Goal: Task Accomplishment & Management: Manage account settings

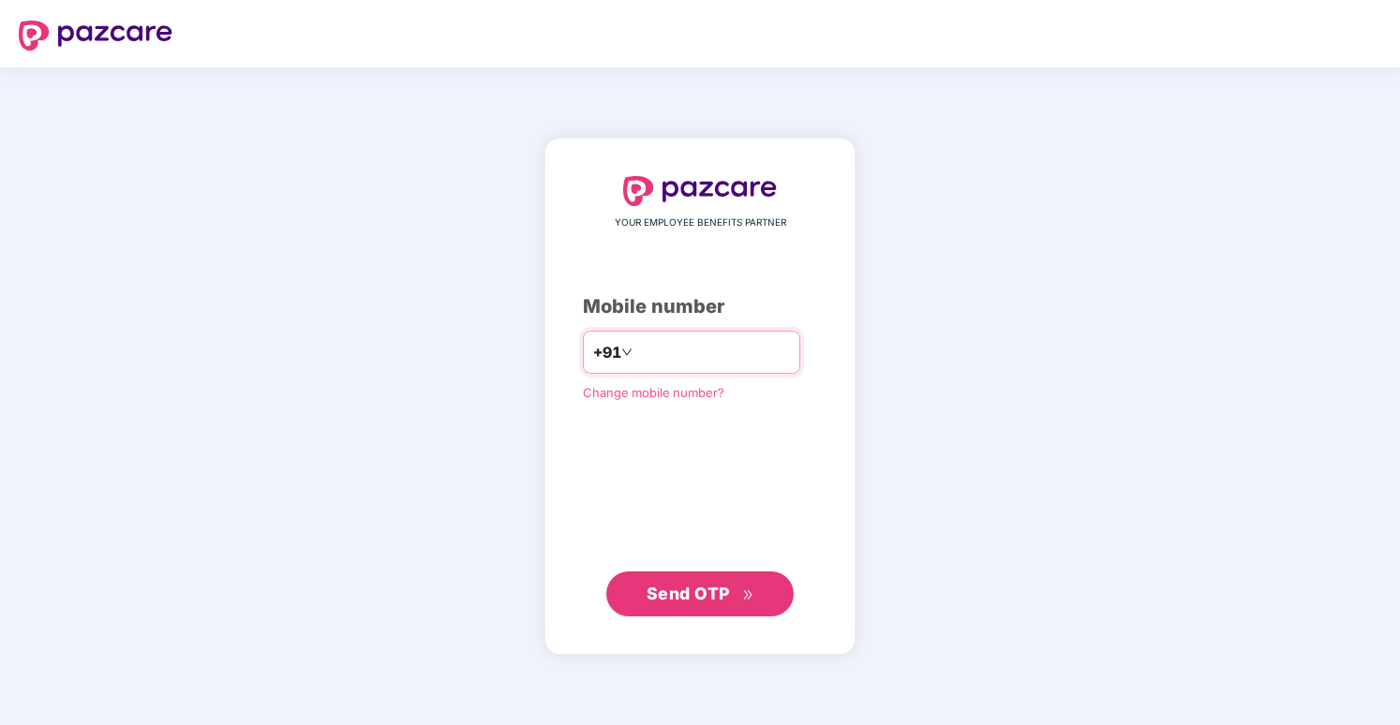
click at [639, 354] on input "number" at bounding box center [713, 352] width 154 height 30
type input "**********"
click at [723, 606] on button "Send OTP" at bounding box center [699, 593] width 187 height 45
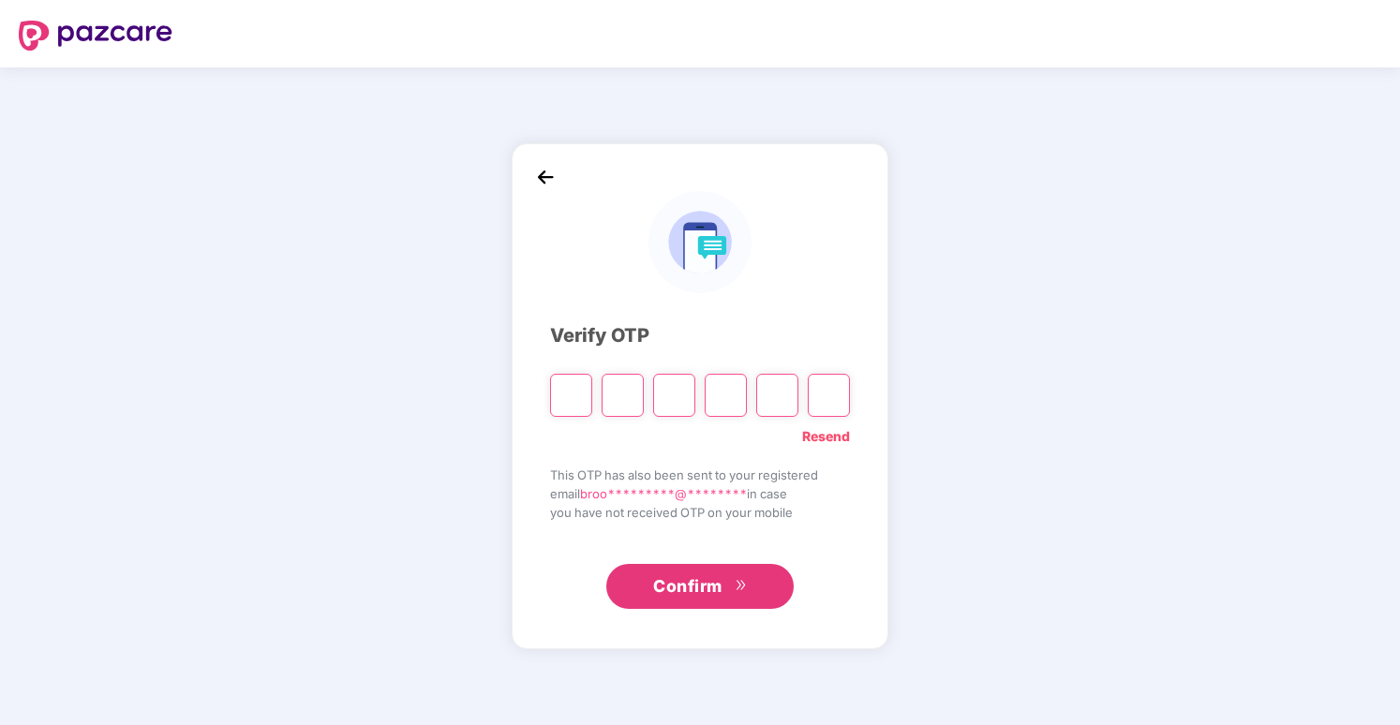
type input "*"
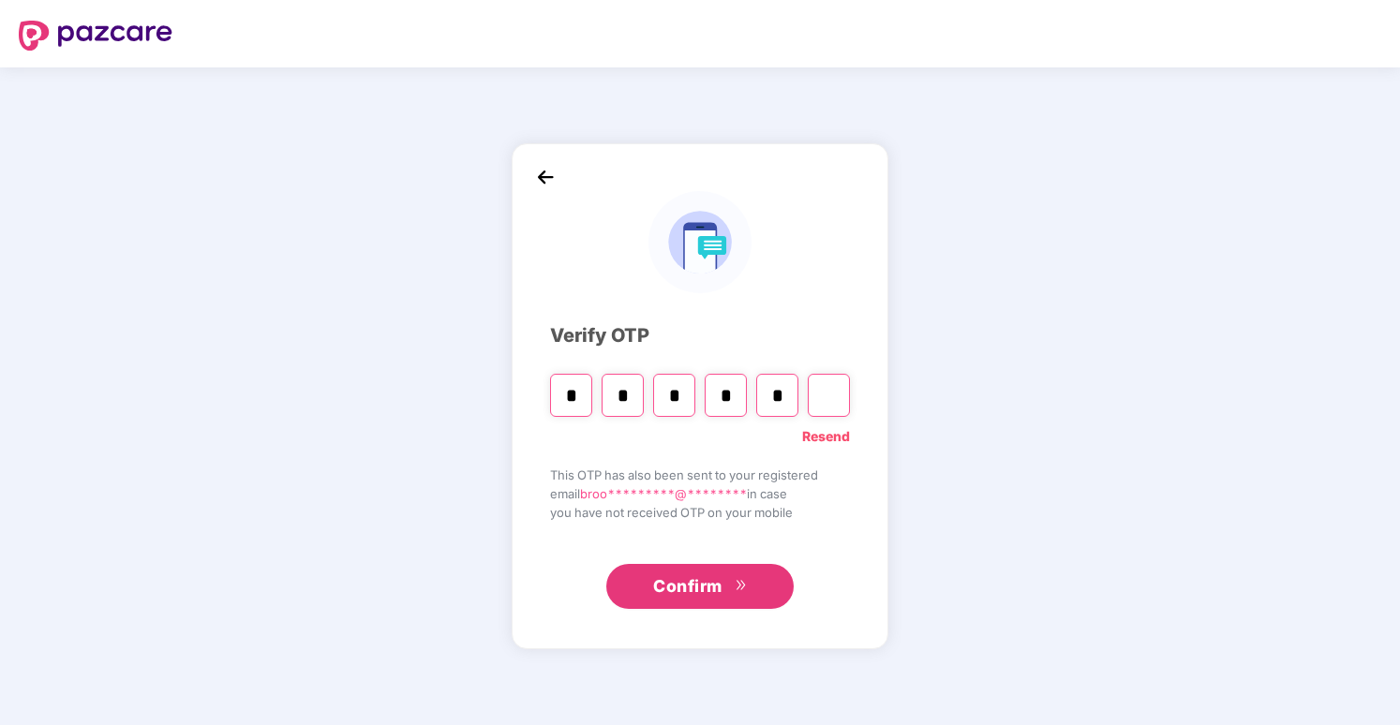
type input "*"
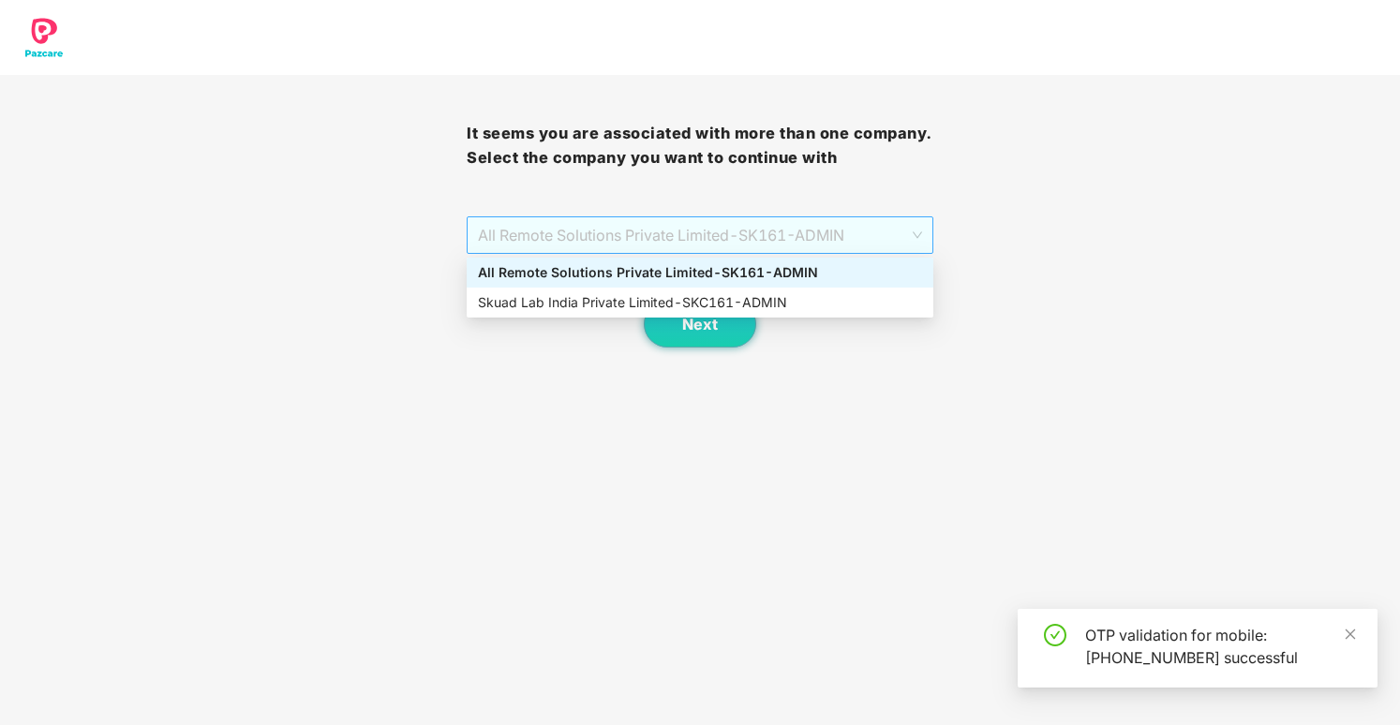
click at [826, 234] on span "All Remote Solutions Private Limited - SK161 - ADMIN" at bounding box center [700, 235] width 444 height 36
click at [826, 302] on div "Skuad Lab India Private Limited - SKC161 - ADMIN" at bounding box center [700, 302] width 444 height 21
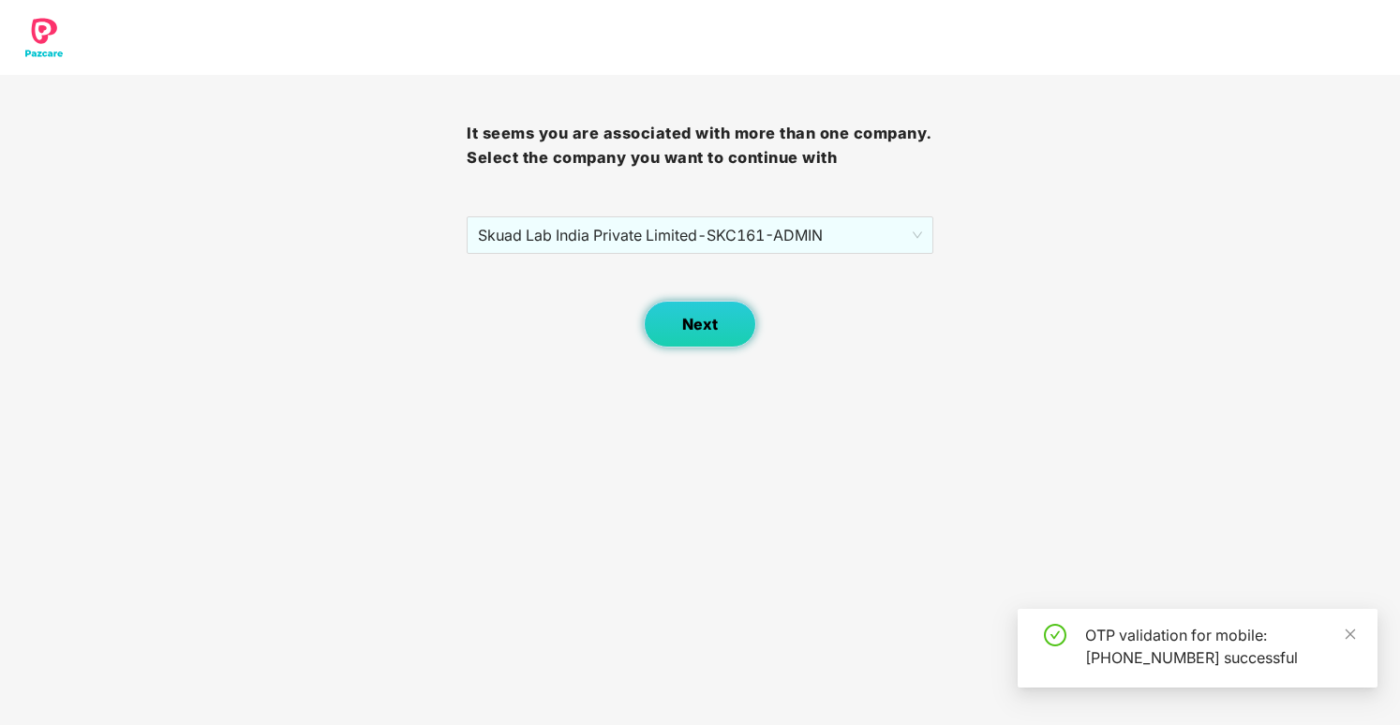
click at [675, 323] on button "Next" at bounding box center [700, 324] width 112 height 47
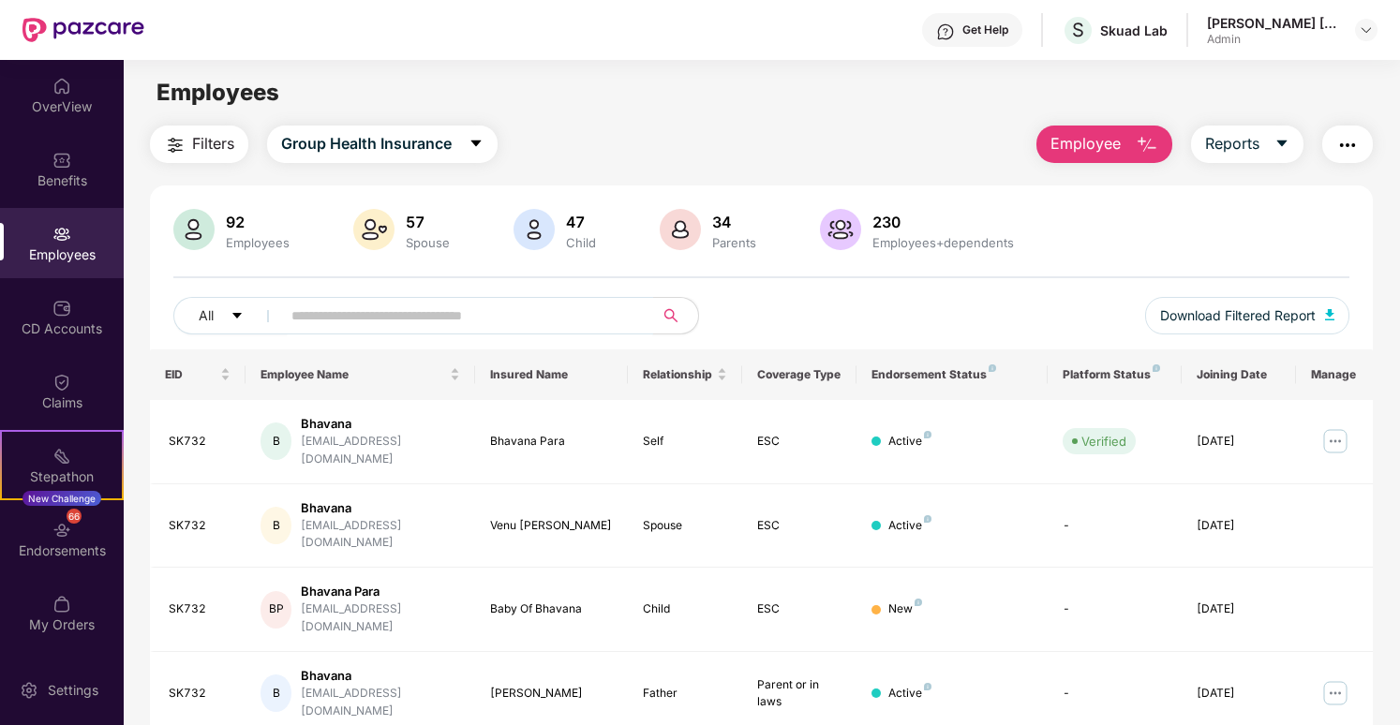
click at [432, 318] on input "text" at bounding box center [459, 316] width 336 height 28
type input "*****"
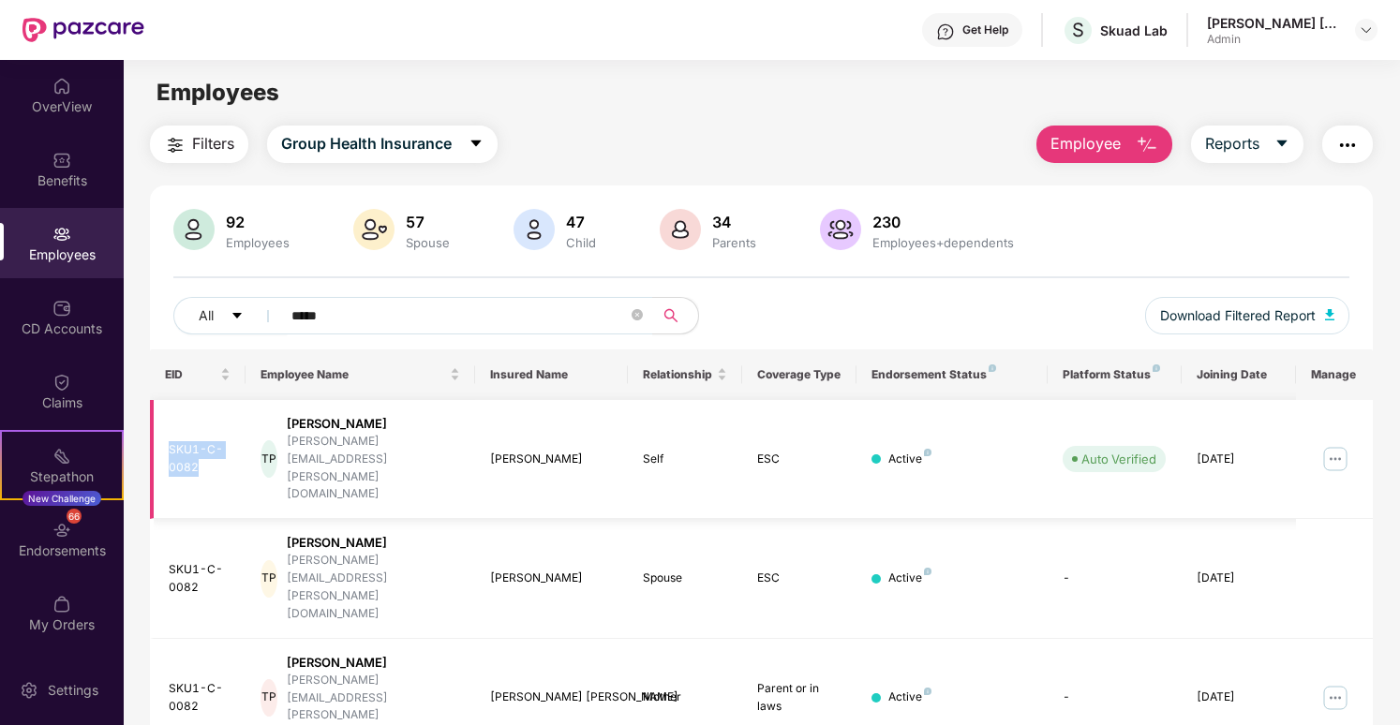
drag, startPoint x: 198, startPoint y: 447, endPoint x: 163, endPoint y: 401, distance: 57.5
click at [163, 401] on td "SKU1-C-0082" at bounding box center [198, 459] width 96 height 119
click at [186, 441] on div "SKU1-C-0082" at bounding box center [200, 459] width 62 height 36
click at [636, 320] on icon "close-circle" at bounding box center [637, 314] width 11 height 11
paste input "*****"
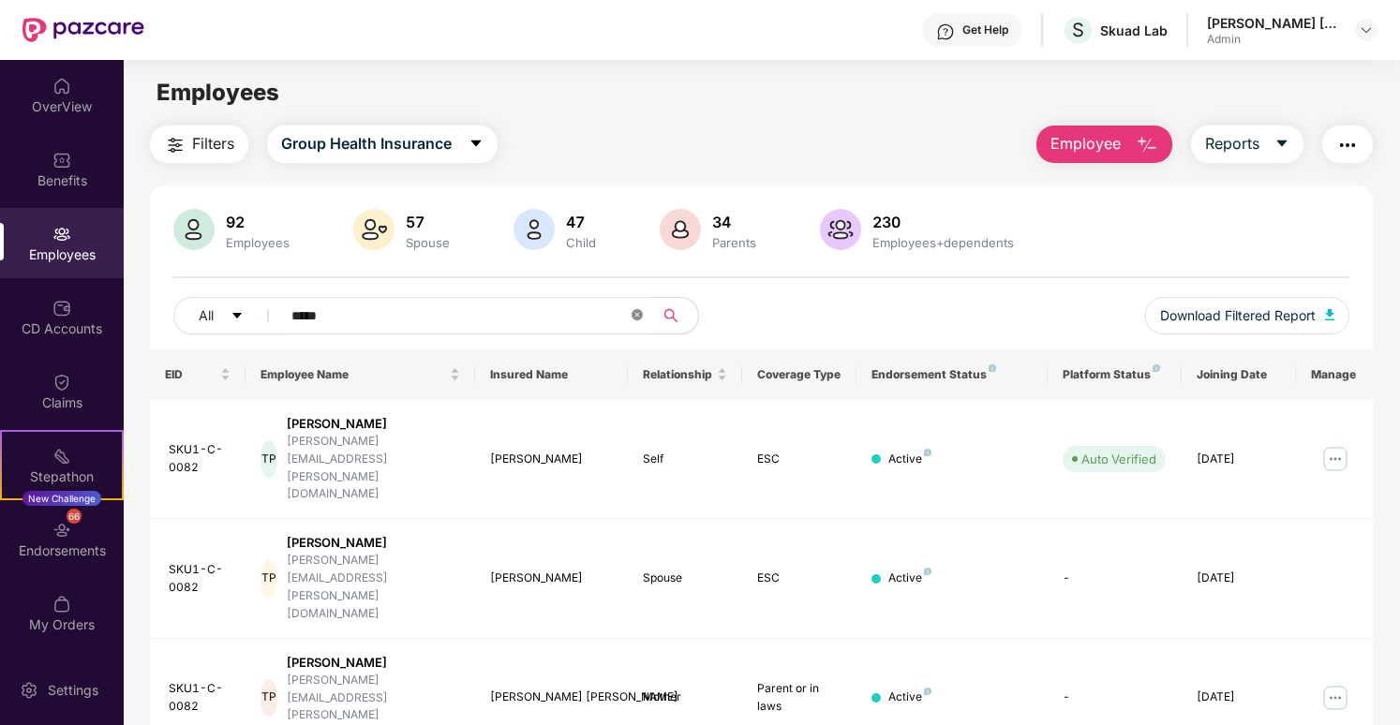
type input "*****"
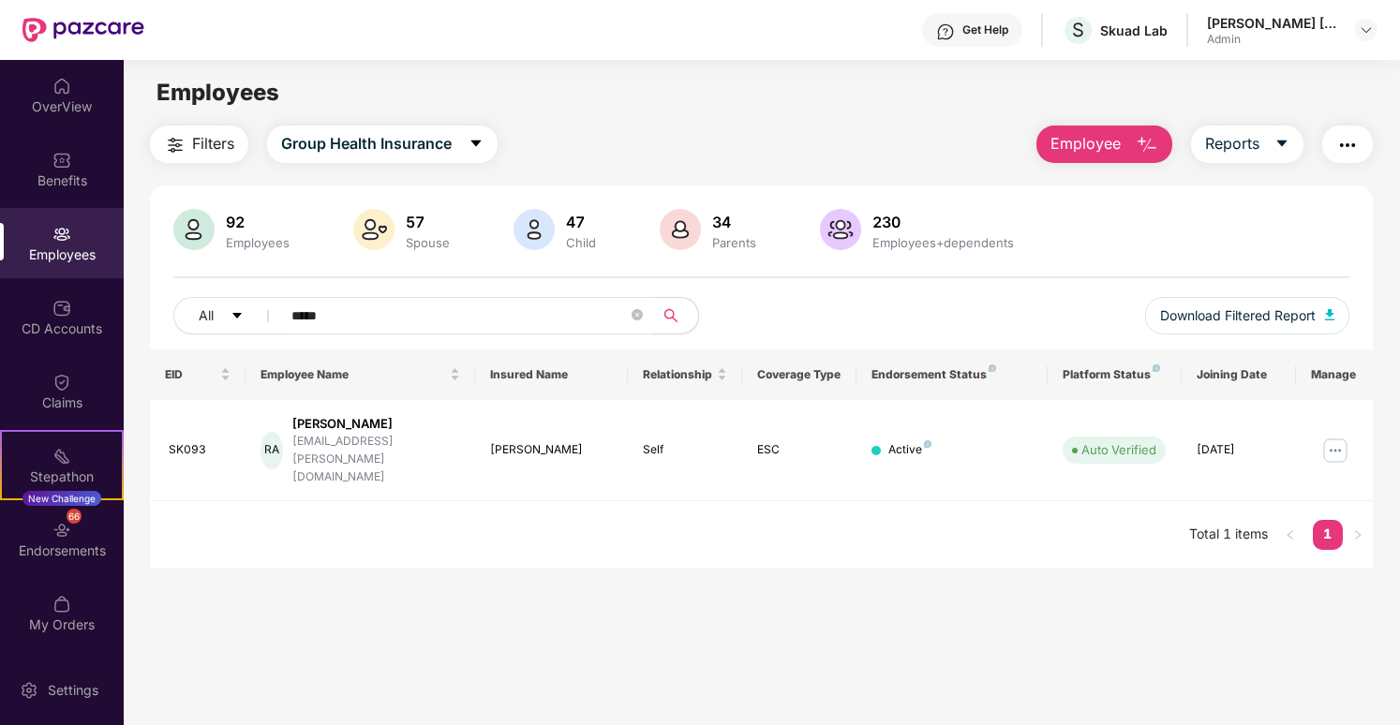
click at [1147, 137] on img "button" at bounding box center [1147, 145] width 22 height 22
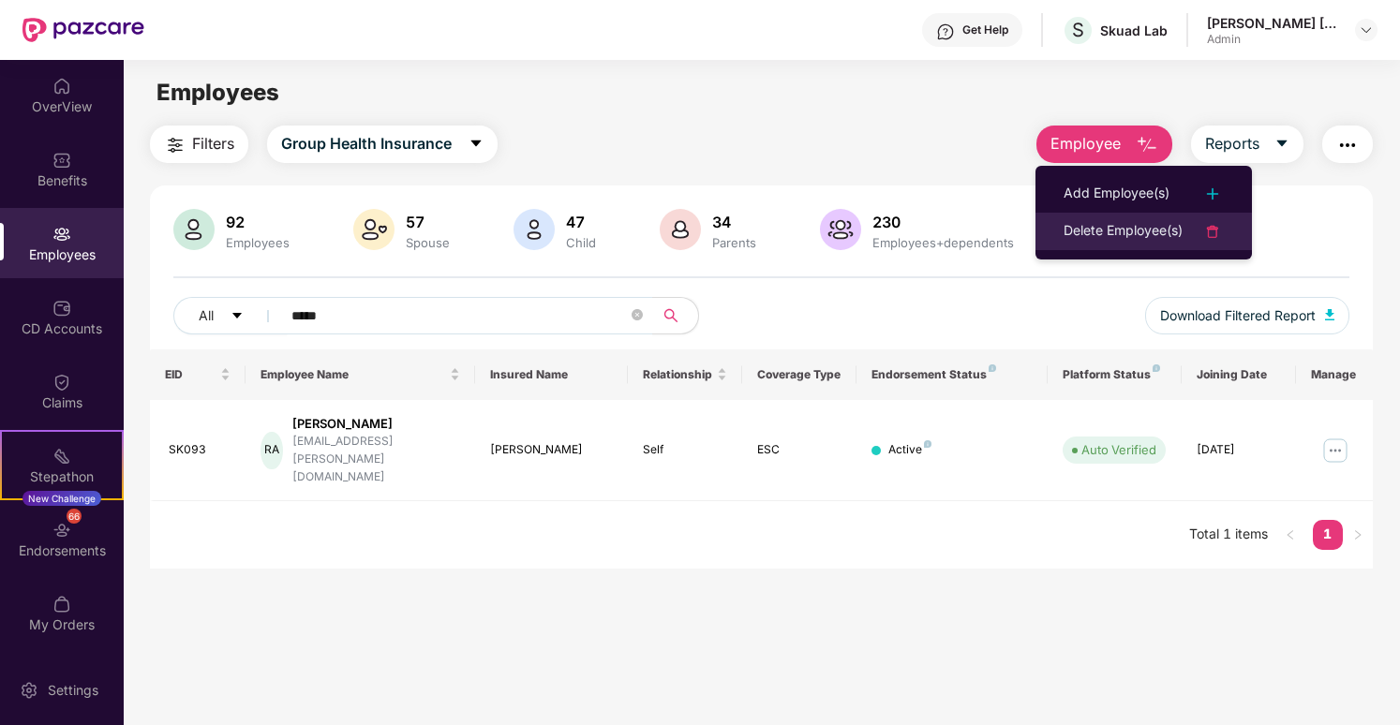
click at [1177, 232] on div "Delete Employee(s)" at bounding box center [1123, 231] width 119 height 22
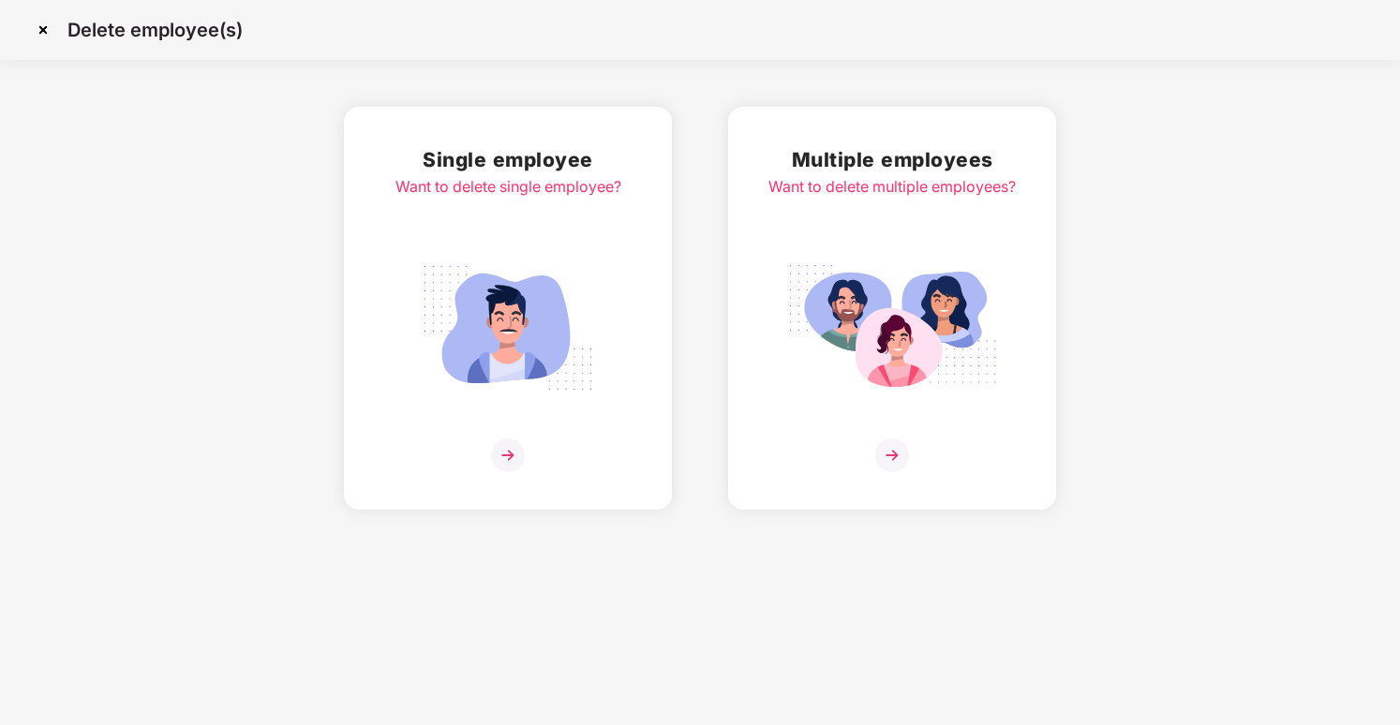
click at [930, 268] on img at bounding box center [892, 328] width 210 height 146
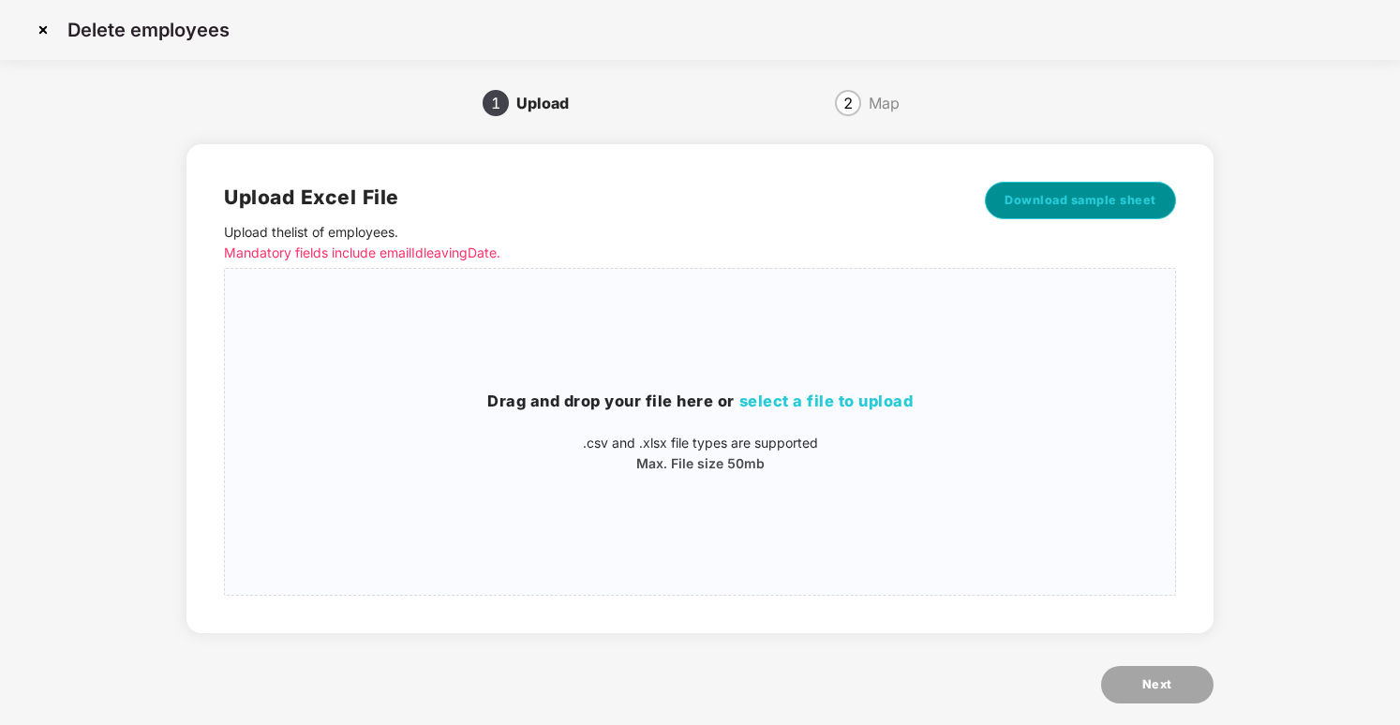
click at [1069, 192] on span "Download sample sheet" at bounding box center [1081, 200] width 152 height 19
click at [823, 405] on span "select a file to upload" at bounding box center [827, 401] width 174 height 19
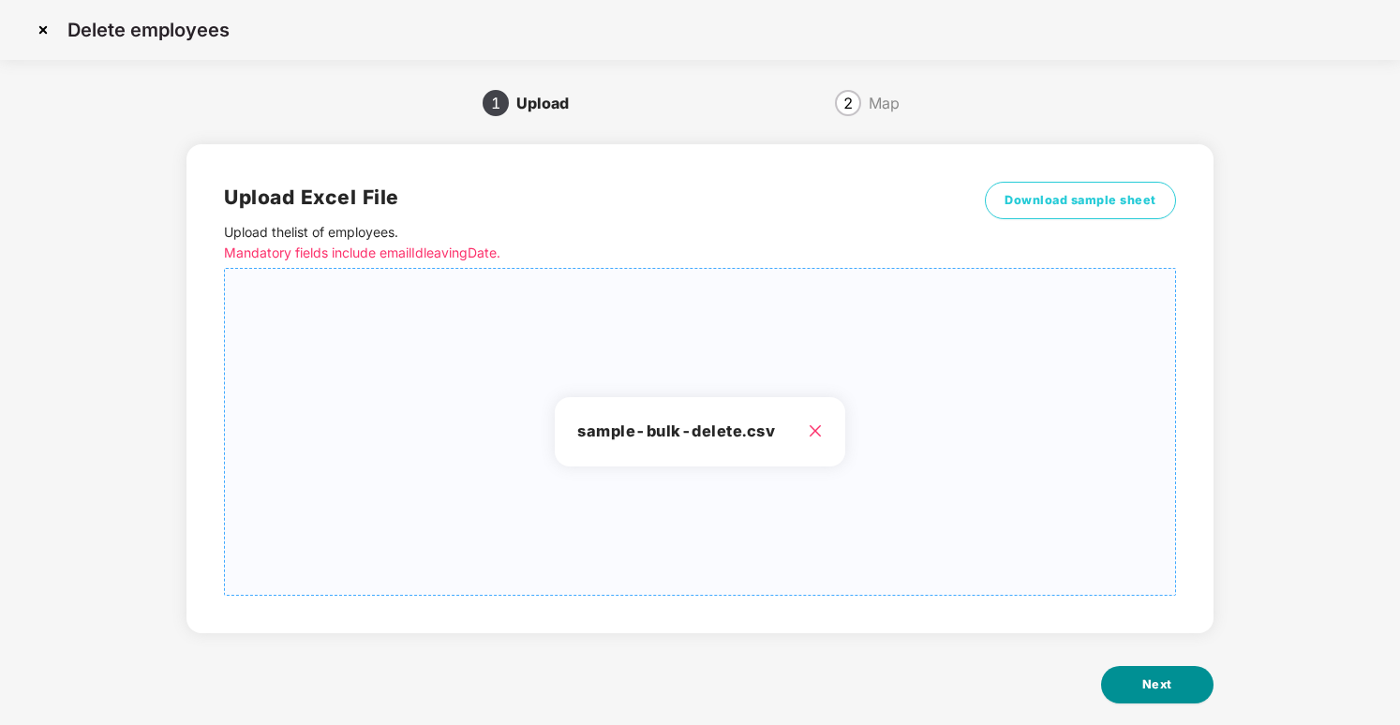
click at [1135, 684] on button "Next" at bounding box center [1157, 684] width 112 height 37
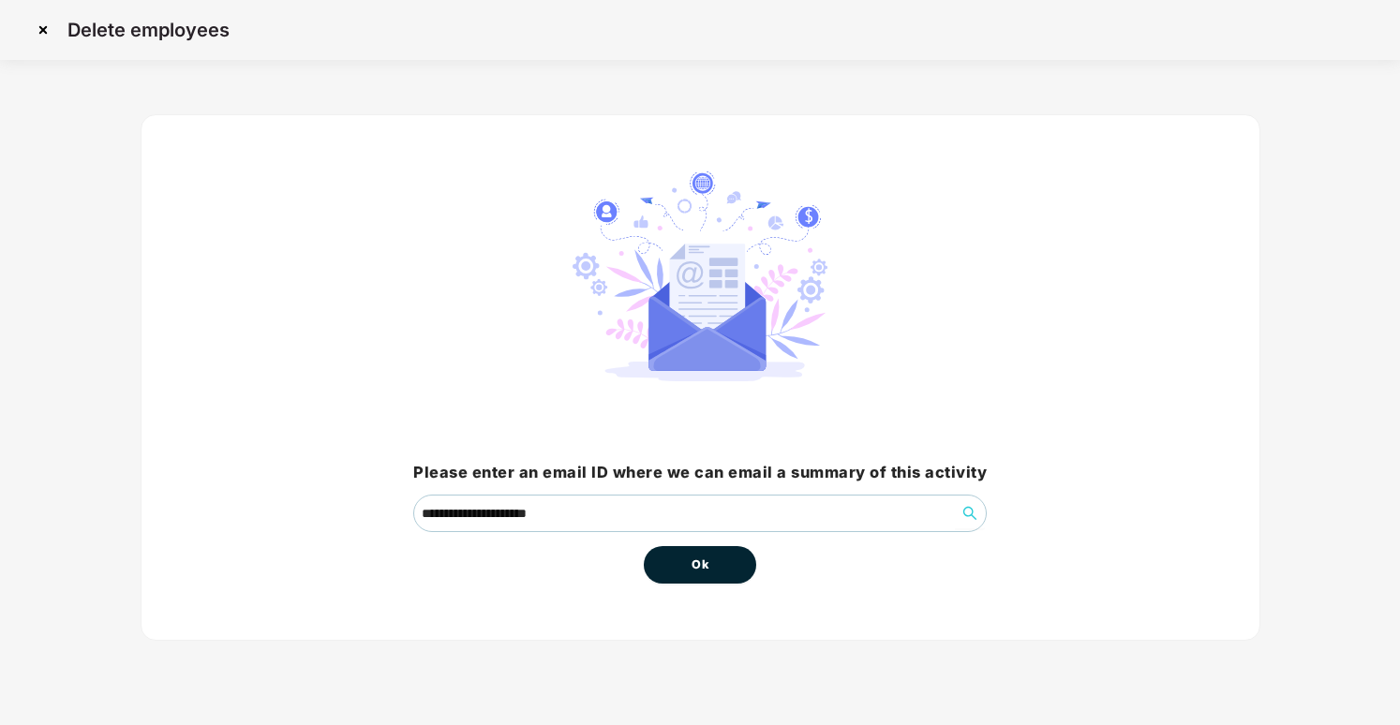
click at [742, 563] on button "Ok" at bounding box center [700, 564] width 112 height 37
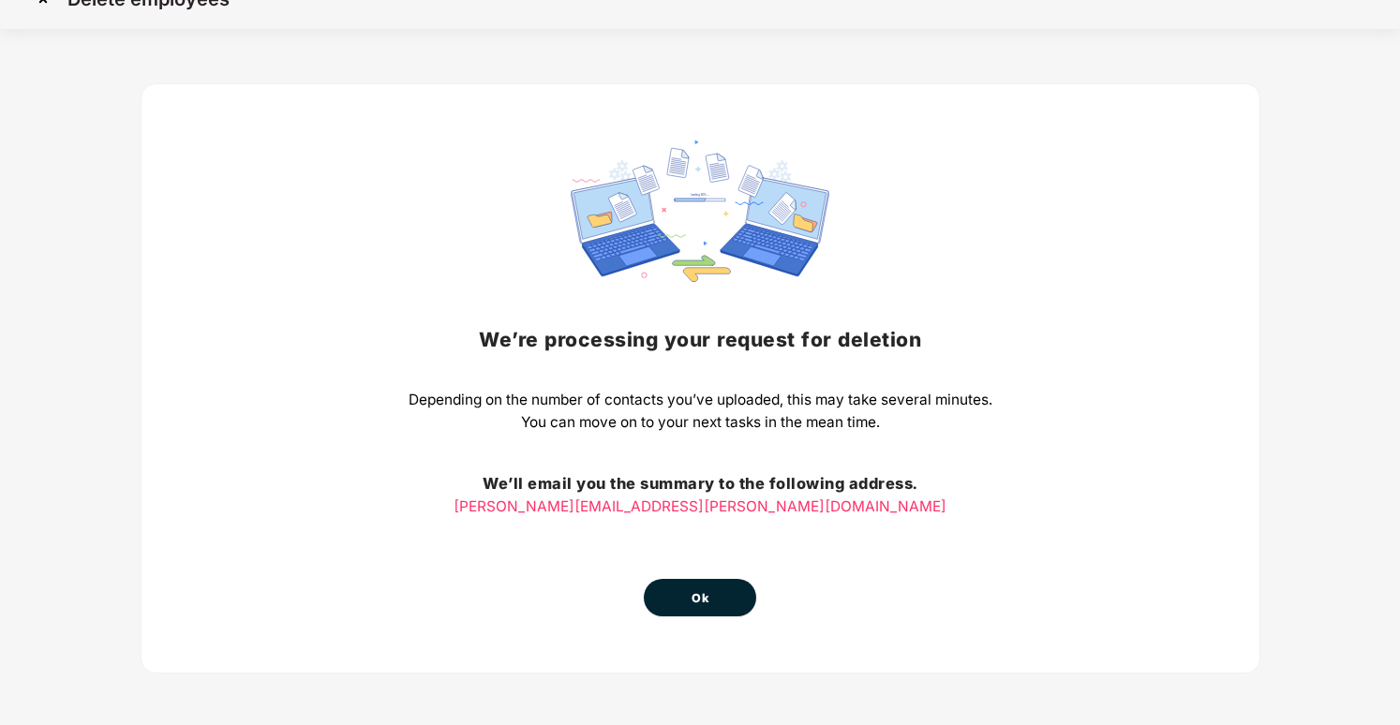
scroll to position [31, 0]
click at [694, 599] on span "Ok" at bounding box center [700, 599] width 17 height 19
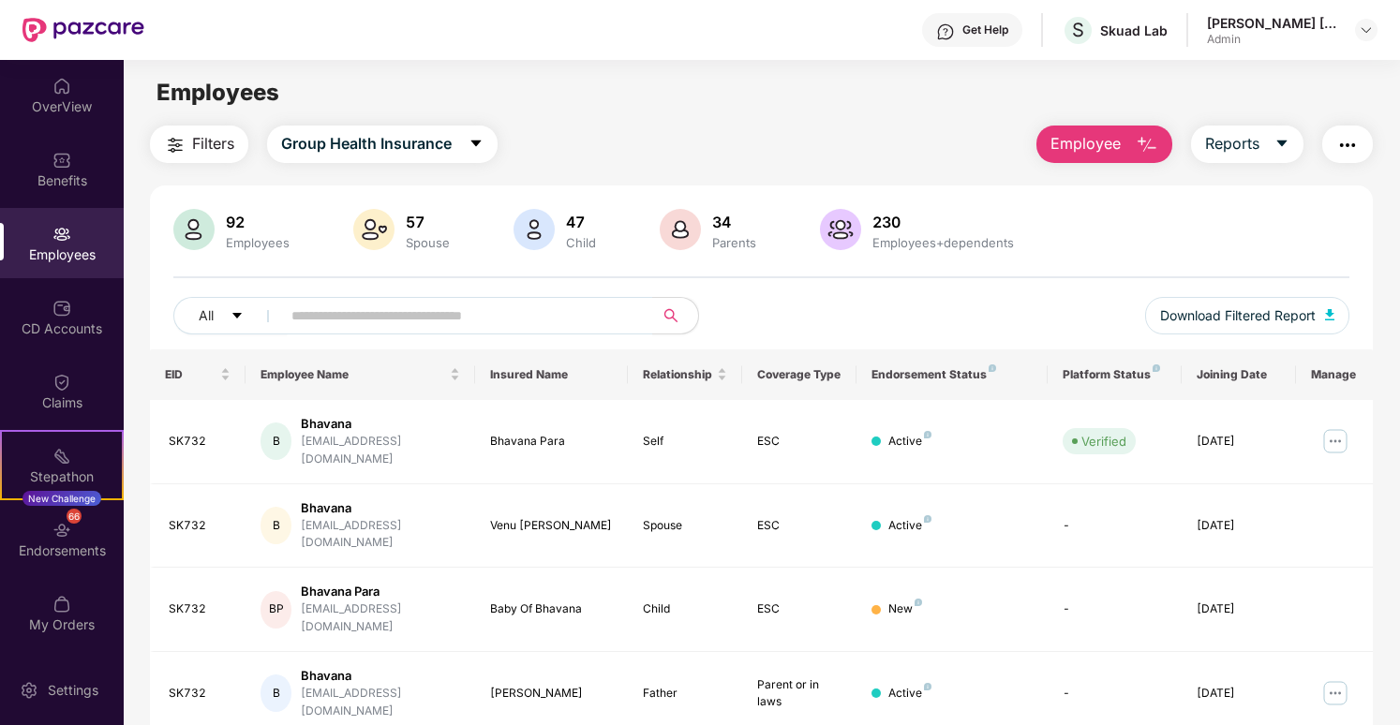
click at [1104, 144] on span "Employee" at bounding box center [1086, 143] width 70 height 23
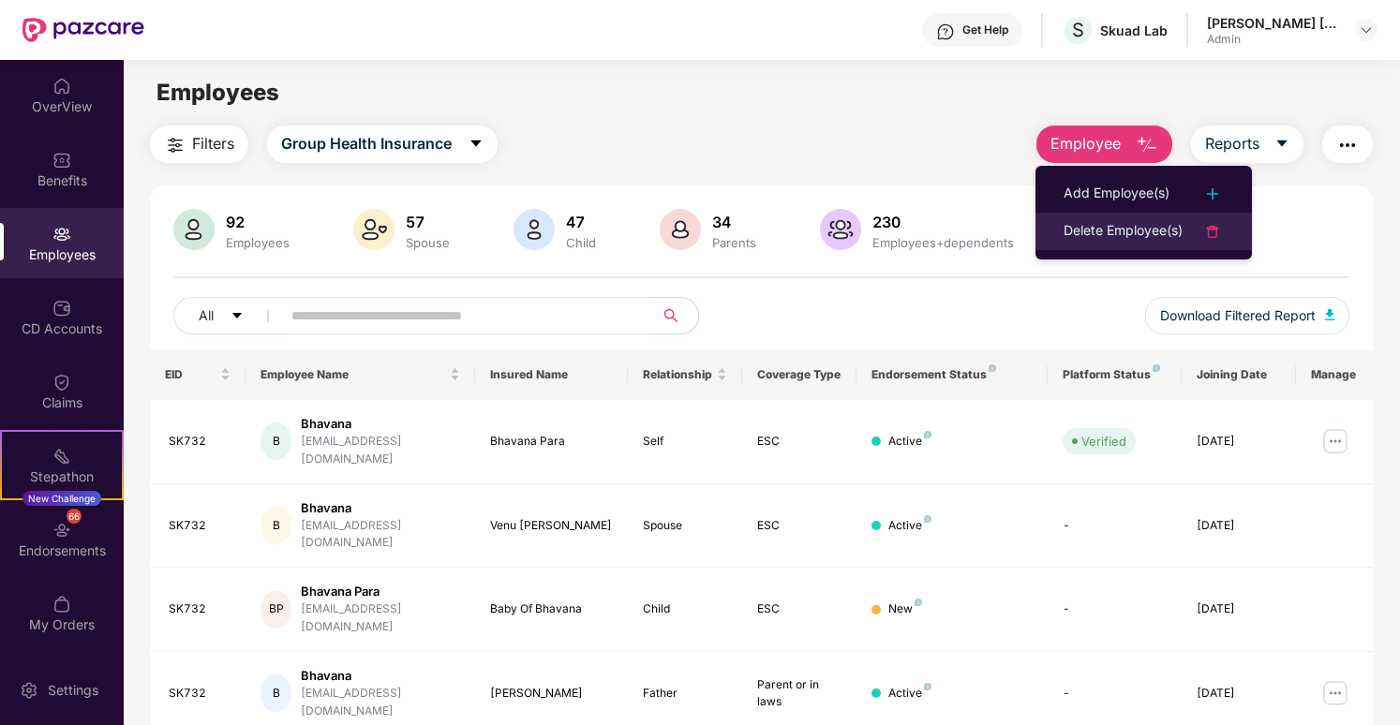
click at [1103, 231] on div "Delete Employee(s)" at bounding box center [1123, 231] width 119 height 22
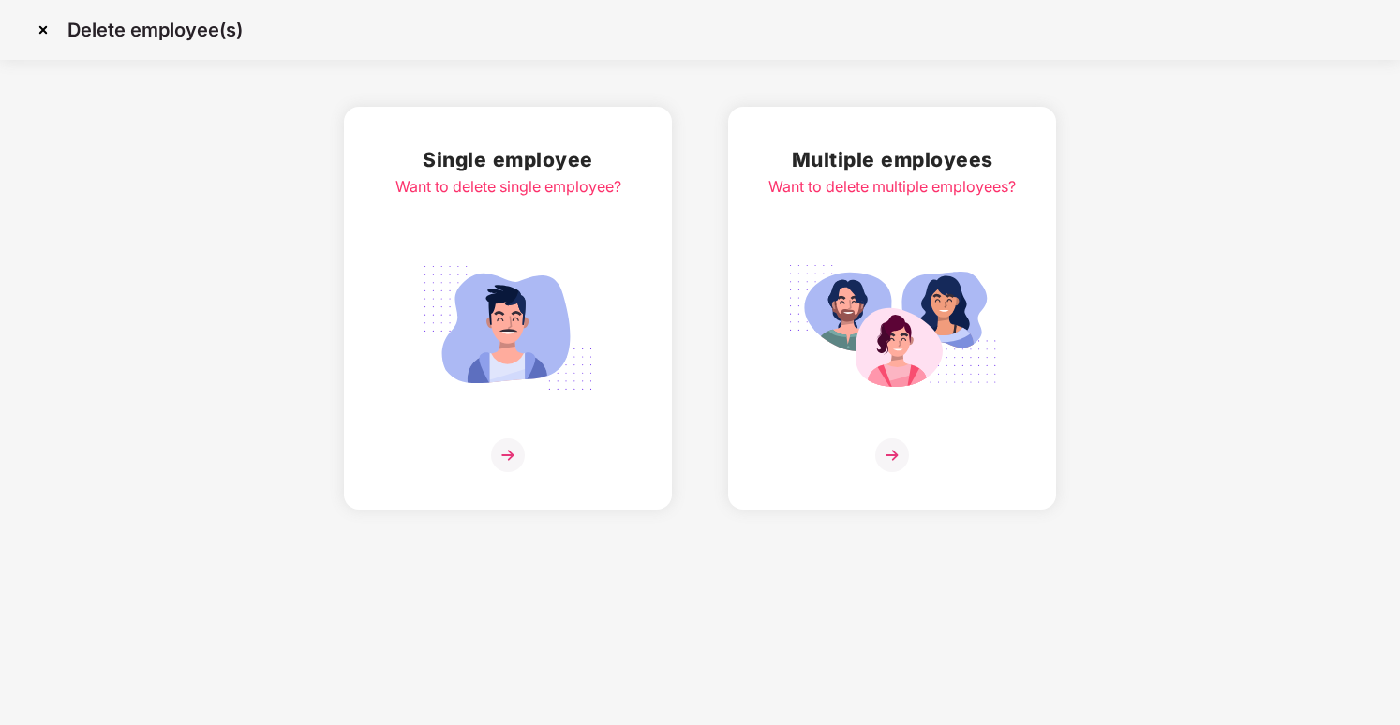
click at [802, 407] on div "Multiple employees Want to delete multiple employees?" at bounding box center [892, 308] width 247 height 328
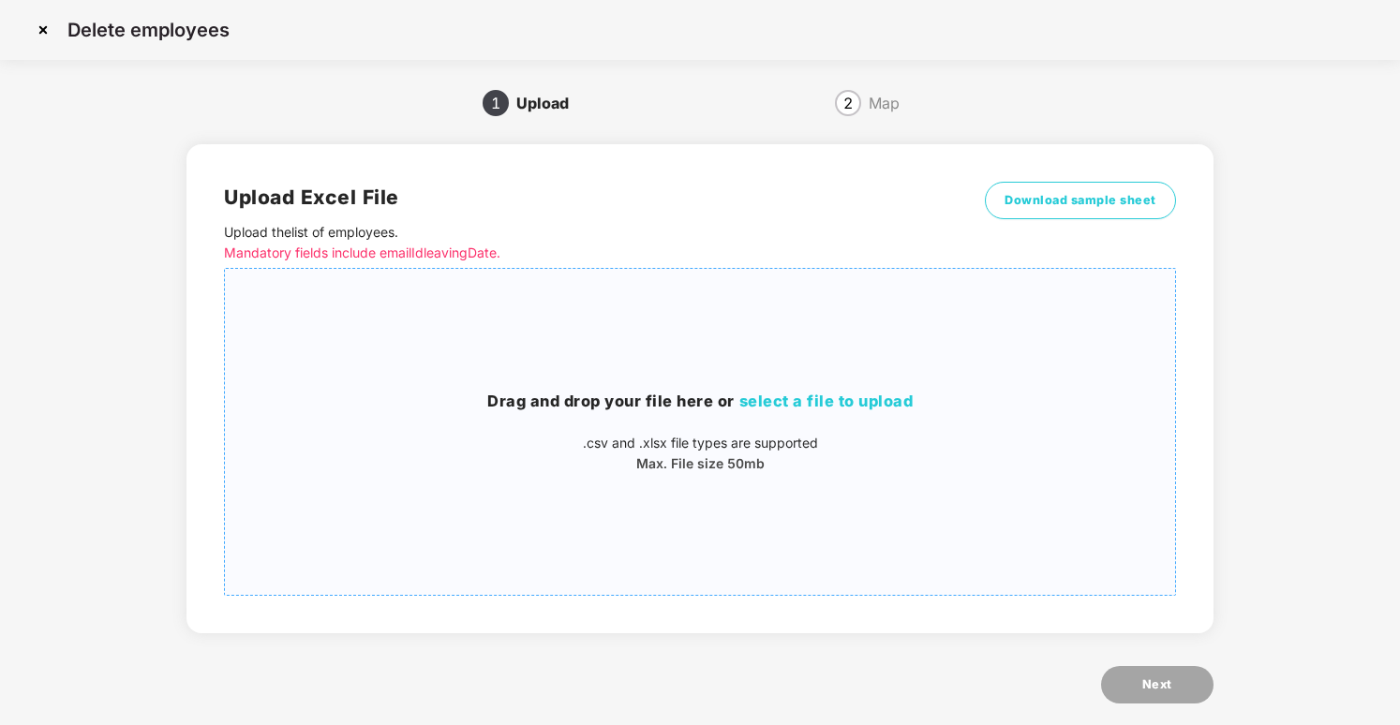
click at [805, 405] on span "select a file to upload" at bounding box center [827, 401] width 174 height 19
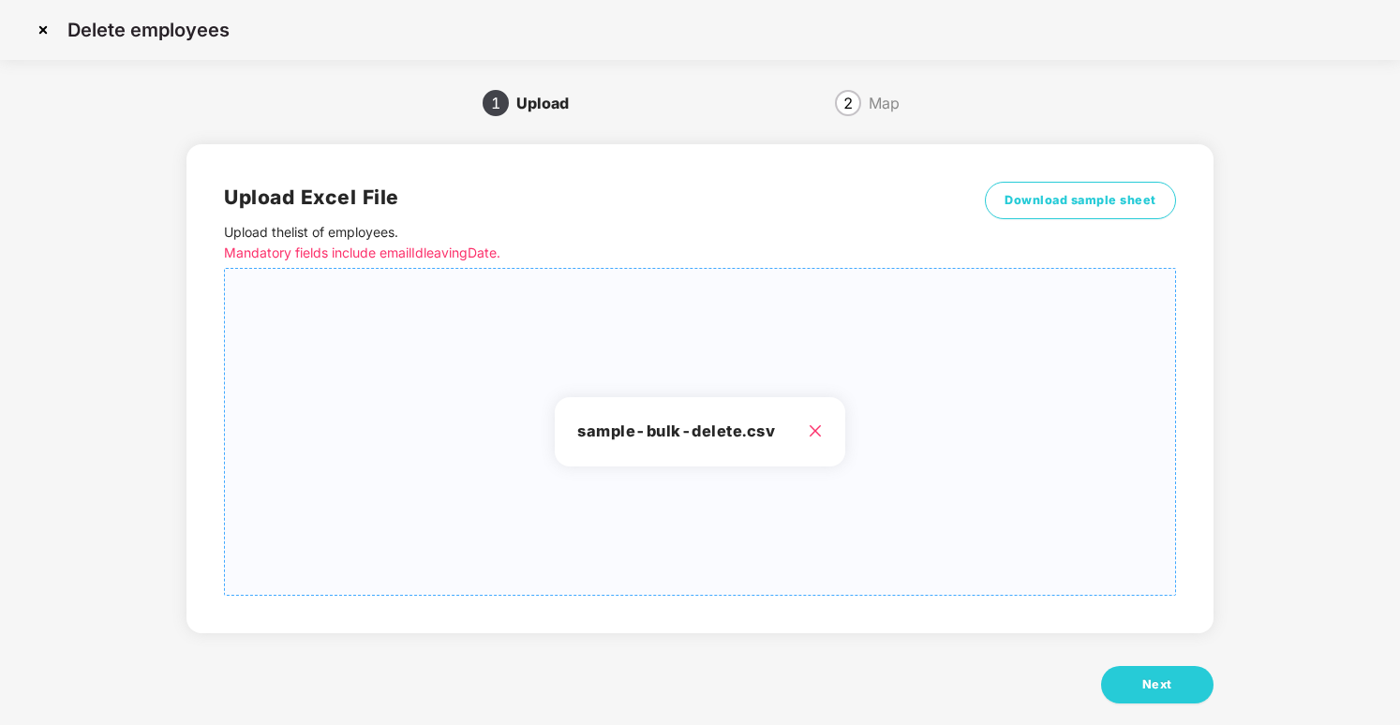
scroll to position [15, 0]
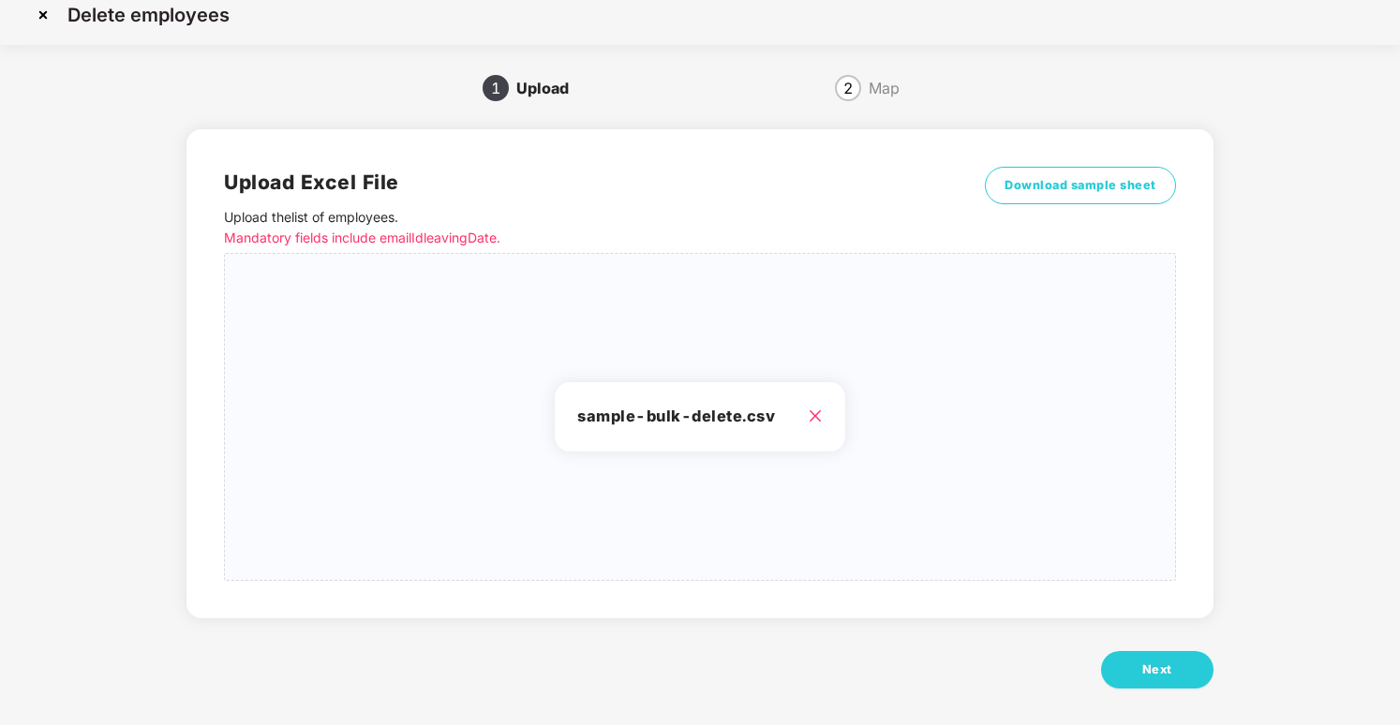
click at [460, 239] on p "Mandatory fields include emailId leavingDate." at bounding box center [581, 238] width 714 height 21
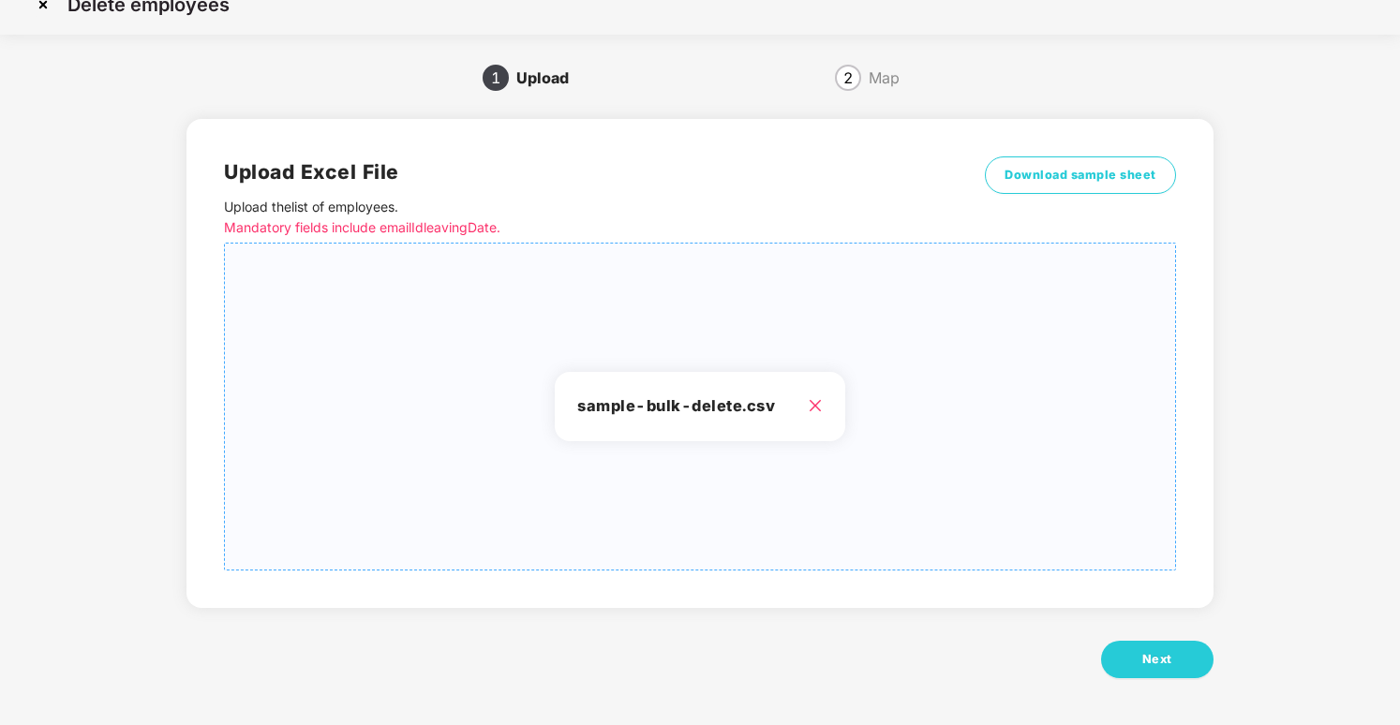
click at [817, 404] on icon "close" at bounding box center [815, 406] width 12 height 12
click at [1138, 677] on button "Next" at bounding box center [1157, 659] width 112 height 37
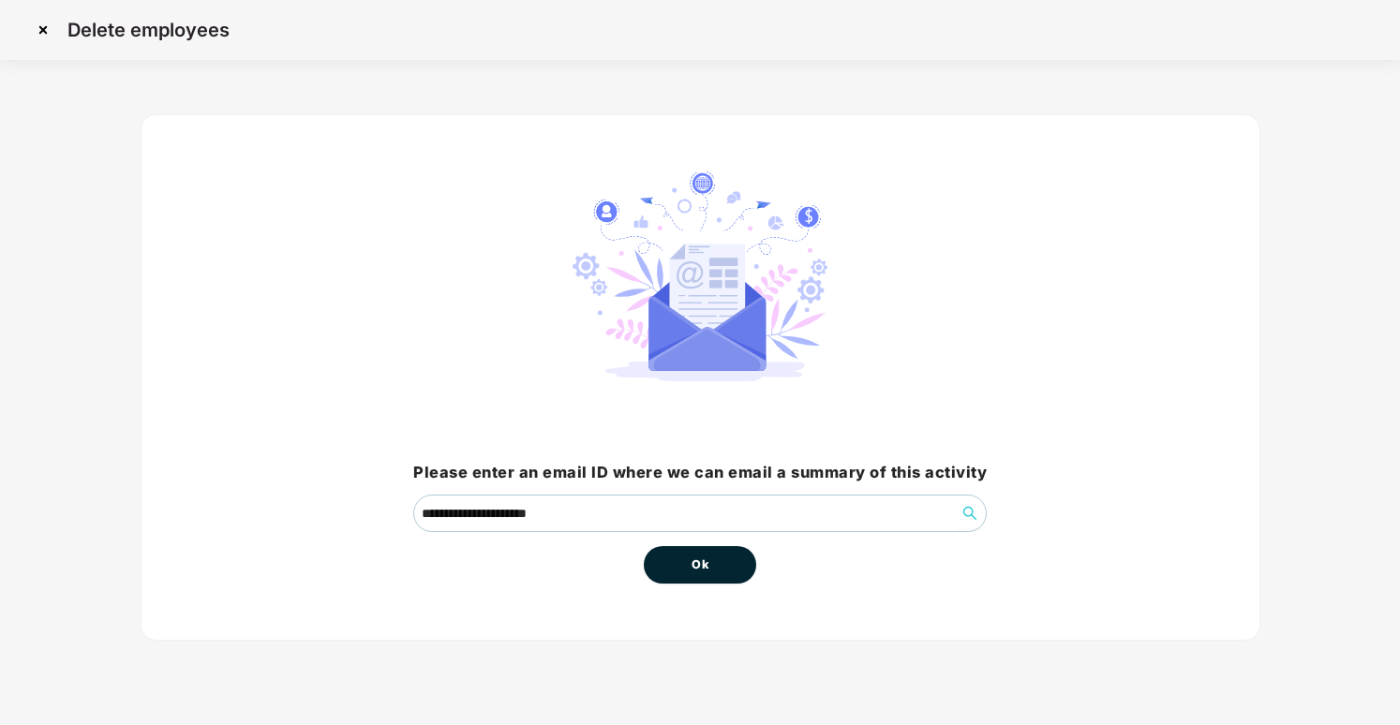
click at [702, 561] on span "Ok" at bounding box center [700, 565] width 17 height 19
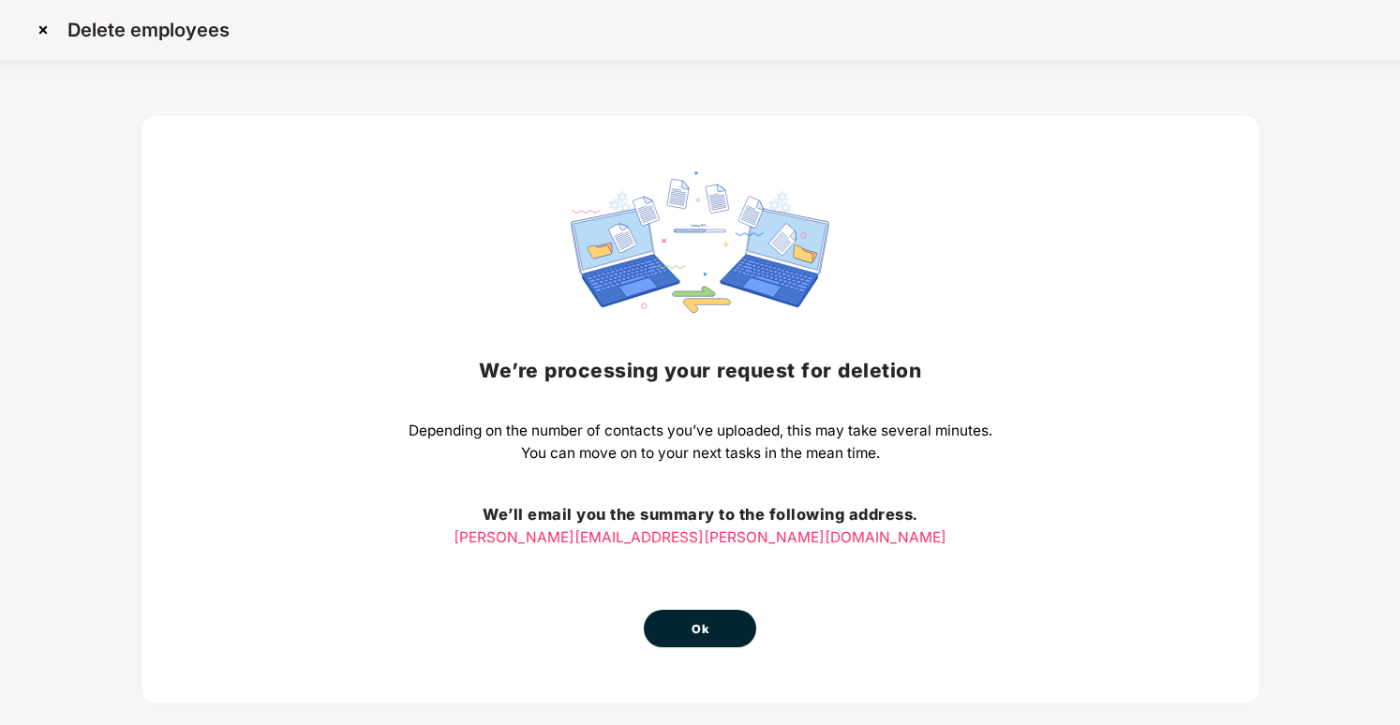
click at [711, 634] on button "Ok" at bounding box center [700, 628] width 112 height 37
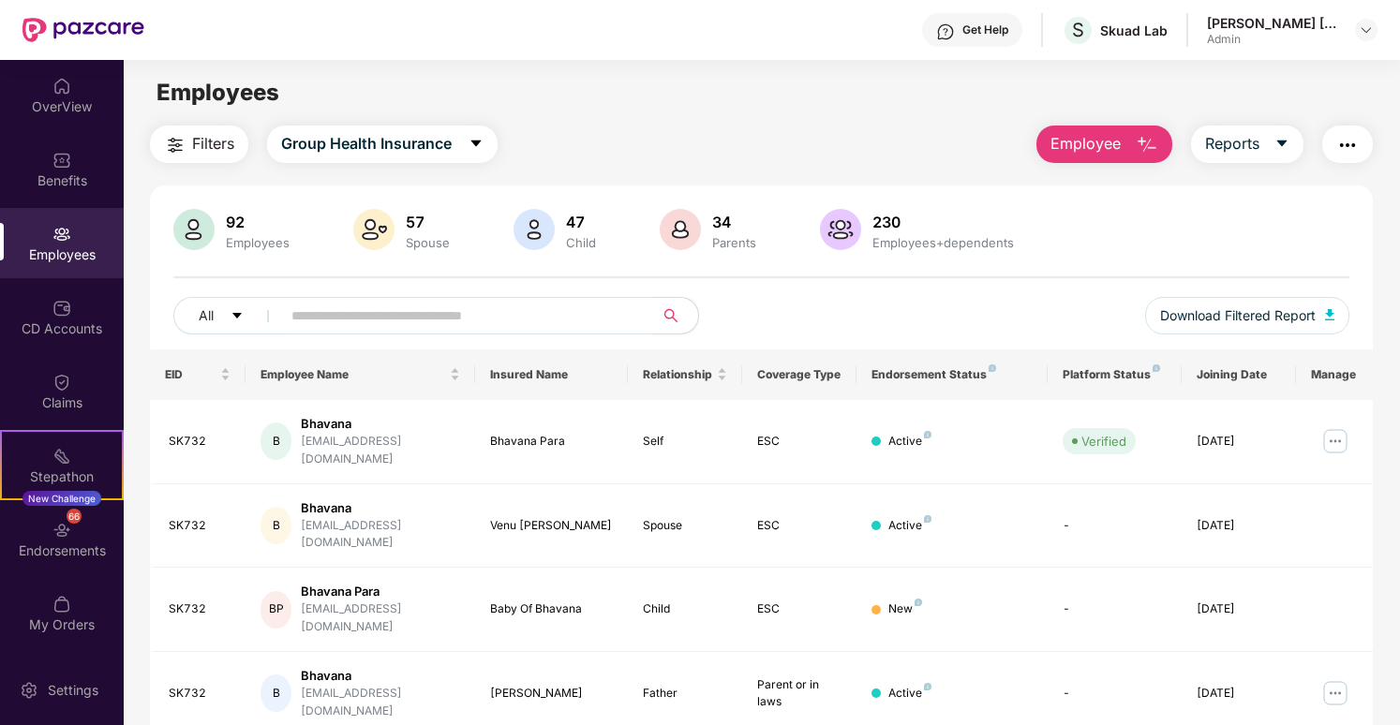
click at [1094, 137] on span "Employee" at bounding box center [1086, 143] width 70 height 23
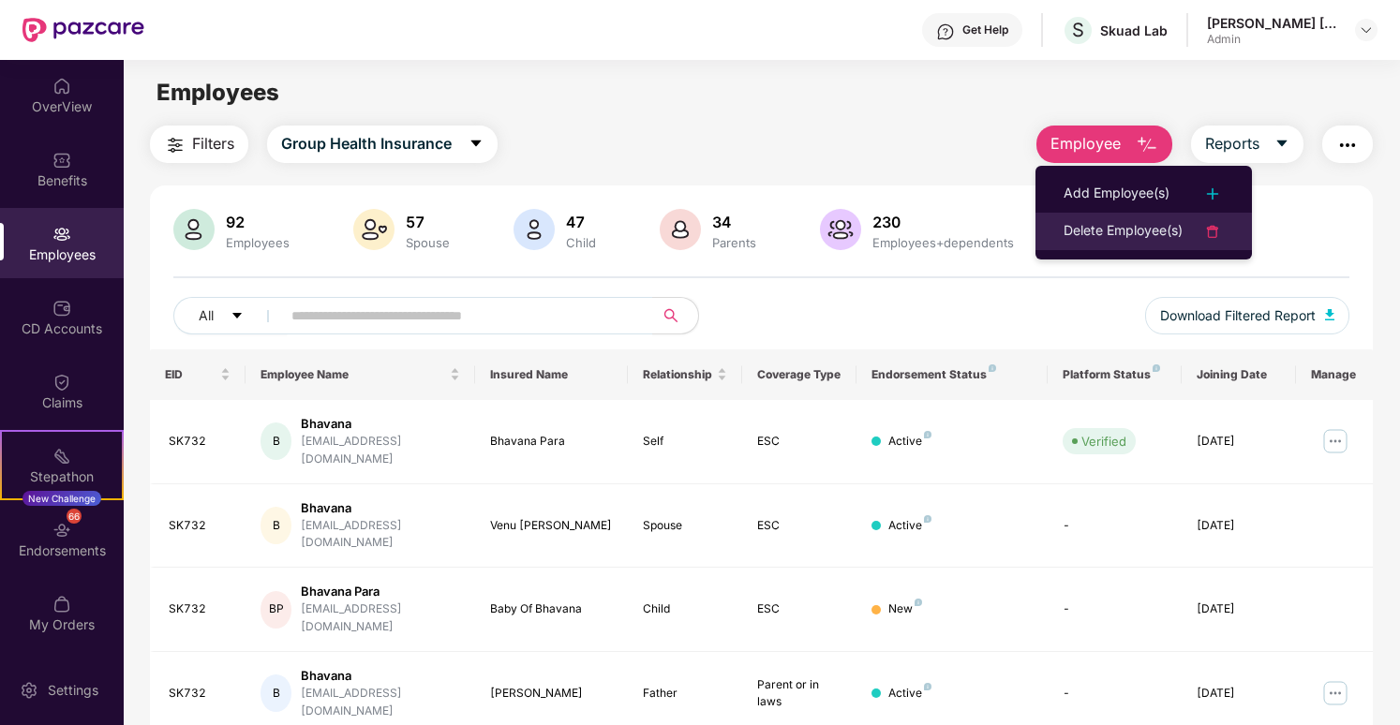
click at [1098, 238] on div "Delete Employee(s)" at bounding box center [1123, 231] width 119 height 22
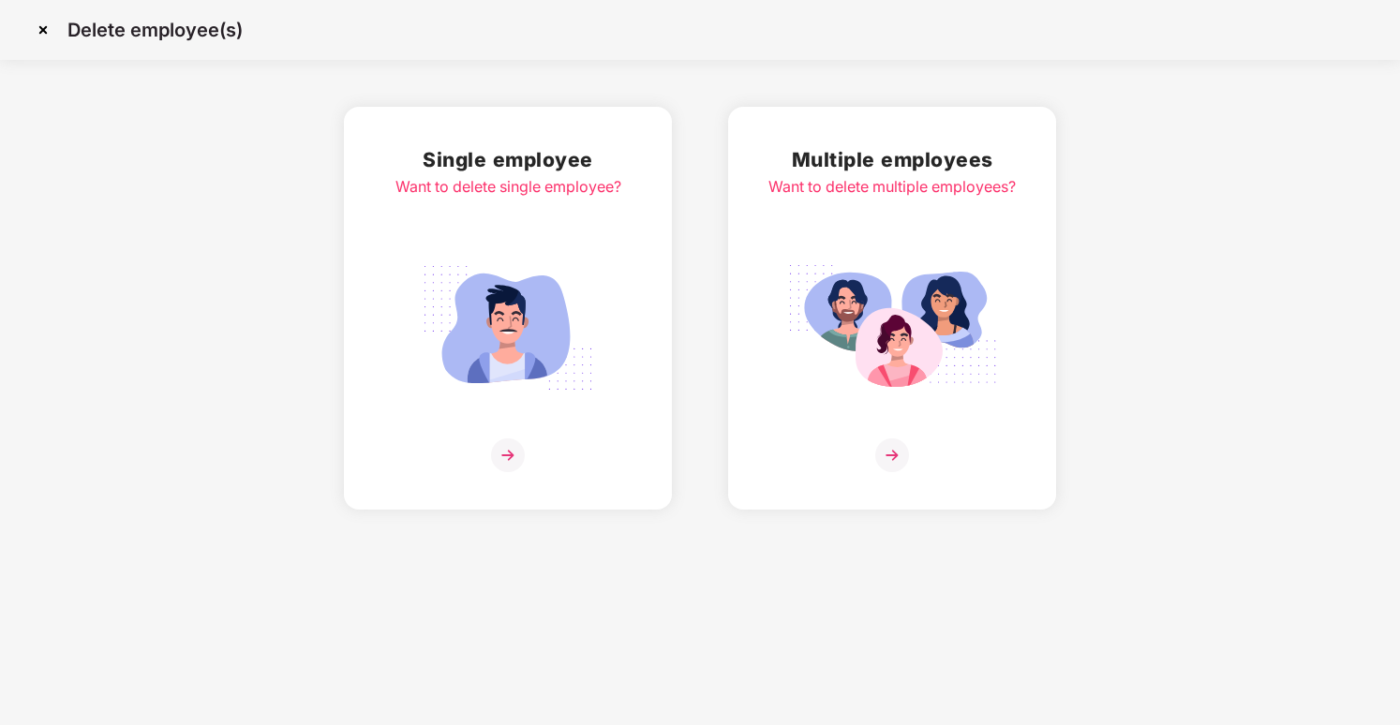
click at [872, 414] on div "Multiple employees Want to delete multiple employees?" at bounding box center [892, 308] width 247 height 328
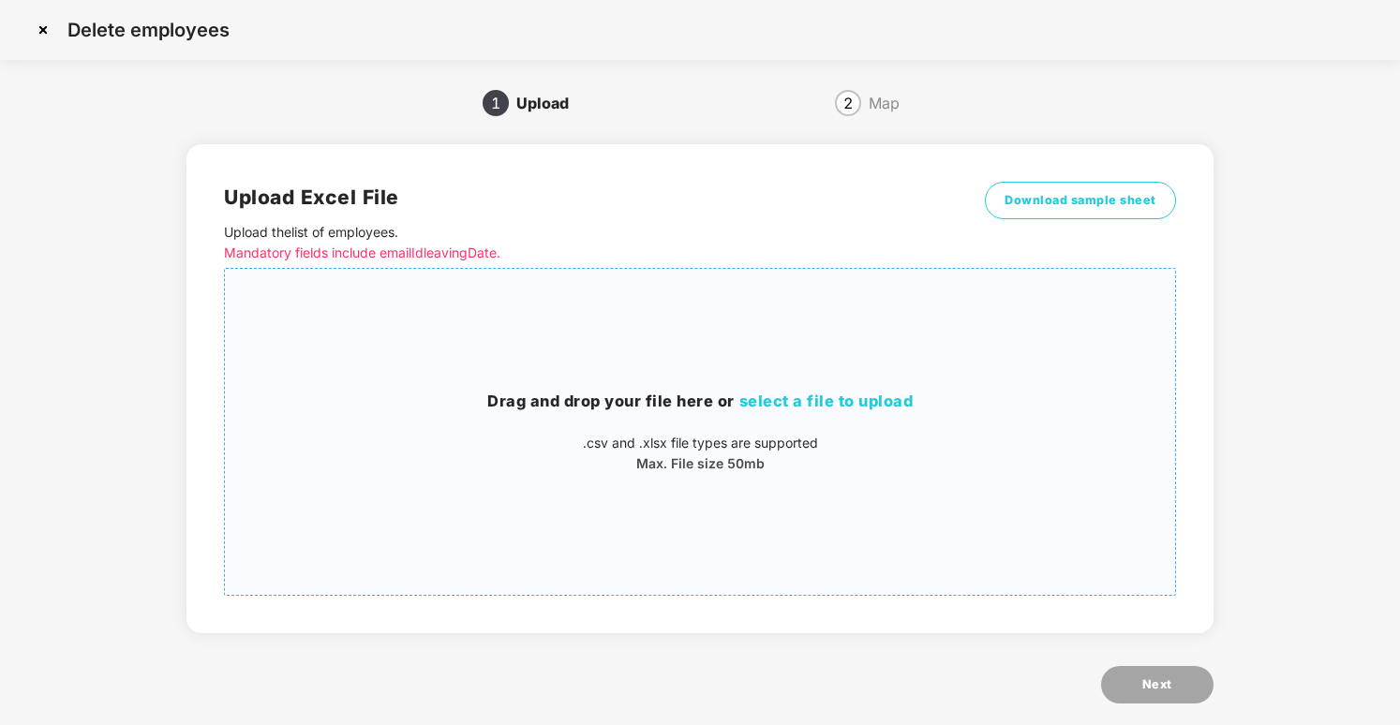
click at [823, 389] on div "Drag and drop your file here or select a file to upload .csv and .xlsx file typ…" at bounding box center [699, 432] width 949 height 296
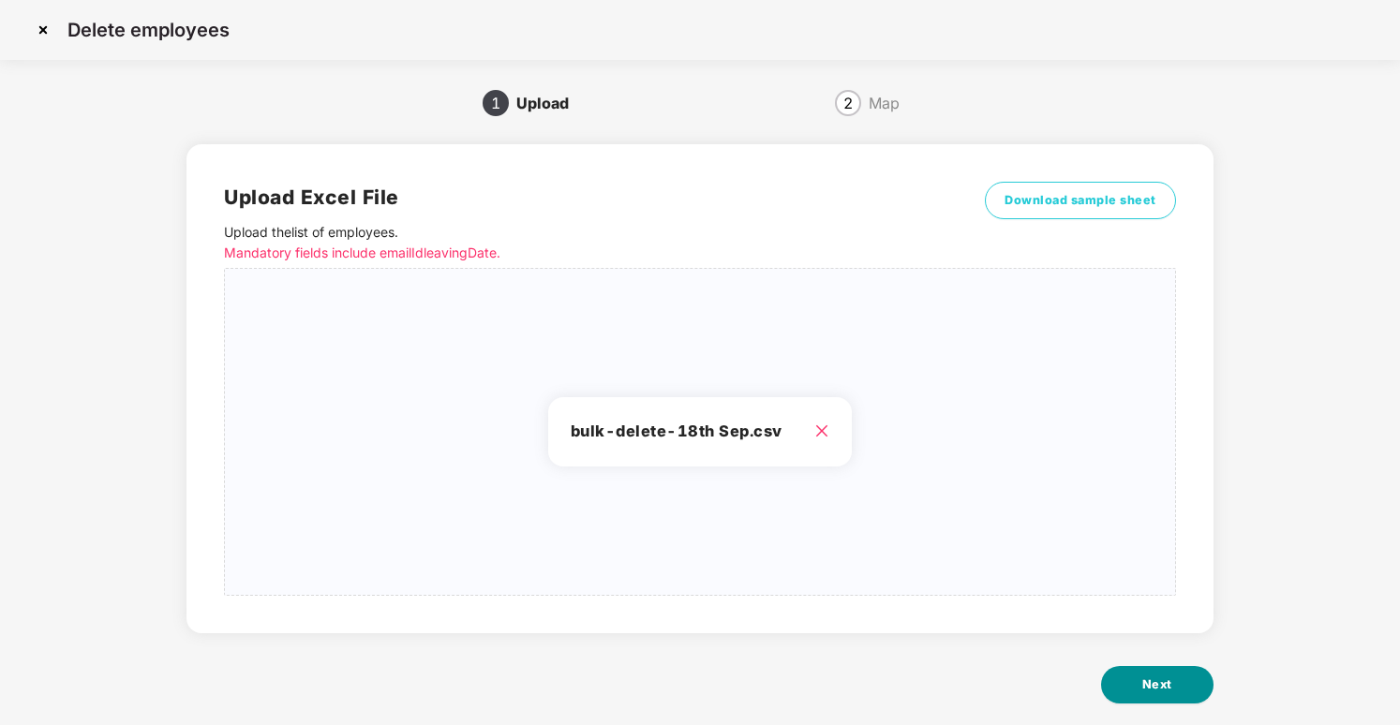
click at [1143, 690] on span "Next" at bounding box center [1158, 685] width 30 height 19
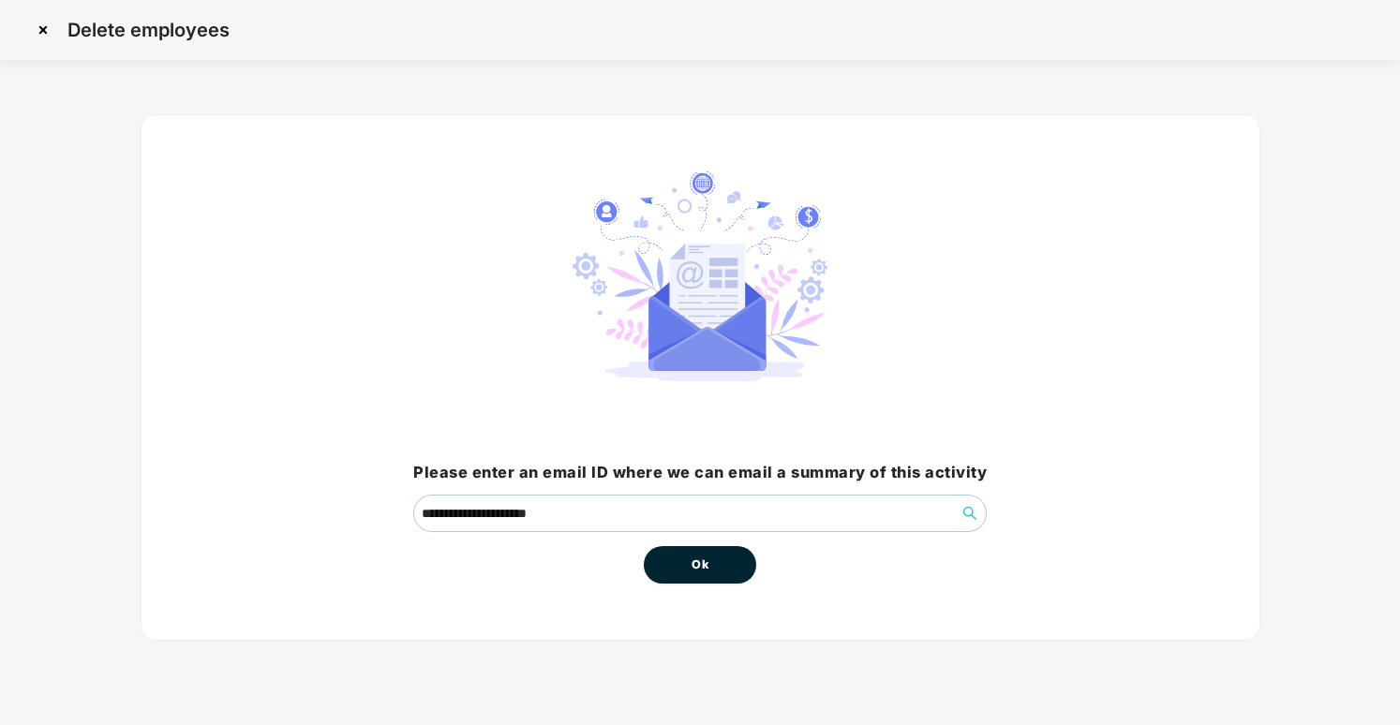
click at [725, 568] on button "Ok" at bounding box center [700, 564] width 112 height 37
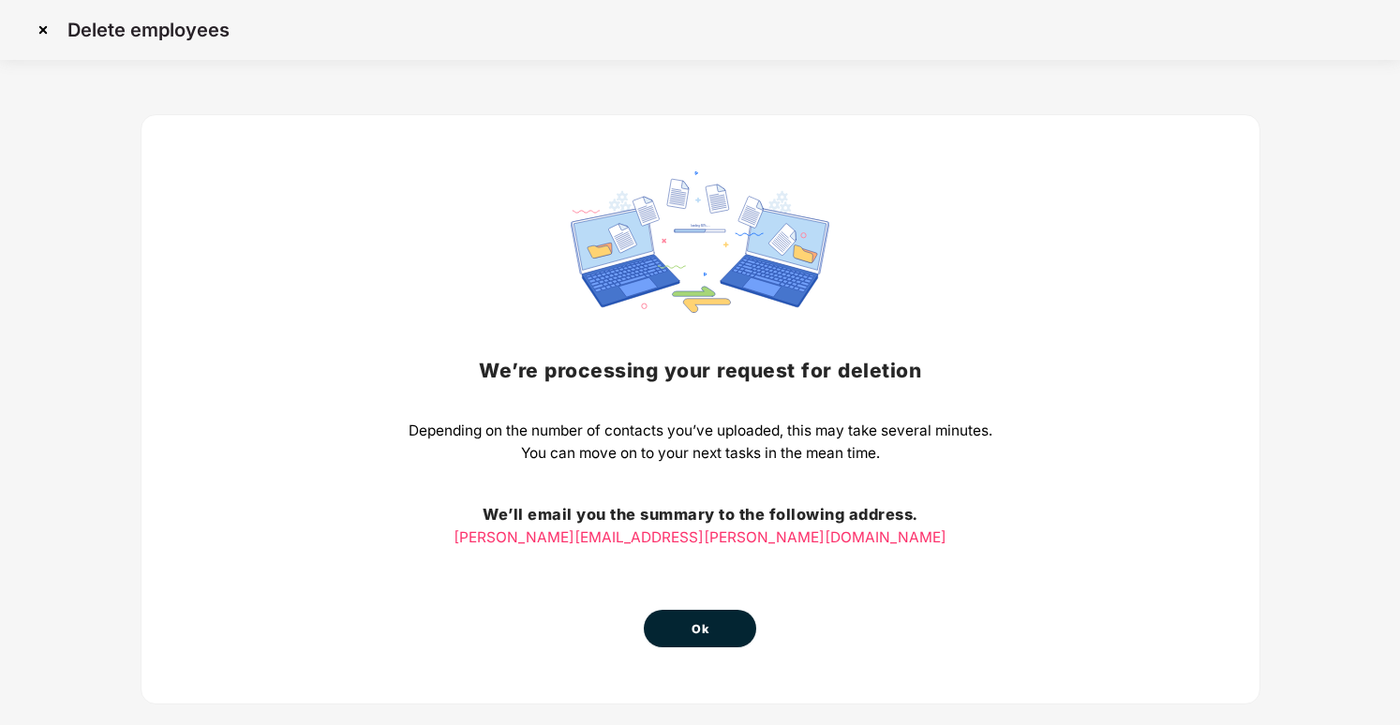
click at [693, 635] on span "Ok" at bounding box center [700, 629] width 17 height 19
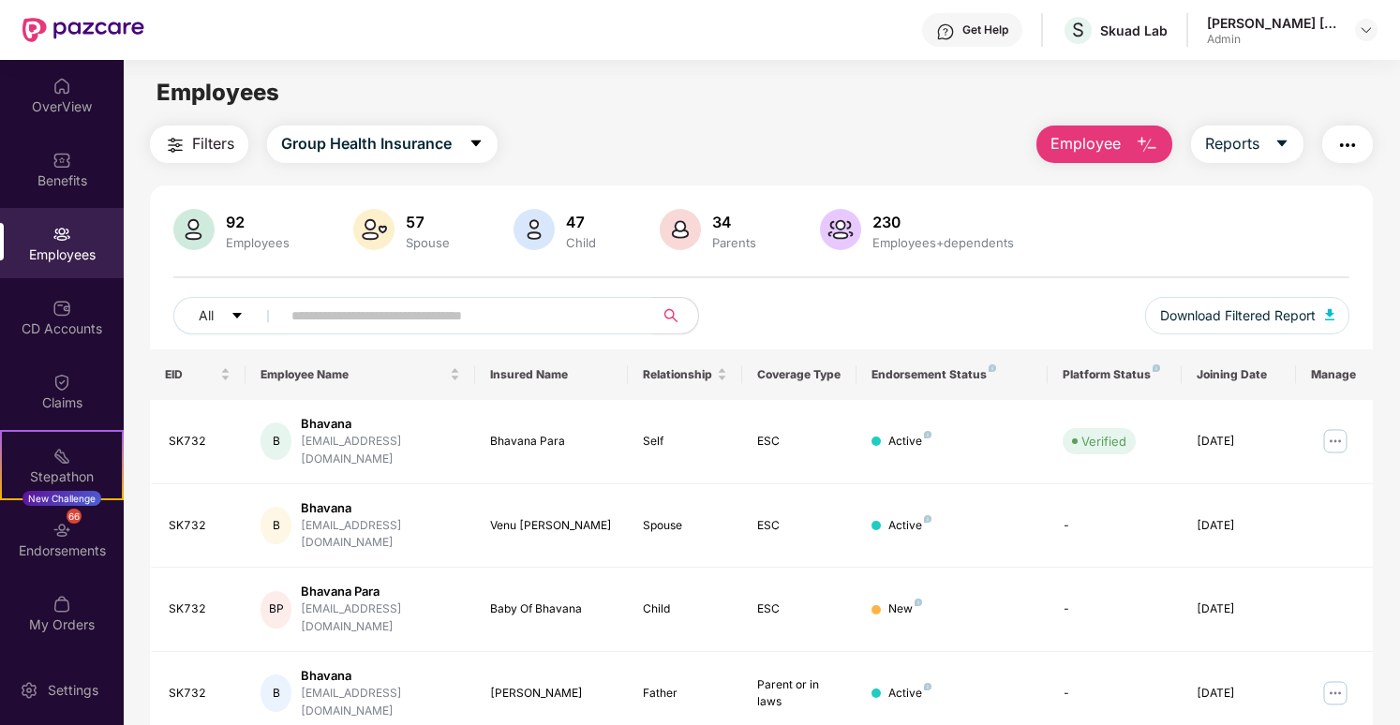
click at [1133, 157] on button "Employee" at bounding box center [1105, 144] width 136 height 37
click at [812, 82] on div "Employees" at bounding box center [762, 93] width 1276 height 36
click at [445, 341] on div "All Download Filtered Report" at bounding box center [760, 323] width 1175 height 52
click at [436, 311] on input "text" at bounding box center [459, 316] width 336 height 28
click at [560, 298] on span at bounding box center [461, 315] width 384 height 37
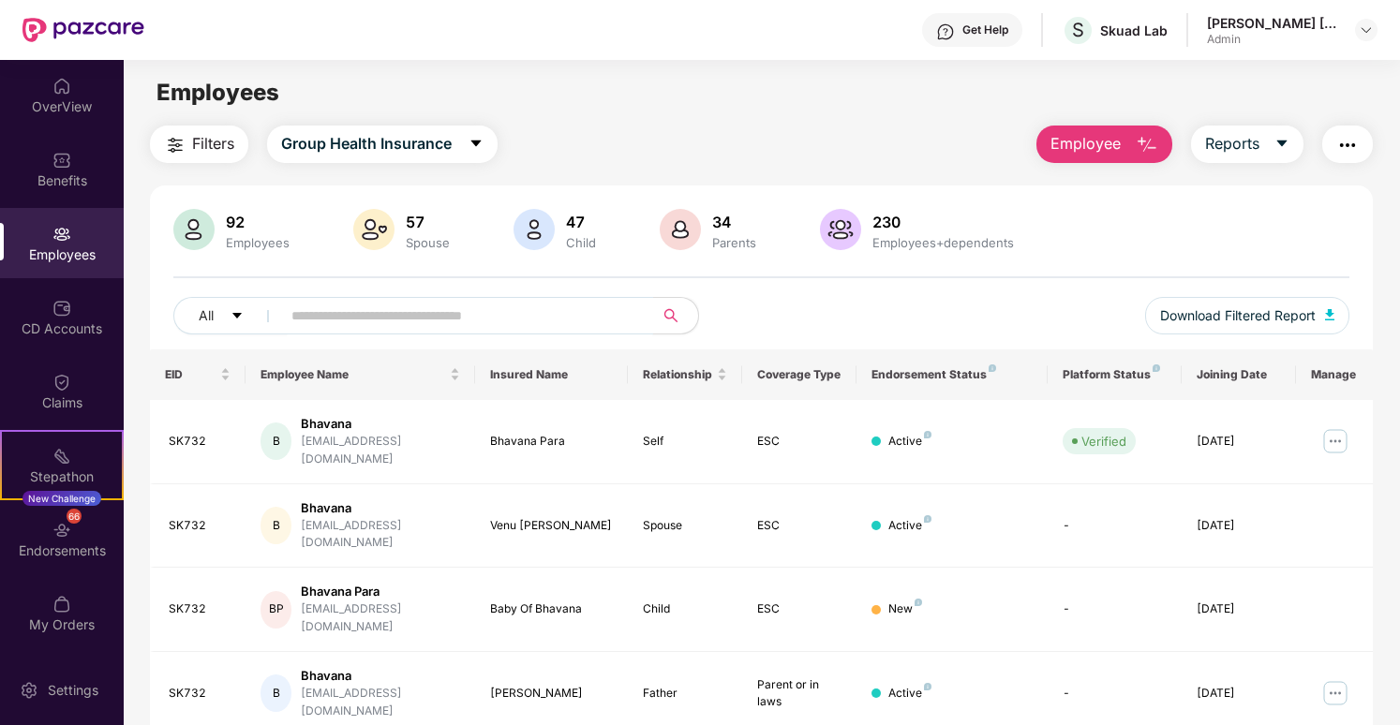
click at [560, 316] on input "text" at bounding box center [459, 316] width 336 height 28
paste input "**********"
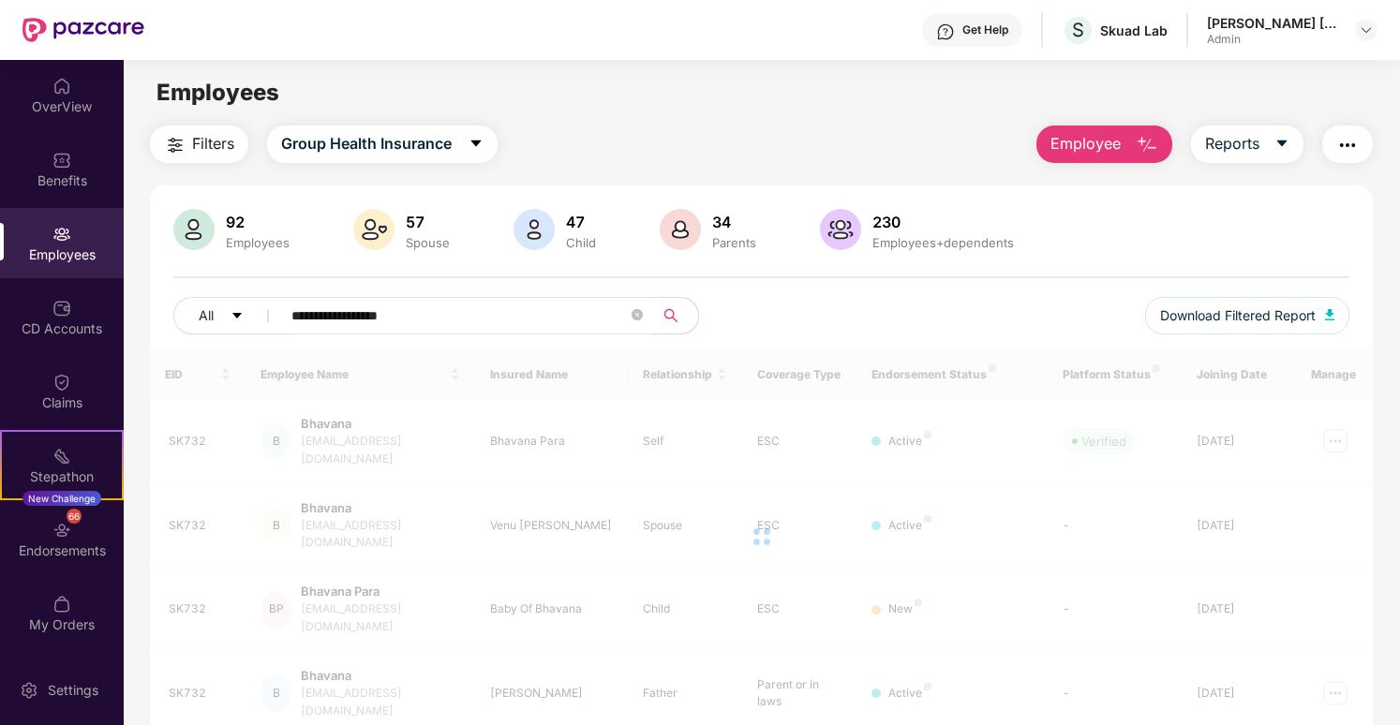
type input "**********"
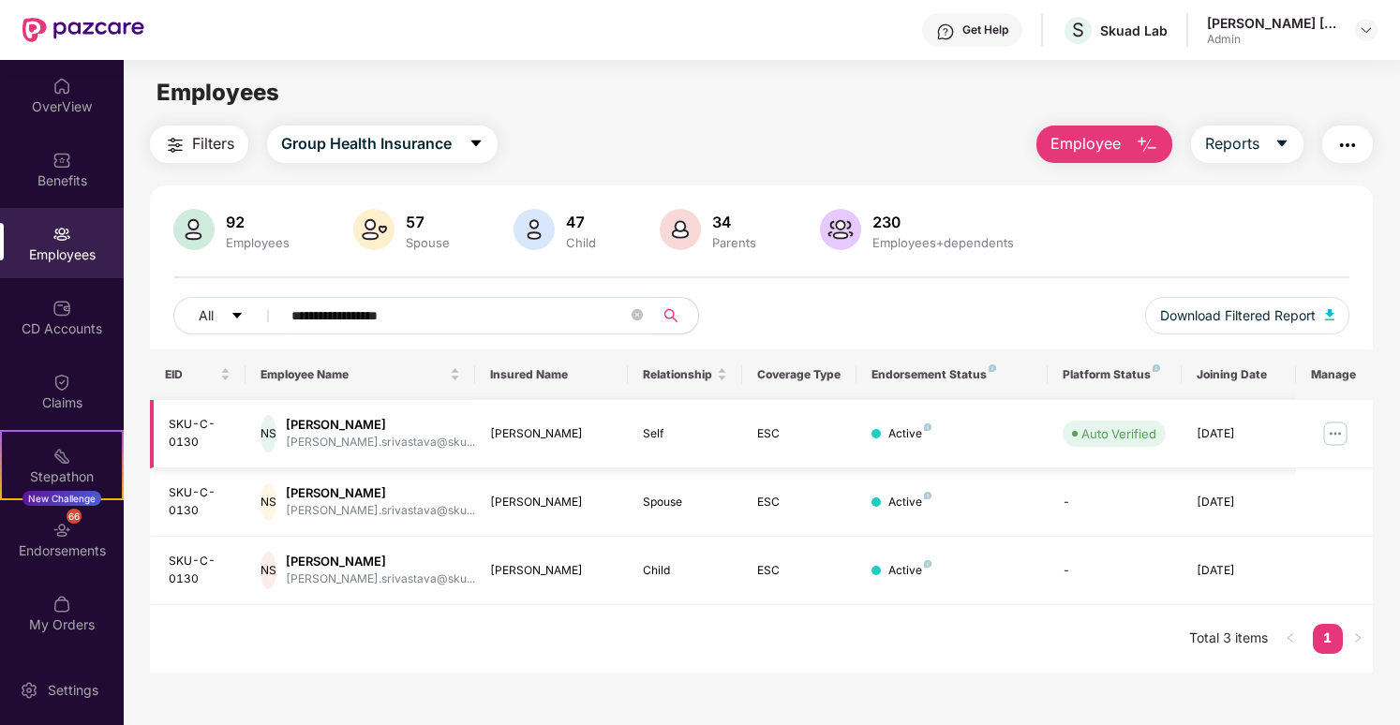
click at [1341, 428] on img at bounding box center [1336, 434] width 30 height 30
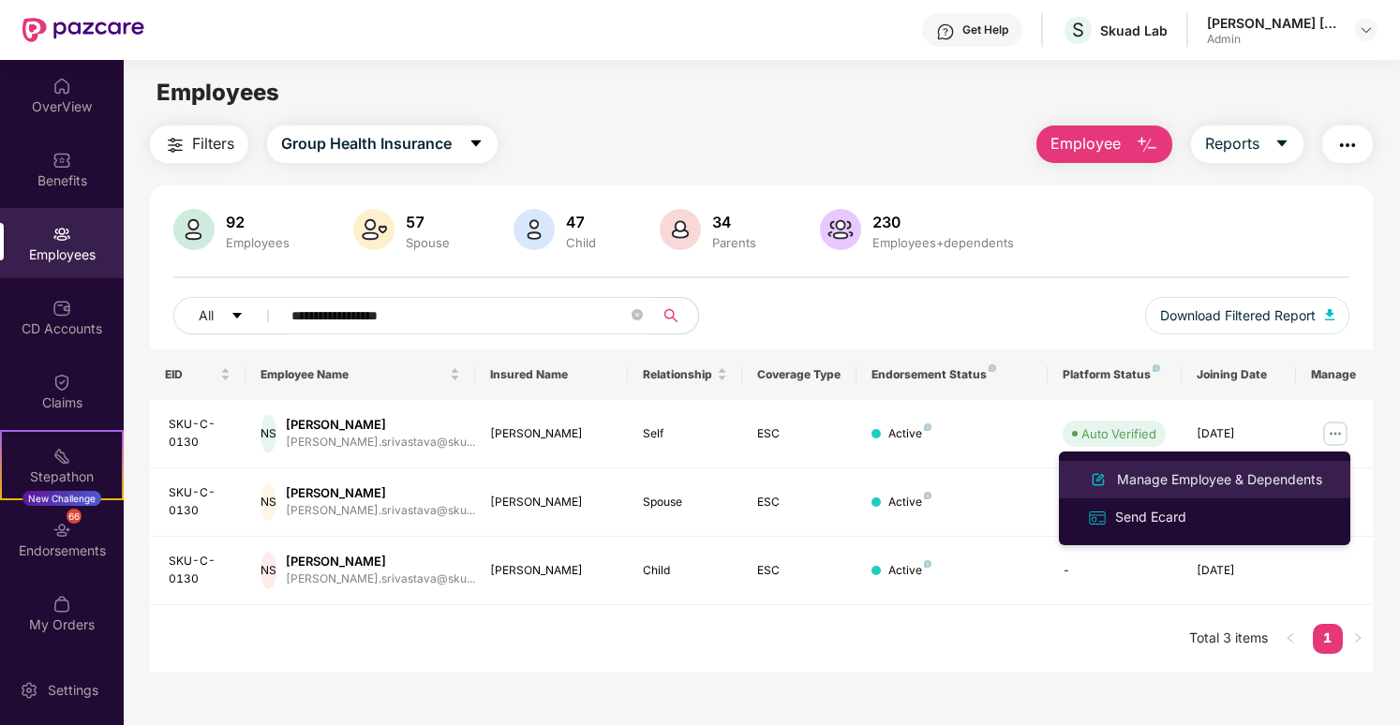
click at [1278, 469] on div "Manage Employee & Dependents" at bounding box center [1204, 480] width 243 height 22
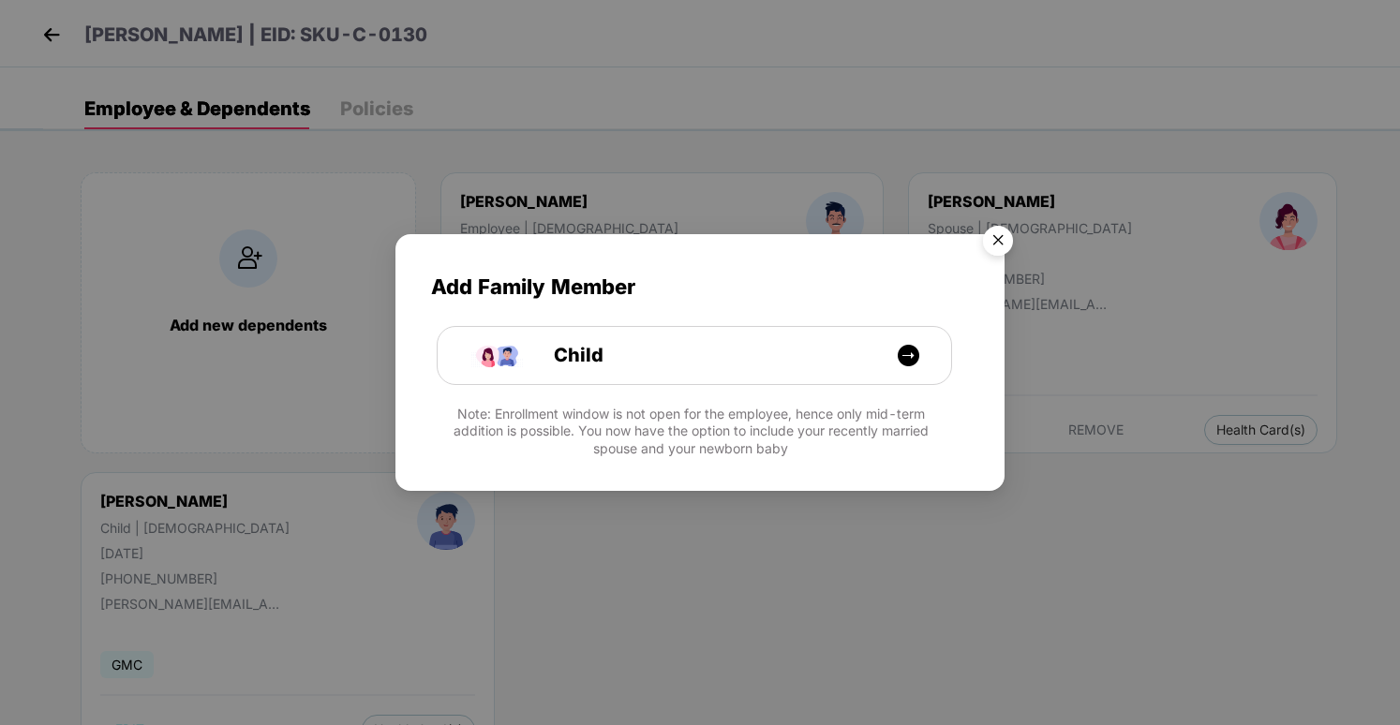
click at [983, 233] on img "Close" at bounding box center [998, 243] width 52 height 52
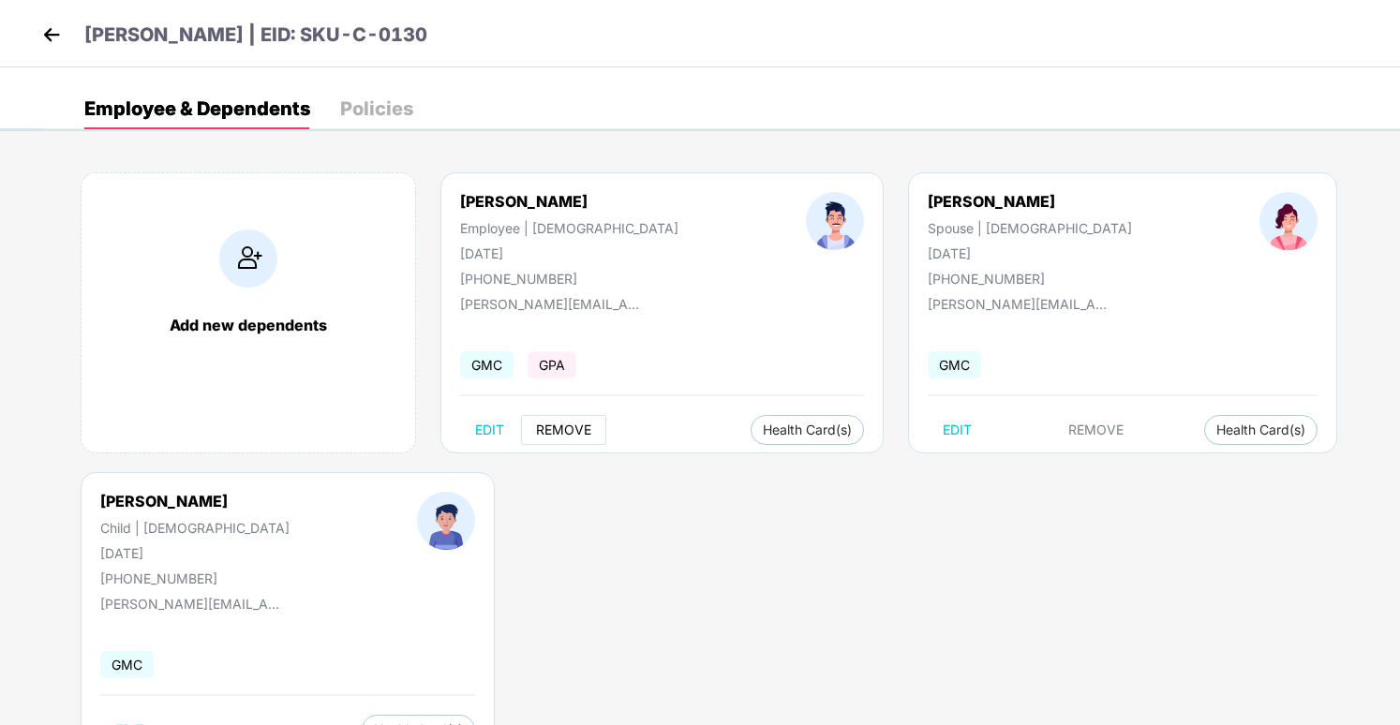
click at [575, 425] on span "REMOVE" at bounding box center [563, 430] width 55 height 15
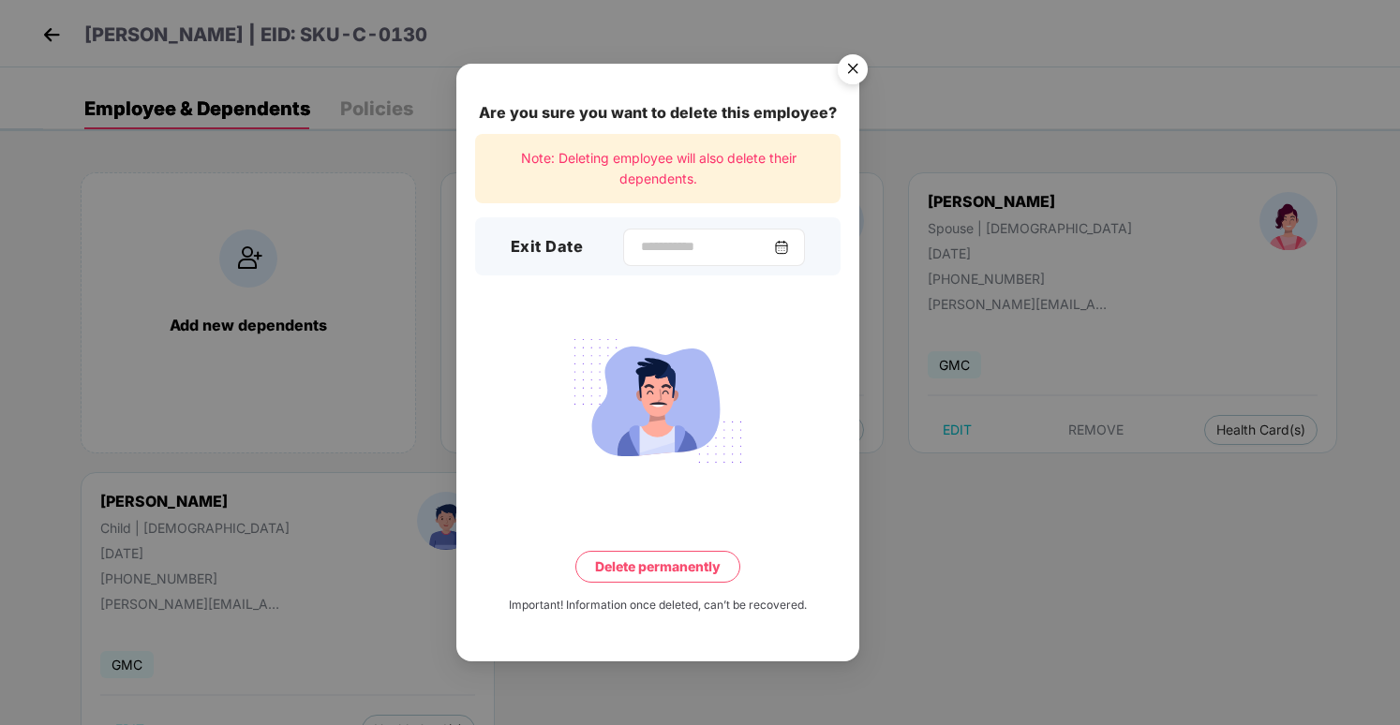
click at [797, 246] on div at bounding box center [714, 247] width 182 height 37
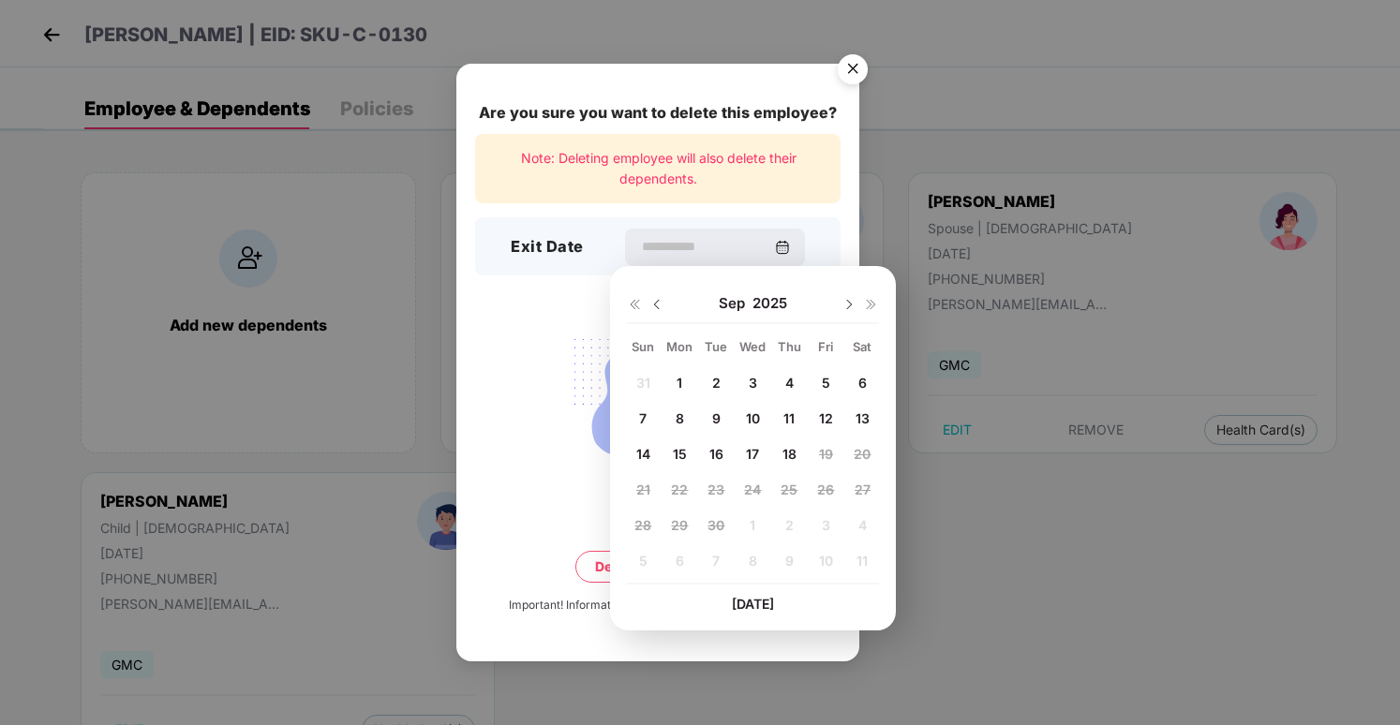
click at [716, 458] on span "16" at bounding box center [717, 454] width 14 height 16
type input "**********"
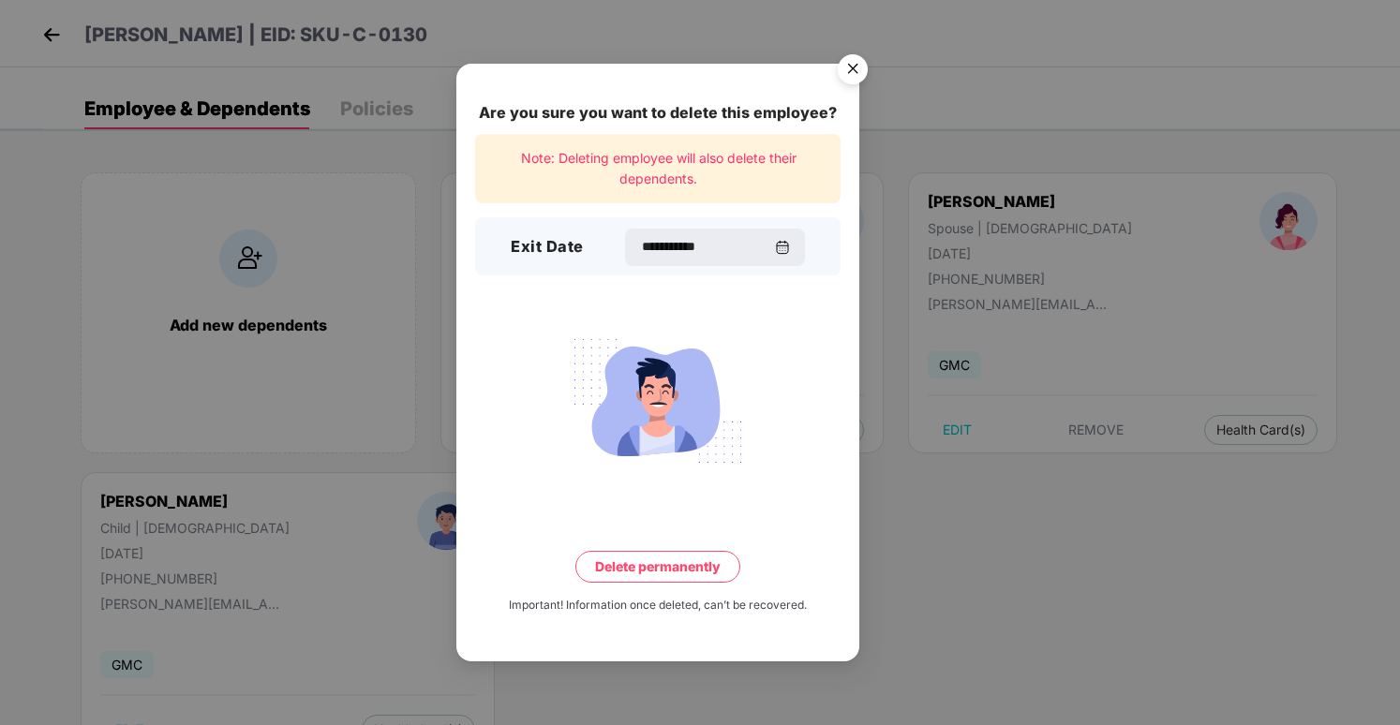
click at [716, 561] on button "Delete permanently" at bounding box center [657, 567] width 165 height 32
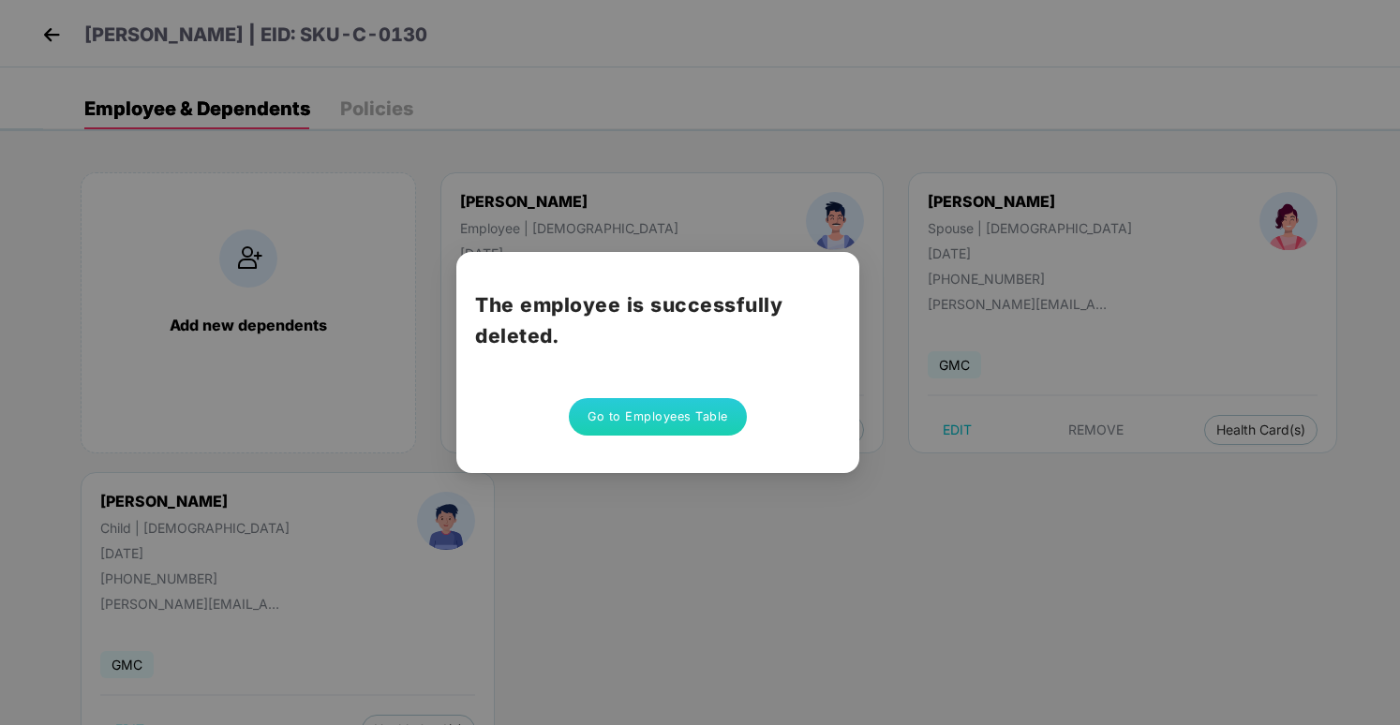
click at [706, 411] on button "Go to Employees Table" at bounding box center [658, 416] width 178 height 37
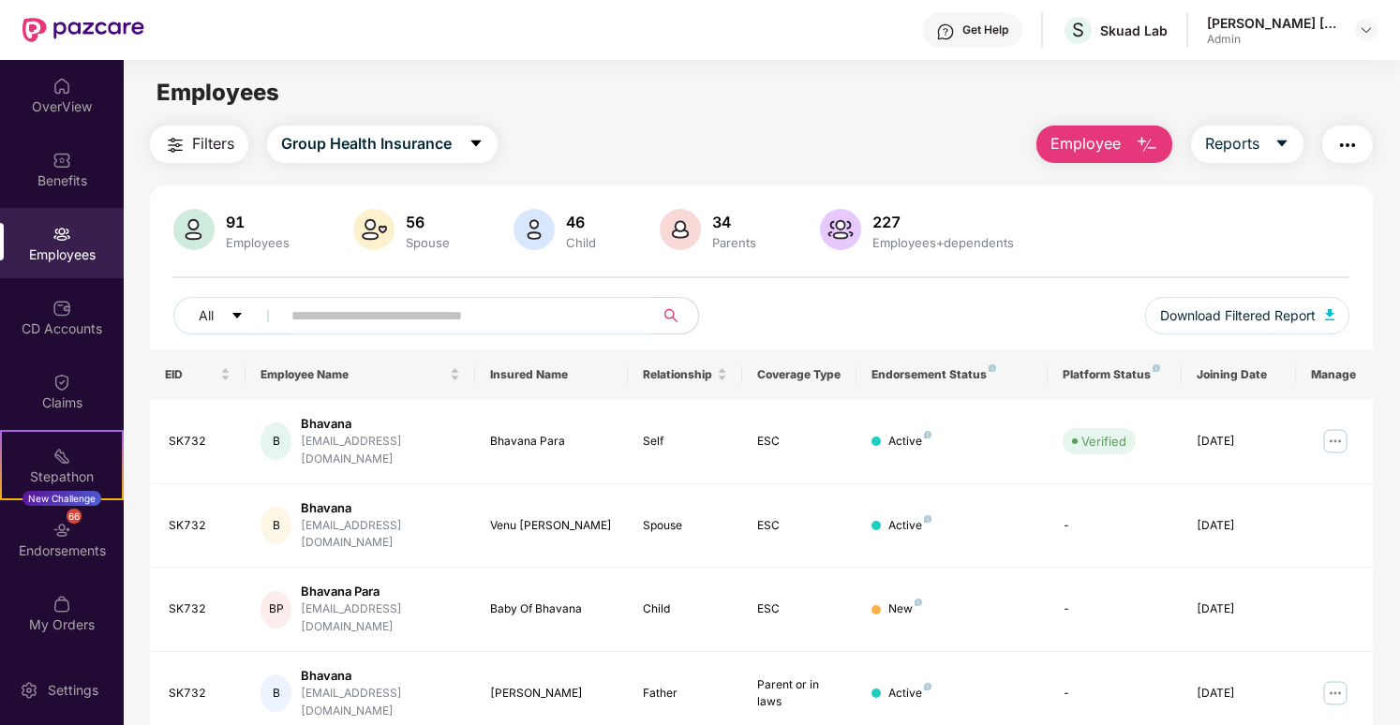
click at [1136, 141] on img "button" at bounding box center [1147, 145] width 22 height 22
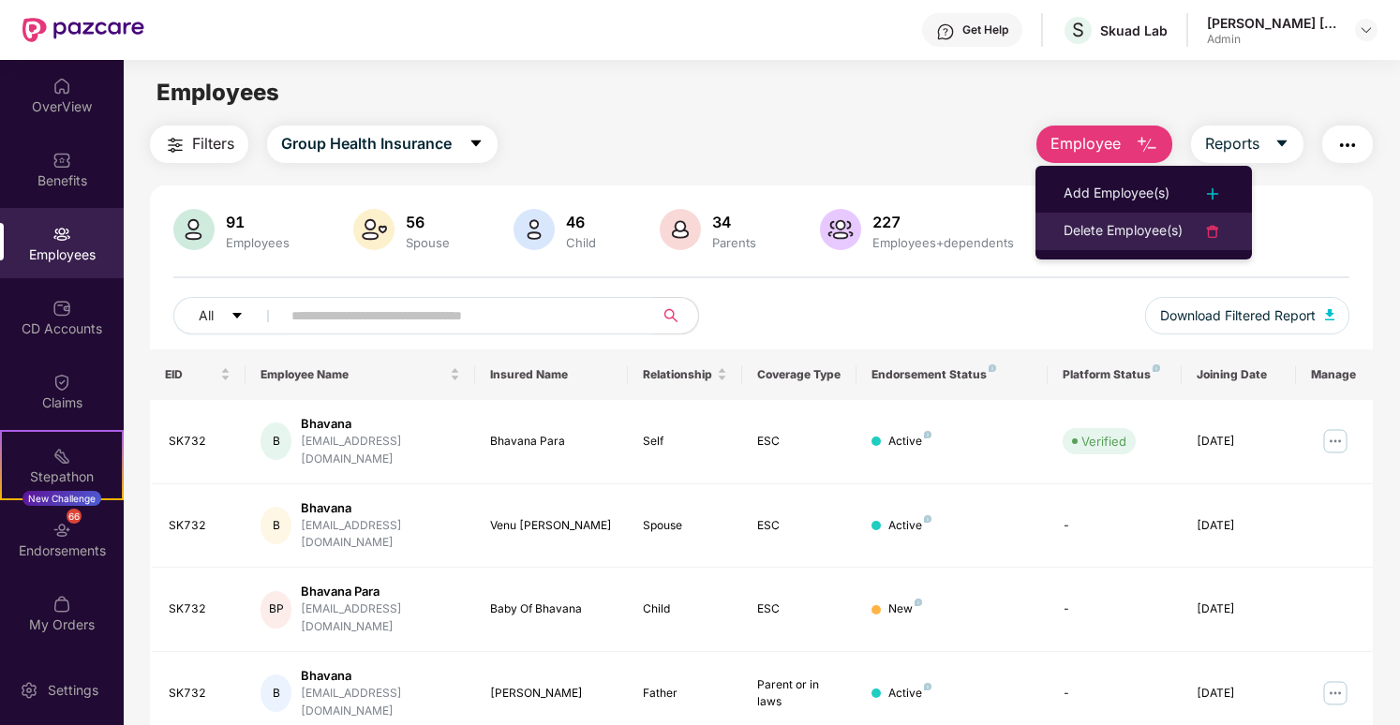
click at [1128, 226] on div "Delete Employee(s)" at bounding box center [1123, 231] width 119 height 22
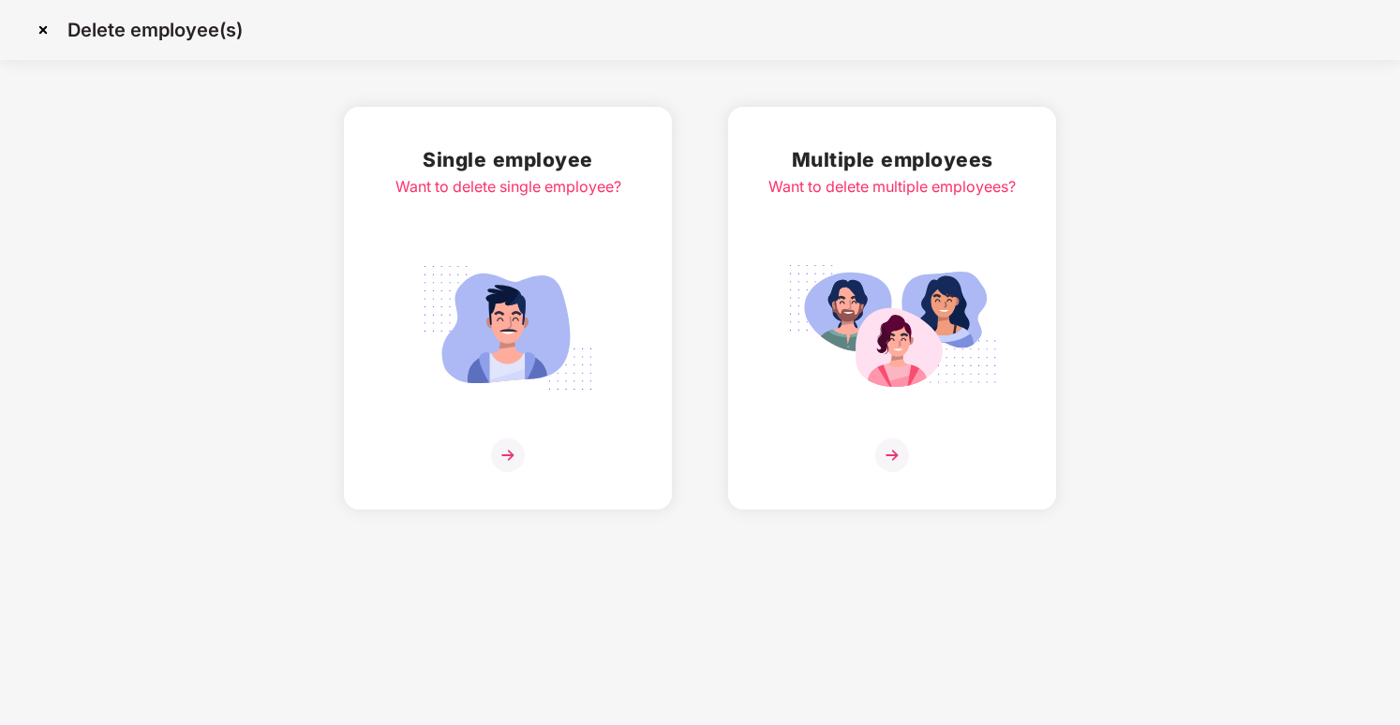
click at [957, 252] on div "Multiple employees Want to delete multiple employees?" at bounding box center [892, 308] width 247 height 328
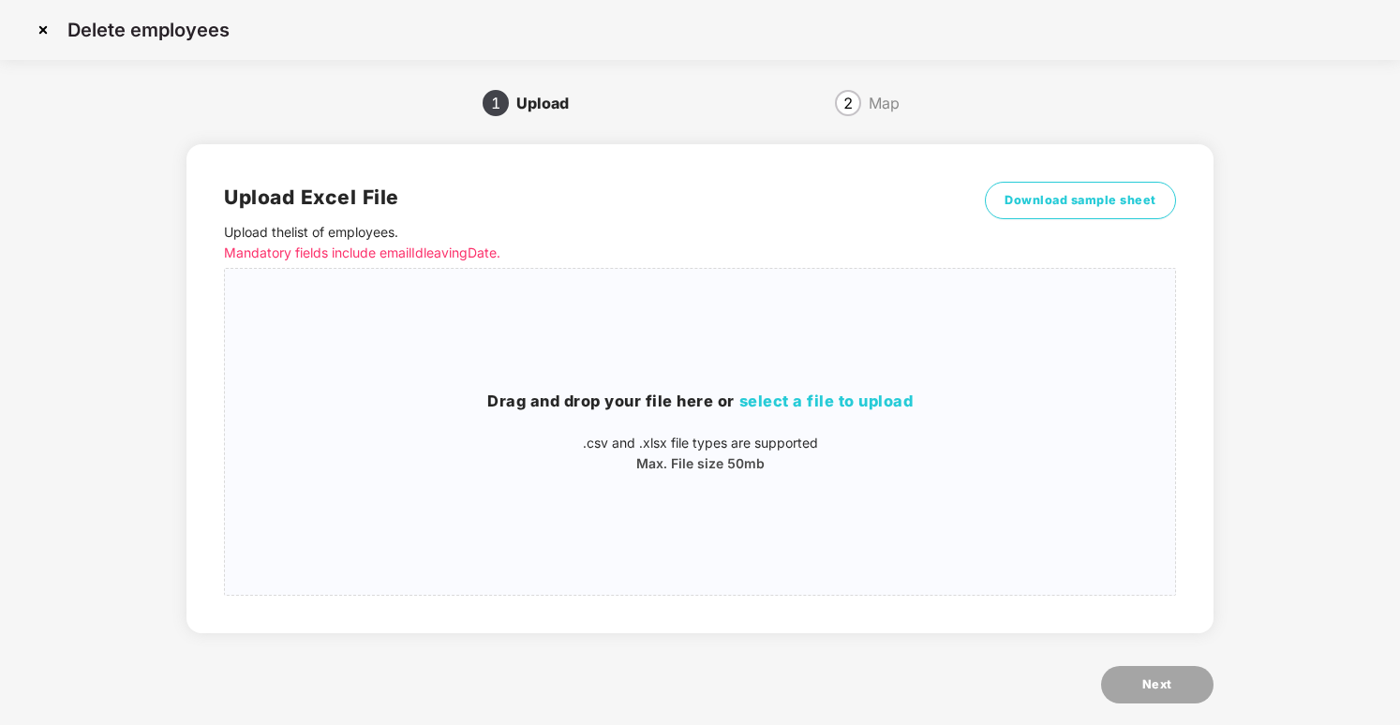
click at [431, 244] on p "Mandatory fields include emailId leavingDate." at bounding box center [581, 253] width 714 height 21
click at [463, 259] on p "Mandatory fields include emailId leavingDate." at bounding box center [581, 253] width 714 height 21
click at [808, 402] on span "select a file to upload" at bounding box center [827, 401] width 174 height 19
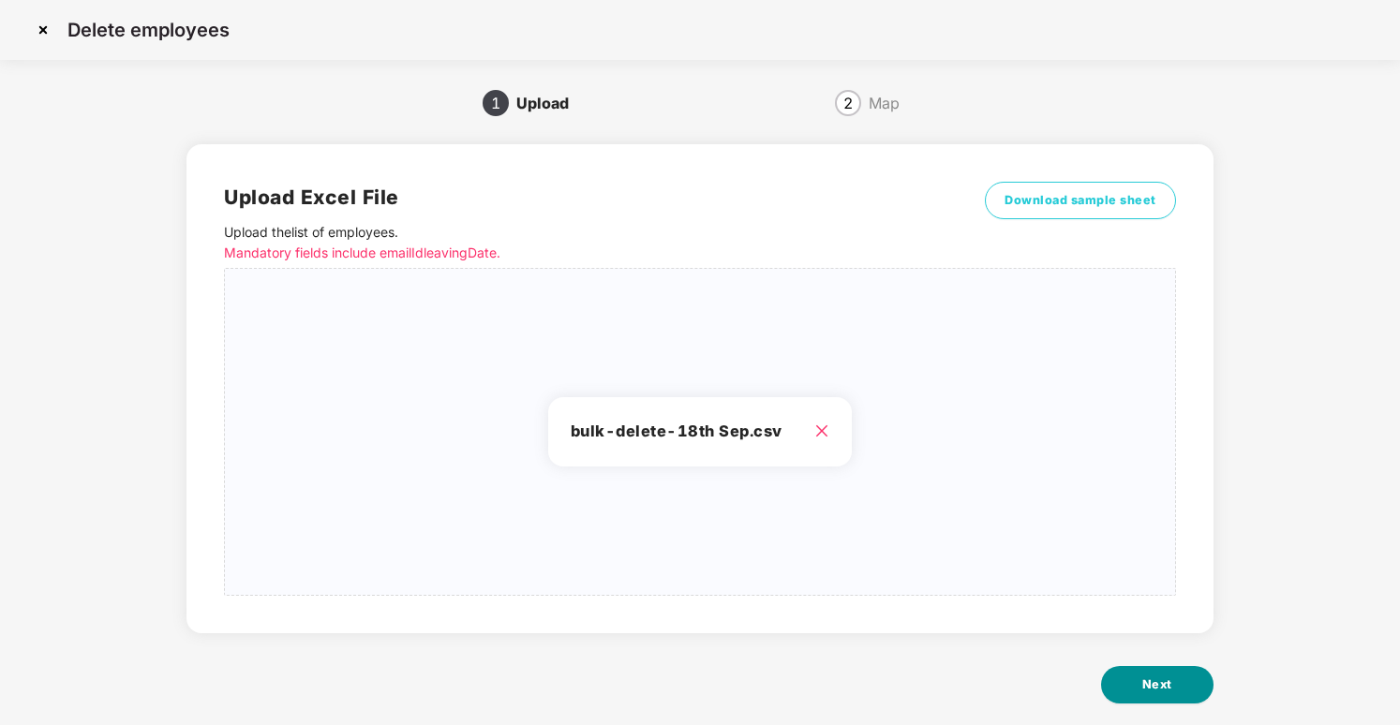
click at [1154, 671] on button "Next" at bounding box center [1157, 684] width 112 height 37
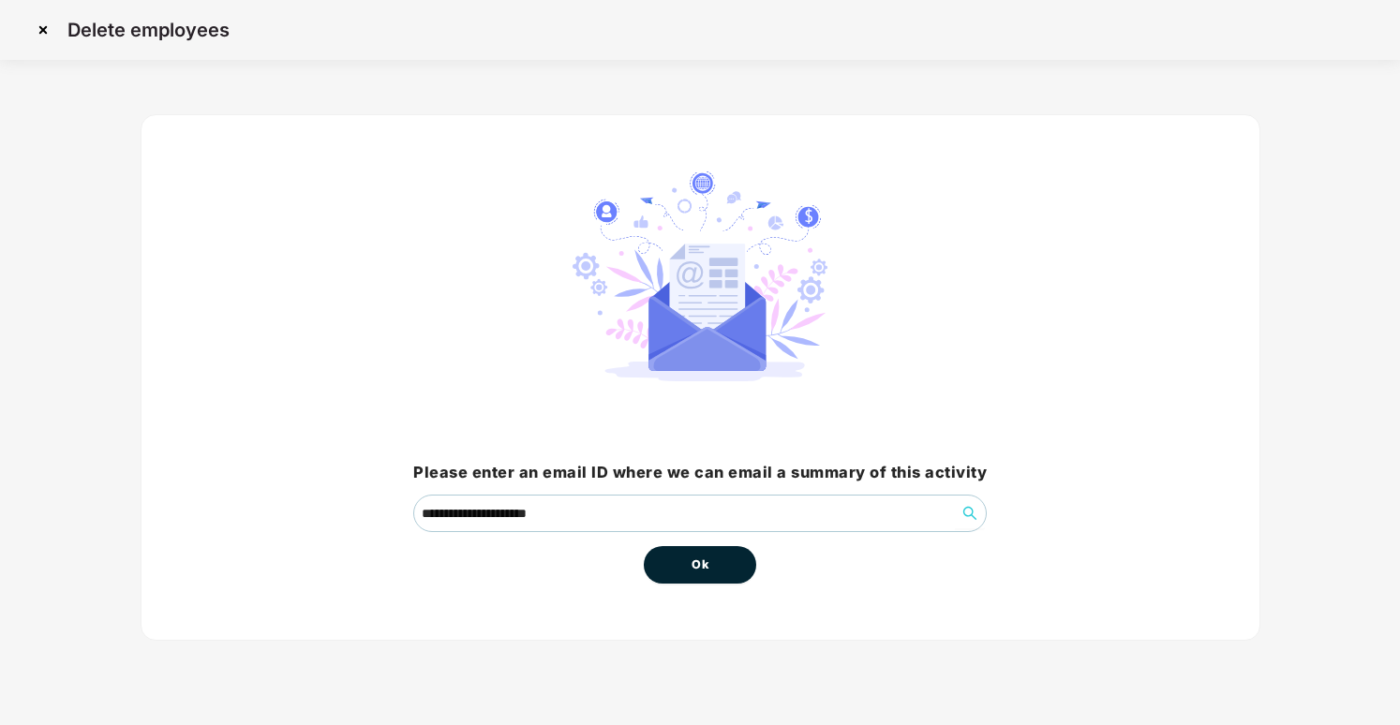
click at [675, 560] on button "Ok" at bounding box center [700, 564] width 112 height 37
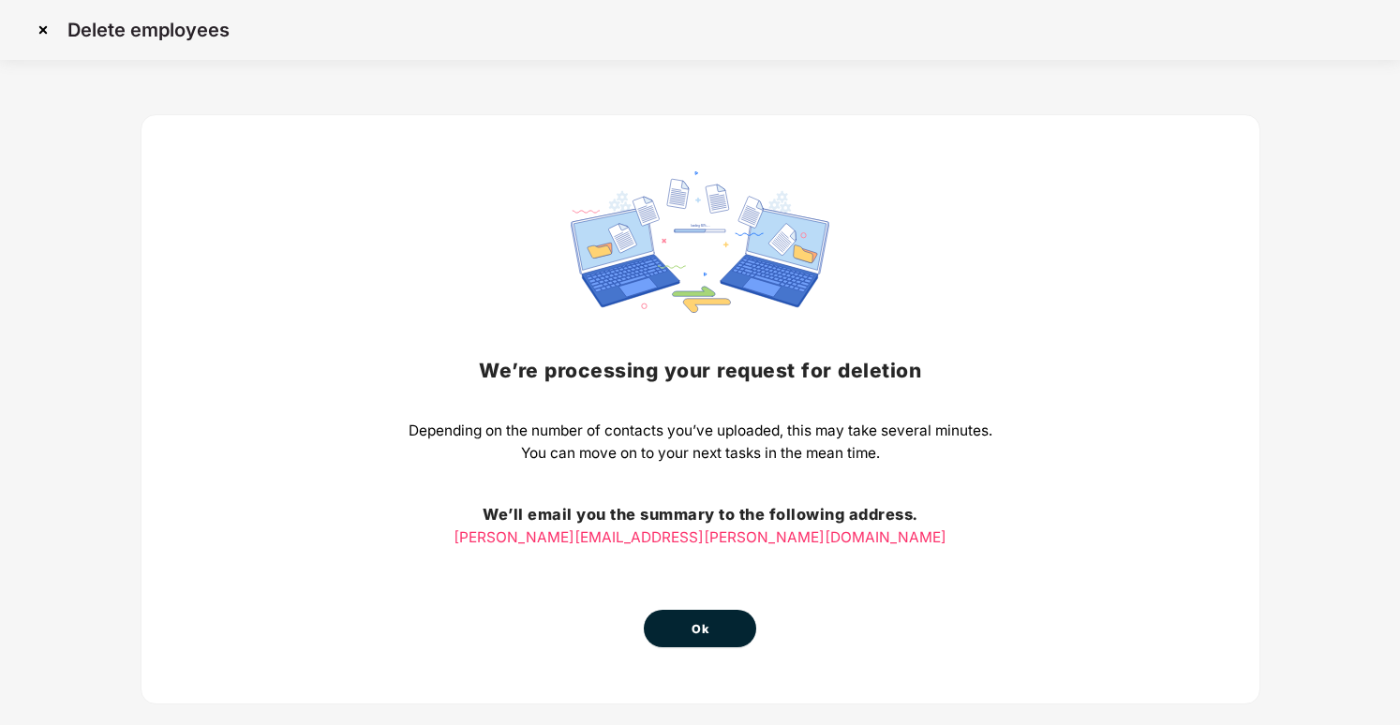
click at [949, 100] on div "We’re processing your request for deletion Depending on the number of contacts …" at bounding box center [701, 422] width 1120 height 668
click at [968, 52] on div "Delete employees" at bounding box center [700, 30] width 1400 height 60
click at [964, 111] on div "We’re processing your request for deletion Depending on the number of contacts …" at bounding box center [701, 422] width 1120 height 668
click at [693, 634] on span "Ok" at bounding box center [700, 629] width 17 height 19
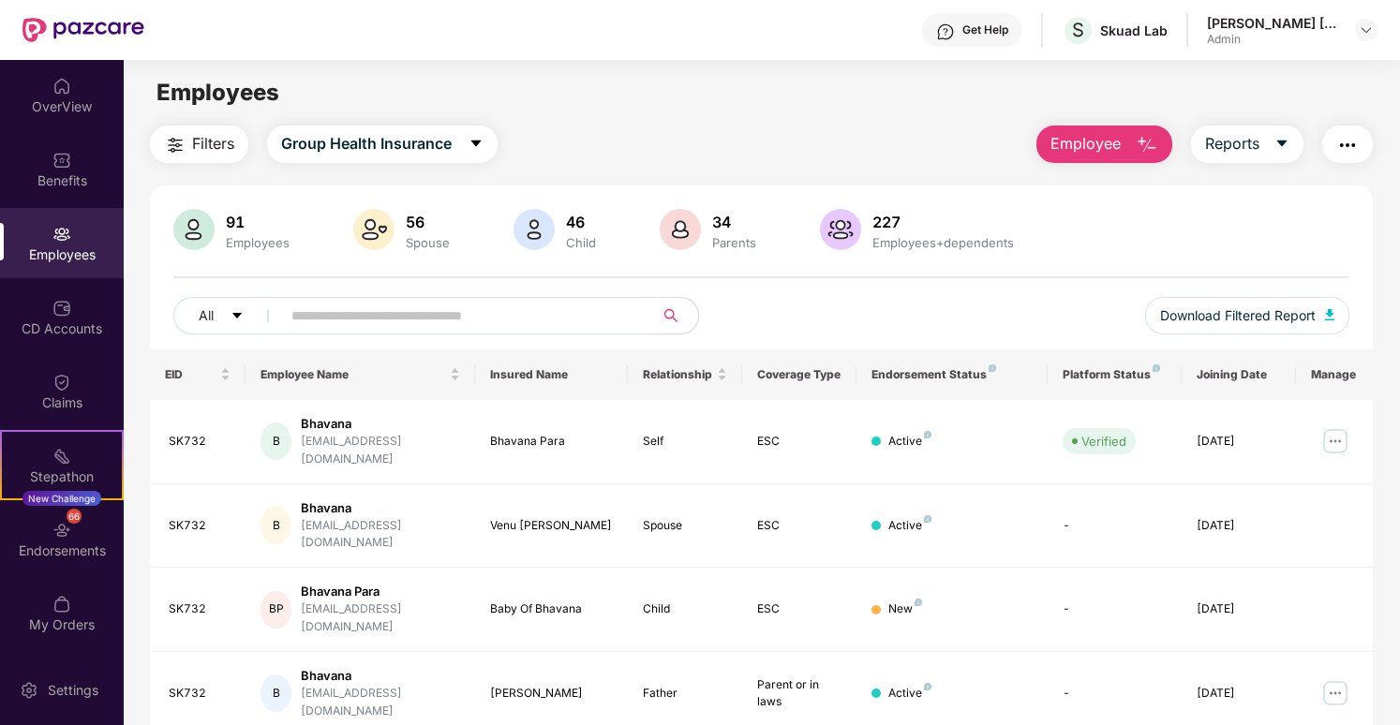
click at [1095, 141] on span "Employee" at bounding box center [1086, 143] width 70 height 23
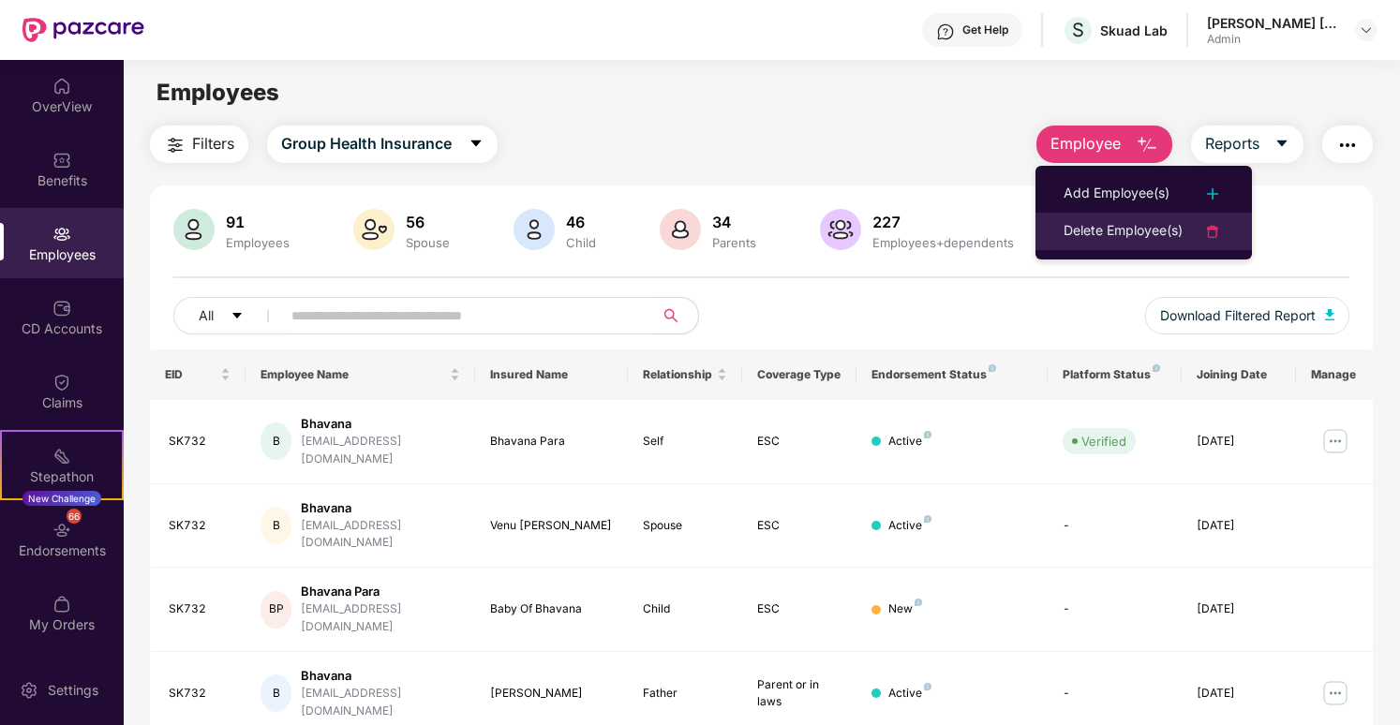
click at [1113, 232] on div "Delete Employee(s)" at bounding box center [1123, 231] width 119 height 22
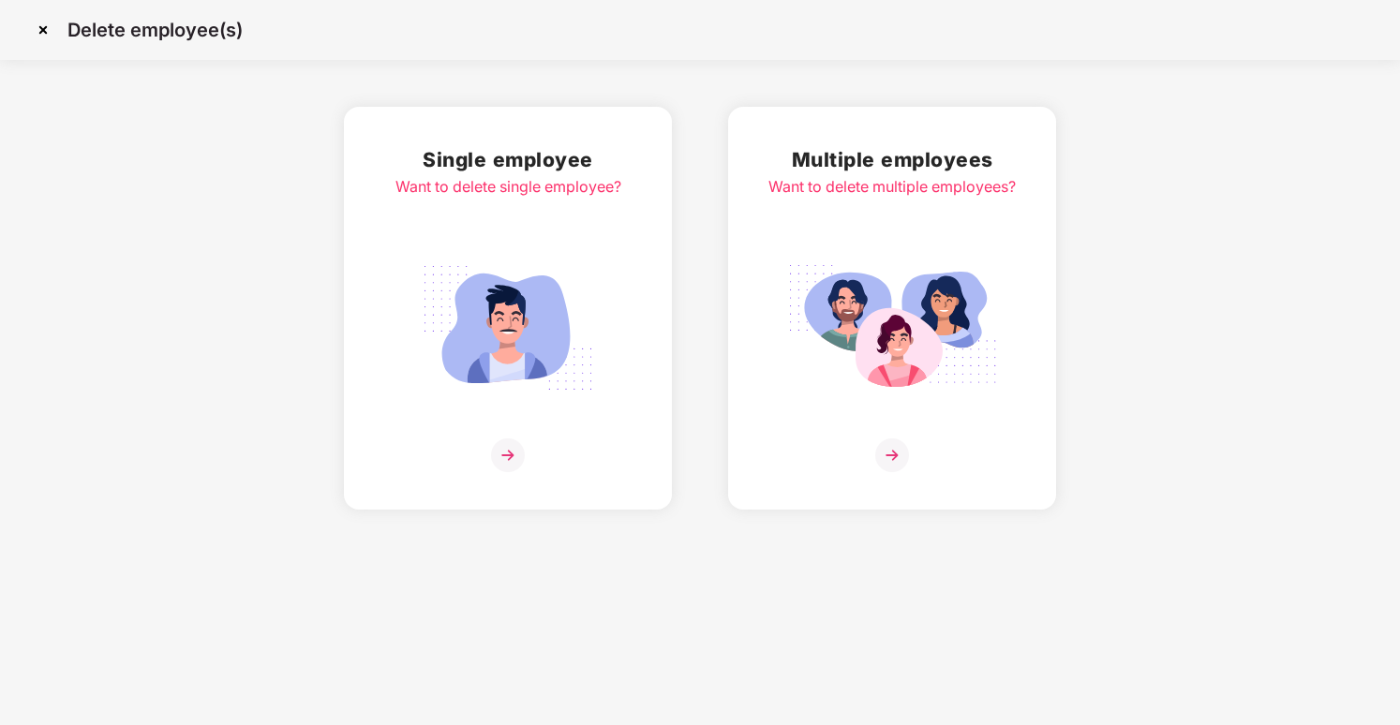
click at [972, 190] on div "Want to delete multiple employees?" at bounding box center [892, 186] width 247 height 23
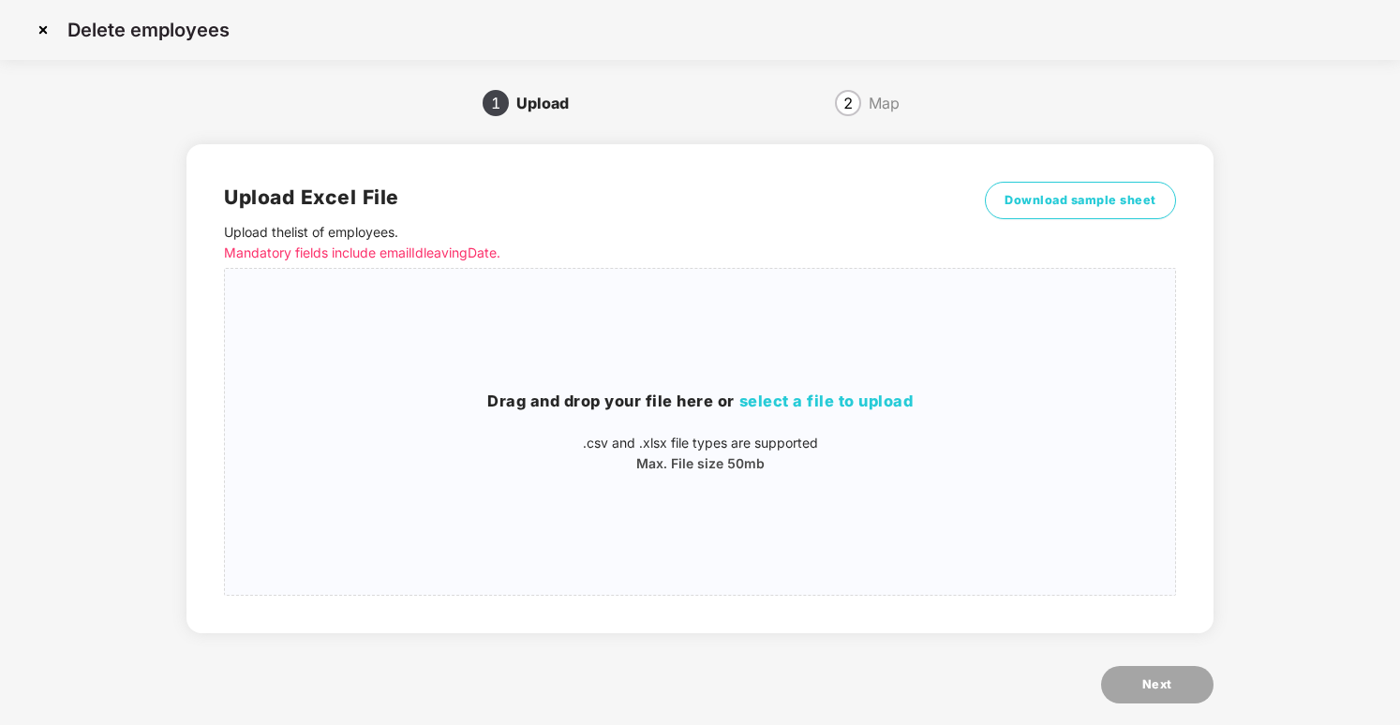
click at [852, 106] on div "2" at bounding box center [848, 103] width 26 height 26
click at [850, 105] on span "2" at bounding box center [848, 103] width 9 height 15
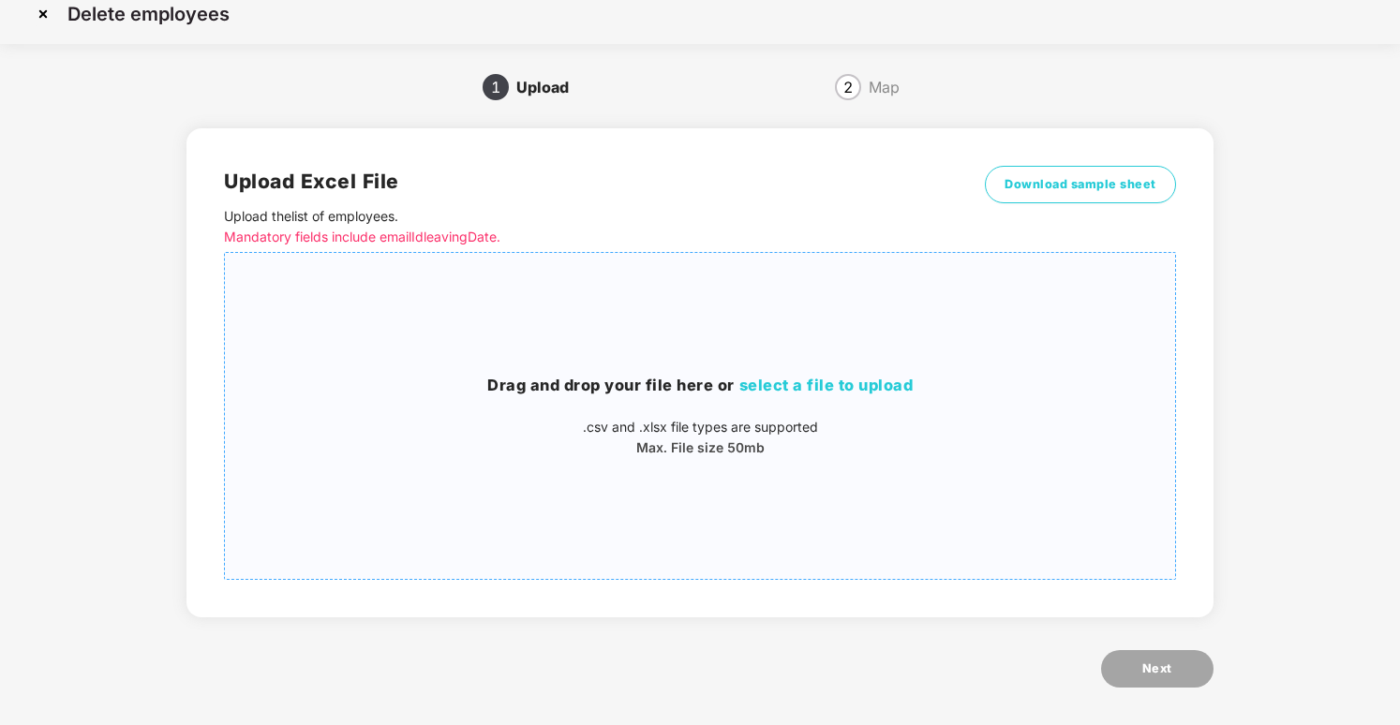
scroll to position [25, 0]
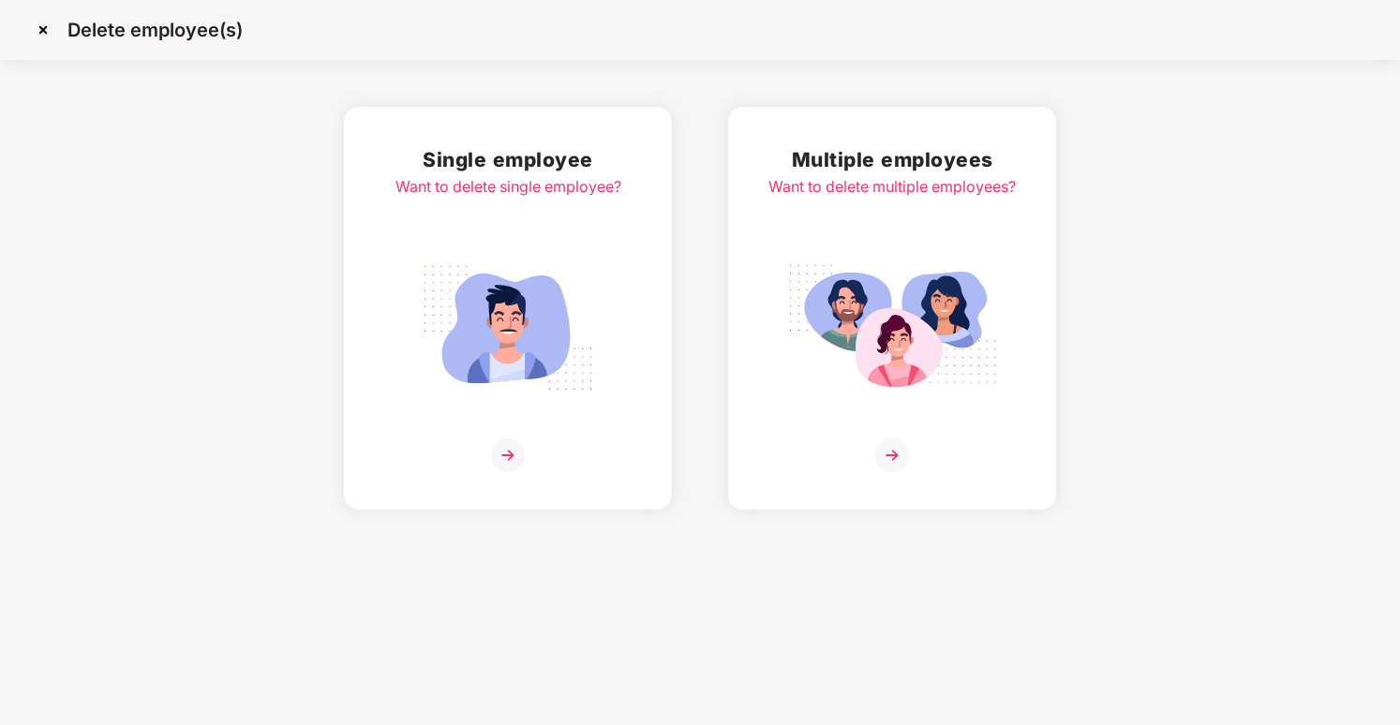
click at [35, 31] on img at bounding box center [43, 30] width 30 height 30
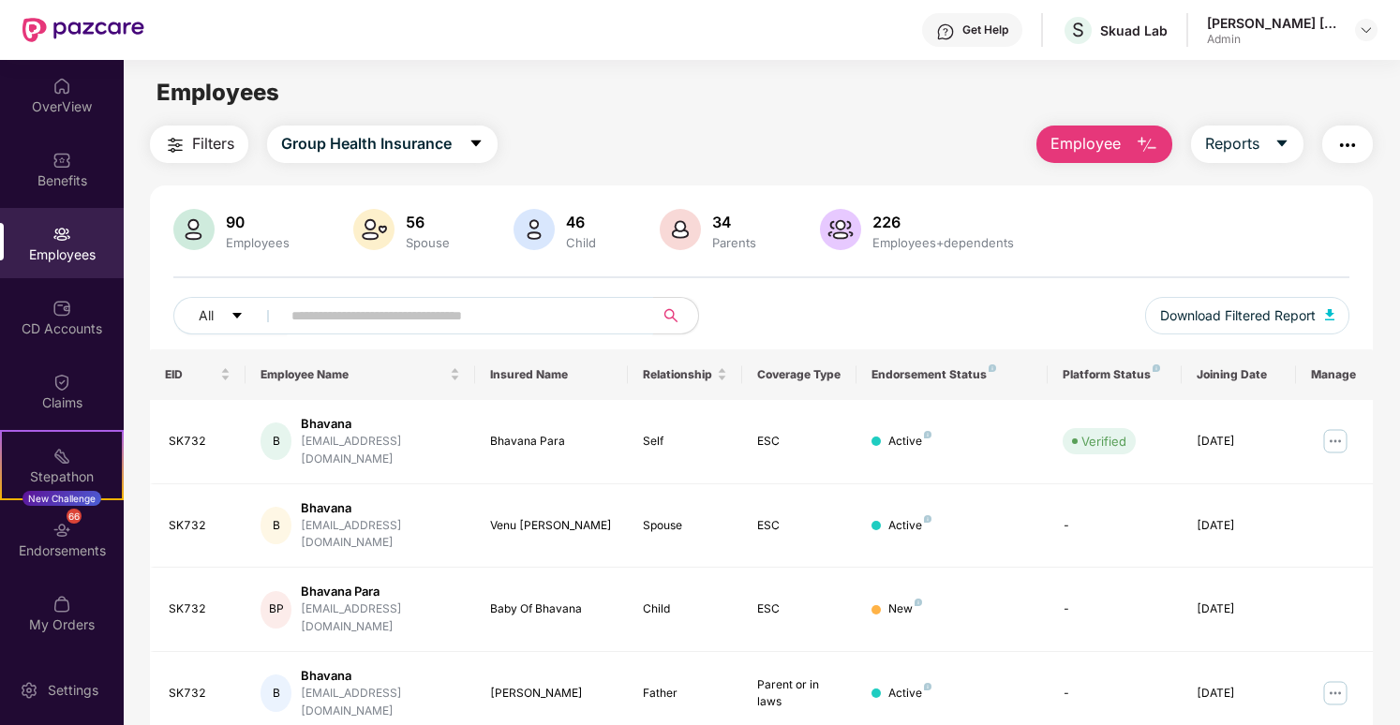
click at [510, 315] on input "text" at bounding box center [459, 316] width 336 height 28
paste input "**********"
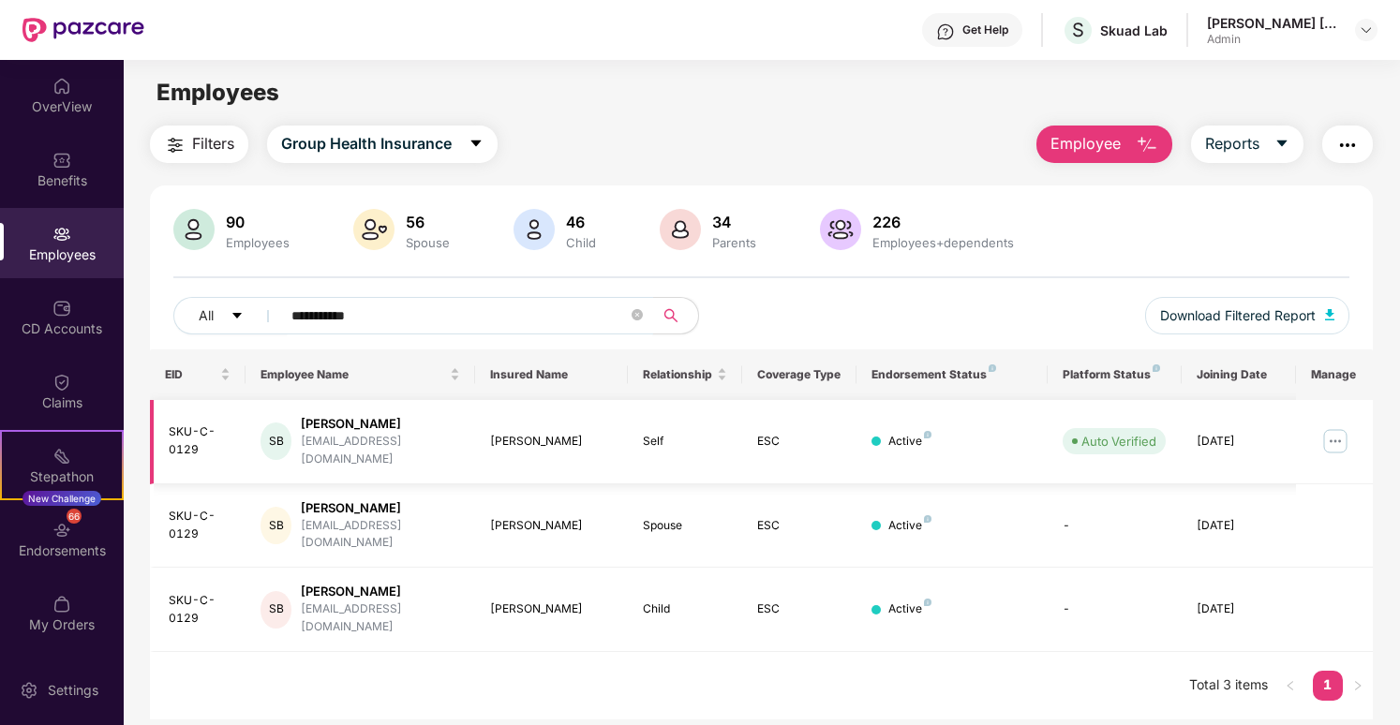
type input "**********"
click at [1342, 430] on img at bounding box center [1336, 441] width 30 height 30
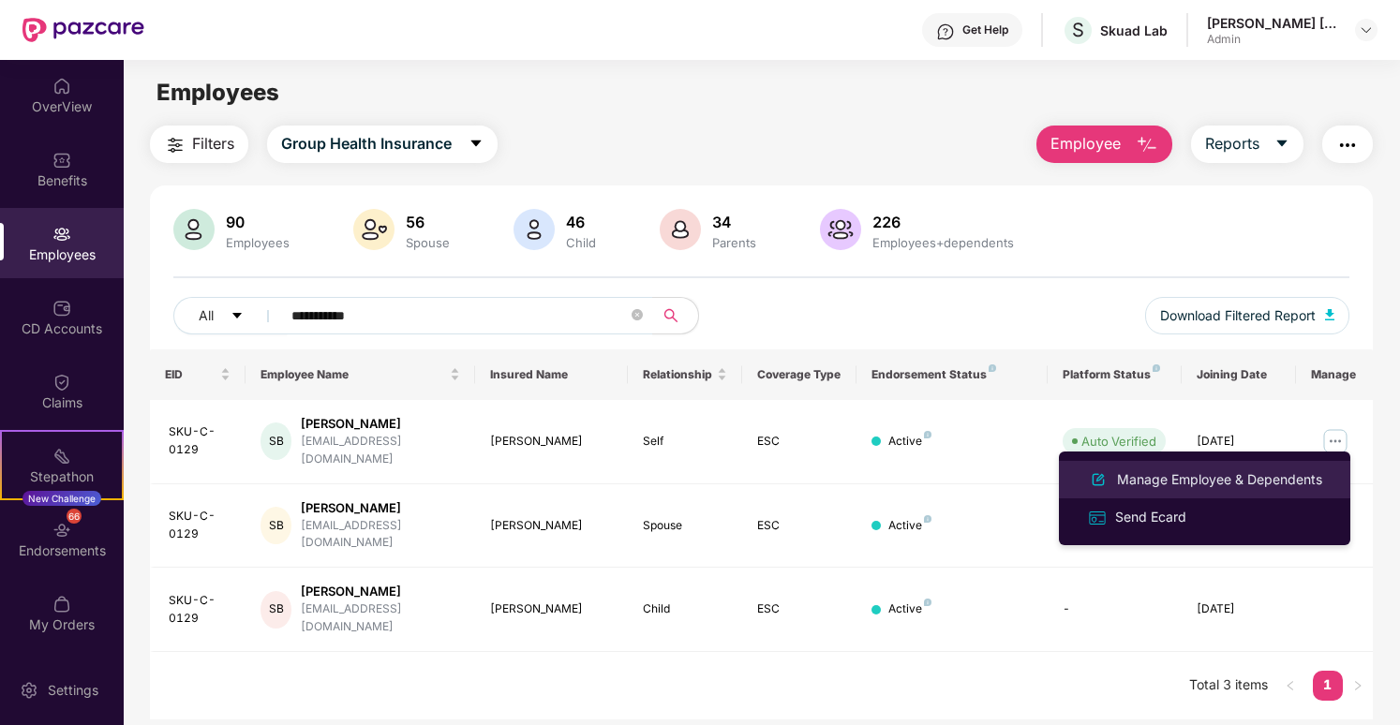
click at [1248, 483] on div "Manage Employee & Dependents" at bounding box center [1219, 480] width 213 height 21
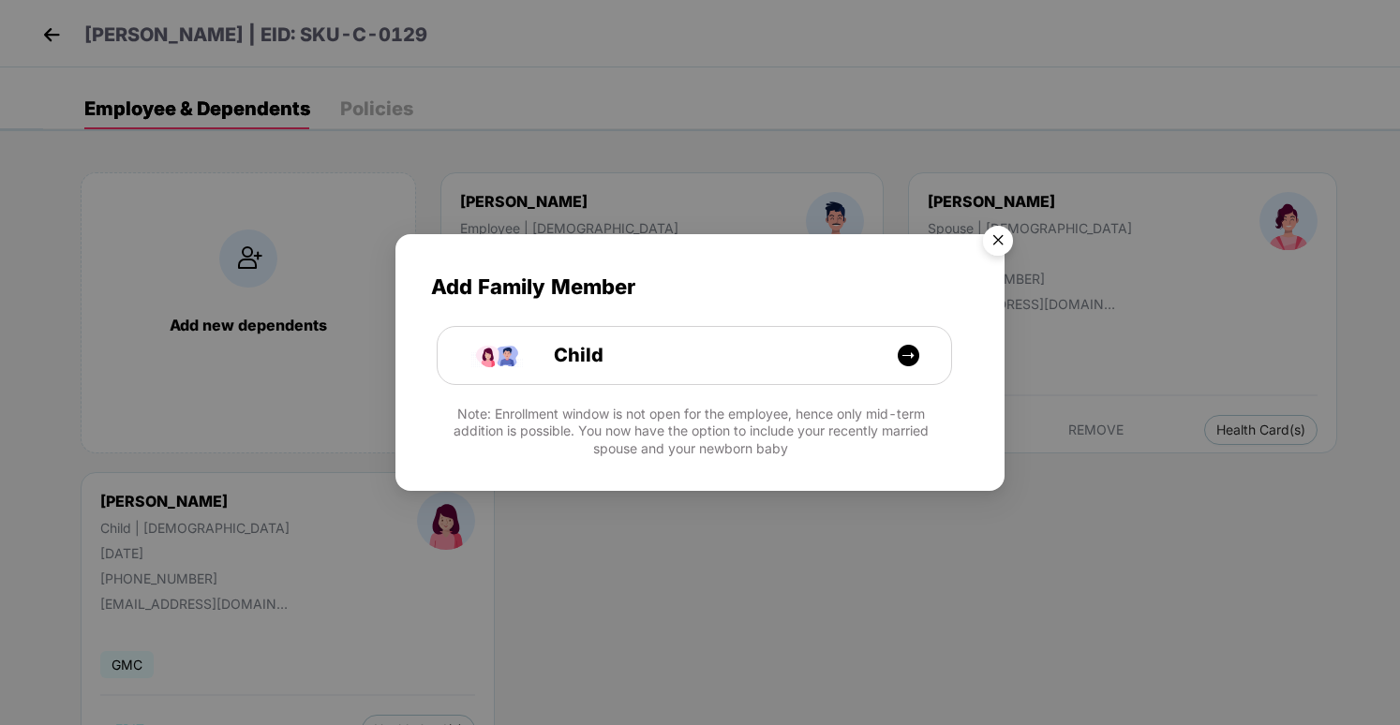
click at [994, 247] on img "Close" at bounding box center [998, 243] width 52 height 52
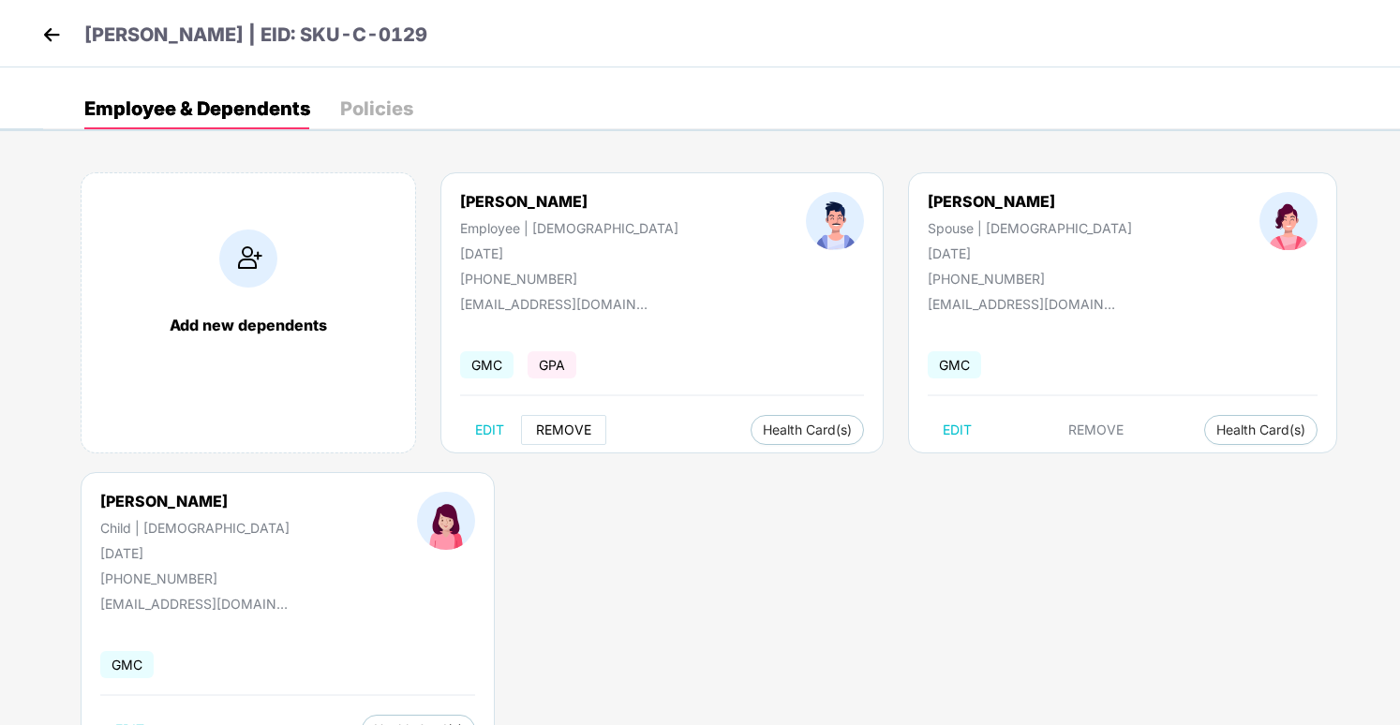
click at [568, 426] on span "REMOVE" at bounding box center [563, 430] width 55 height 15
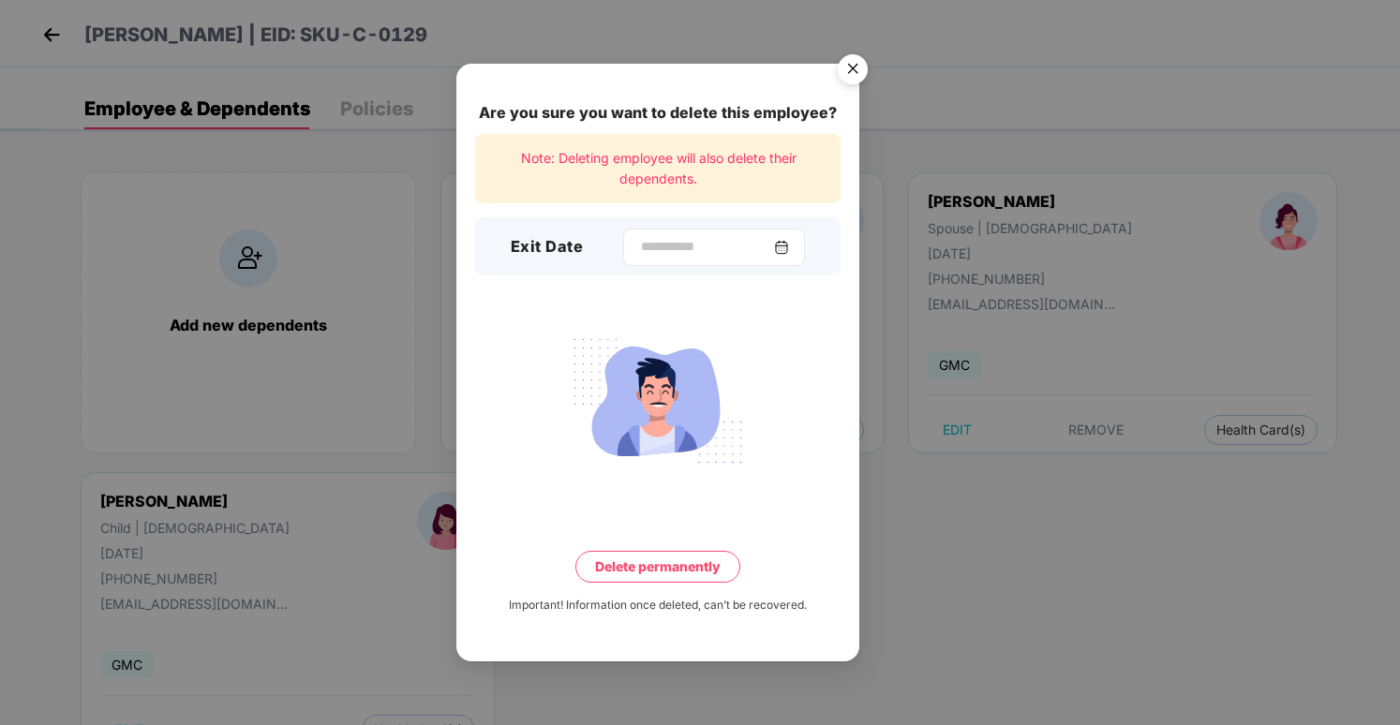
click at [786, 256] on div at bounding box center [714, 247] width 182 height 37
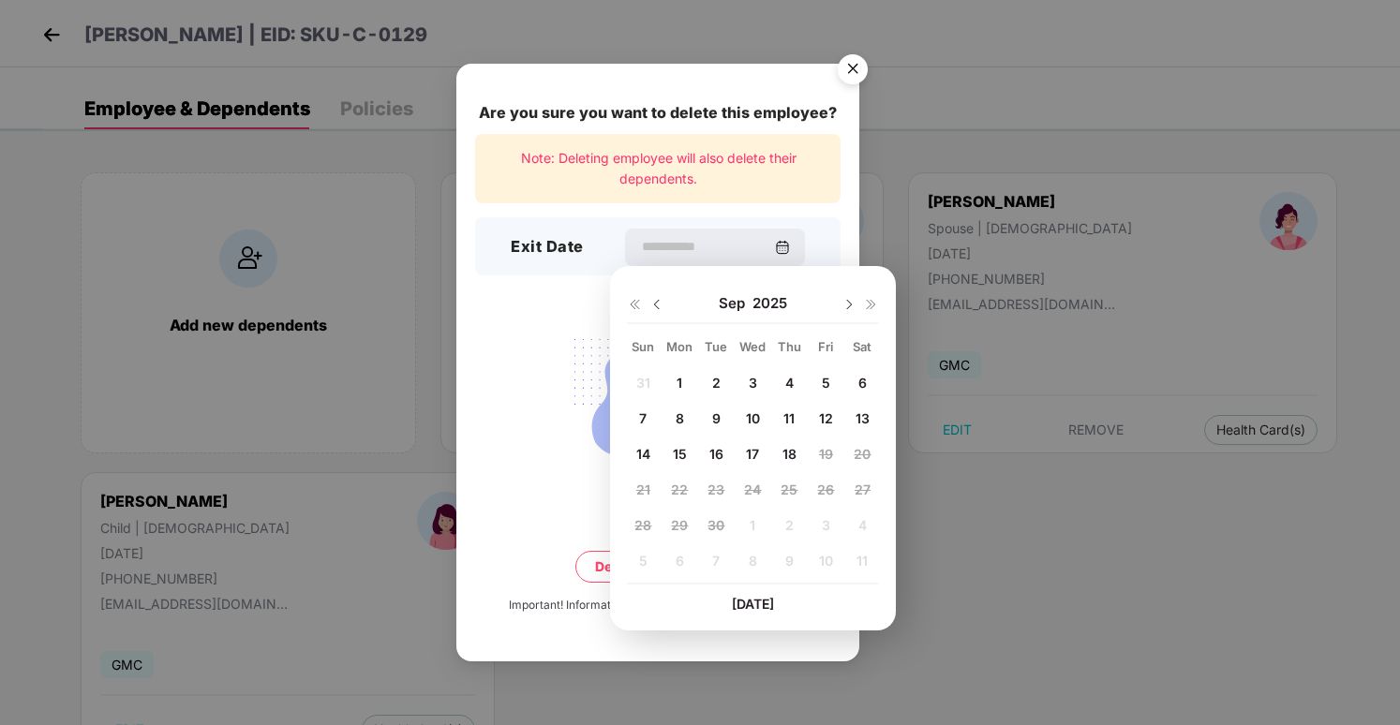
click at [714, 452] on span "16" at bounding box center [717, 454] width 14 height 16
type input "**********"
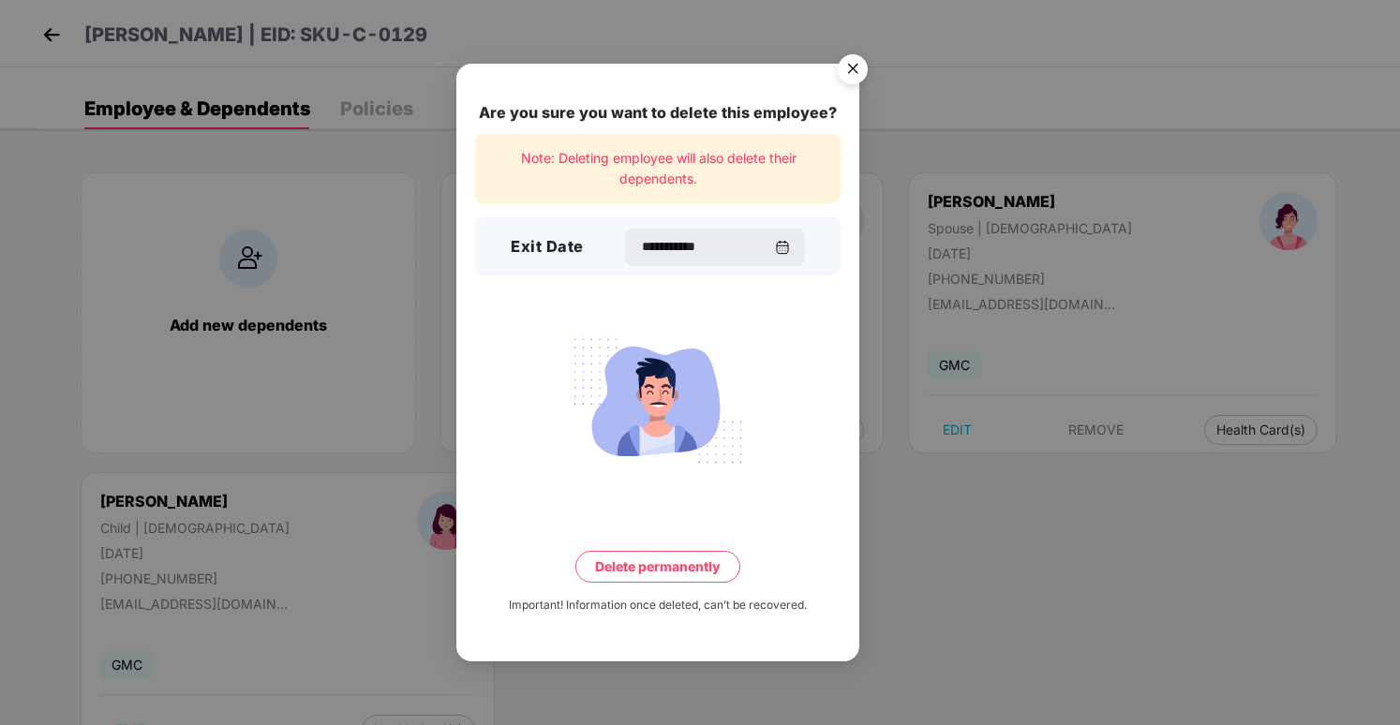
click at [710, 565] on button "Delete permanently" at bounding box center [657, 567] width 165 height 32
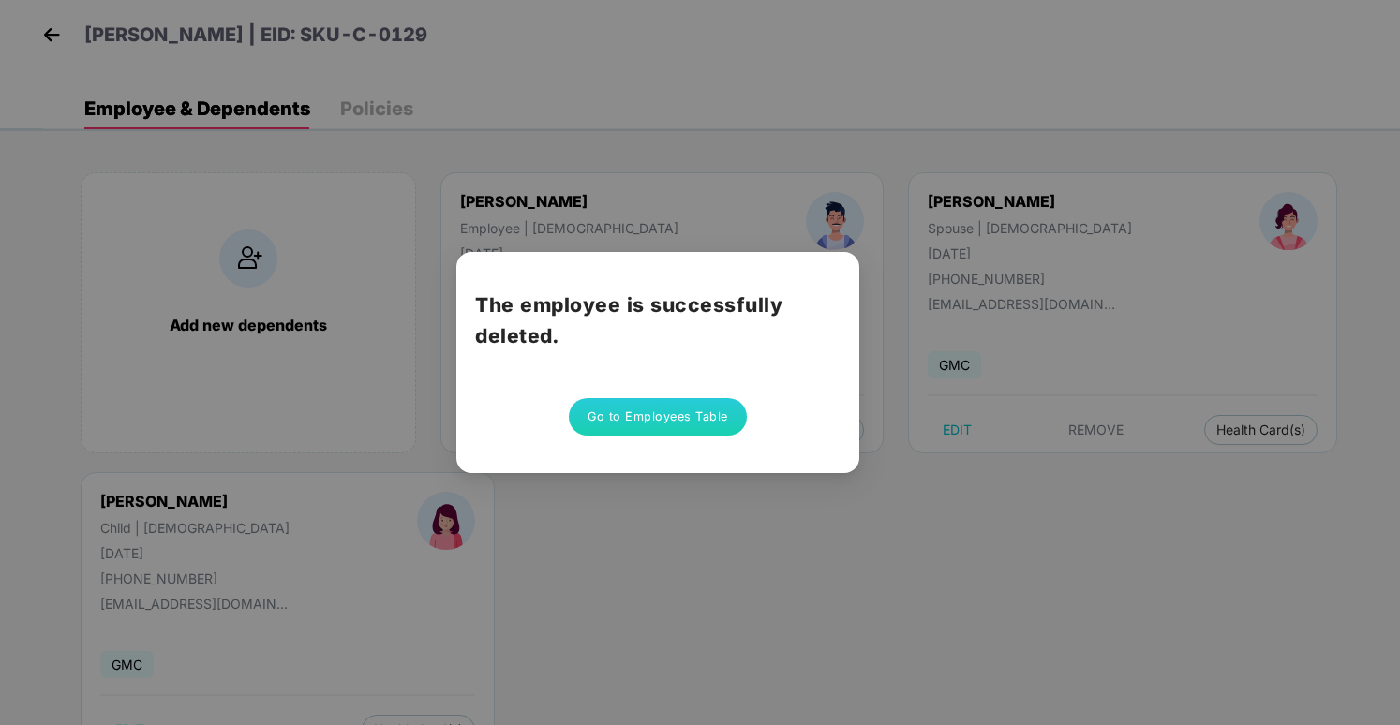
click at [627, 407] on button "Go to Employees Table" at bounding box center [658, 416] width 178 height 37
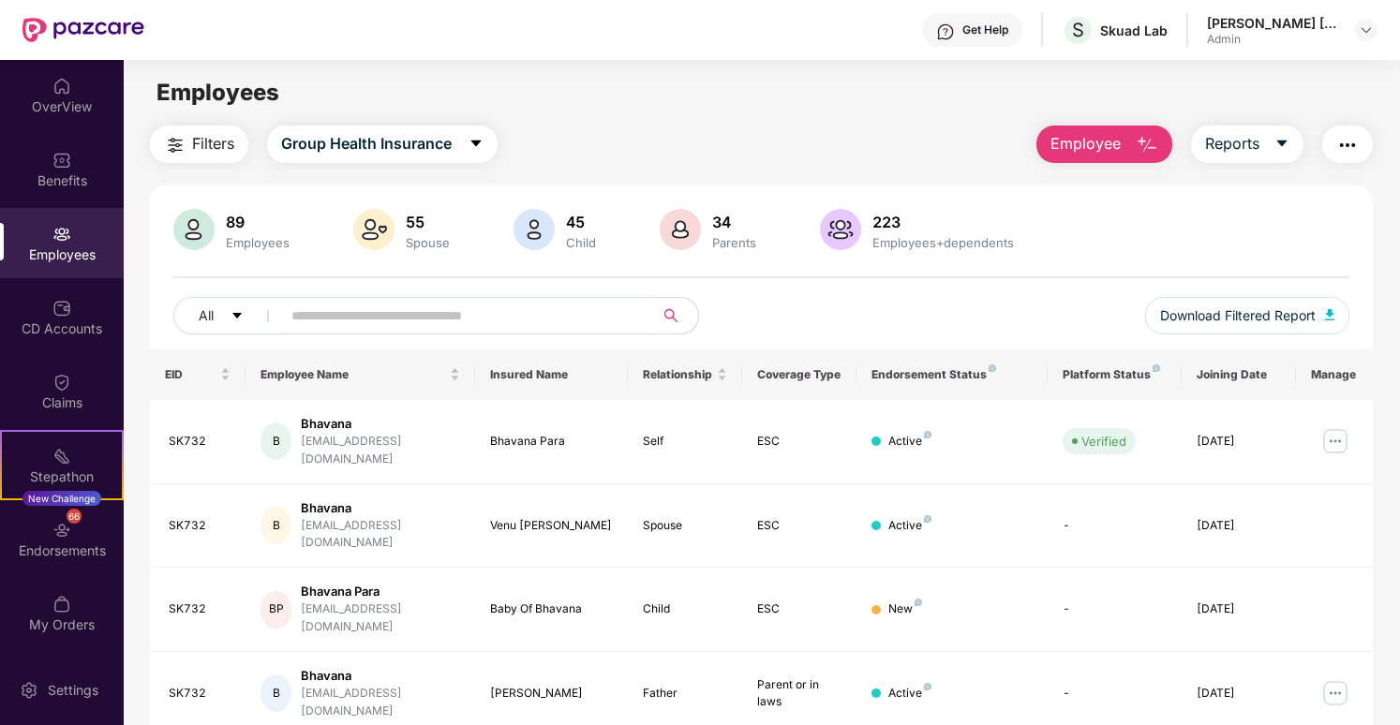
click at [1155, 145] on img "button" at bounding box center [1147, 145] width 22 height 22
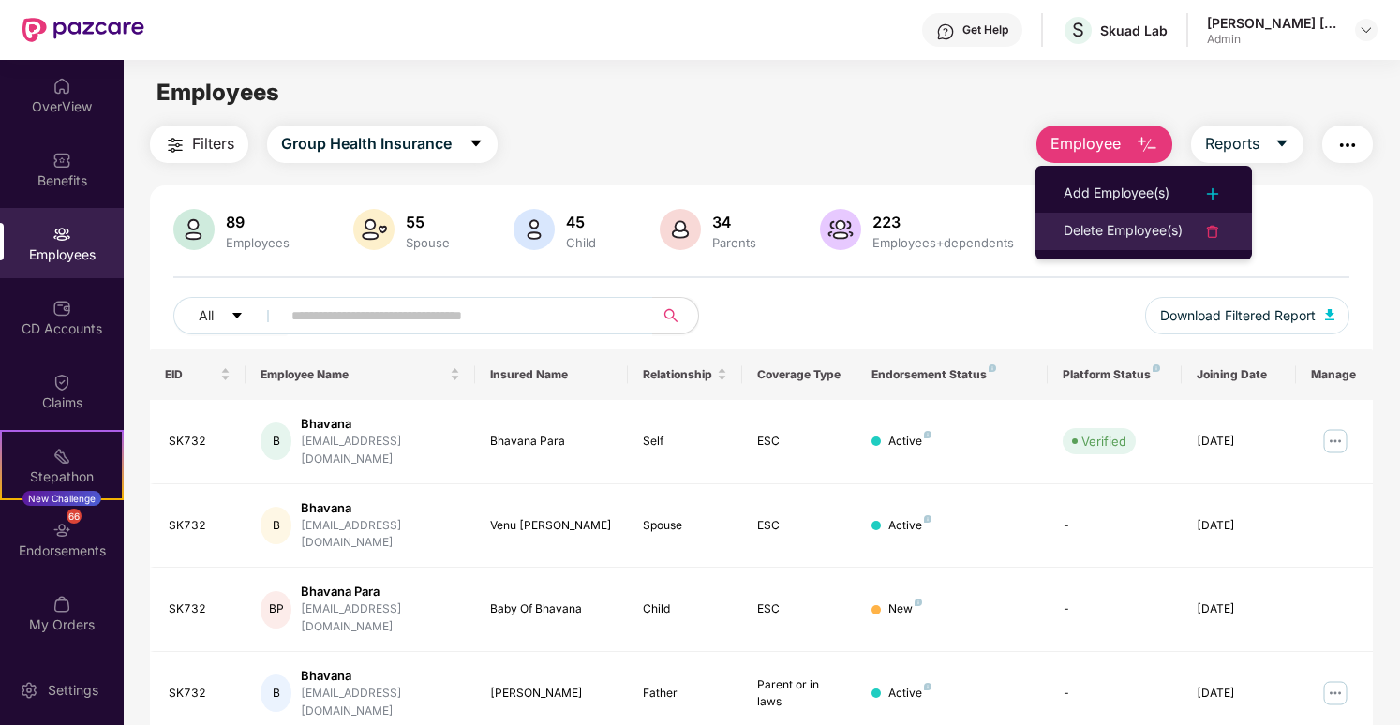
click at [1155, 236] on div "Delete Employee(s)" at bounding box center [1123, 231] width 119 height 22
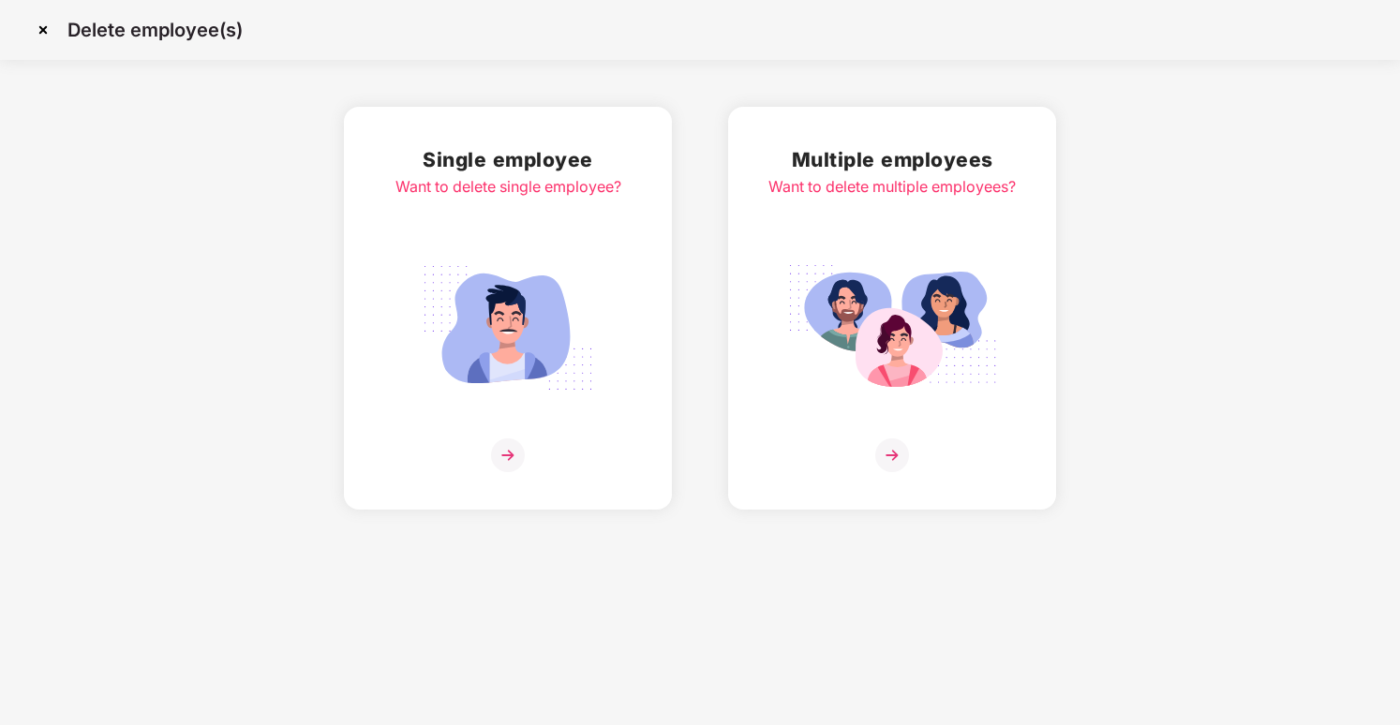
click at [1002, 234] on div "Multiple employees Want to delete multiple employees?" at bounding box center [892, 308] width 247 height 328
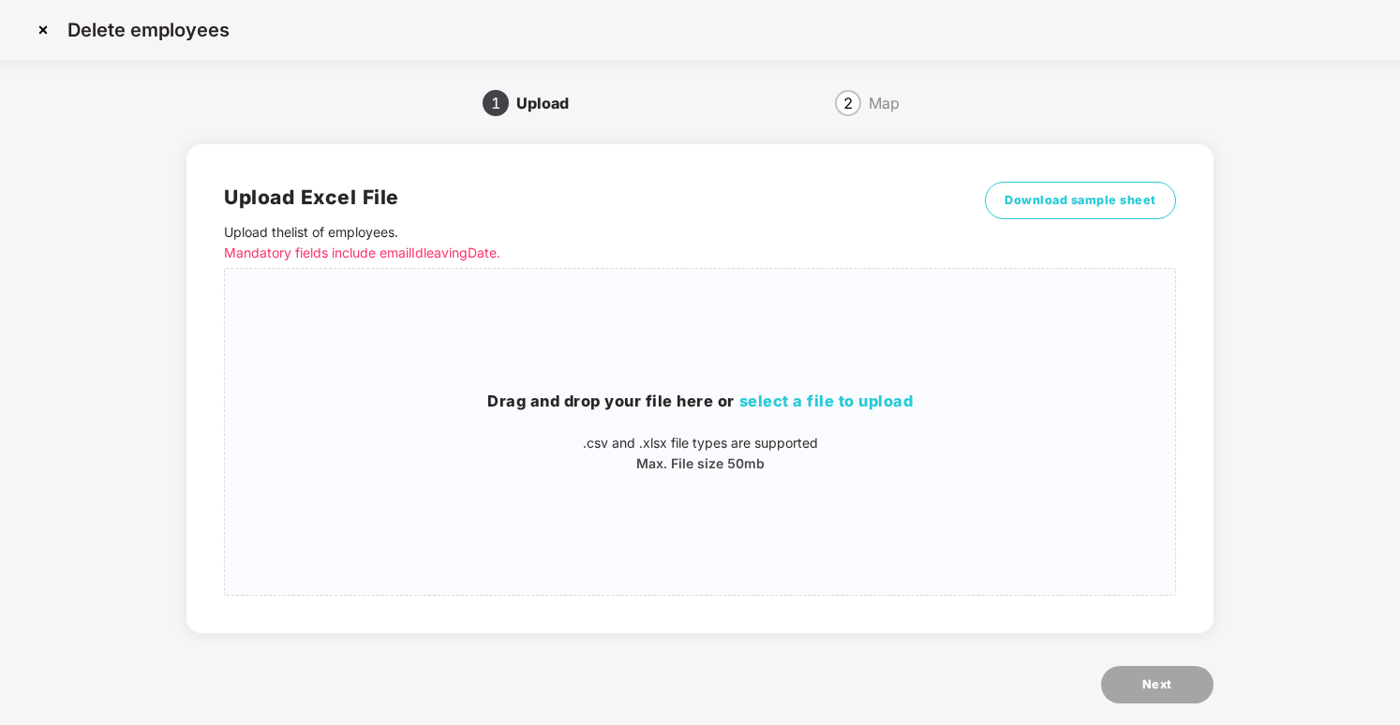
click at [864, 112] on div "2 Map" at bounding box center [868, 103] width 320 height 30
click at [476, 250] on p "Mandatory fields include emailId leavingDate." at bounding box center [581, 253] width 714 height 21
click at [36, 29] on img at bounding box center [43, 30] width 30 height 30
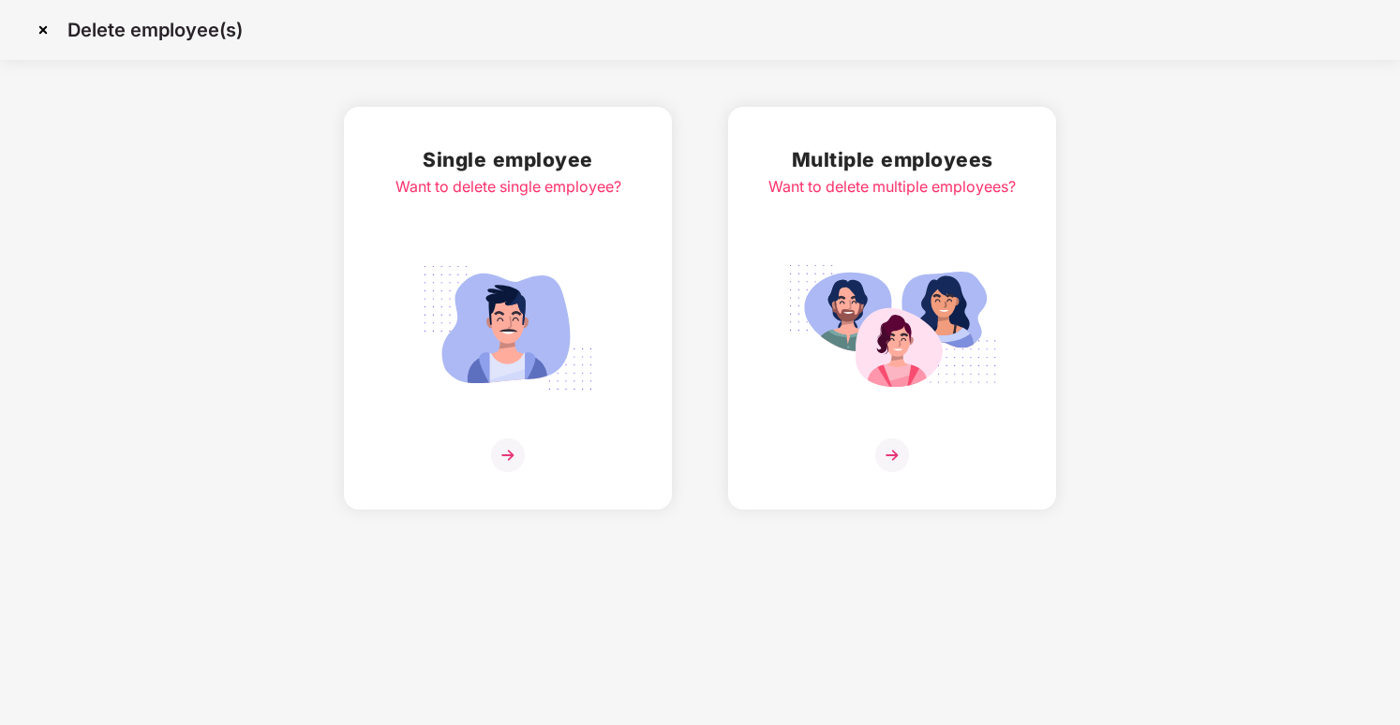
click at [47, 31] on img at bounding box center [43, 30] width 30 height 30
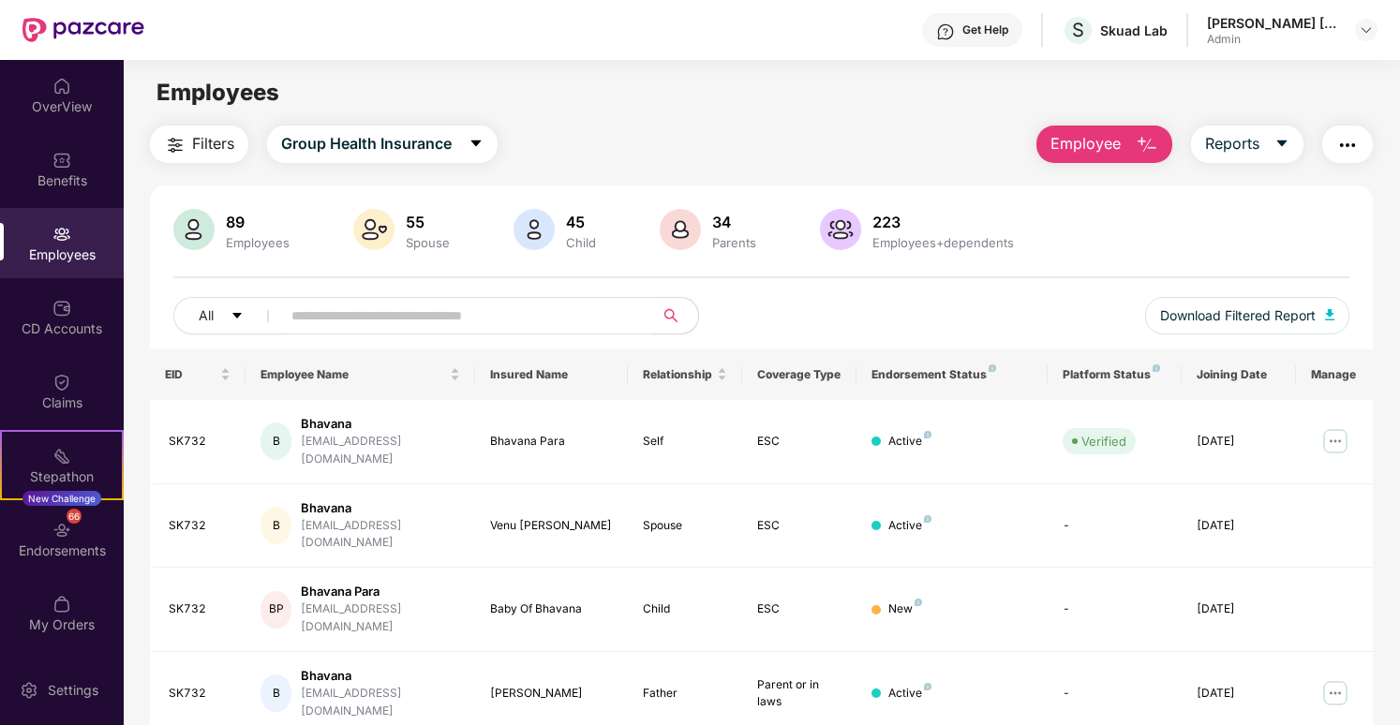
click at [1095, 147] on span "Employee" at bounding box center [1086, 143] width 70 height 23
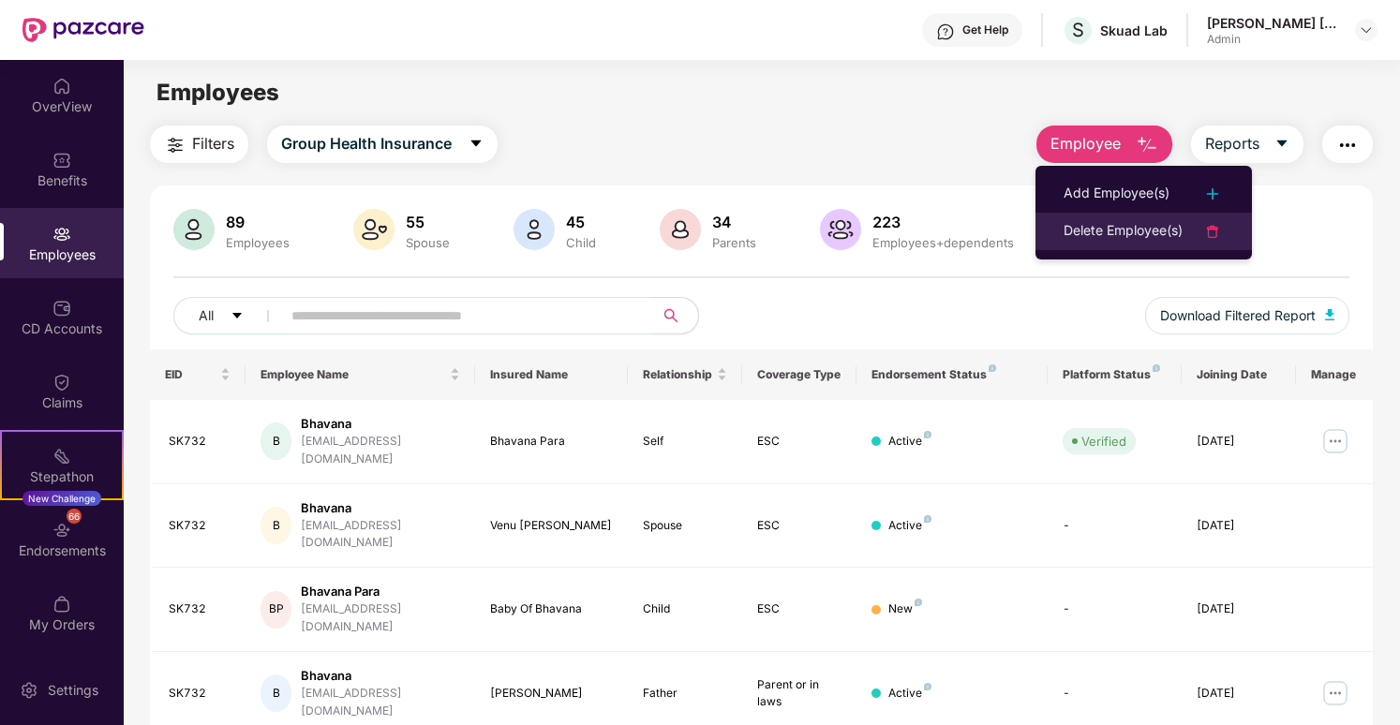
click at [1086, 226] on div "Delete Employee(s)" at bounding box center [1123, 231] width 119 height 22
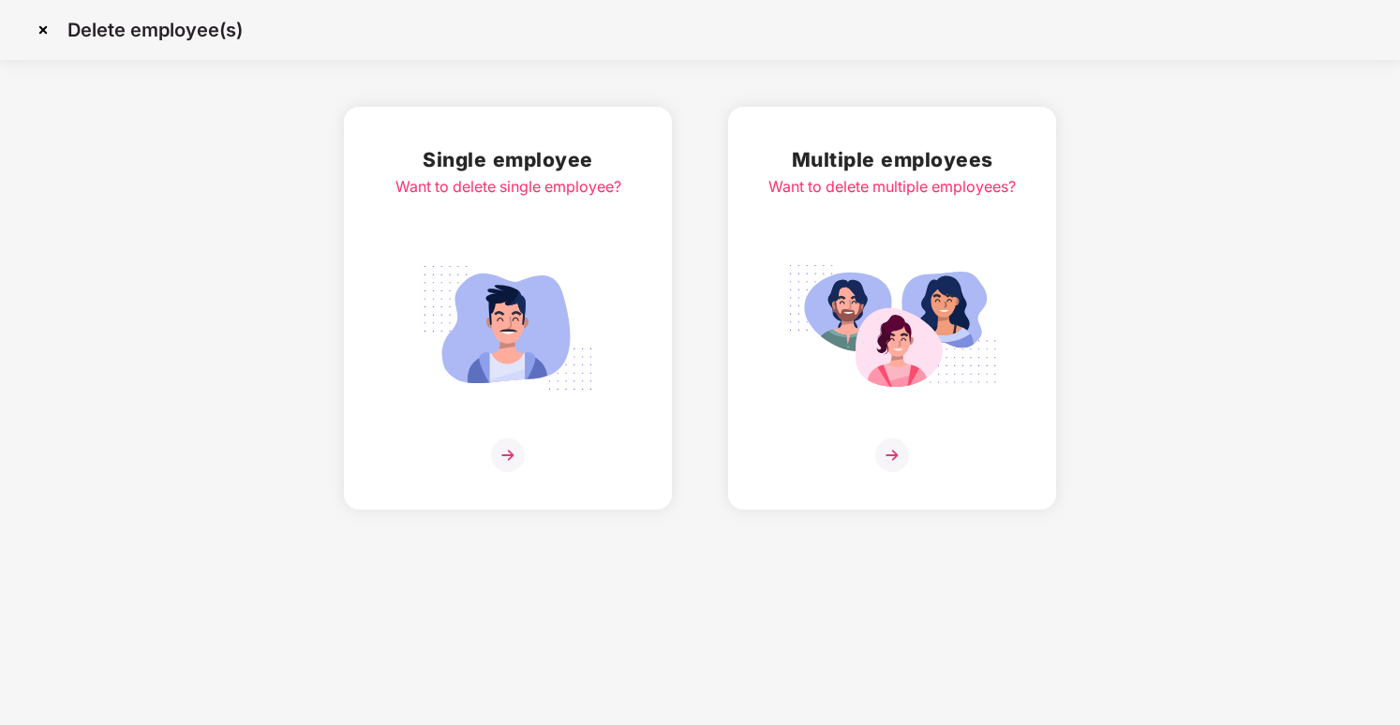
click at [608, 171] on h2 "Single employee" at bounding box center [509, 159] width 226 height 31
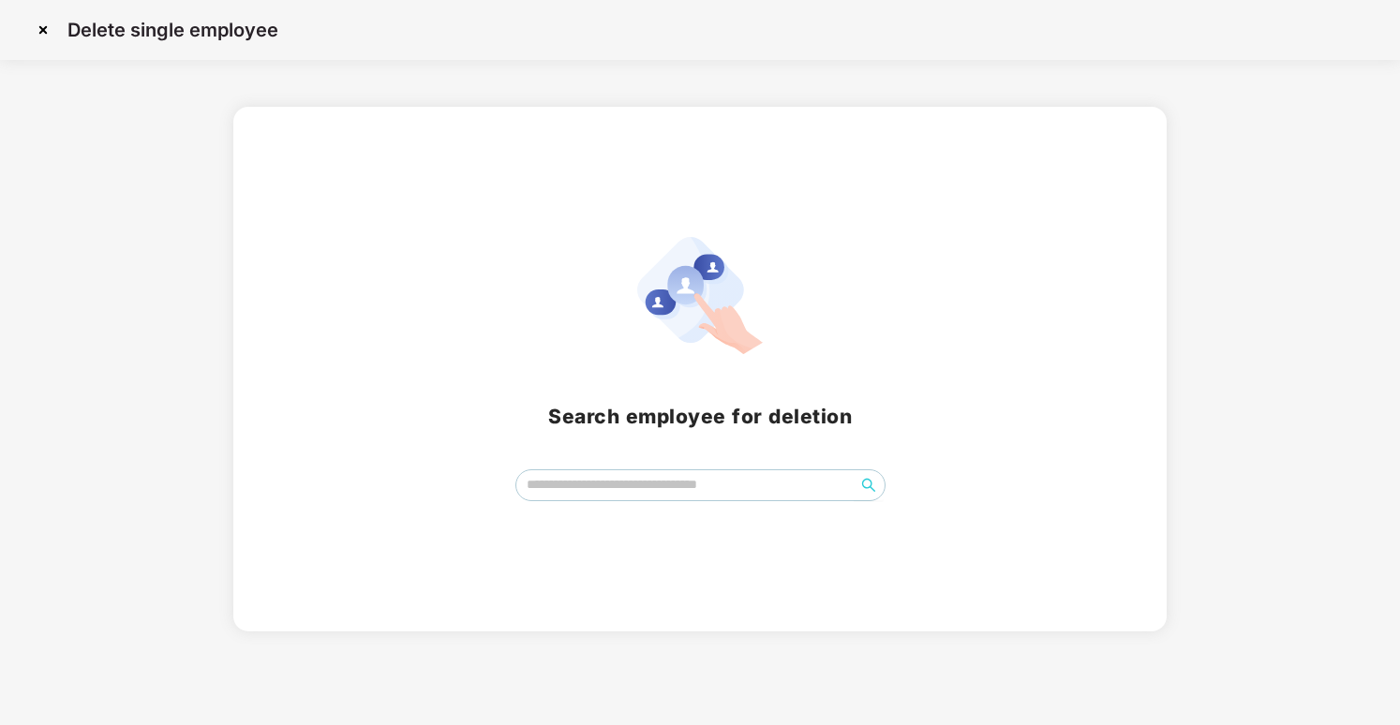
click at [37, 29] on img at bounding box center [43, 30] width 30 height 30
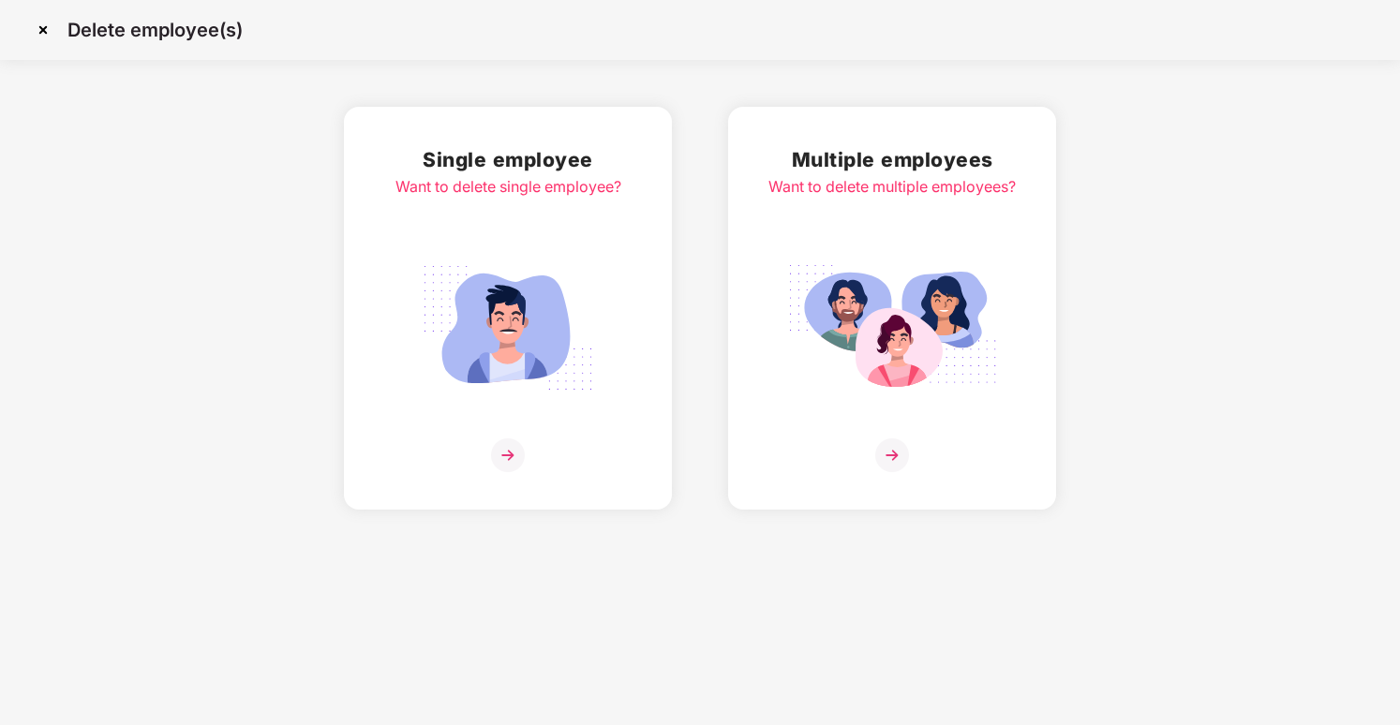
click at [931, 191] on div "Want to delete multiple employees?" at bounding box center [892, 186] width 247 height 23
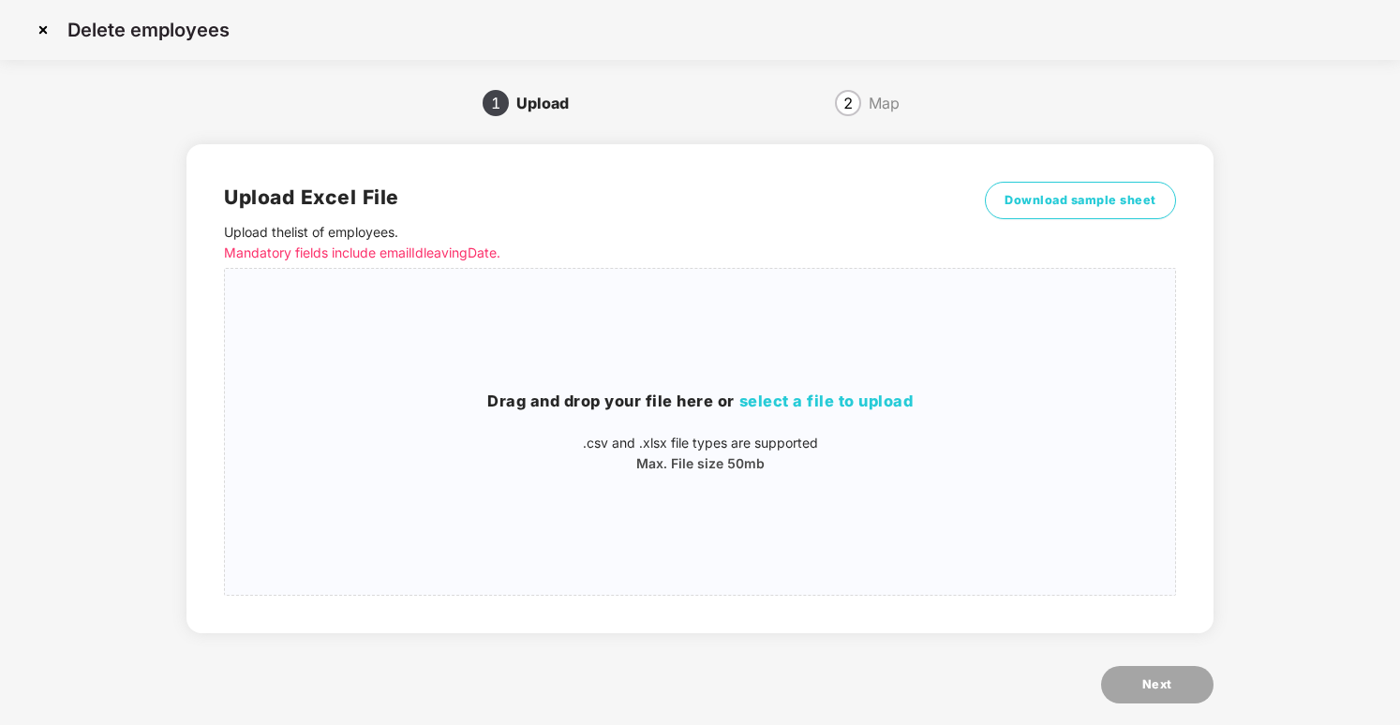
click at [859, 110] on div "2 Map" at bounding box center [868, 103] width 320 height 30
click at [856, 108] on div "2" at bounding box center [848, 103] width 26 height 26
click at [851, 96] on span "2" at bounding box center [848, 103] width 9 height 15
click at [43, 31] on img at bounding box center [43, 30] width 30 height 30
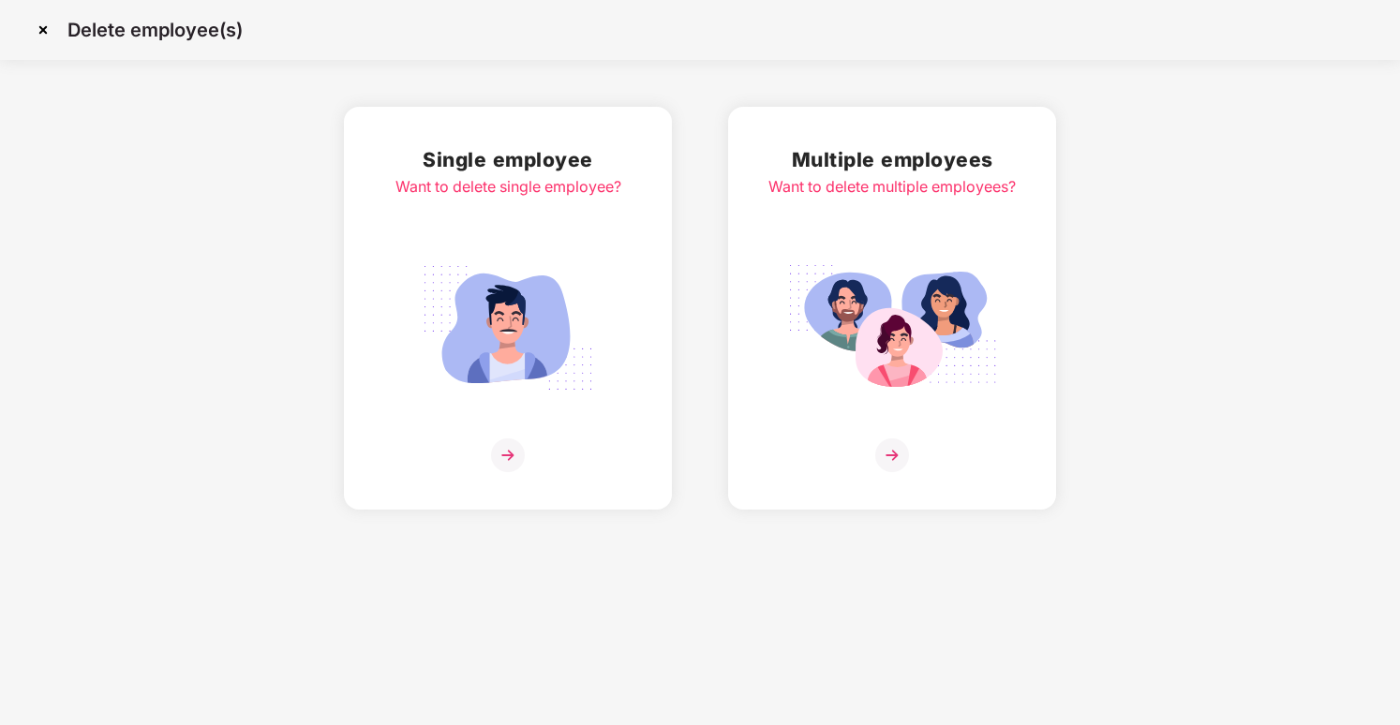
click at [45, 29] on img at bounding box center [43, 30] width 30 height 30
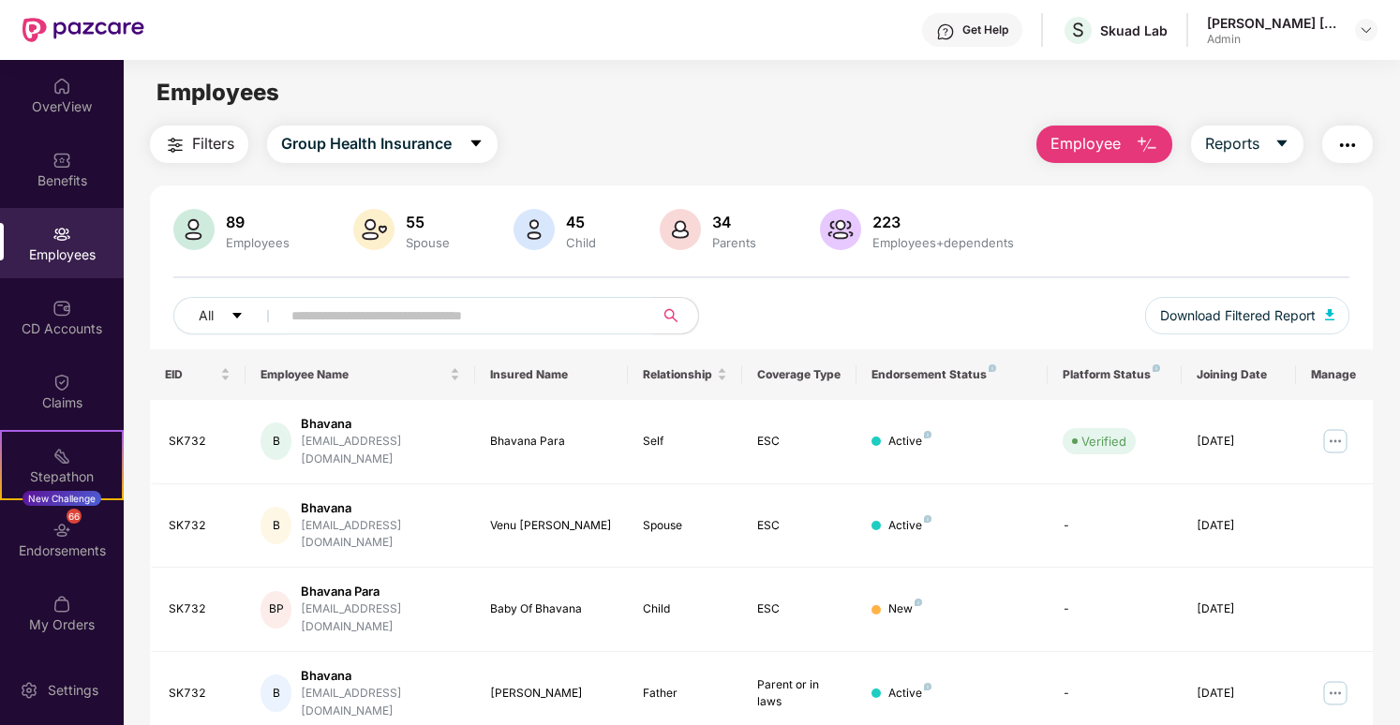
click at [1357, 138] on img "button" at bounding box center [1348, 145] width 22 height 22
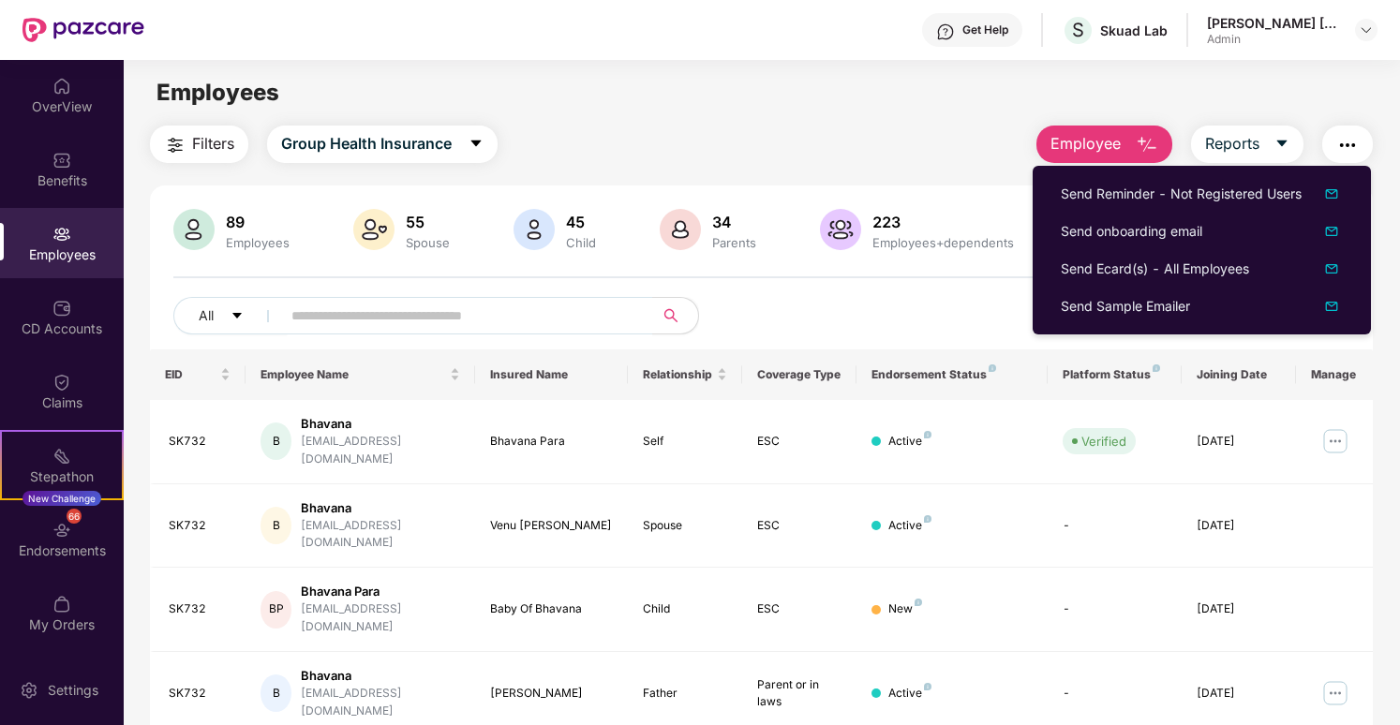
click at [1283, 85] on div "Employees" at bounding box center [762, 93] width 1276 height 36
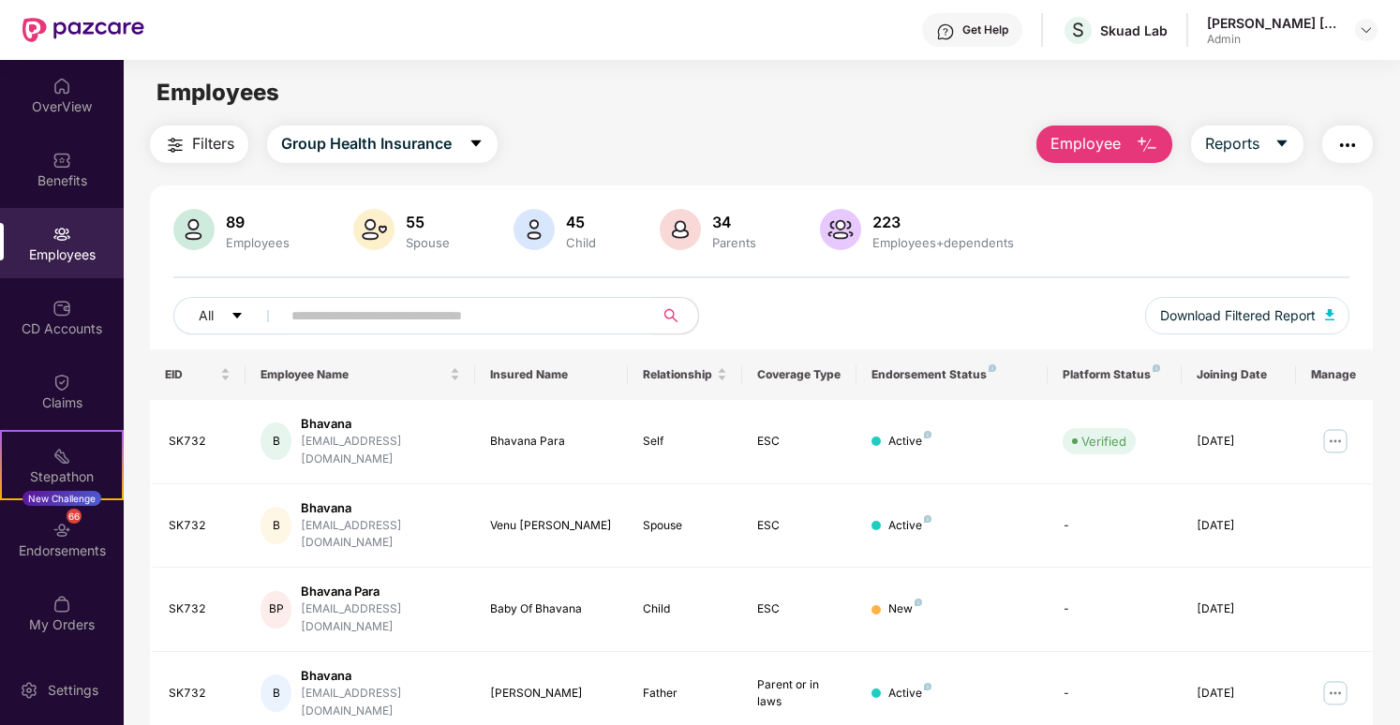
click at [417, 295] on div "89 Employees 55 Spouse 45 Child [DEMOGRAPHIC_DATA] Parents 223 Employees+depend…" at bounding box center [761, 279] width 1222 height 141
click at [417, 310] on input "text" at bounding box center [459, 316] width 336 height 28
type input "*******"
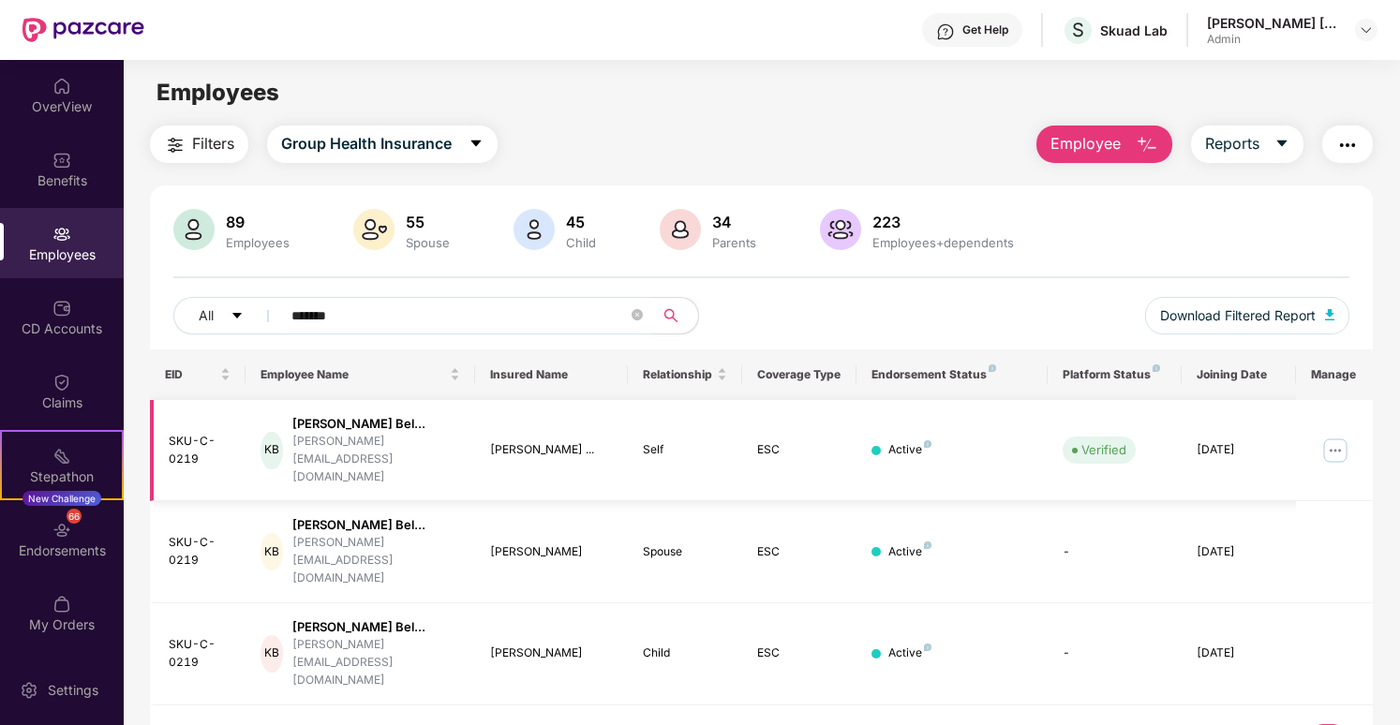
click at [1333, 446] on img at bounding box center [1336, 451] width 30 height 30
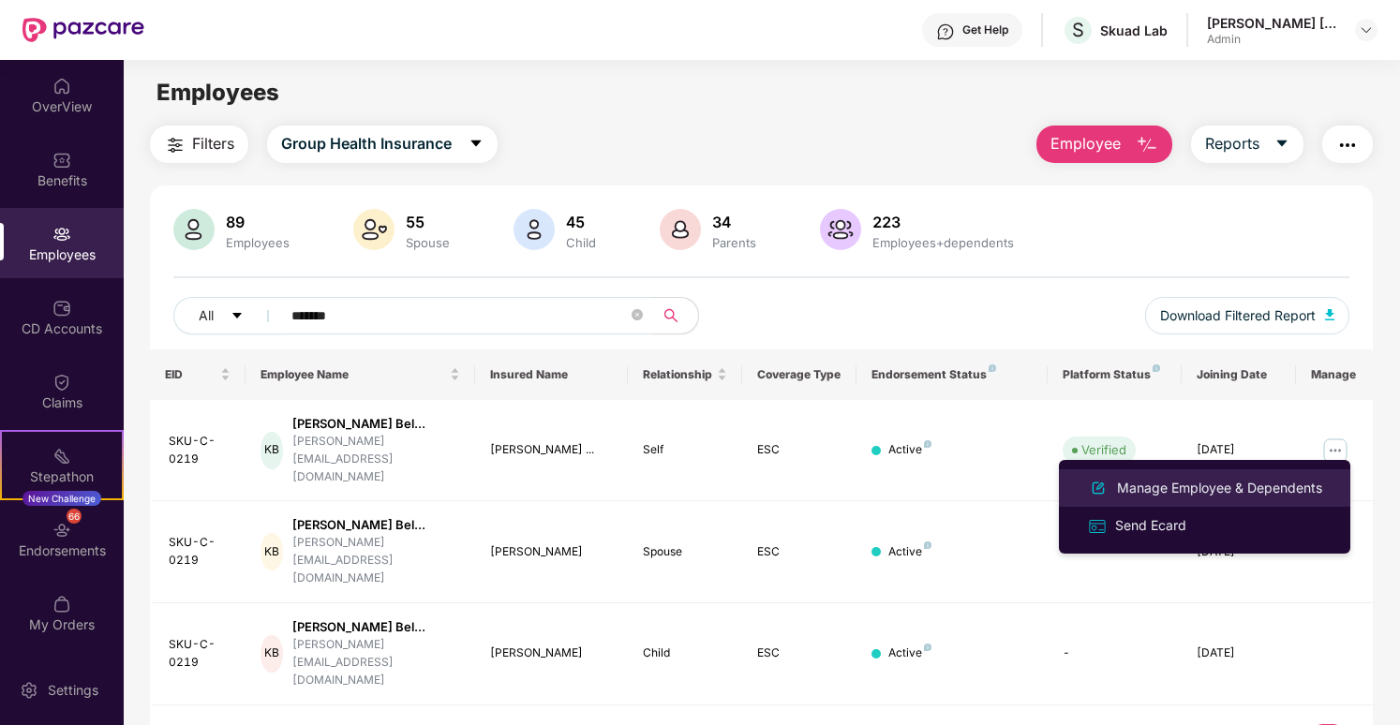
click at [1275, 486] on div "Manage Employee & Dependents" at bounding box center [1219, 488] width 213 height 21
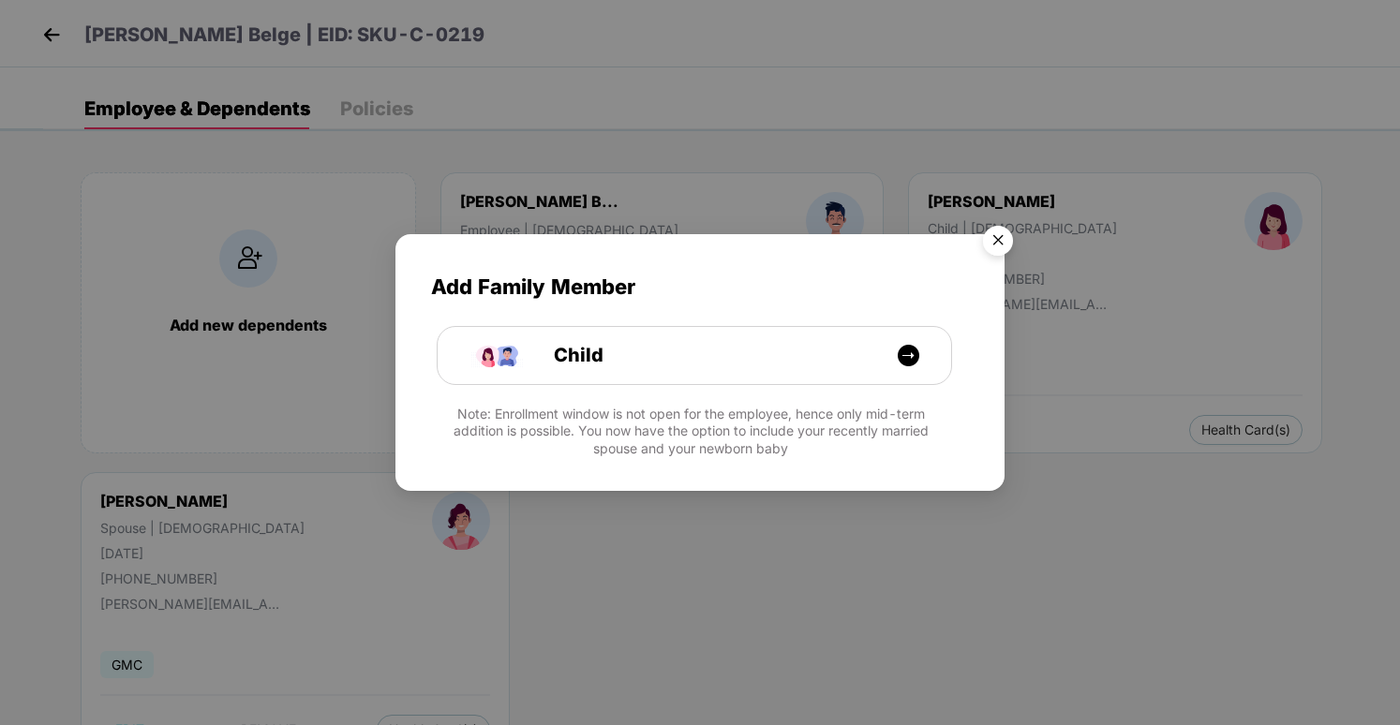
click at [994, 237] on img "Close" at bounding box center [998, 243] width 52 height 52
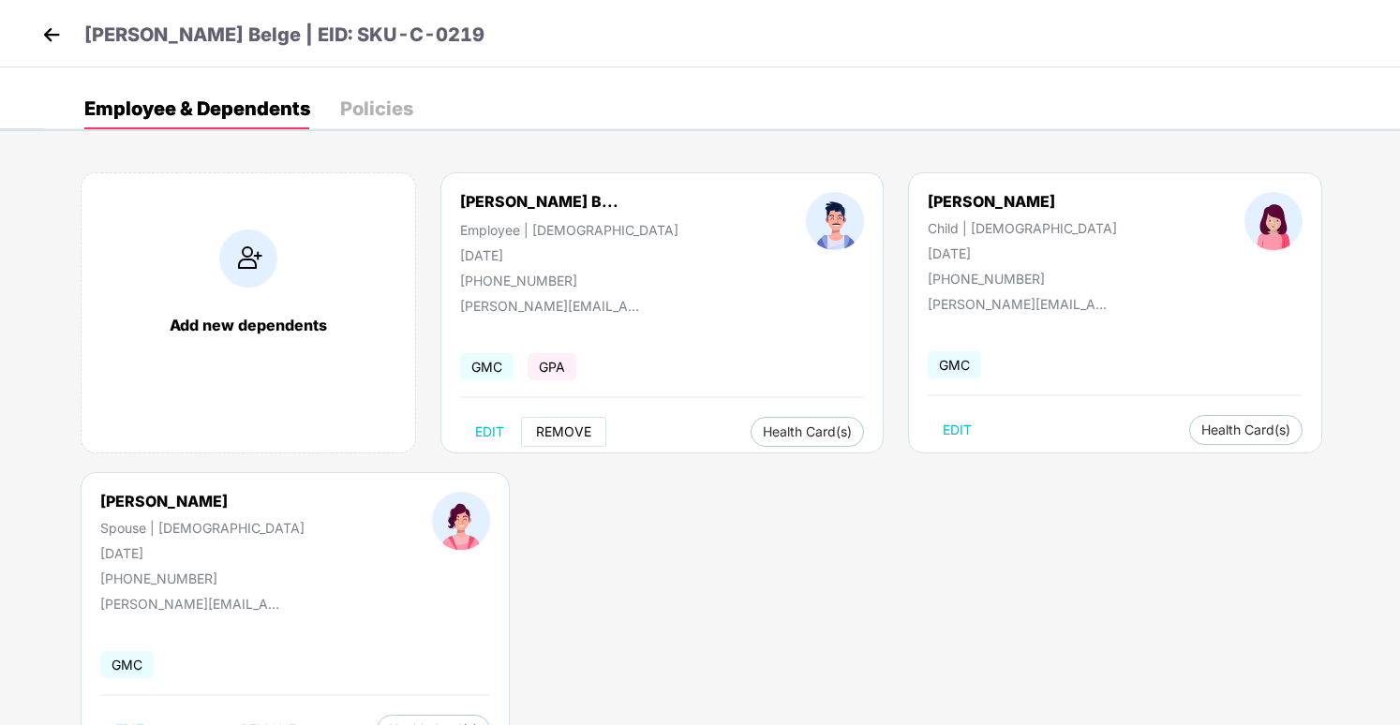
click at [574, 428] on span "REMOVE" at bounding box center [563, 432] width 55 height 15
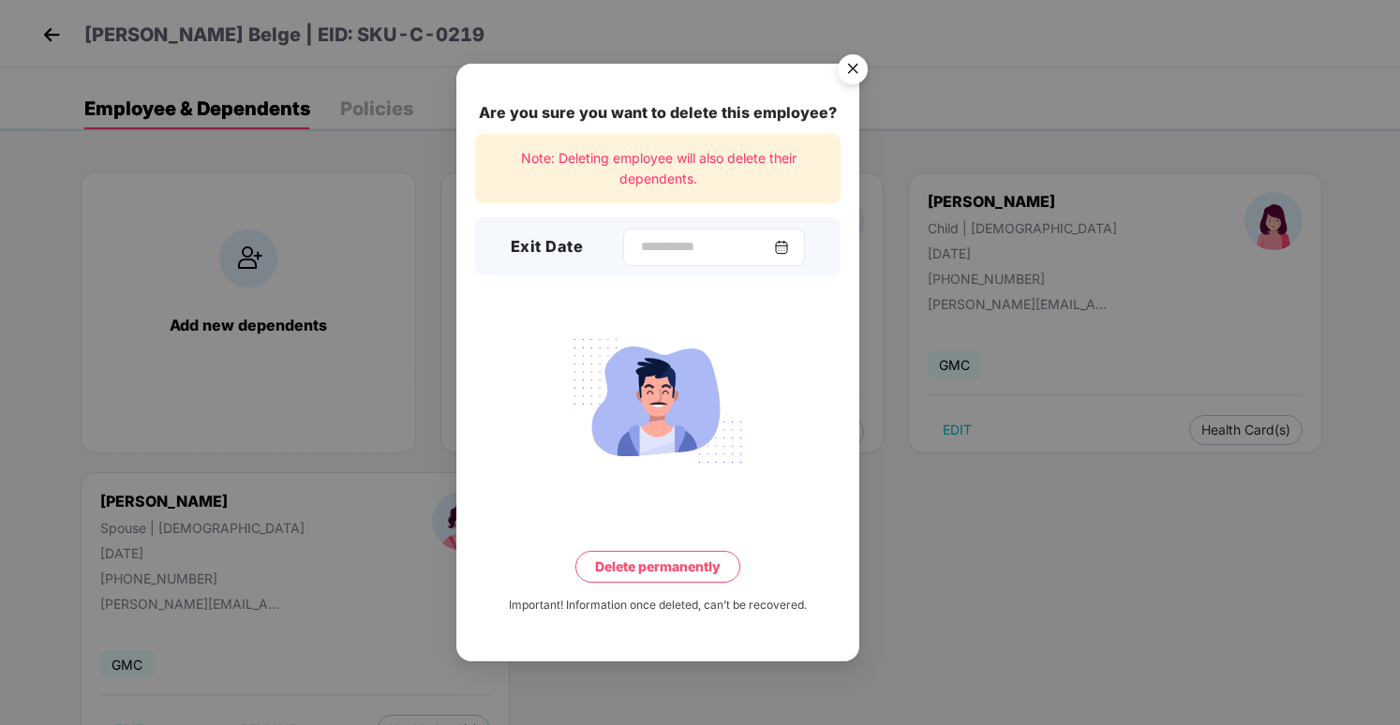
click at [783, 249] on img at bounding box center [781, 247] width 15 height 15
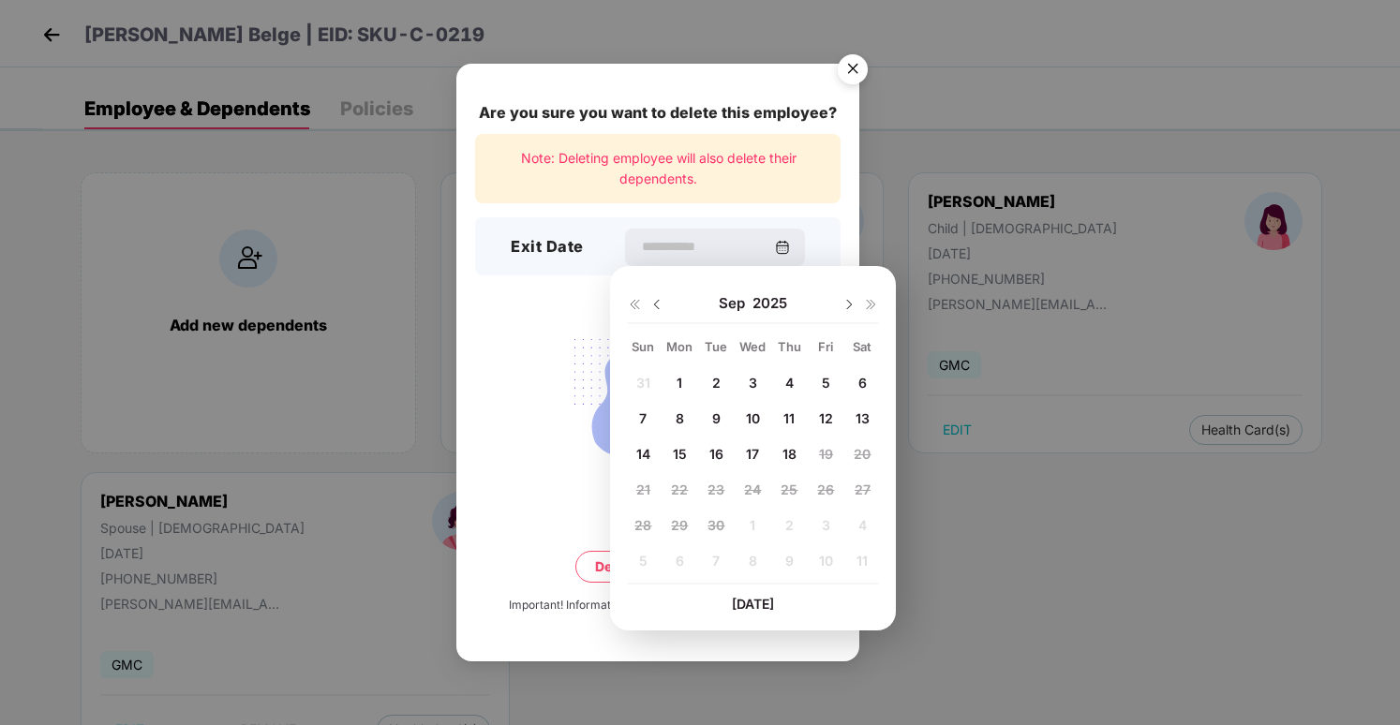
click at [716, 456] on span "16" at bounding box center [717, 454] width 14 height 16
type input "**********"
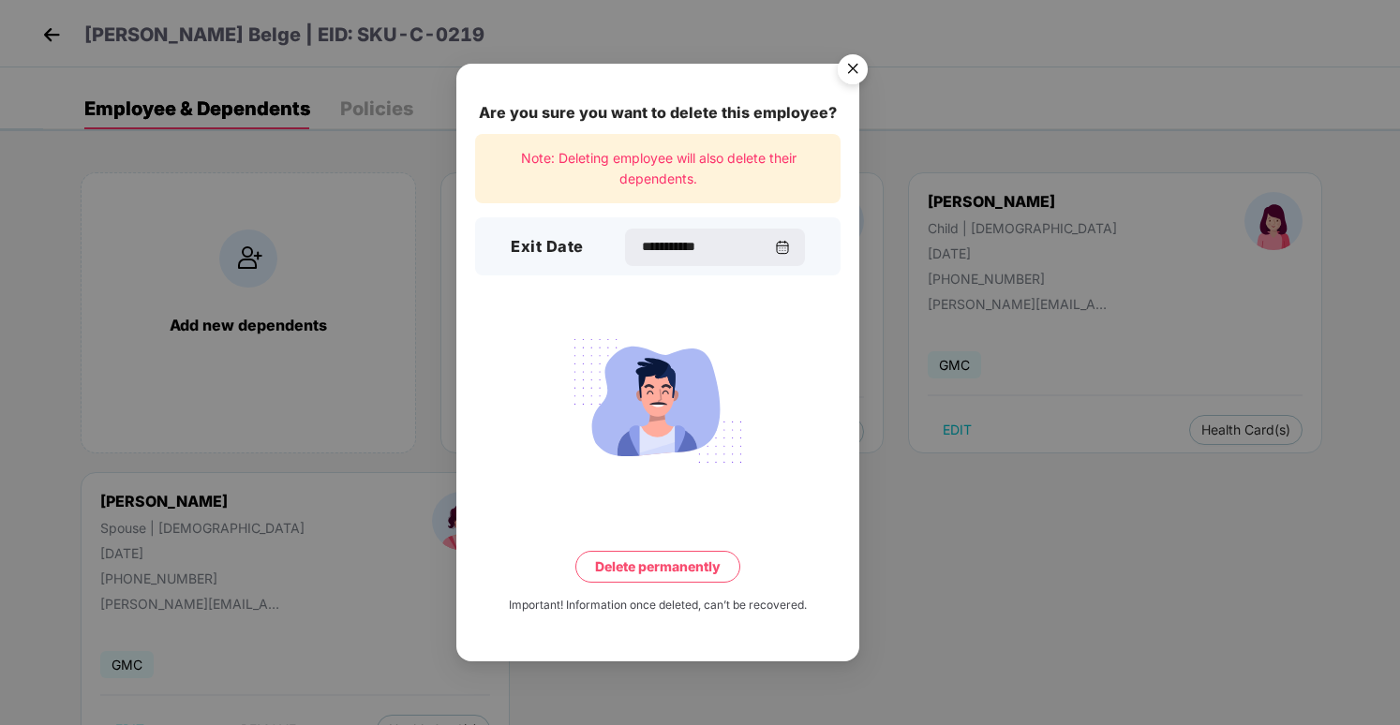
click at [700, 570] on button "Delete permanently" at bounding box center [657, 567] width 165 height 32
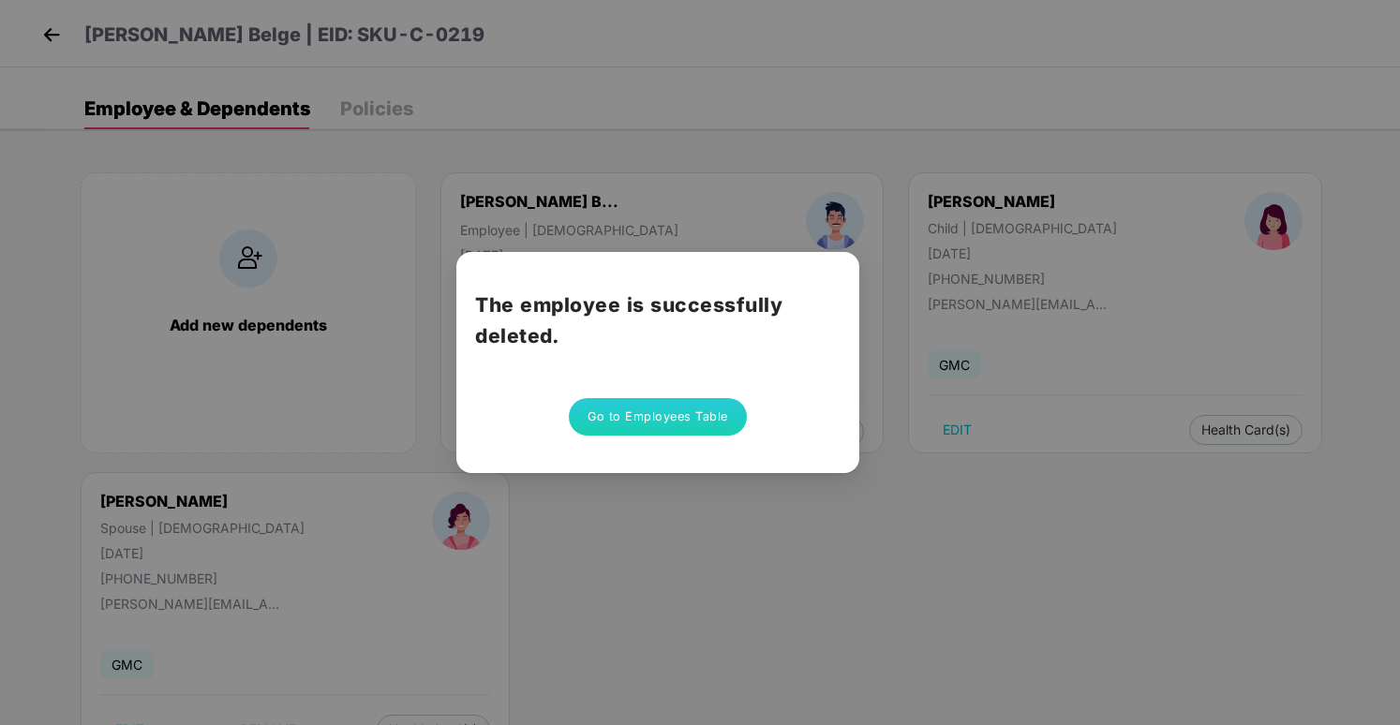
click at [689, 419] on button "Go to Employees Table" at bounding box center [658, 416] width 178 height 37
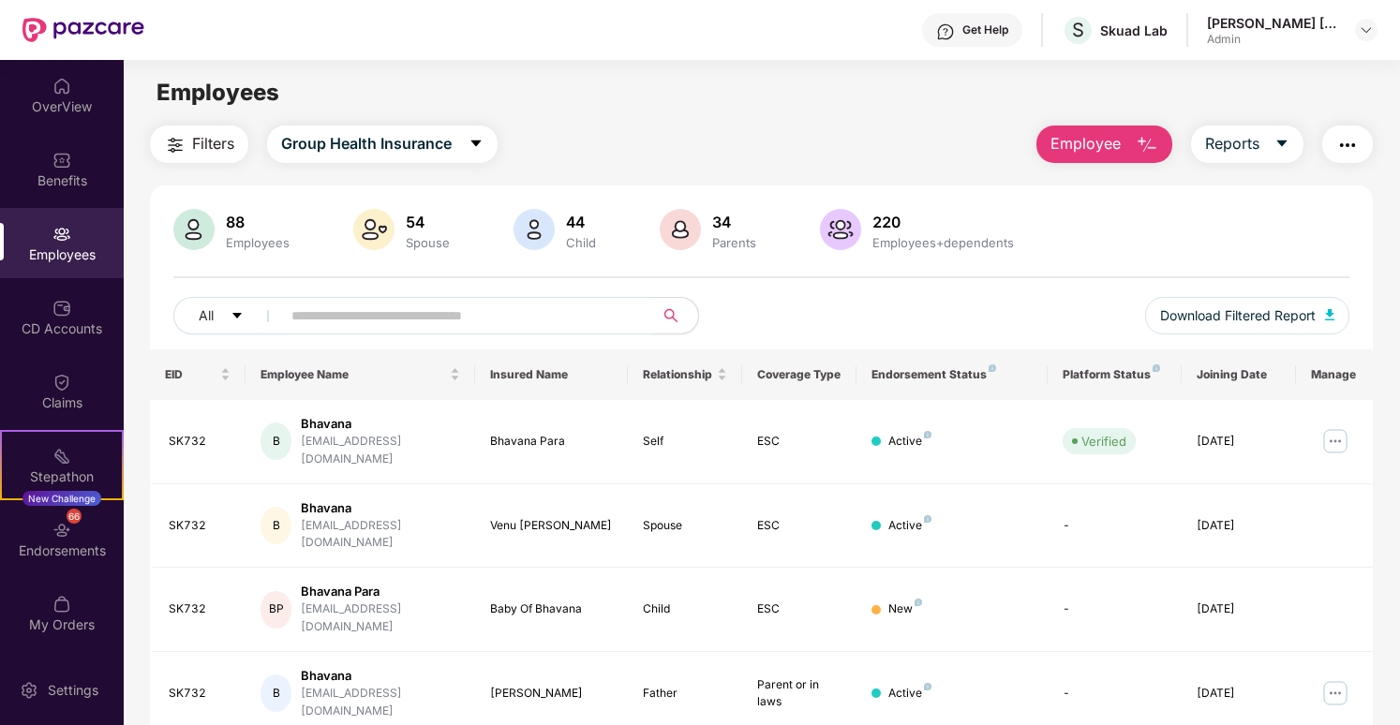
click at [519, 312] on input "text" at bounding box center [459, 316] width 336 height 28
paste input "**********"
type input "**********"
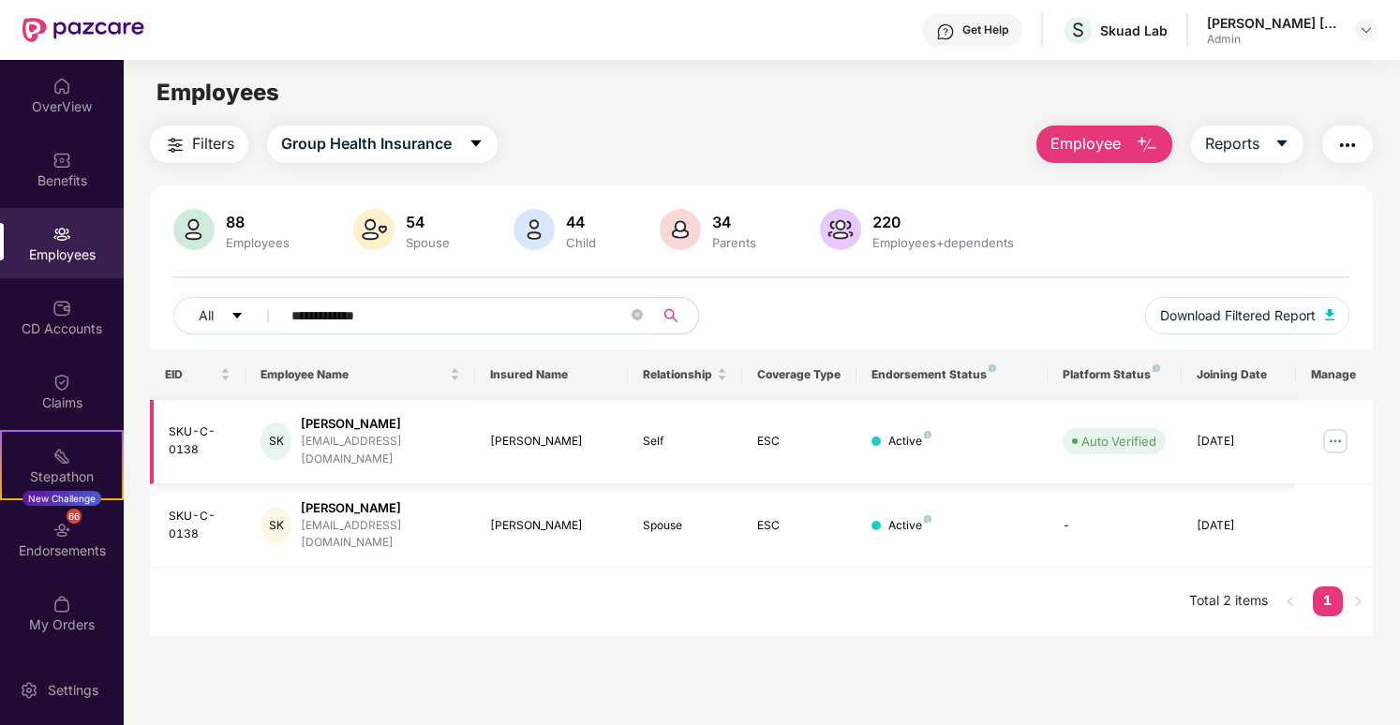
click at [1325, 430] on img at bounding box center [1336, 441] width 30 height 30
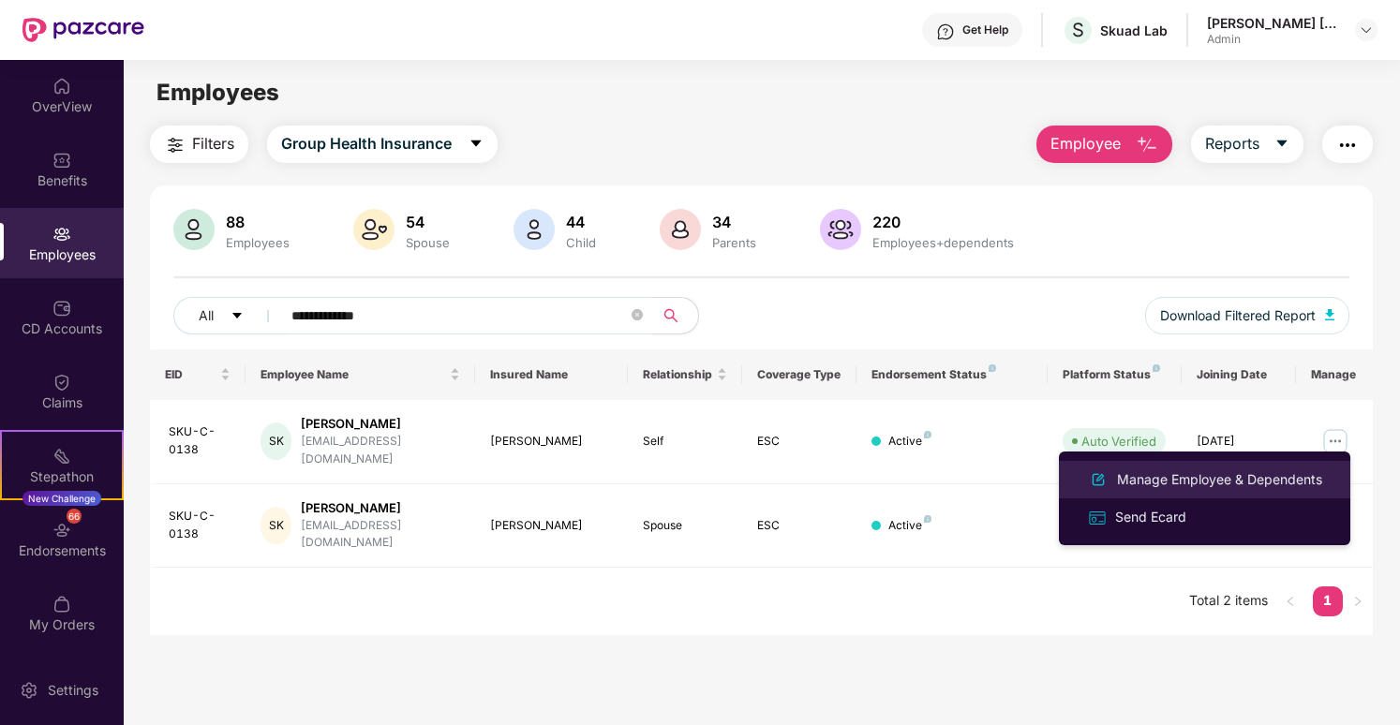
click at [1263, 483] on div "Manage Employee & Dependents" at bounding box center [1219, 480] width 213 height 21
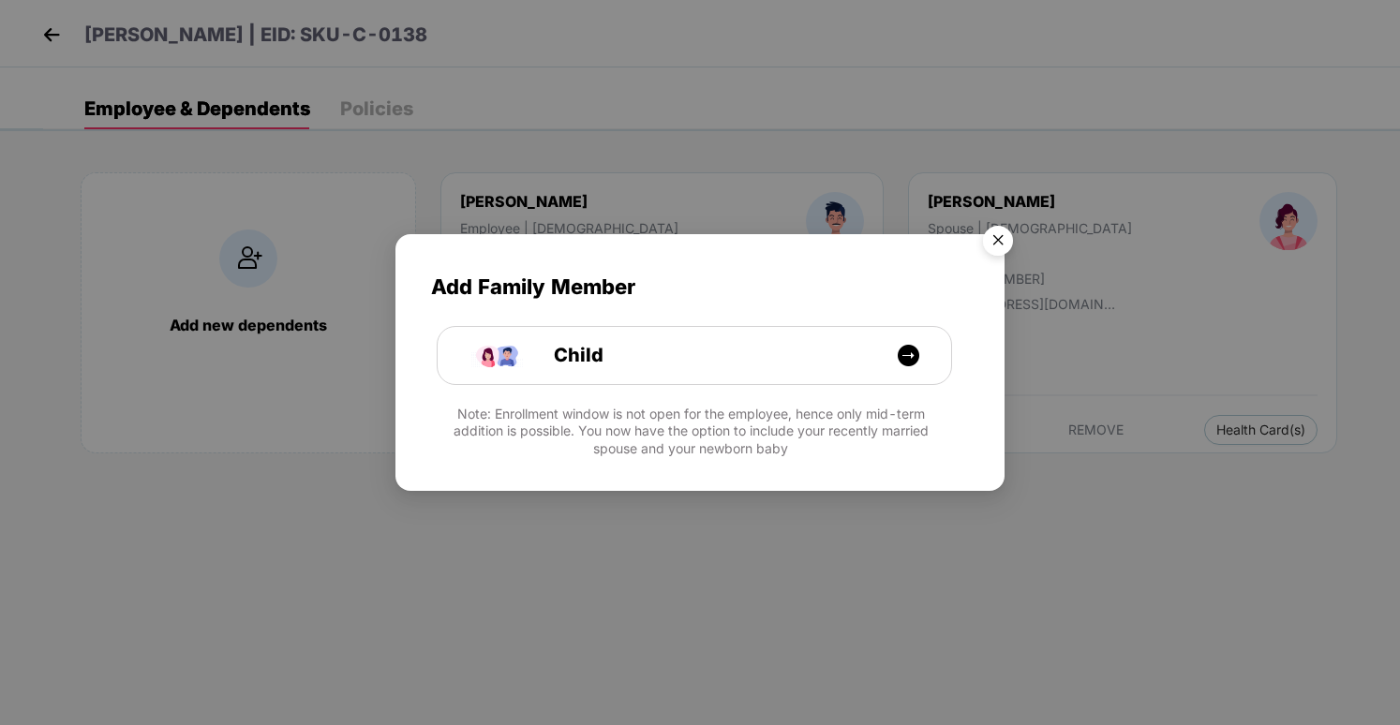
click at [997, 253] on img "Close" at bounding box center [998, 243] width 52 height 52
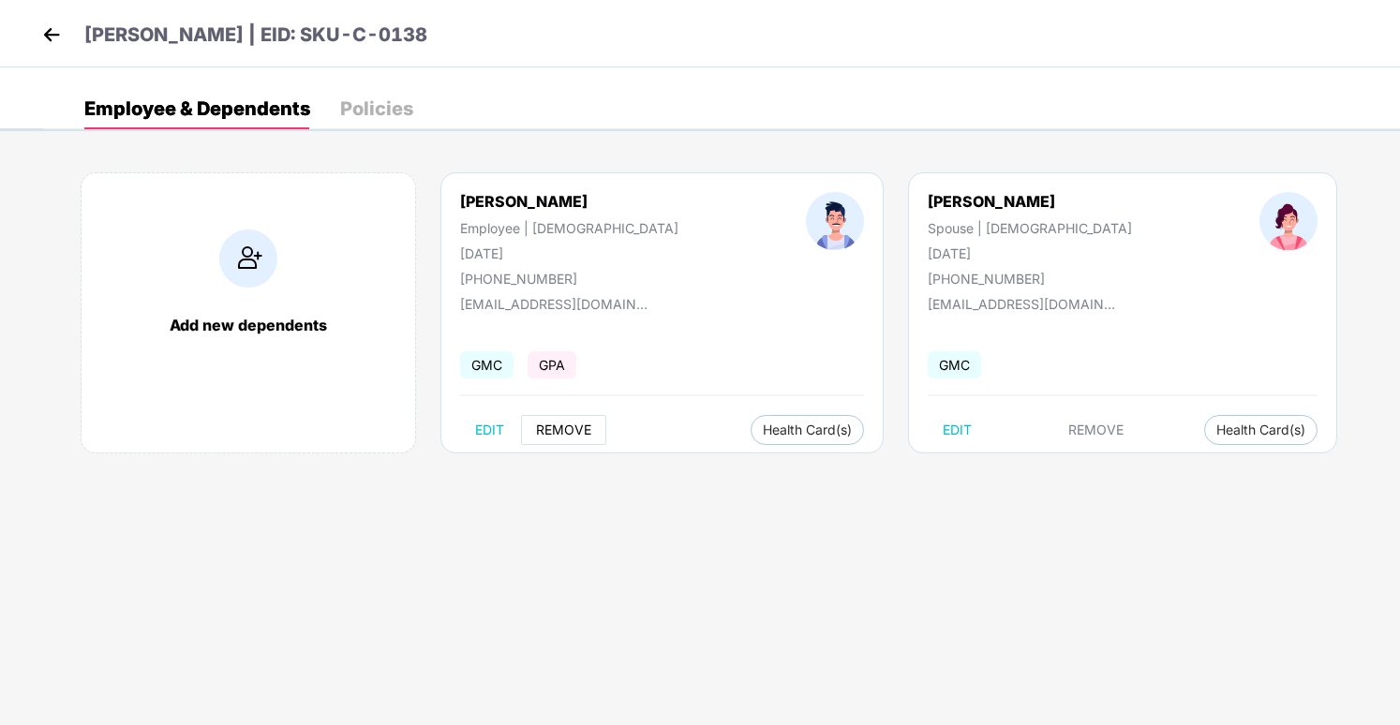
click at [587, 425] on span "REMOVE" at bounding box center [563, 430] width 55 height 15
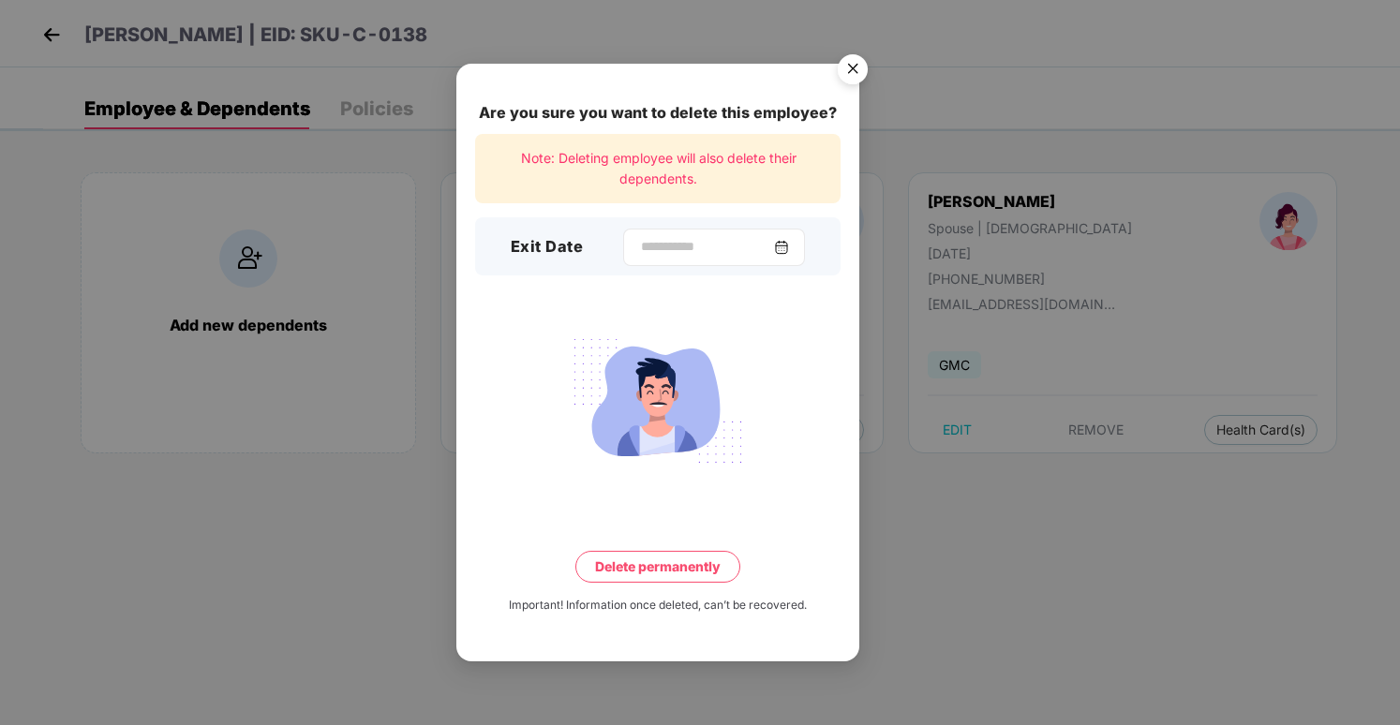
click at [794, 263] on div at bounding box center [714, 247] width 182 height 37
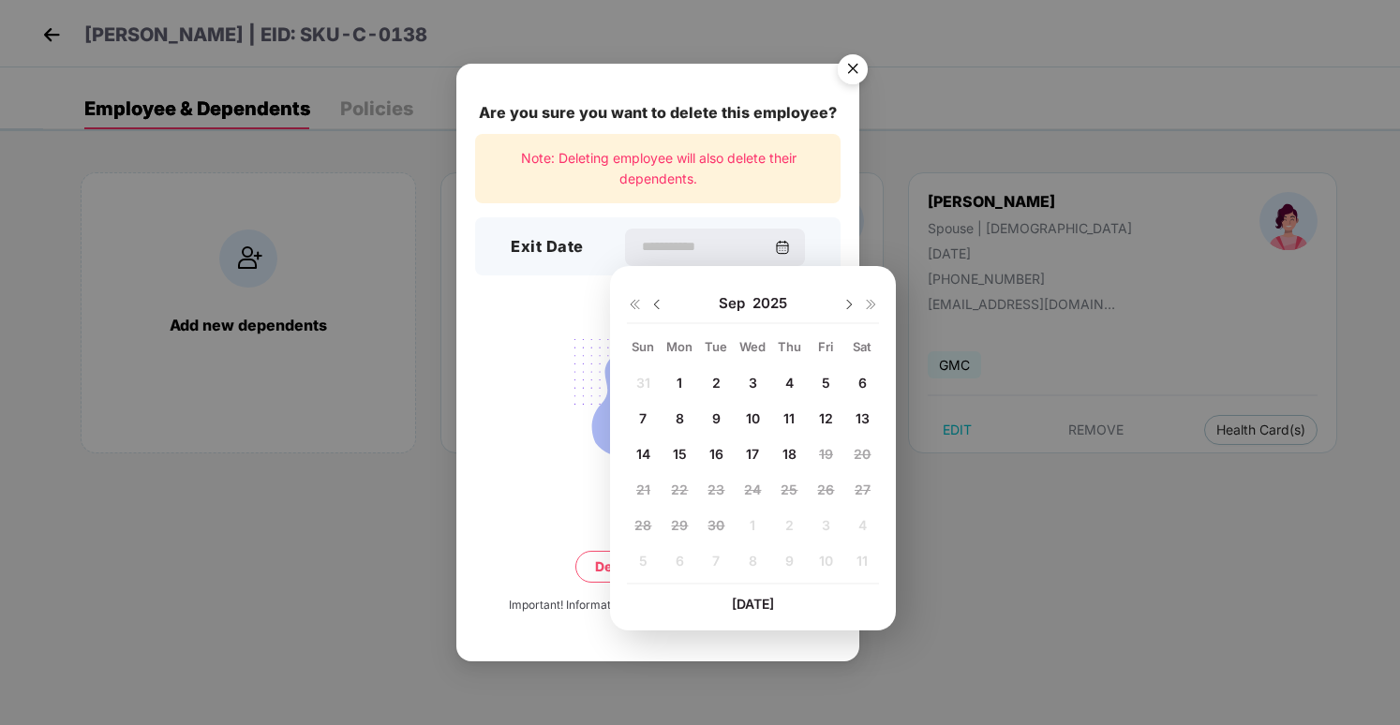
click at [720, 451] on span "16" at bounding box center [717, 454] width 14 height 16
type input "**********"
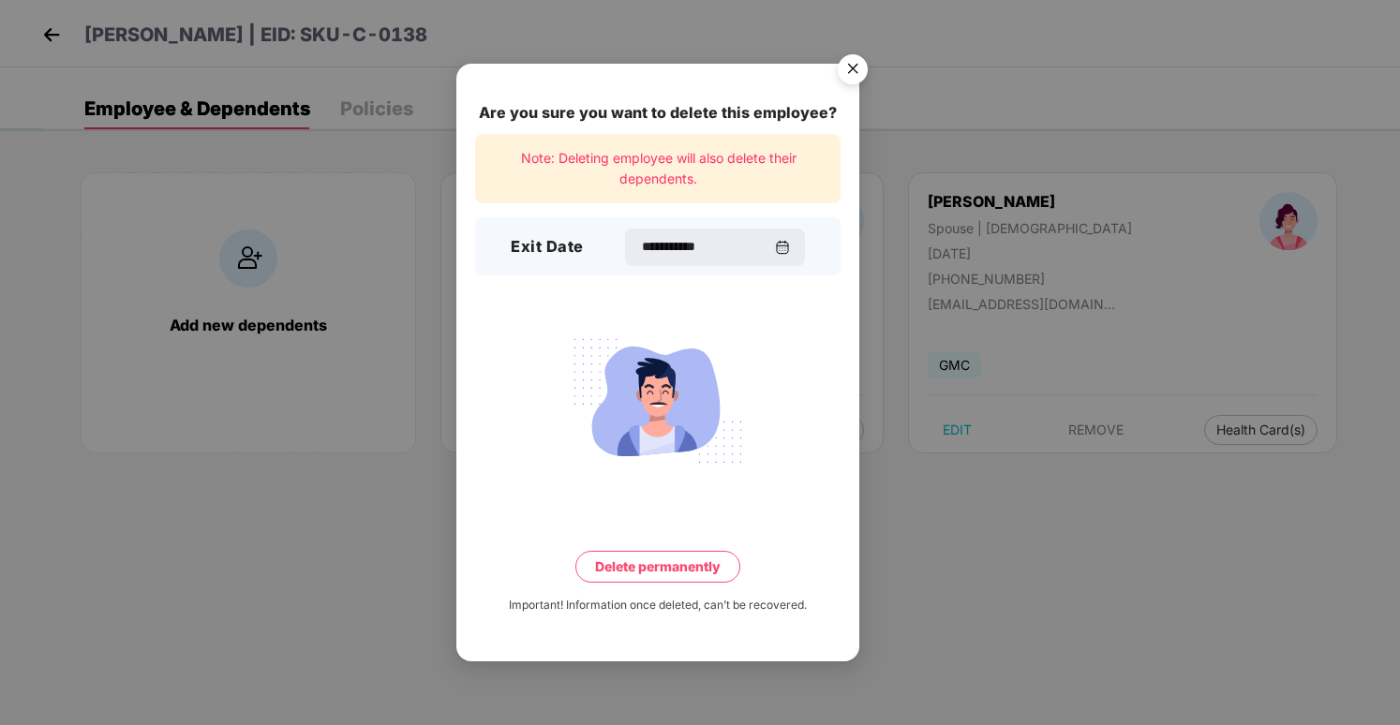
click at [670, 573] on button "Delete permanently" at bounding box center [657, 567] width 165 height 32
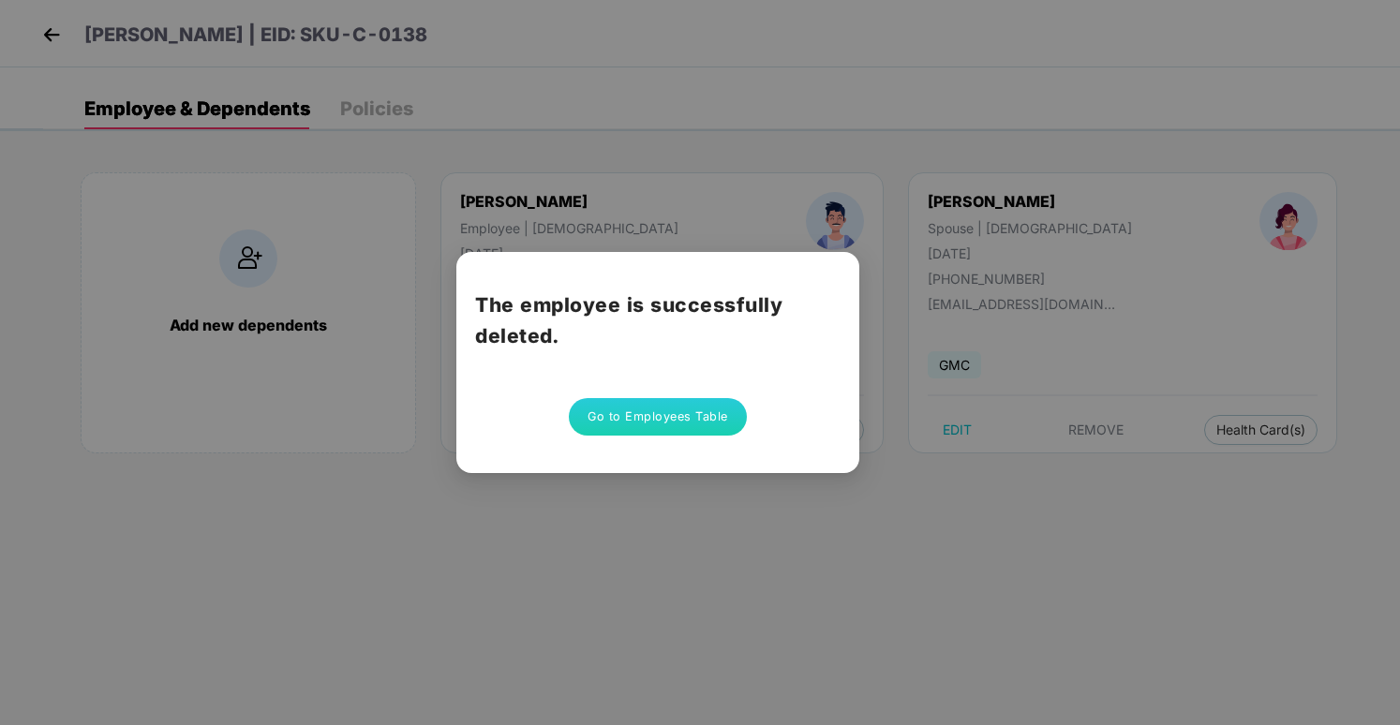
click at [676, 418] on button "Go to Employees Table" at bounding box center [658, 416] width 178 height 37
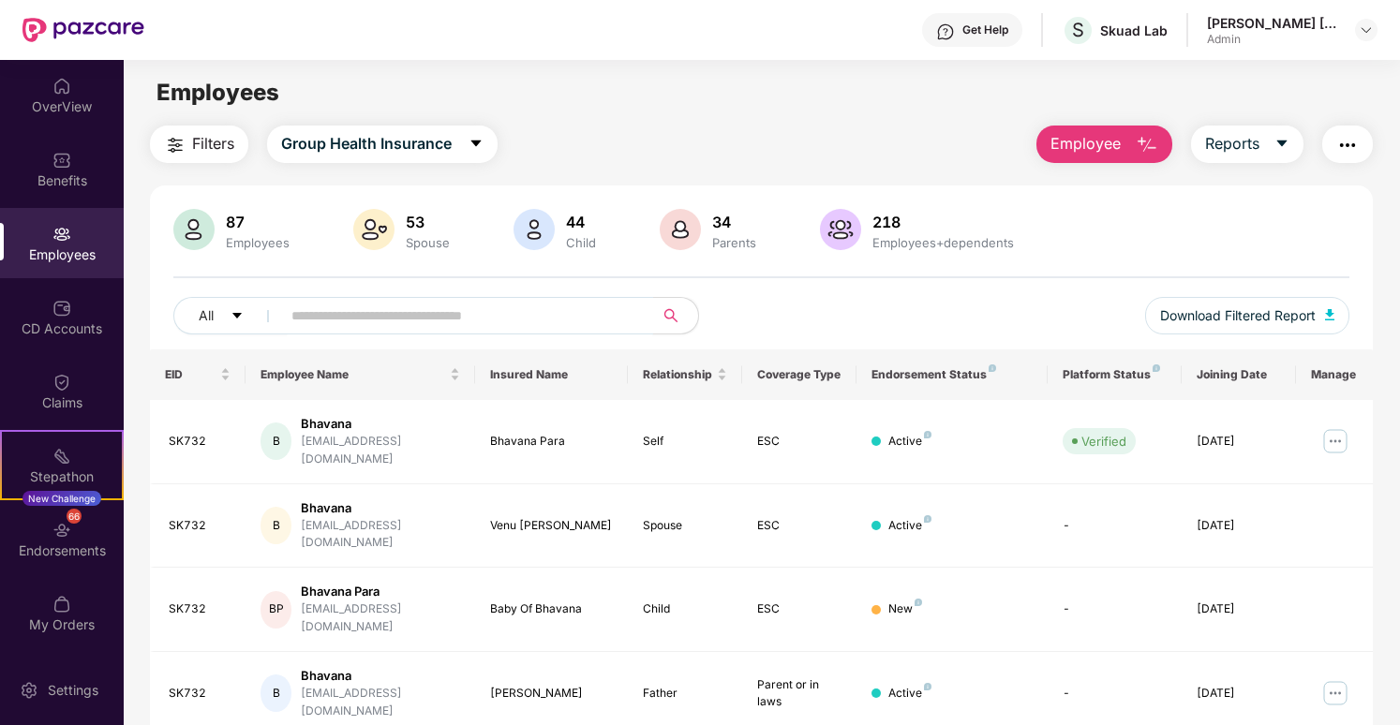
click at [482, 306] on input "text" at bounding box center [459, 316] width 336 height 28
paste input "**********"
type input "**********"
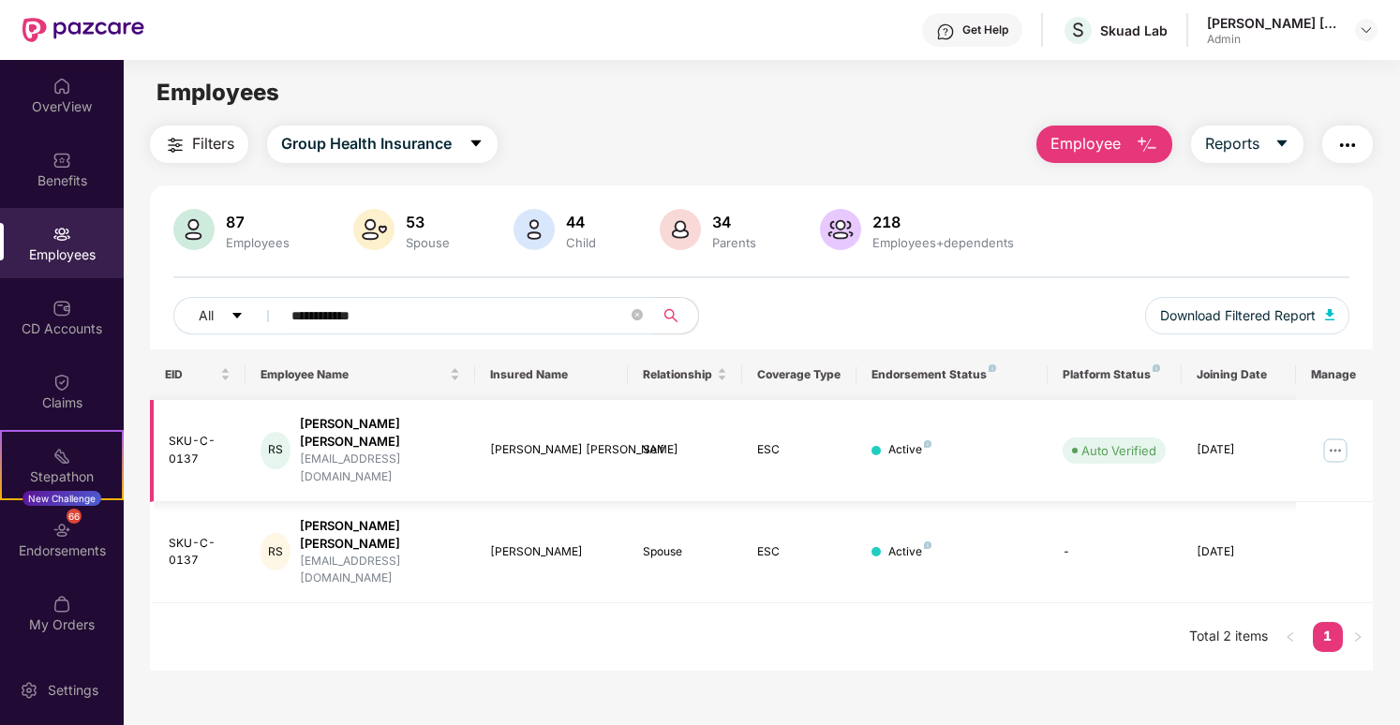
click at [1333, 436] on img at bounding box center [1336, 451] width 30 height 30
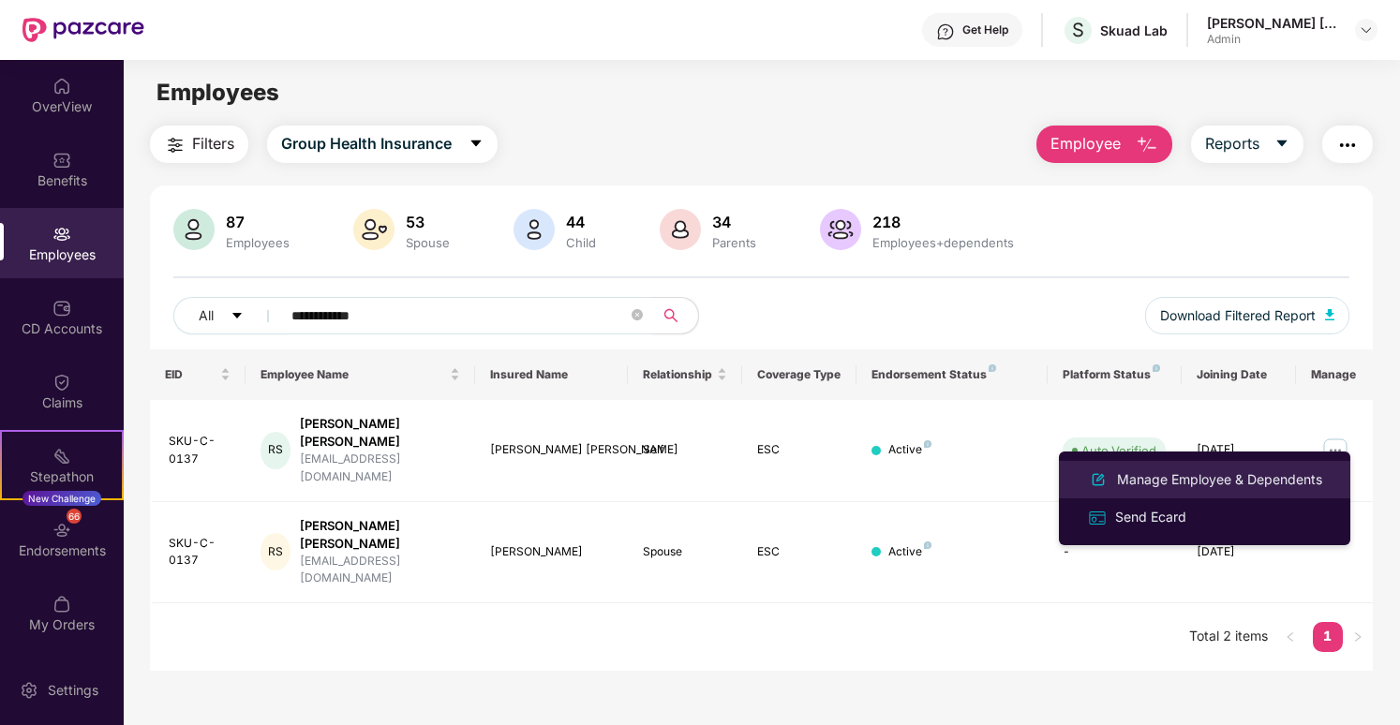
click at [1269, 471] on div "Manage Employee & Dependents" at bounding box center [1219, 480] width 213 height 21
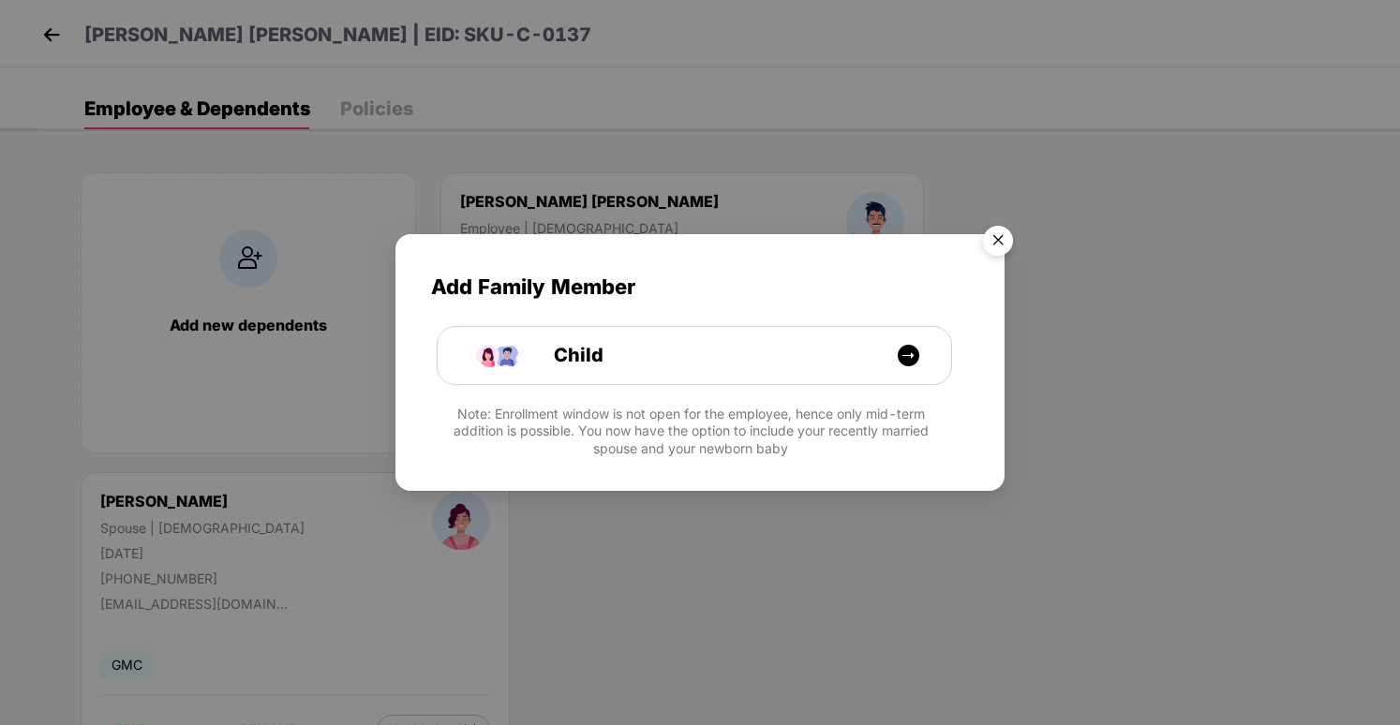
click at [1002, 237] on img "Close" at bounding box center [998, 243] width 52 height 52
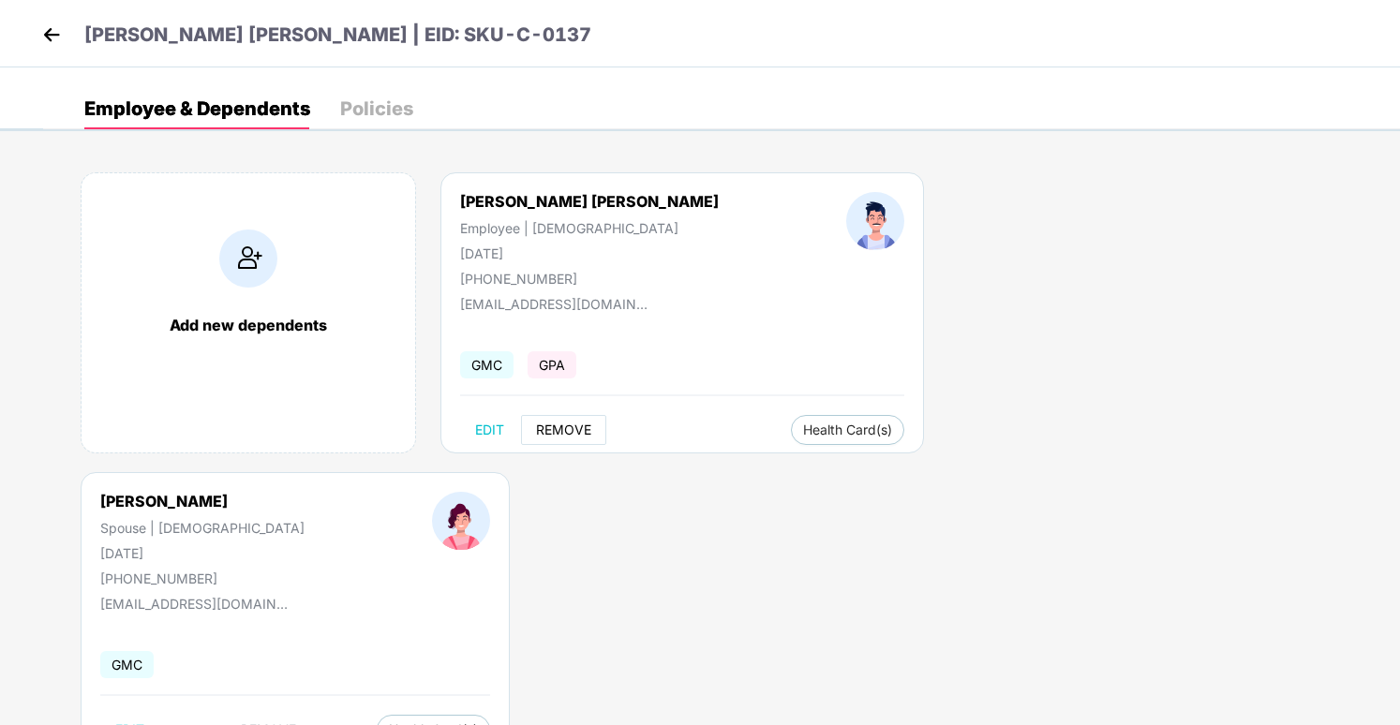
click at [574, 427] on span "REMOVE" at bounding box center [563, 430] width 55 height 15
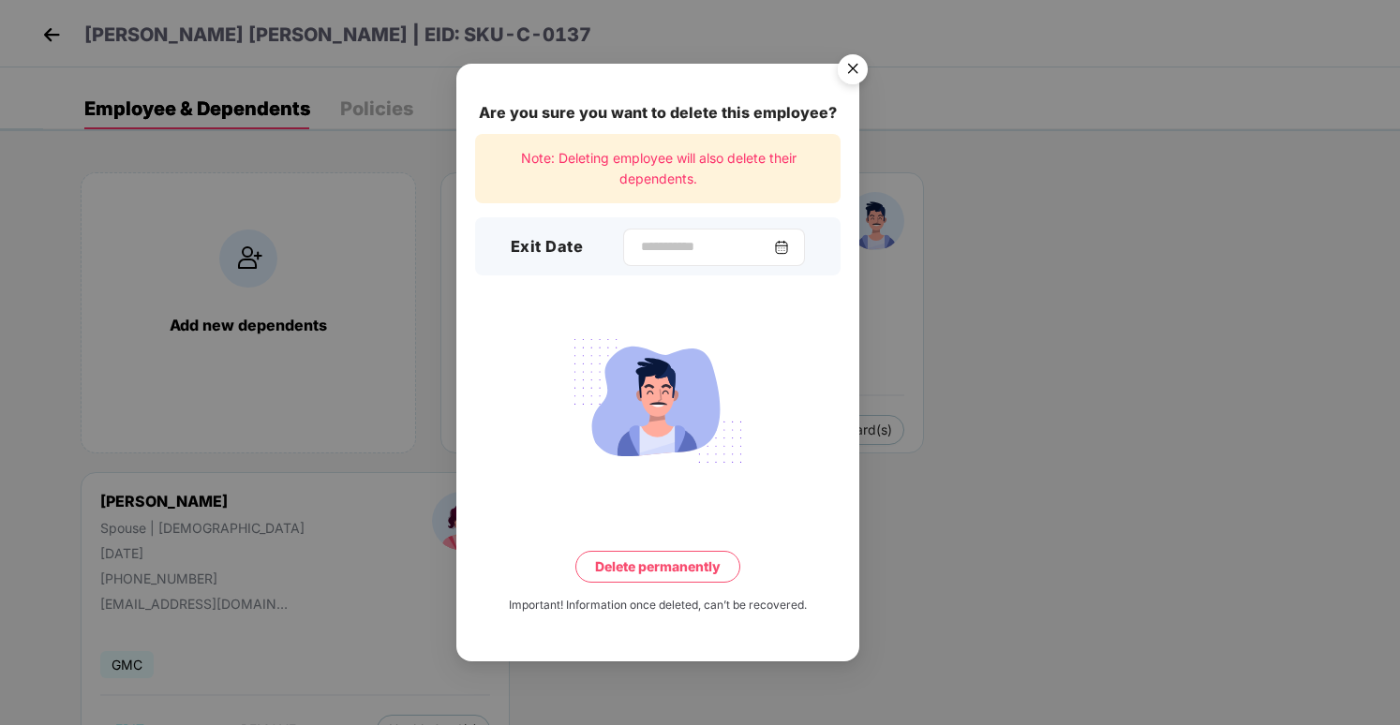
click at [789, 246] on img at bounding box center [781, 247] width 15 height 15
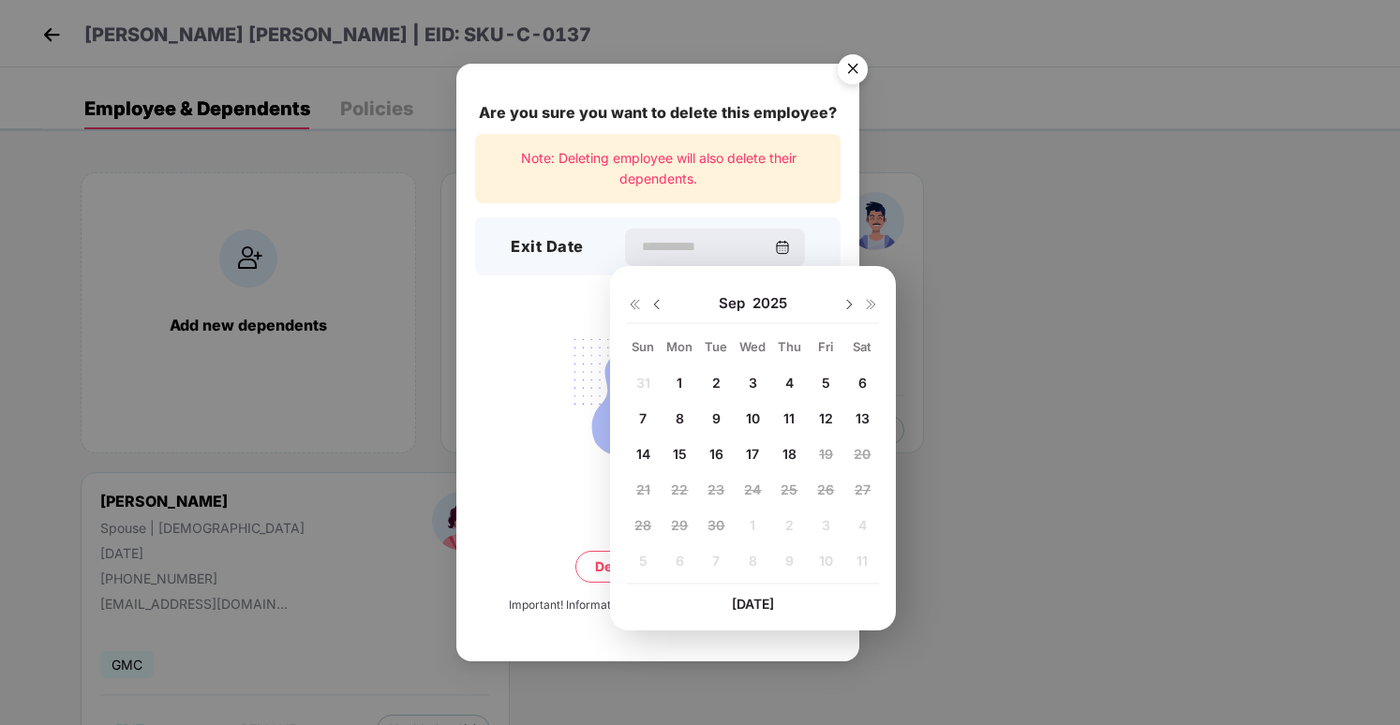
click at [726, 452] on div "16" at bounding box center [716, 455] width 28 height 28
type input "**********"
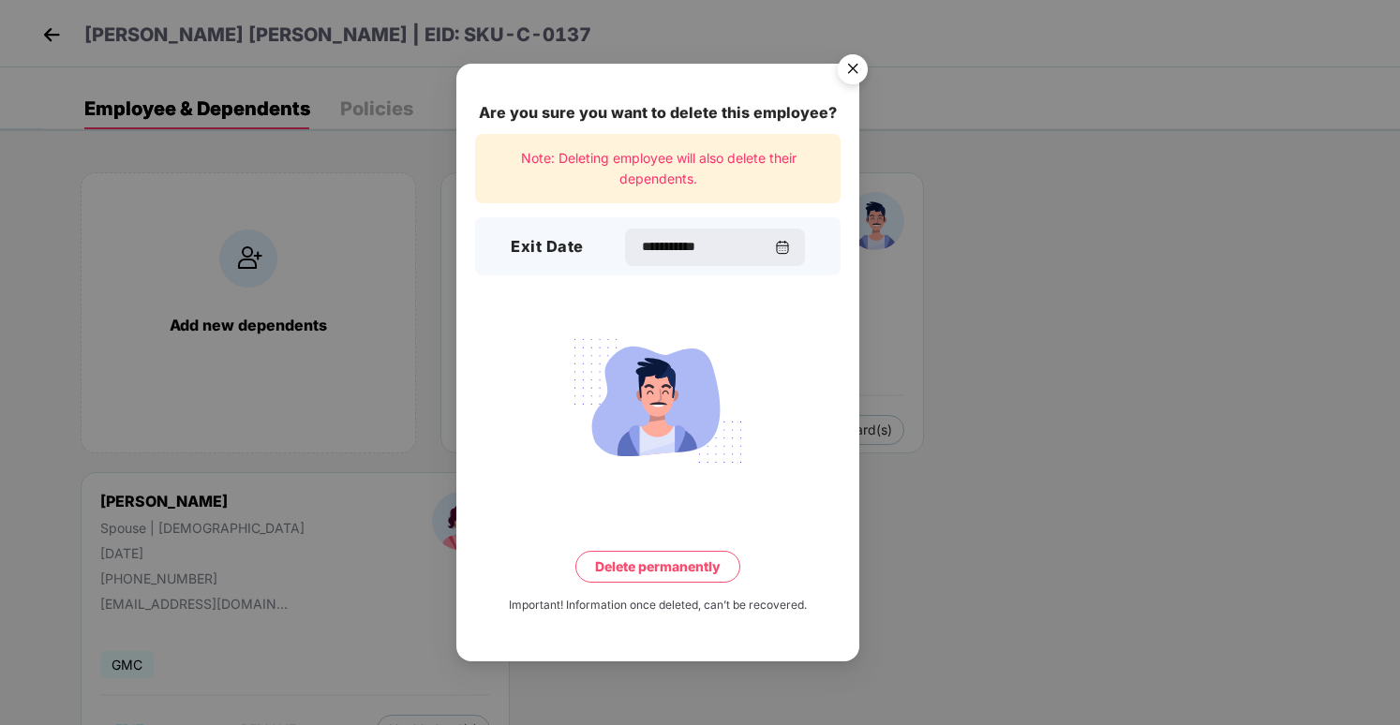
click at [692, 569] on button "Delete permanently" at bounding box center [657, 567] width 165 height 32
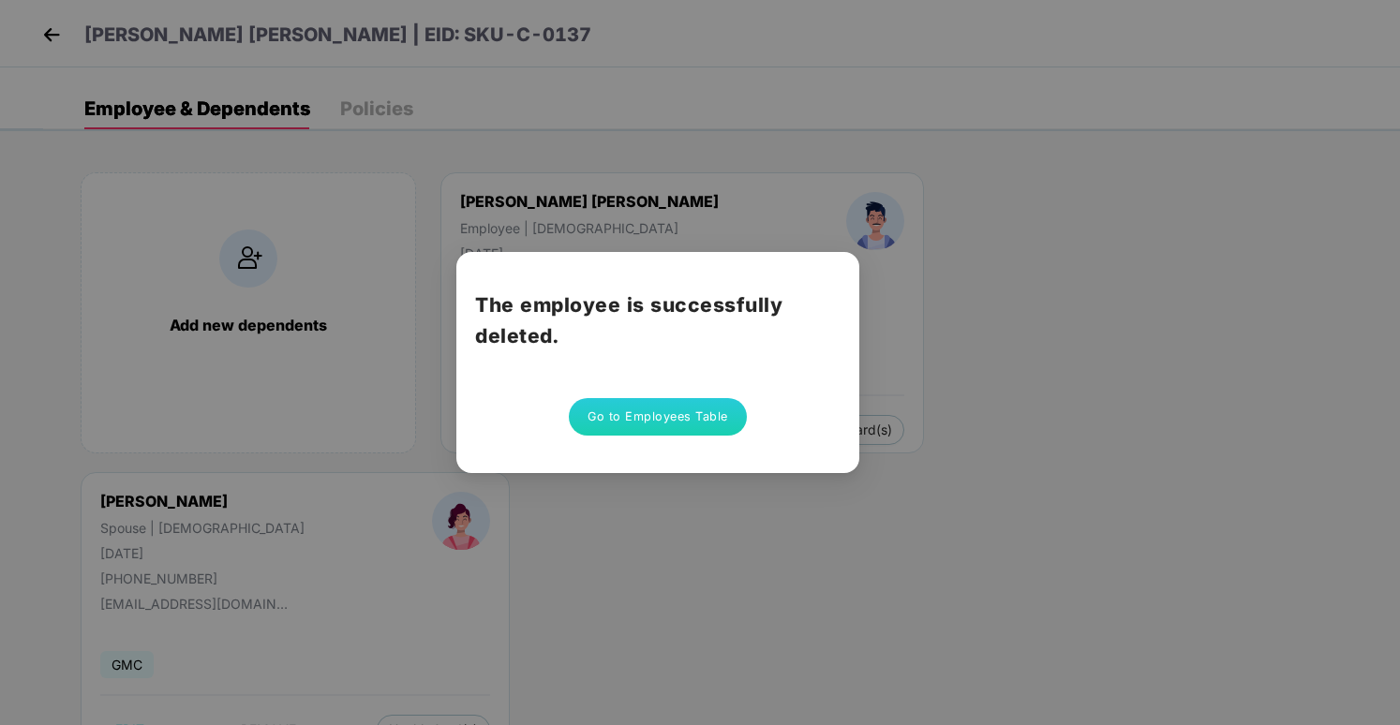
click at [678, 420] on button "Go to Employees Table" at bounding box center [658, 416] width 178 height 37
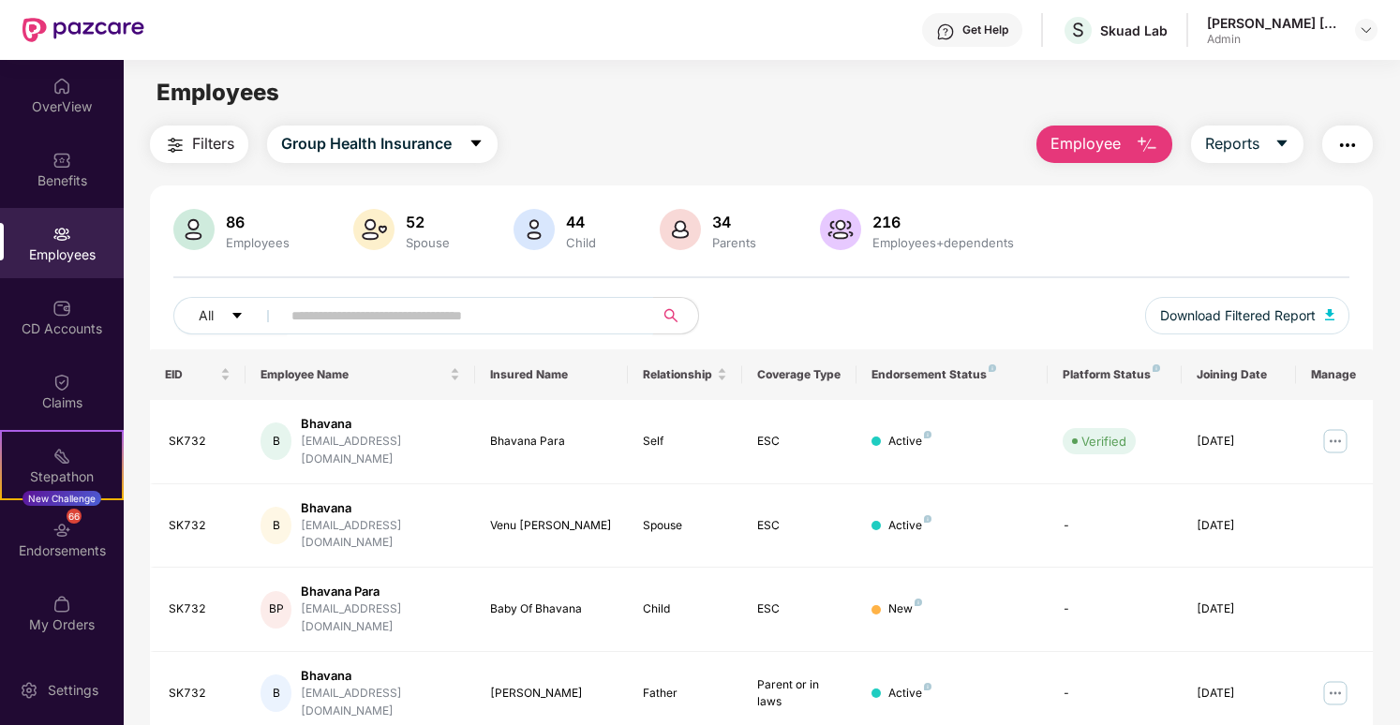
click at [556, 308] on input "text" at bounding box center [459, 316] width 336 height 28
paste input "**********"
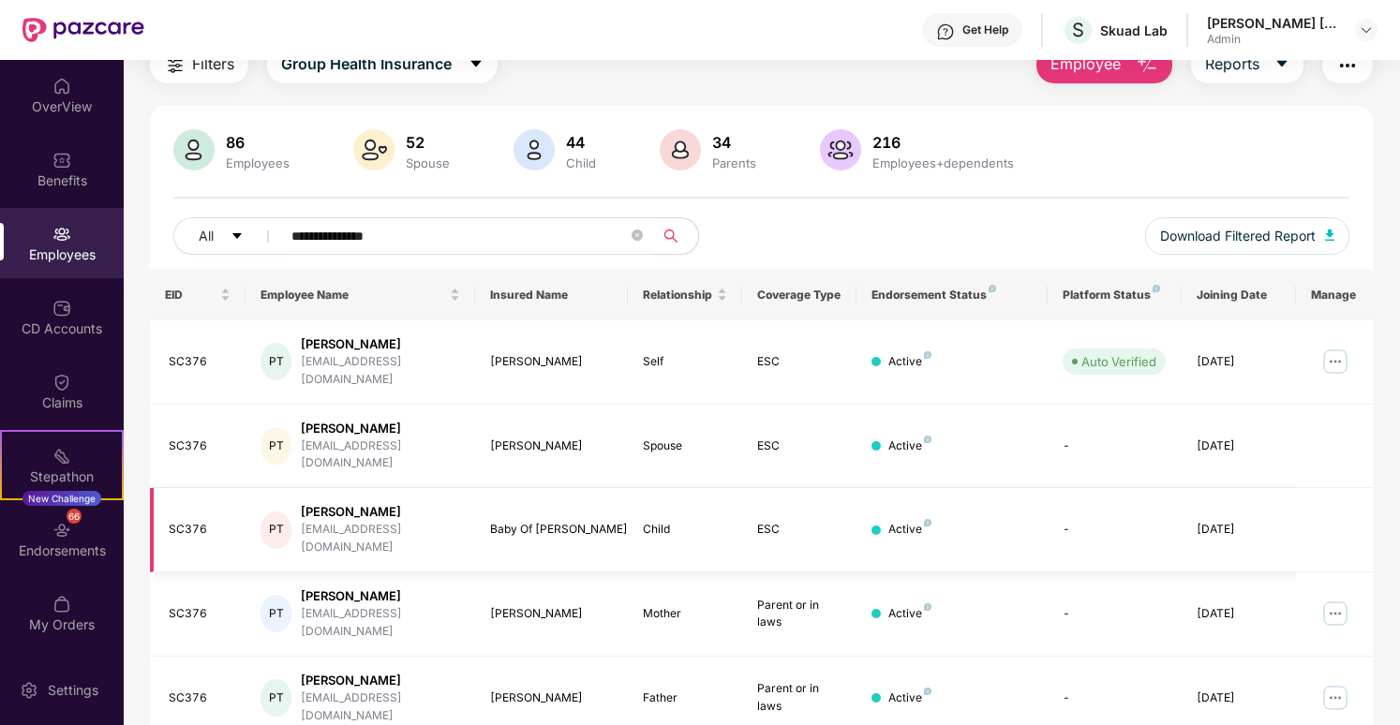
scroll to position [84, 0]
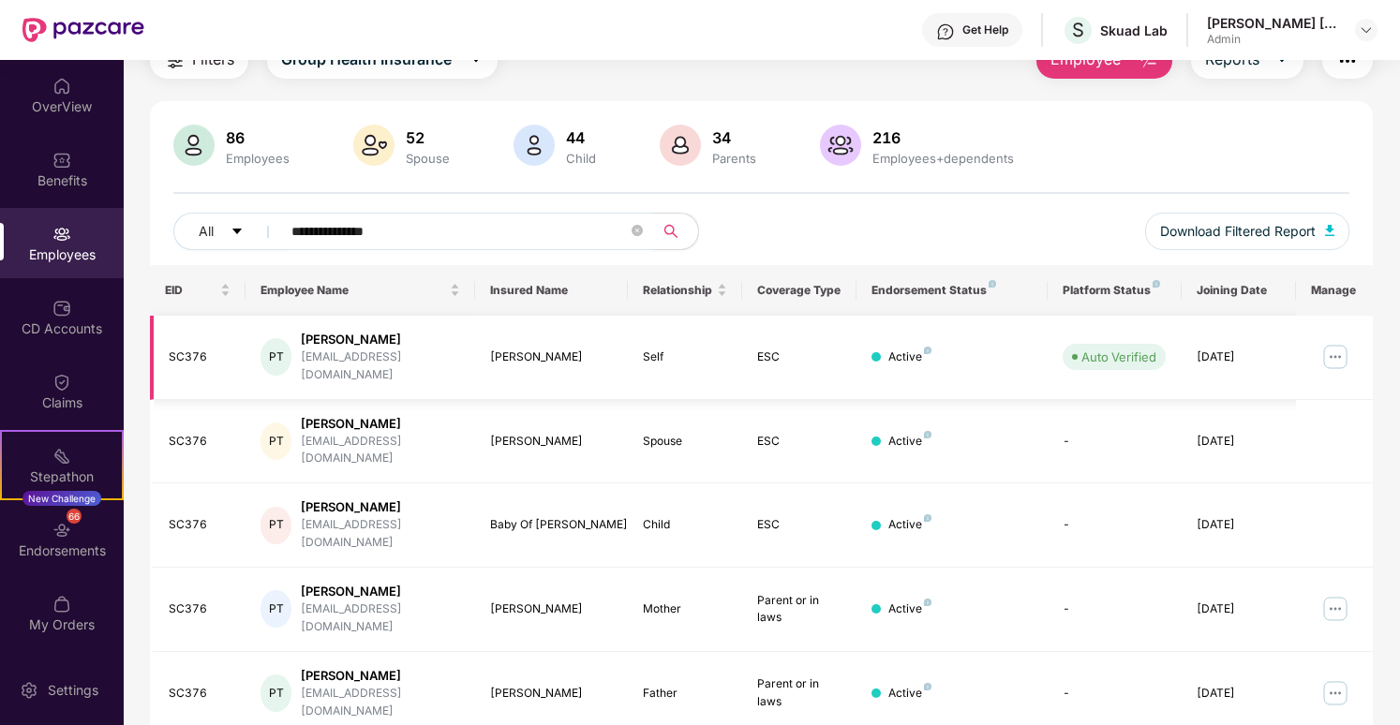
type input "**********"
click at [1336, 351] on img at bounding box center [1336, 357] width 30 height 30
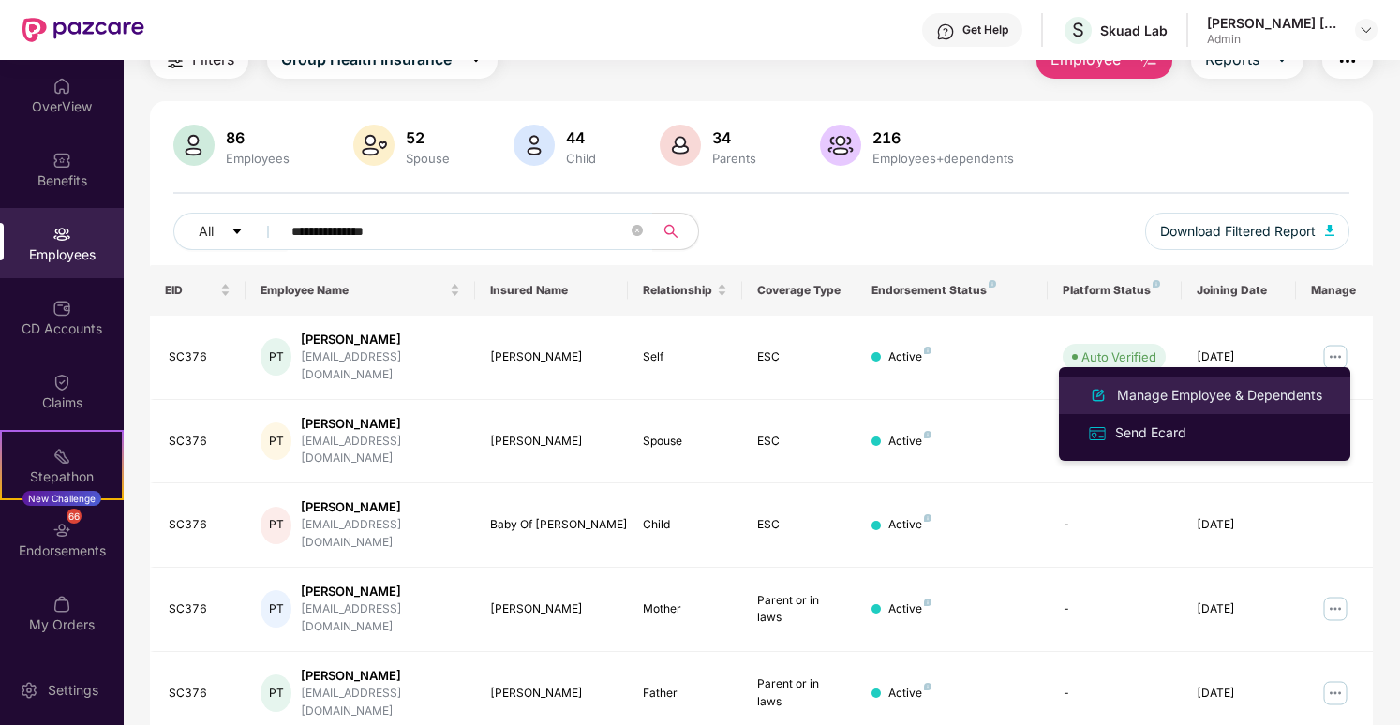
click at [1290, 396] on div "Manage Employee & Dependents" at bounding box center [1219, 395] width 213 height 21
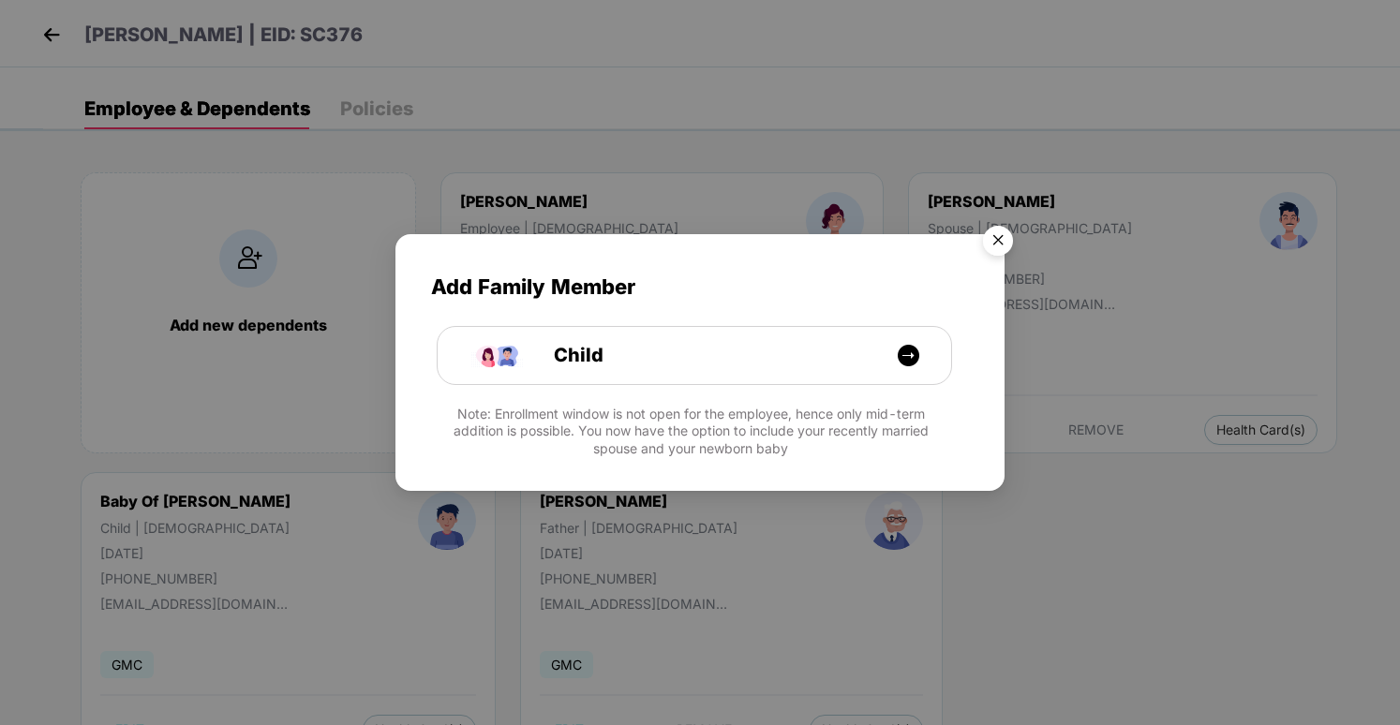
click at [992, 244] on img "Close" at bounding box center [998, 243] width 52 height 52
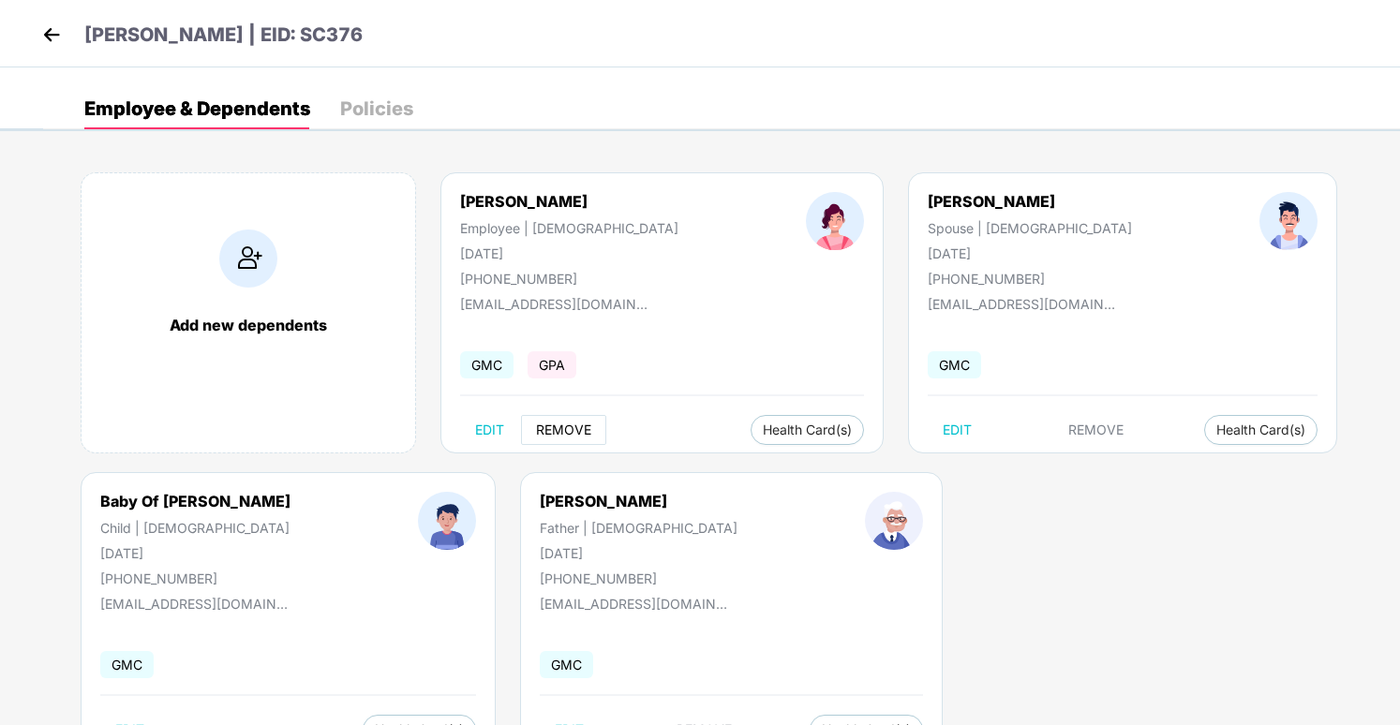
click at [579, 433] on span "REMOVE" at bounding box center [563, 430] width 55 height 15
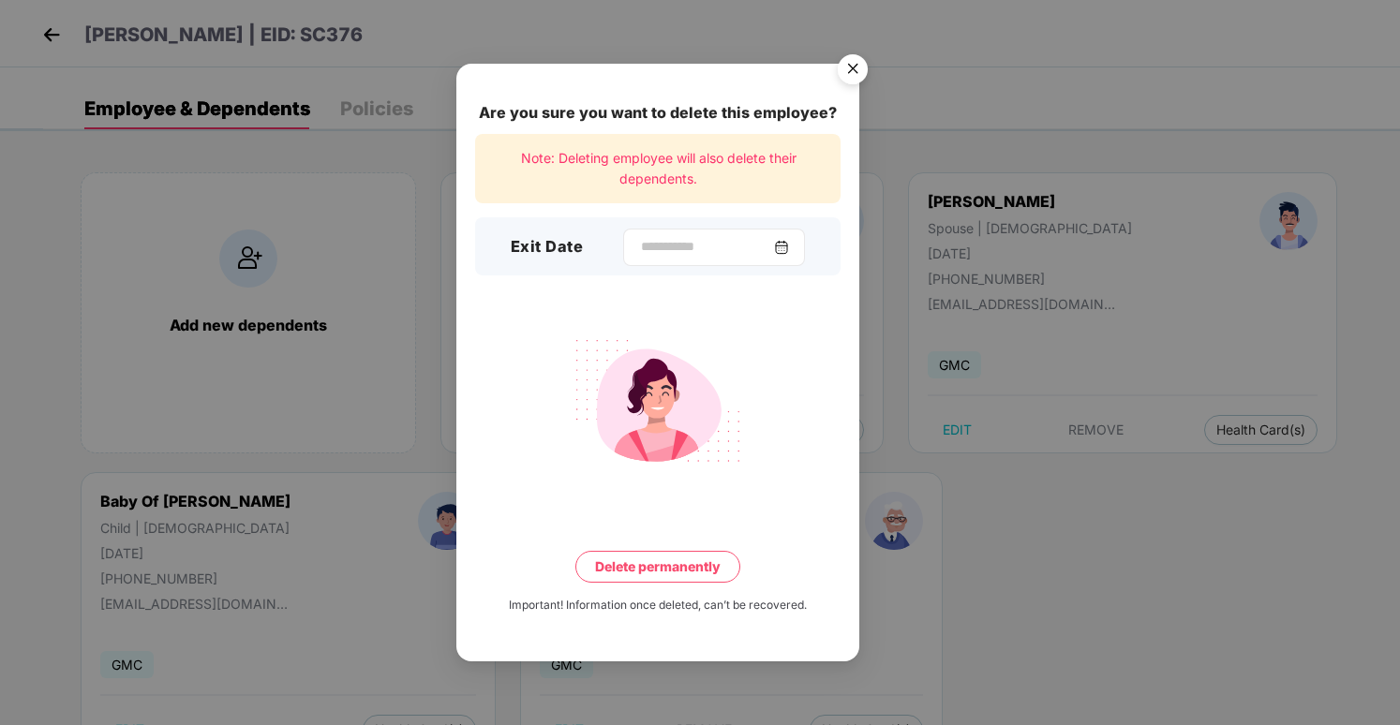
click at [780, 252] on img at bounding box center [781, 247] width 15 height 15
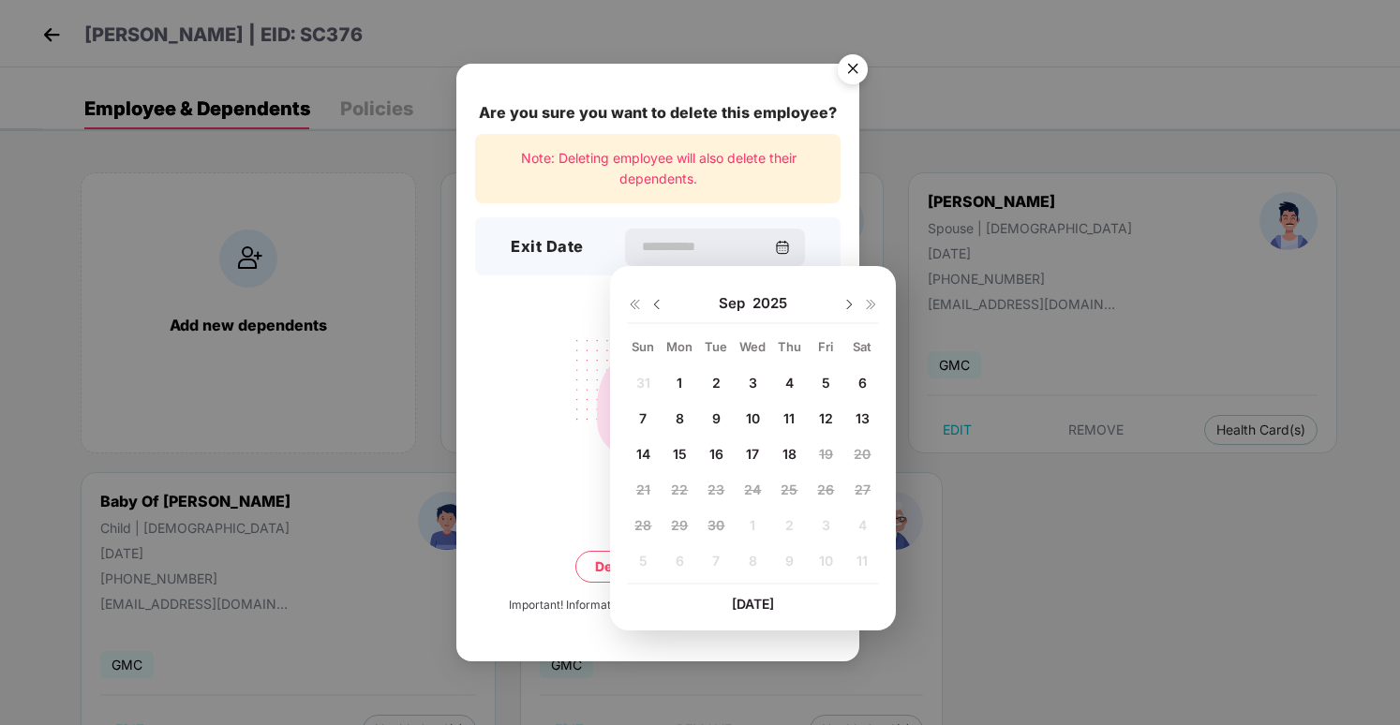
click at [724, 452] on div "16" at bounding box center [716, 455] width 28 height 28
type input "**********"
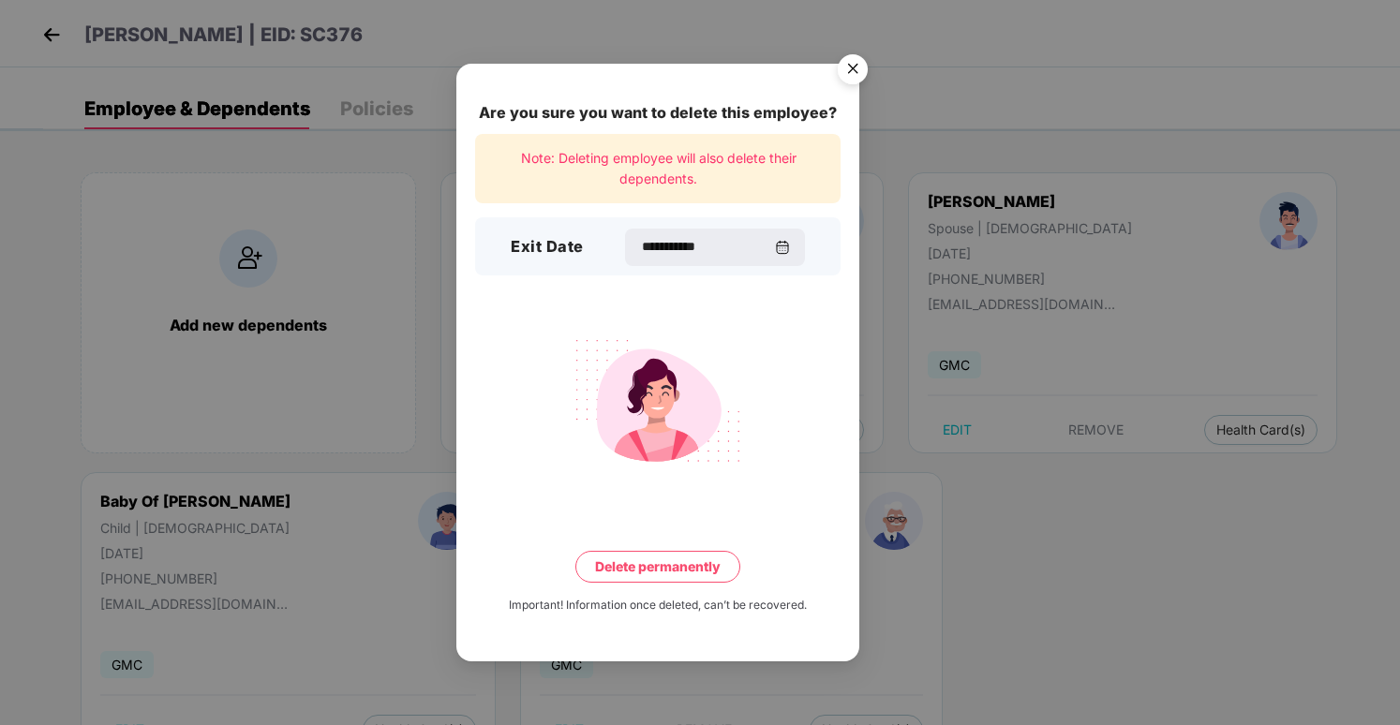
click at [701, 572] on button "Delete permanently" at bounding box center [657, 567] width 165 height 32
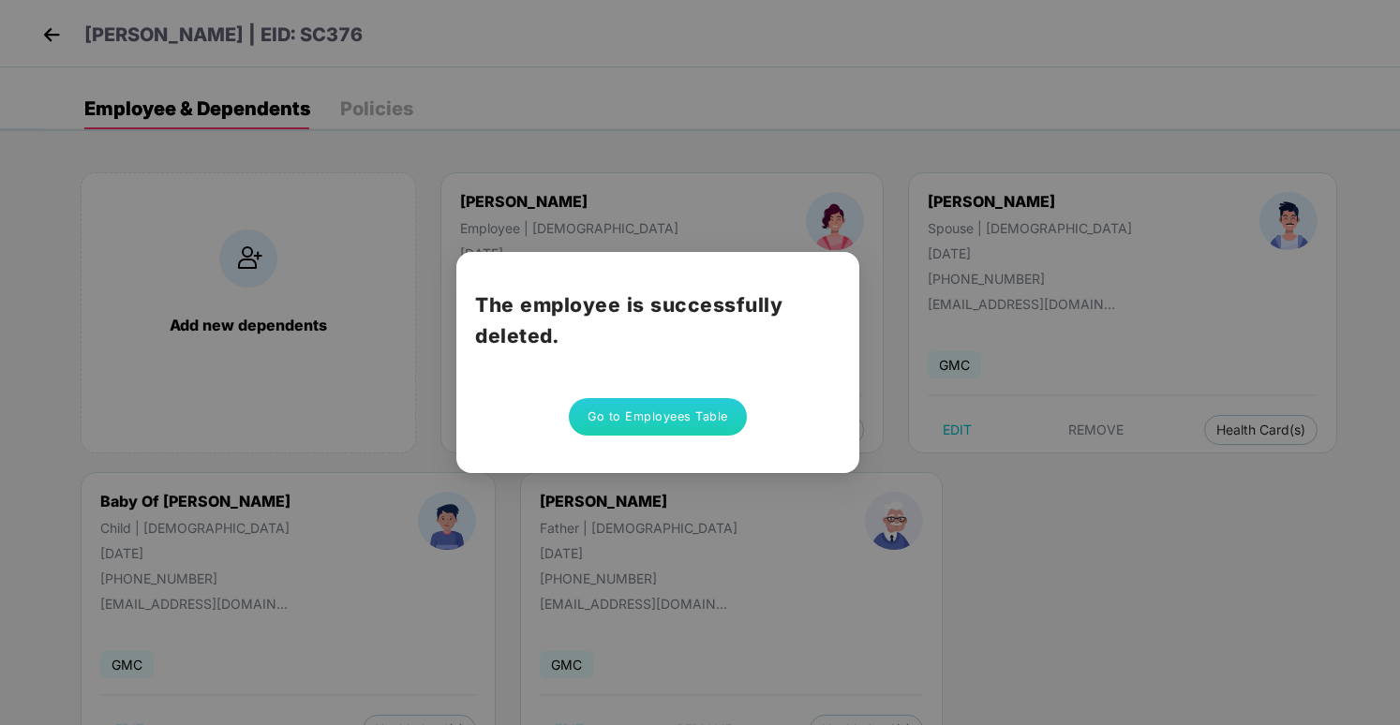
click at [606, 403] on button "Go to Employees Table" at bounding box center [658, 416] width 178 height 37
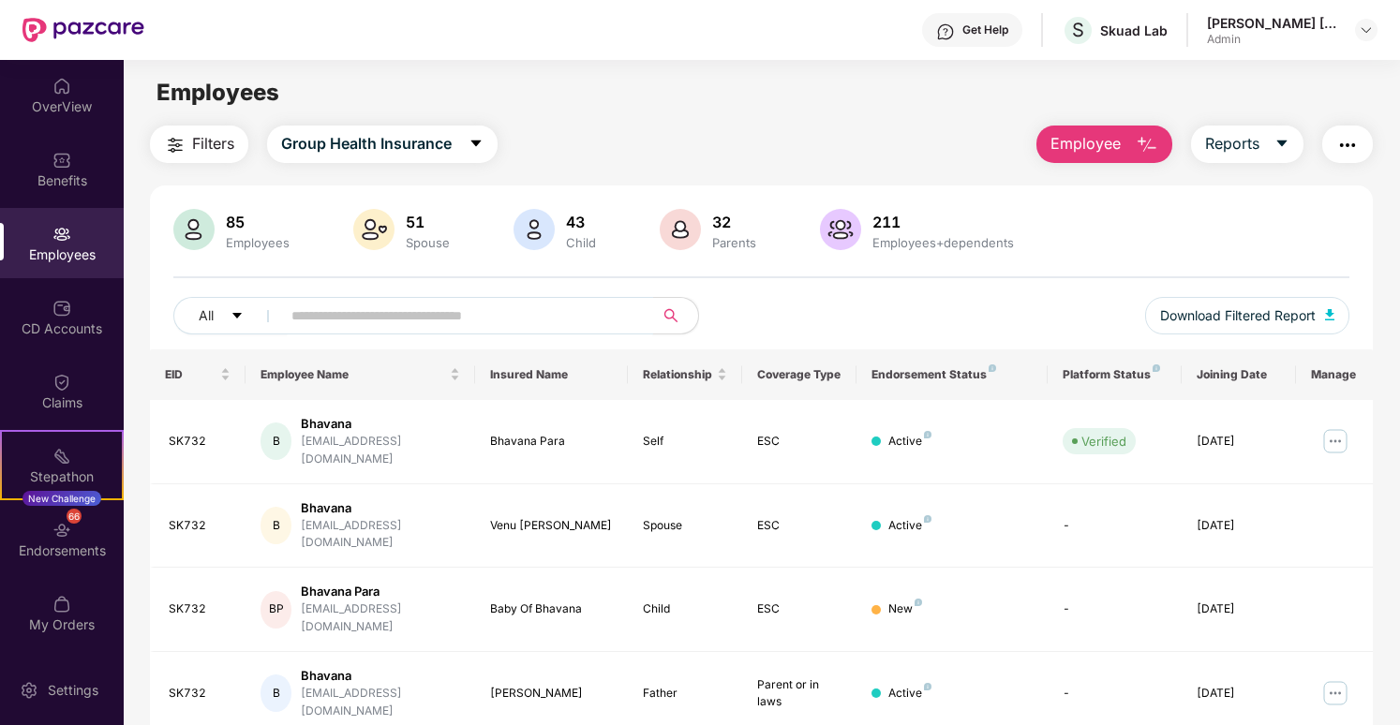
click at [500, 322] on input "text" at bounding box center [459, 316] width 336 height 28
type input "*****"
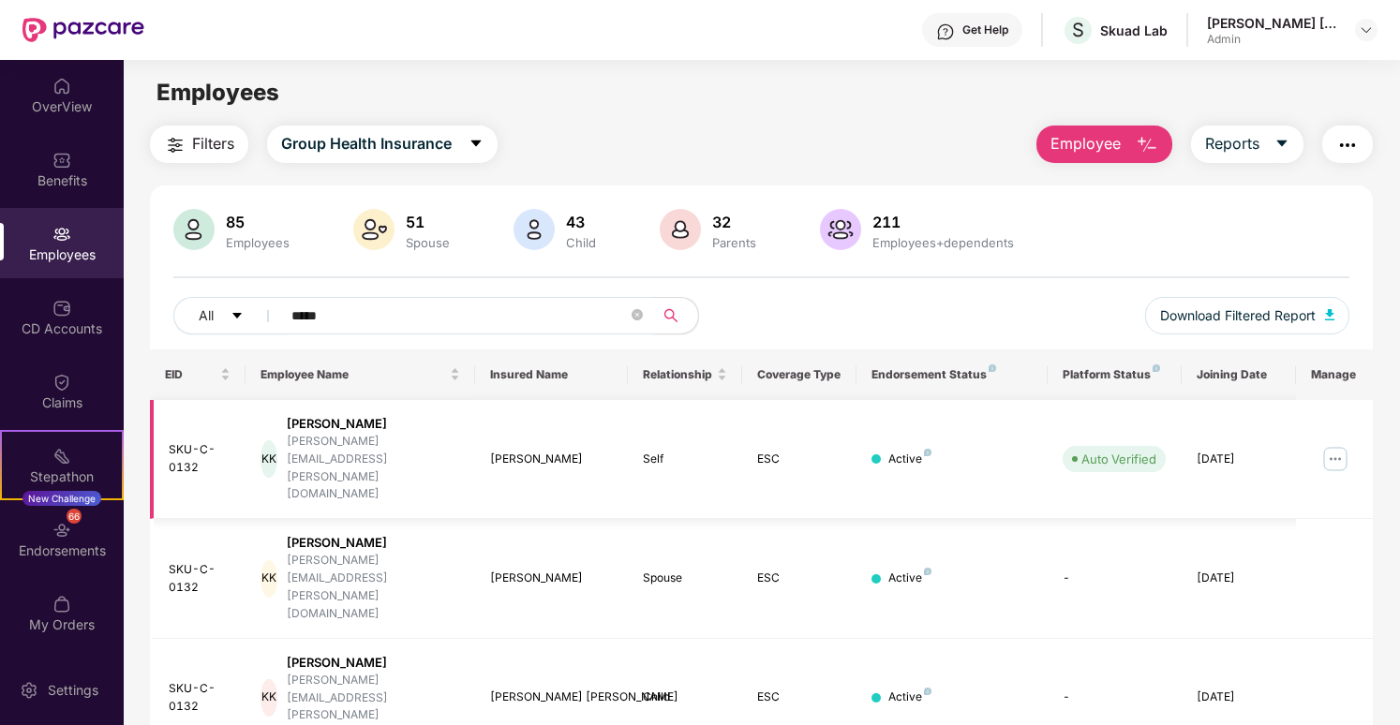
click at [1328, 444] on img at bounding box center [1336, 459] width 30 height 30
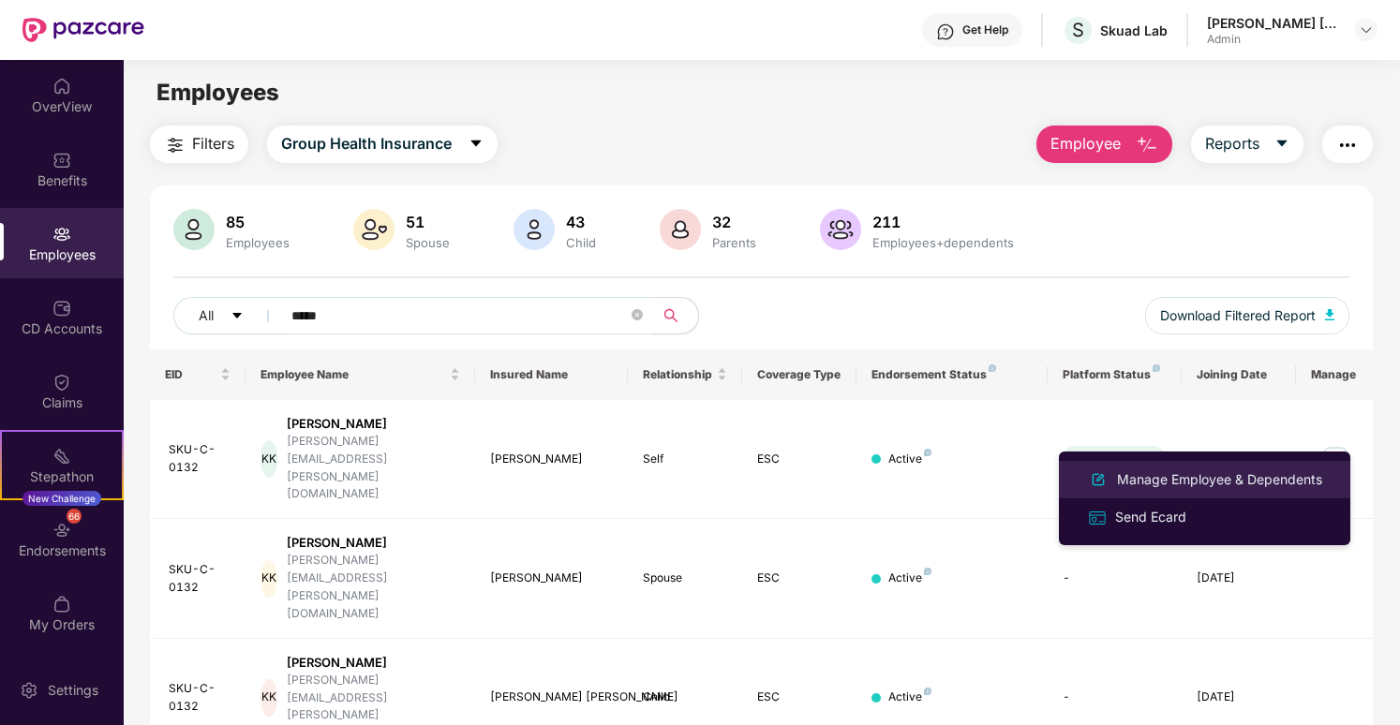
click at [1265, 479] on div "Manage Employee & Dependents" at bounding box center [1219, 480] width 213 height 21
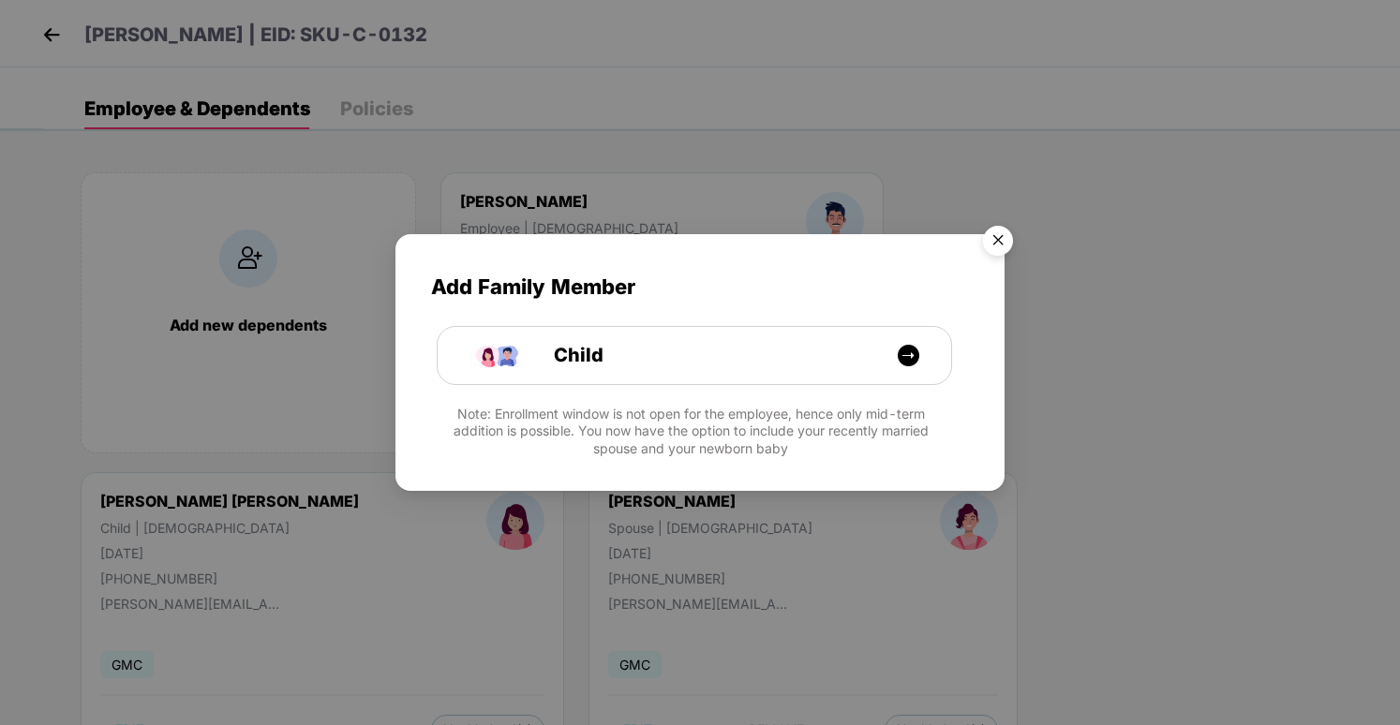
click at [994, 239] on img "Close" at bounding box center [998, 243] width 52 height 52
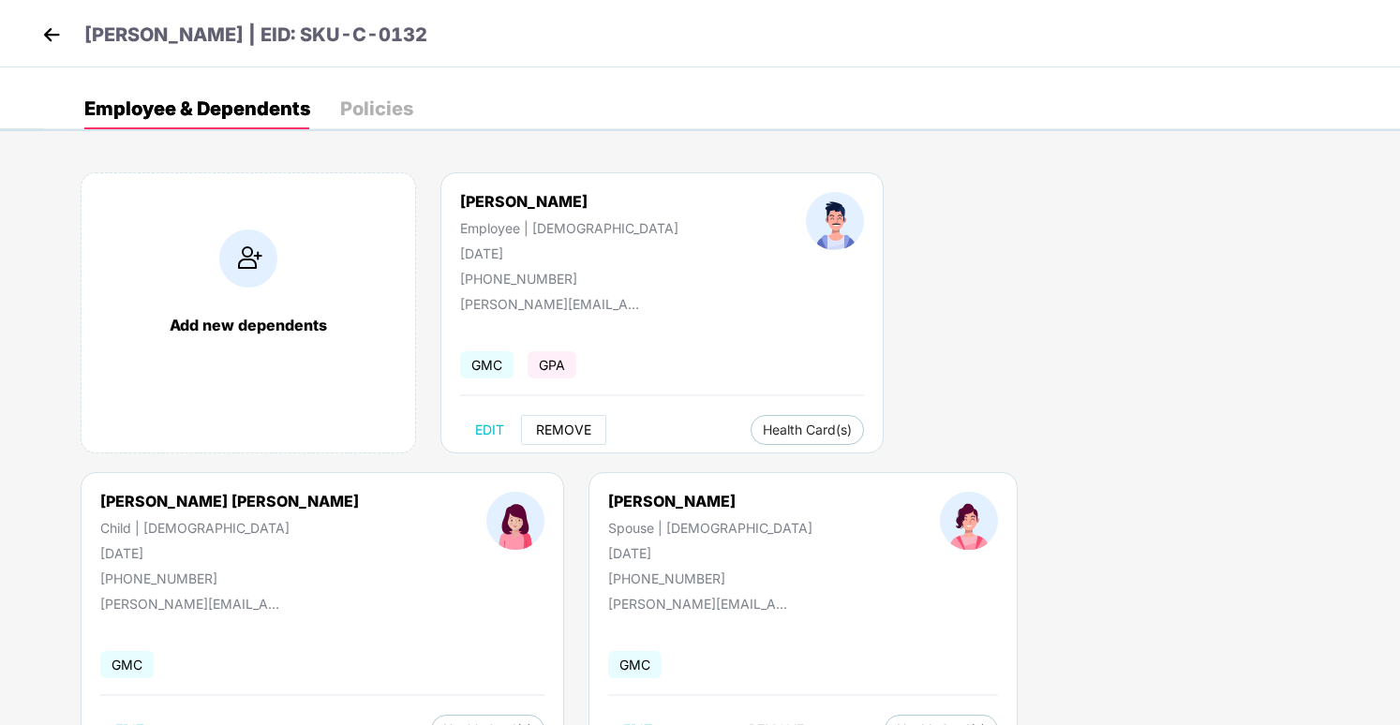
click at [577, 429] on span "REMOVE" at bounding box center [563, 430] width 55 height 15
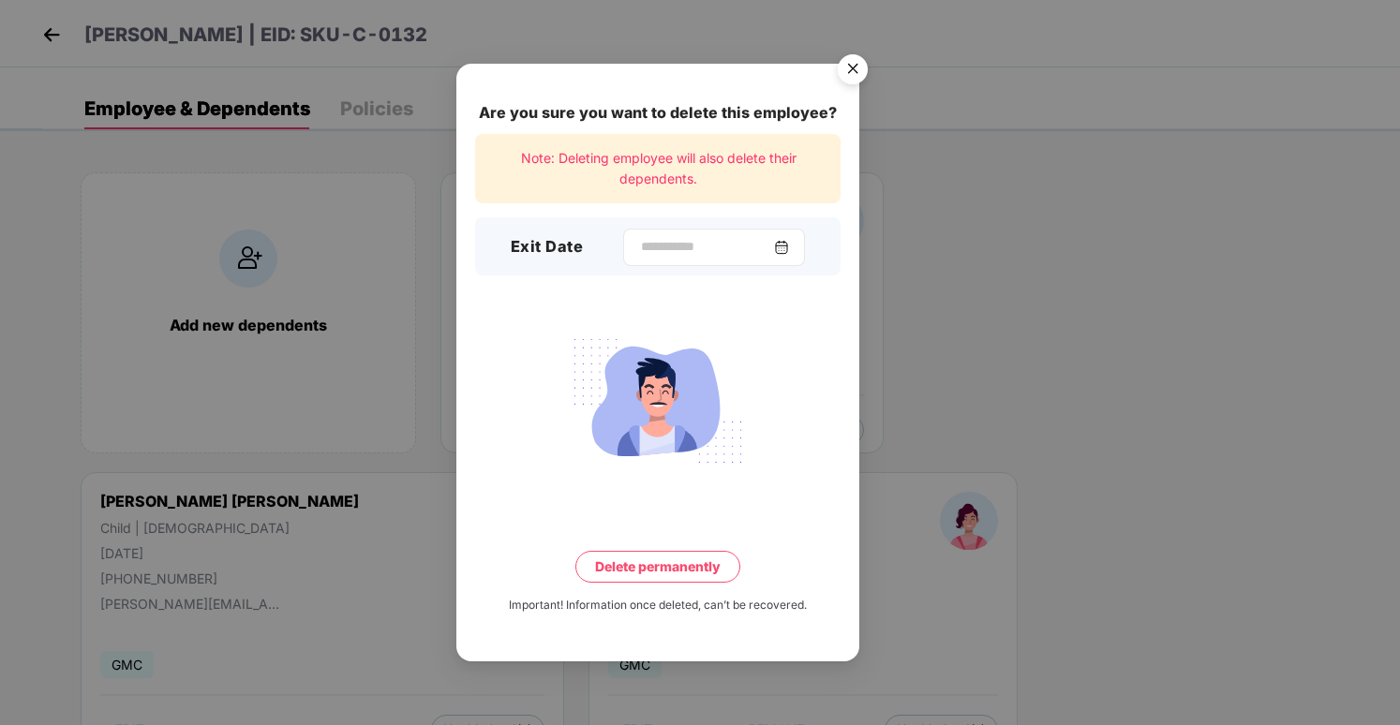
click at [783, 243] on img at bounding box center [781, 247] width 15 height 15
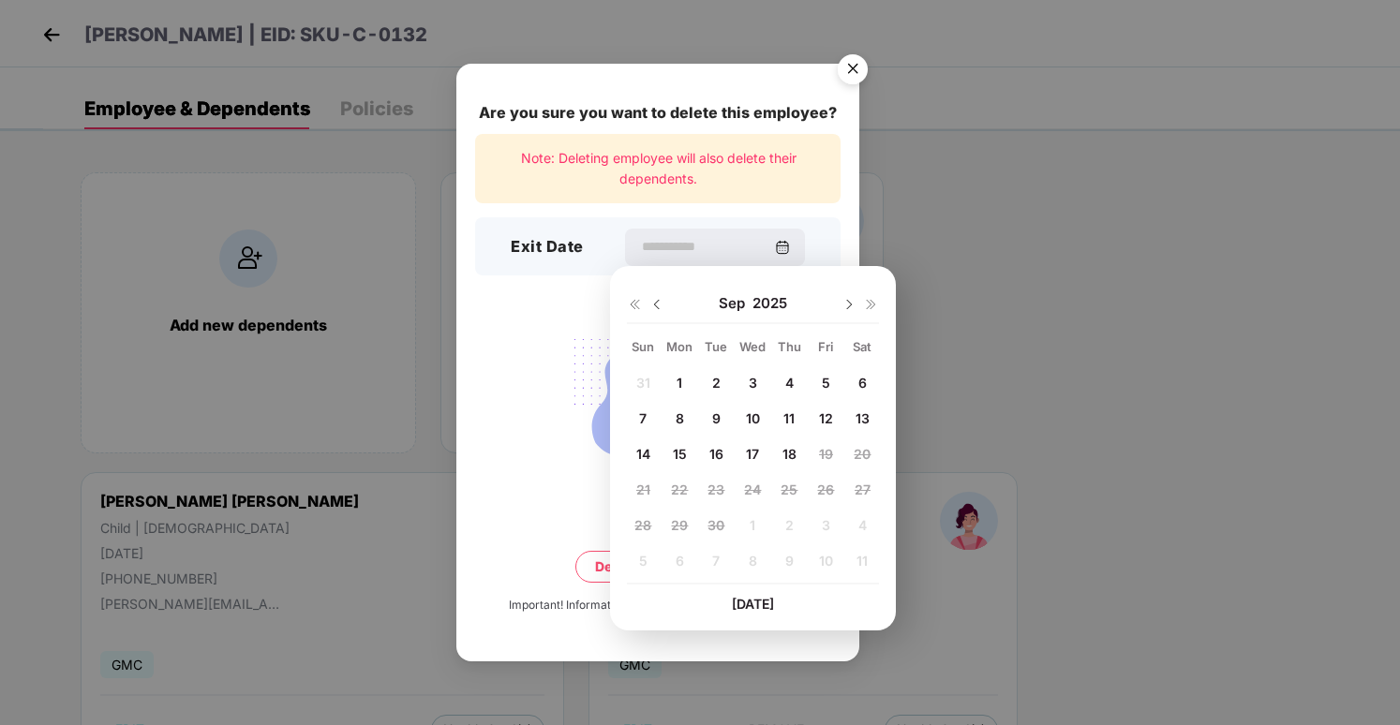
click at [712, 458] on span "16" at bounding box center [717, 454] width 14 height 16
type input "**********"
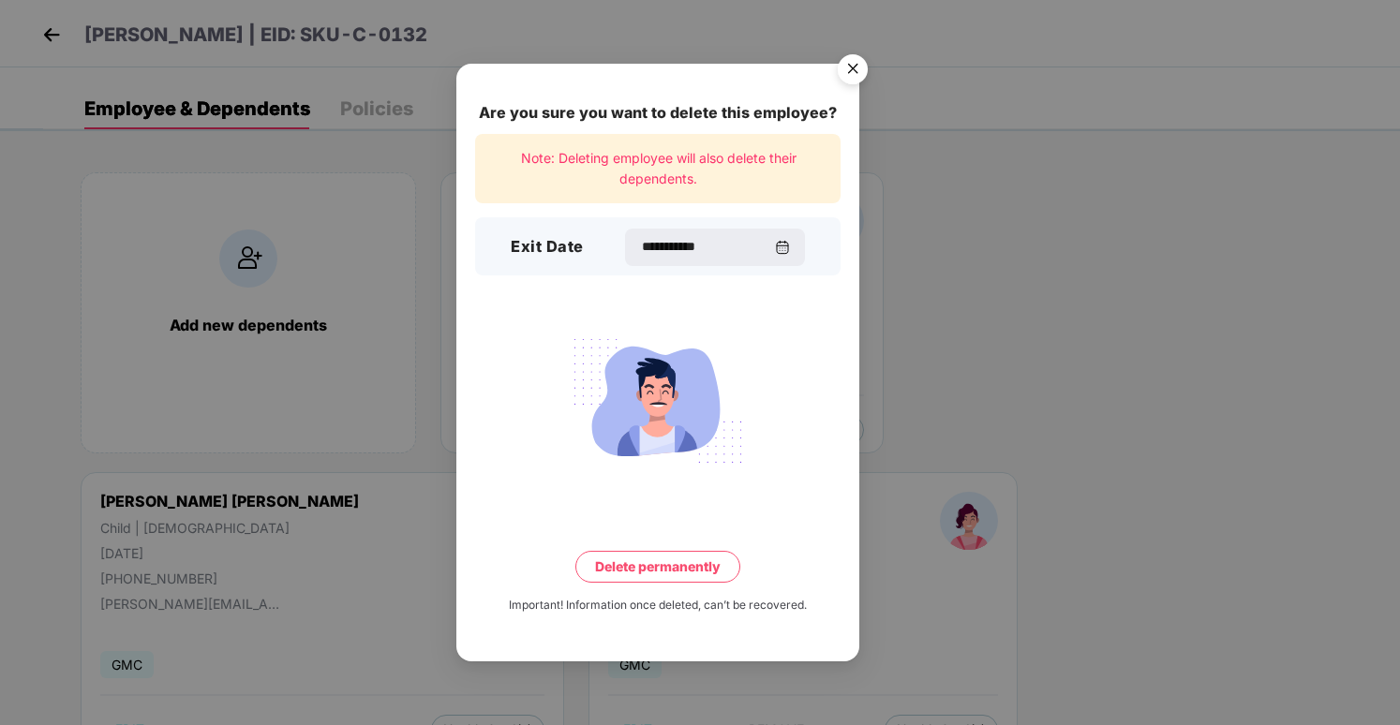
click at [701, 568] on button "Delete permanently" at bounding box center [657, 567] width 165 height 32
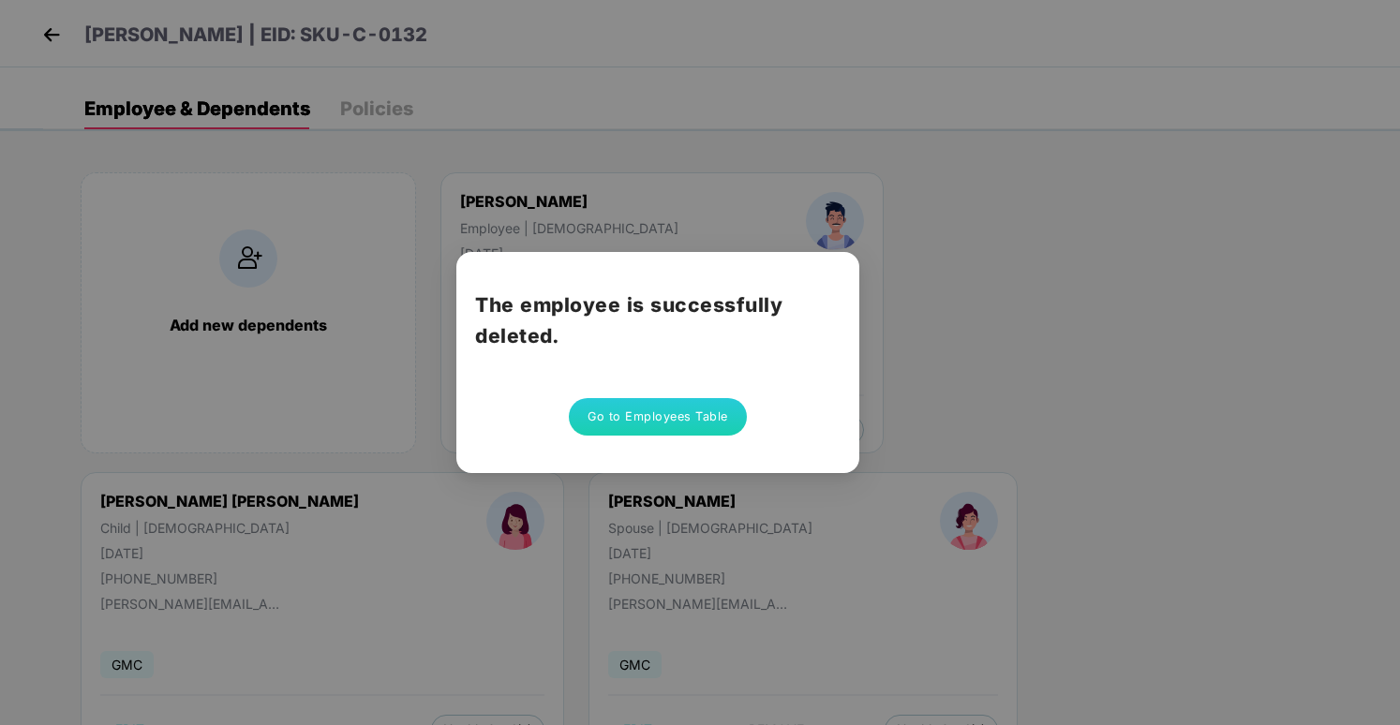
click at [614, 401] on button "Go to Employees Table" at bounding box center [658, 416] width 178 height 37
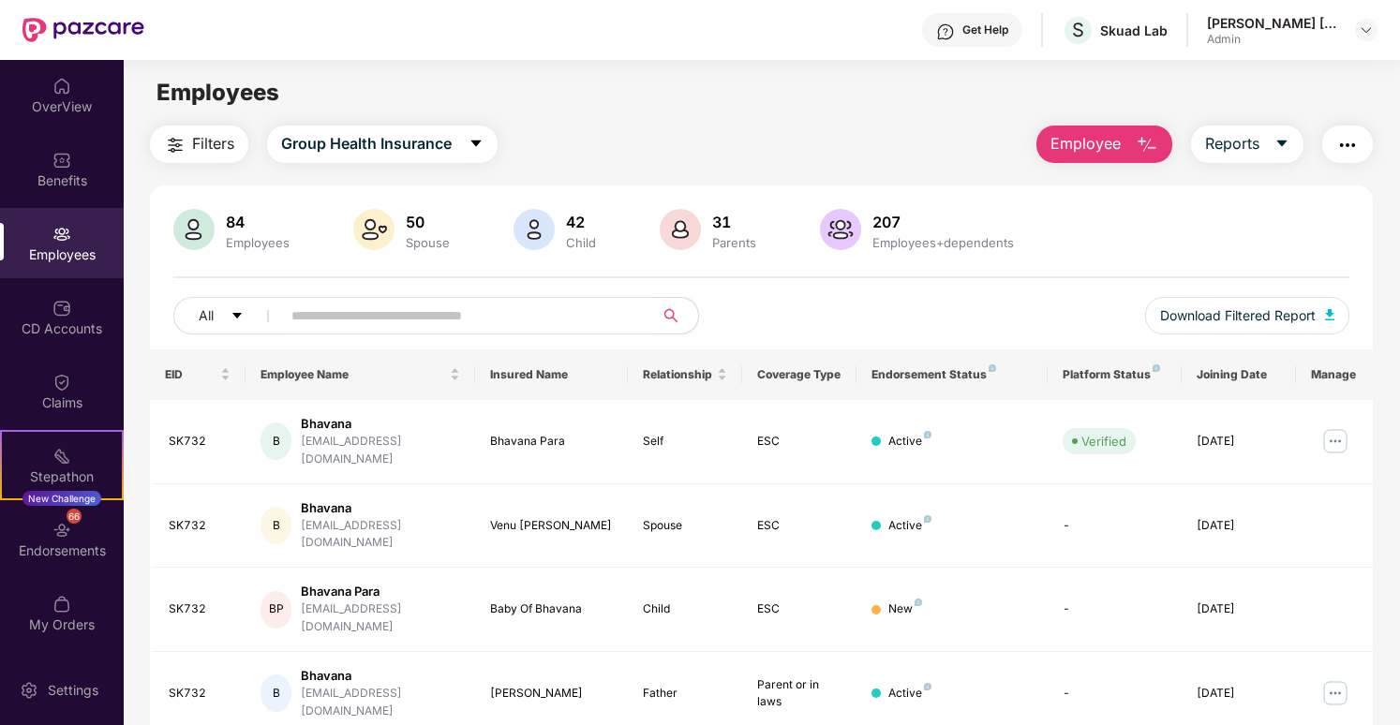
click at [470, 301] on span at bounding box center [461, 315] width 384 height 37
paste input "**********"
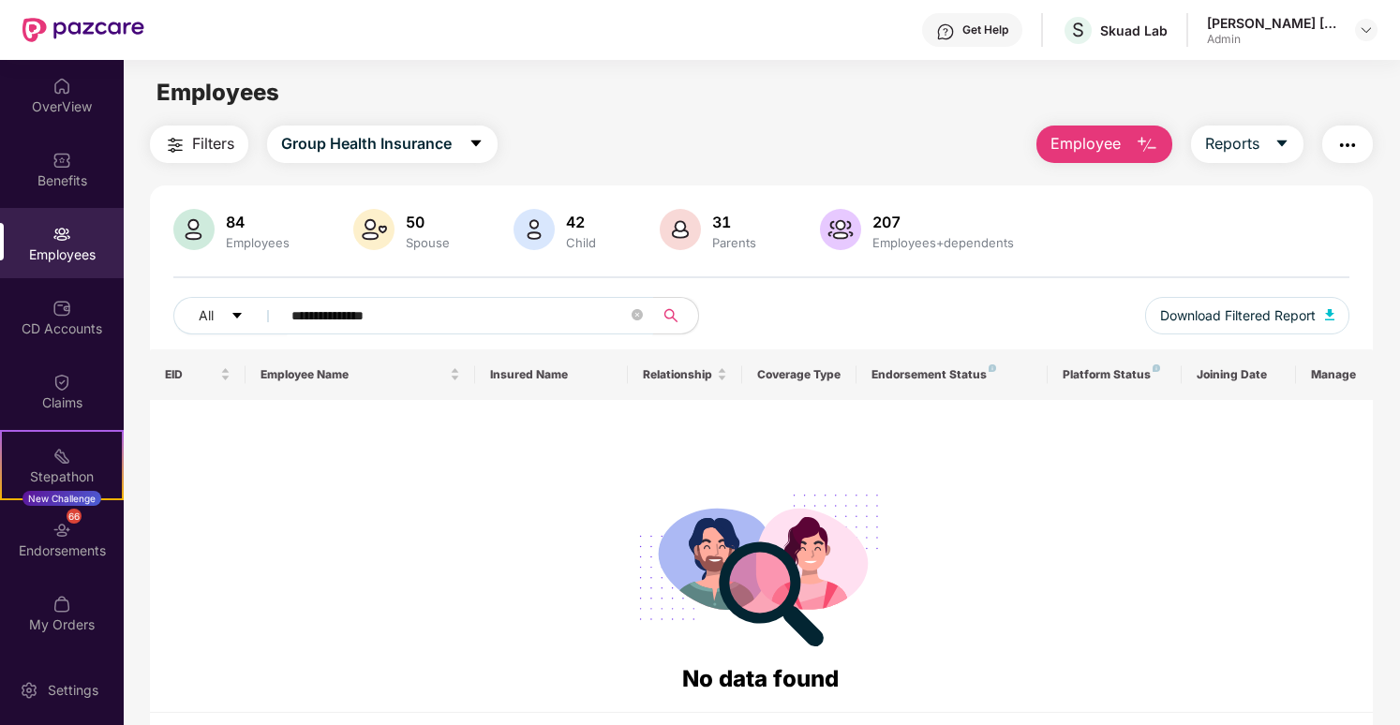
drag, startPoint x: 455, startPoint y: 321, endPoint x: 364, endPoint y: 317, distance: 91.0
click at [364, 317] on input "**********" at bounding box center [459, 316] width 336 height 28
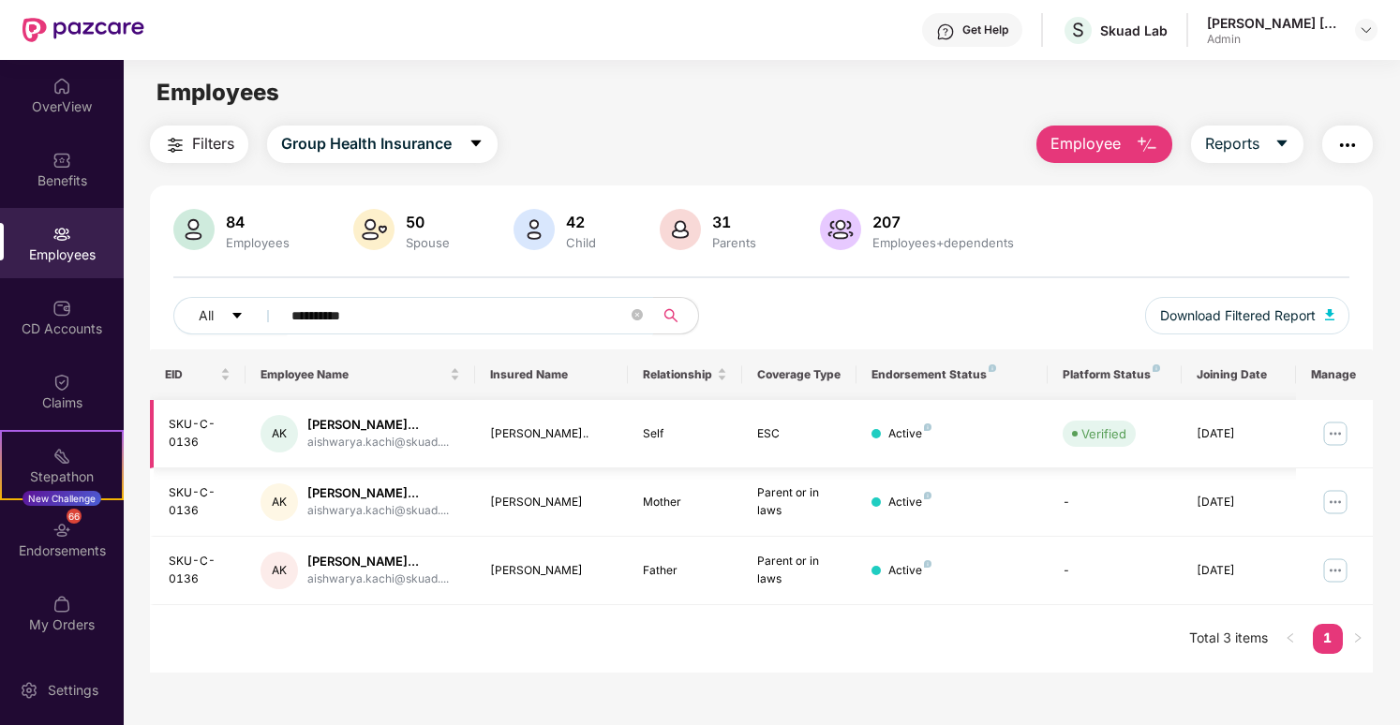
type input "*********"
click at [1337, 438] on img at bounding box center [1336, 434] width 30 height 30
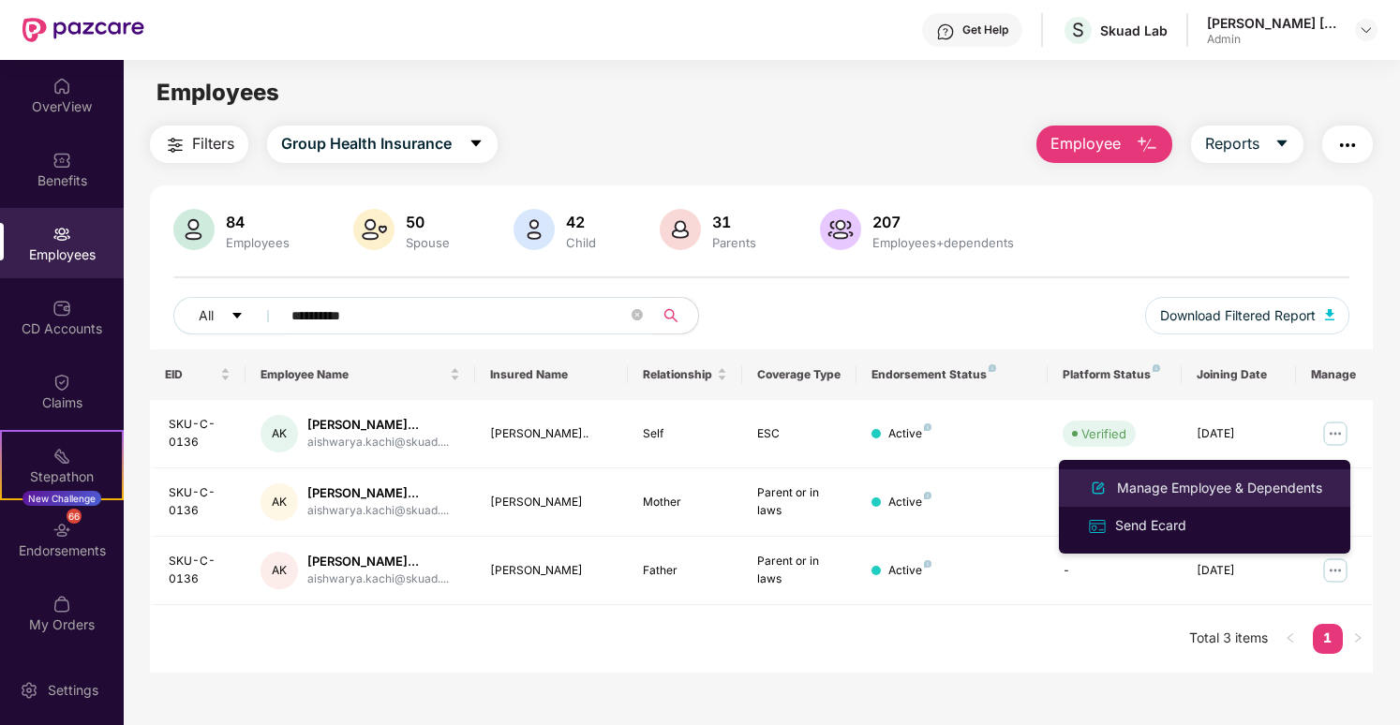
click at [1292, 477] on div "Manage Employee & Dependents" at bounding box center [1204, 488] width 243 height 22
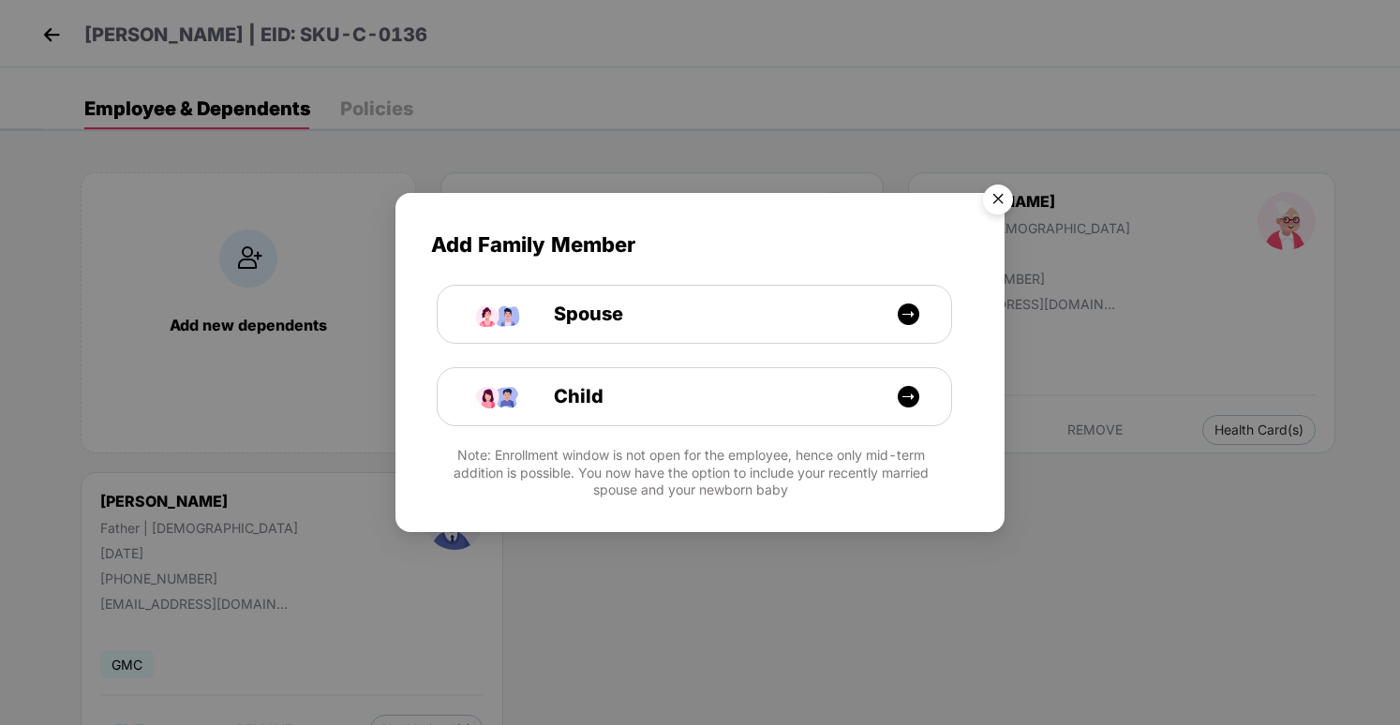
click at [979, 205] on img "Close" at bounding box center [998, 202] width 52 height 52
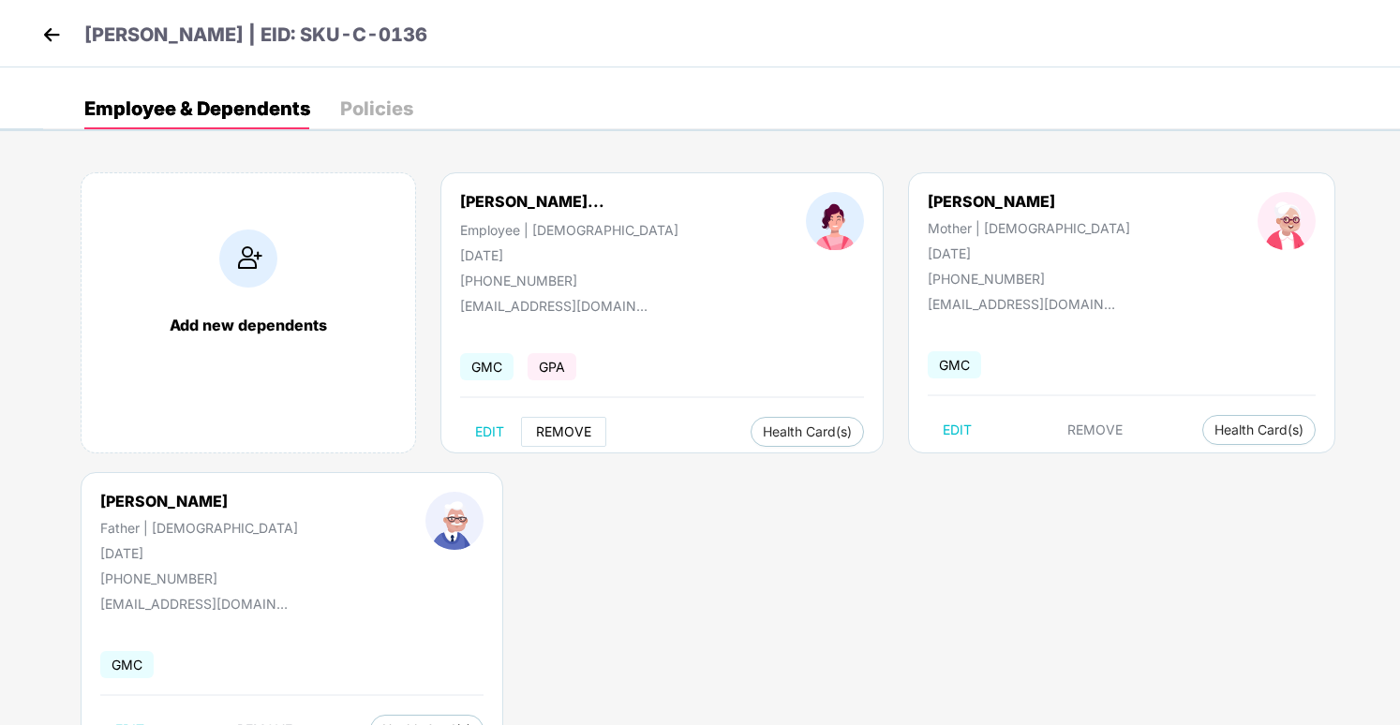
click at [551, 434] on span "REMOVE" at bounding box center [563, 432] width 55 height 15
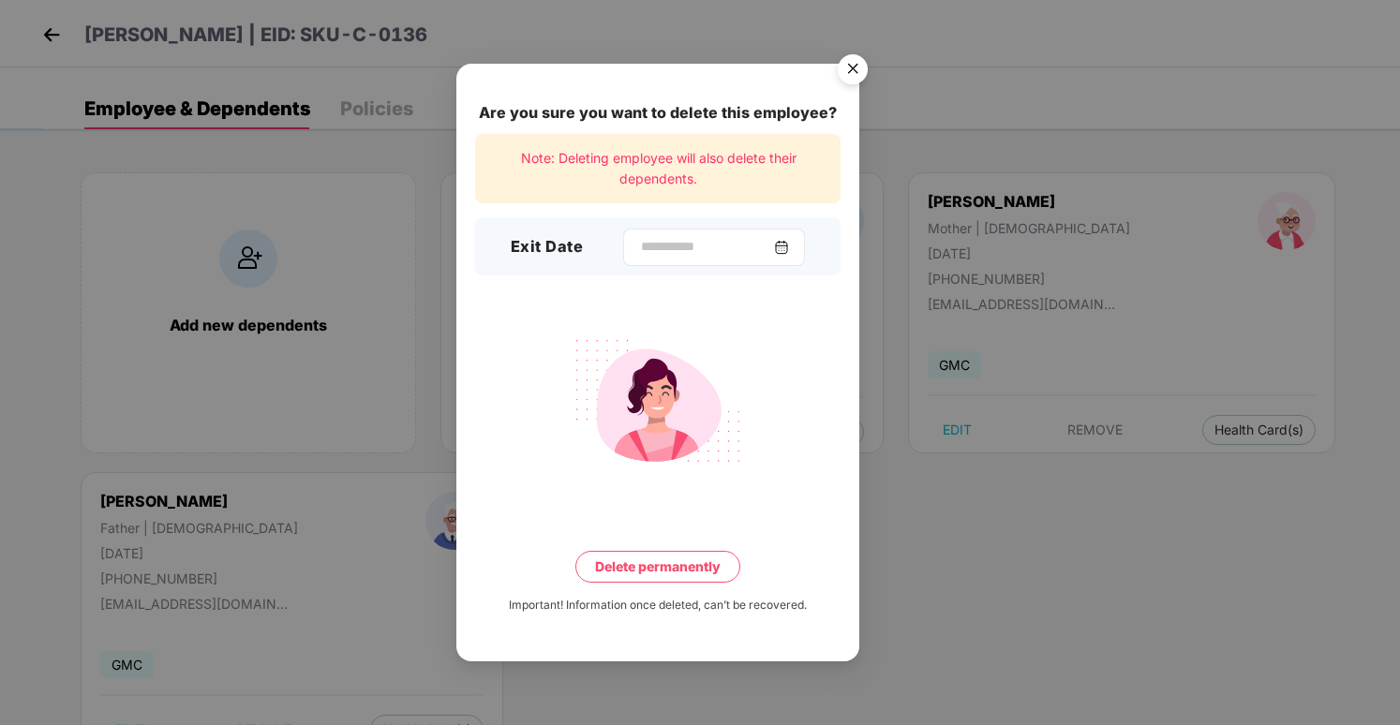
click at [740, 235] on div at bounding box center [714, 247] width 182 height 37
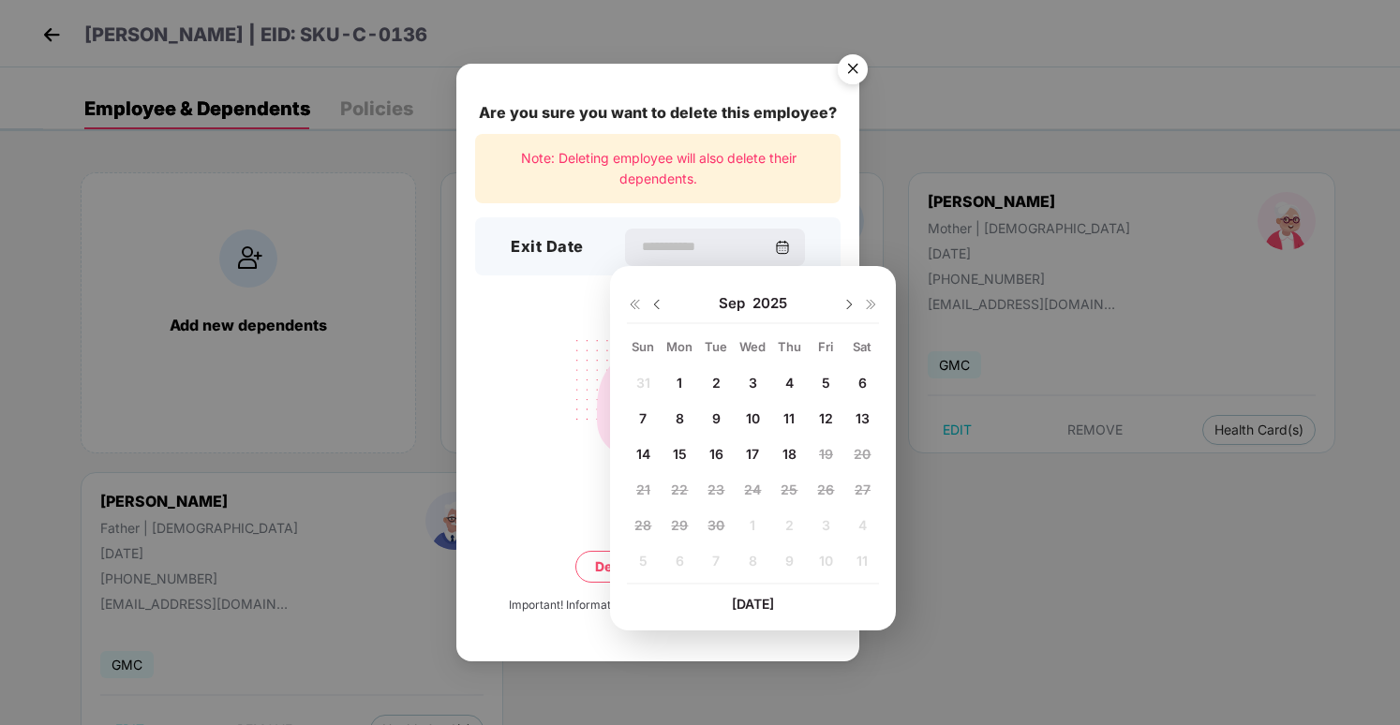
click at [713, 451] on span "16" at bounding box center [717, 454] width 14 height 16
type input "**********"
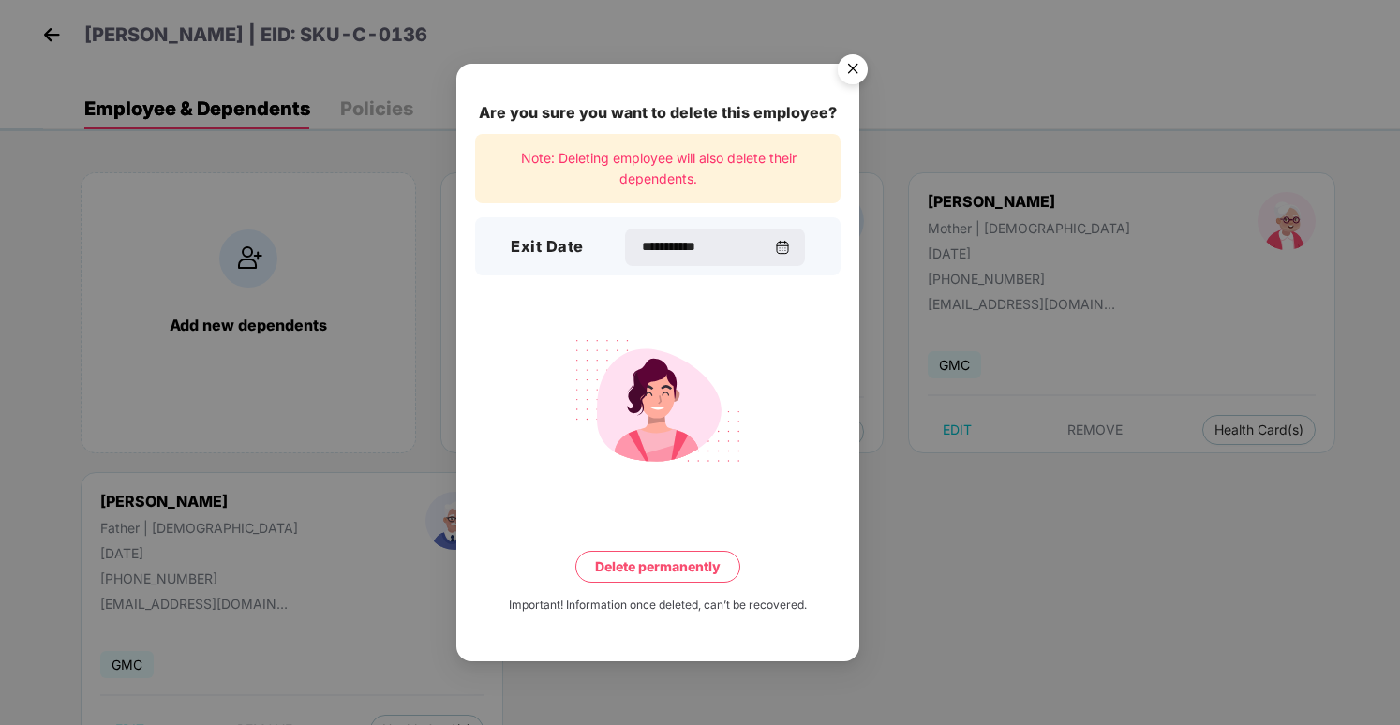
click at [708, 563] on button "Delete permanently" at bounding box center [657, 567] width 165 height 32
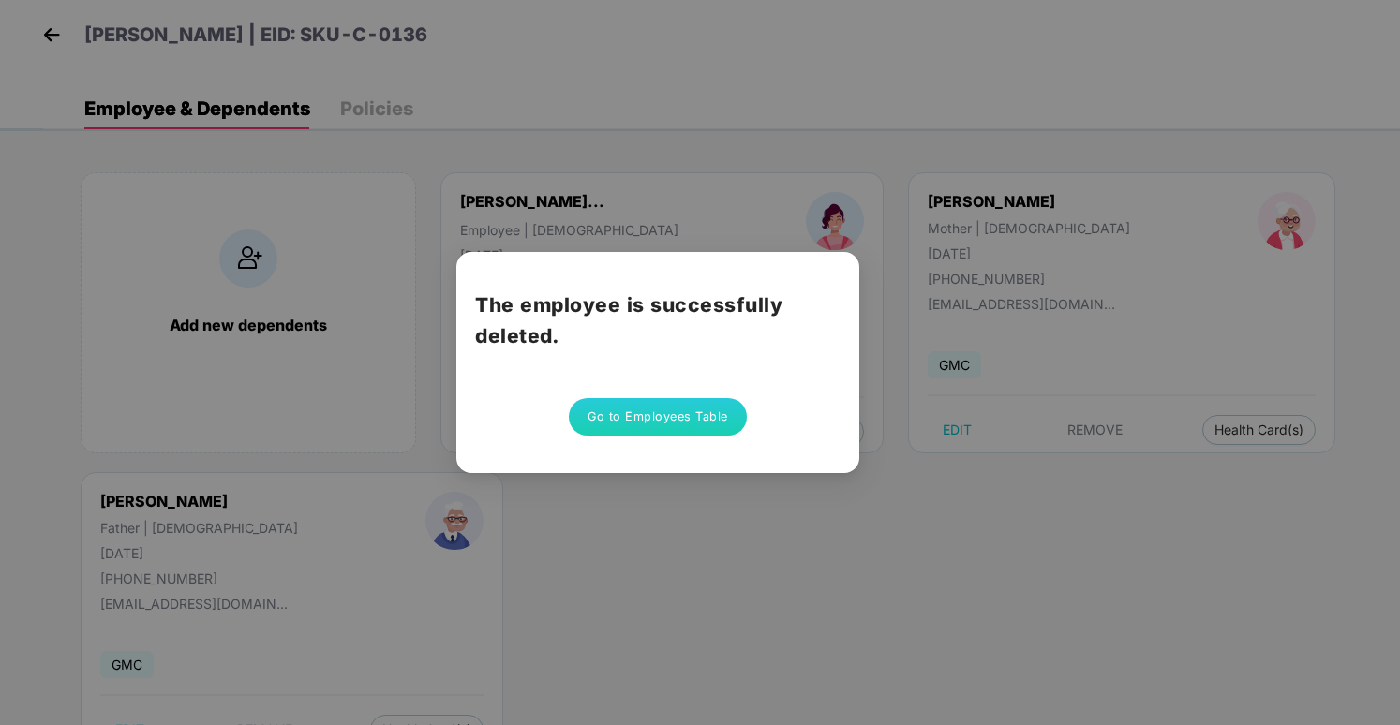
click at [611, 429] on button "Go to Employees Table" at bounding box center [658, 416] width 178 height 37
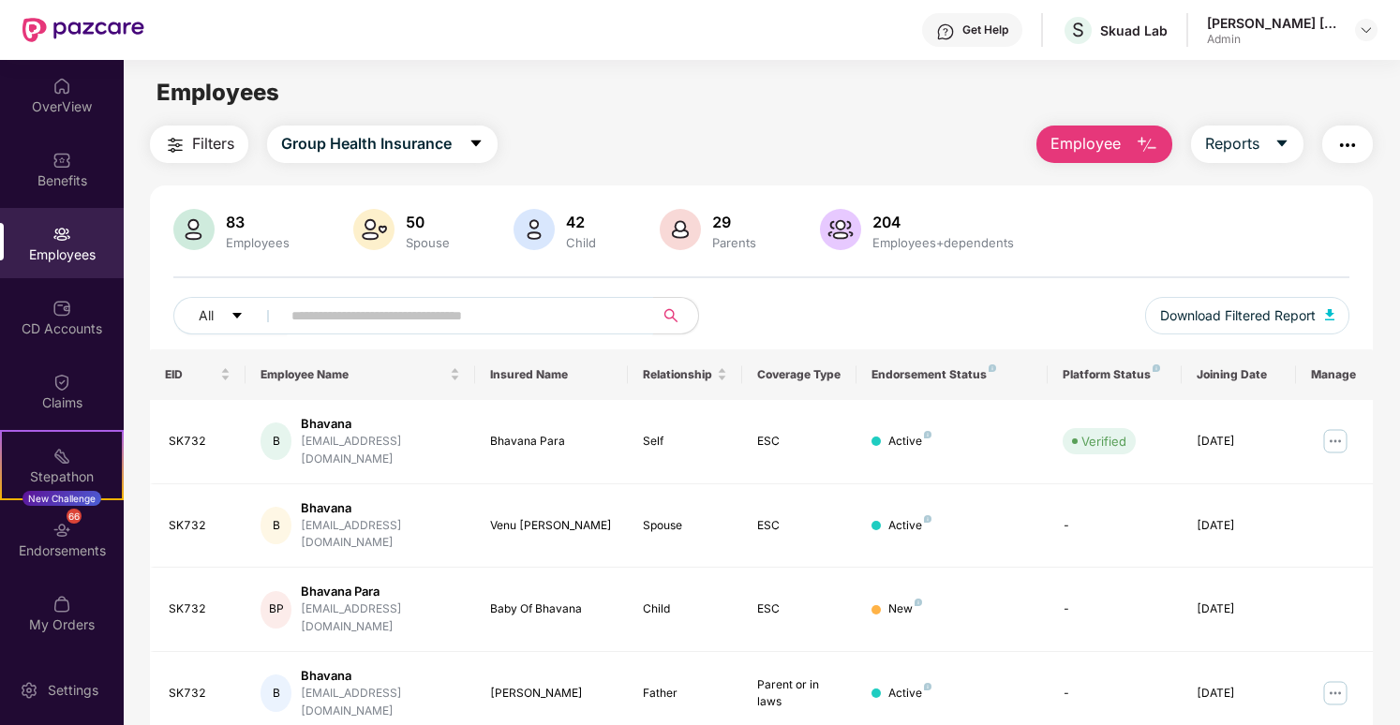
click at [560, 318] on input "text" at bounding box center [459, 316] width 336 height 28
paste input "**********"
type input "**********"
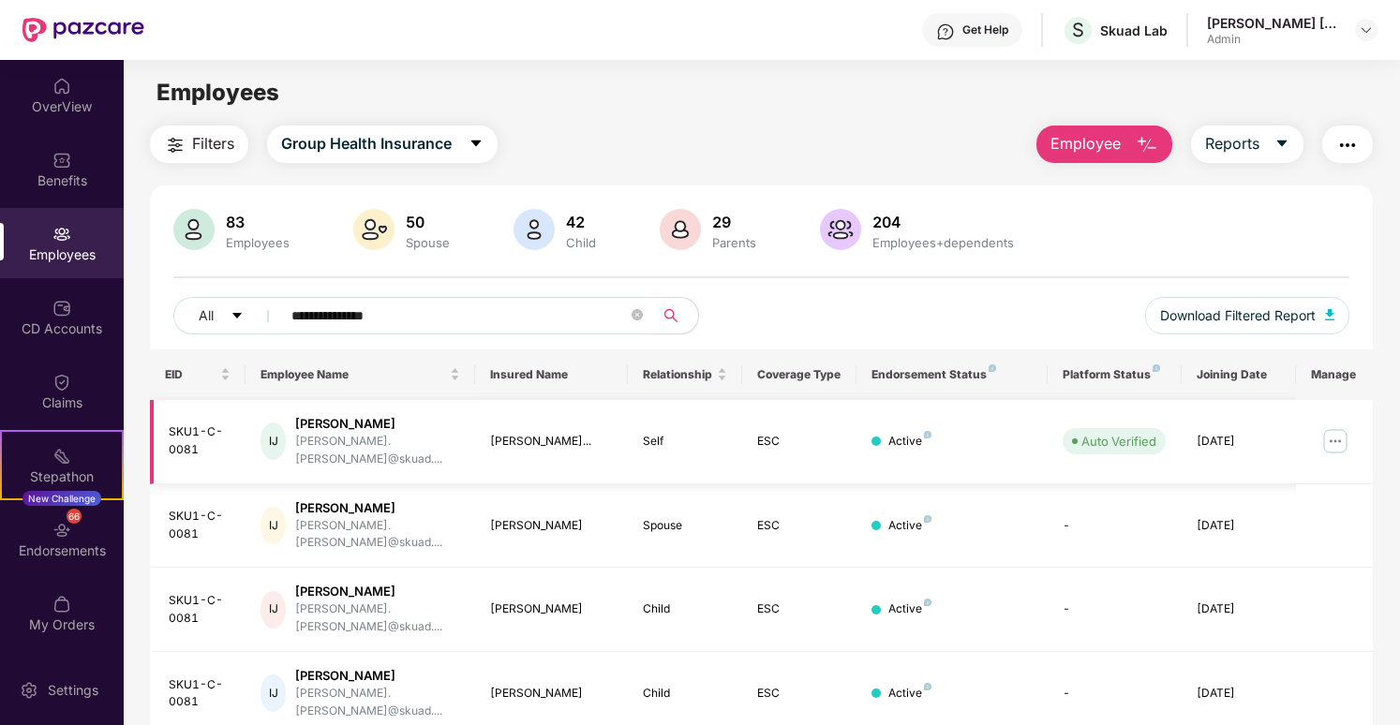
click at [1329, 428] on img at bounding box center [1336, 441] width 30 height 30
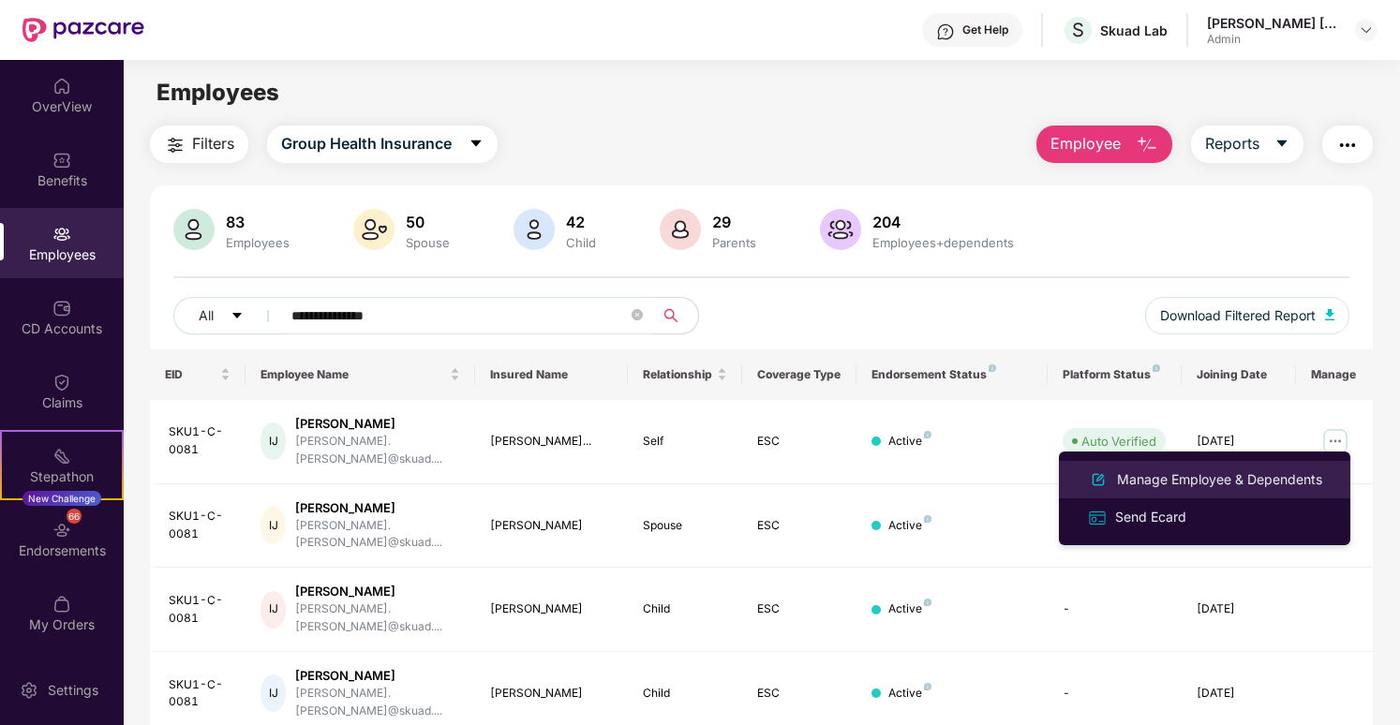
click at [1200, 486] on div "Manage Employee & Dependents" at bounding box center [1219, 480] width 213 height 21
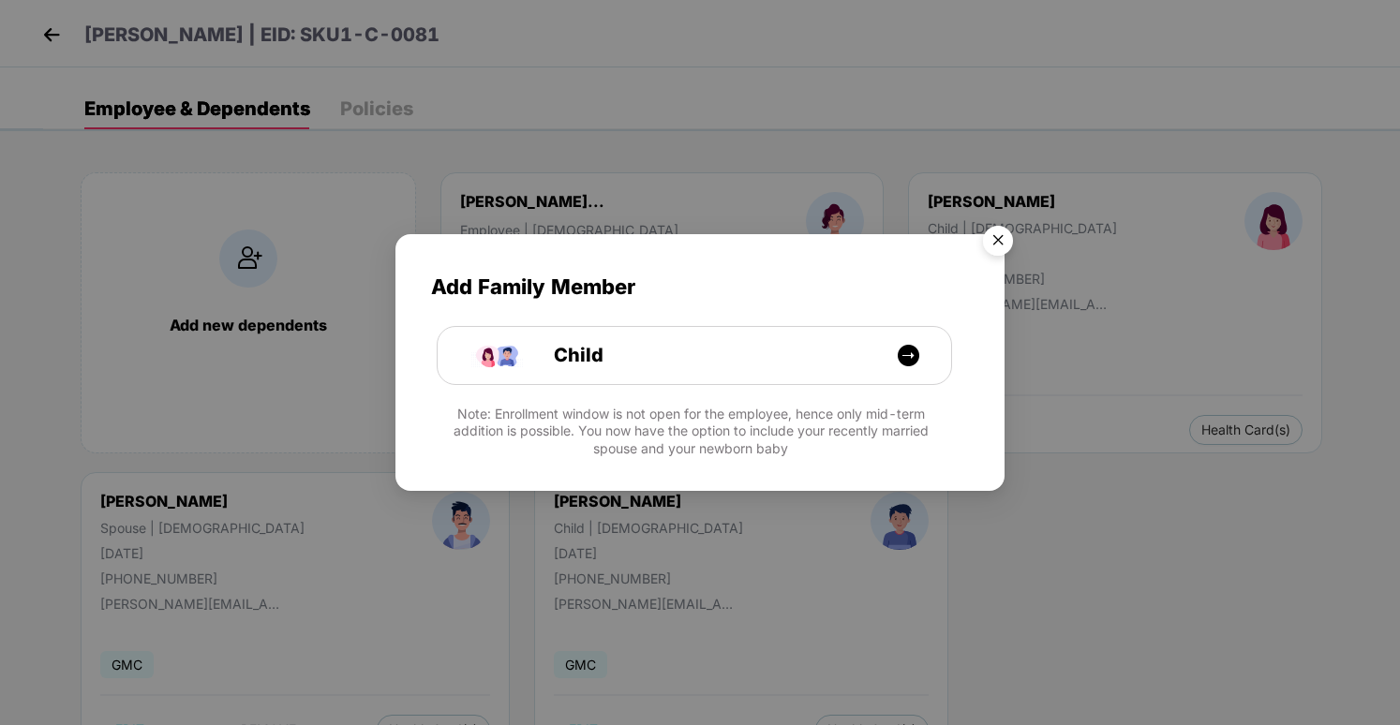
click at [1005, 243] on img "Close" at bounding box center [998, 243] width 52 height 52
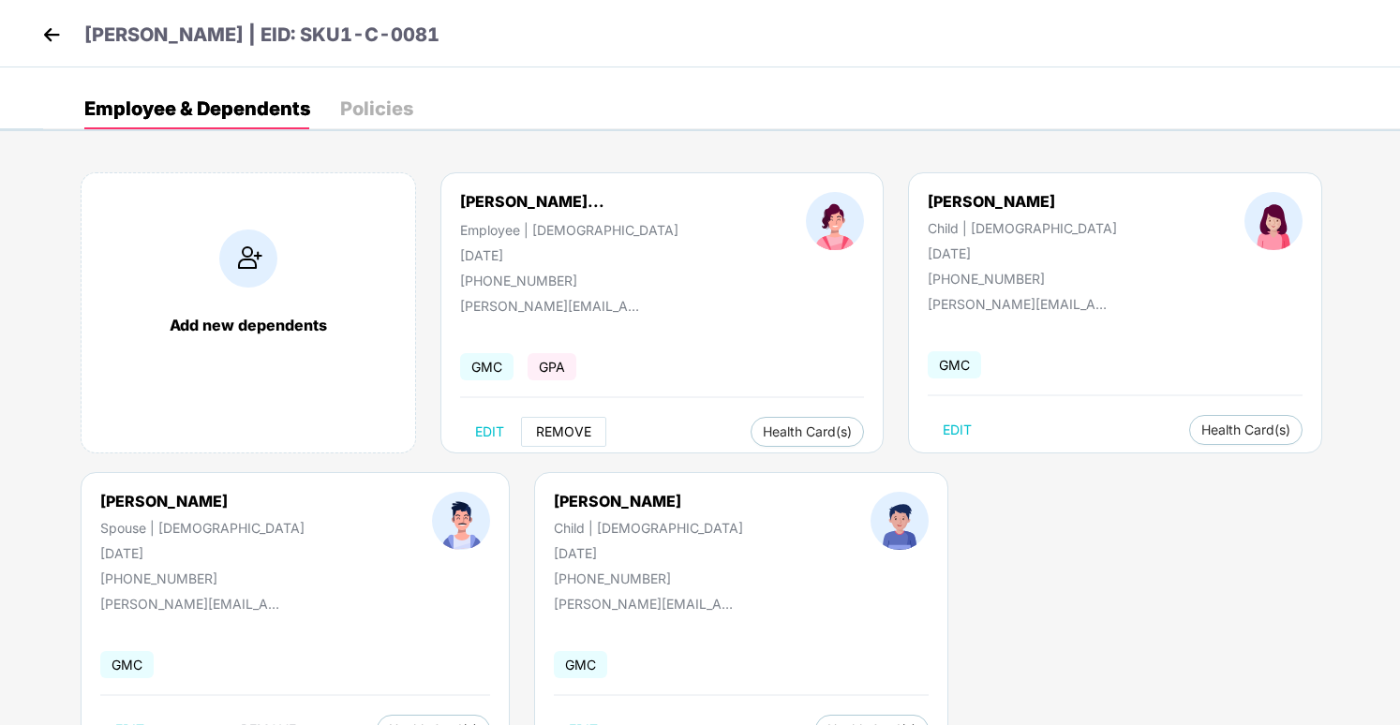
click at [576, 426] on span "REMOVE" at bounding box center [563, 432] width 55 height 15
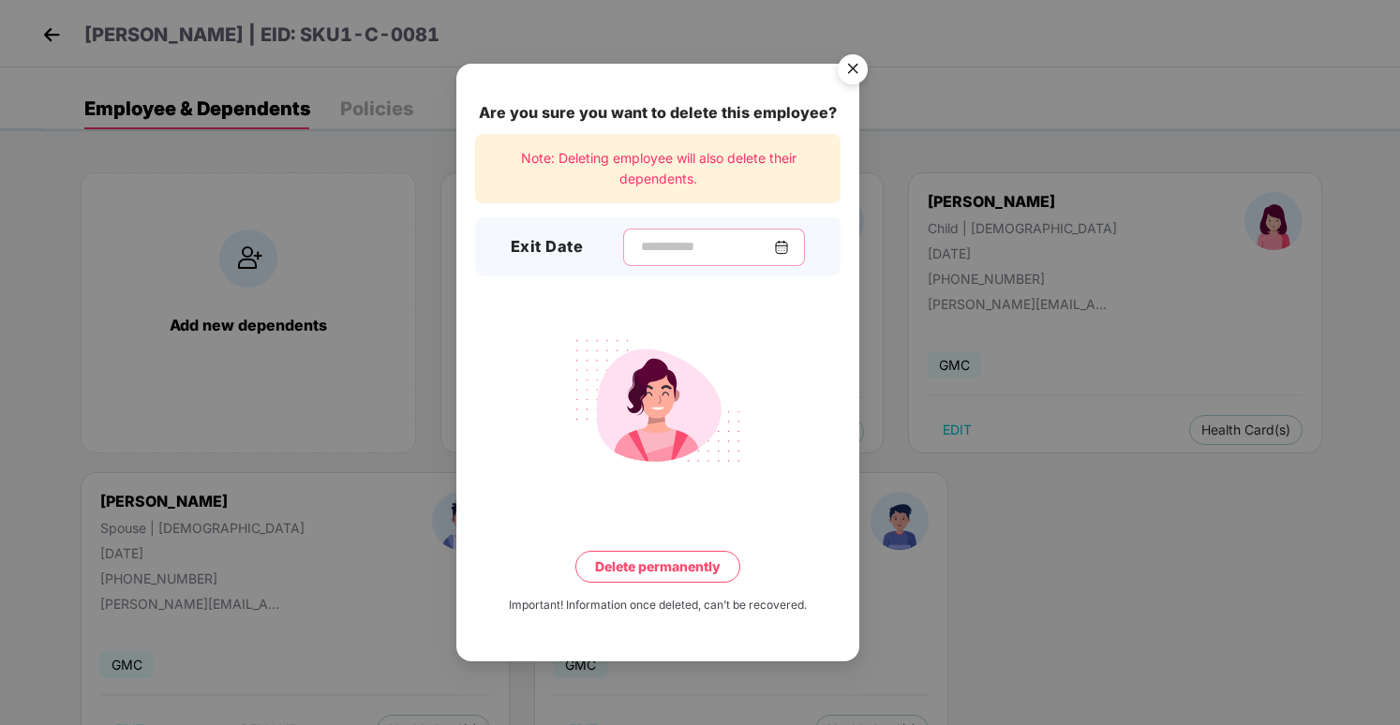
click at [740, 243] on input at bounding box center [706, 247] width 135 height 20
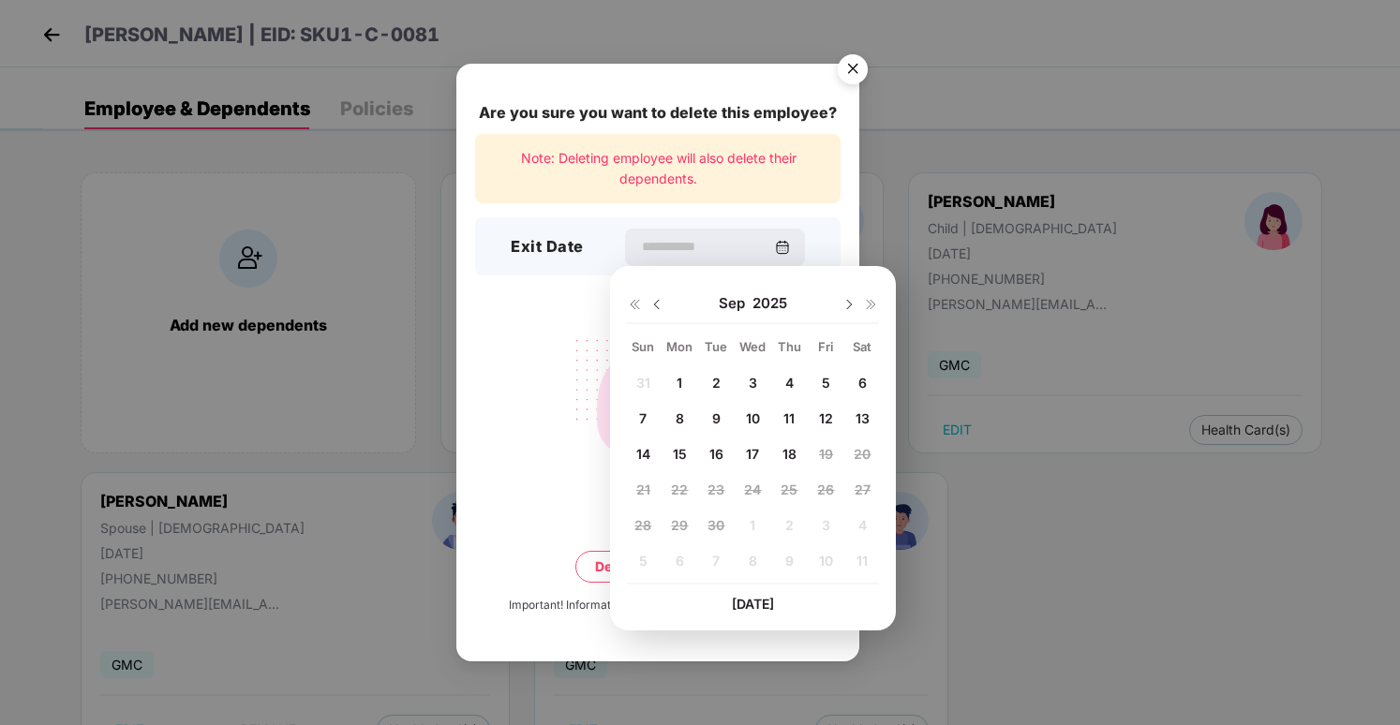
click at [725, 452] on div "16" at bounding box center [716, 455] width 28 height 28
type input "**********"
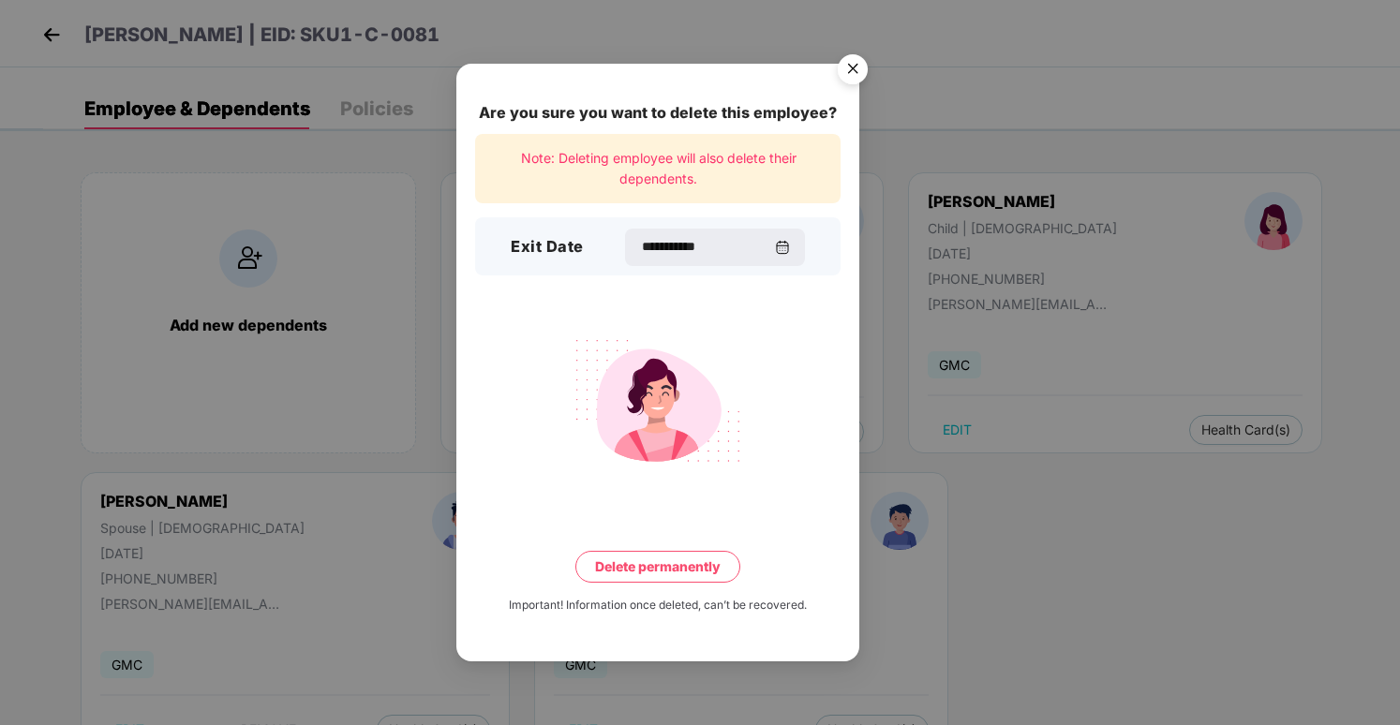
click at [657, 564] on button "Delete permanently" at bounding box center [657, 567] width 165 height 32
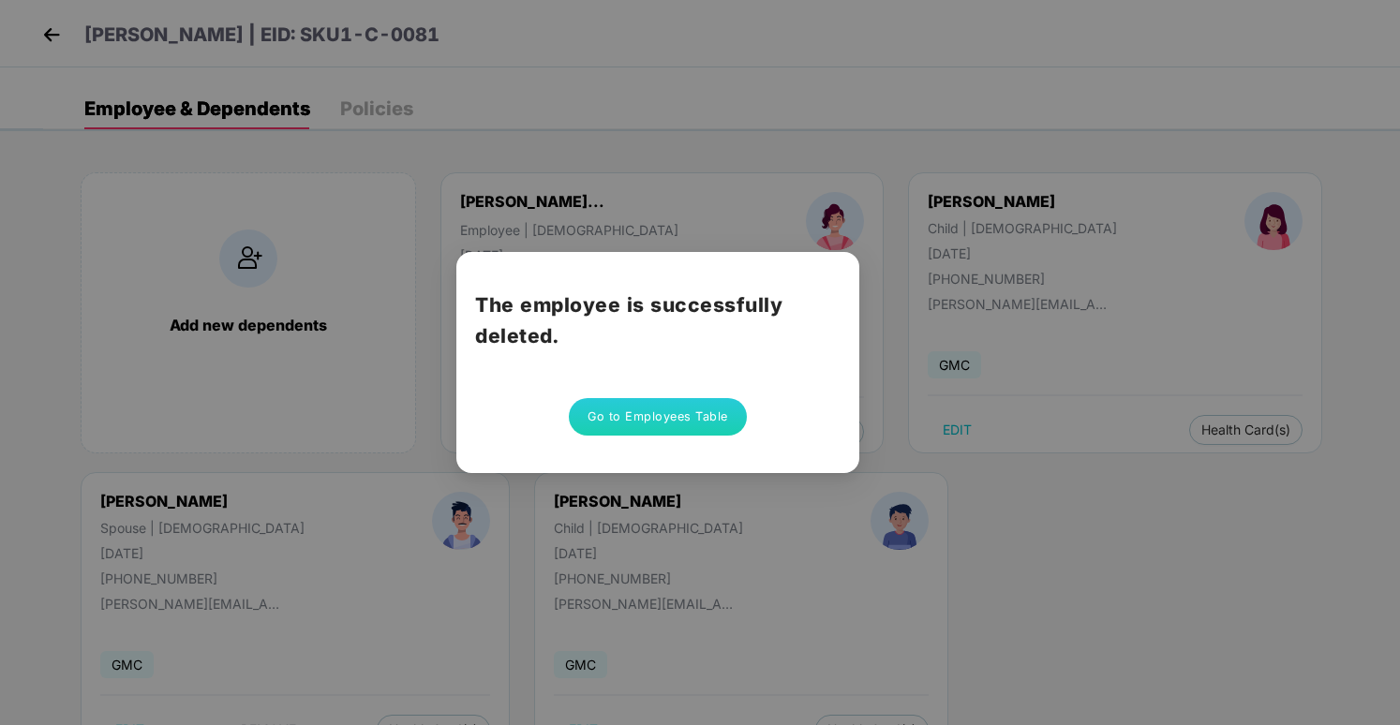
click at [646, 421] on button "Go to Employees Table" at bounding box center [658, 416] width 178 height 37
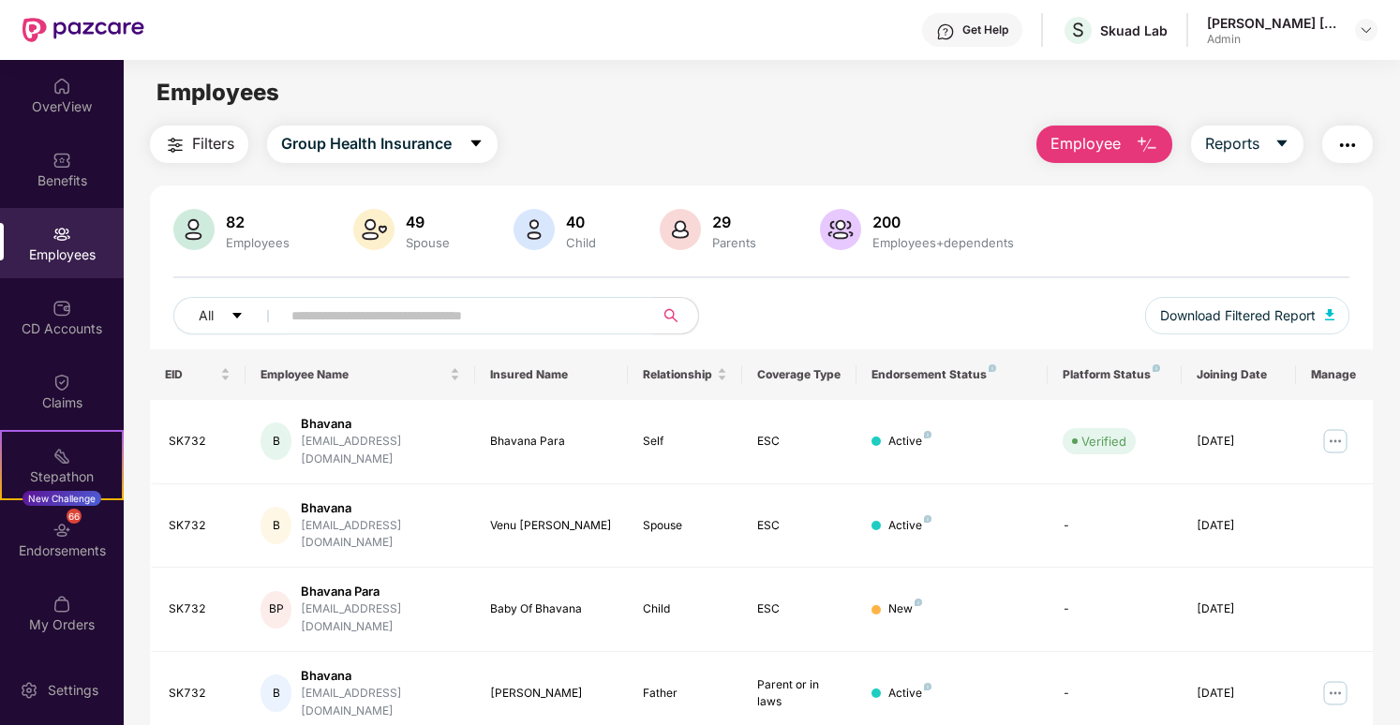
click at [443, 315] on input "text" at bounding box center [459, 316] width 336 height 28
paste input "**********"
type input "**********"
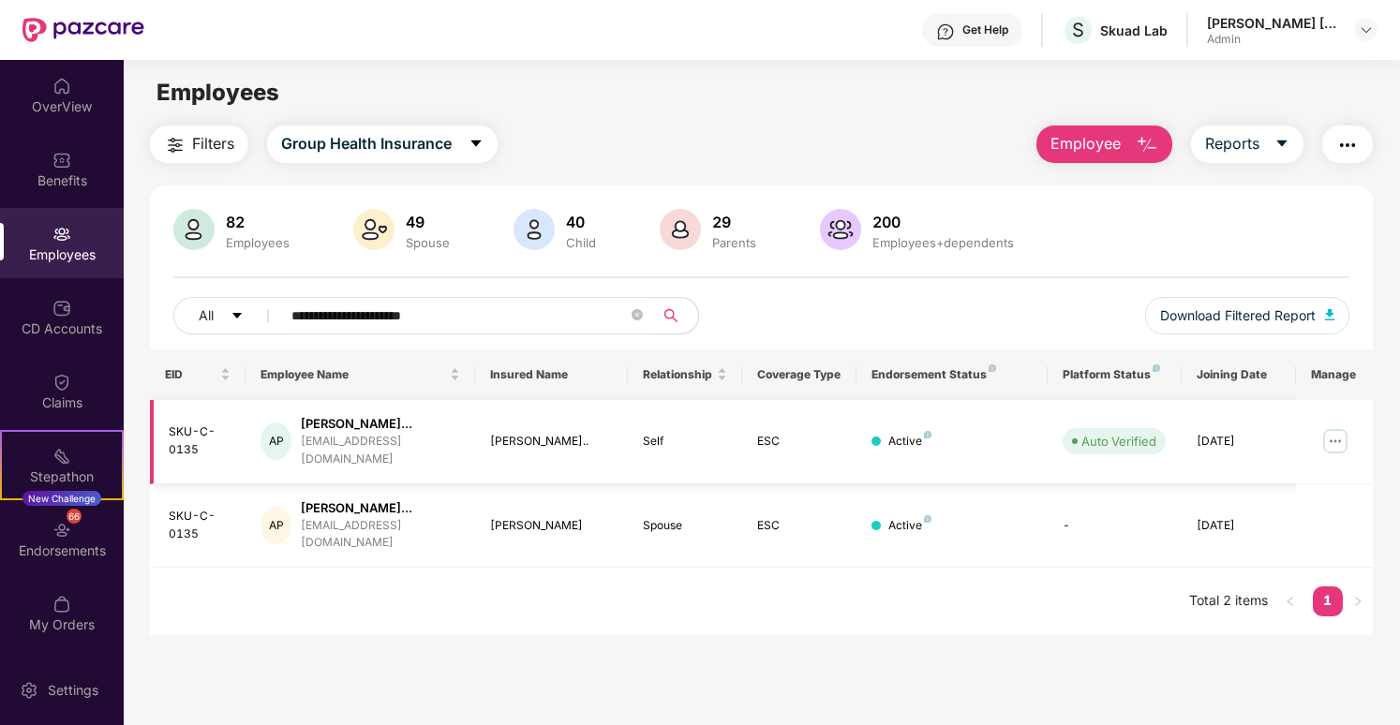
click at [1339, 437] on img at bounding box center [1336, 441] width 30 height 30
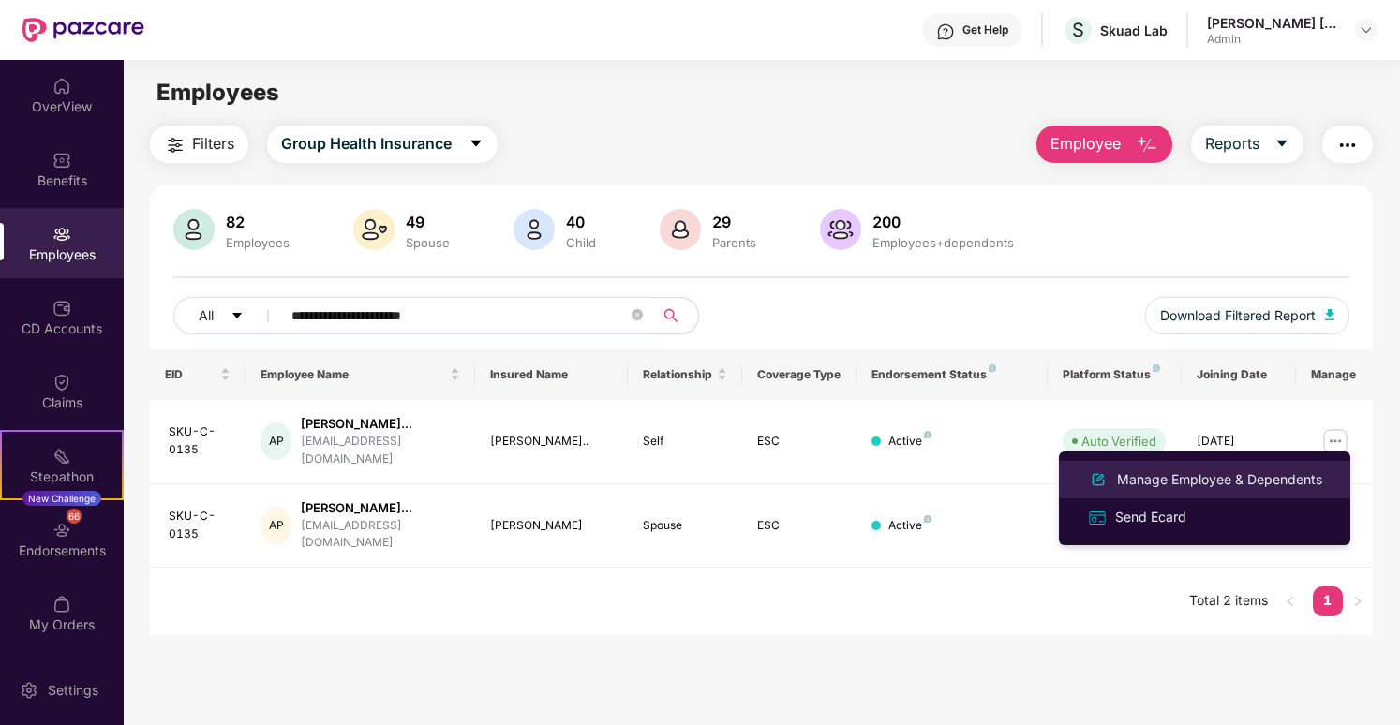
click at [1263, 479] on div "Manage Employee & Dependents" at bounding box center [1219, 480] width 213 height 21
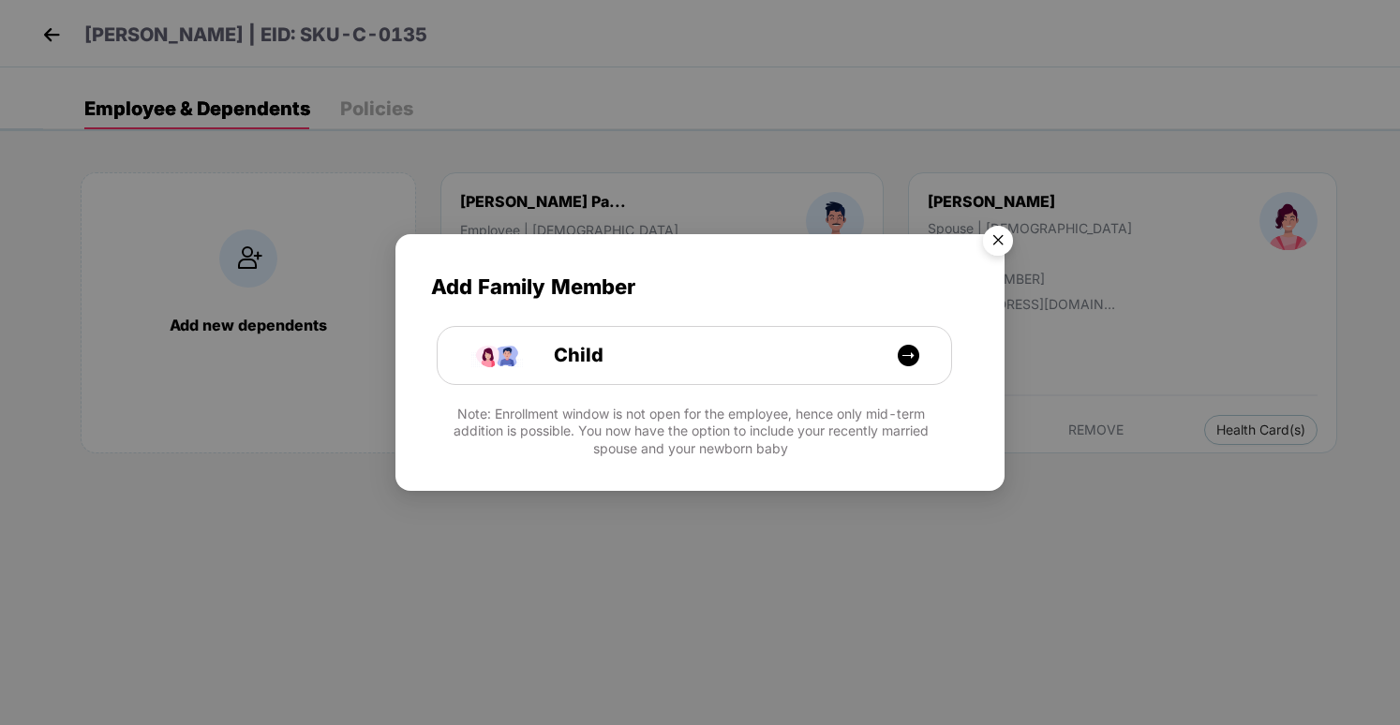
click at [986, 245] on img "Close" at bounding box center [998, 243] width 52 height 52
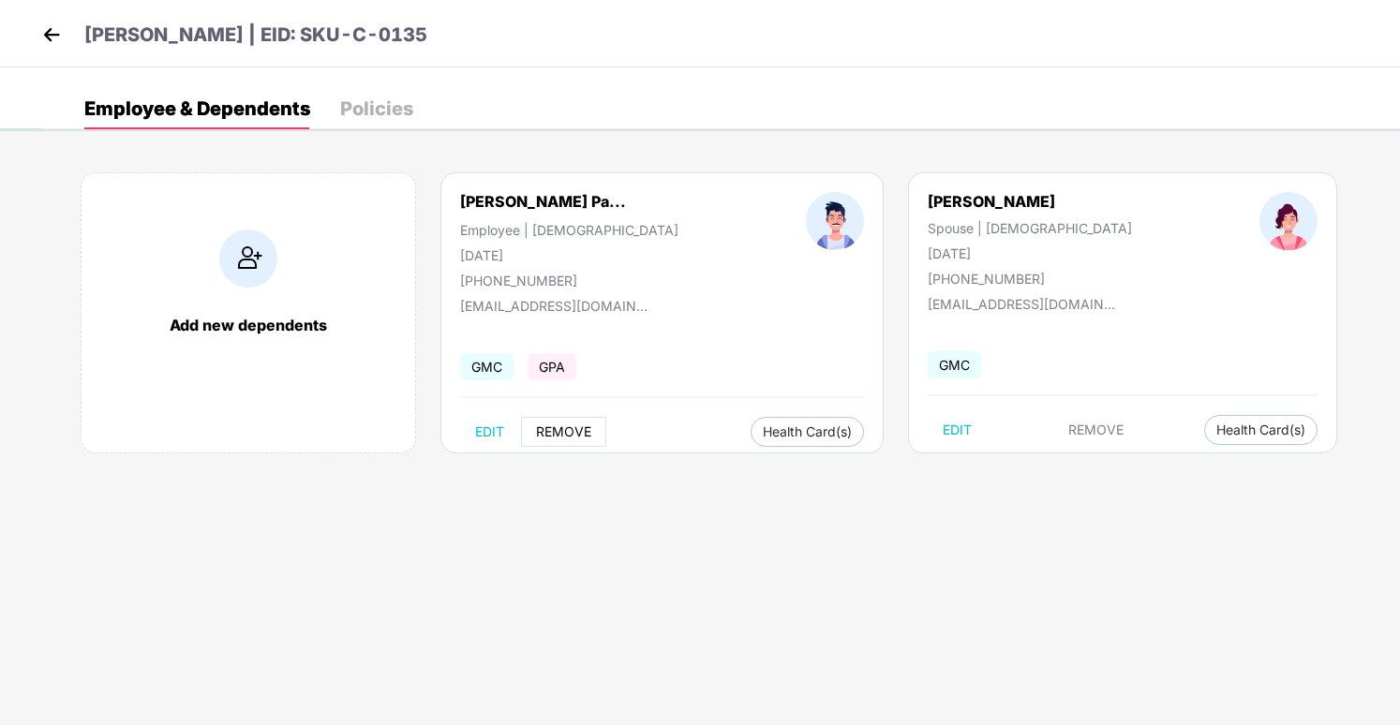
click at [596, 426] on button "REMOVE" at bounding box center [563, 432] width 85 height 30
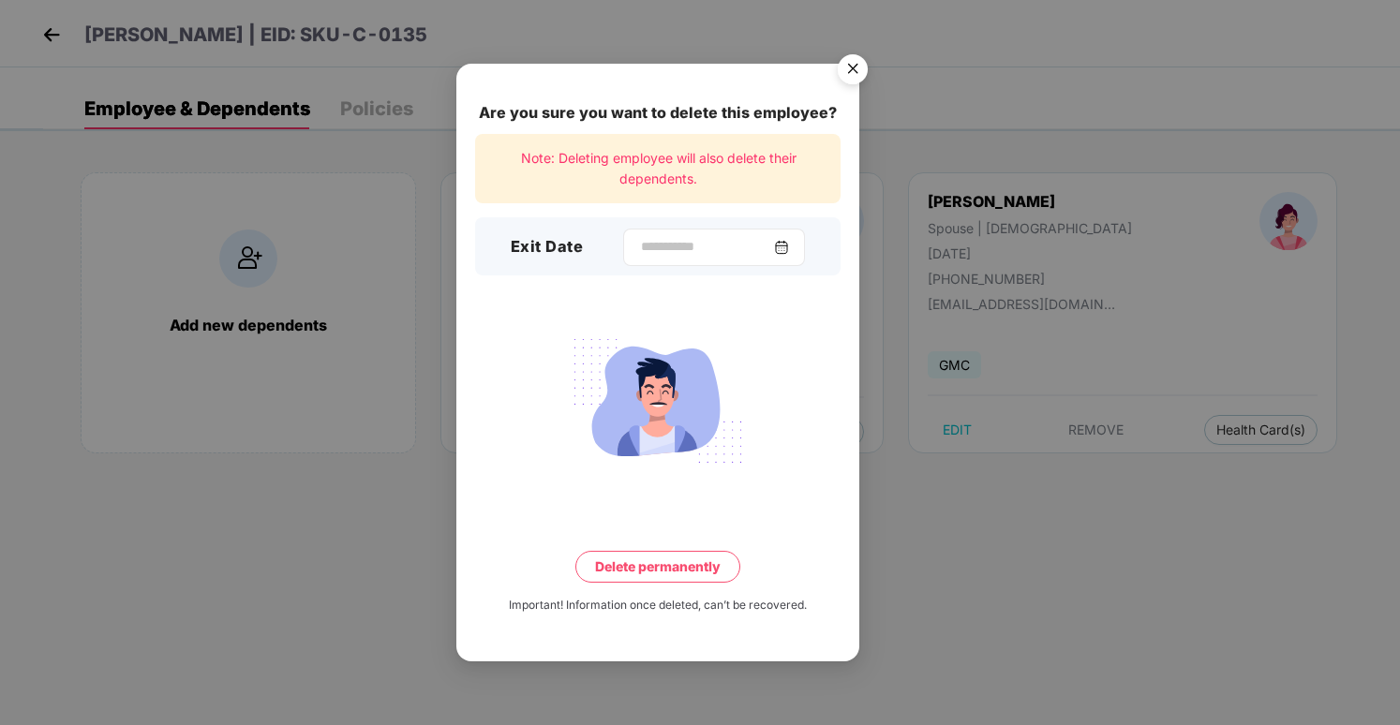
click at [741, 261] on div at bounding box center [714, 247] width 182 height 37
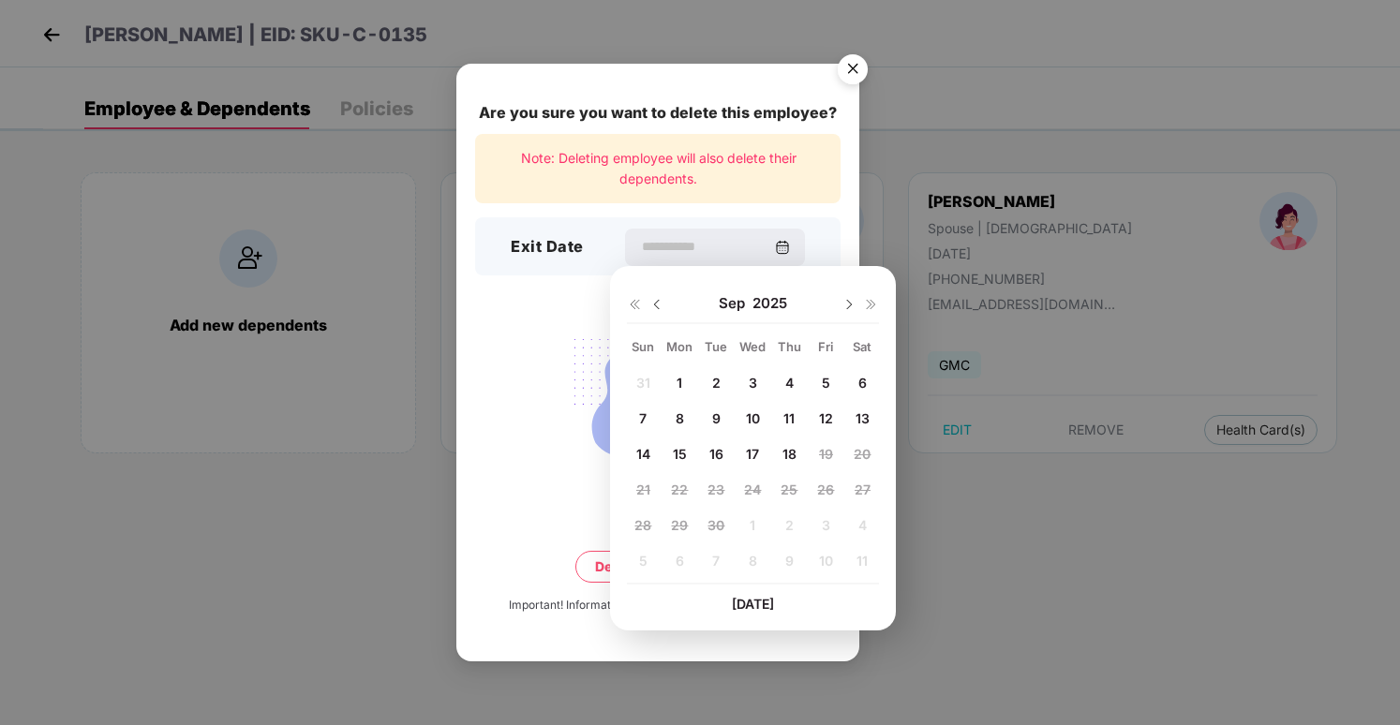
click at [711, 456] on span "16" at bounding box center [717, 454] width 14 height 16
type input "**********"
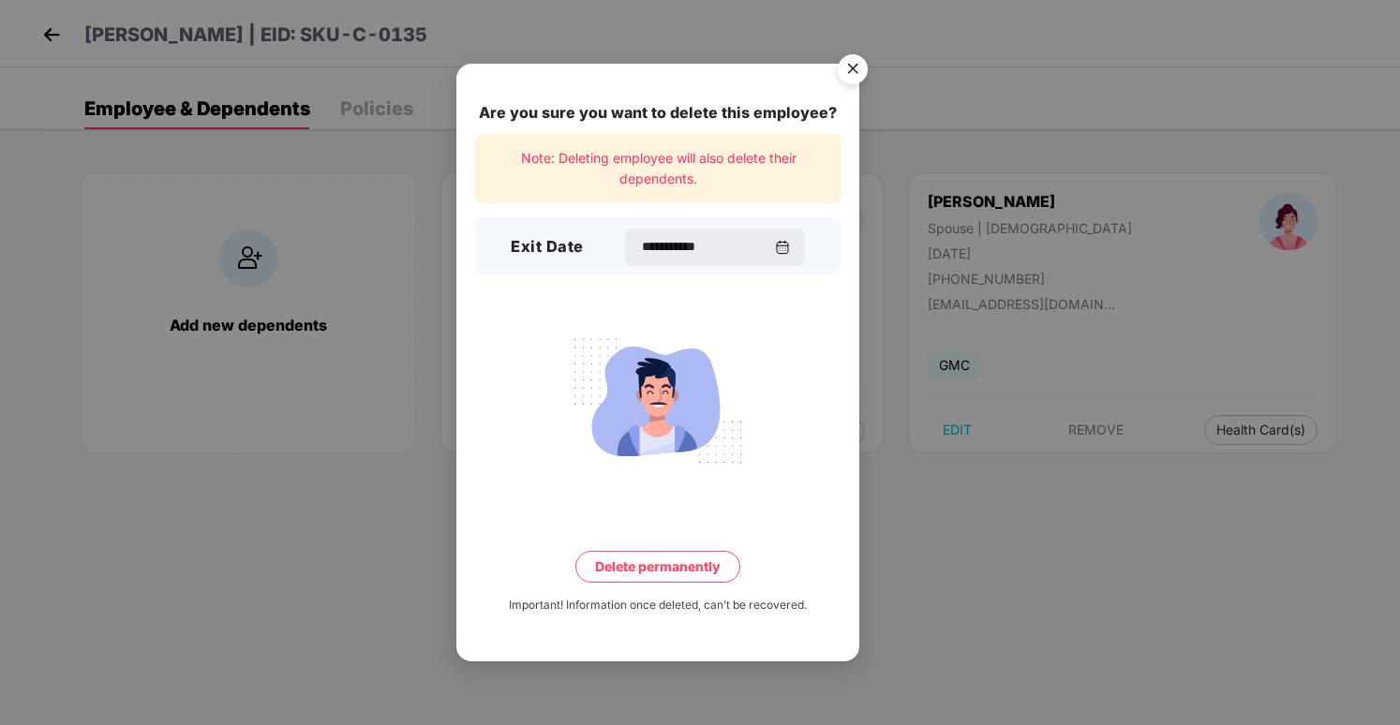
click at [673, 570] on button "Delete permanently" at bounding box center [657, 567] width 165 height 32
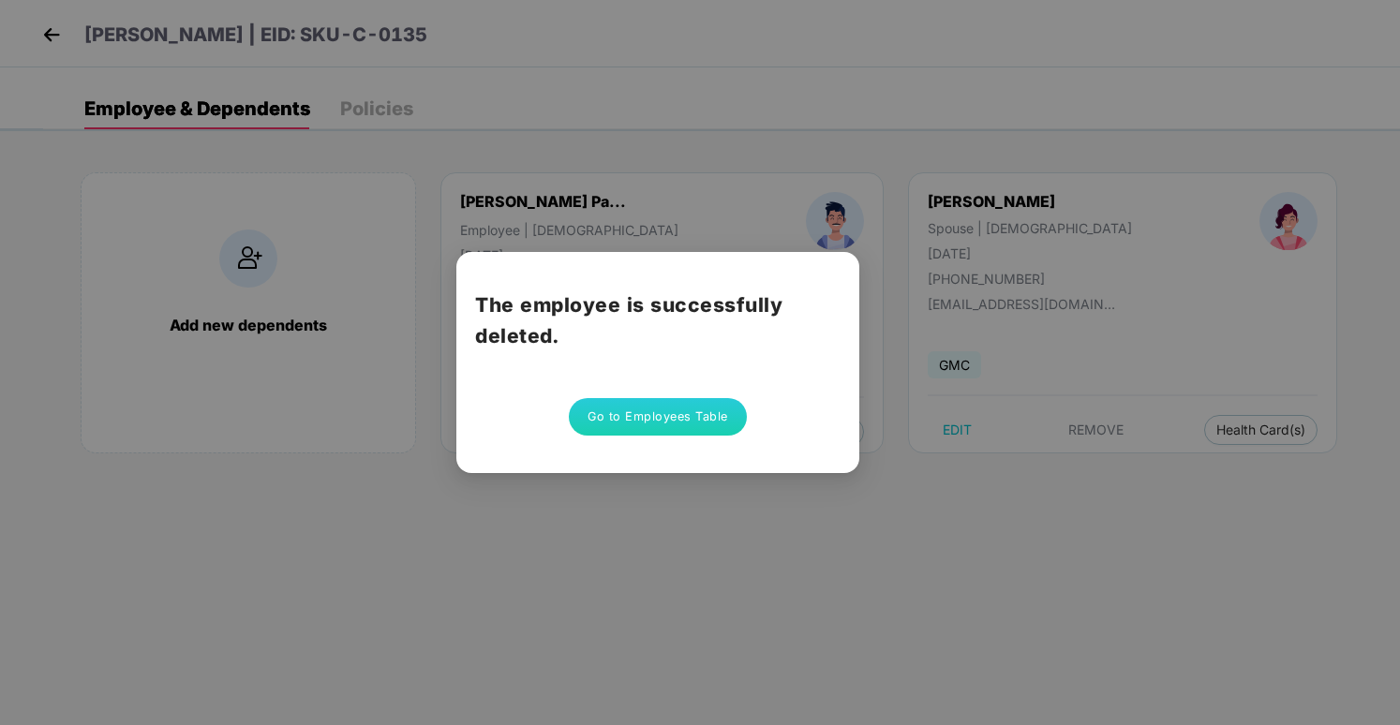
click at [660, 413] on button "Go to Employees Table" at bounding box center [658, 416] width 178 height 37
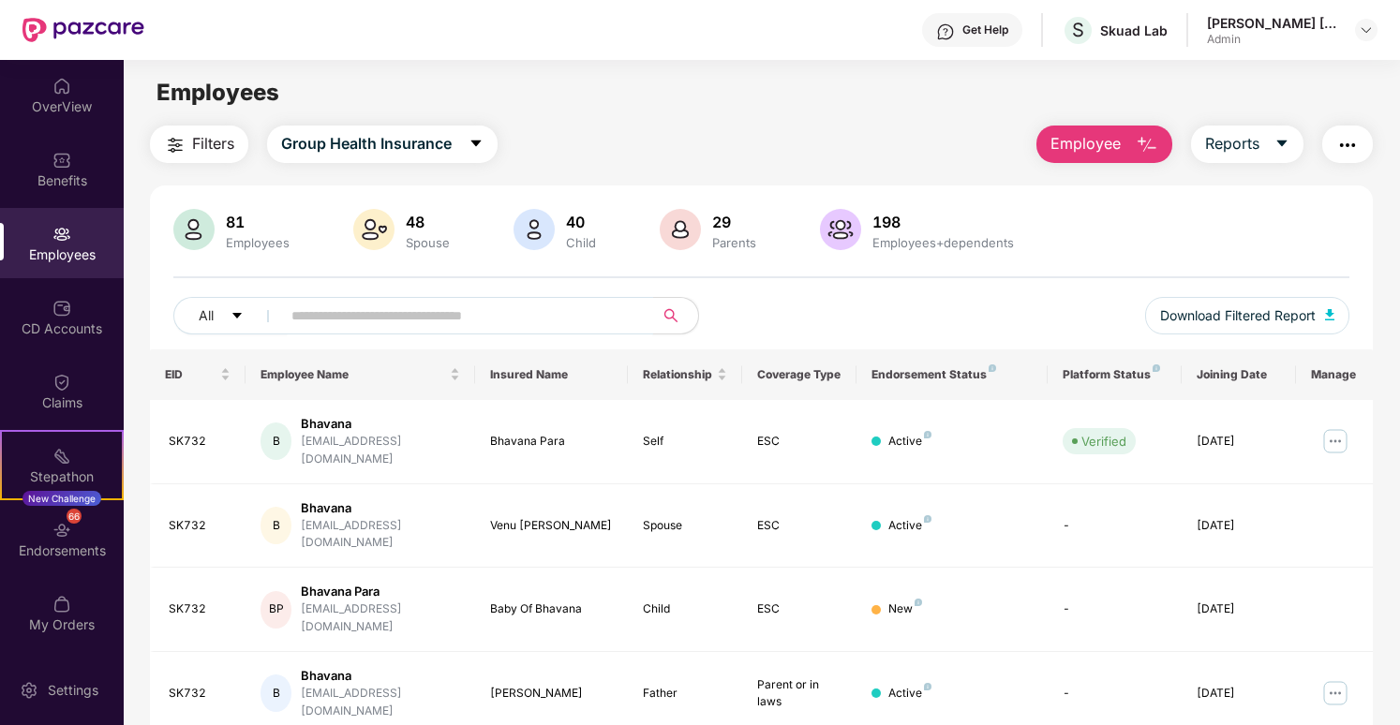
click at [418, 328] on input "text" at bounding box center [459, 316] width 336 height 28
paste input "**********"
type input "**********"
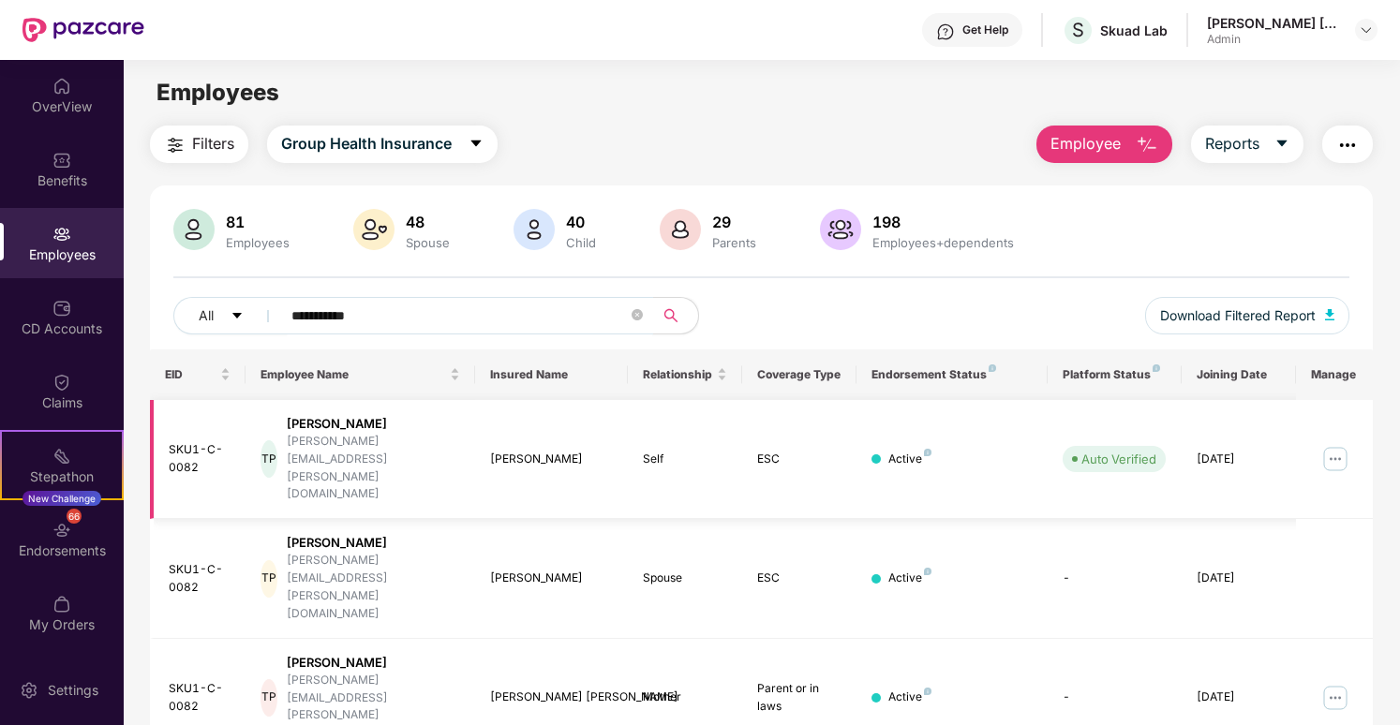
click at [1325, 444] on img at bounding box center [1336, 459] width 30 height 30
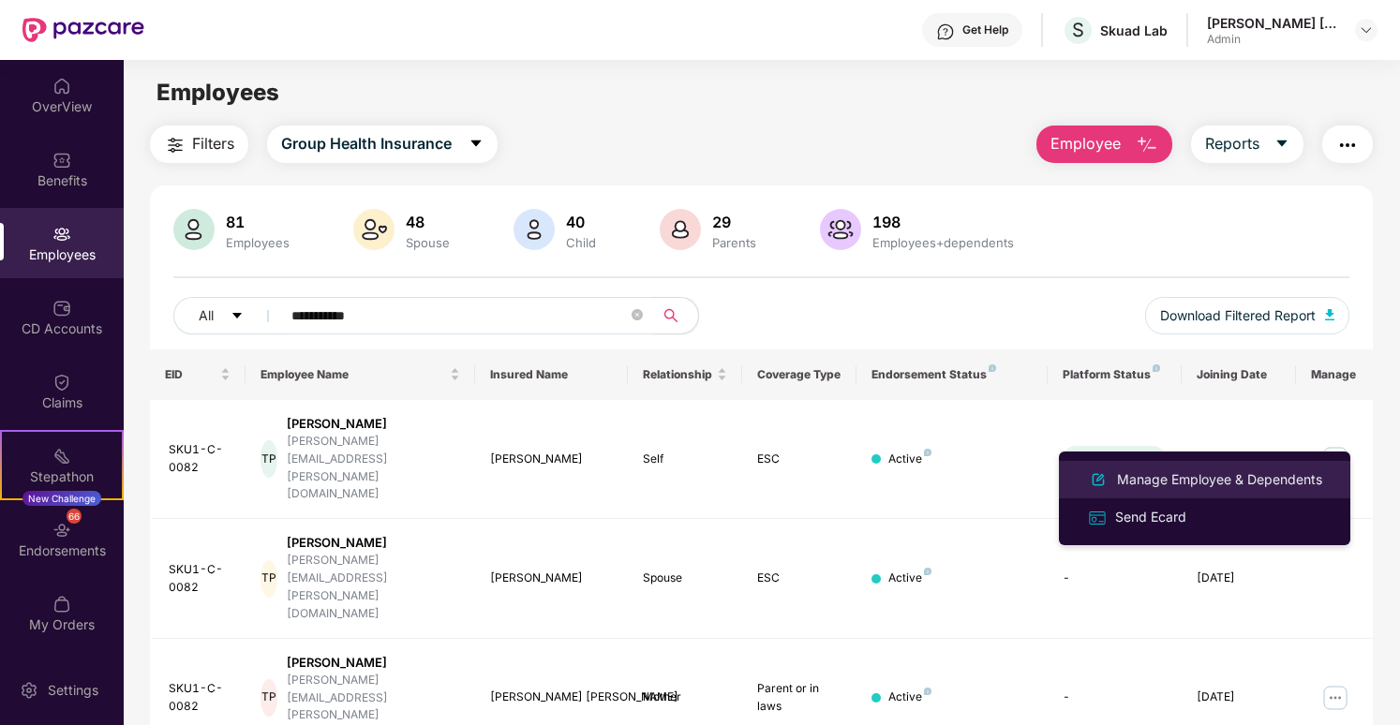
click at [1263, 467] on li "Manage Employee & Dependents" at bounding box center [1204, 479] width 291 height 37
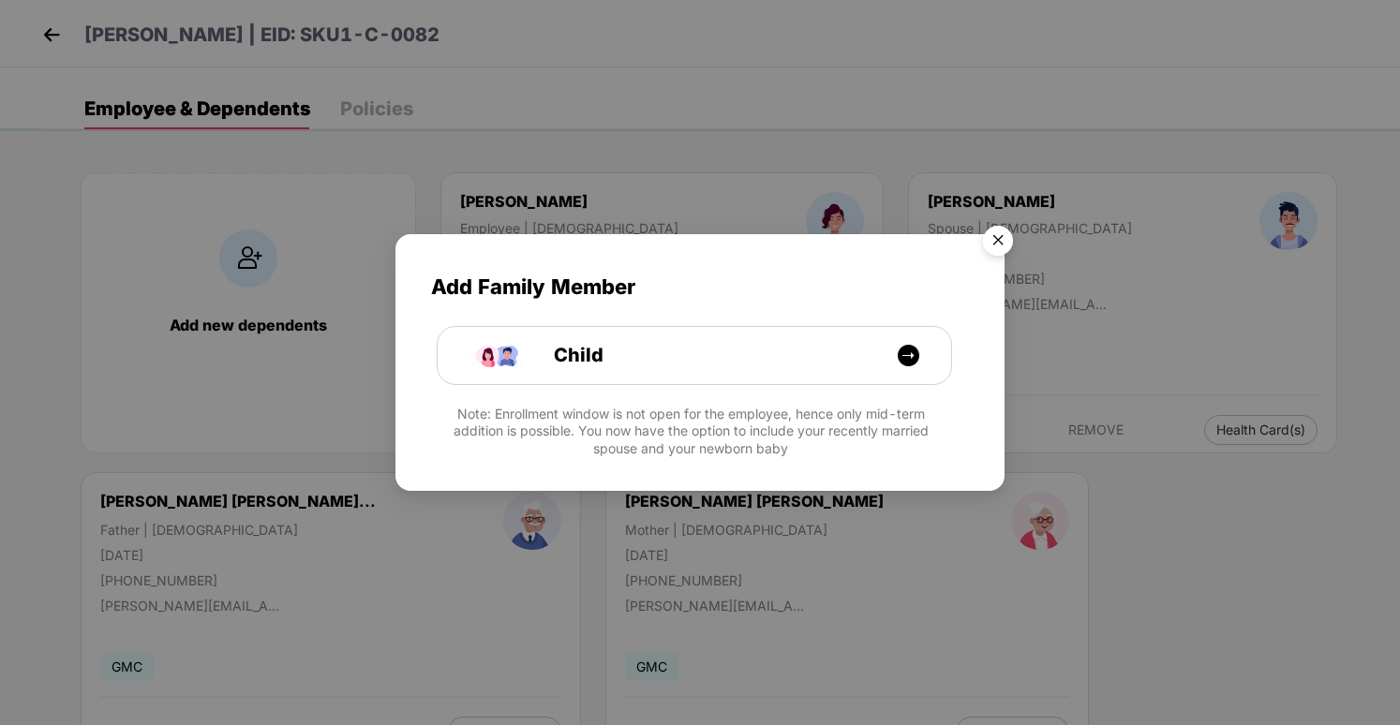
click at [993, 239] on img "Close" at bounding box center [998, 243] width 52 height 52
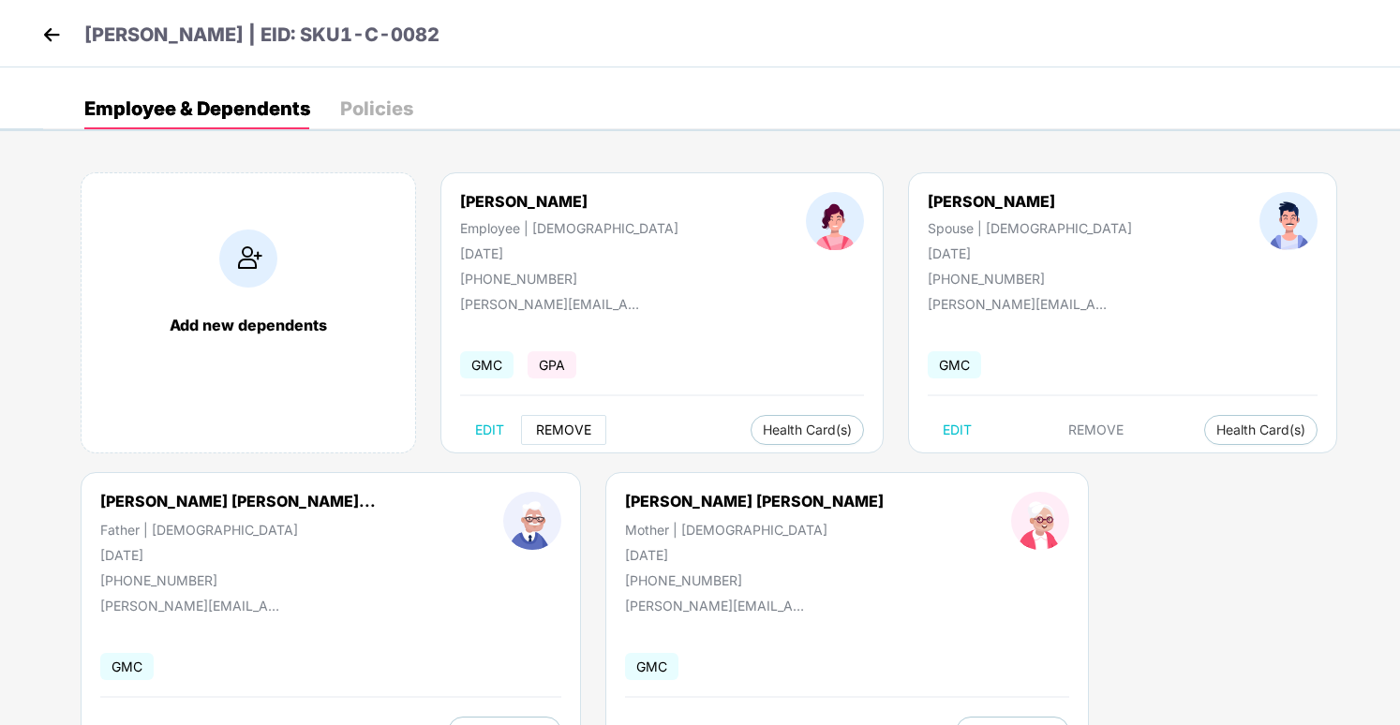
click at [562, 430] on span "REMOVE" at bounding box center [563, 430] width 55 height 15
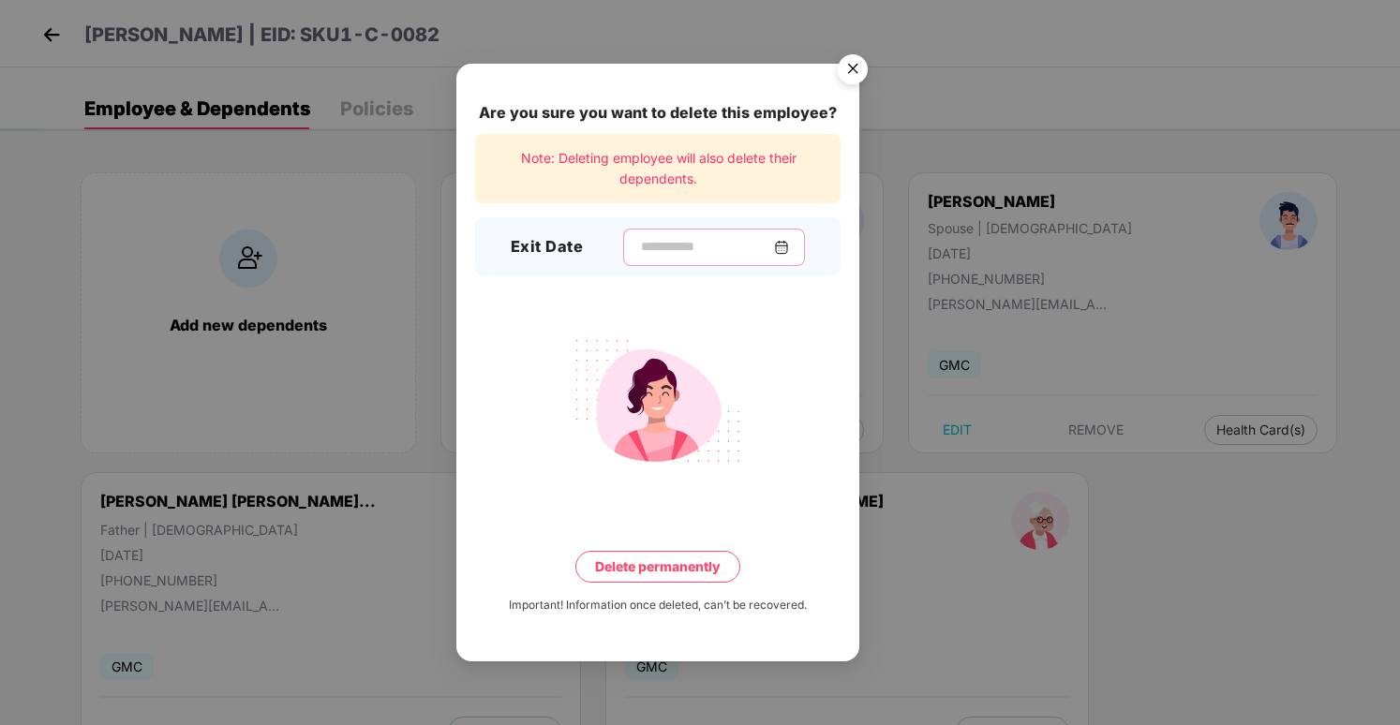
click at [729, 253] on input at bounding box center [706, 247] width 135 height 20
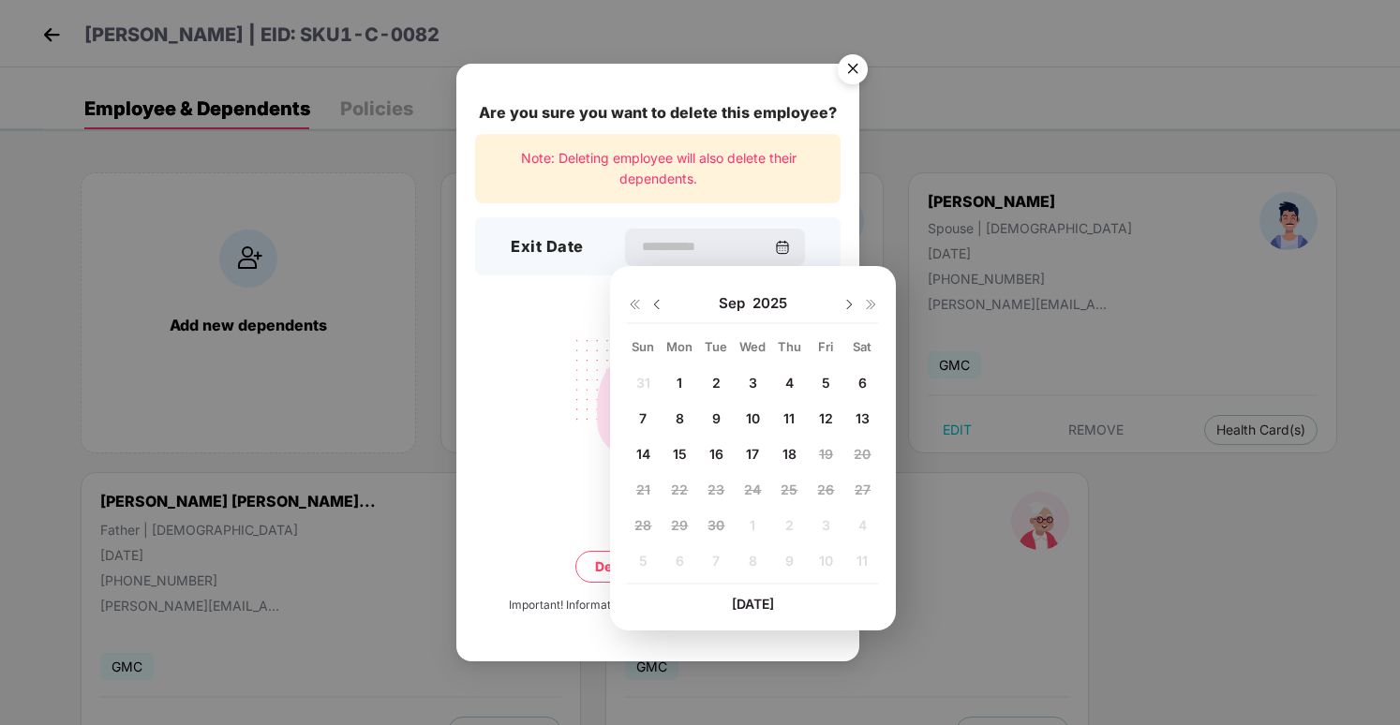
click at [717, 457] on span "16" at bounding box center [717, 454] width 14 height 16
type input "**********"
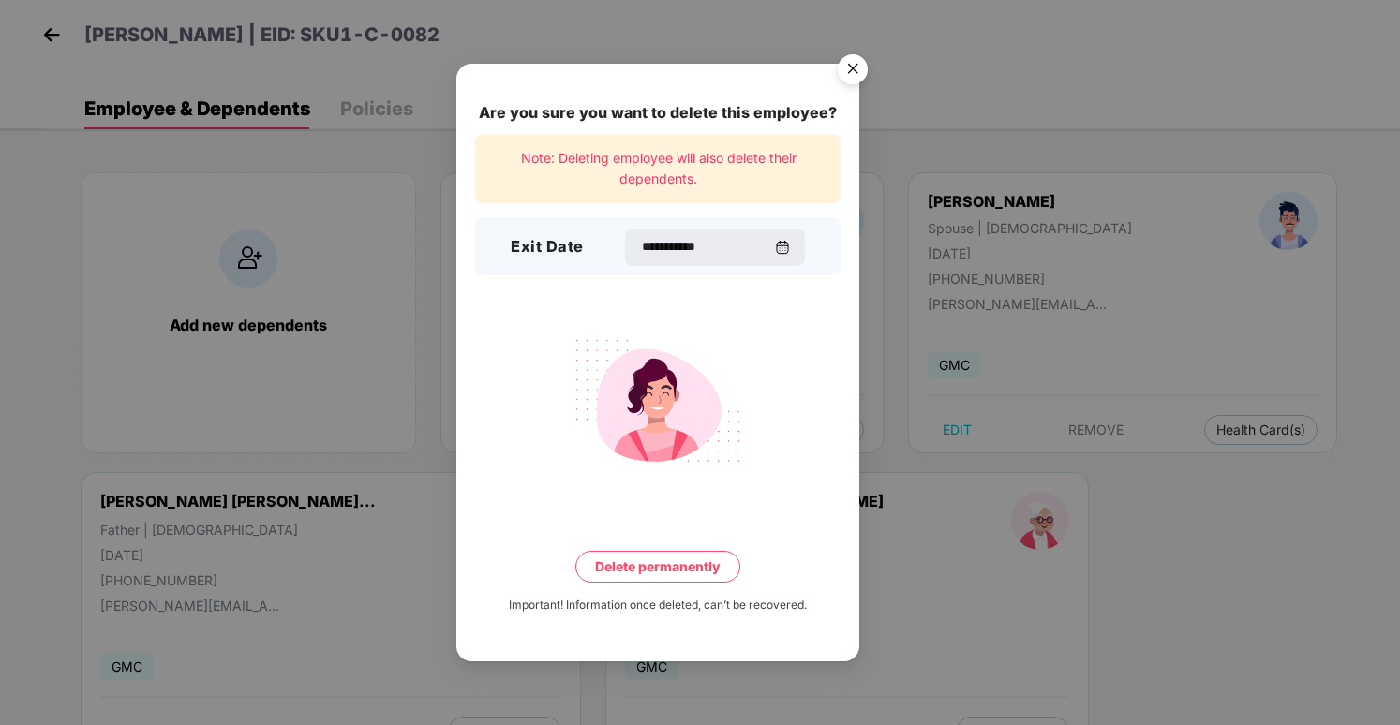
click at [695, 569] on button "Delete permanently" at bounding box center [657, 567] width 165 height 32
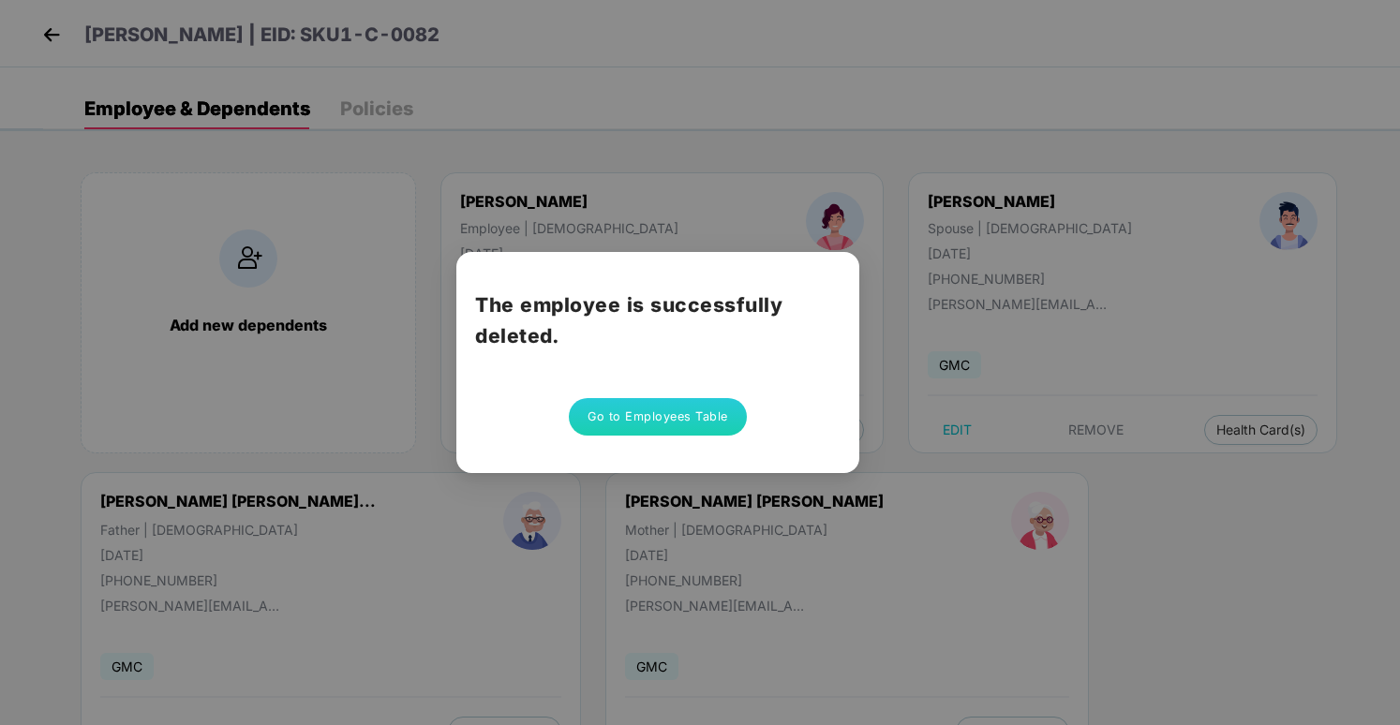
click at [588, 424] on button "Go to Employees Table" at bounding box center [658, 416] width 178 height 37
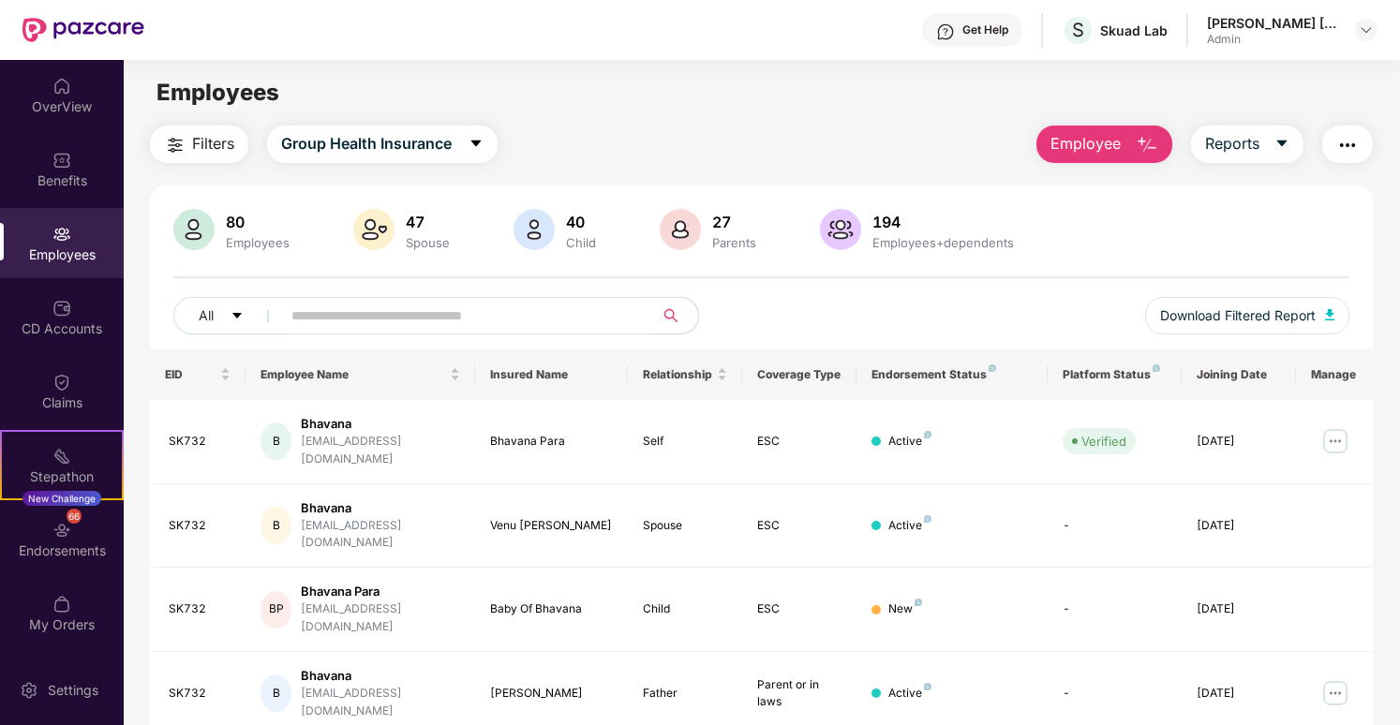
click at [487, 314] on input "text" at bounding box center [459, 316] width 336 height 28
paste input "**********"
type input "**********"
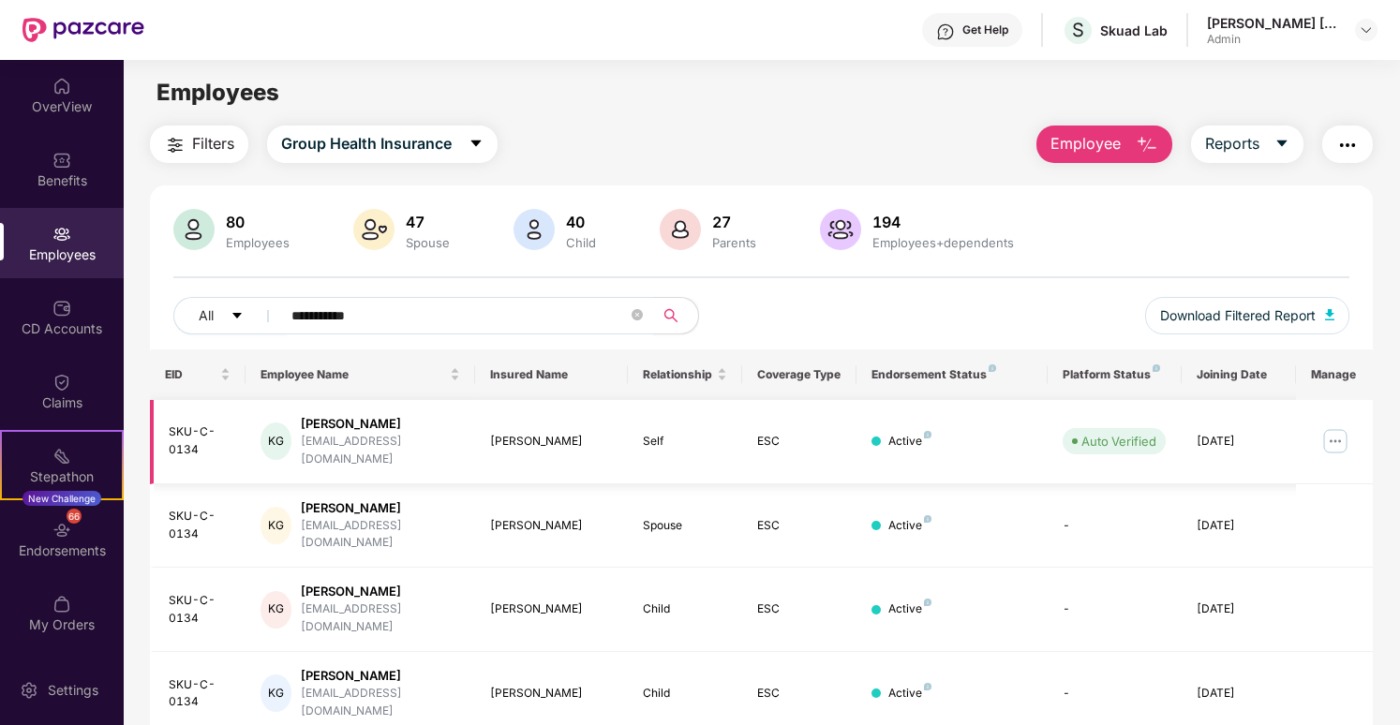
click at [1341, 437] on img at bounding box center [1336, 441] width 30 height 30
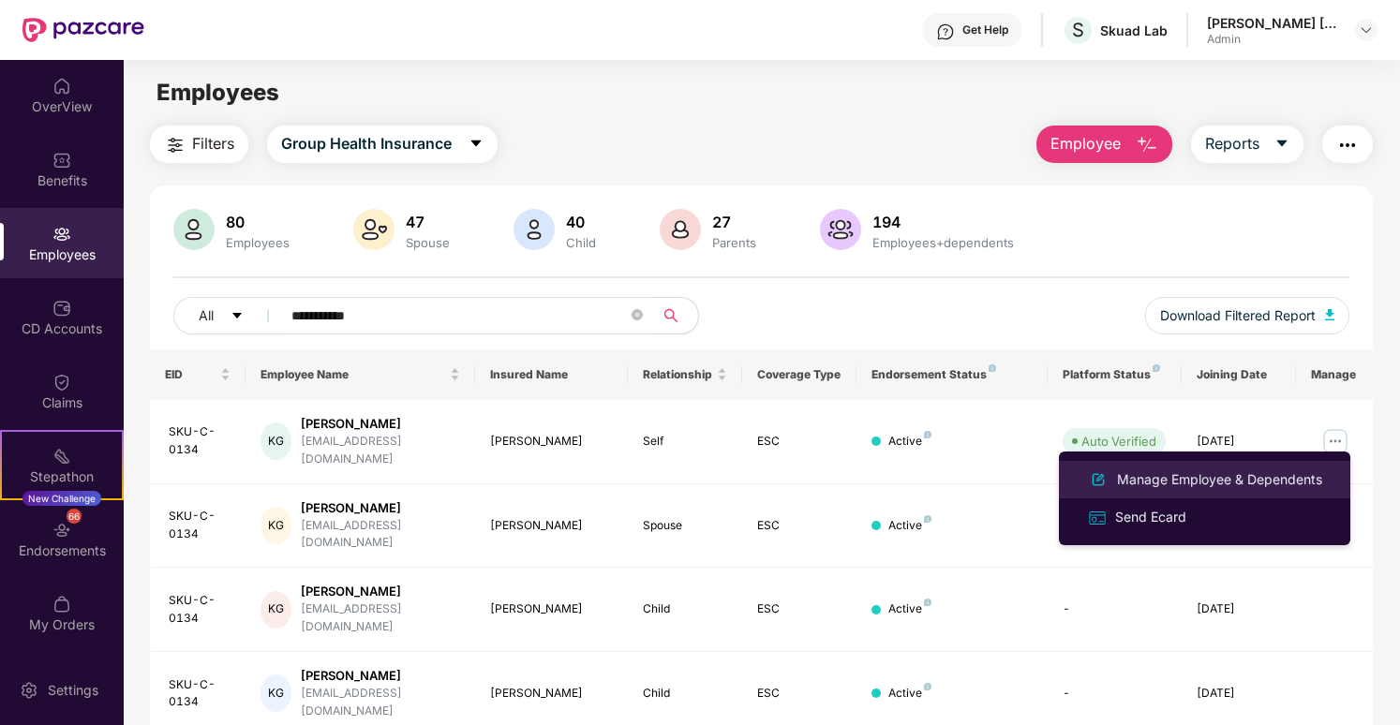
click at [1309, 480] on div "Manage Employee & Dependents" at bounding box center [1219, 480] width 213 height 21
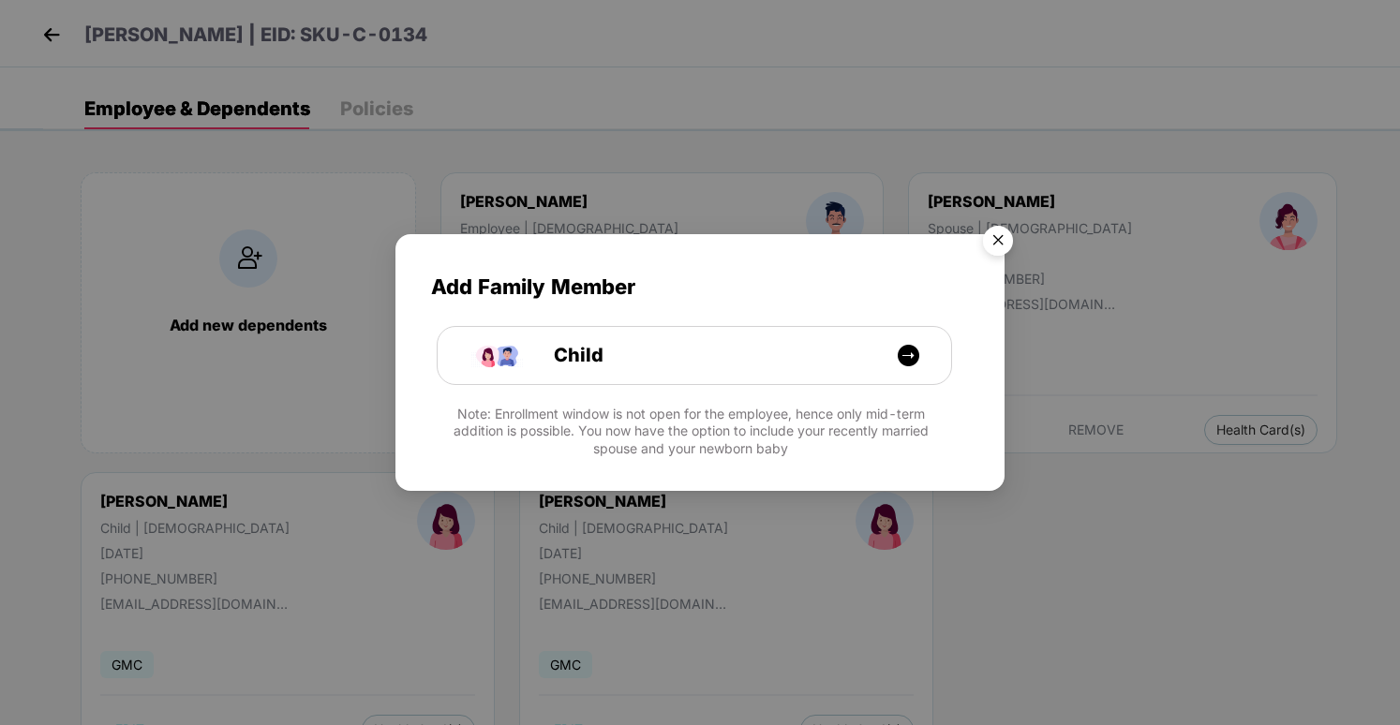
click at [998, 239] on img "Close" at bounding box center [998, 243] width 52 height 52
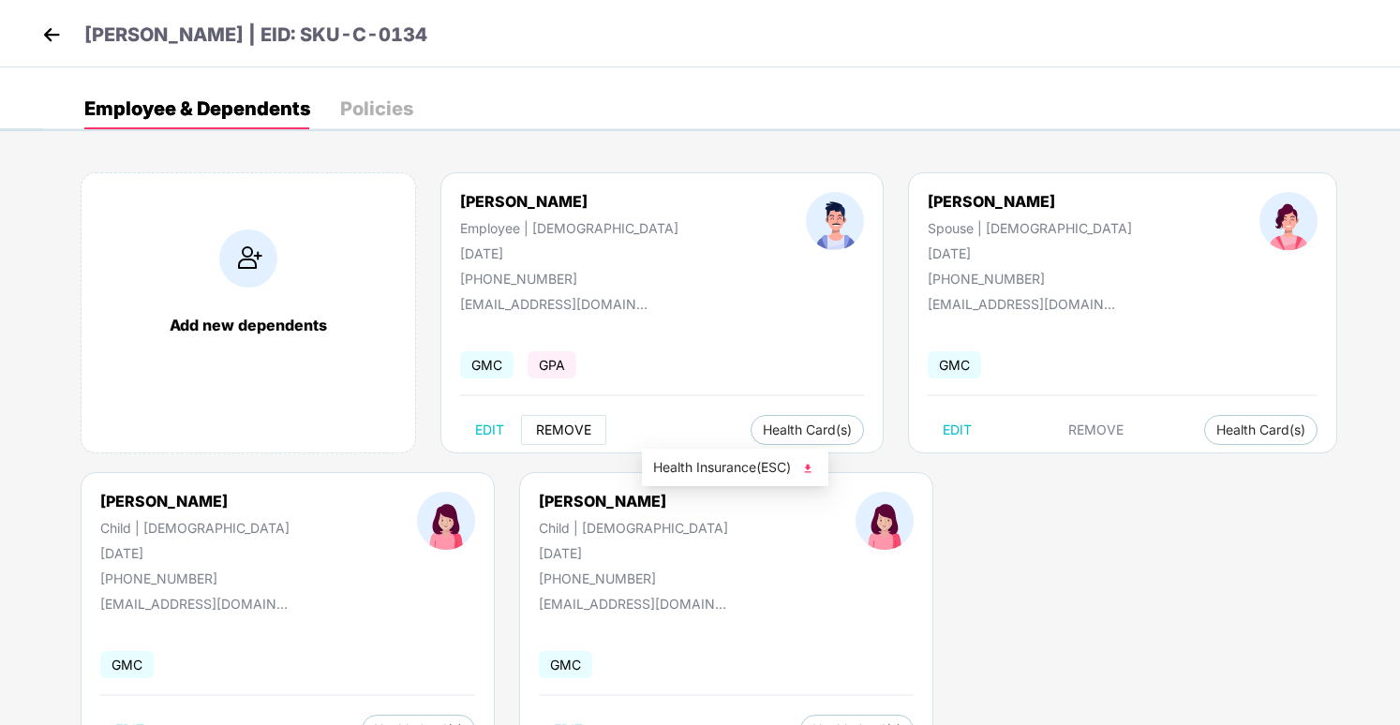
click at [571, 430] on span "REMOVE" at bounding box center [563, 430] width 55 height 15
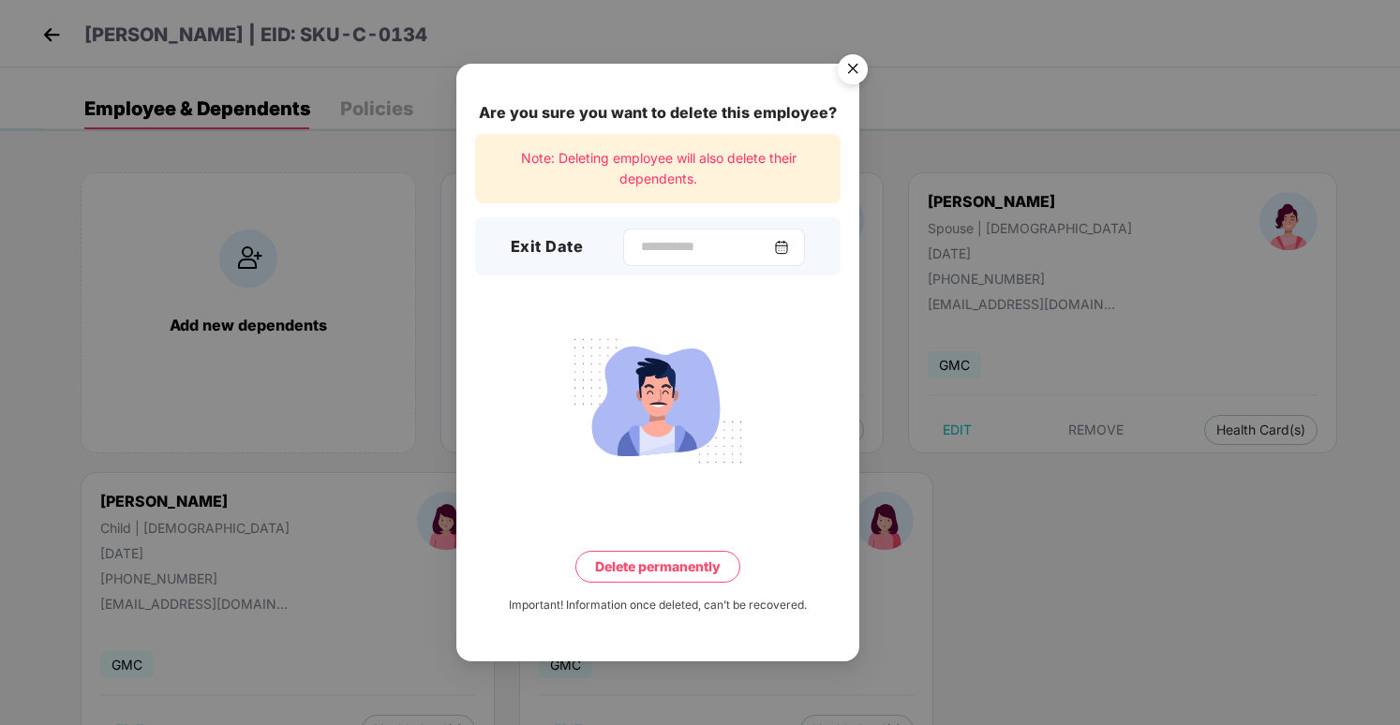
click at [781, 252] on img at bounding box center [781, 247] width 15 height 15
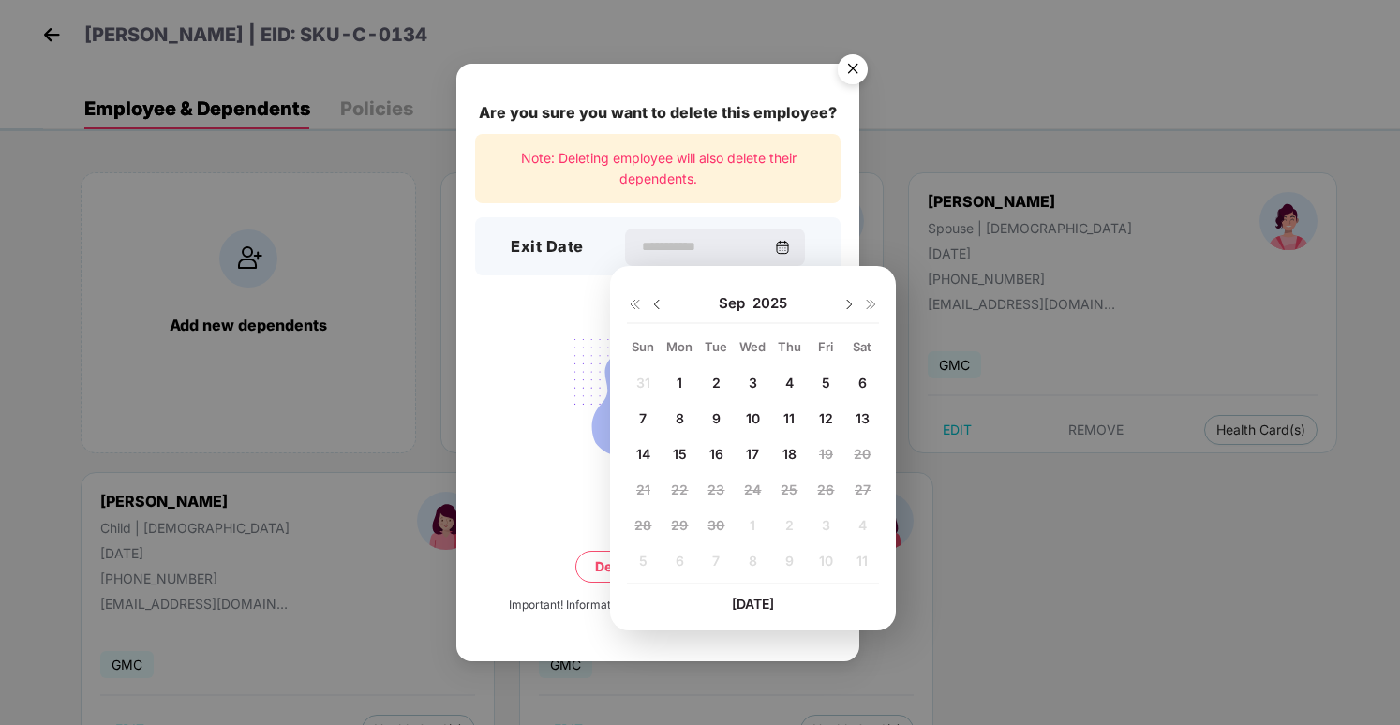
click at [711, 456] on span "16" at bounding box center [717, 454] width 14 height 16
type input "**********"
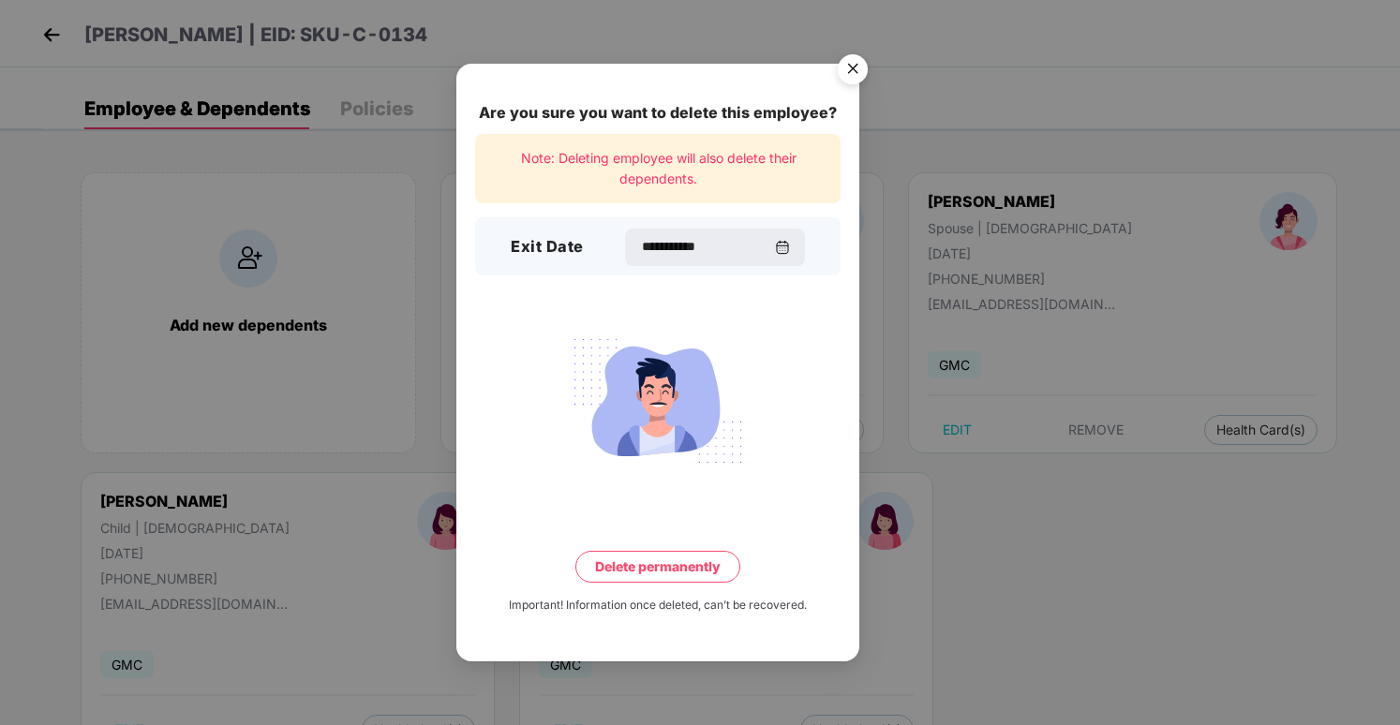
click at [678, 581] on button "Delete permanently" at bounding box center [657, 567] width 165 height 32
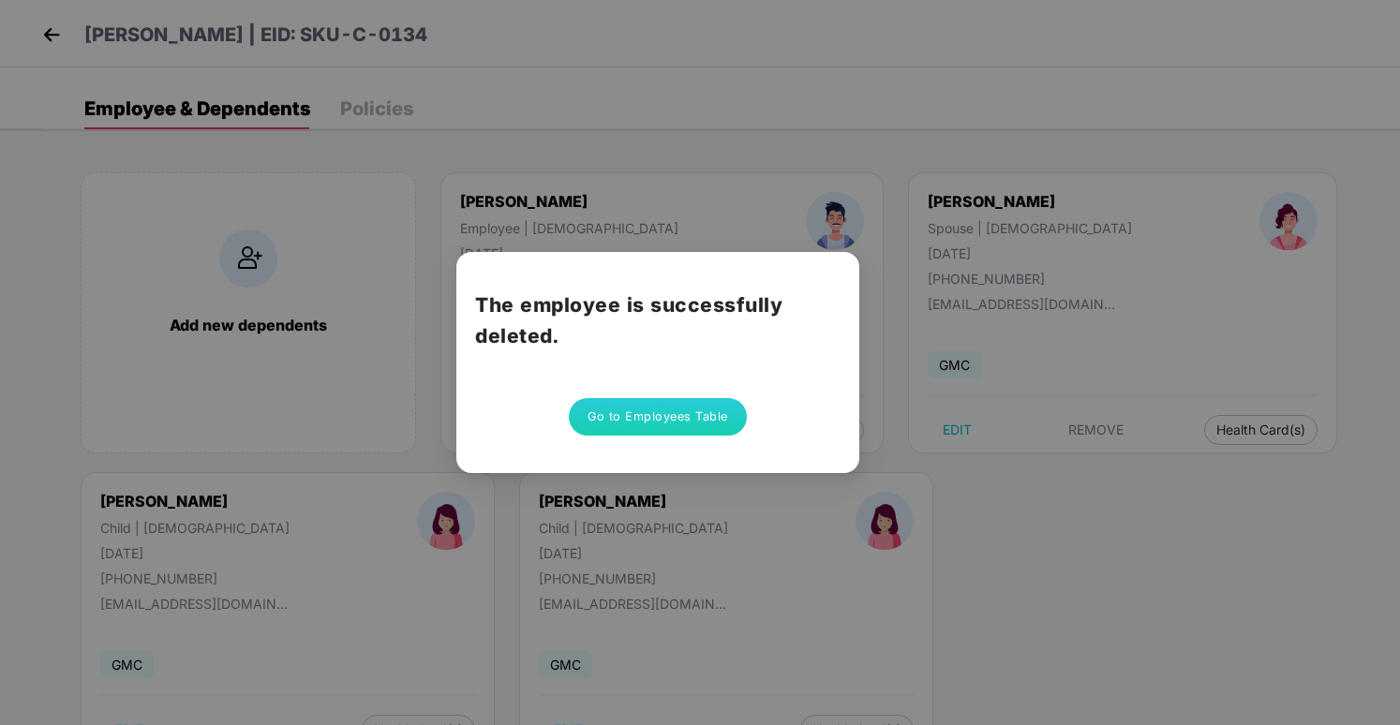
click at [697, 413] on button "Go to Employees Table" at bounding box center [658, 416] width 178 height 37
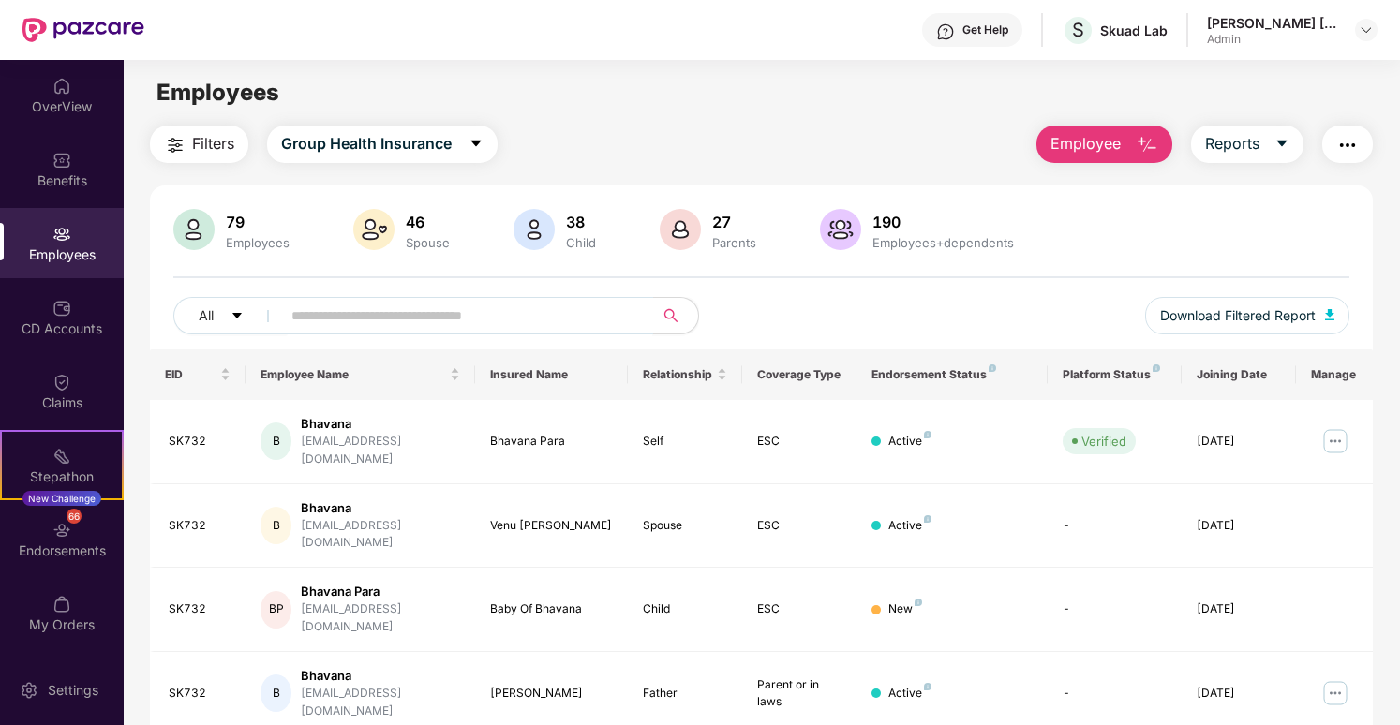
click at [507, 308] on input "text" at bounding box center [459, 316] width 336 height 28
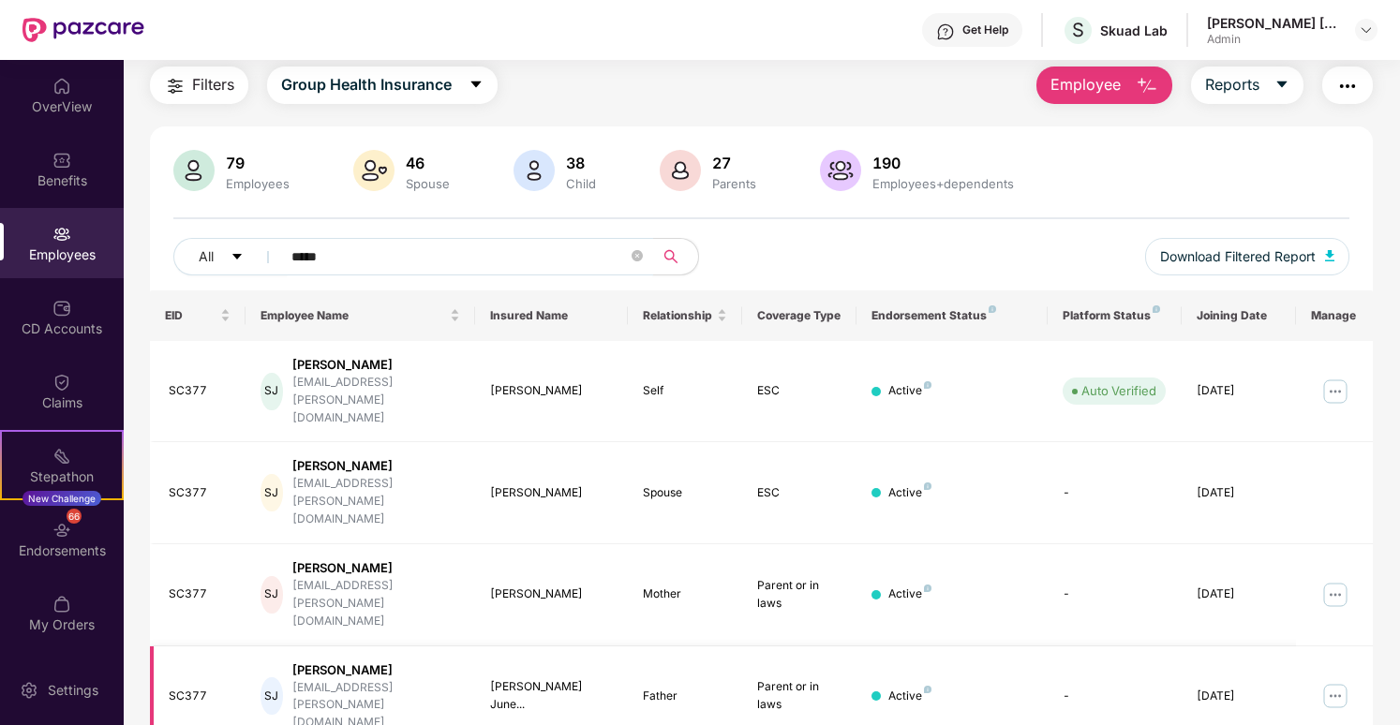
scroll to position [60, 0]
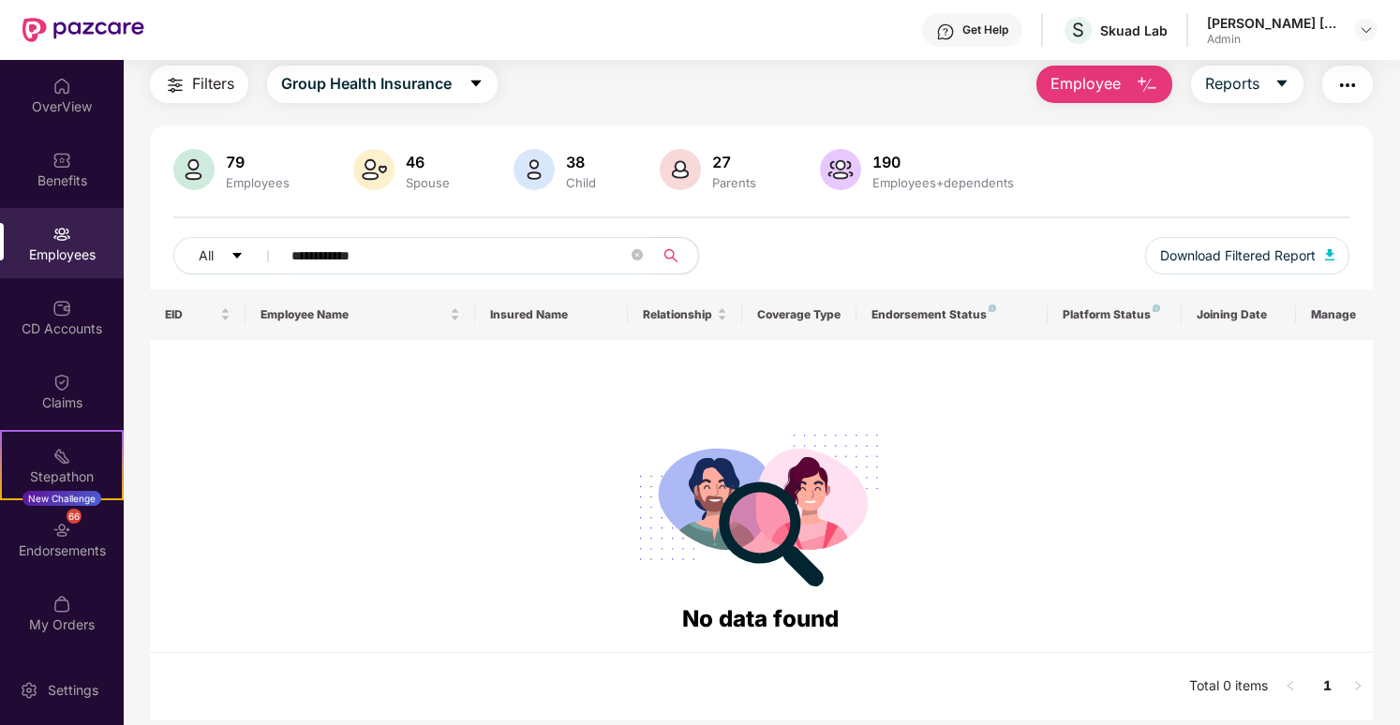
type input "**********"
click at [634, 253] on icon "close-circle" at bounding box center [637, 254] width 11 height 11
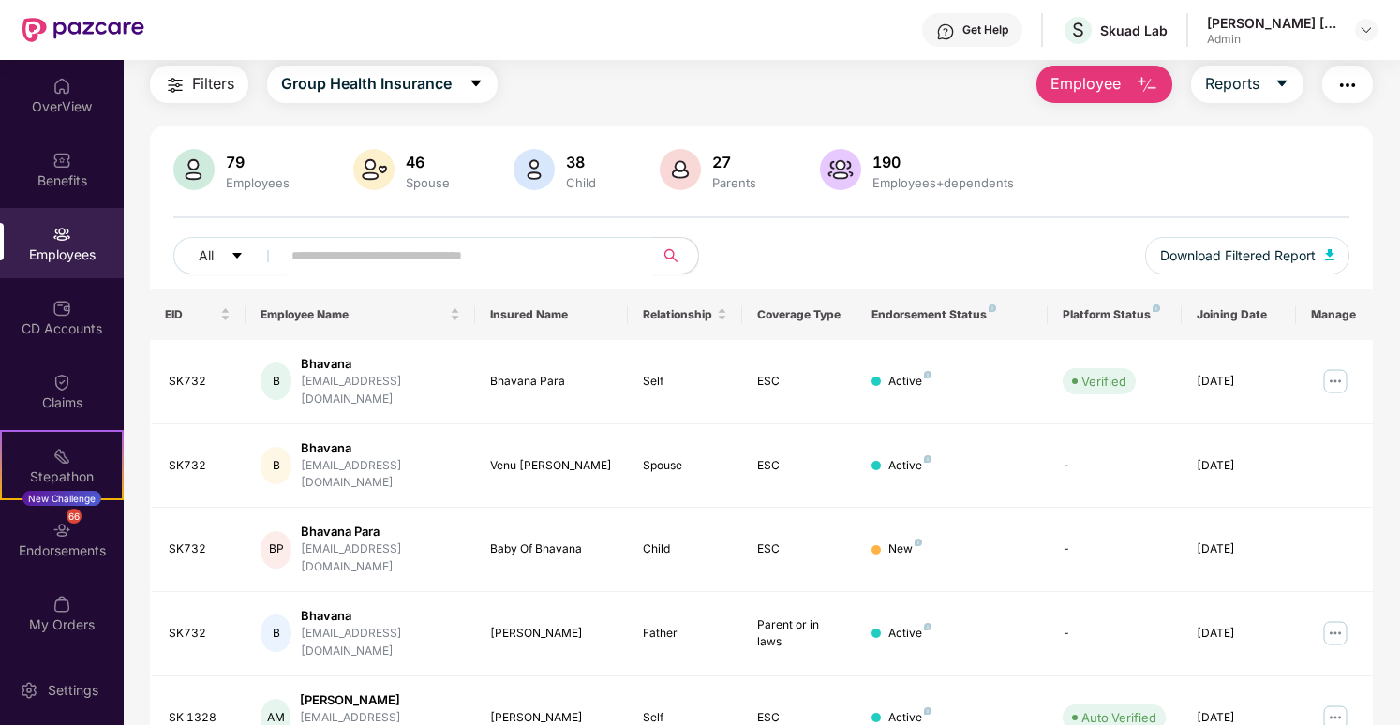
click at [419, 261] on input "text" at bounding box center [459, 256] width 336 height 28
paste input "**********"
type input "**********"
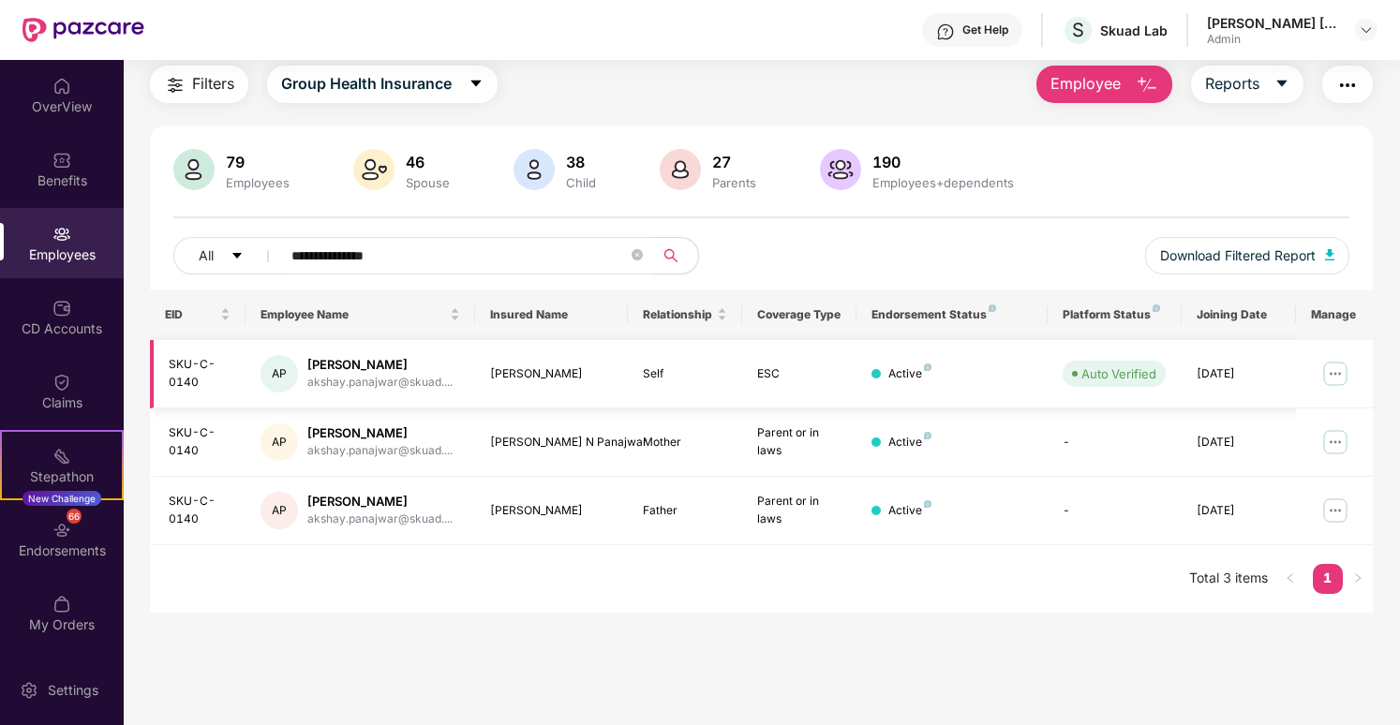
click at [1337, 367] on img at bounding box center [1336, 374] width 30 height 30
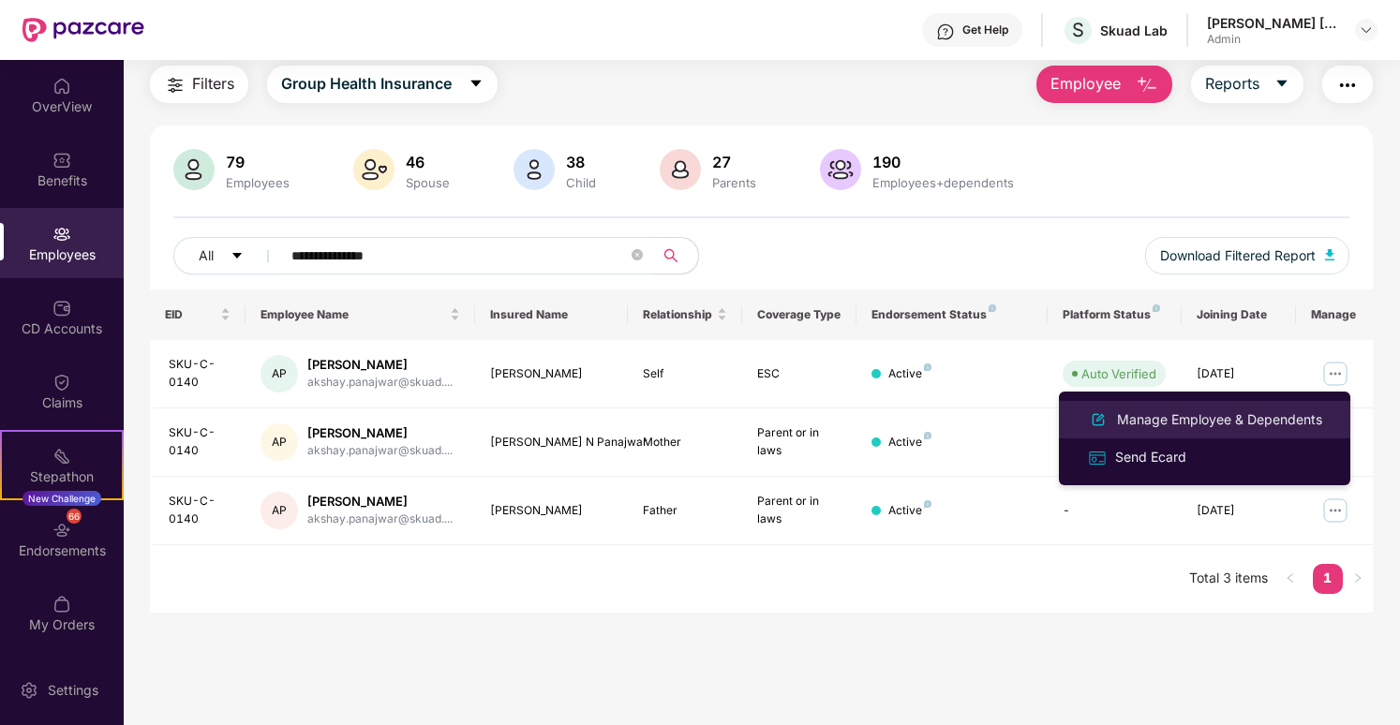
click at [1295, 415] on div "Manage Employee & Dependents" at bounding box center [1219, 420] width 213 height 21
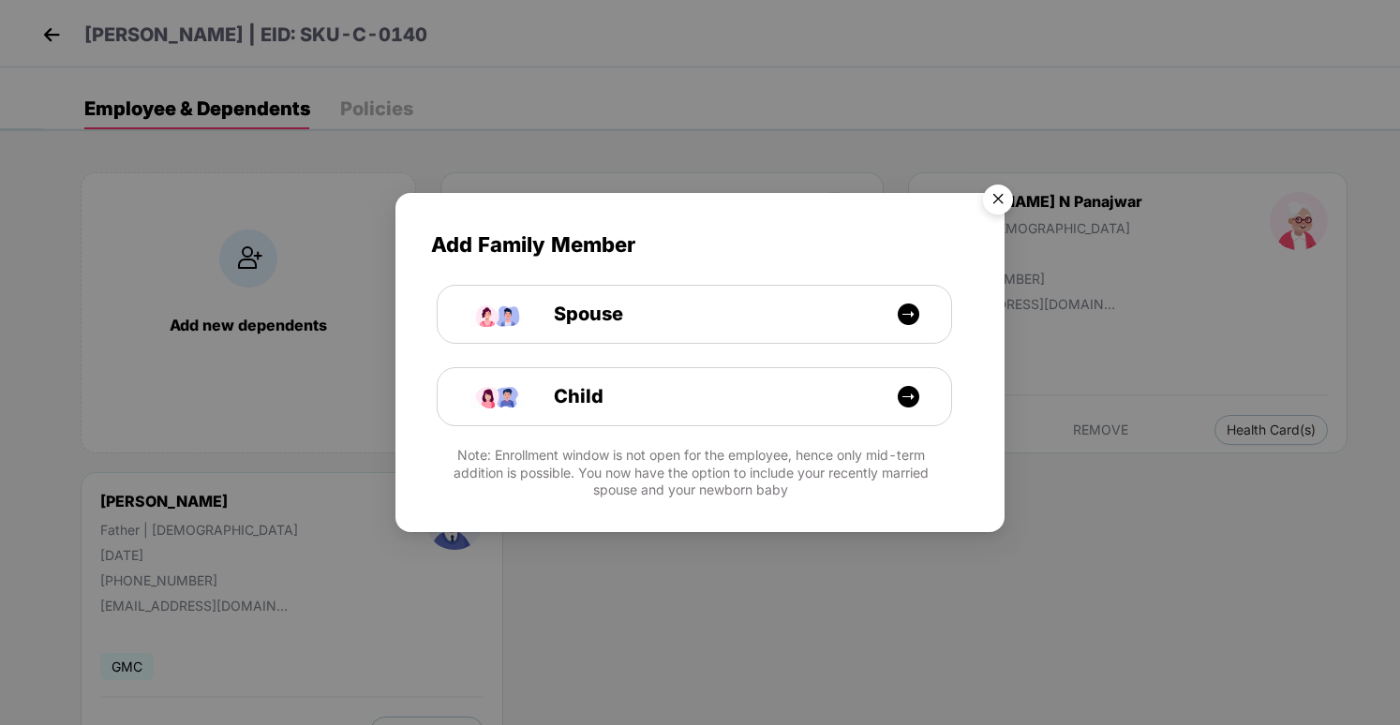
click at [993, 211] on img "Close" at bounding box center [998, 202] width 52 height 52
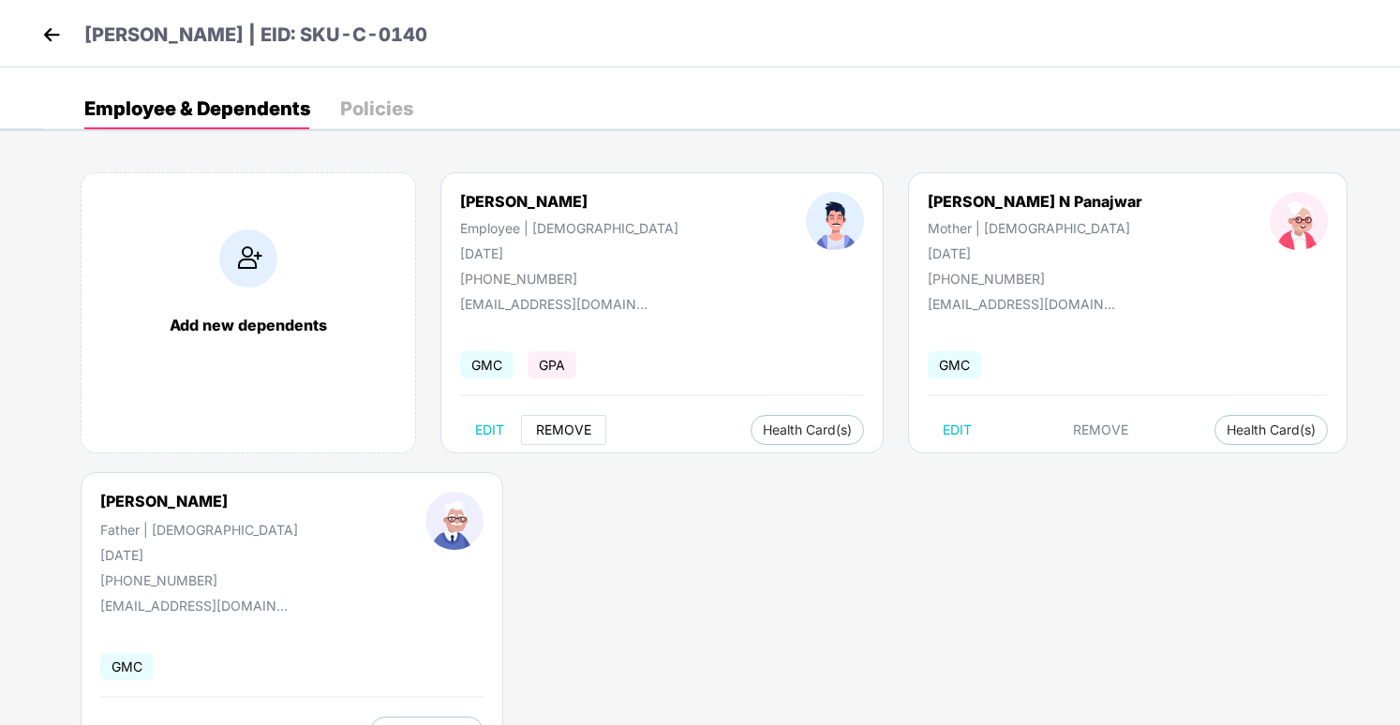
click at [573, 435] on span "REMOVE" at bounding box center [563, 430] width 55 height 15
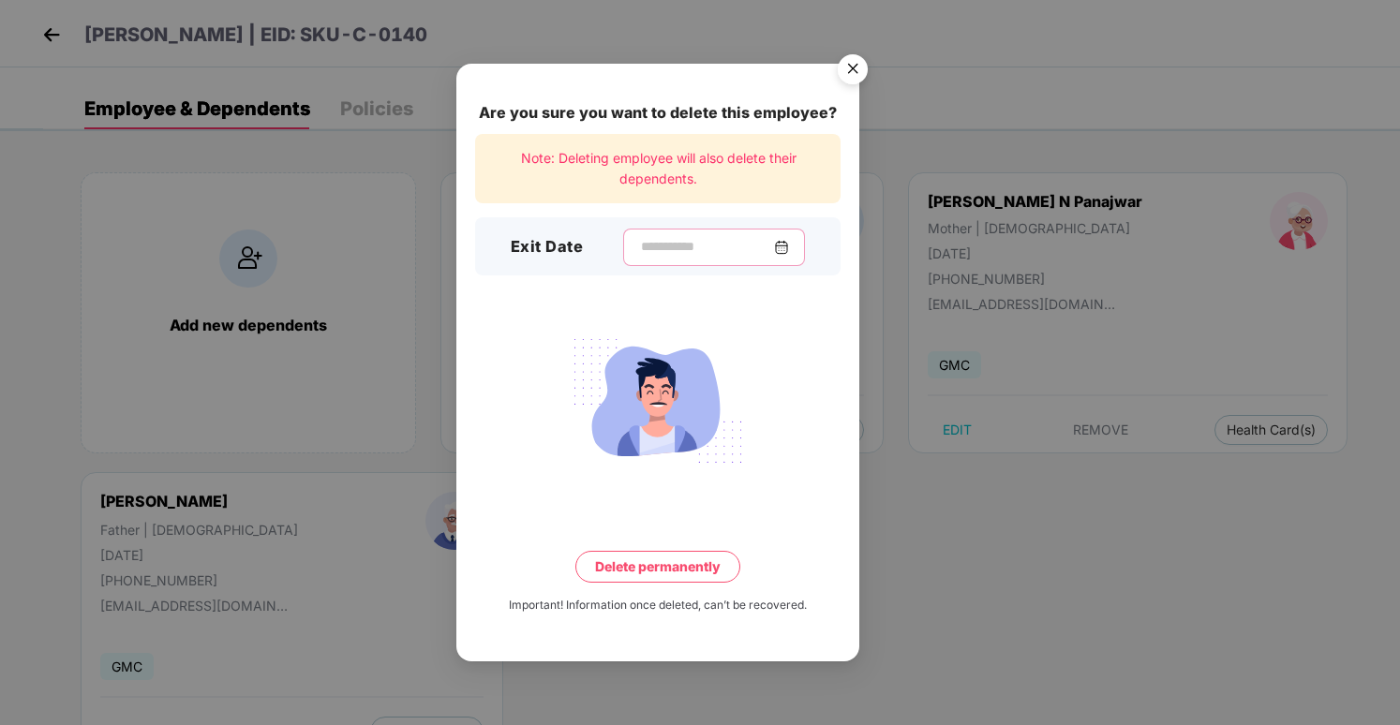
click at [740, 255] on input at bounding box center [706, 247] width 135 height 20
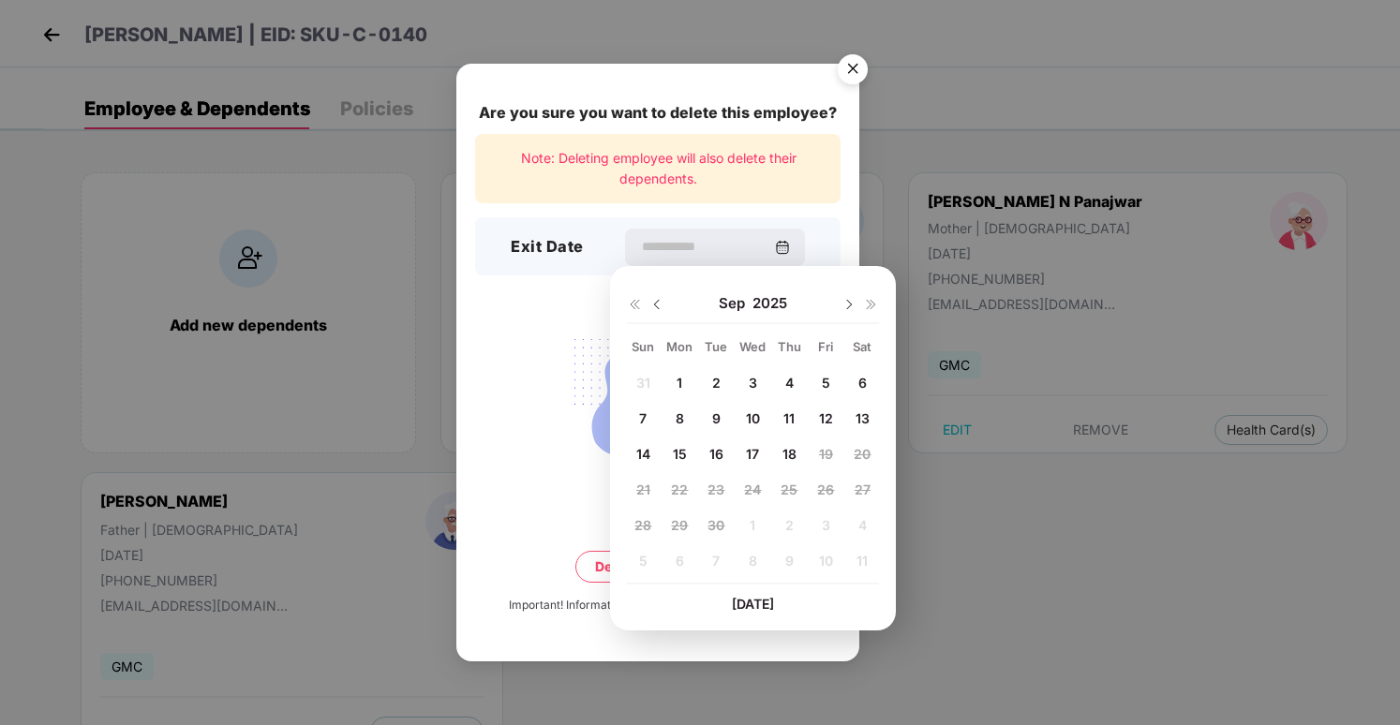
click at [714, 458] on span "16" at bounding box center [717, 454] width 14 height 16
type input "**********"
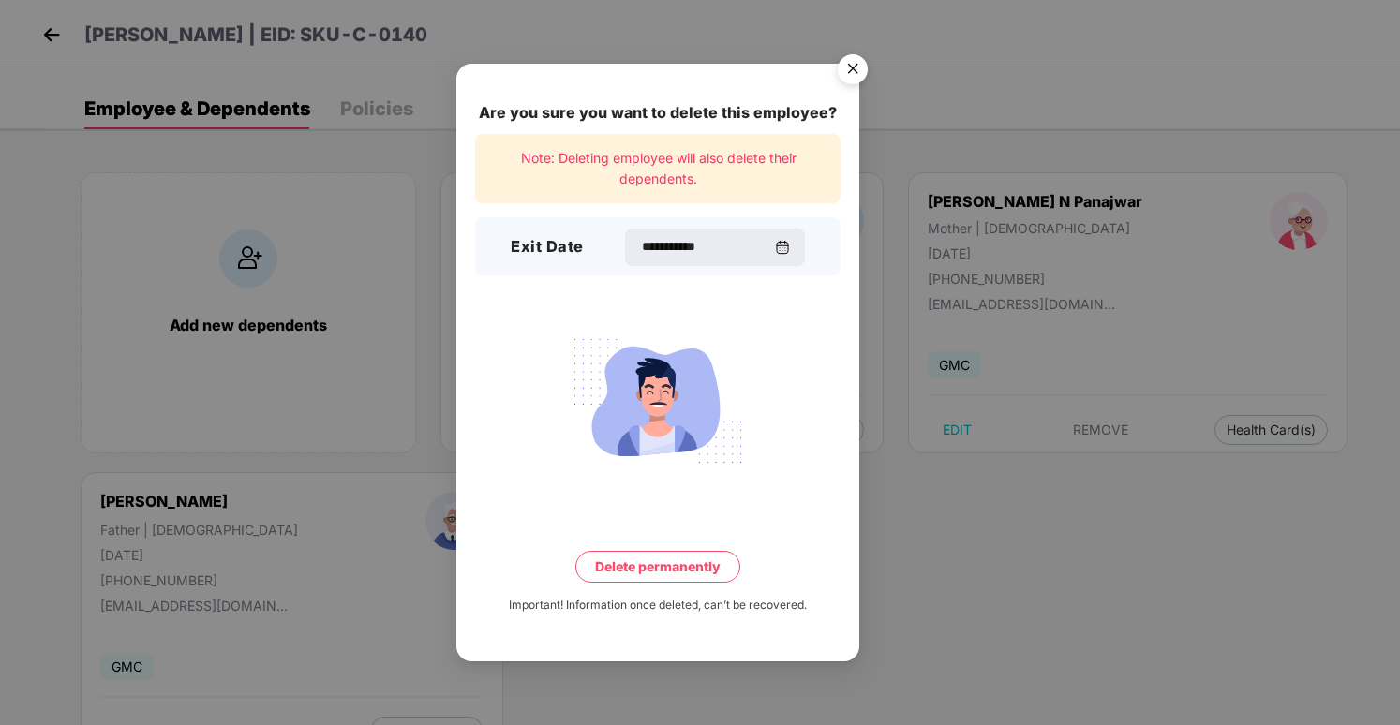
click at [674, 575] on button "Delete permanently" at bounding box center [657, 567] width 165 height 32
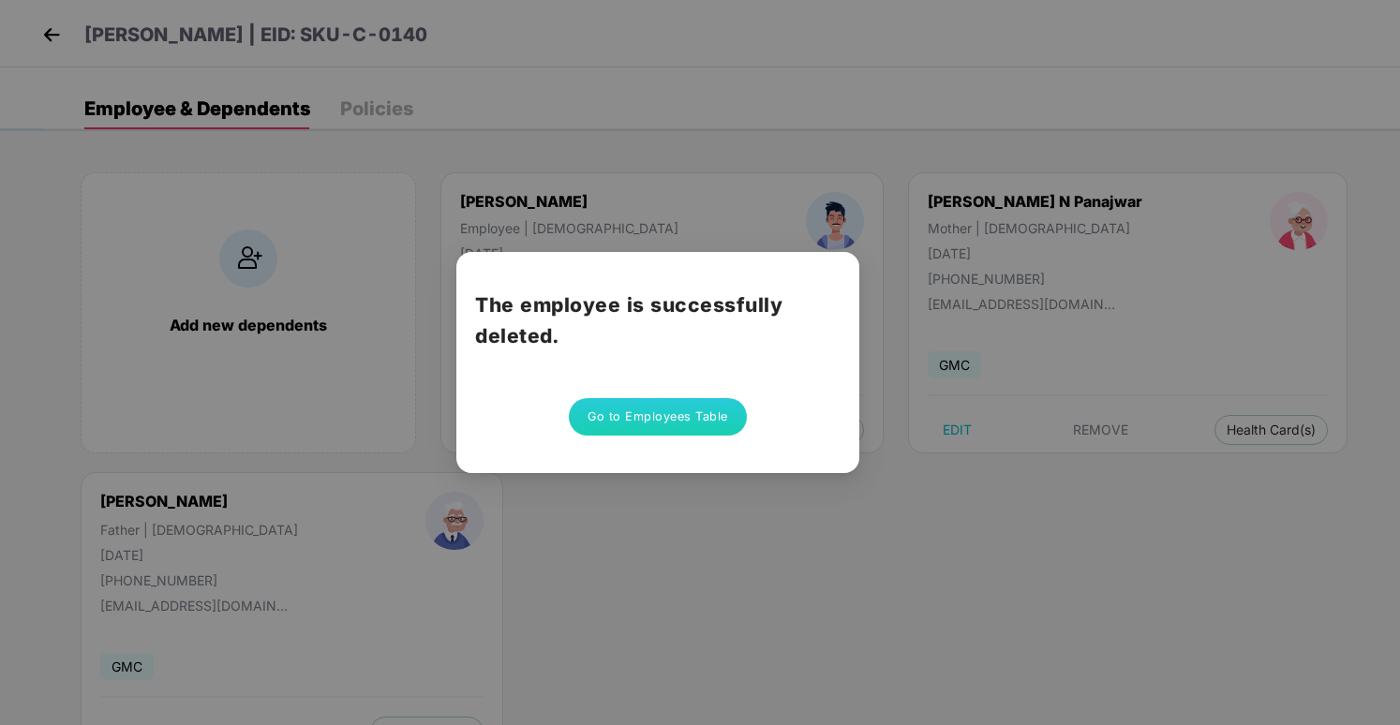
click at [605, 430] on button "Go to Employees Table" at bounding box center [658, 416] width 178 height 37
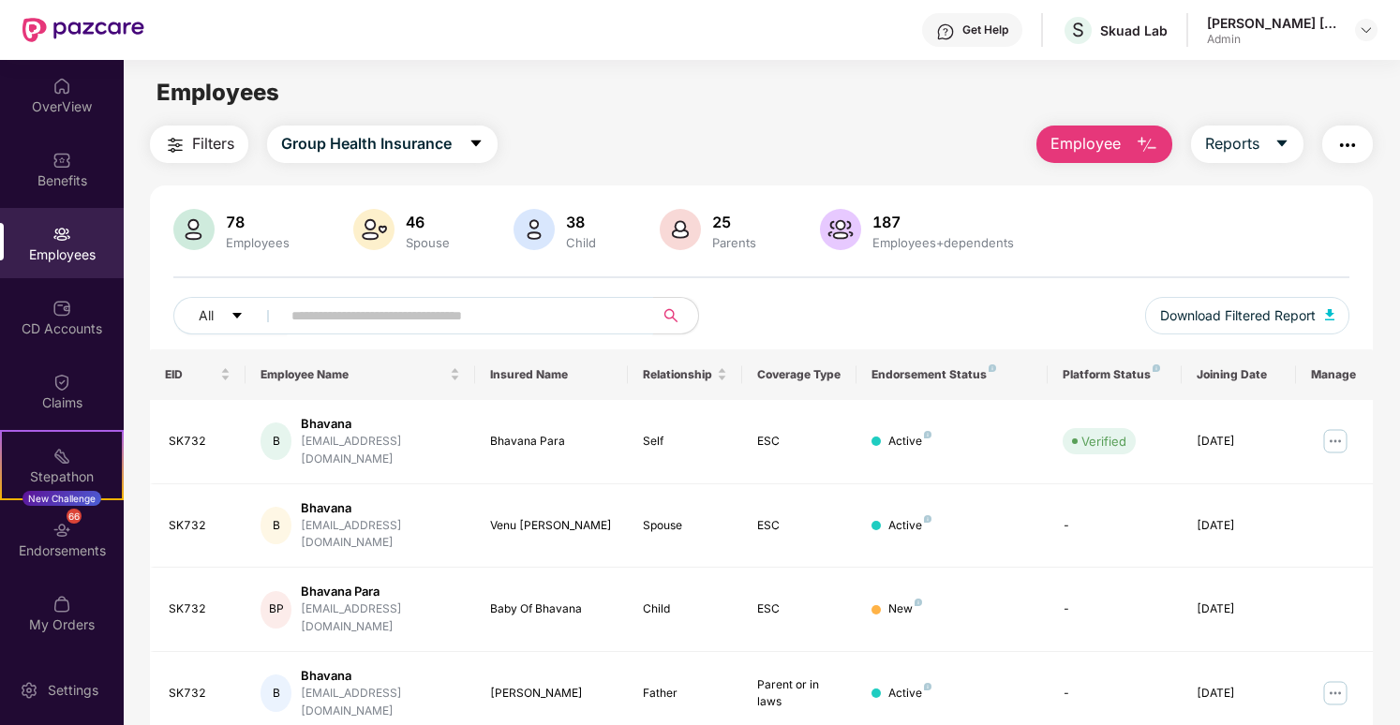
click at [477, 313] on input "text" at bounding box center [459, 316] width 336 height 28
paste input "**********"
type input "**********"
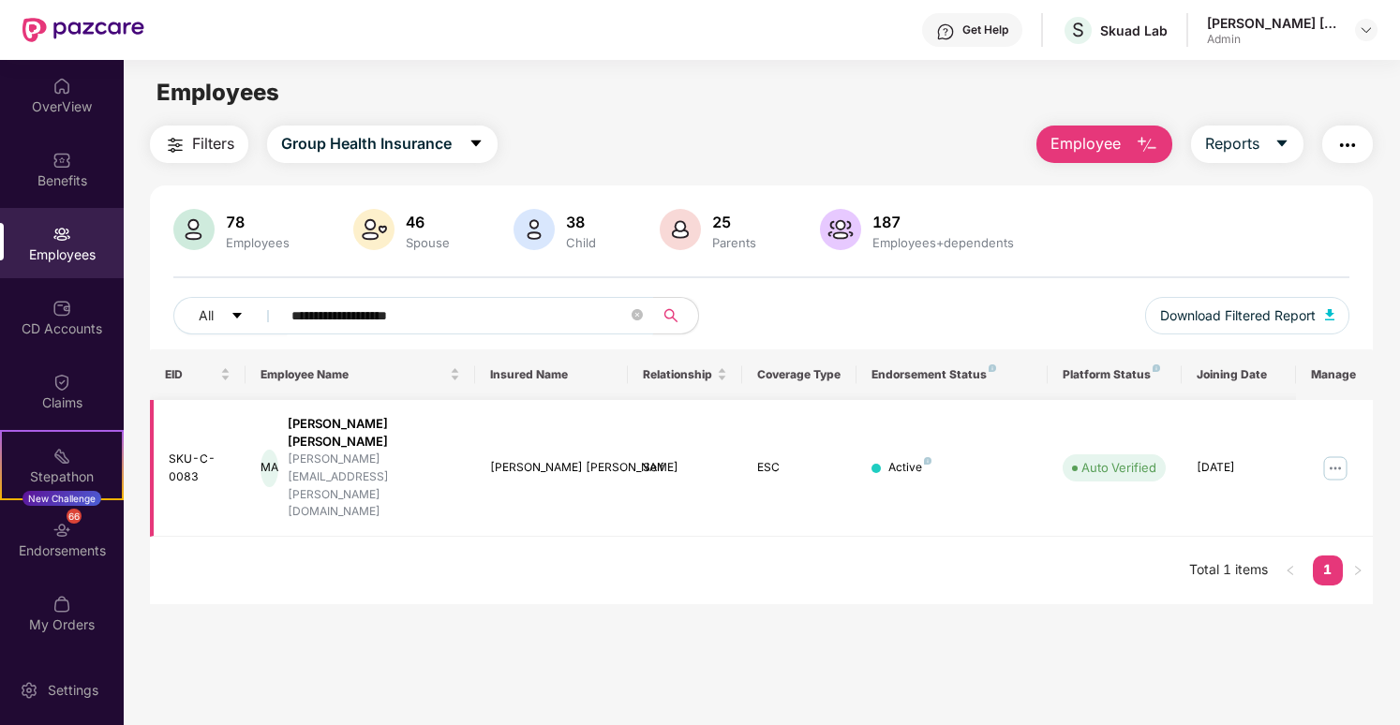
click at [1334, 454] on img at bounding box center [1336, 469] width 30 height 30
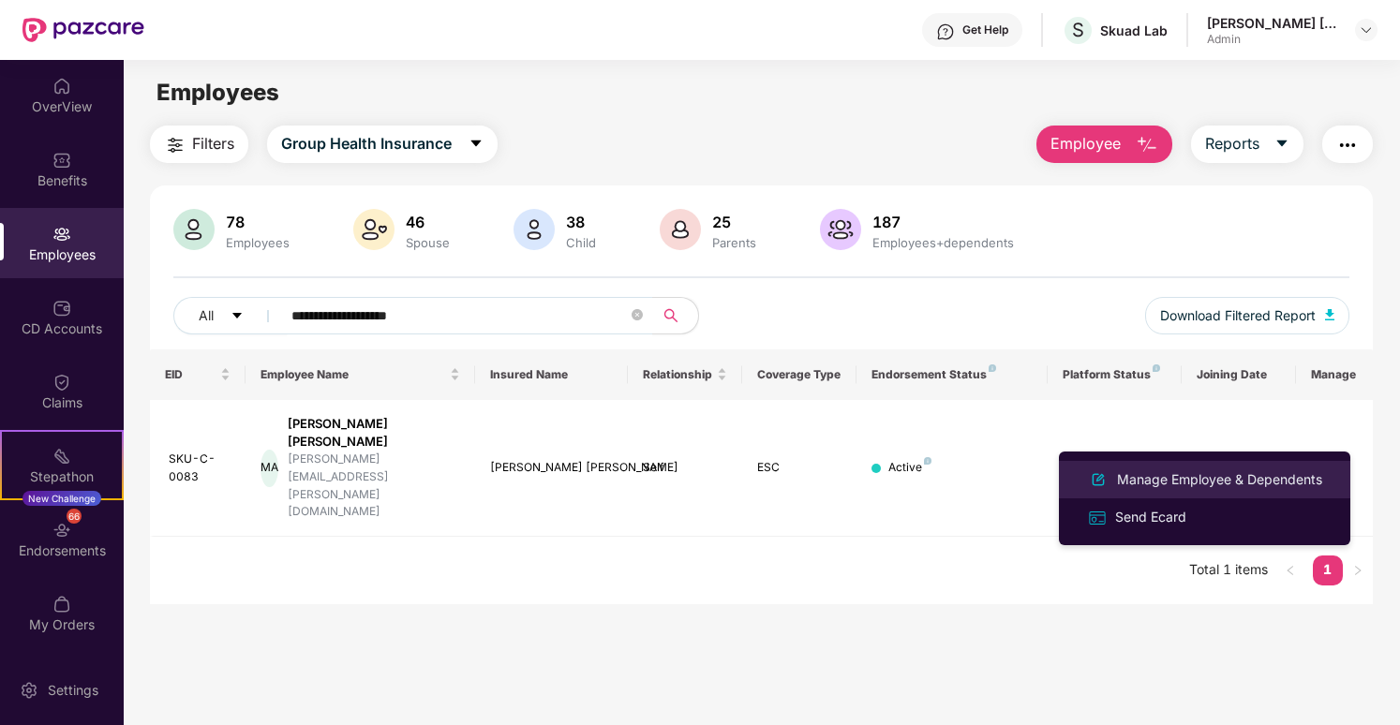
click at [1194, 470] on div "Manage Employee & Dependents" at bounding box center [1219, 480] width 213 height 21
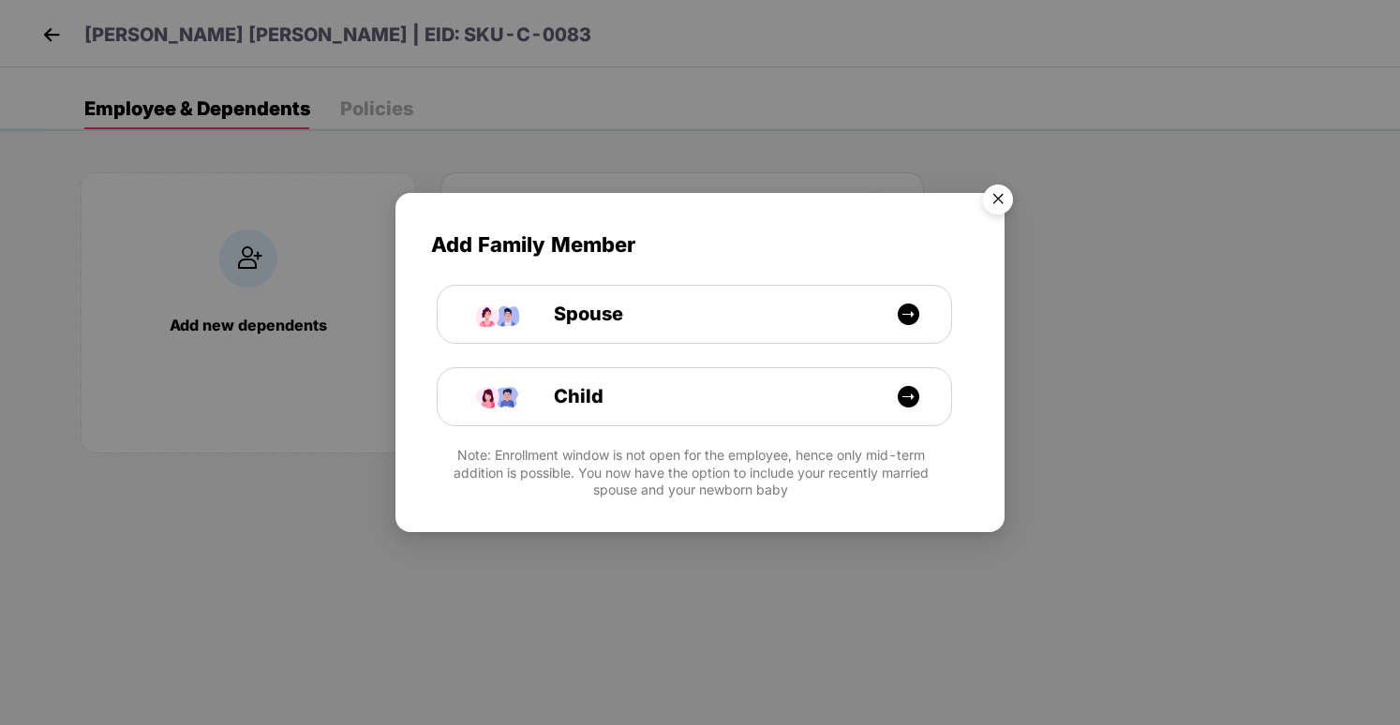
click at [1002, 188] on img "Close" at bounding box center [998, 202] width 52 height 52
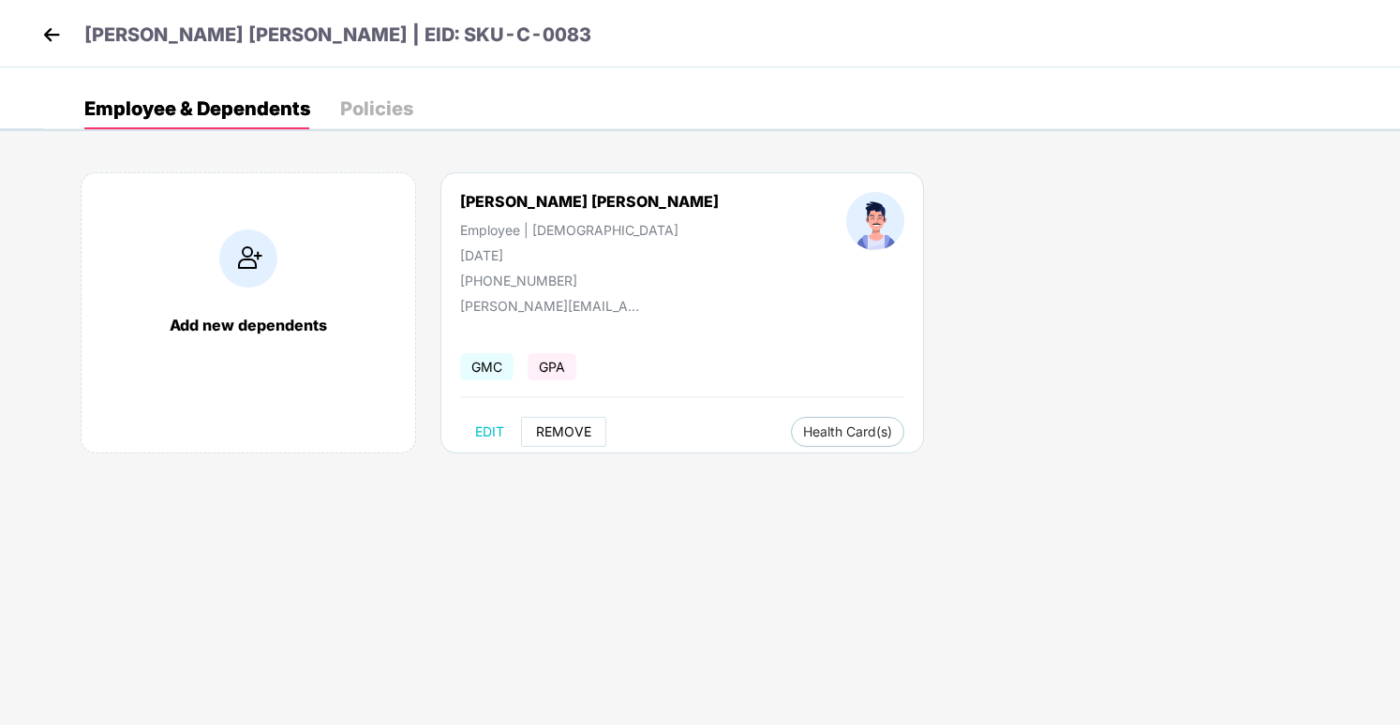
click at [569, 444] on button "REMOVE" at bounding box center [563, 432] width 85 height 30
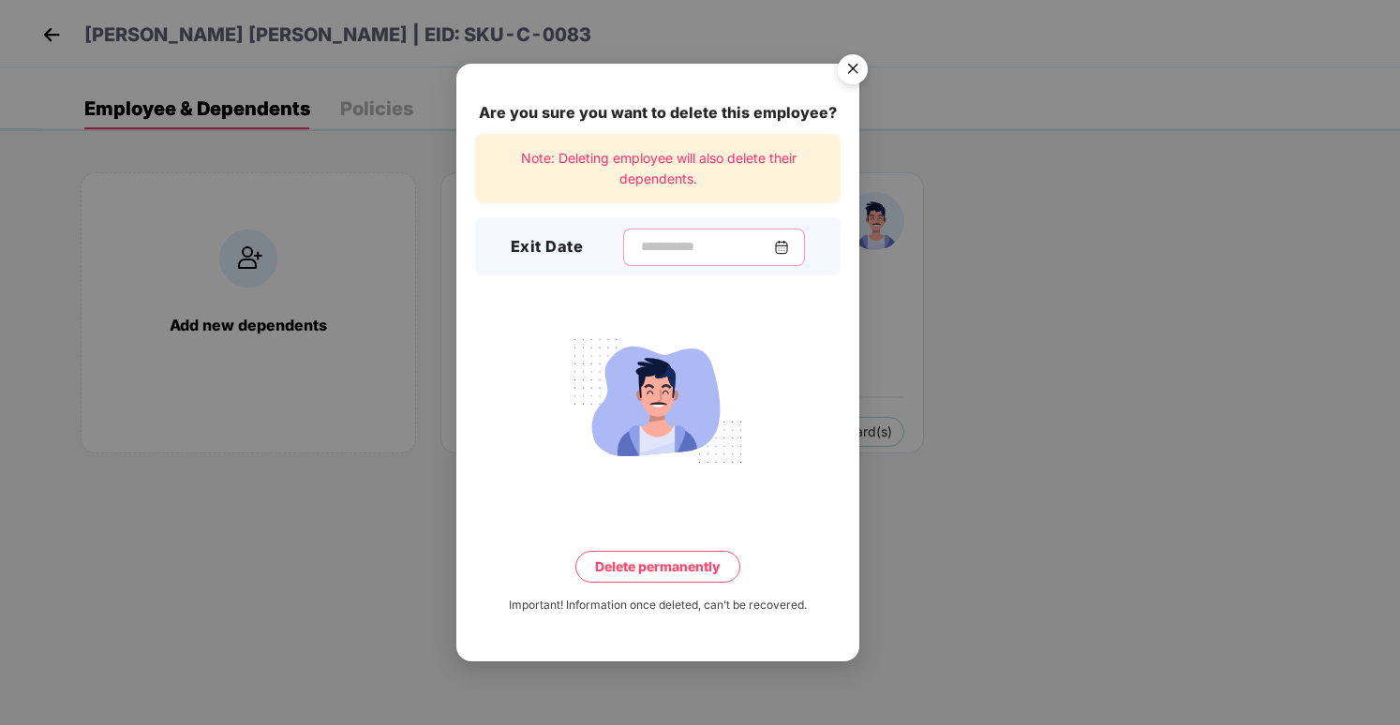
click at [660, 256] on input at bounding box center [706, 247] width 135 height 20
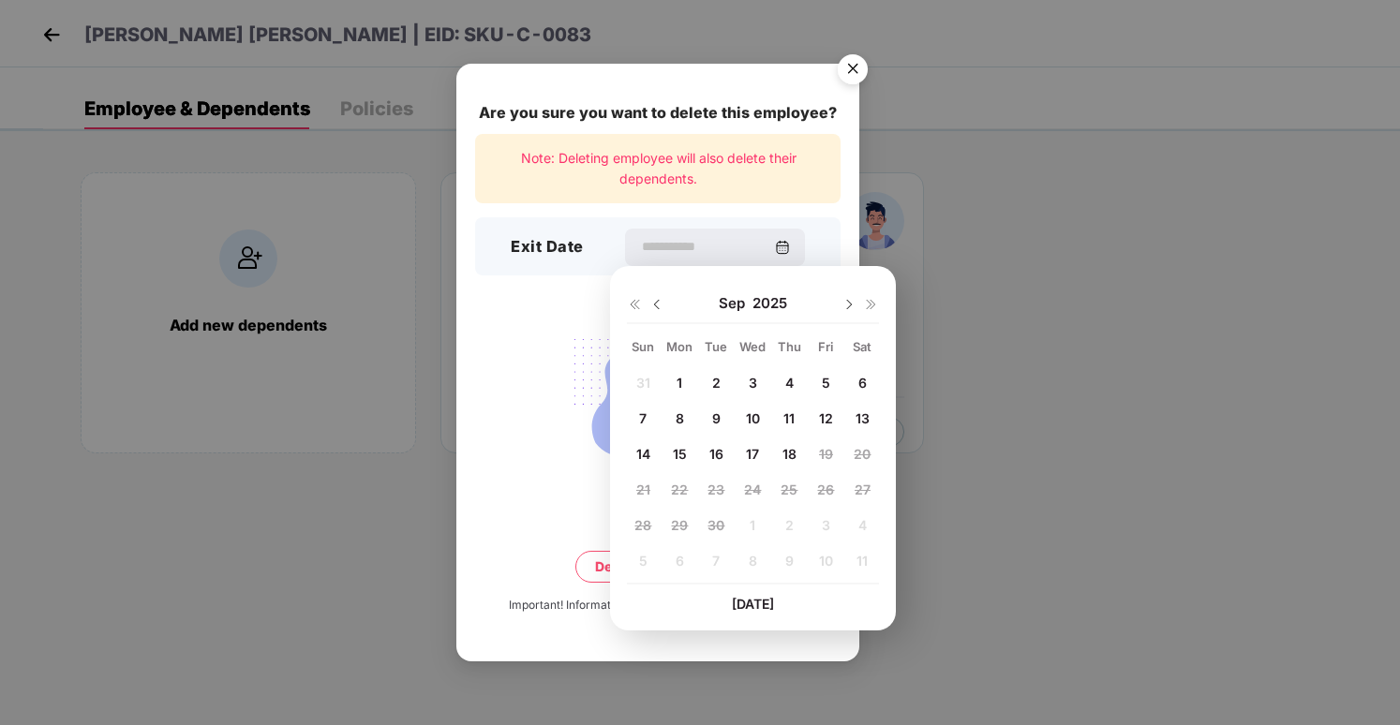
click at [714, 450] on span "16" at bounding box center [717, 454] width 14 height 16
type input "**********"
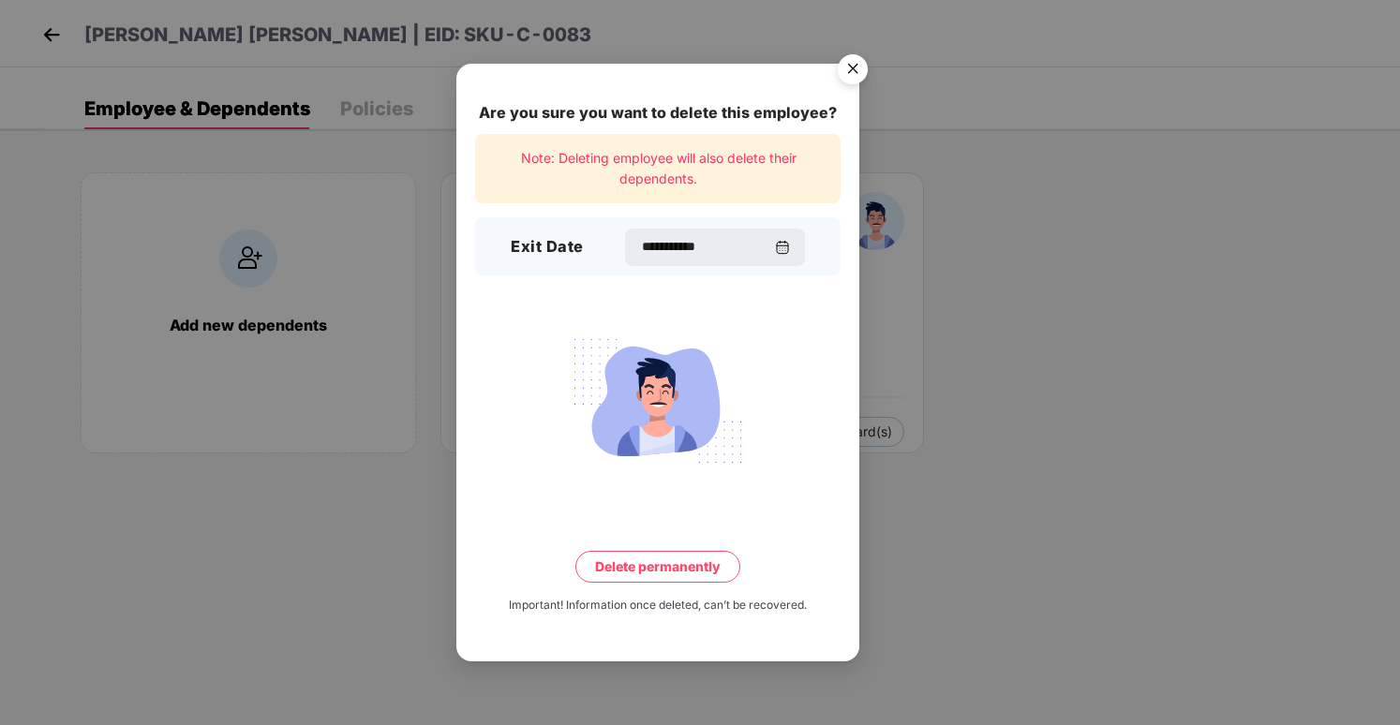
click at [682, 568] on button "Delete permanently" at bounding box center [657, 567] width 165 height 32
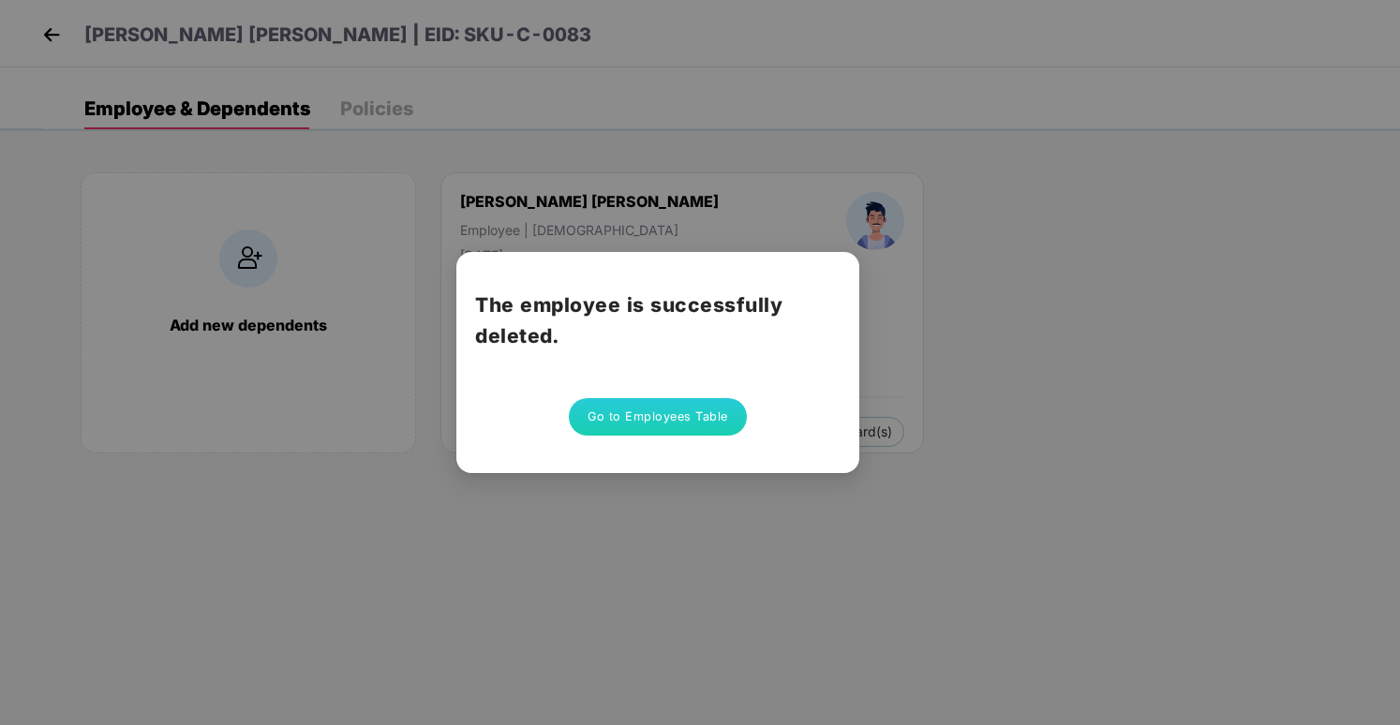
click at [632, 421] on button "Go to Employees Table" at bounding box center [658, 416] width 178 height 37
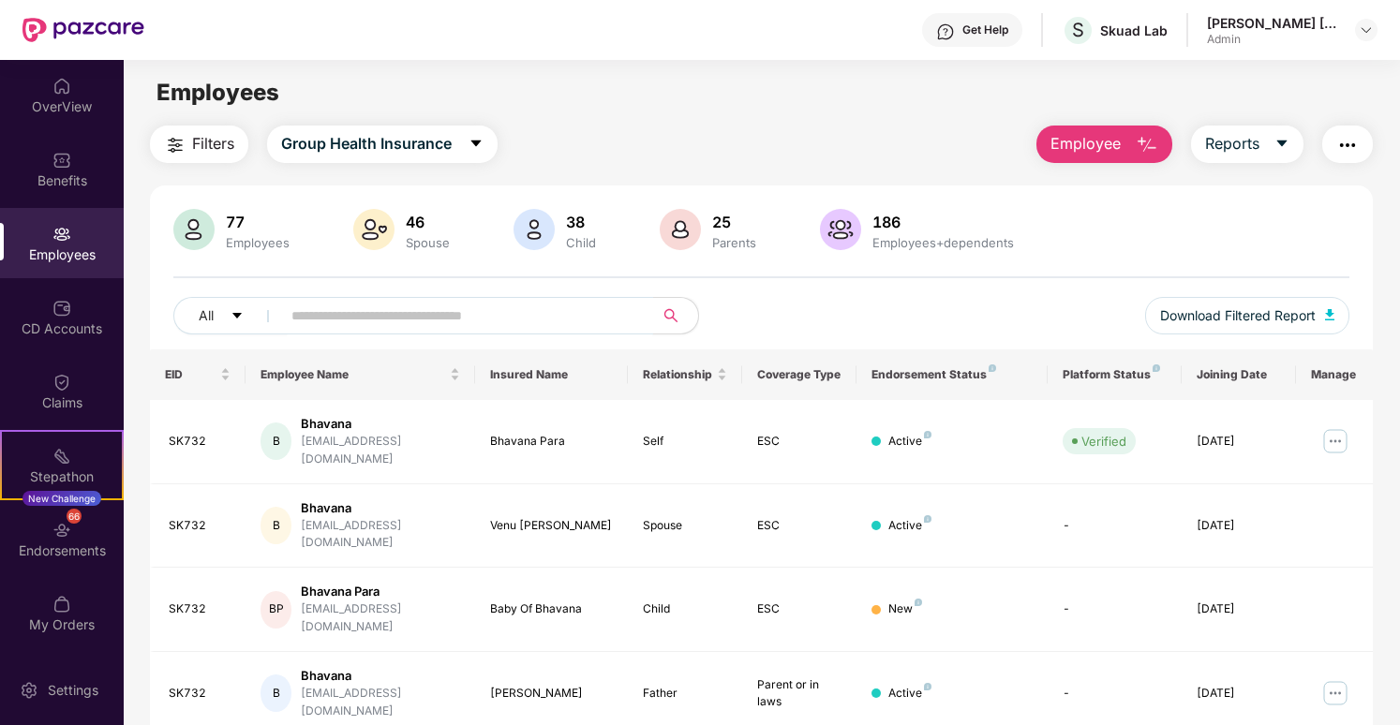
click at [524, 306] on input "text" at bounding box center [459, 316] width 336 height 28
type input "*****"
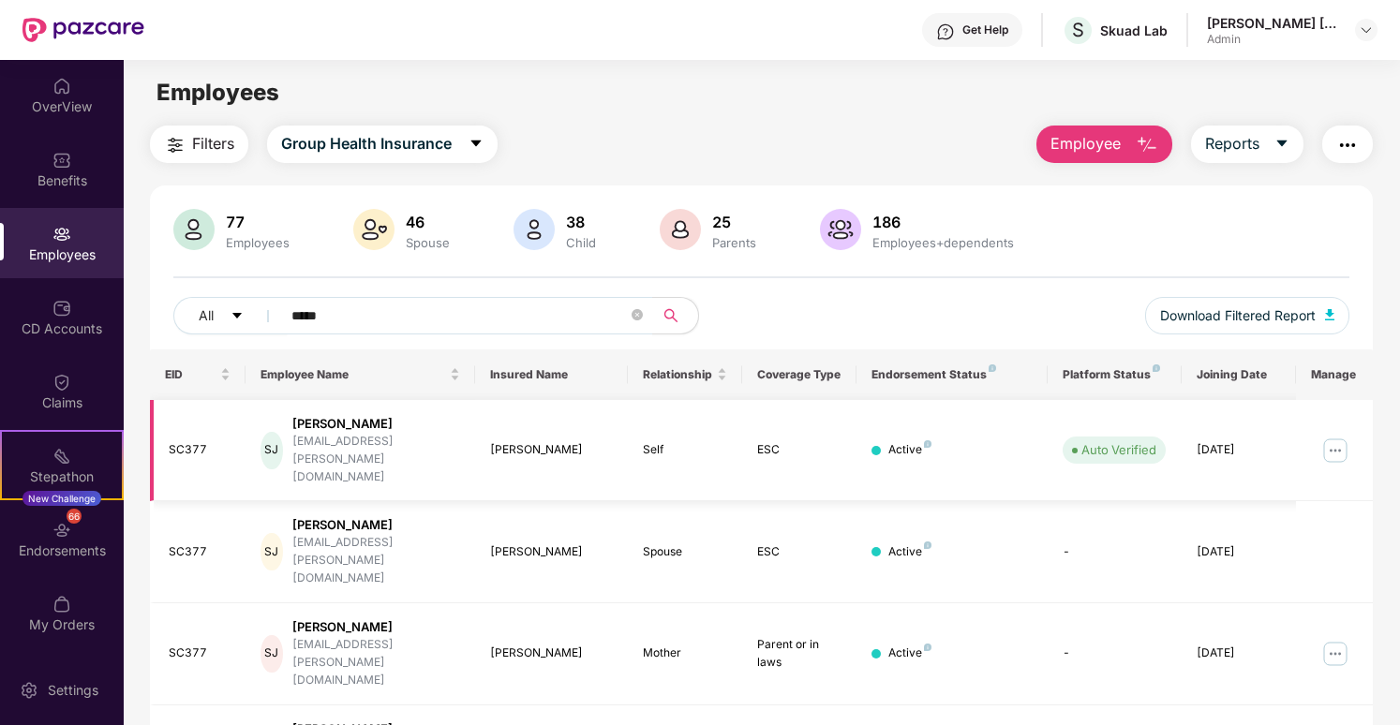
click at [1345, 441] on img at bounding box center [1336, 451] width 30 height 30
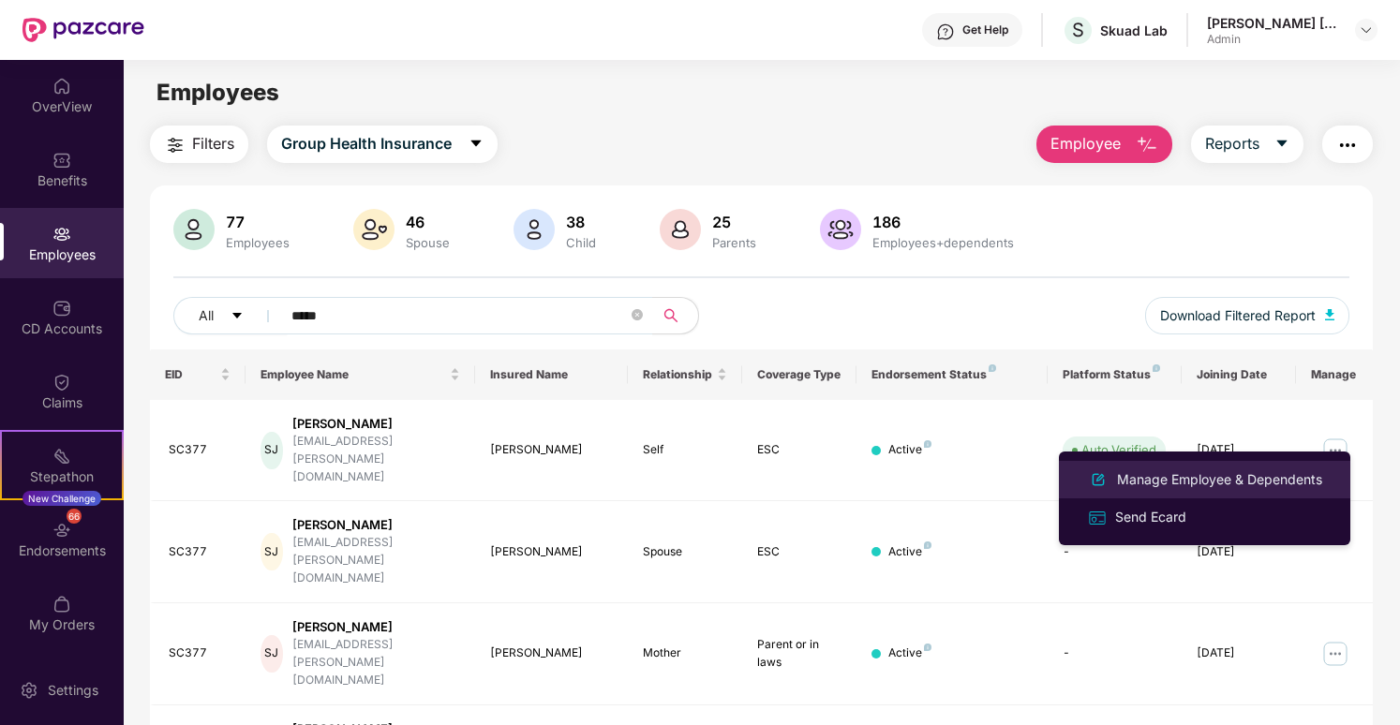
click at [1205, 474] on div "Manage Employee & Dependents" at bounding box center [1219, 480] width 213 height 21
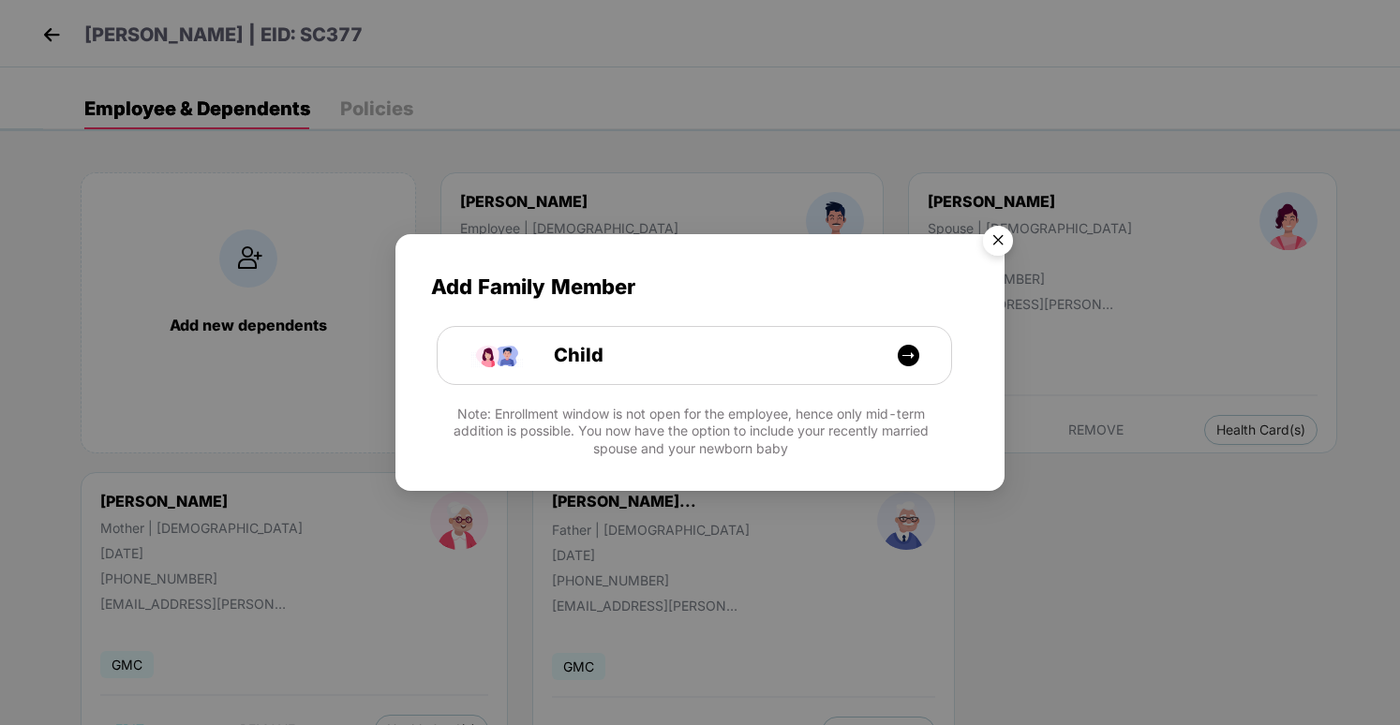
click at [1004, 241] on img "Close" at bounding box center [998, 243] width 52 height 52
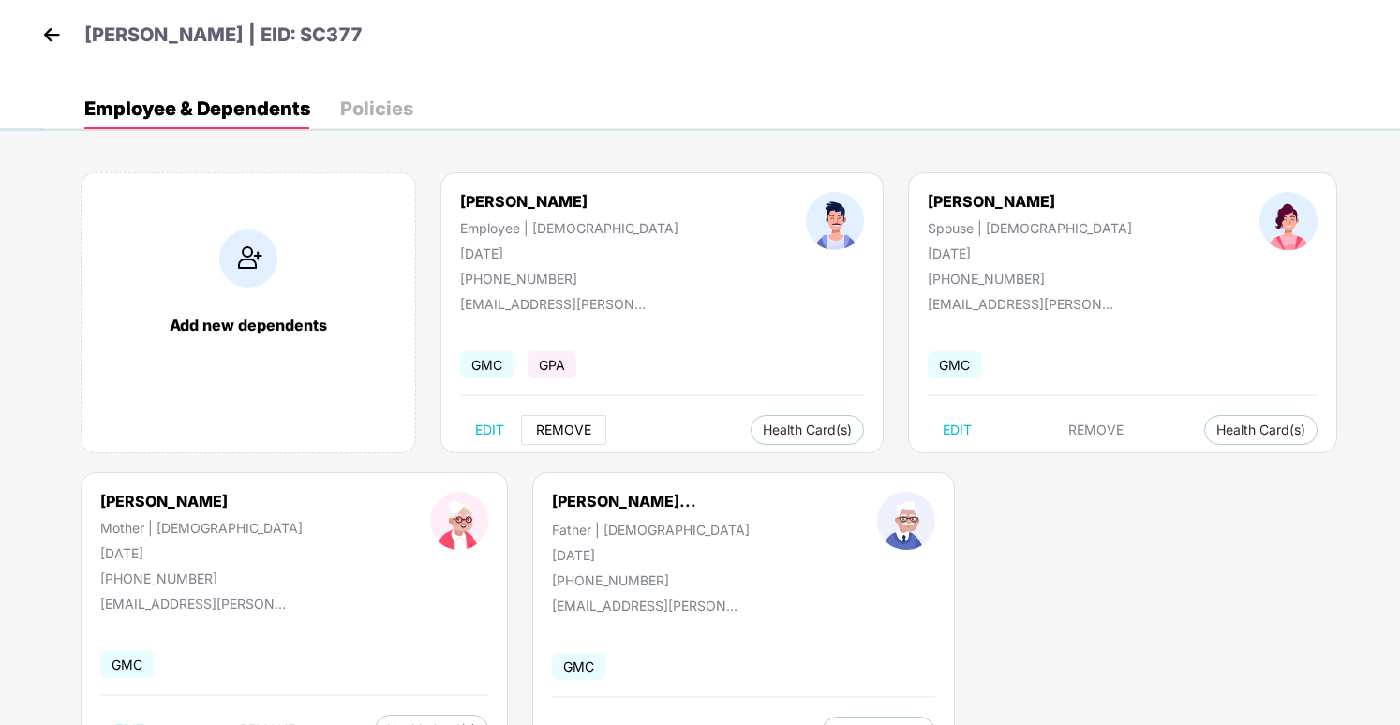
click at [552, 427] on span "REMOVE" at bounding box center [563, 430] width 55 height 15
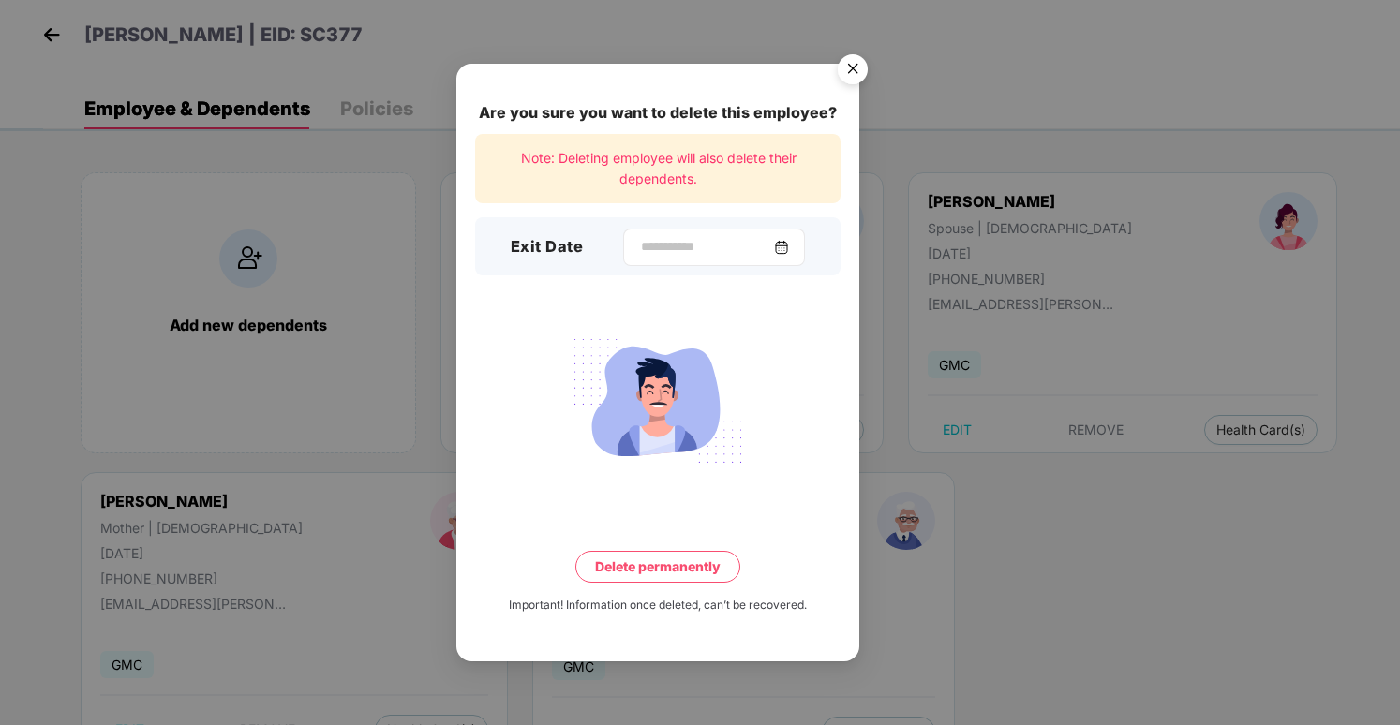
click at [718, 230] on div at bounding box center [714, 247] width 182 height 37
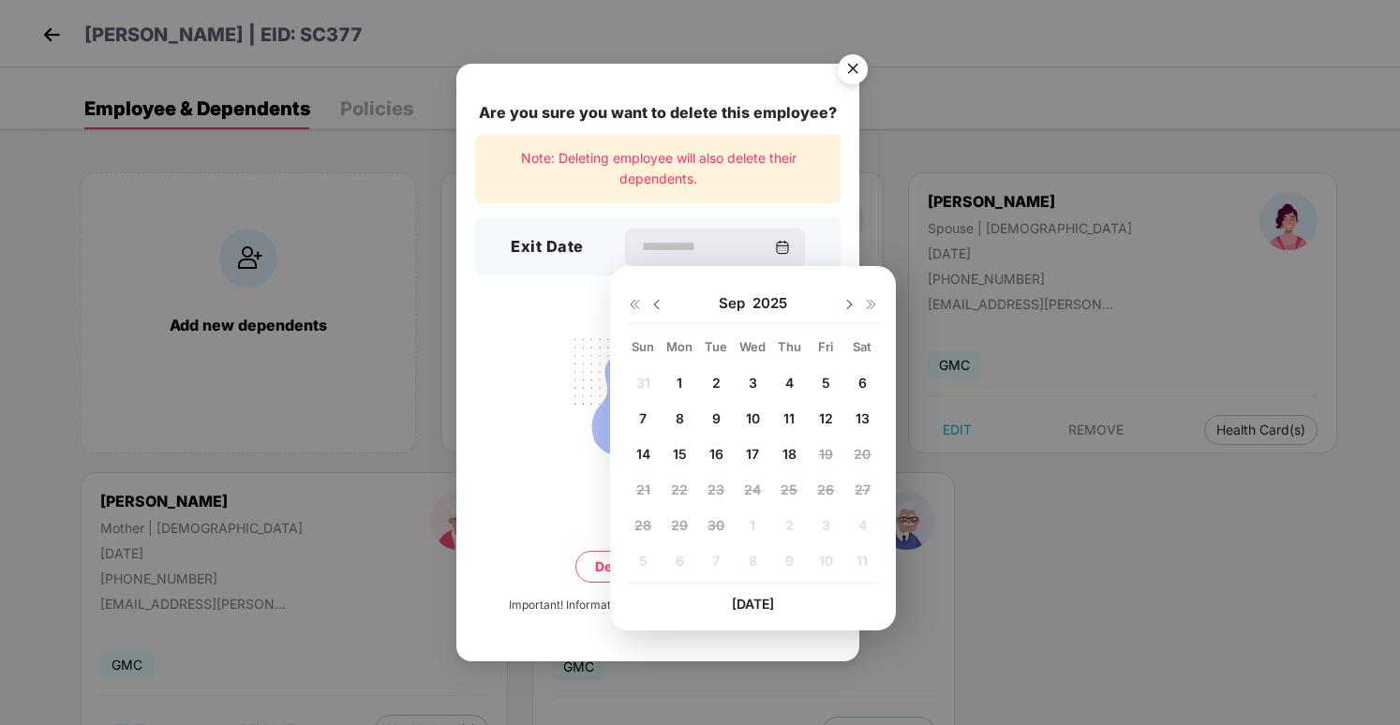
click at [722, 467] on div "16" at bounding box center [716, 455] width 33 height 28
click at [718, 459] on span "16" at bounding box center [717, 454] width 14 height 16
type input "**********"
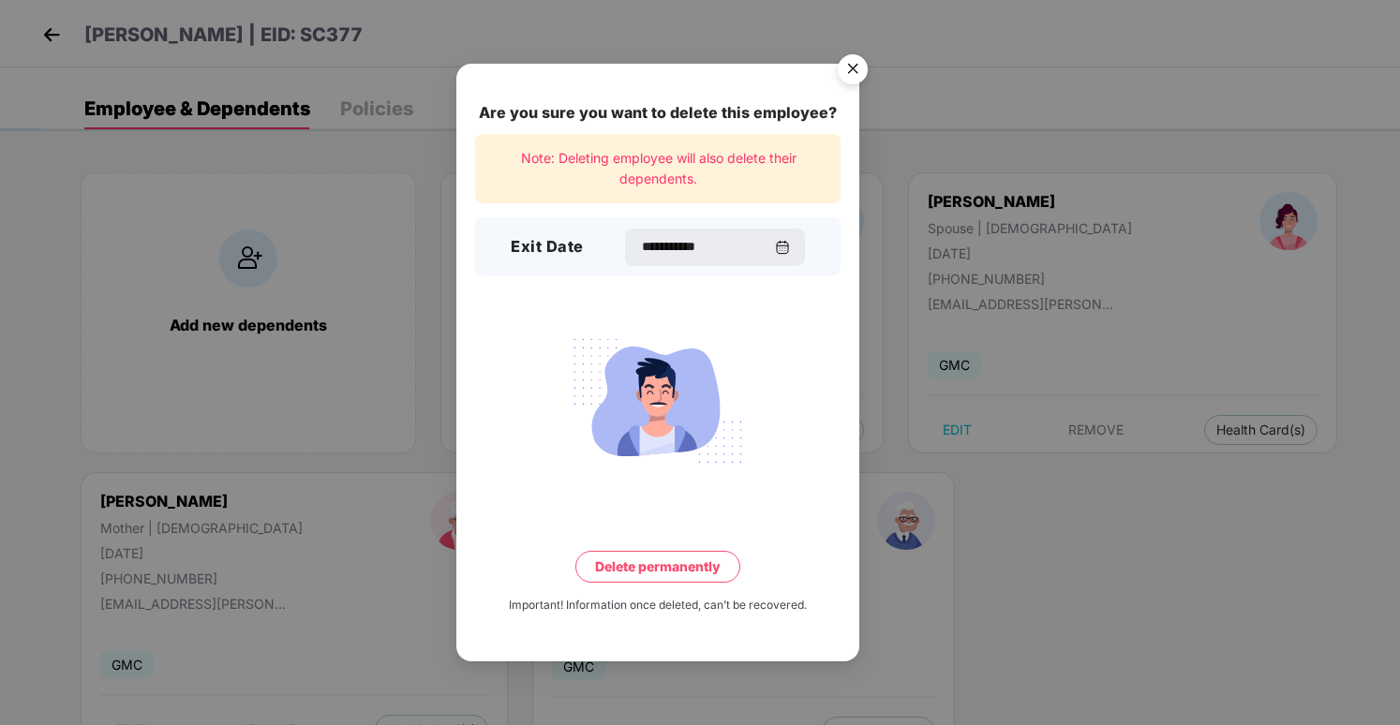
click at [713, 560] on button "Delete permanently" at bounding box center [657, 567] width 165 height 32
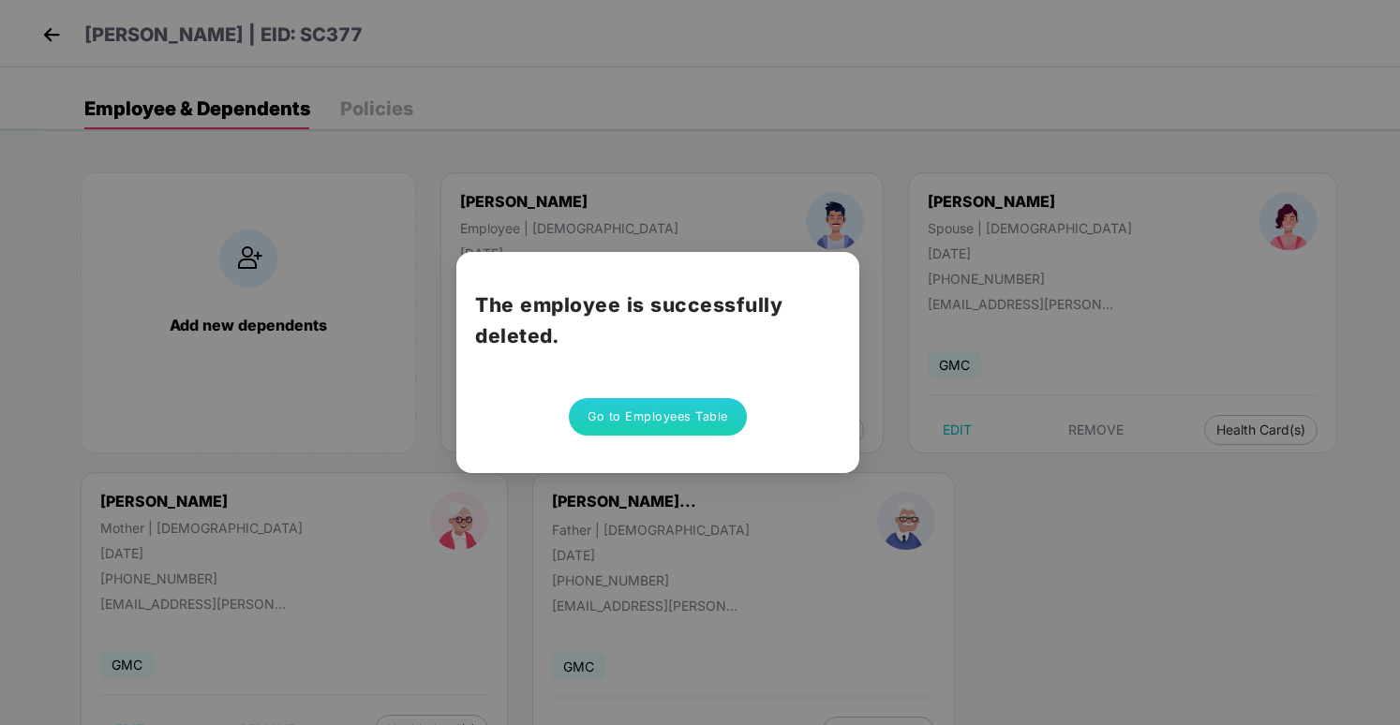
click at [587, 401] on button "Go to Employees Table" at bounding box center [658, 416] width 178 height 37
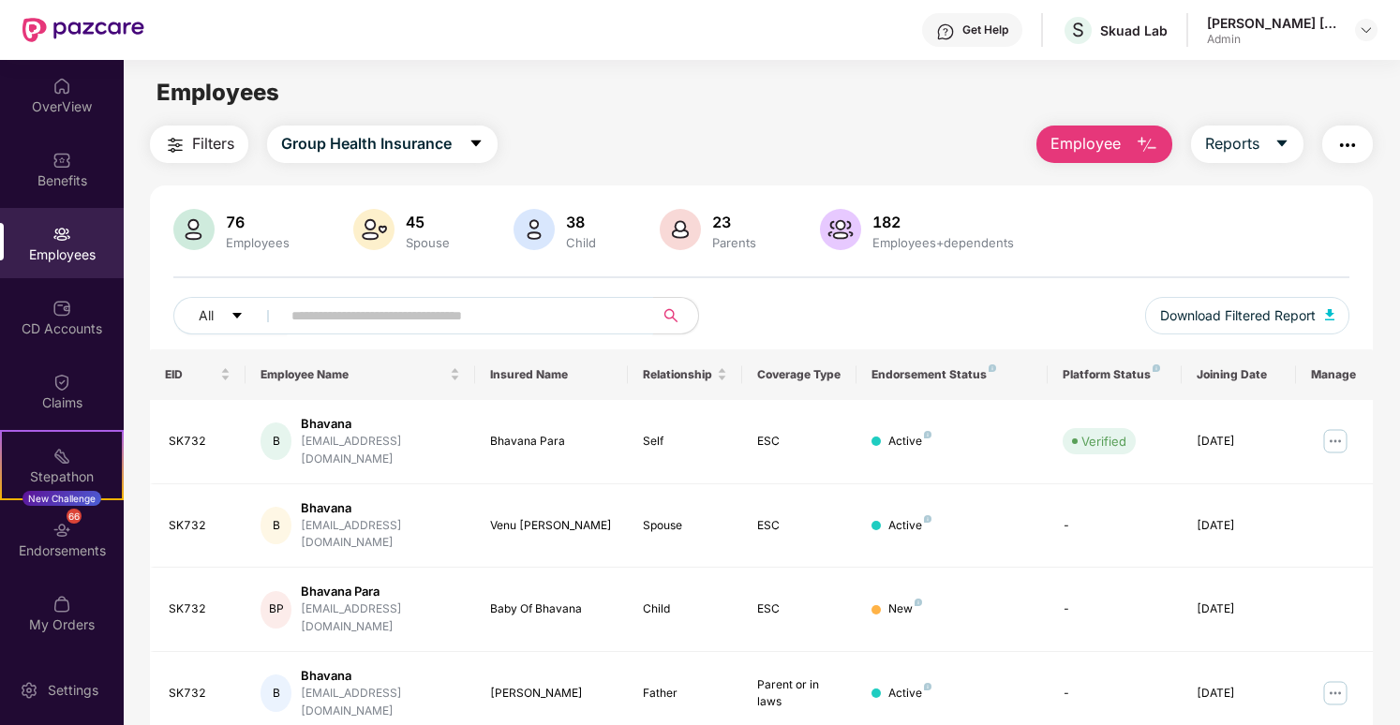
click at [540, 317] on input "text" at bounding box center [459, 316] width 336 height 28
paste input "**********"
type input "**********"
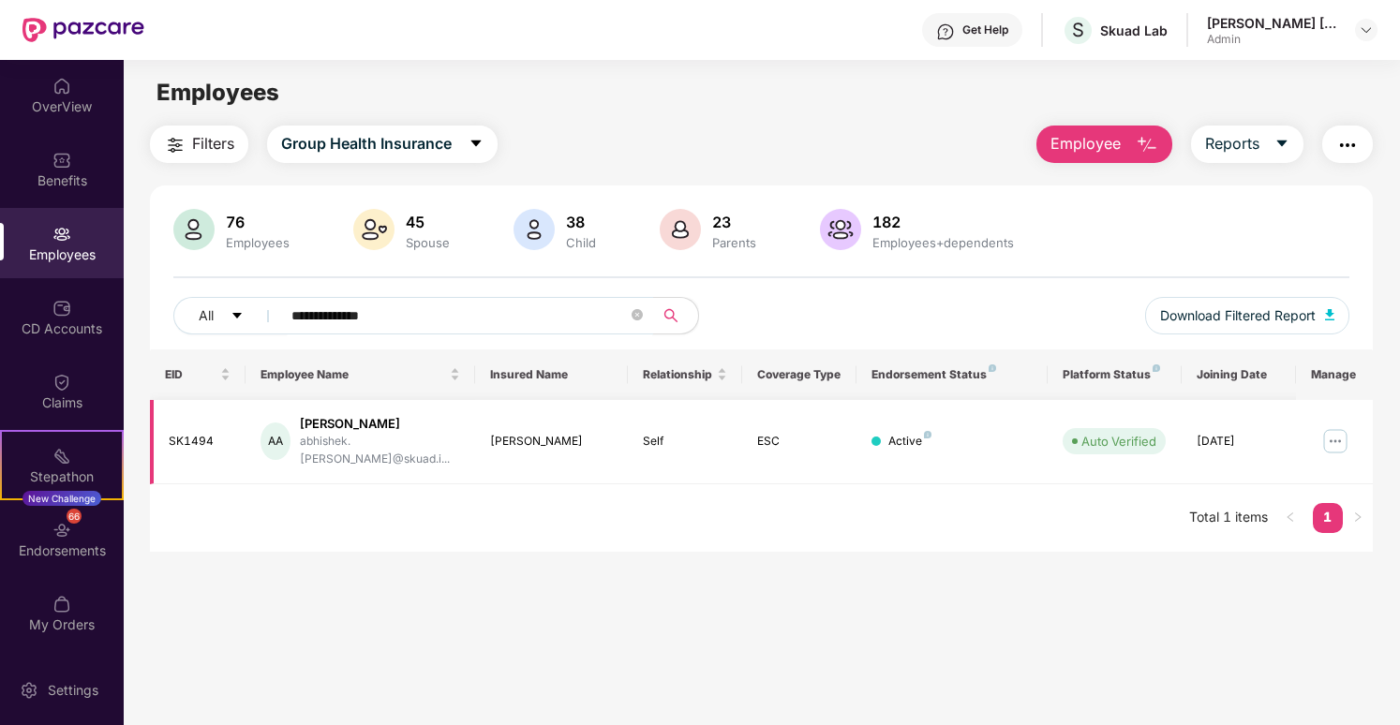
click at [1332, 434] on img at bounding box center [1336, 441] width 30 height 30
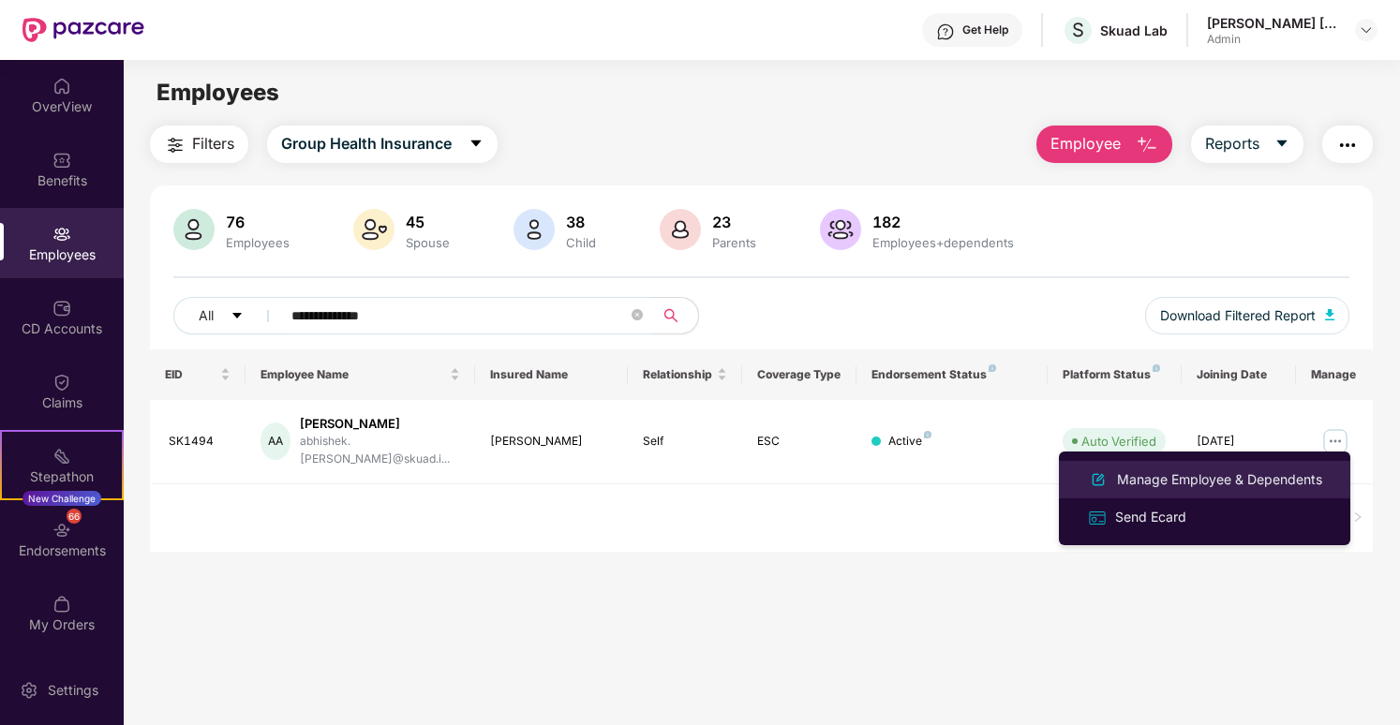
click at [1207, 486] on div "Manage Employee & Dependents" at bounding box center [1219, 480] width 213 height 21
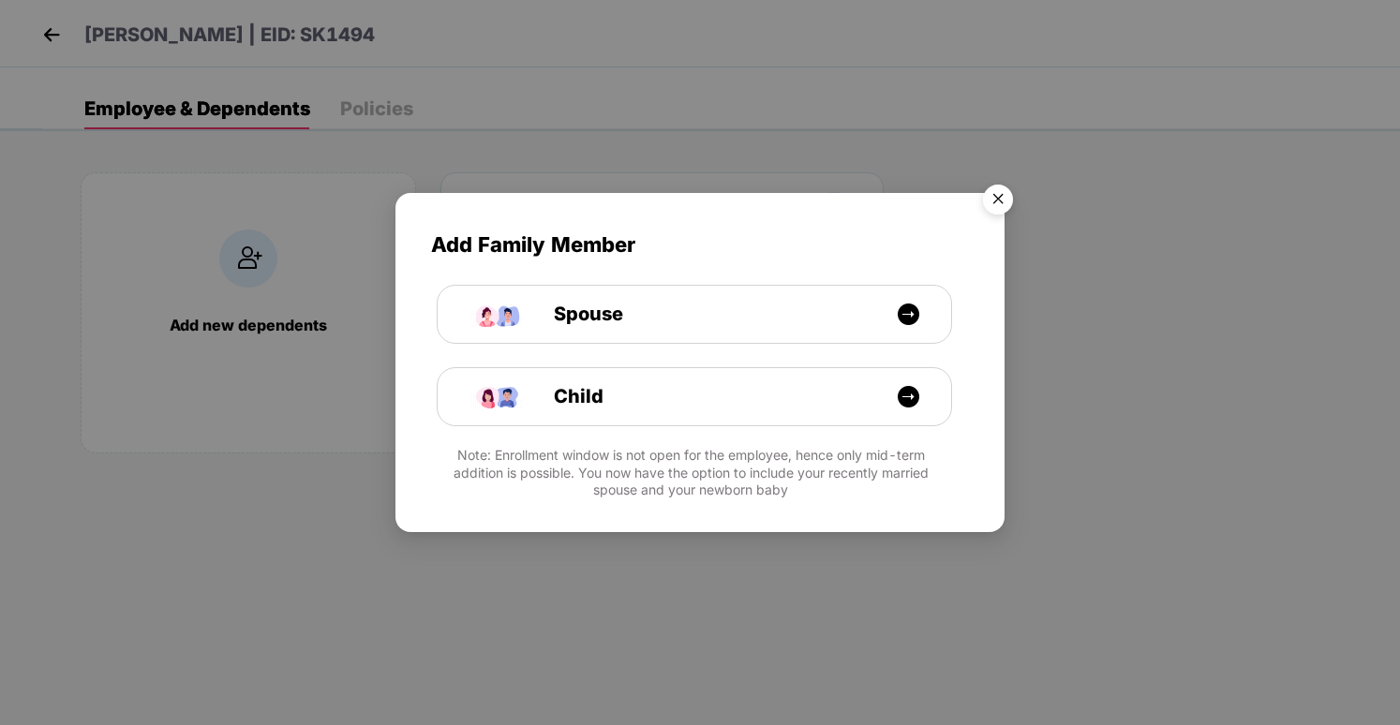
click at [1005, 206] on img "Close" at bounding box center [998, 202] width 52 height 52
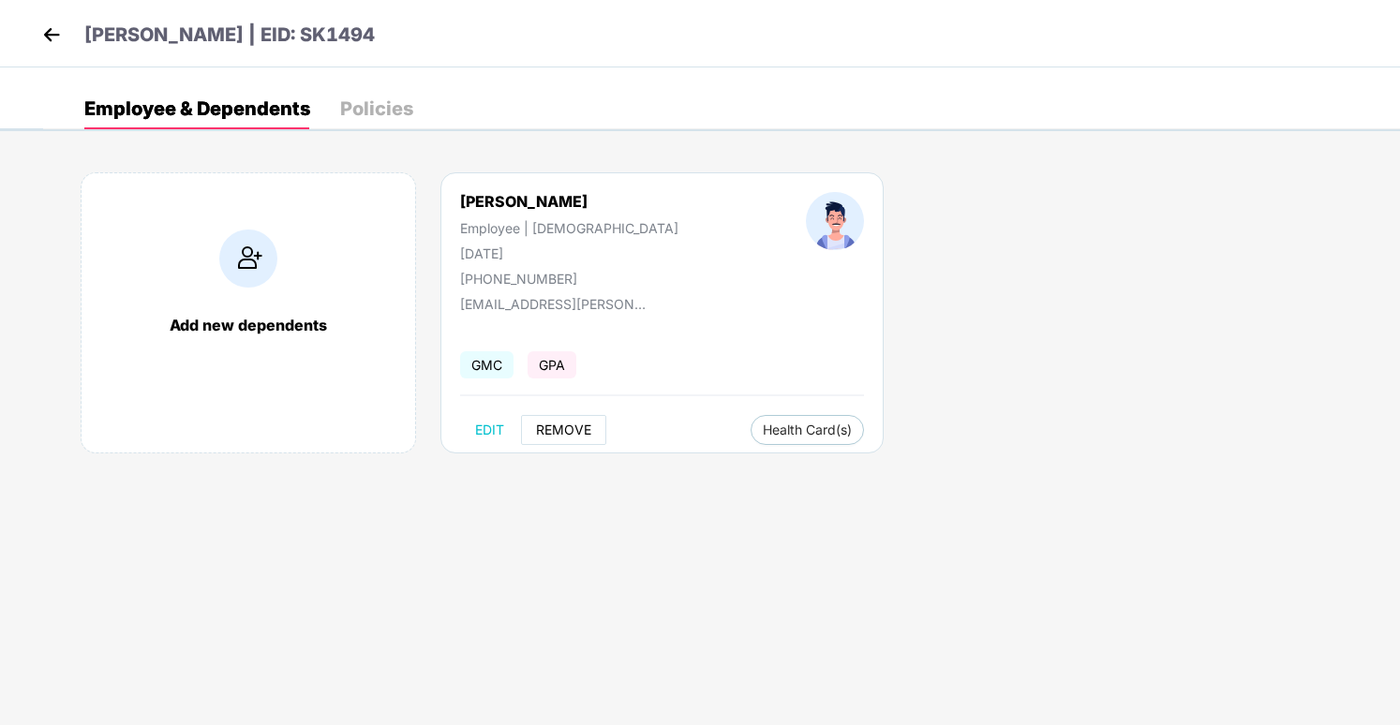
click at [560, 441] on button "REMOVE" at bounding box center [563, 430] width 85 height 30
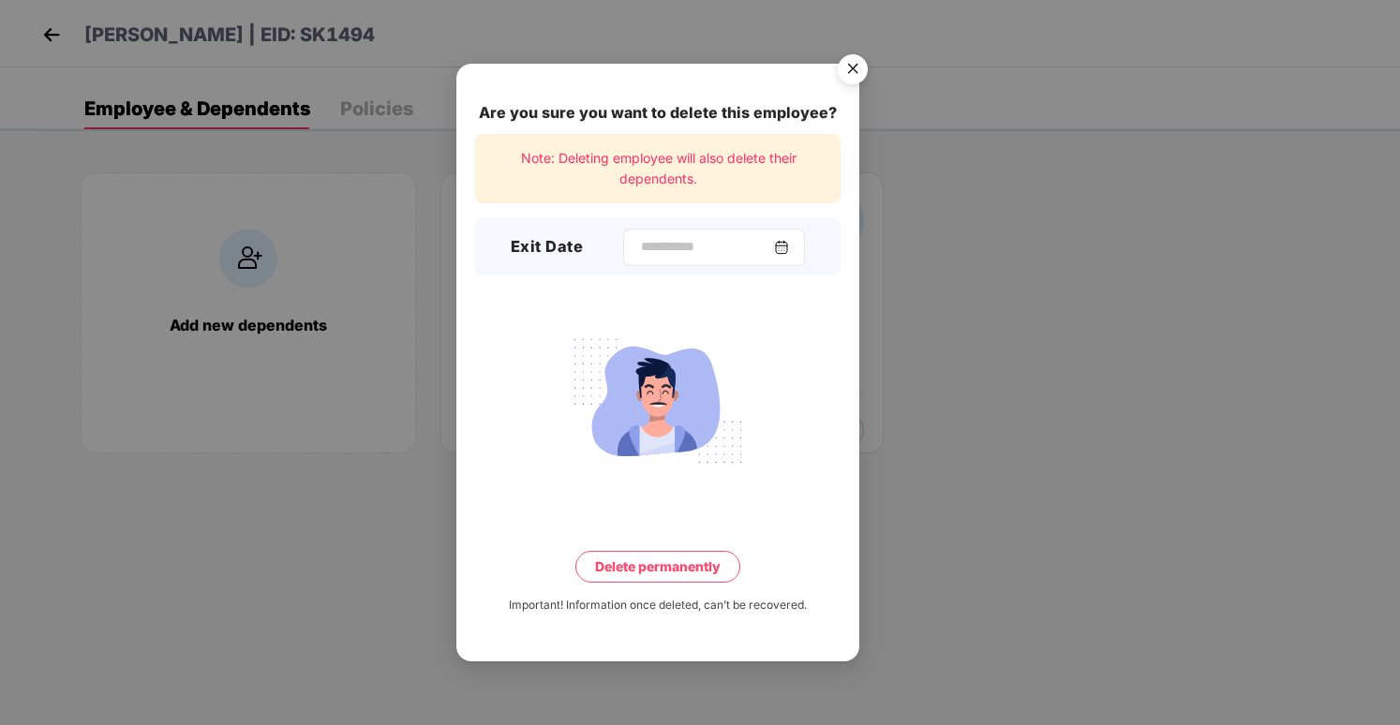
click at [705, 261] on div at bounding box center [714, 247] width 182 height 37
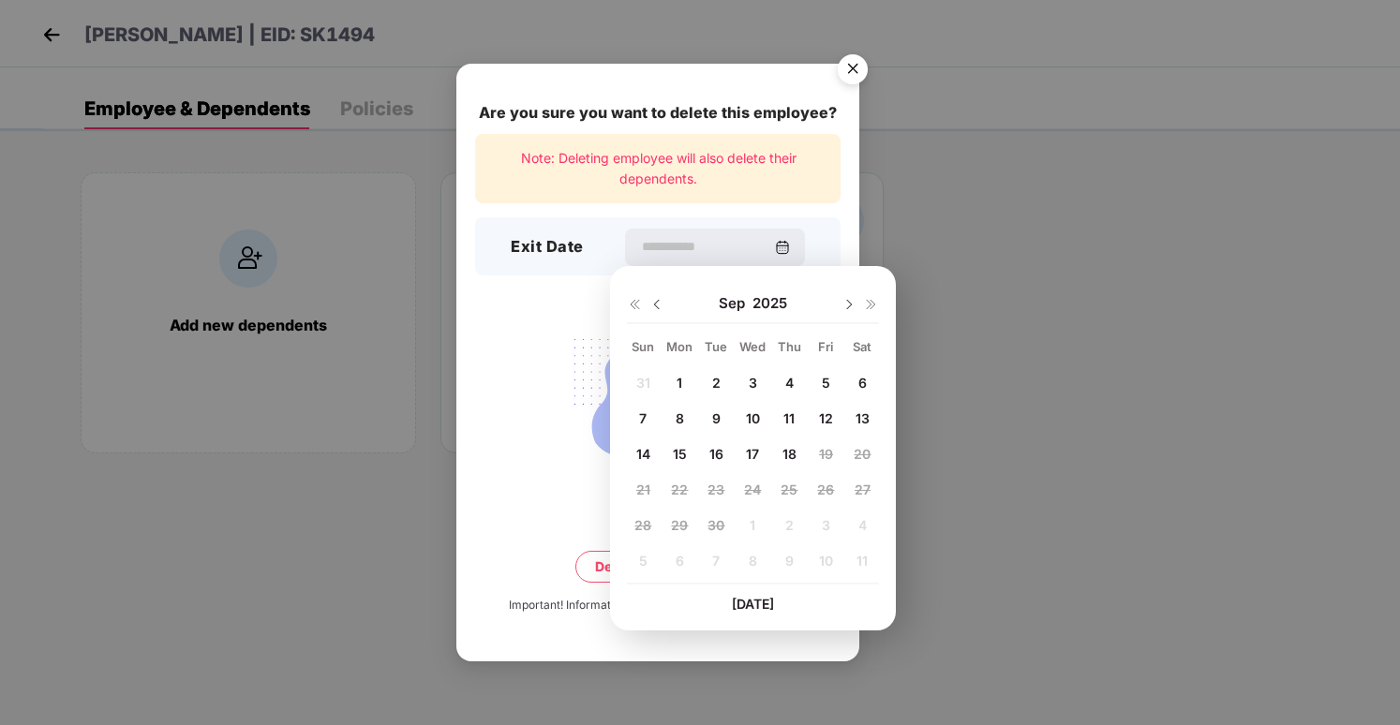
click at [716, 449] on span "16" at bounding box center [717, 454] width 14 height 16
type input "**********"
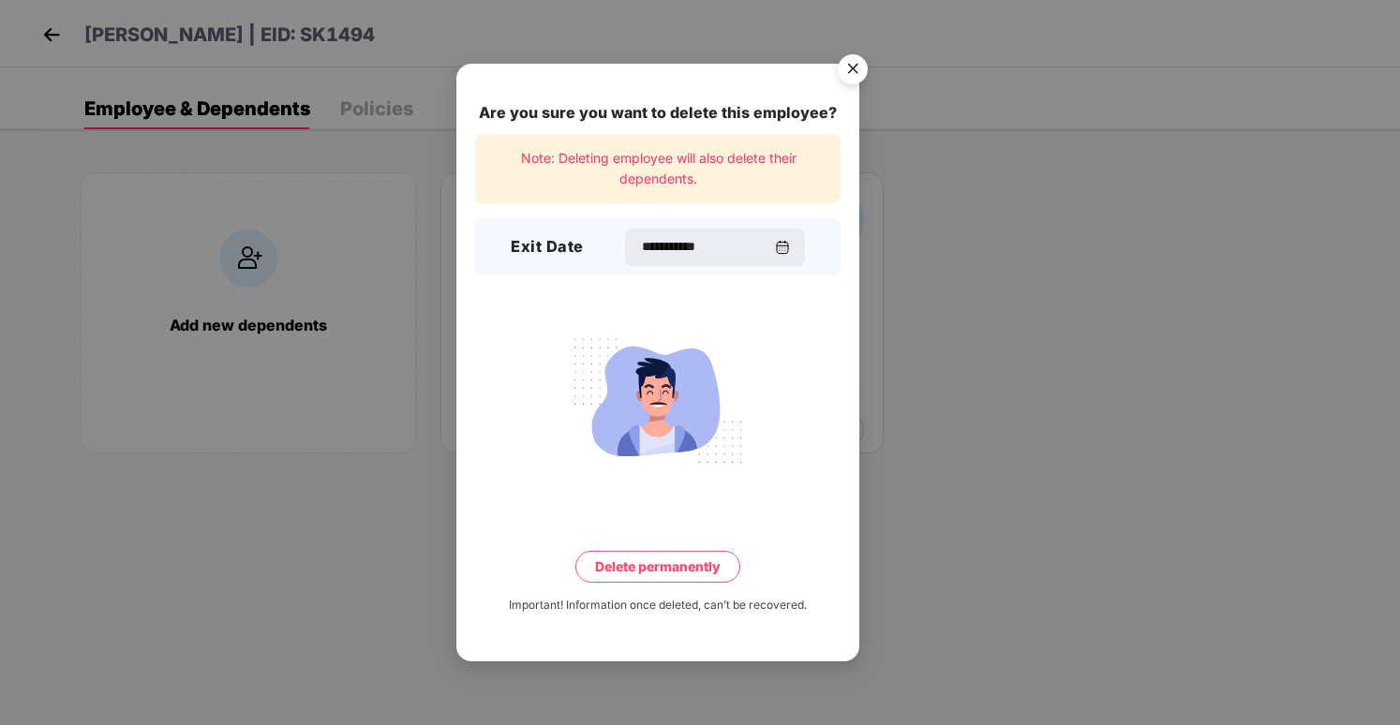
click at [695, 570] on button "Delete permanently" at bounding box center [657, 567] width 165 height 32
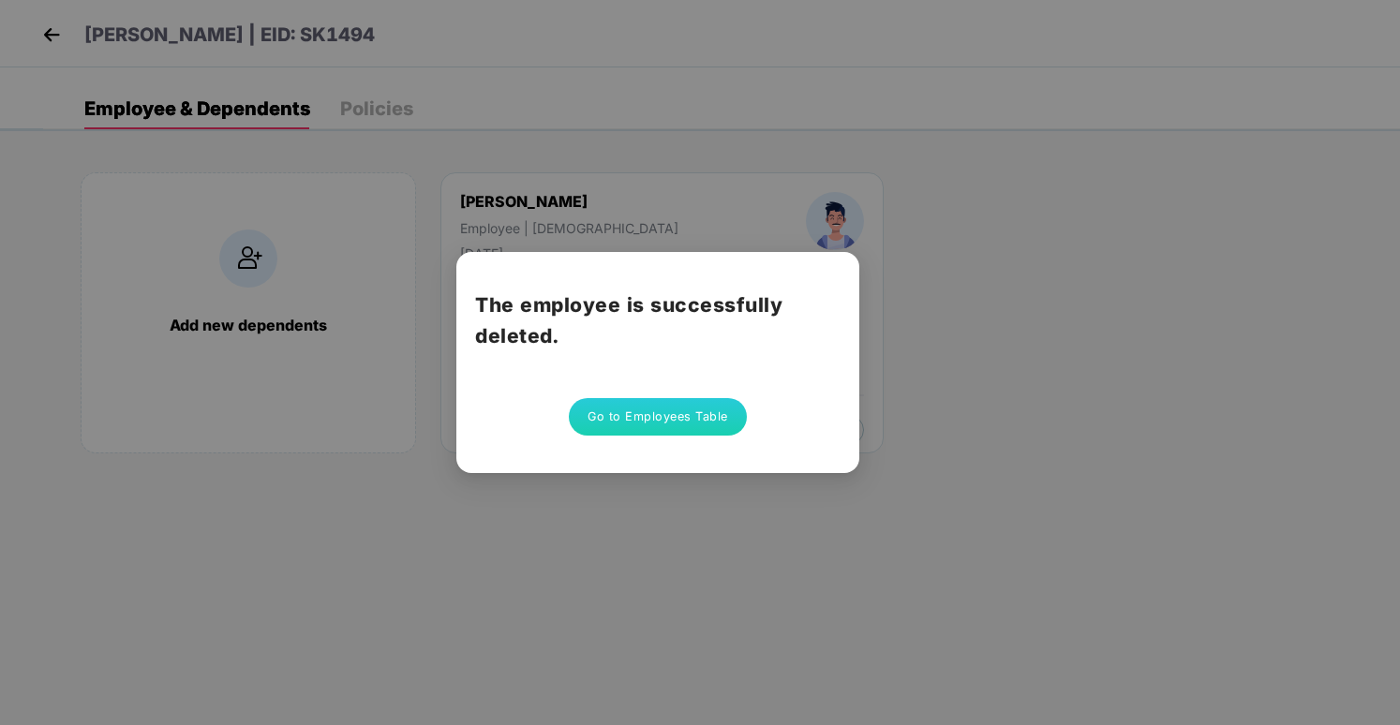
click at [633, 439] on div "The employee is successfully deleted. Go to Employees Table" at bounding box center [657, 362] width 403 height 221
click at [618, 415] on button "Go to Employees Table" at bounding box center [658, 416] width 178 height 37
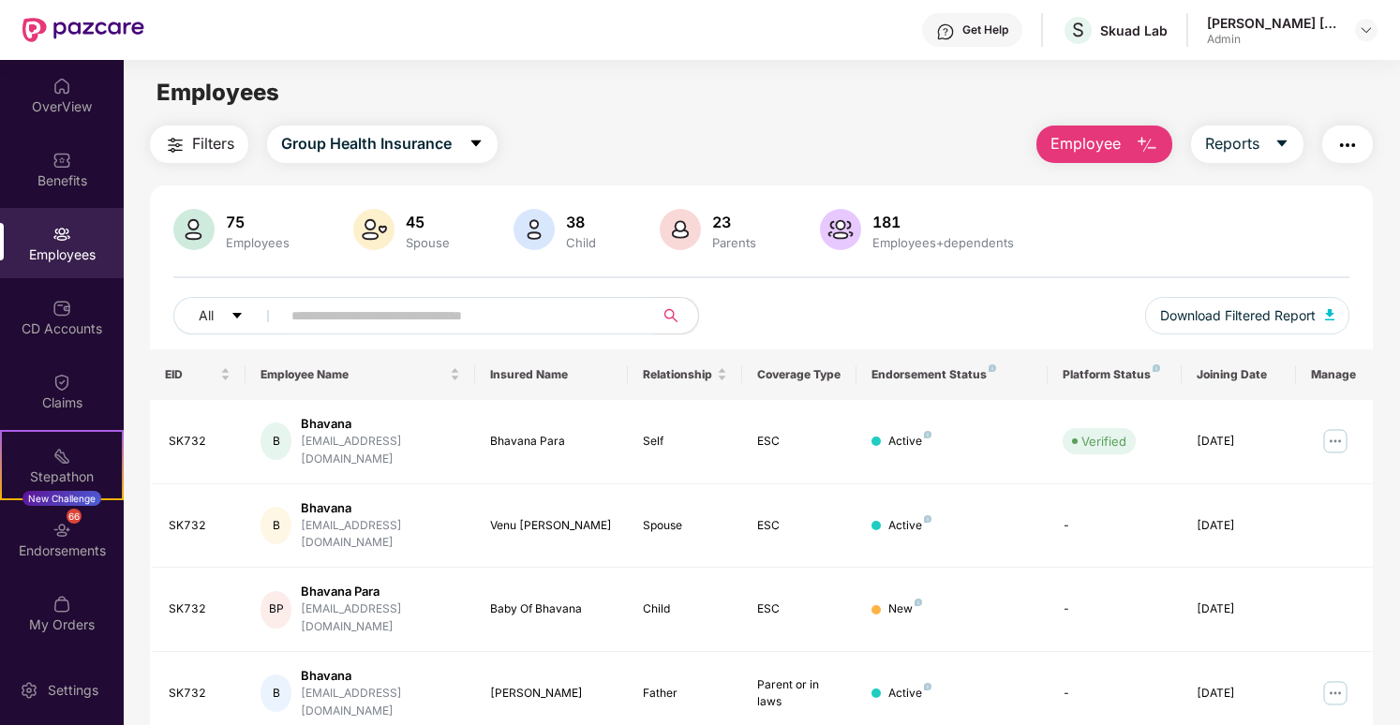
click at [502, 329] on input "text" at bounding box center [459, 316] width 336 height 28
type input "****"
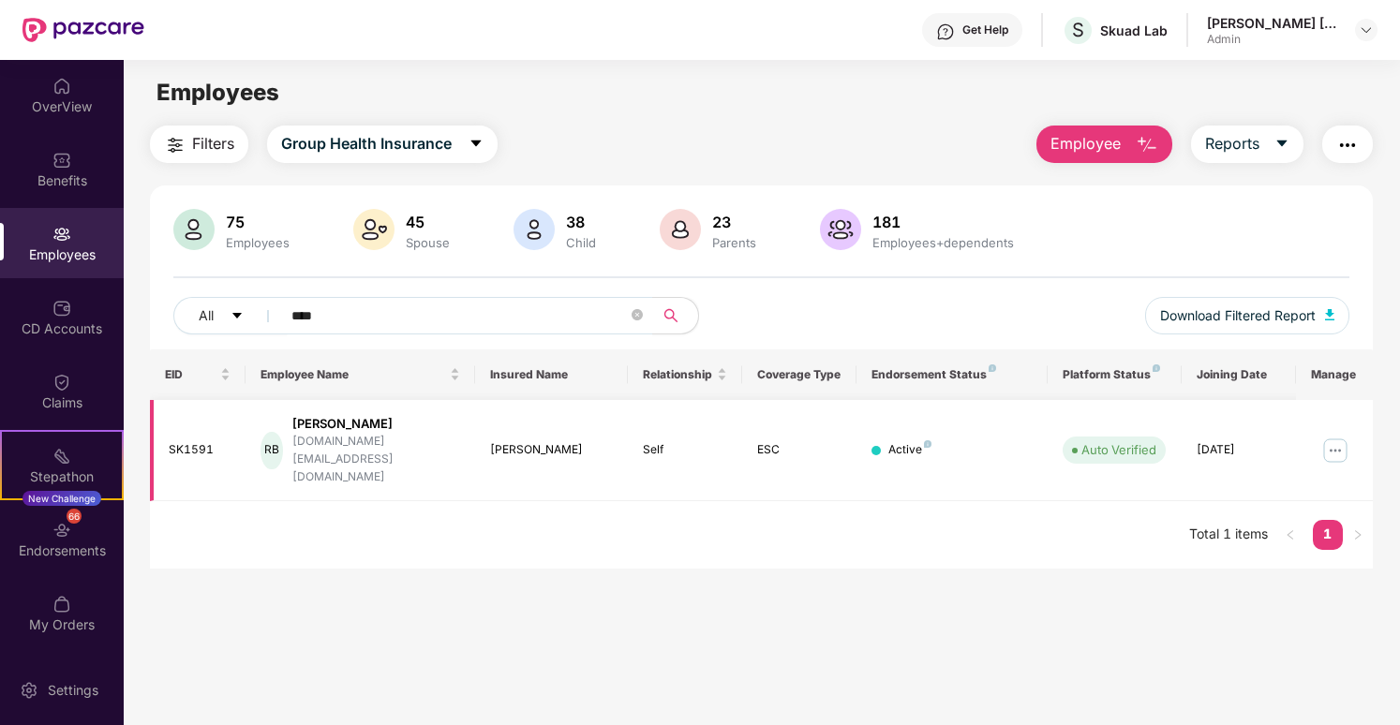
click at [1335, 436] on img at bounding box center [1336, 451] width 30 height 30
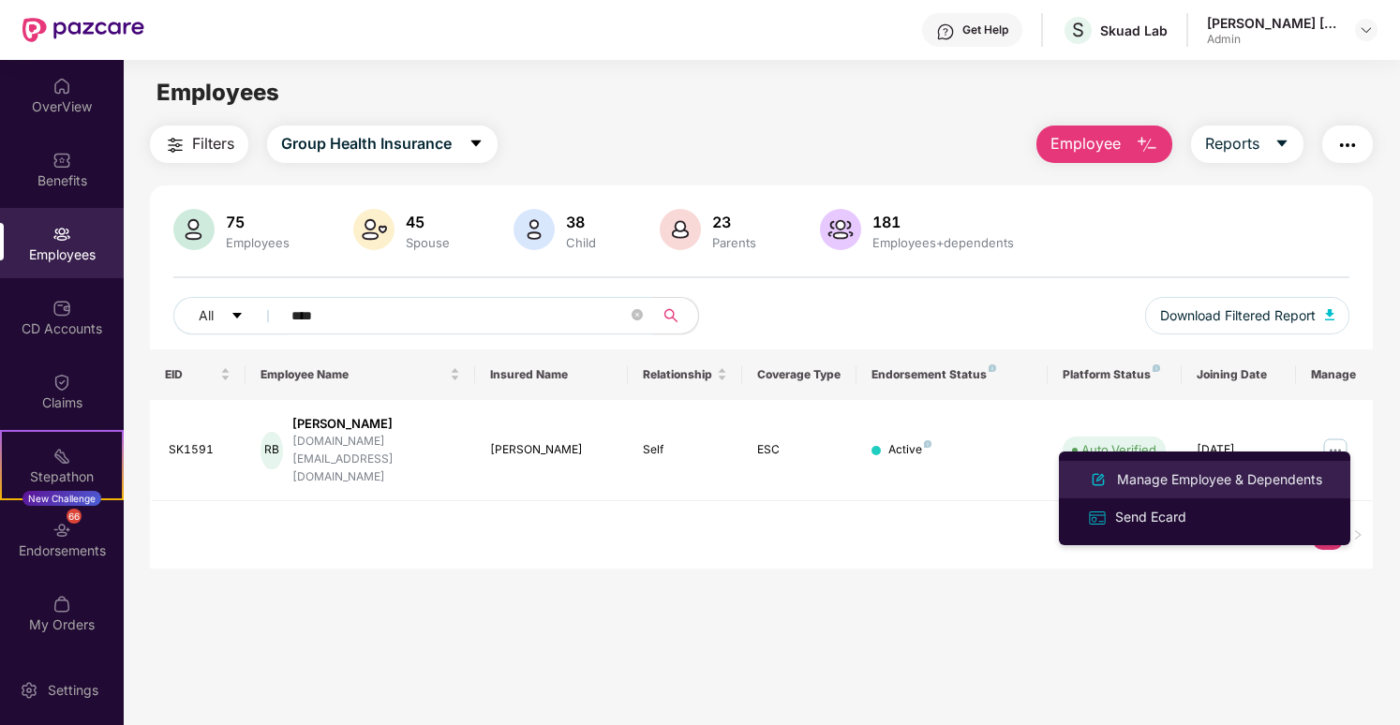
click at [1124, 489] on div "Manage Employee & Dependents" at bounding box center [1219, 480] width 213 height 21
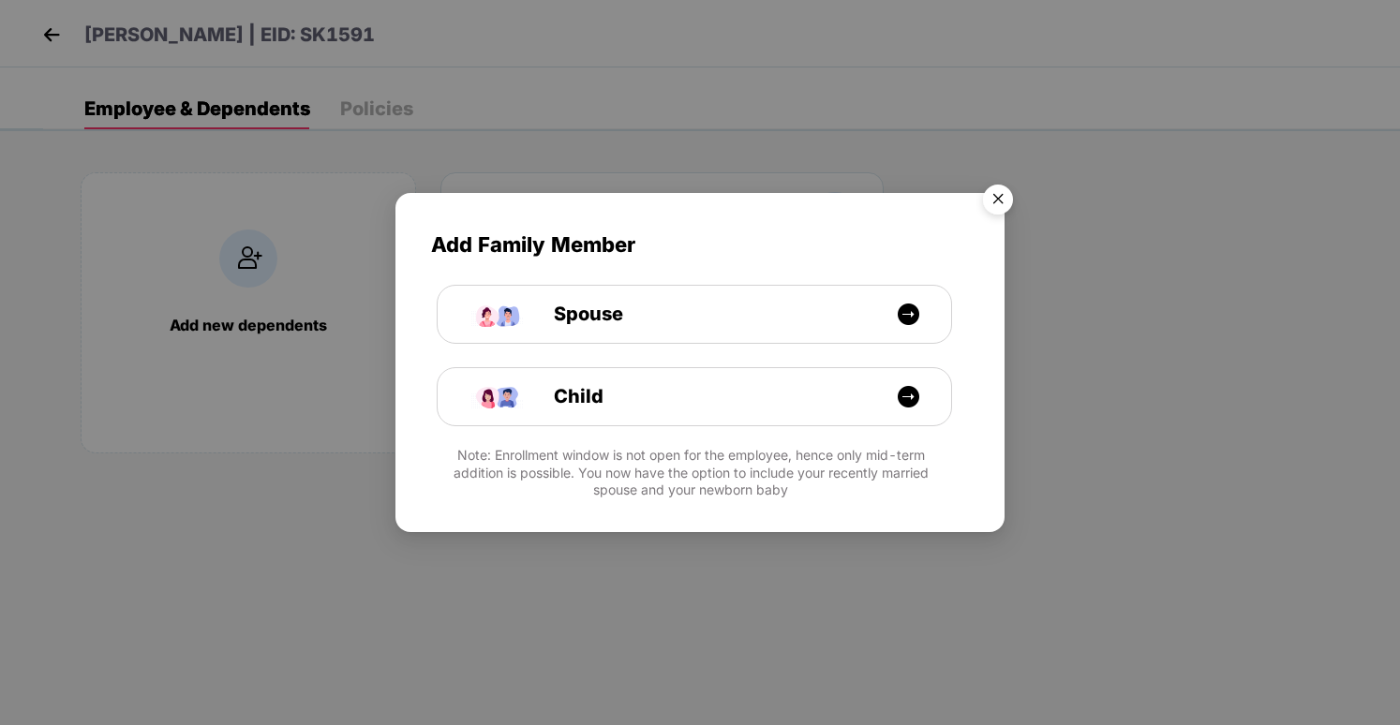
click at [1006, 202] on img "Close" at bounding box center [998, 202] width 52 height 52
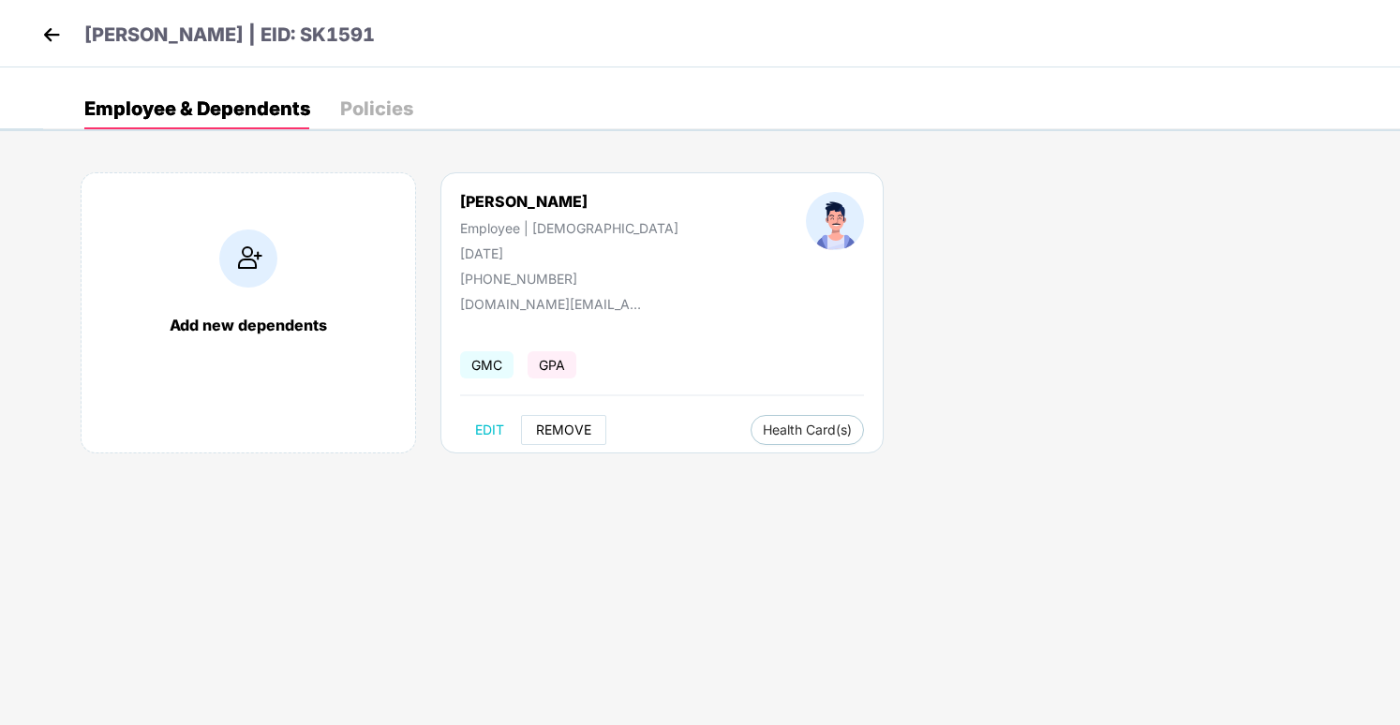
click at [589, 426] on span "REMOVE" at bounding box center [563, 430] width 55 height 15
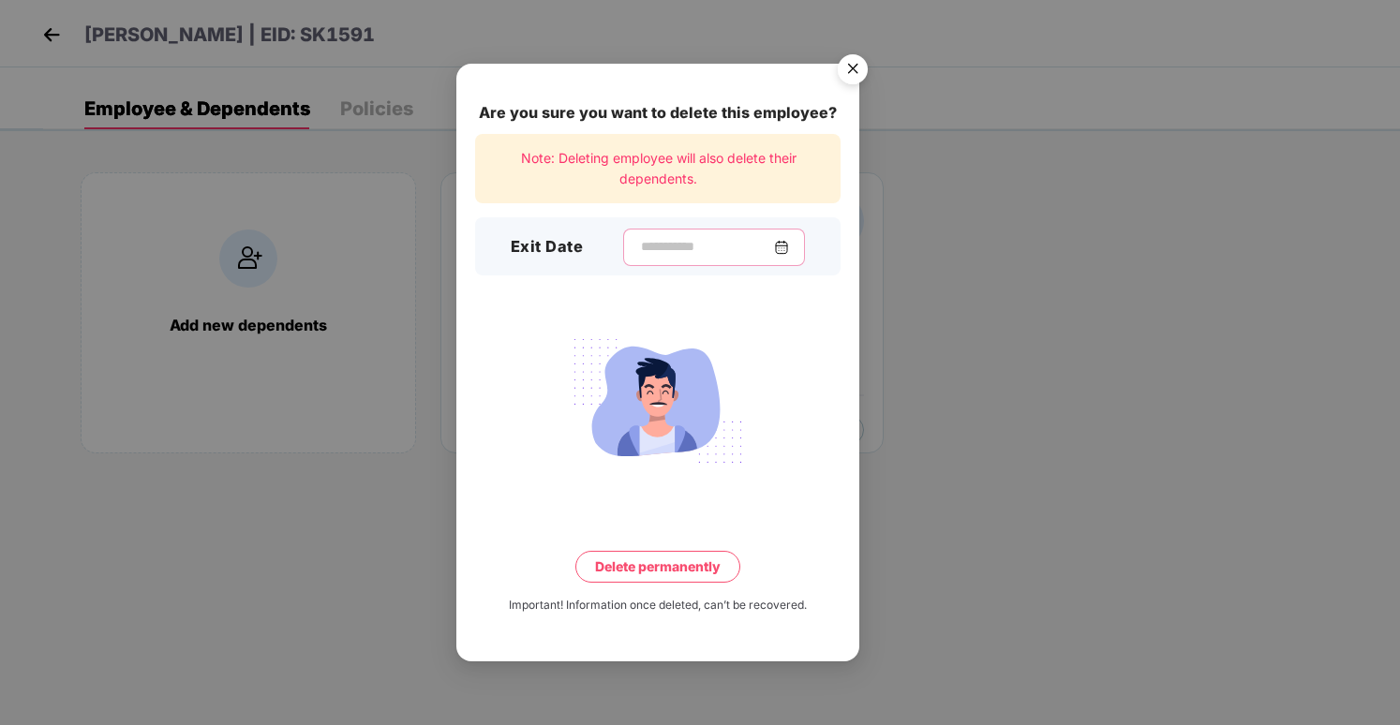
click at [697, 240] on input at bounding box center [706, 247] width 135 height 20
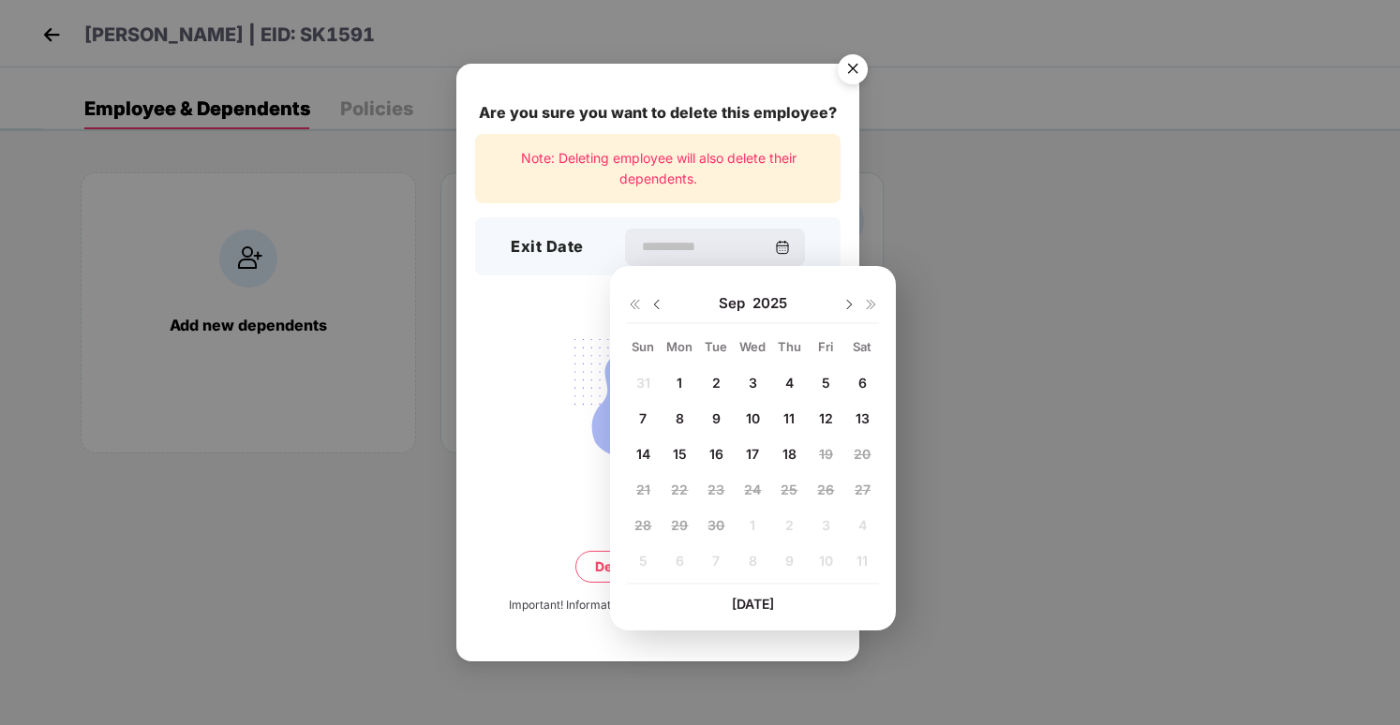
click at [721, 448] on span "16" at bounding box center [717, 454] width 14 height 16
type input "**********"
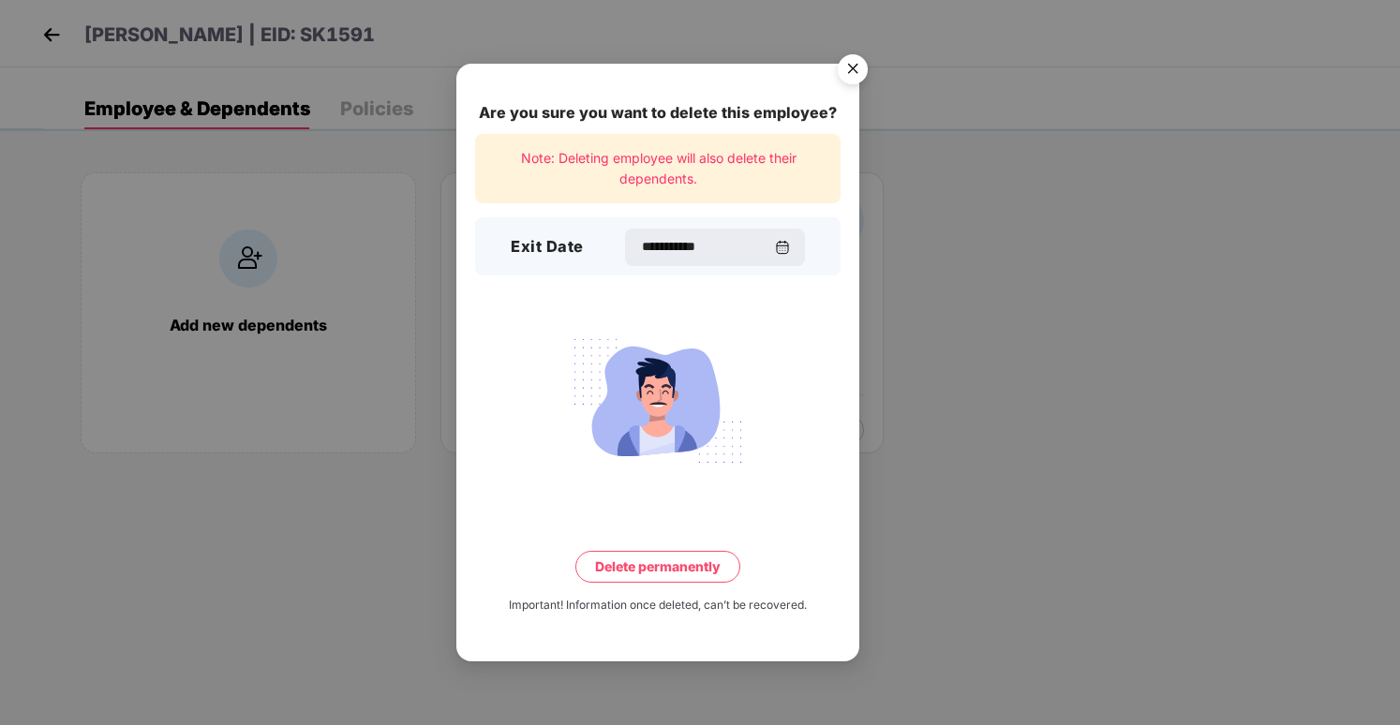
click at [680, 559] on button "Delete permanently" at bounding box center [657, 567] width 165 height 32
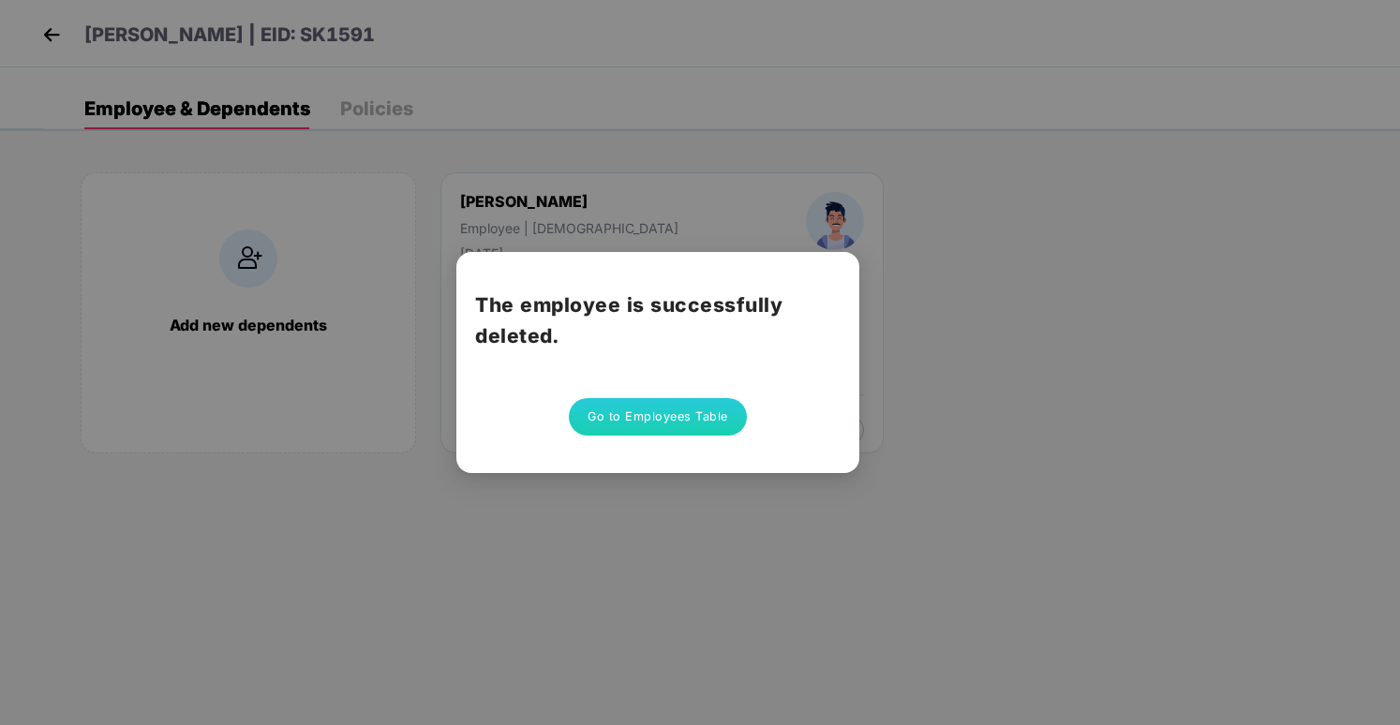
click at [609, 418] on button "Go to Employees Table" at bounding box center [658, 416] width 178 height 37
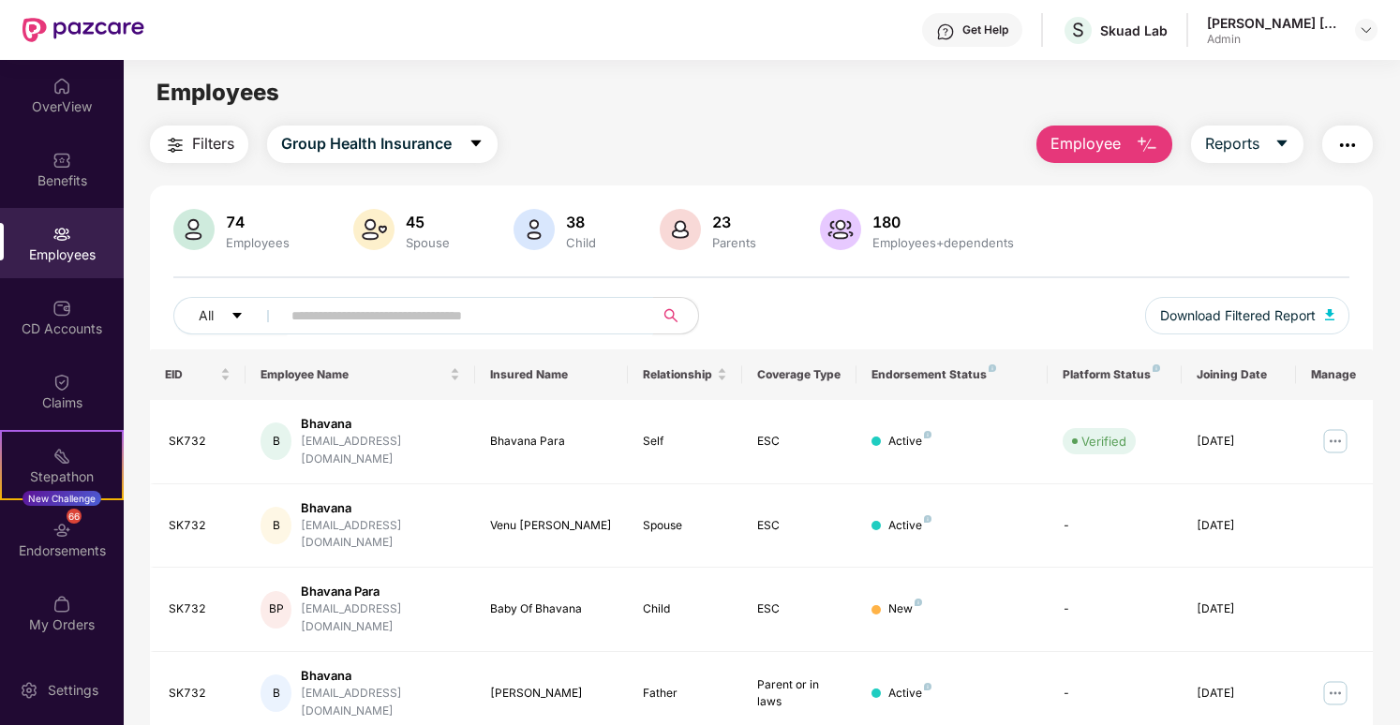
click at [545, 302] on input "text" at bounding box center [459, 316] width 336 height 28
paste input "**********"
type input "**********"
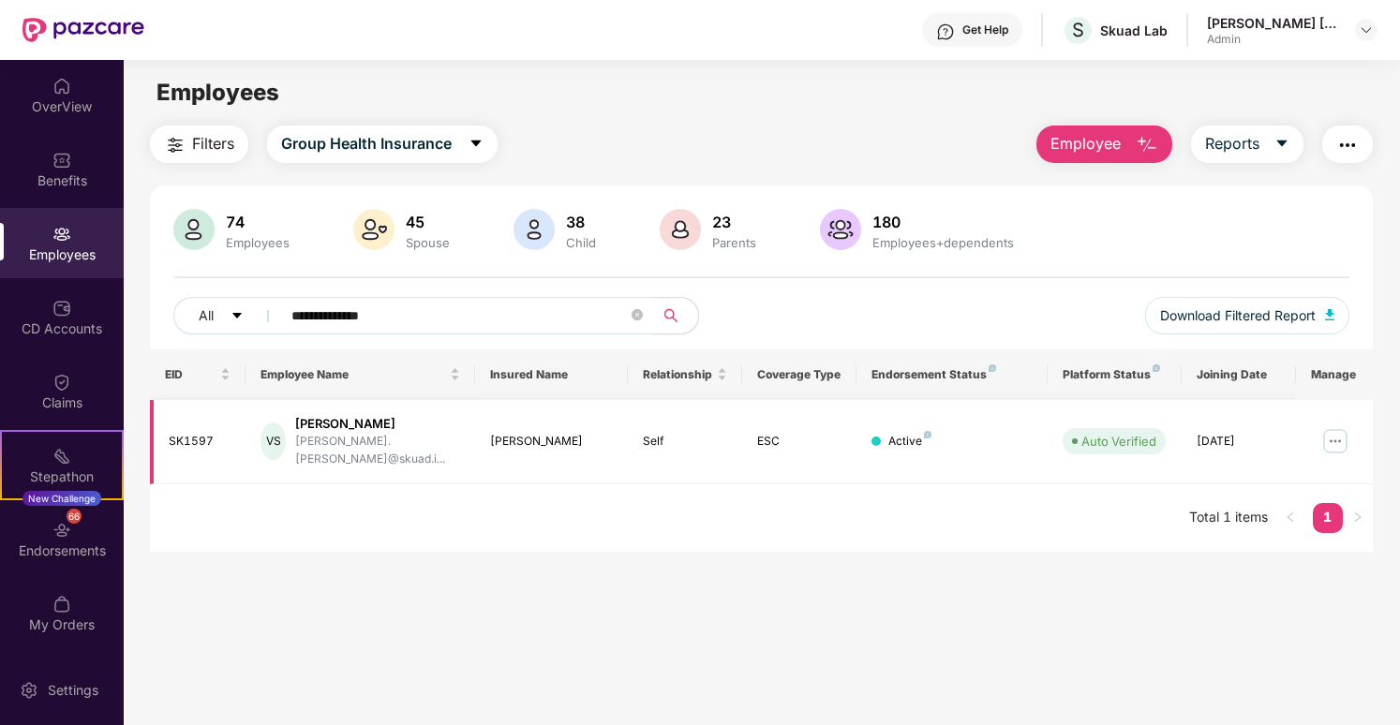
click at [1331, 441] on img at bounding box center [1336, 441] width 30 height 30
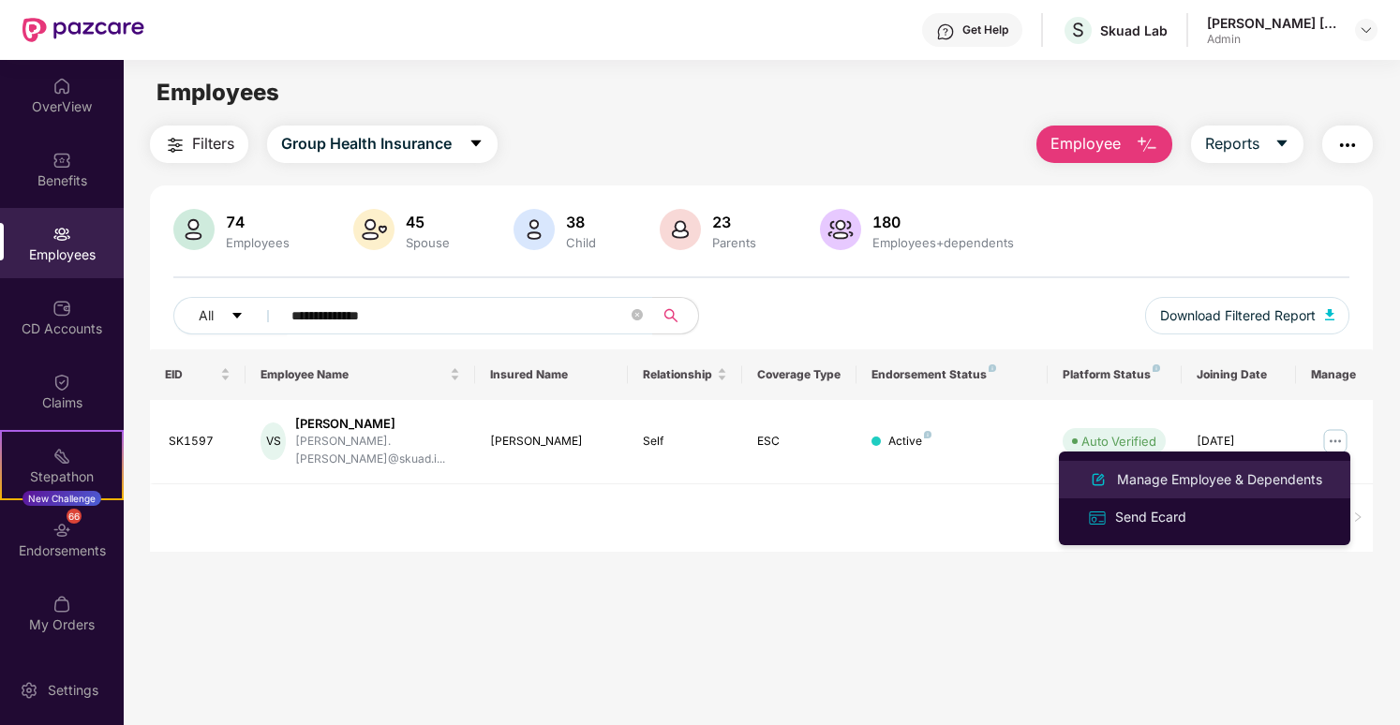
click at [1197, 481] on div "Manage Employee & Dependents" at bounding box center [1219, 480] width 213 height 21
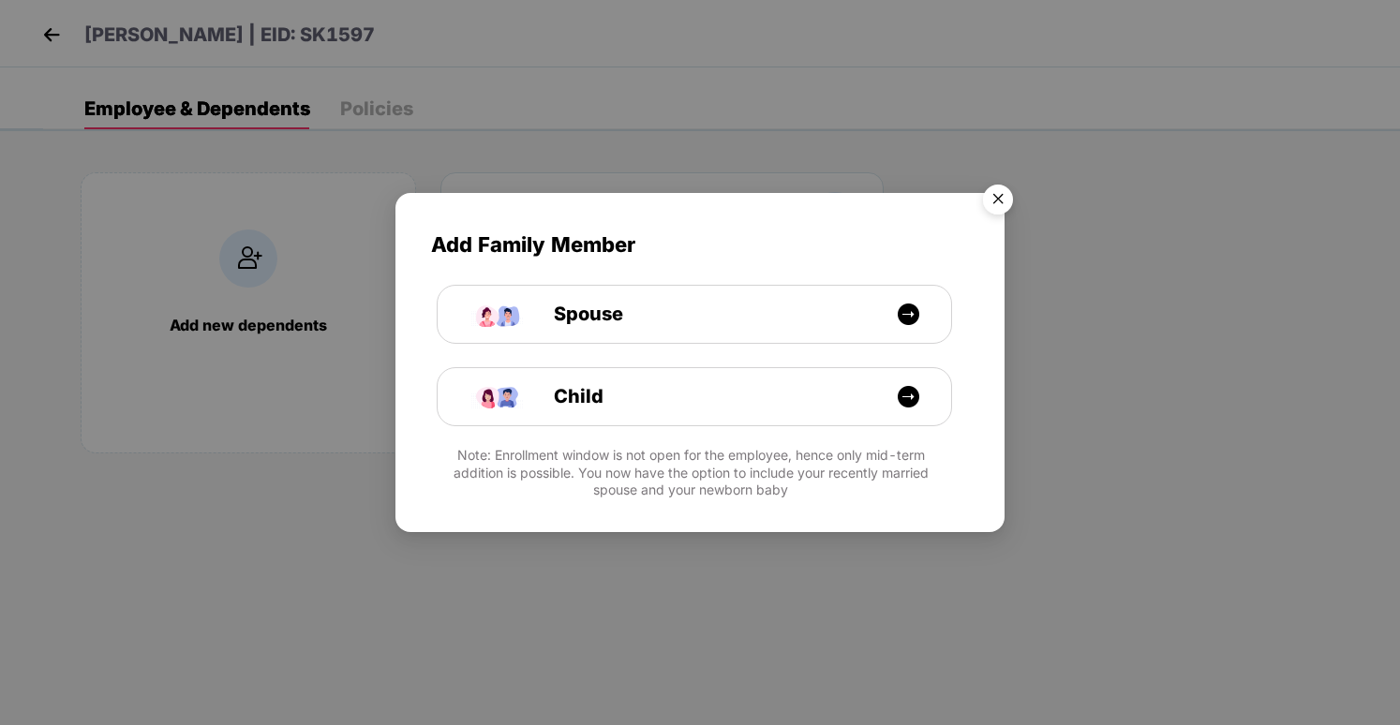
click at [999, 203] on img "Close" at bounding box center [998, 202] width 52 height 52
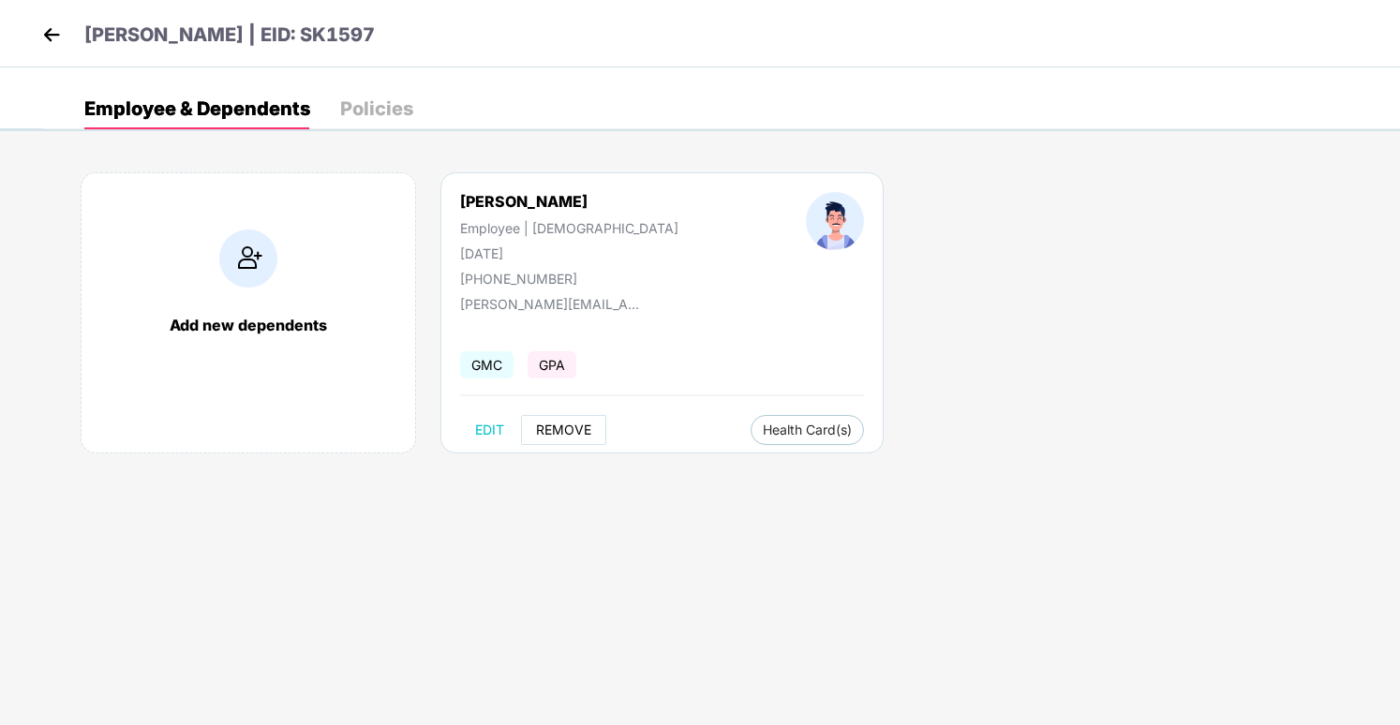
click at [578, 428] on span "REMOVE" at bounding box center [563, 430] width 55 height 15
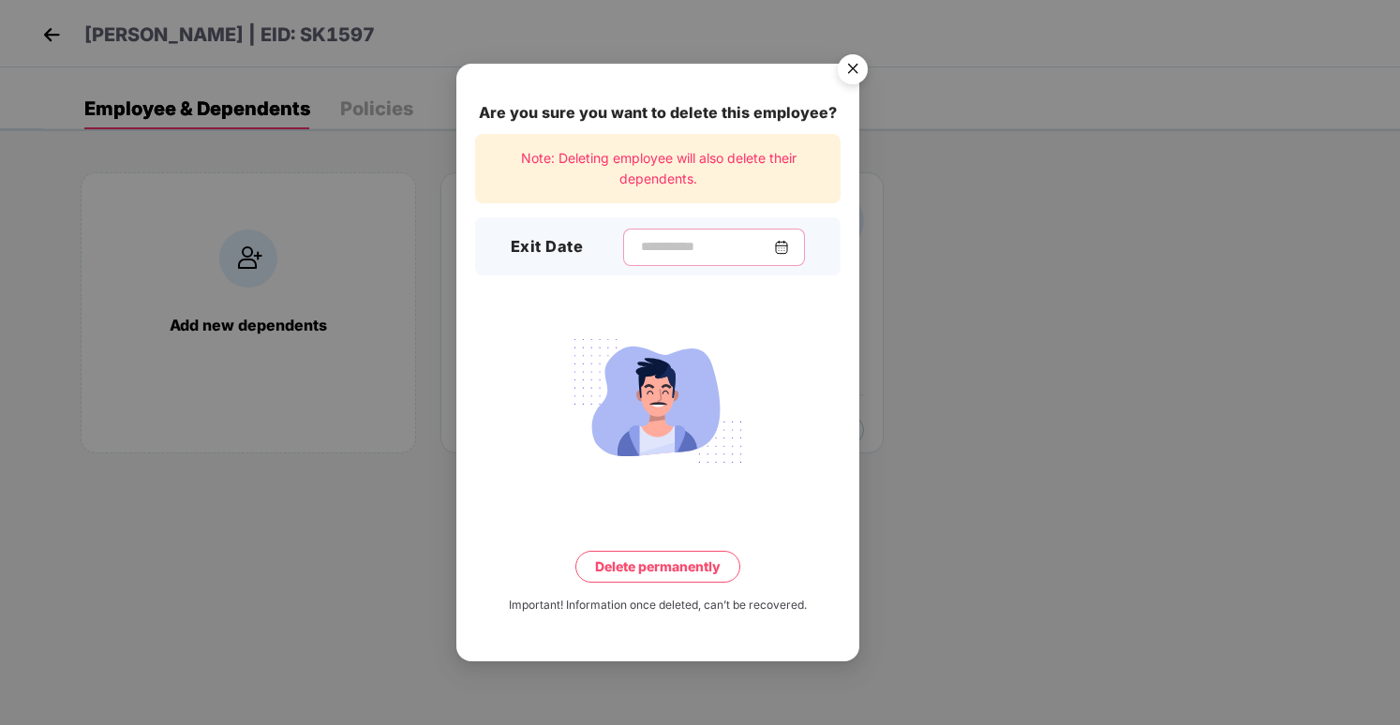
click at [740, 244] on input at bounding box center [706, 247] width 135 height 20
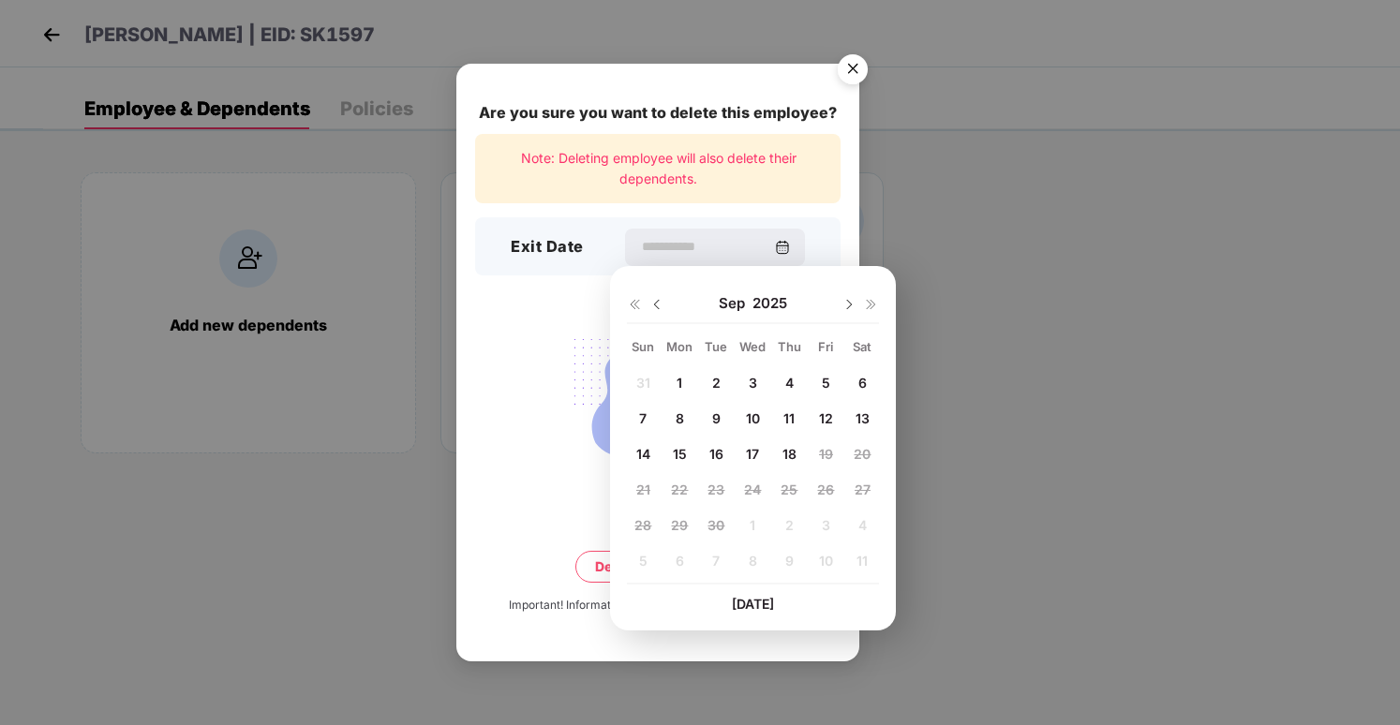
click at [714, 452] on span "16" at bounding box center [717, 454] width 14 height 16
type input "**********"
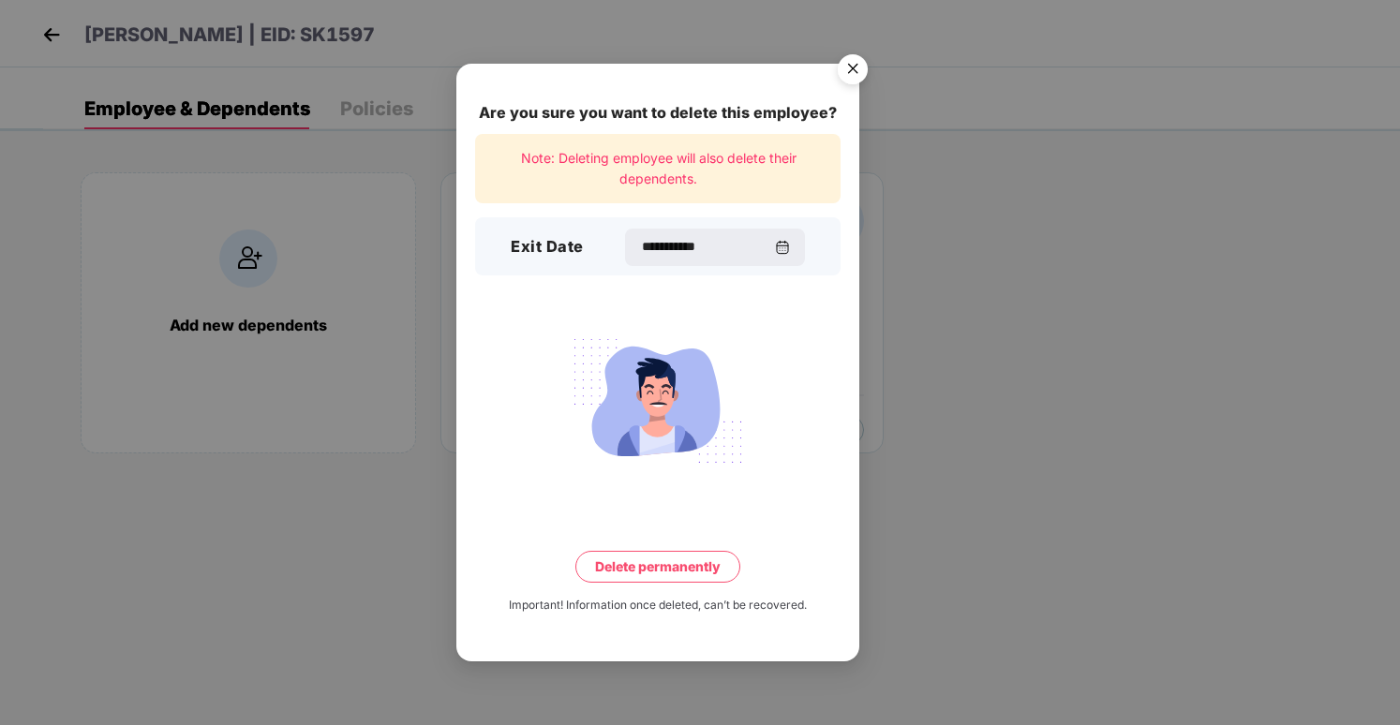
click at [700, 574] on button "Delete permanently" at bounding box center [657, 567] width 165 height 32
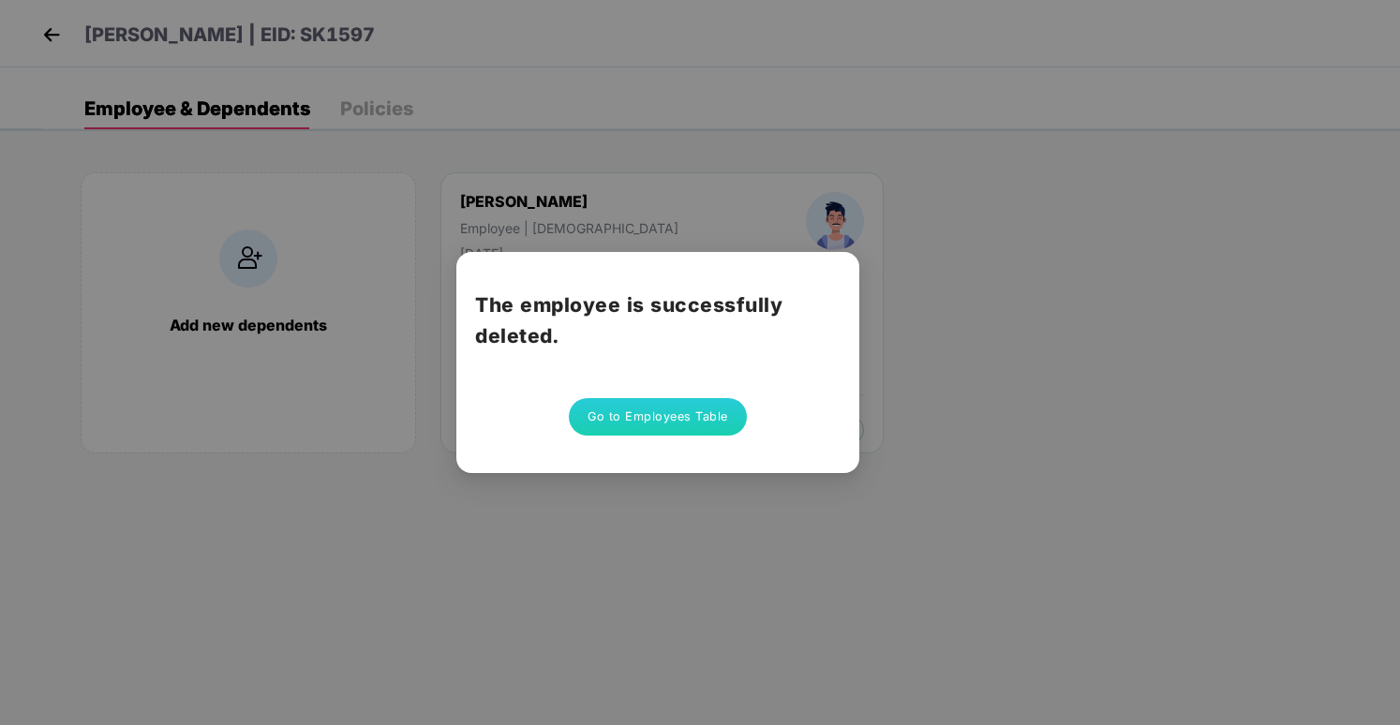
click at [678, 414] on button "Go to Employees Table" at bounding box center [658, 416] width 178 height 37
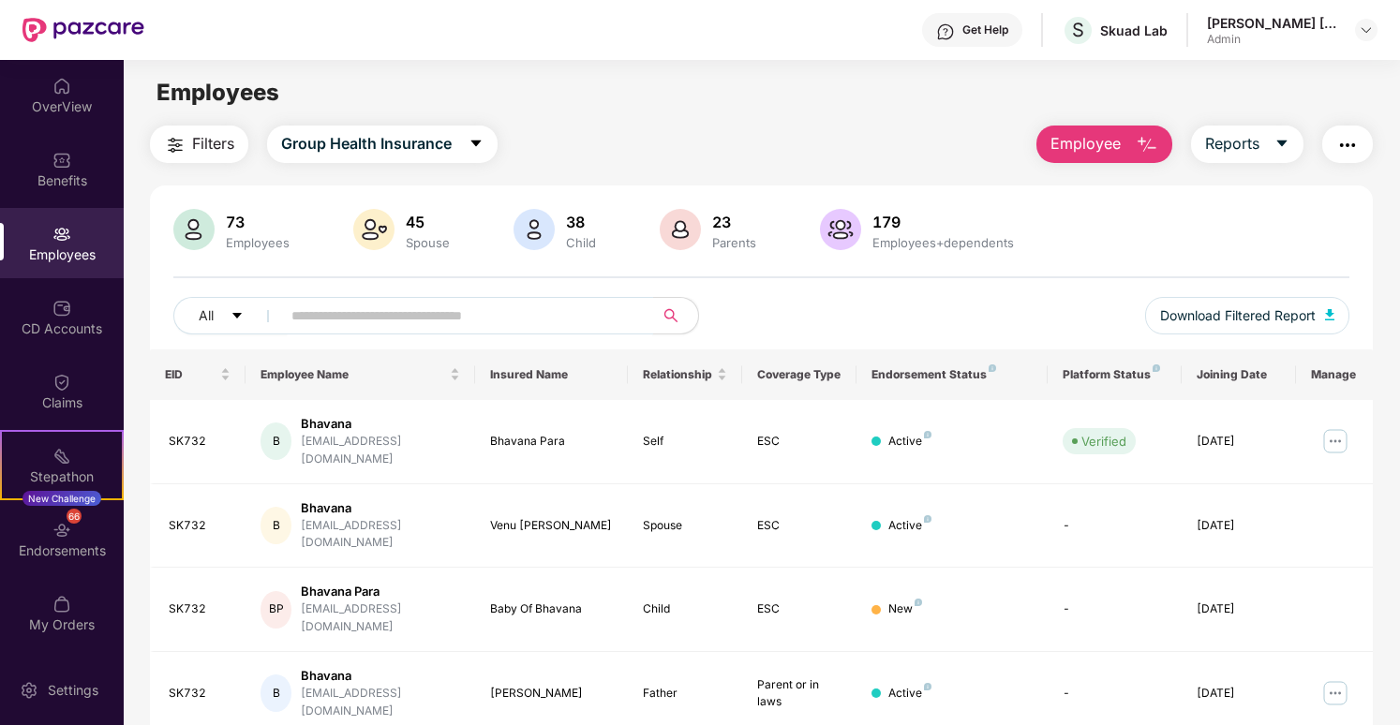
click at [545, 310] on input "text" at bounding box center [459, 316] width 336 height 28
paste input "**********"
type input "**********"
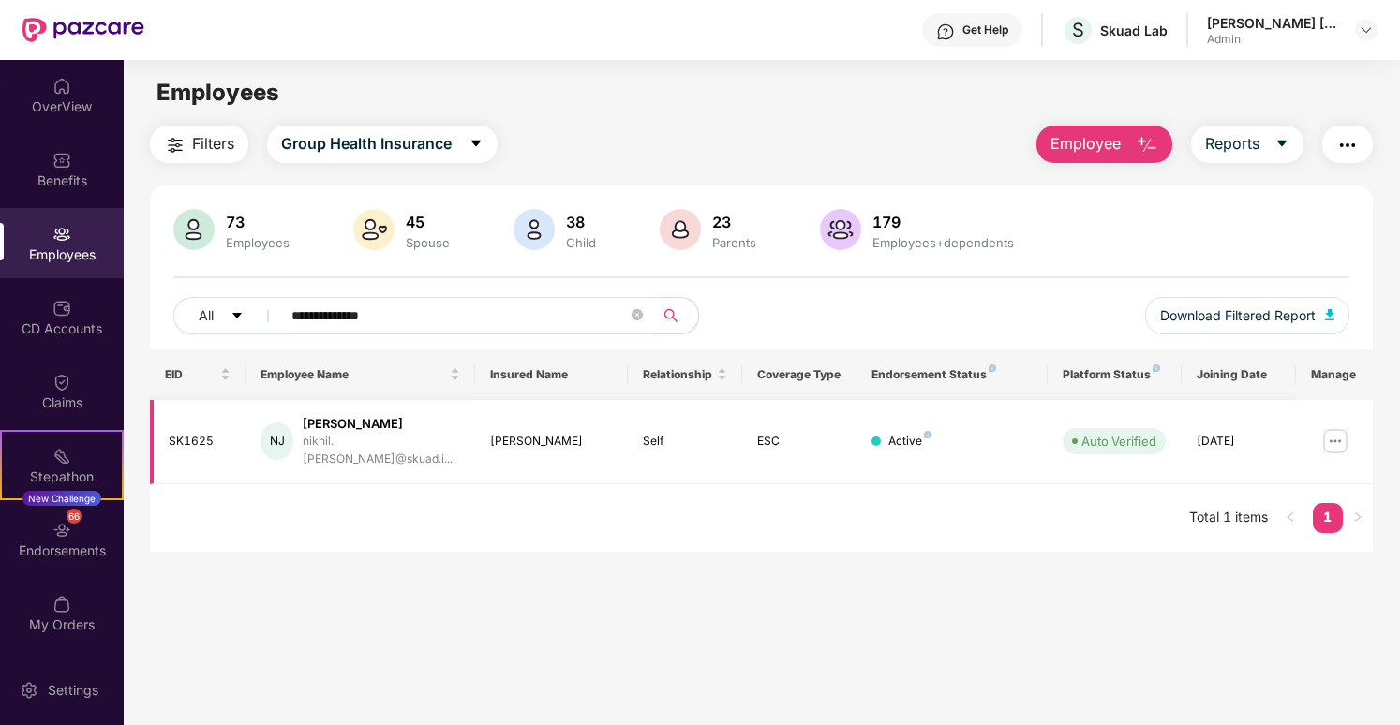
click at [1328, 436] on img at bounding box center [1336, 441] width 30 height 30
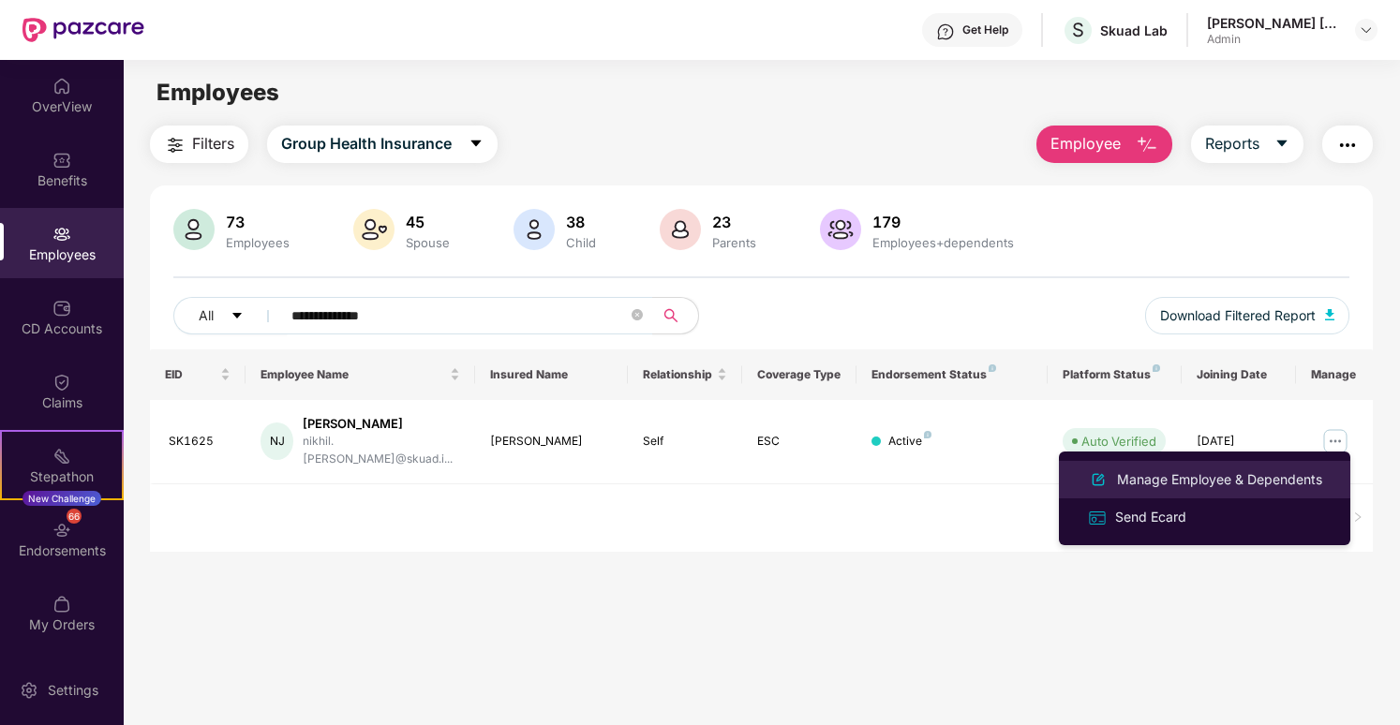
click at [1295, 475] on div "Manage Employee & Dependents" at bounding box center [1219, 480] width 213 height 21
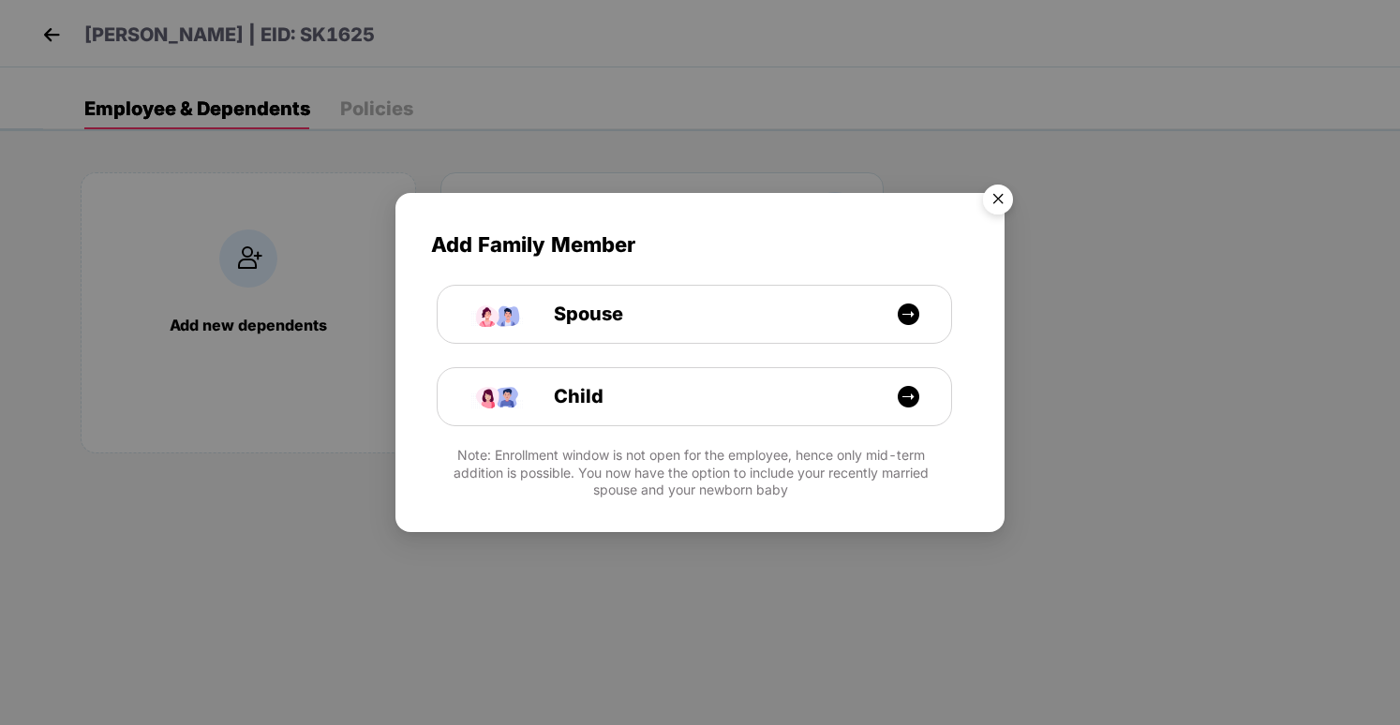
click at [1007, 208] on img "Close" at bounding box center [998, 202] width 52 height 52
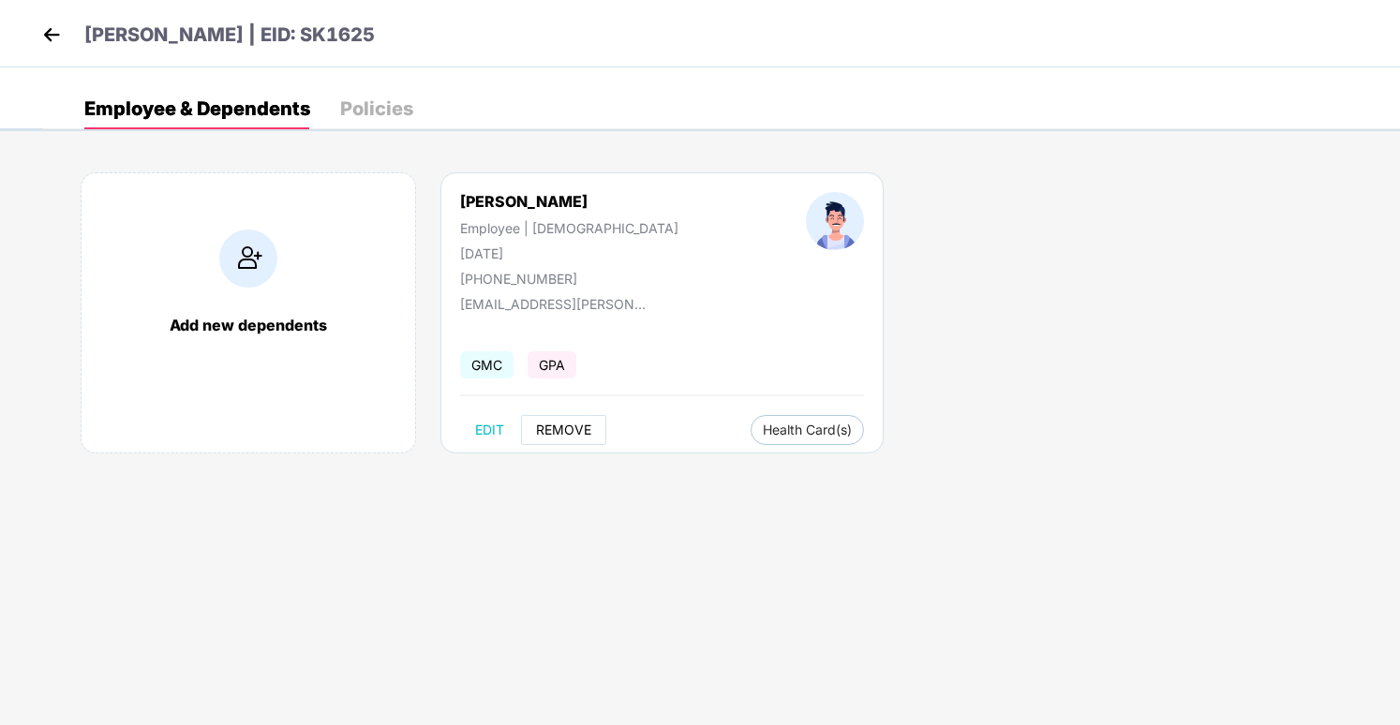
click at [573, 423] on span "REMOVE" at bounding box center [563, 430] width 55 height 15
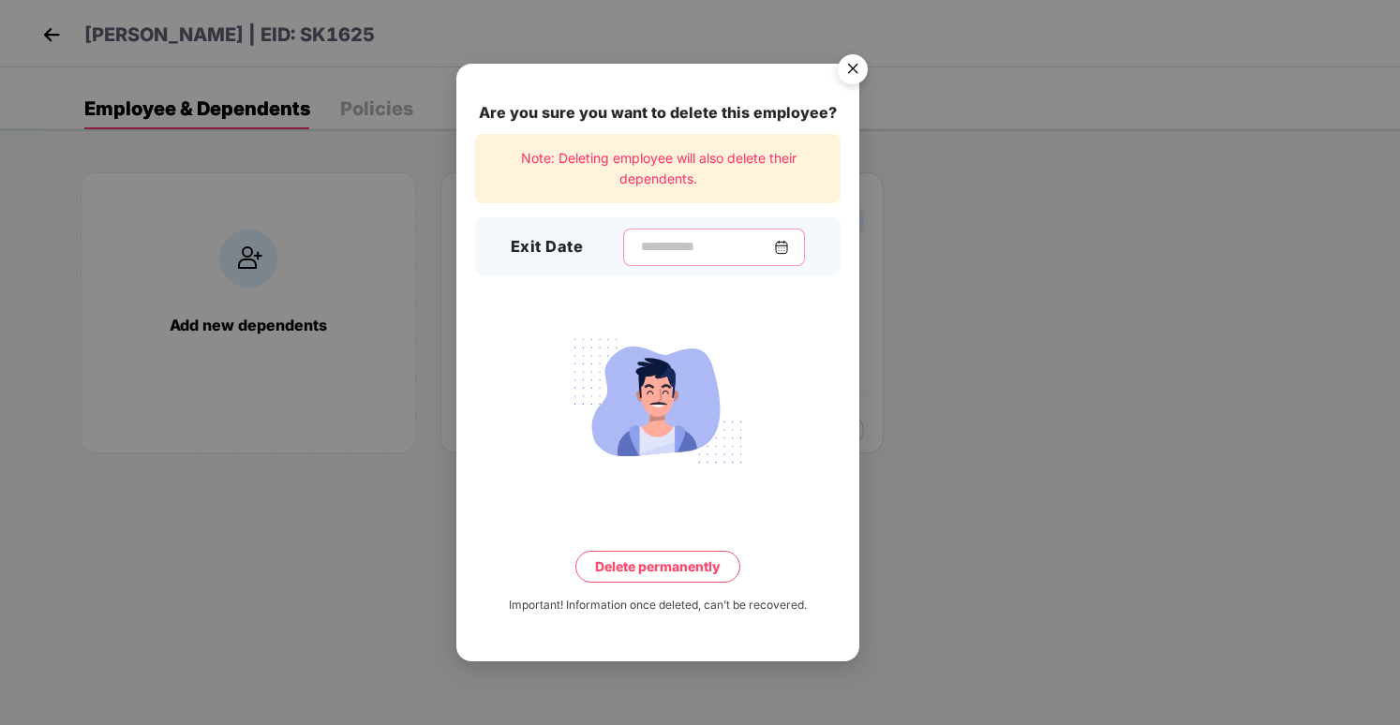
click at [716, 245] on input at bounding box center [706, 247] width 135 height 20
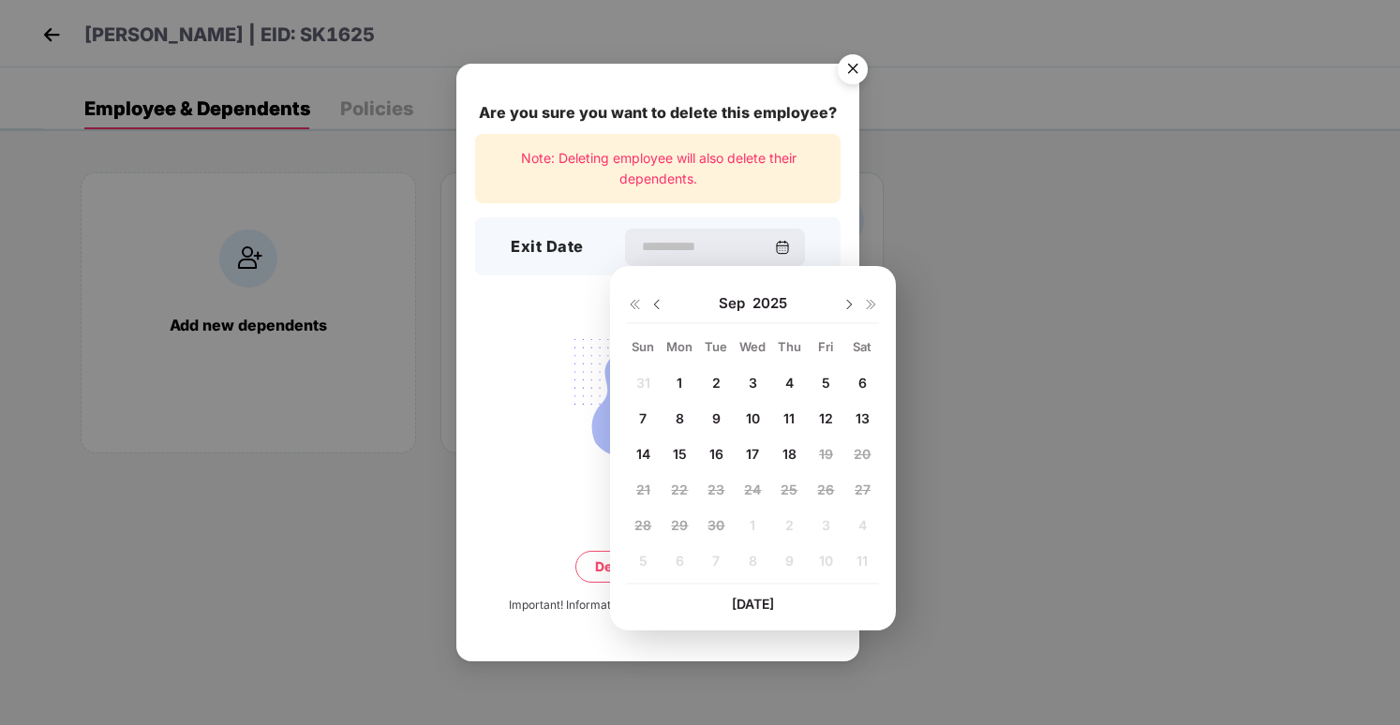
click at [714, 461] on span "16" at bounding box center [717, 454] width 14 height 16
type input "**********"
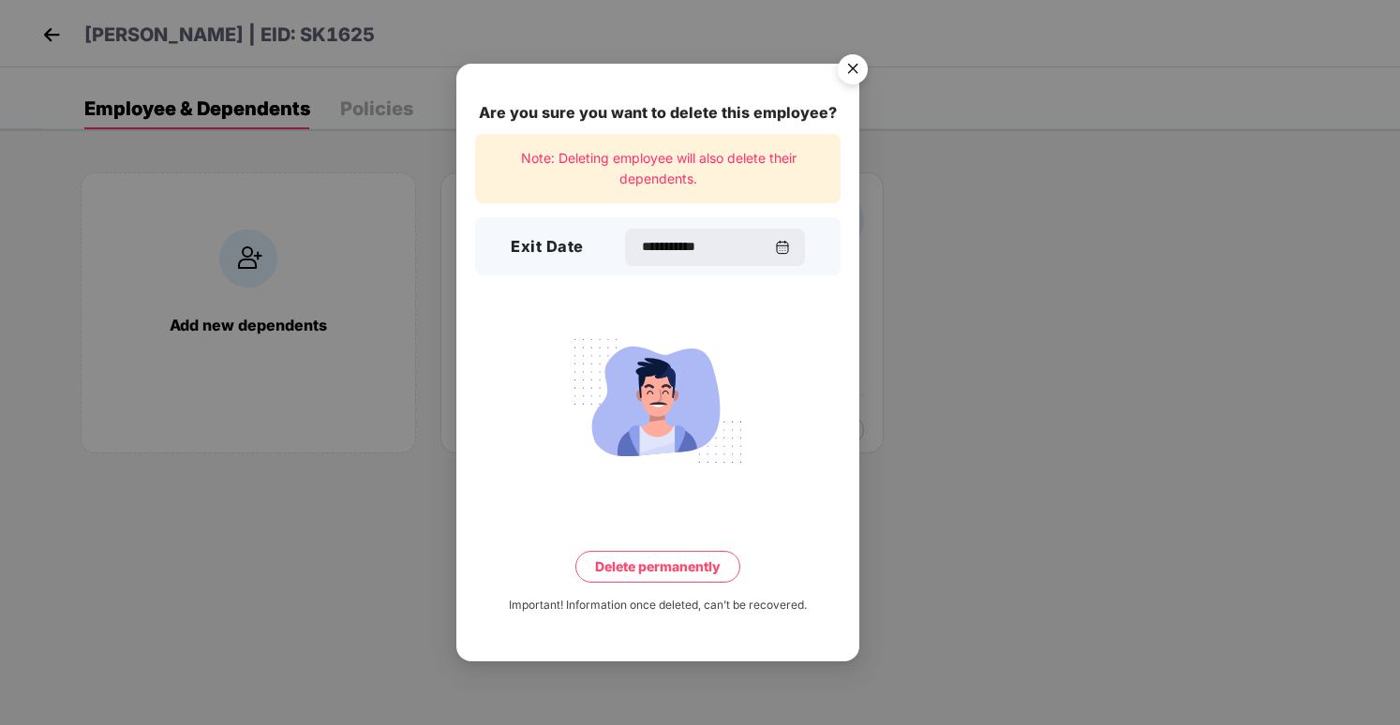
click at [703, 571] on button "Delete permanently" at bounding box center [657, 567] width 165 height 32
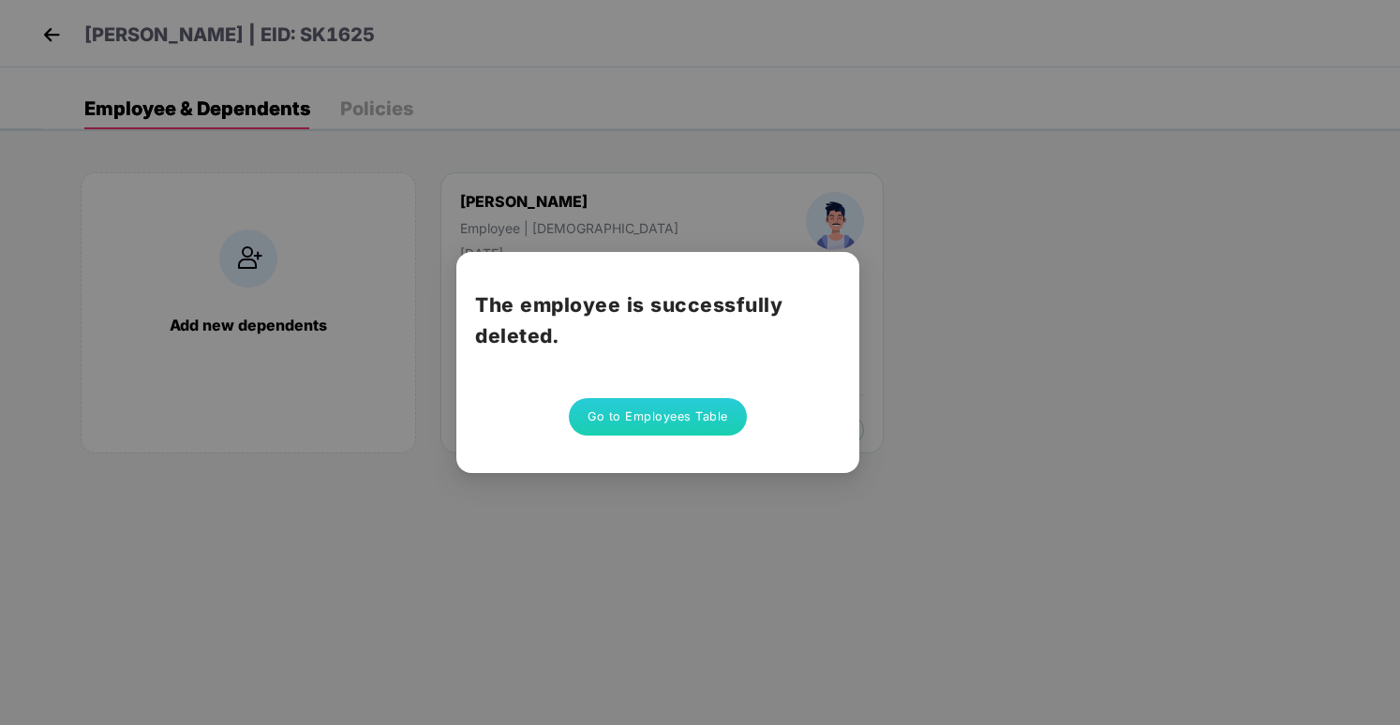
click at [728, 412] on button "Go to Employees Table" at bounding box center [658, 416] width 178 height 37
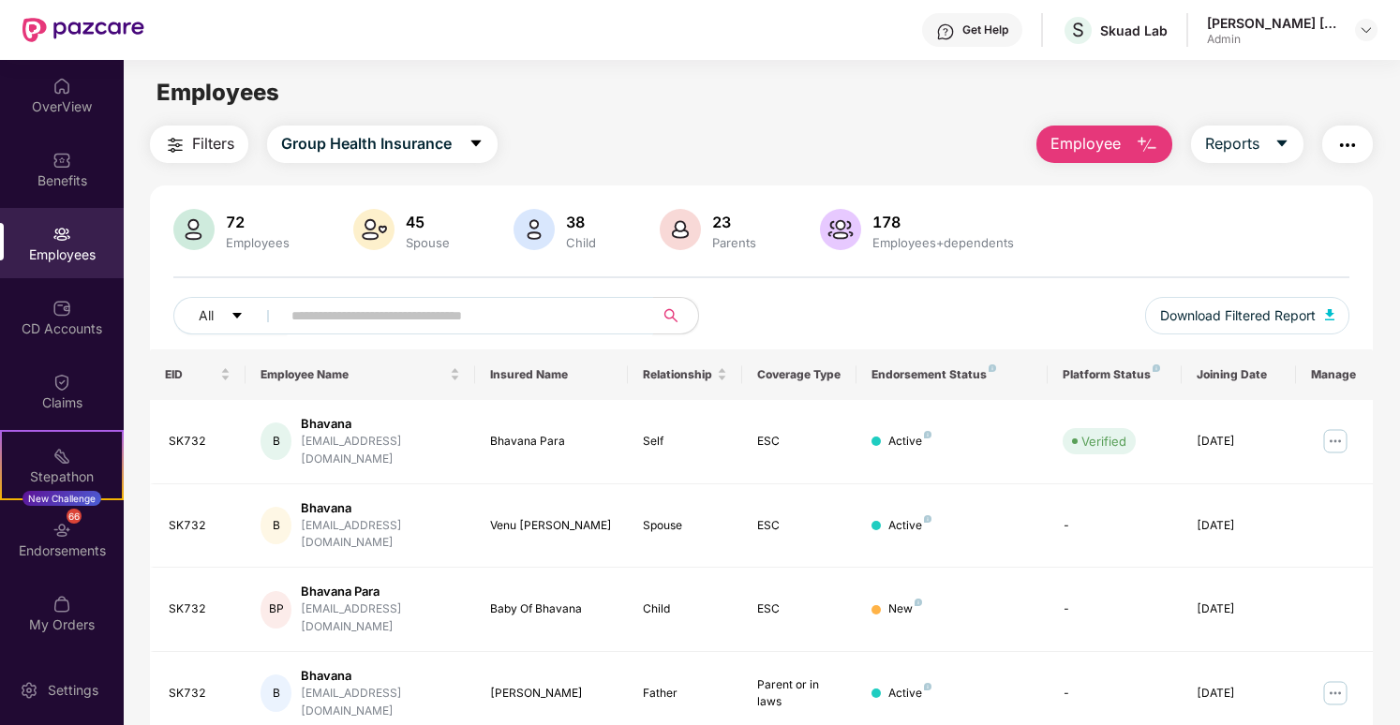
click at [416, 324] on input "text" at bounding box center [459, 316] width 336 height 28
paste input "**********"
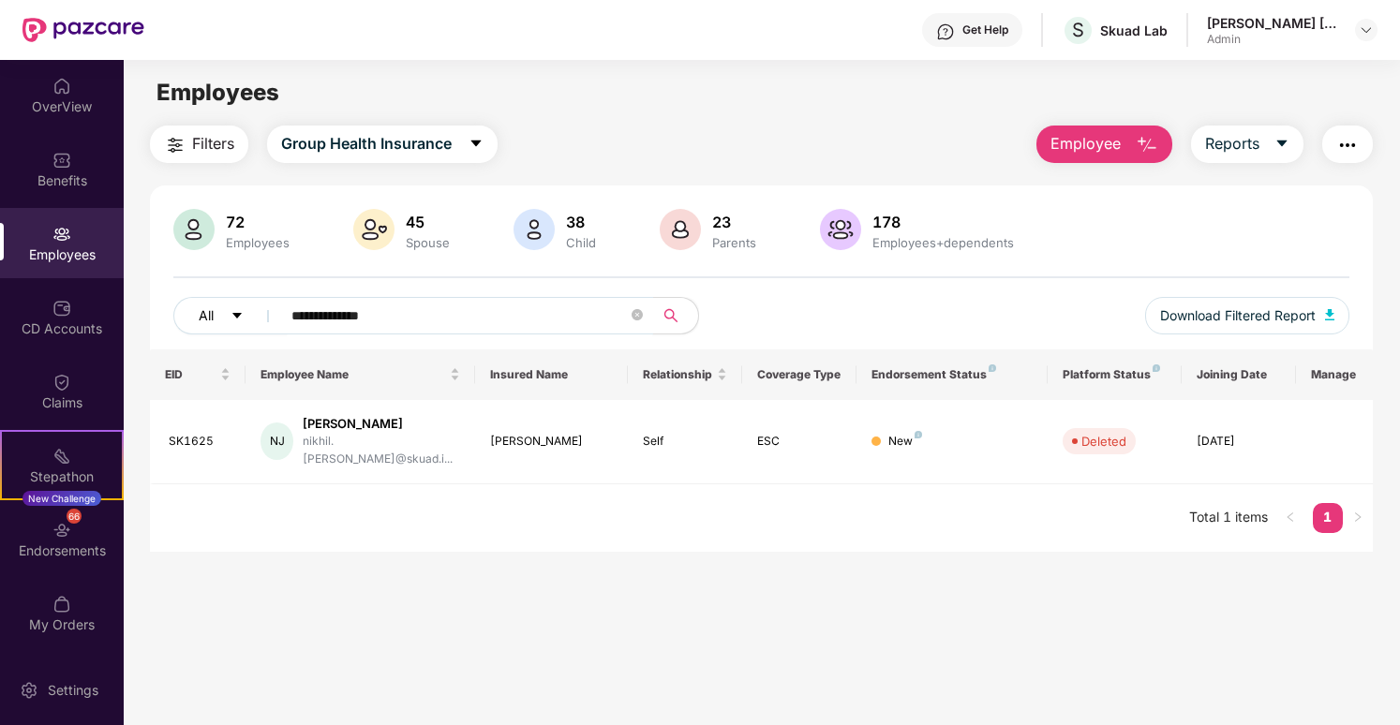
drag, startPoint x: 442, startPoint y: 312, endPoint x: 255, endPoint y: 311, distance: 187.5
click at [255, 311] on div "**********" at bounding box center [467, 315] width 588 height 37
paste input "text"
type input "**********"
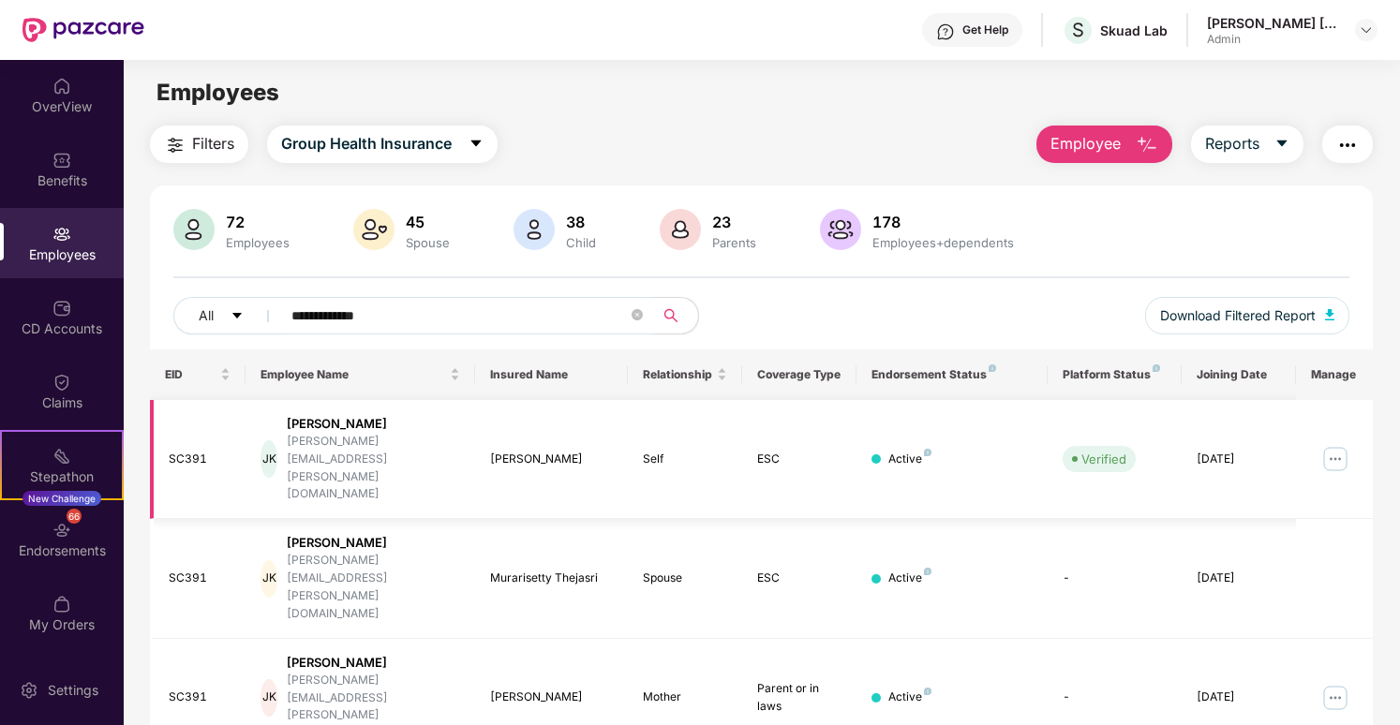
click at [1334, 444] on img at bounding box center [1336, 459] width 30 height 30
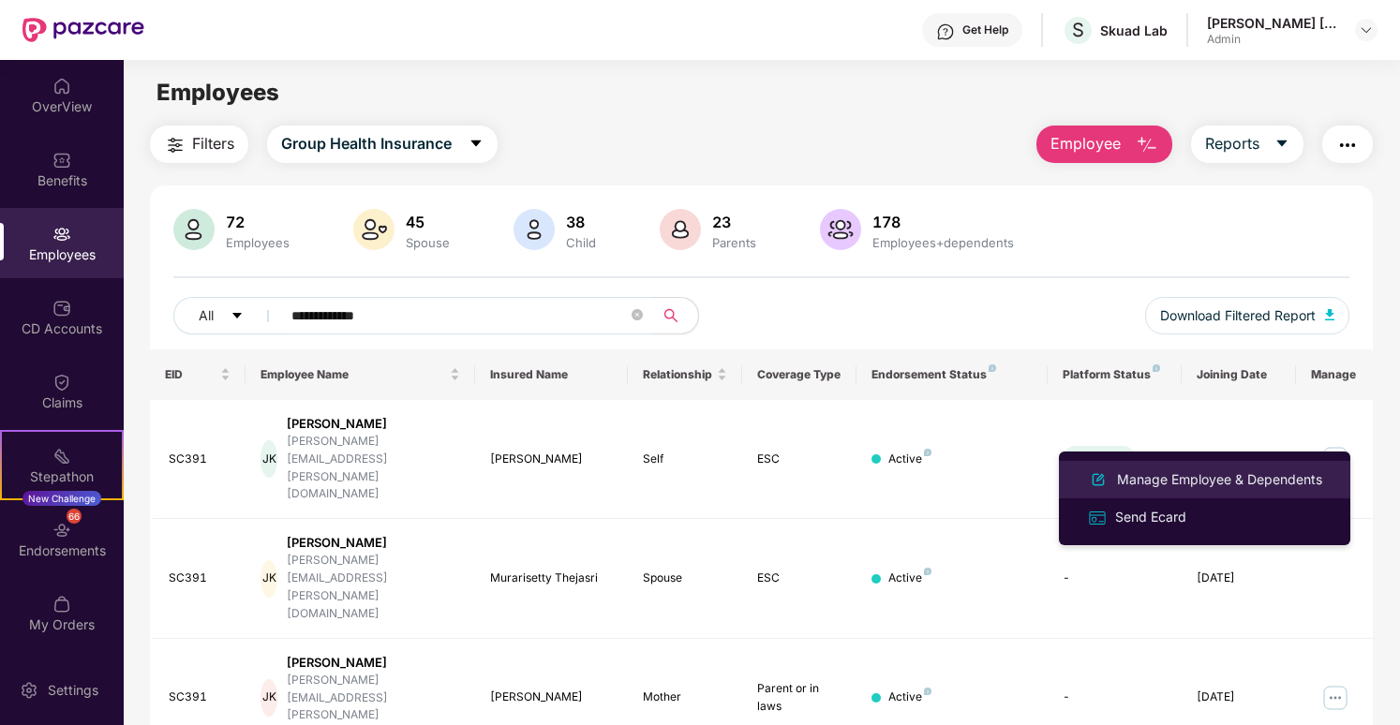
click at [1265, 485] on div "Manage Employee & Dependents" at bounding box center [1219, 480] width 213 height 21
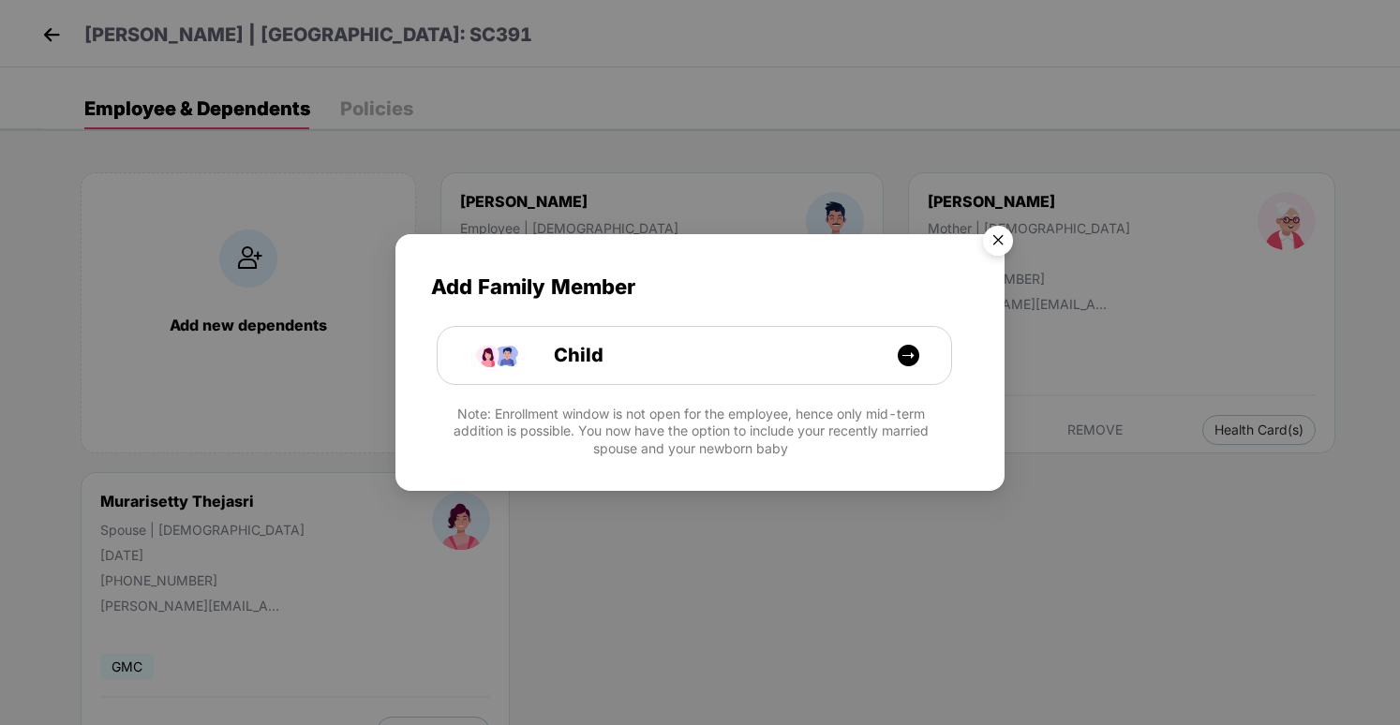
click at [995, 248] on img "Close" at bounding box center [998, 243] width 52 height 52
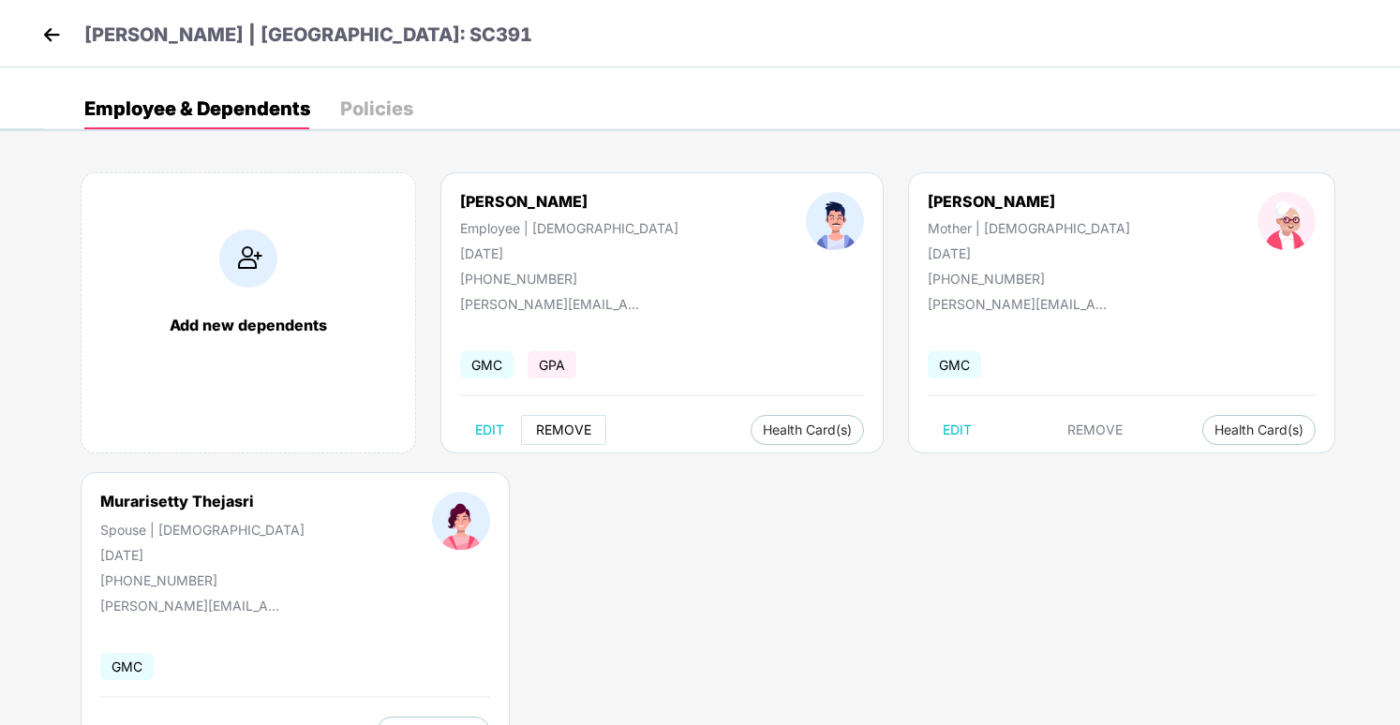
click at [571, 437] on span "REMOVE" at bounding box center [563, 430] width 55 height 15
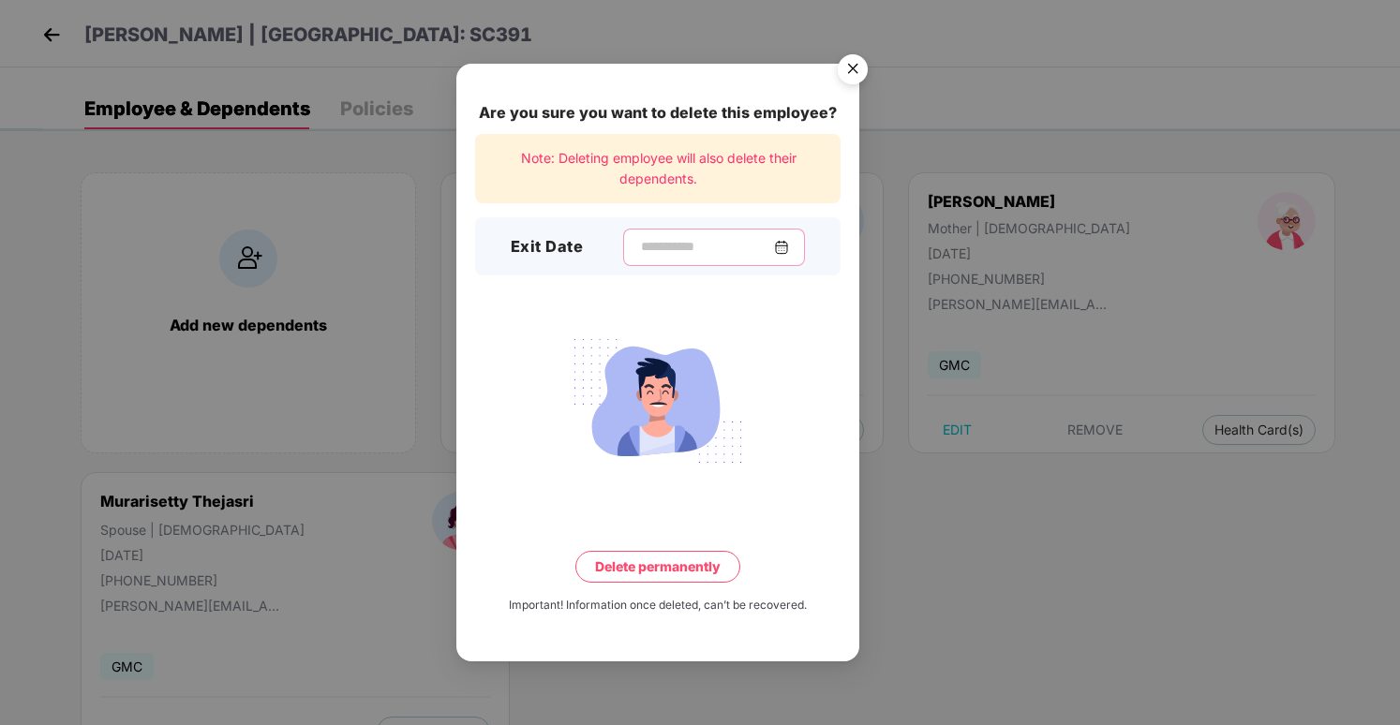
click at [749, 248] on input at bounding box center [706, 247] width 135 height 20
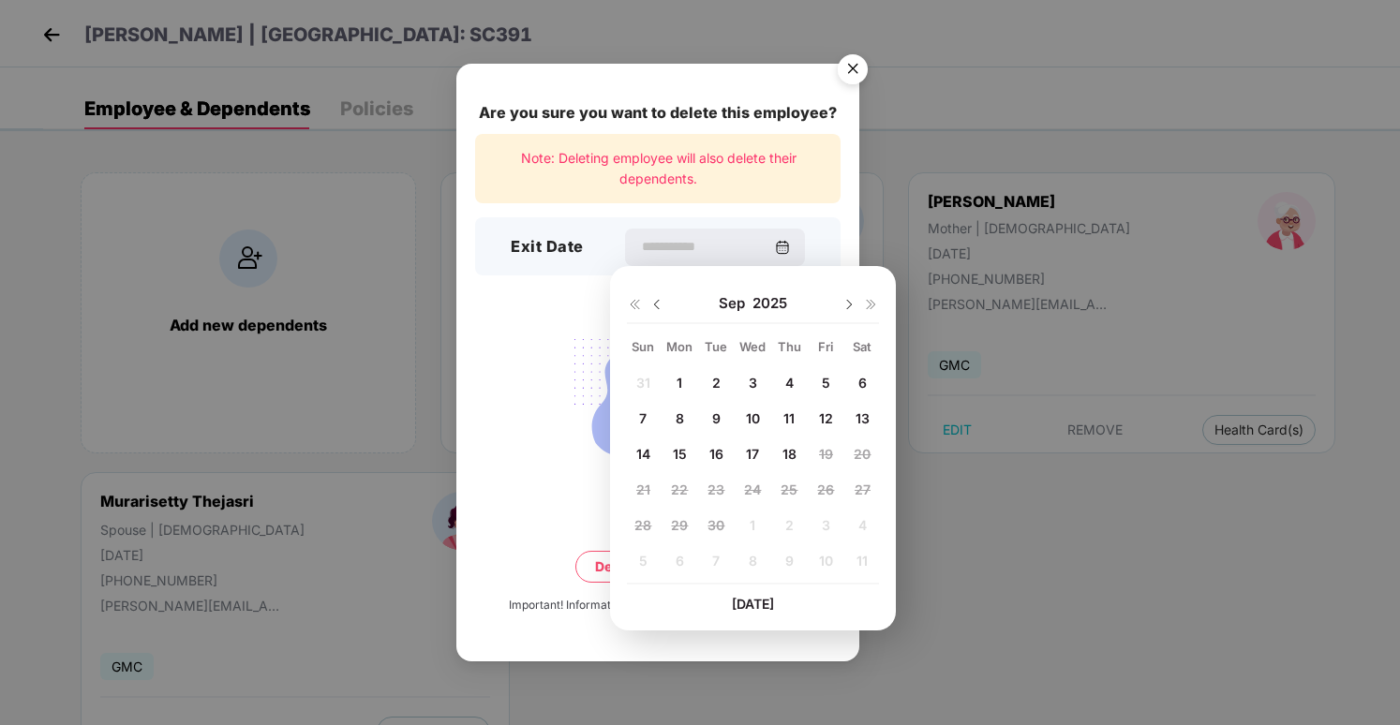
click at [718, 458] on span "16" at bounding box center [717, 454] width 14 height 16
type input "**********"
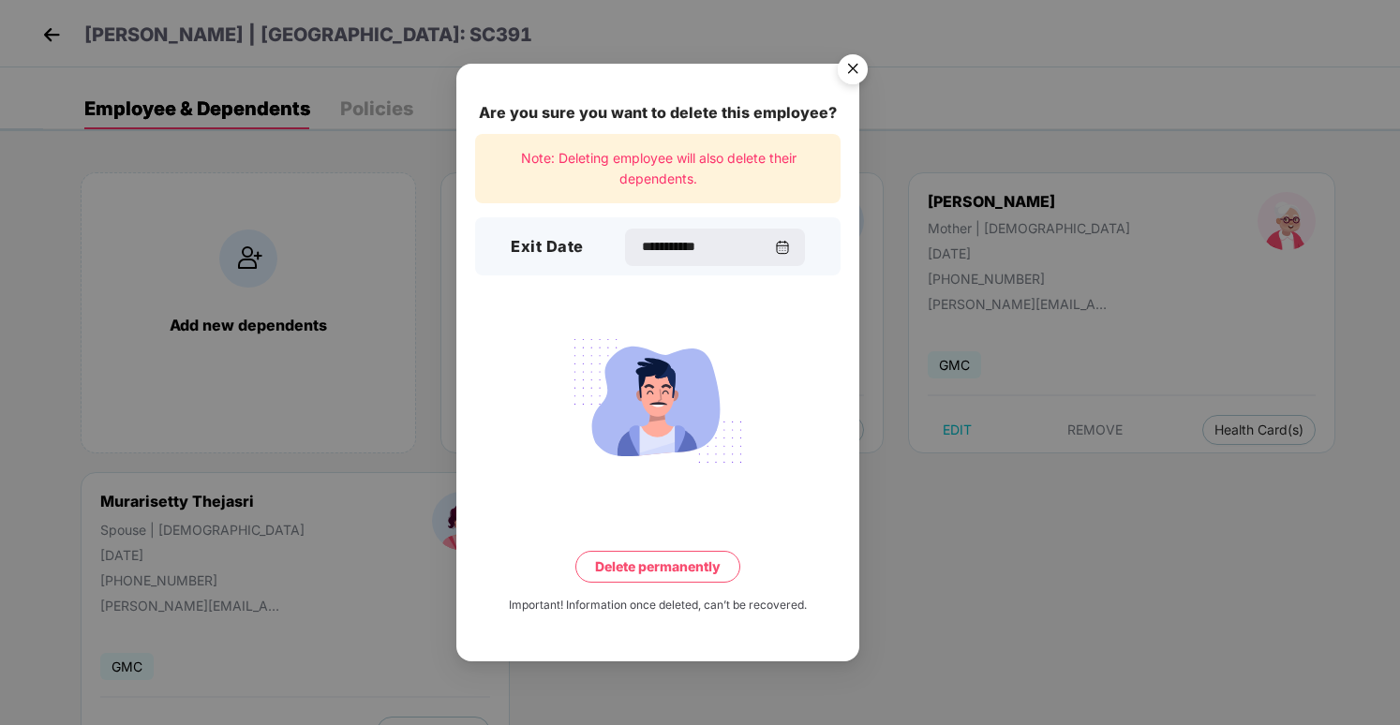
click at [679, 561] on button "Delete permanently" at bounding box center [657, 567] width 165 height 32
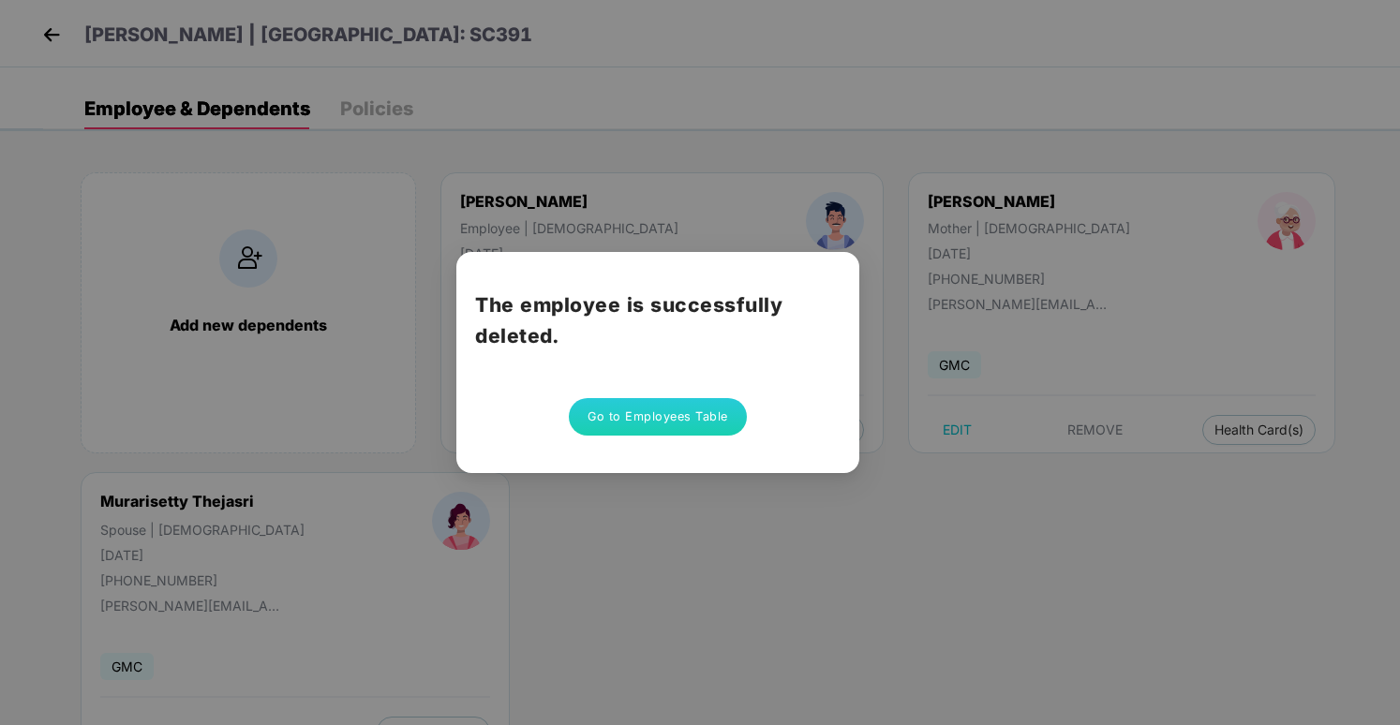
click at [612, 421] on button "Go to Employees Table" at bounding box center [658, 416] width 178 height 37
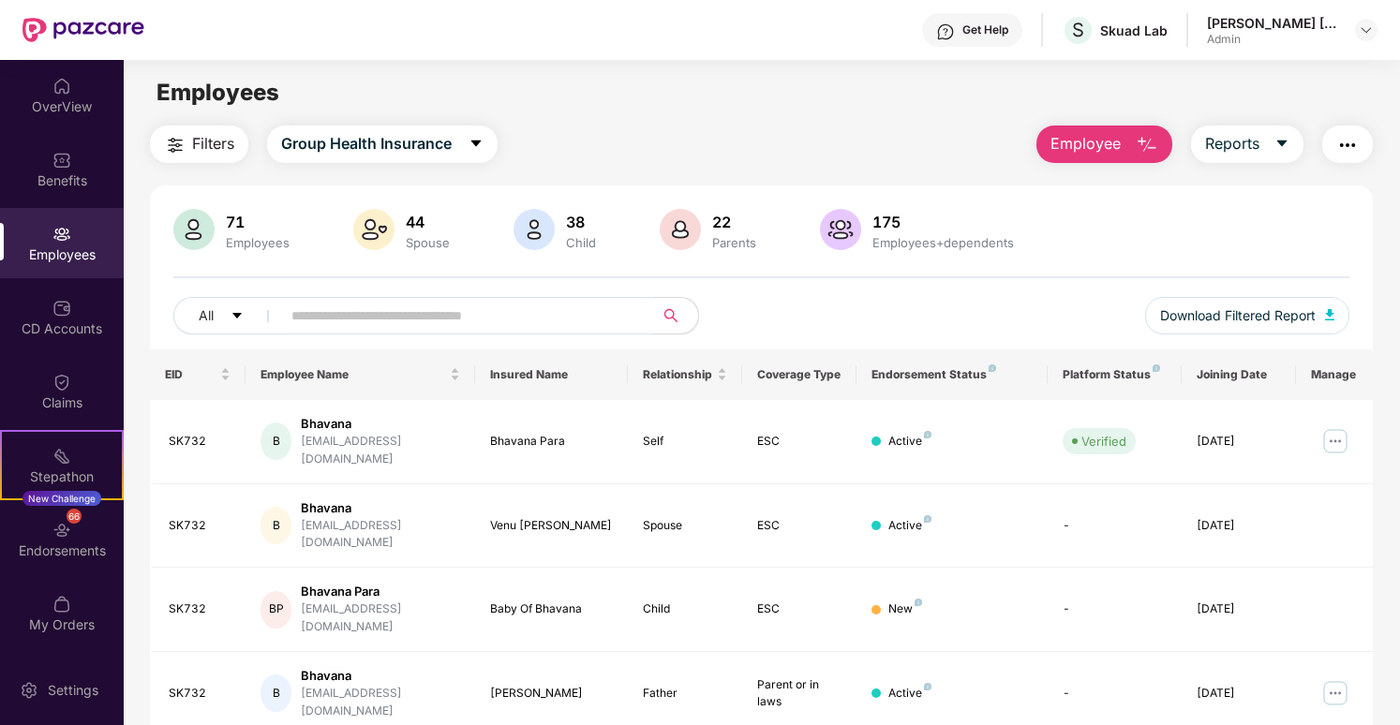
click at [523, 320] on input "text" at bounding box center [459, 316] width 336 height 28
paste input "**********"
type input "**********"
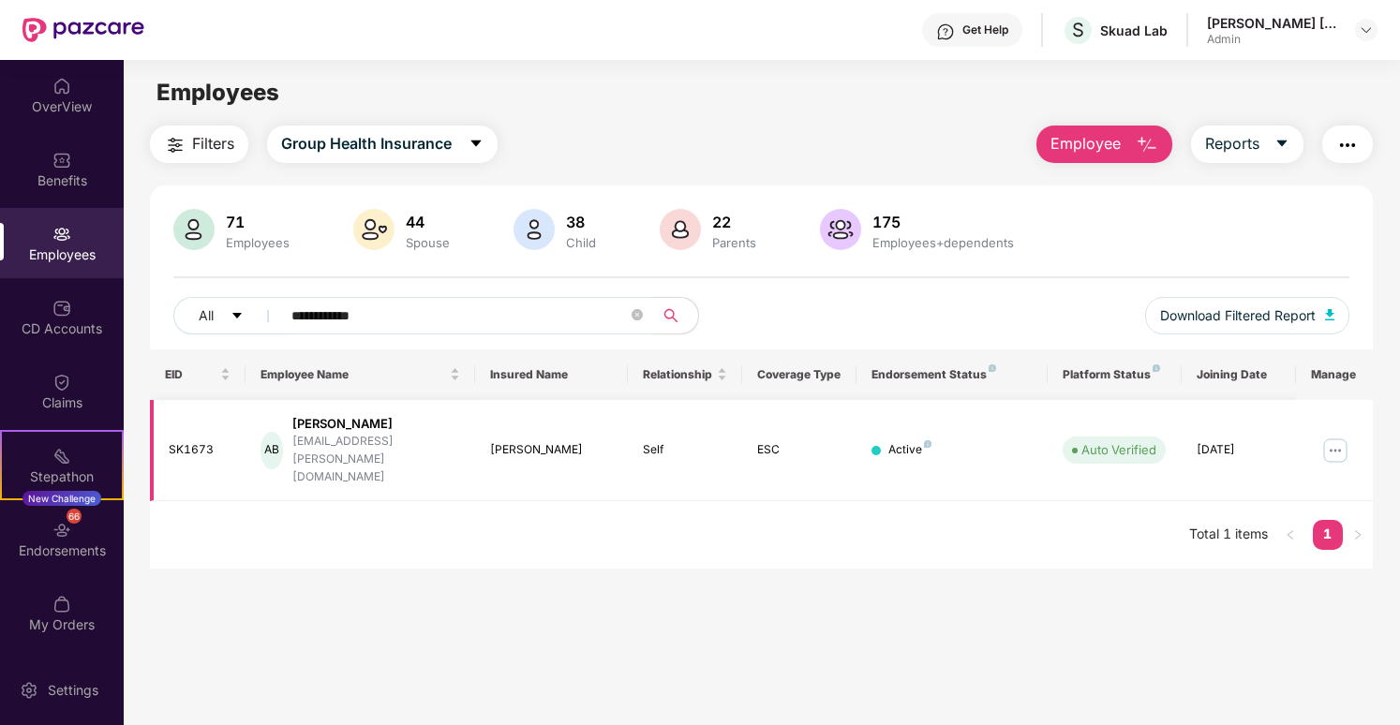
click at [658, 441] on div "Self" at bounding box center [685, 450] width 84 height 18
click at [1327, 436] on img at bounding box center [1336, 451] width 30 height 30
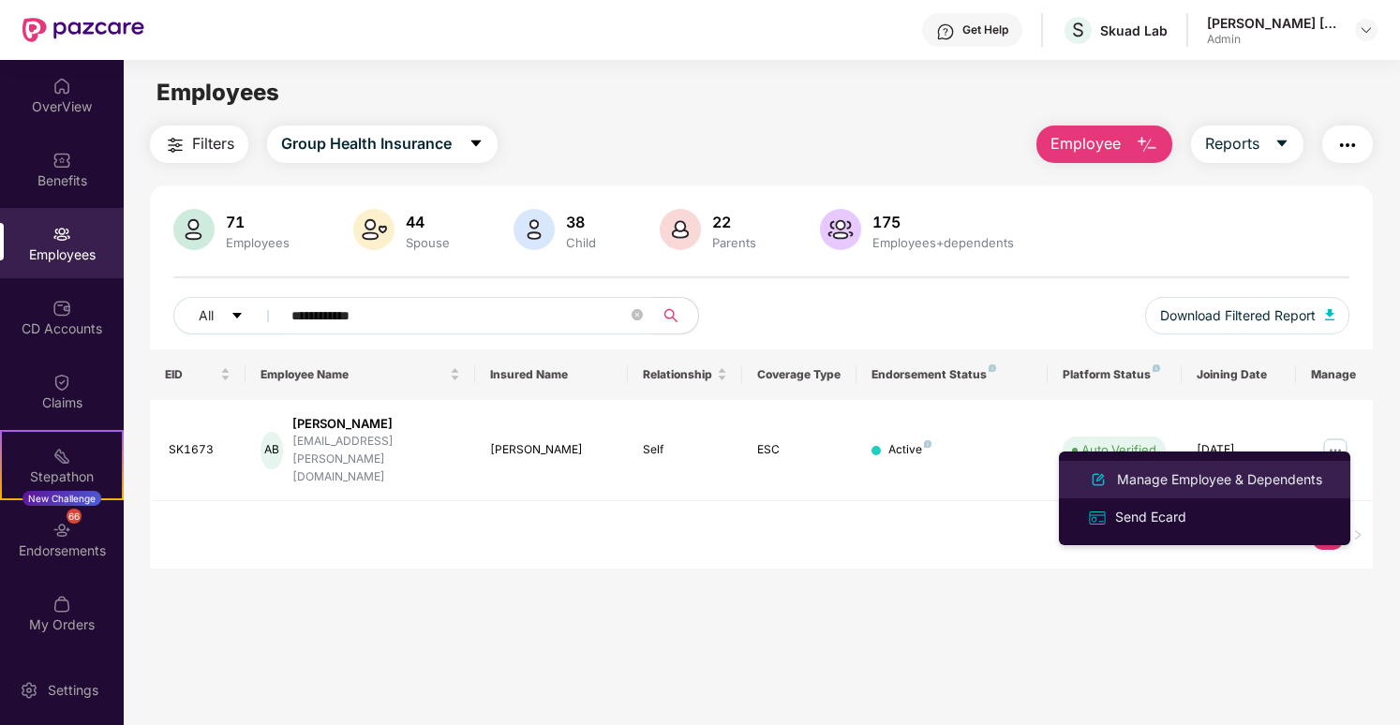
click at [1220, 479] on div "Manage Employee & Dependents" at bounding box center [1219, 480] width 213 height 21
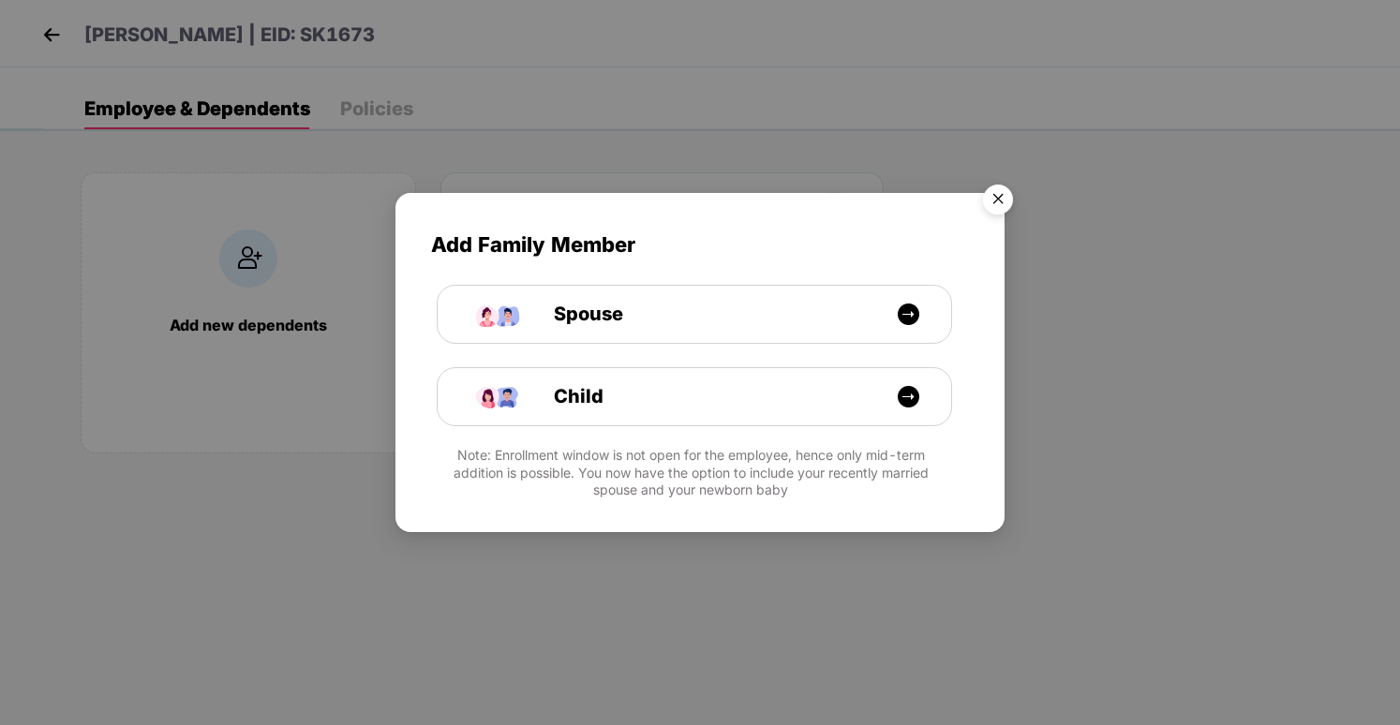
click at [998, 205] on img "Close" at bounding box center [998, 202] width 52 height 52
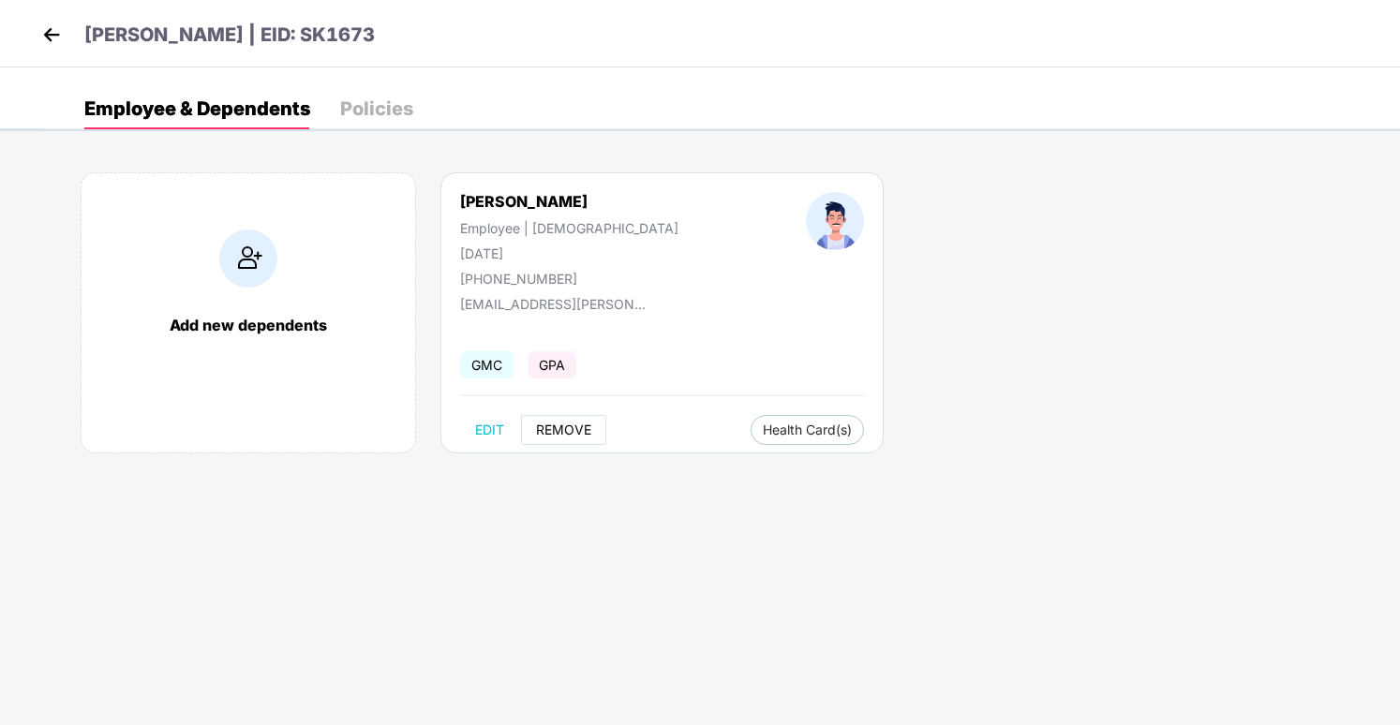
click at [575, 419] on button "REMOVE" at bounding box center [563, 430] width 85 height 30
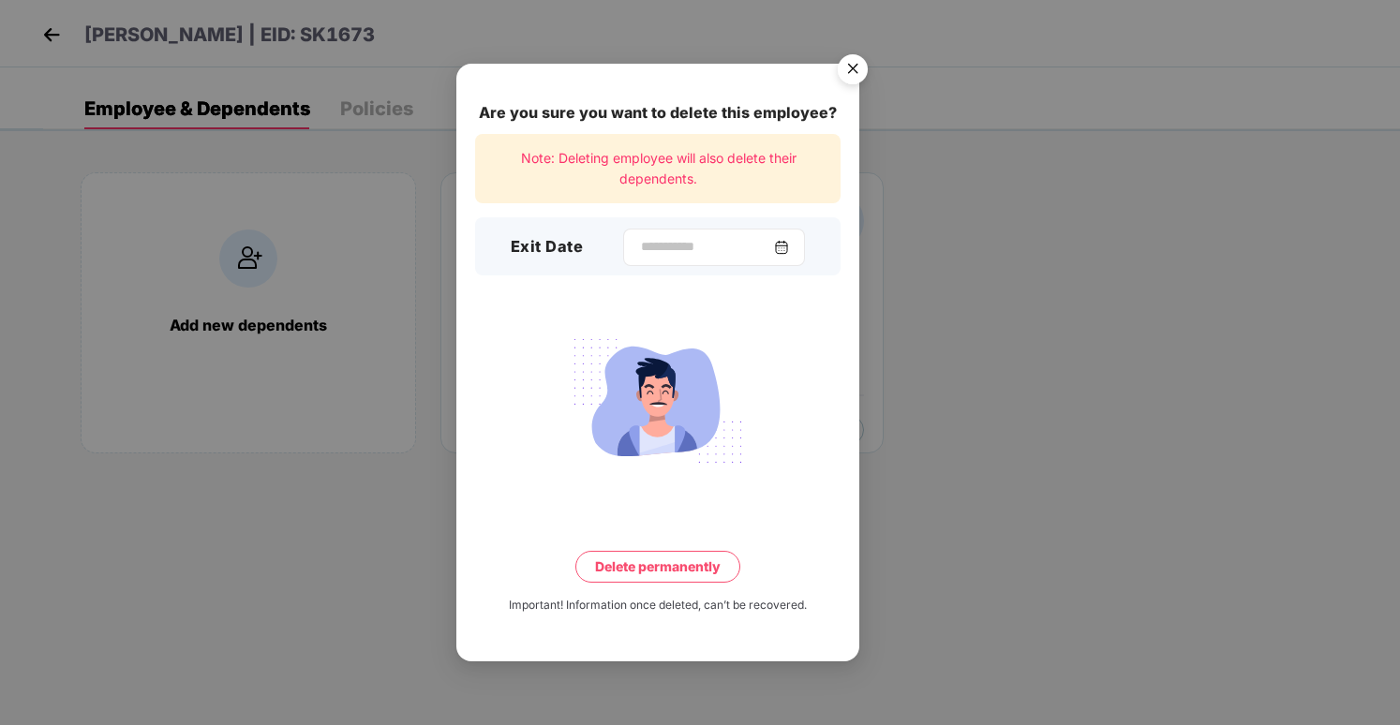
click at [660, 261] on div at bounding box center [714, 247] width 182 height 37
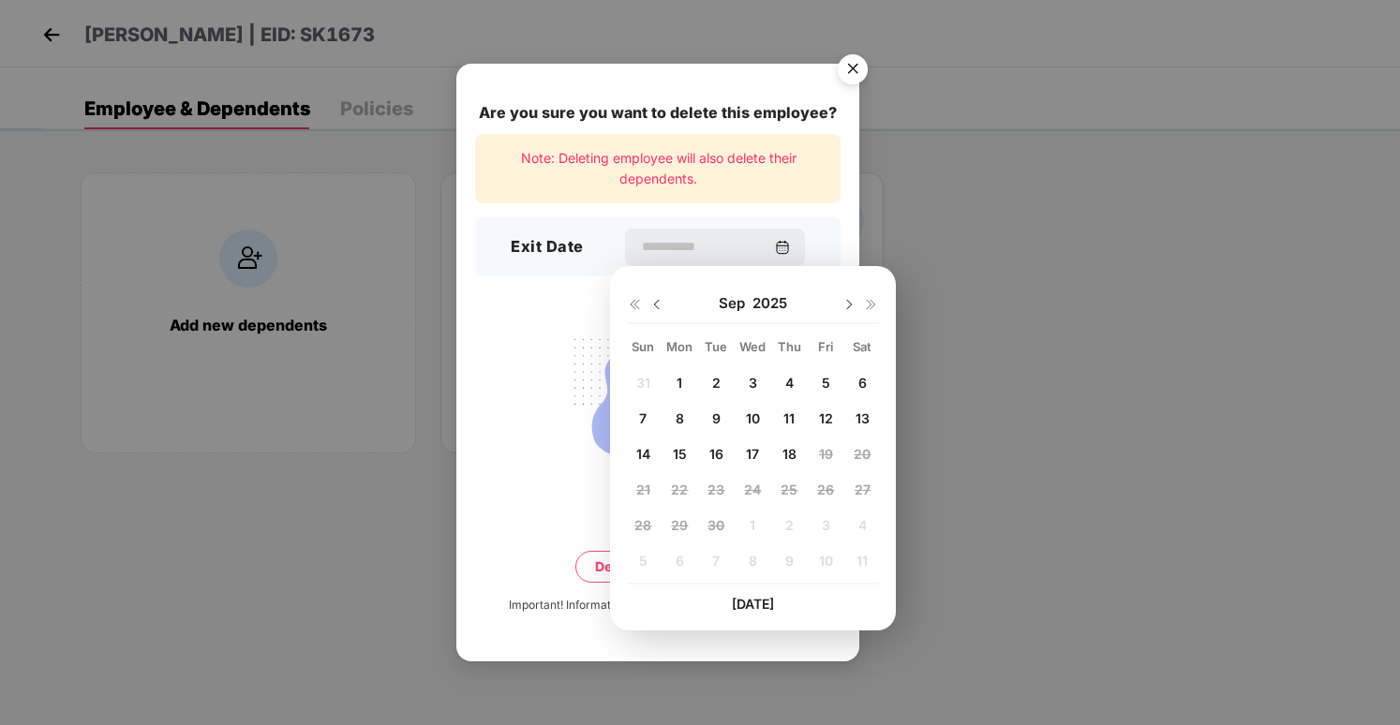
click at [719, 457] on span "16" at bounding box center [717, 454] width 14 height 16
type input "**********"
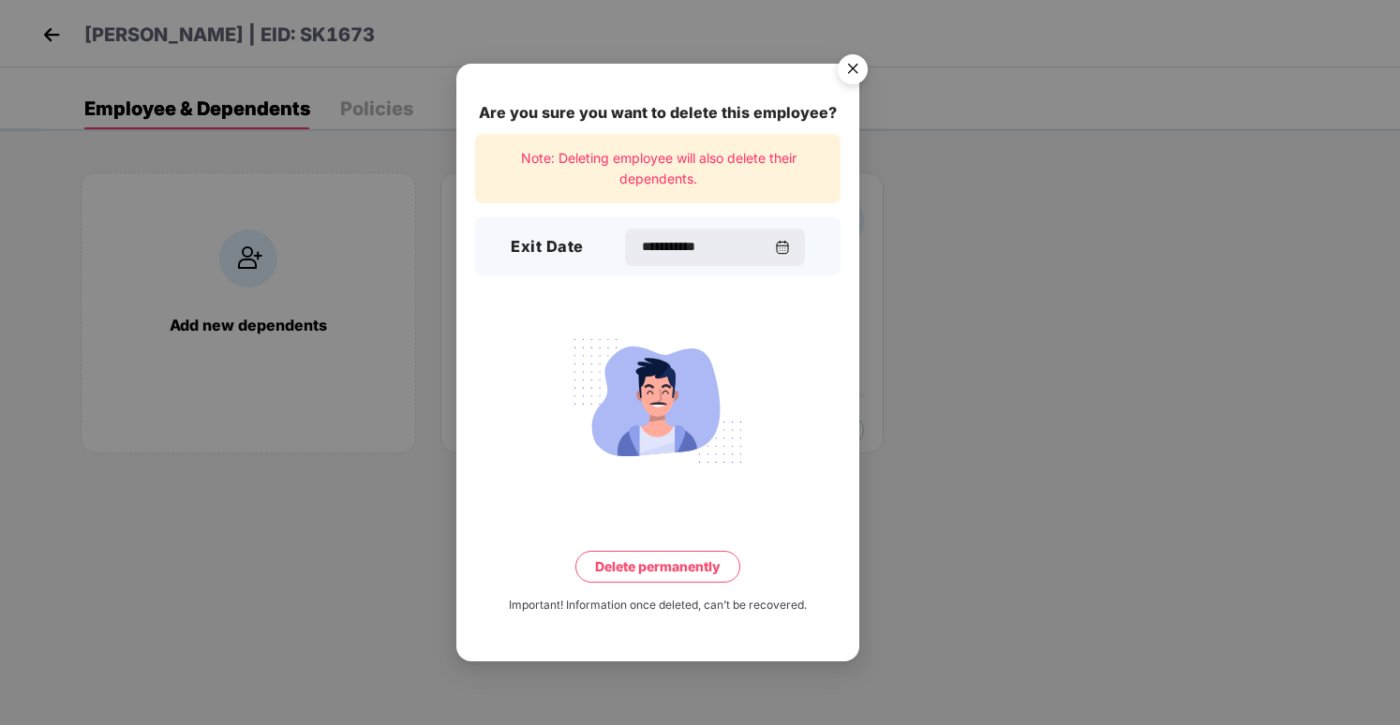
click at [711, 570] on button "Delete permanently" at bounding box center [657, 567] width 165 height 32
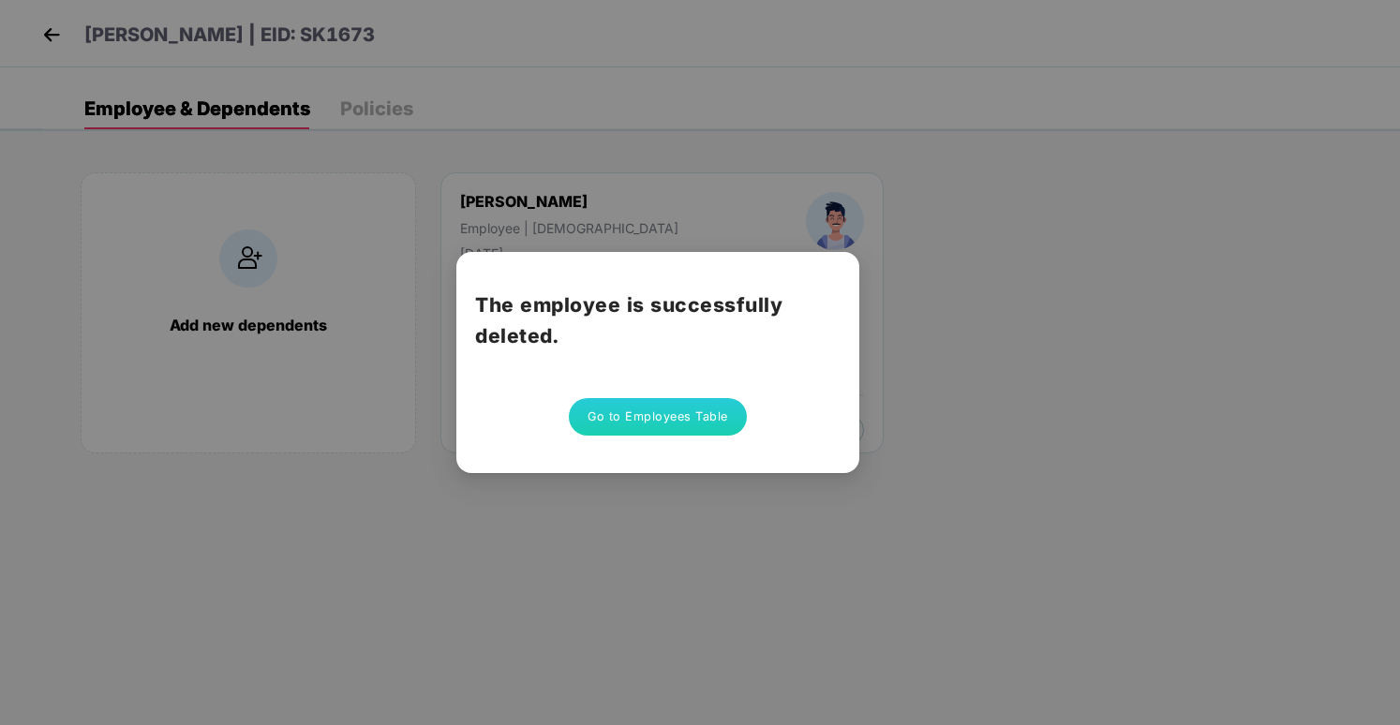
click at [635, 412] on button "Go to Employees Table" at bounding box center [658, 416] width 178 height 37
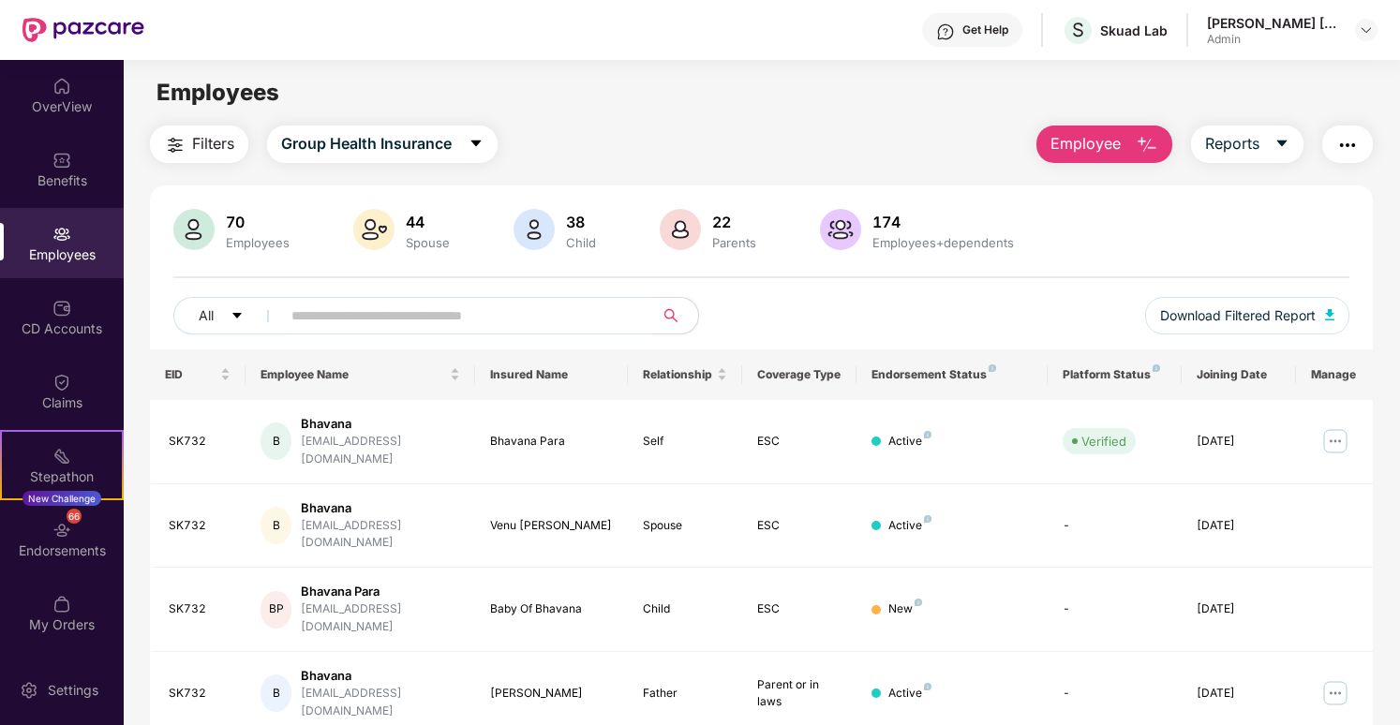
click at [459, 315] on input "text" at bounding box center [459, 316] width 336 height 28
paste input "**********"
type input "**********"
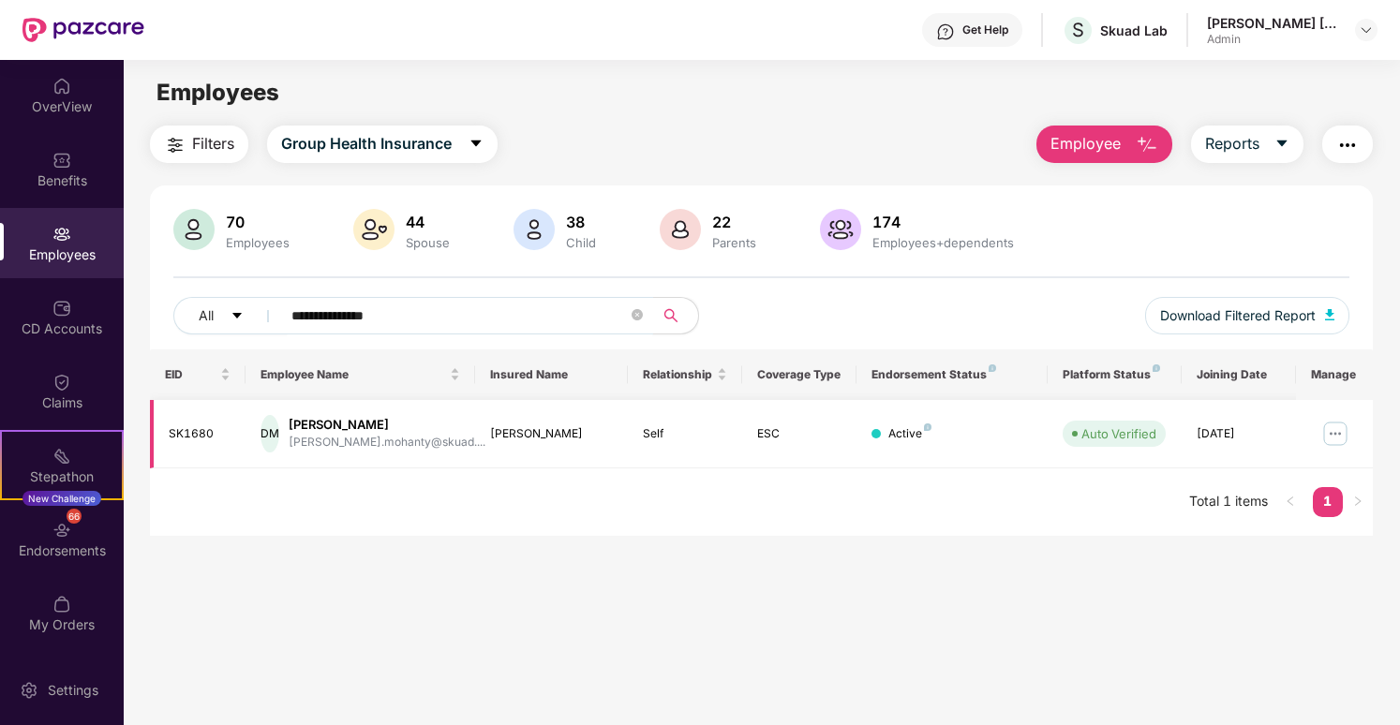
click at [1330, 432] on img at bounding box center [1336, 434] width 30 height 30
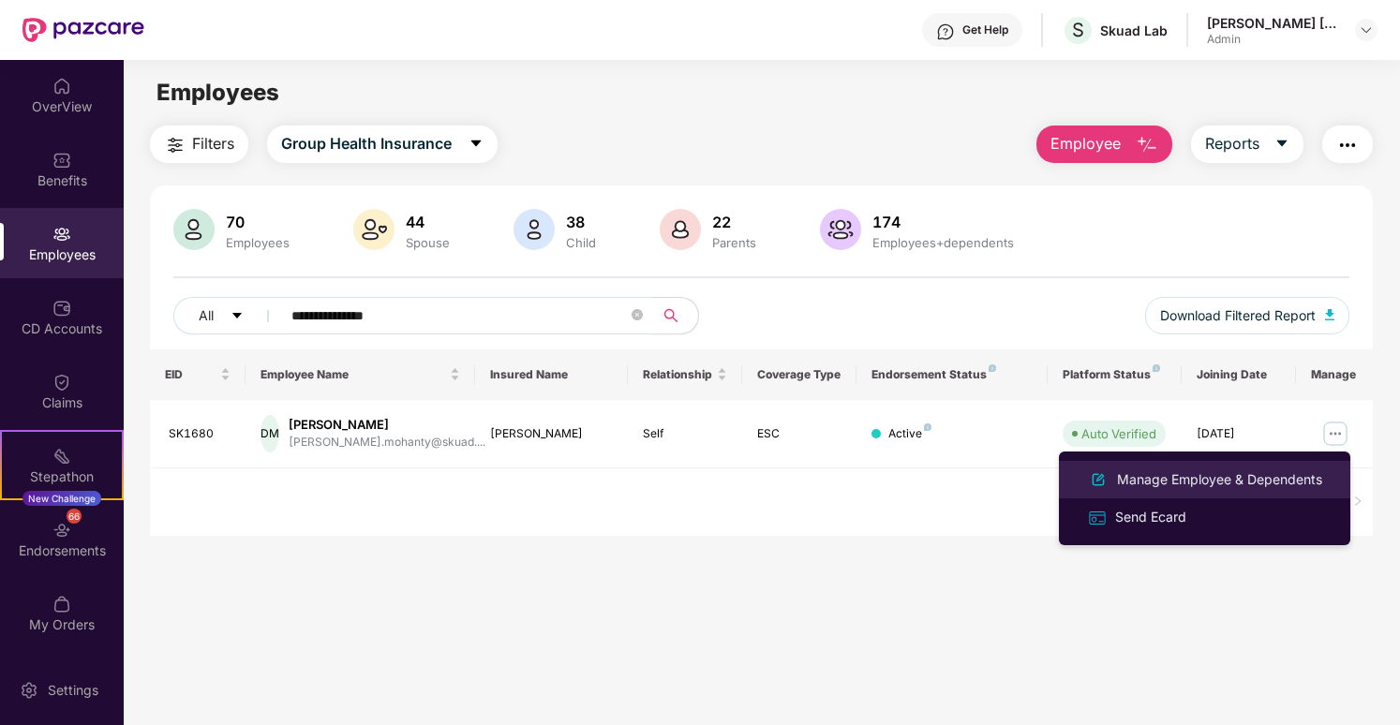
click at [1176, 472] on div "Manage Employee & Dependents" at bounding box center [1219, 480] width 213 height 21
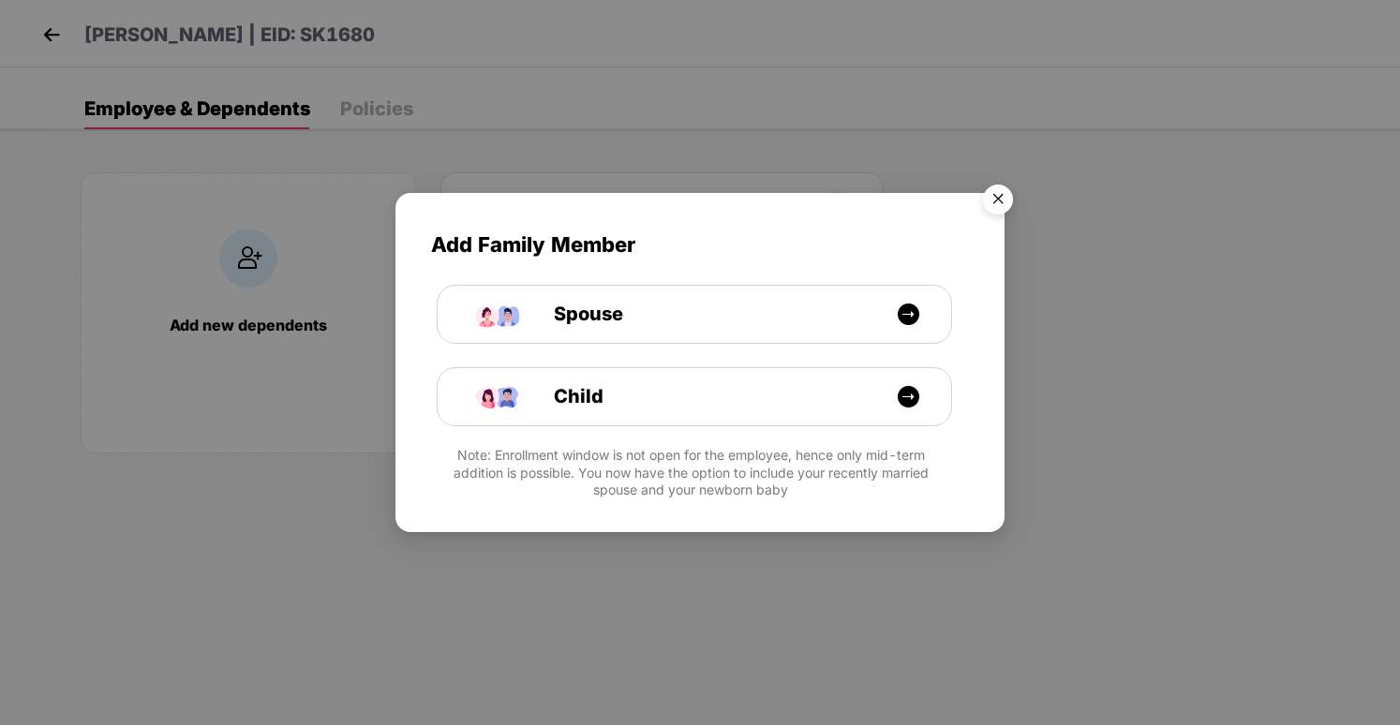
click at [992, 199] on img "Close" at bounding box center [998, 202] width 52 height 52
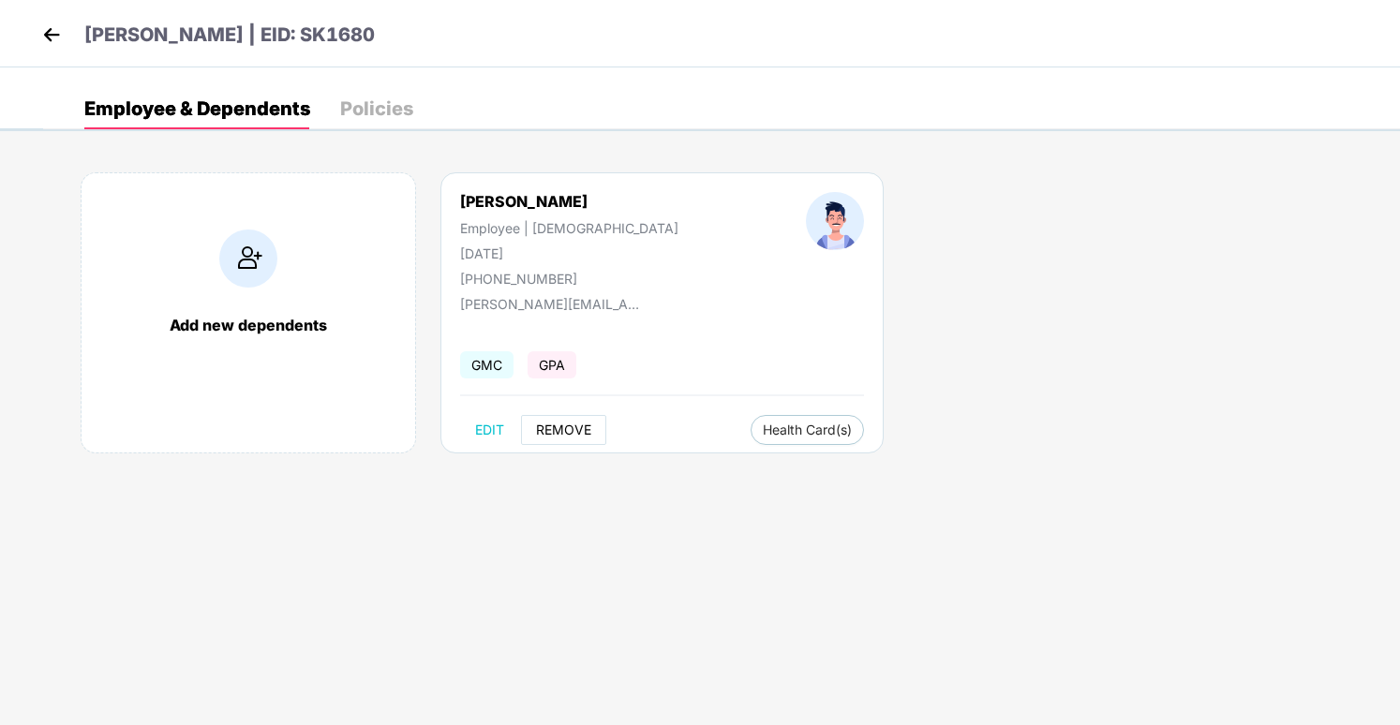
click at [575, 440] on button "REMOVE" at bounding box center [563, 430] width 85 height 30
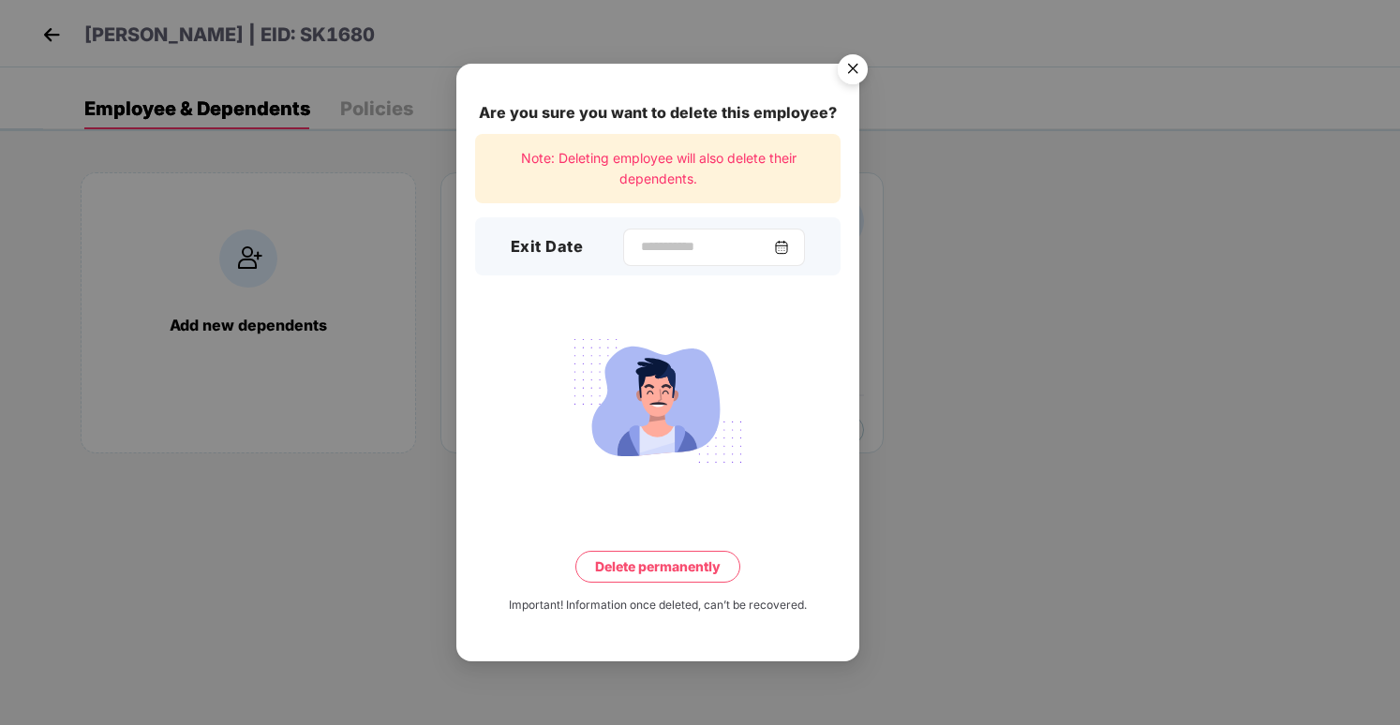
click at [735, 258] on div at bounding box center [714, 247] width 182 height 37
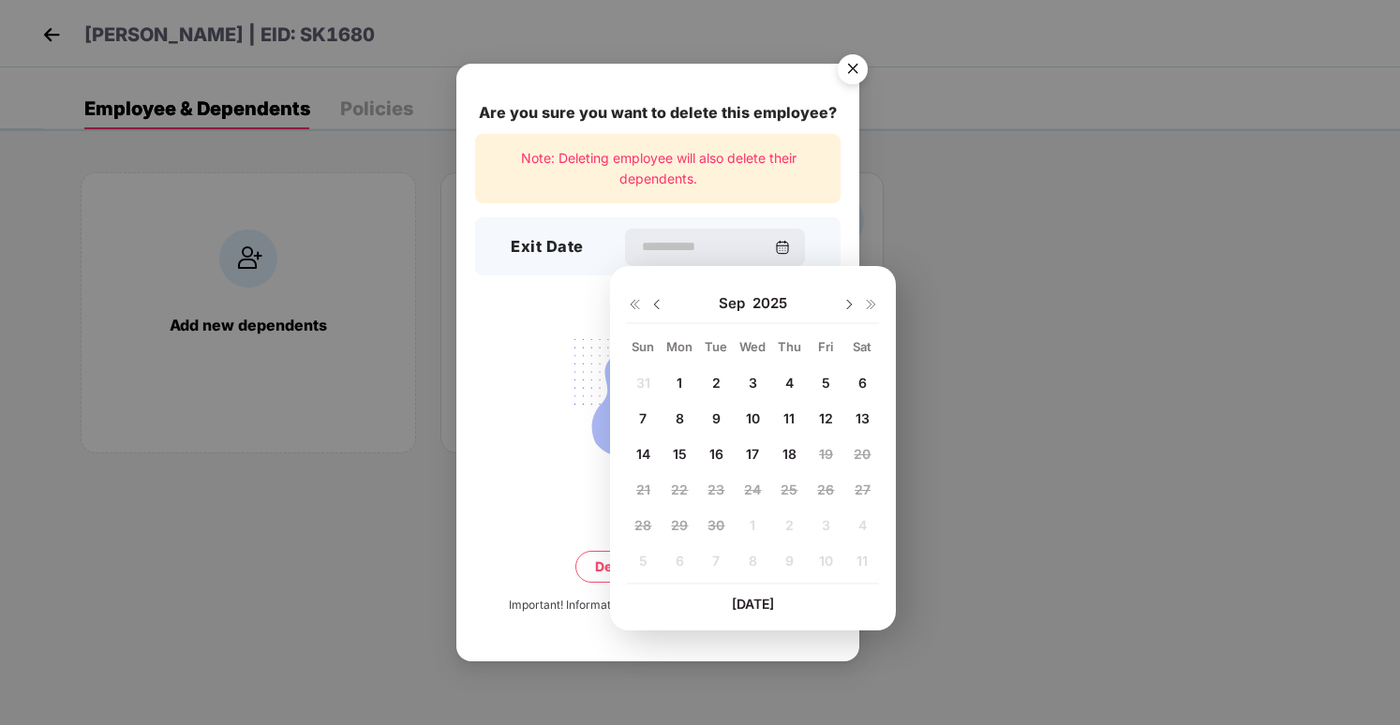
click at [710, 454] on span "16" at bounding box center [717, 454] width 14 height 16
type input "**********"
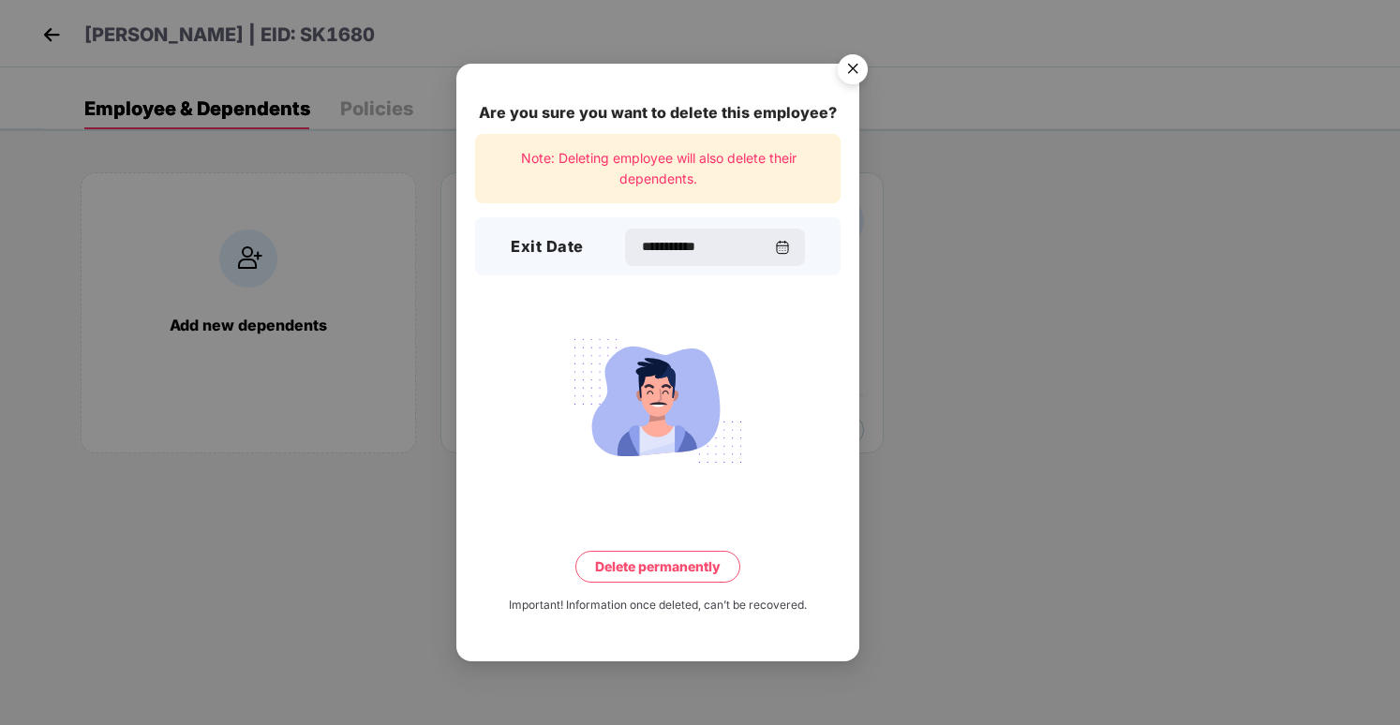
click at [655, 568] on button "Delete permanently" at bounding box center [657, 567] width 165 height 32
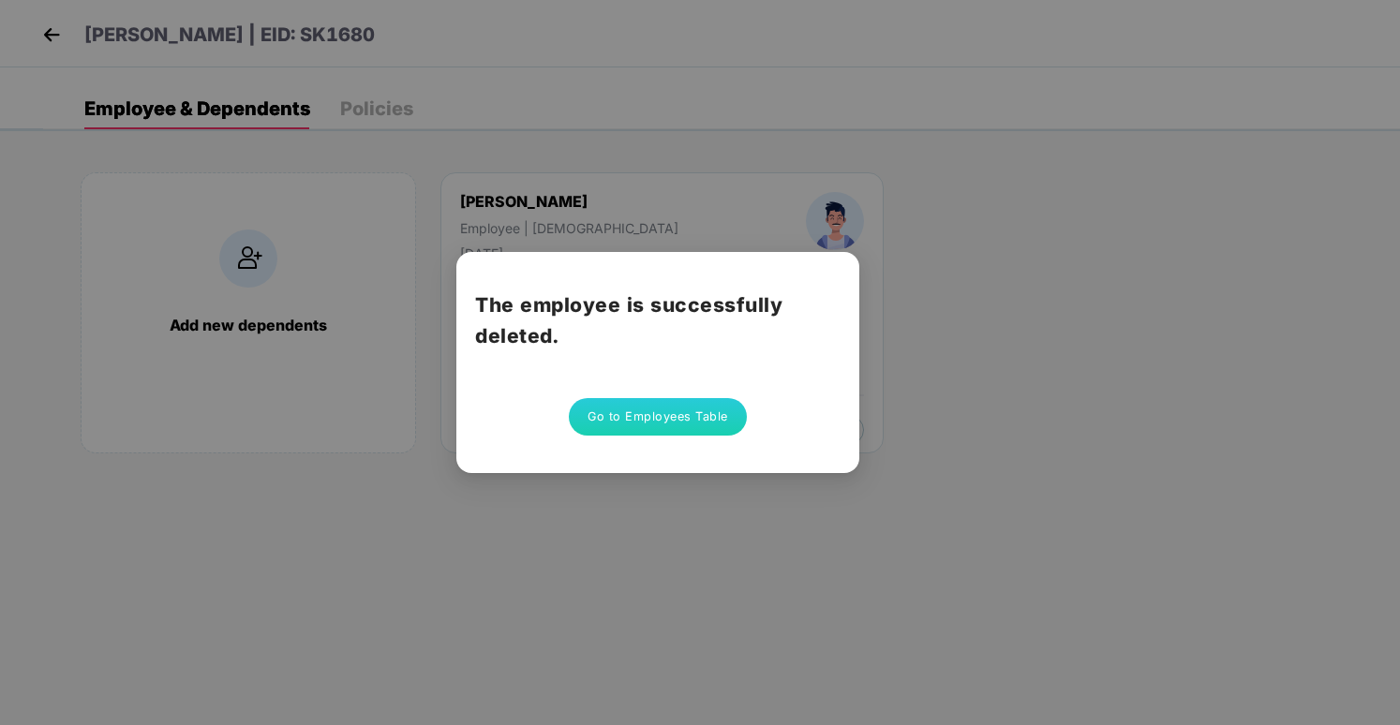
click at [606, 413] on button "Go to Employees Table" at bounding box center [658, 416] width 178 height 37
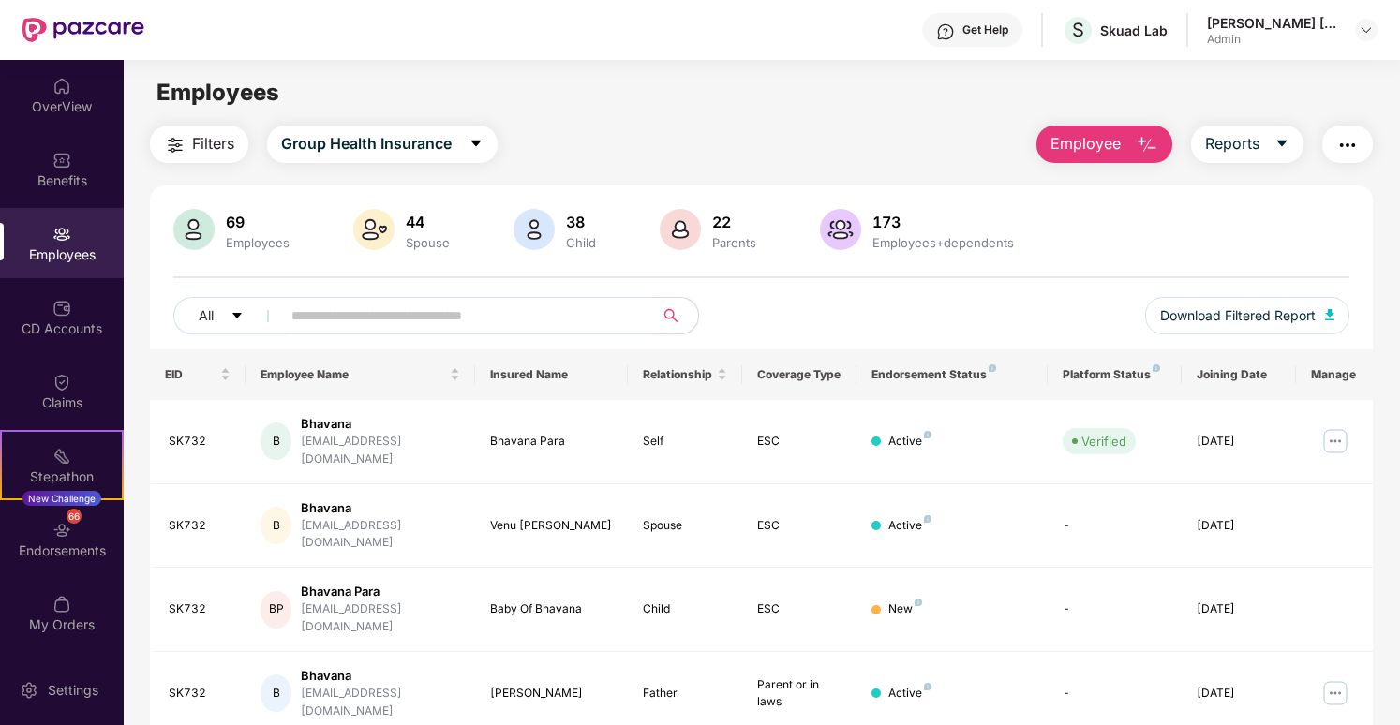
click at [583, 306] on input "text" at bounding box center [459, 316] width 336 height 28
paste input "**********"
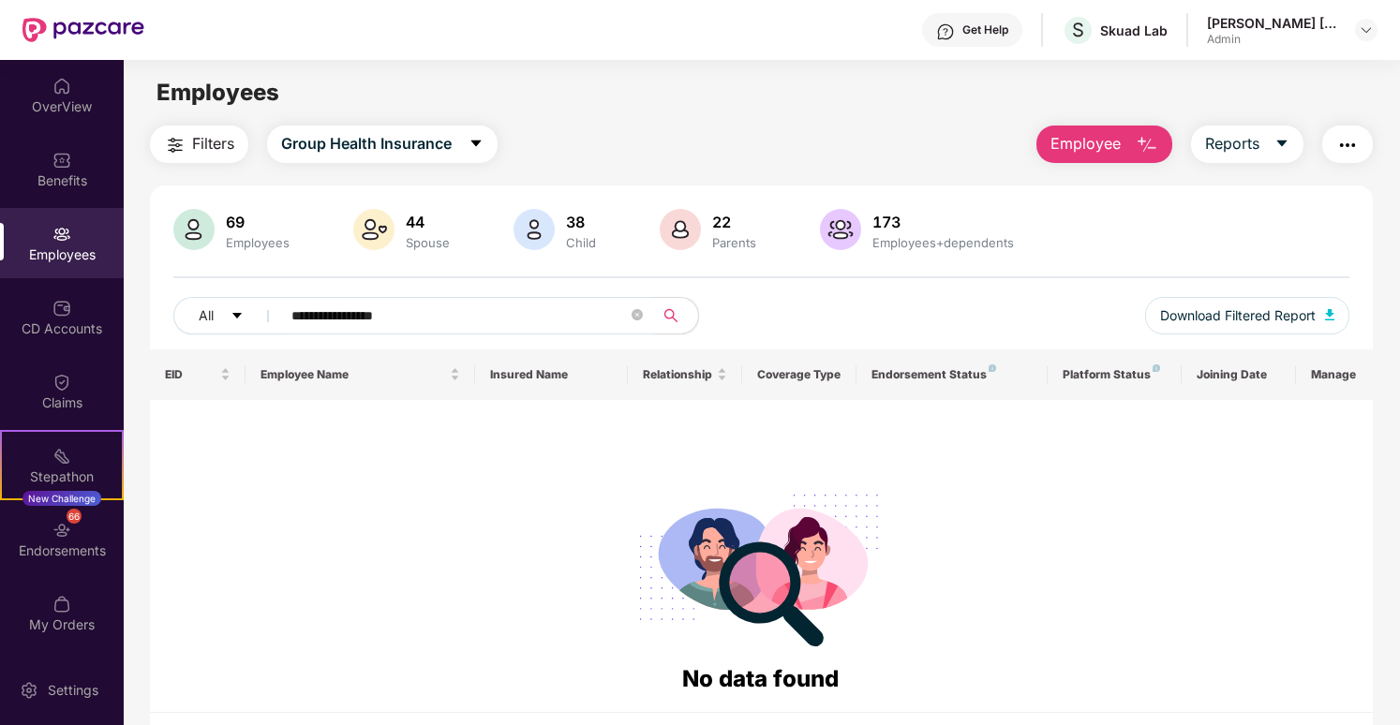
click at [426, 321] on input "**********" at bounding box center [459, 316] width 336 height 28
drag, startPoint x: 373, startPoint y: 315, endPoint x: 331, endPoint y: 314, distance: 42.2
click at [331, 315] on input "**********" at bounding box center [459, 316] width 336 height 28
type input "**********"
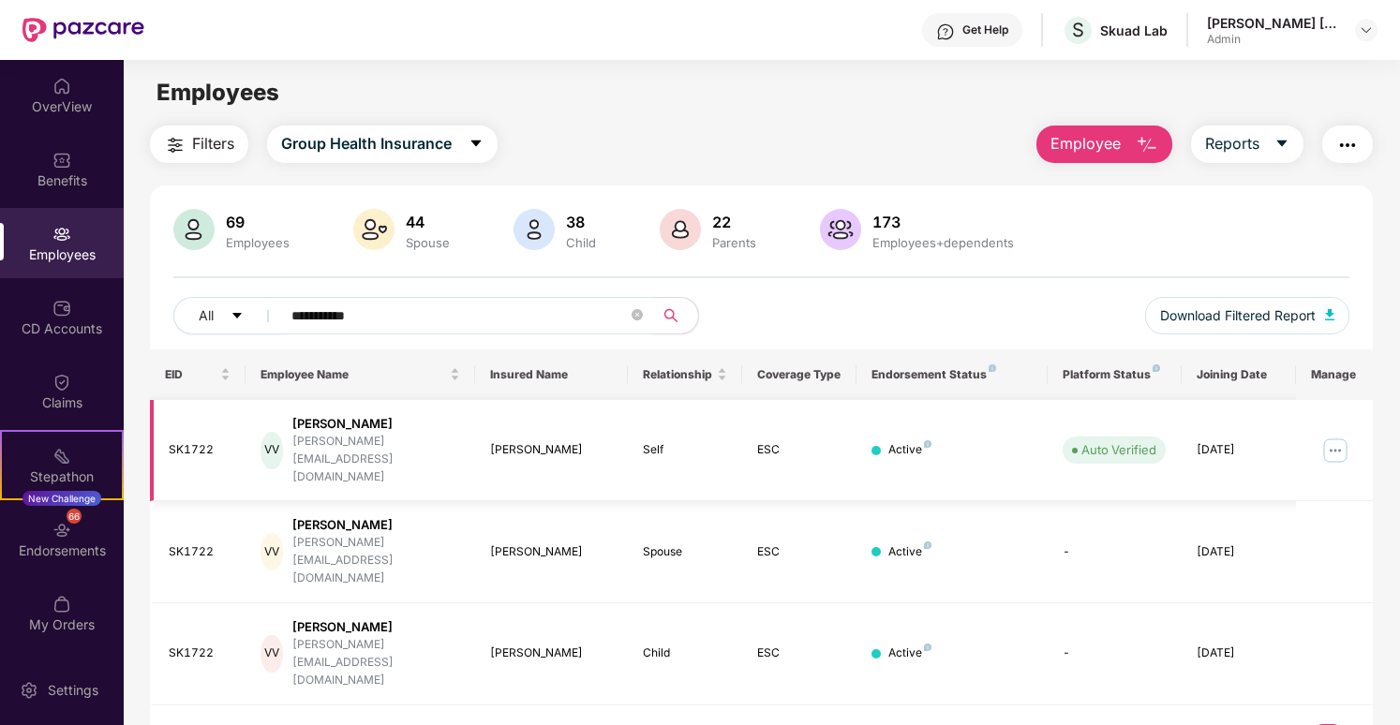
click at [1347, 436] on img at bounding box center [1336, 451] width 30 height 30
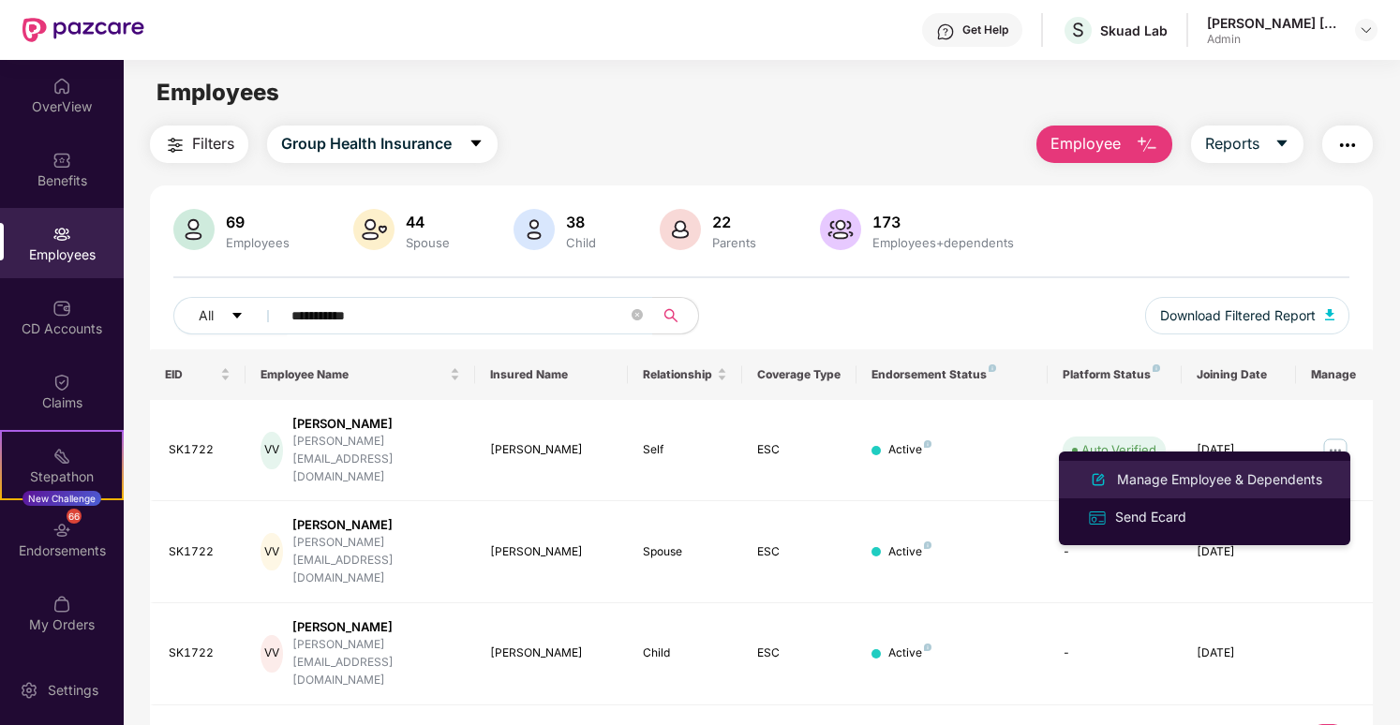
click at [1161, 487] on div "Manage Employee & Dependents" at bounding box center [1219, 480] width 213 height 21
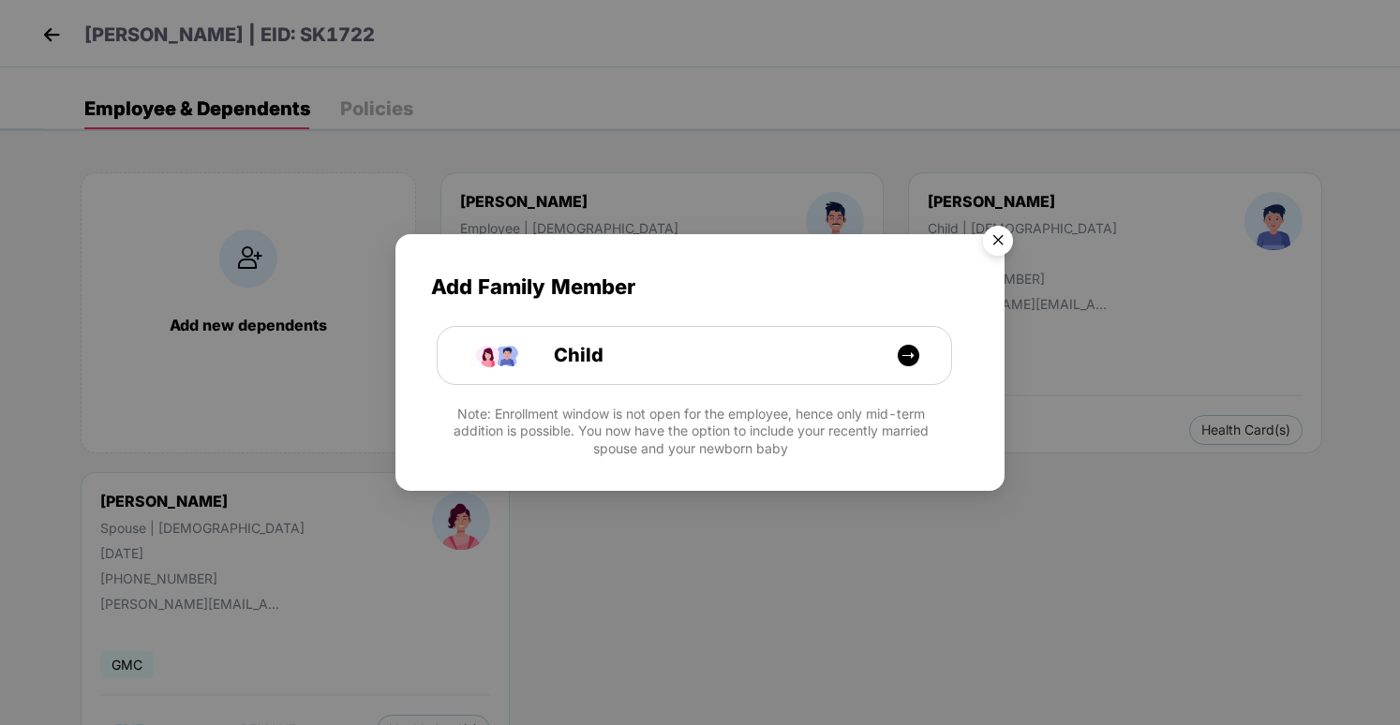
click at [993, 240] on img "Close" at bounding box center [998, 243] width 52 height 52
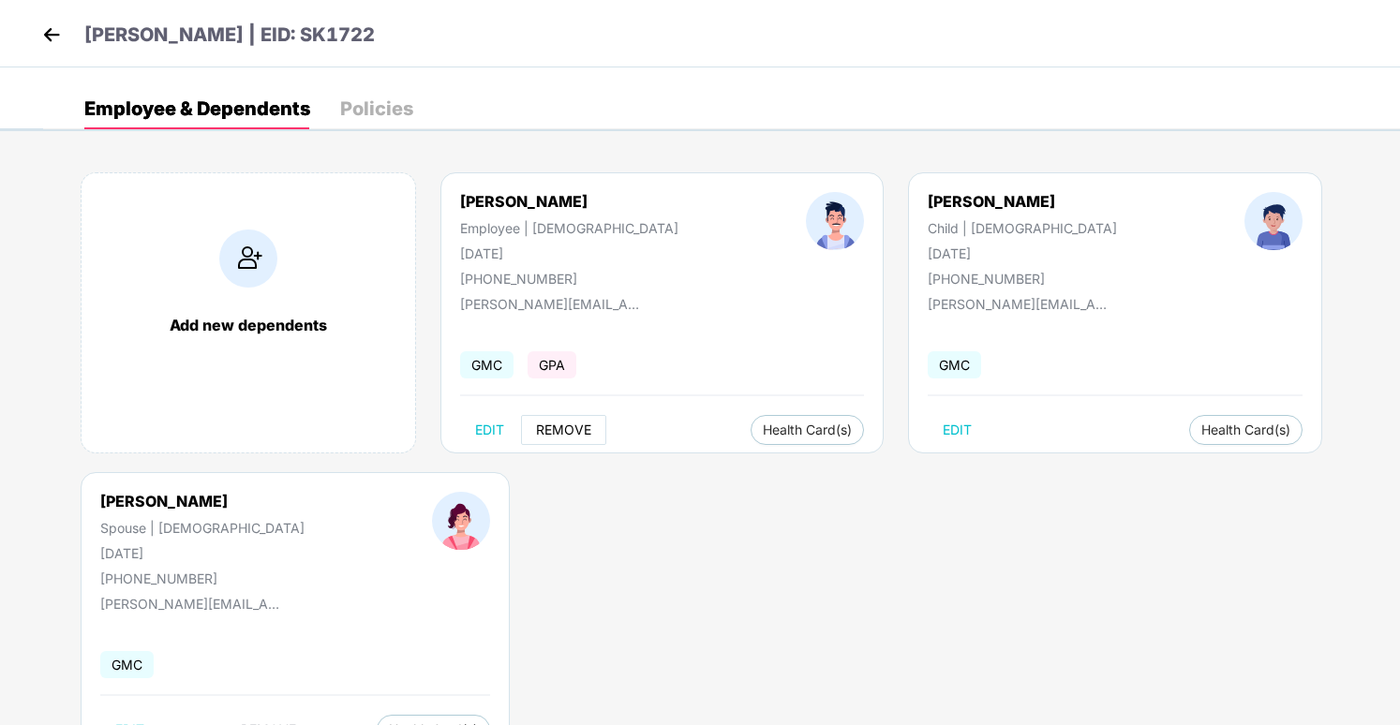
click at [576, 428] on span "REMOVE" at bounding box center [563, 430] width 55 height 15
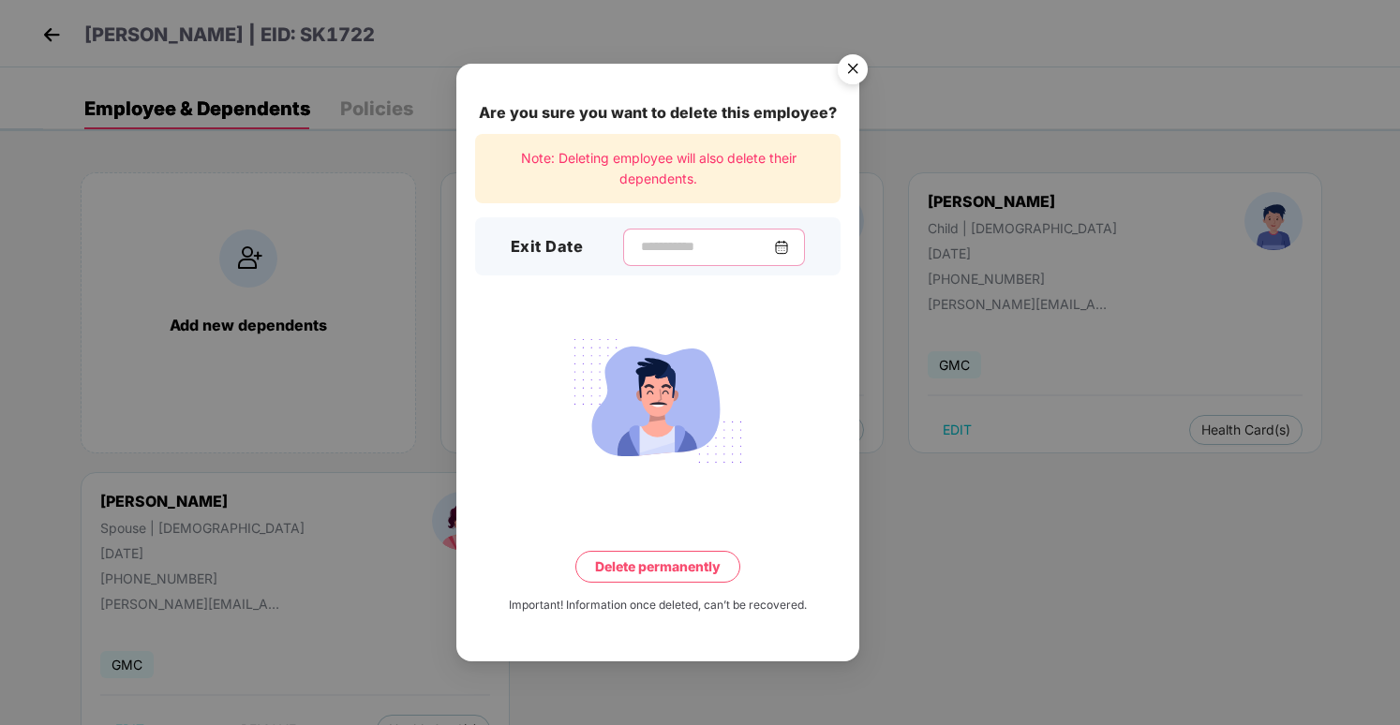
click at [684, 238] on input at bounding box center [706, 247] width 135 height 20
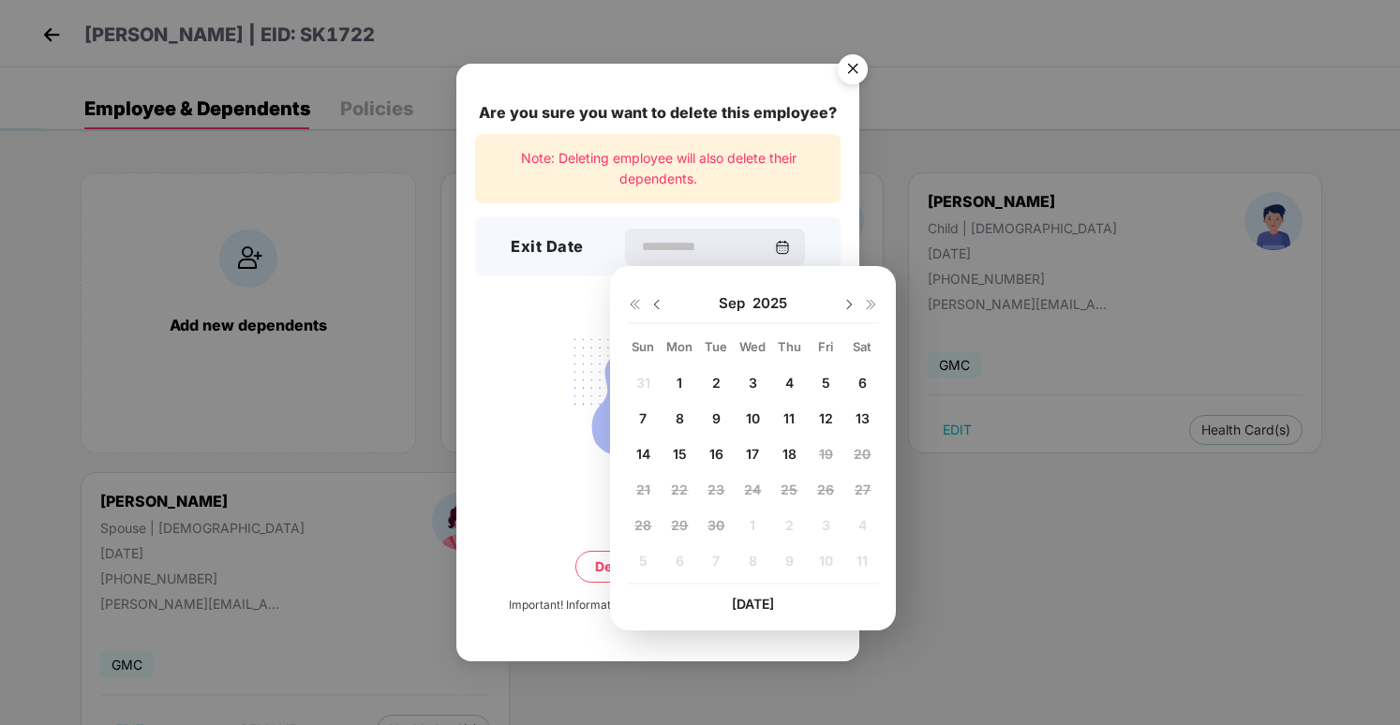
click at [719, 456] on span "16" at bounding box center [717, 454] width 14 height 16
type input "**********"
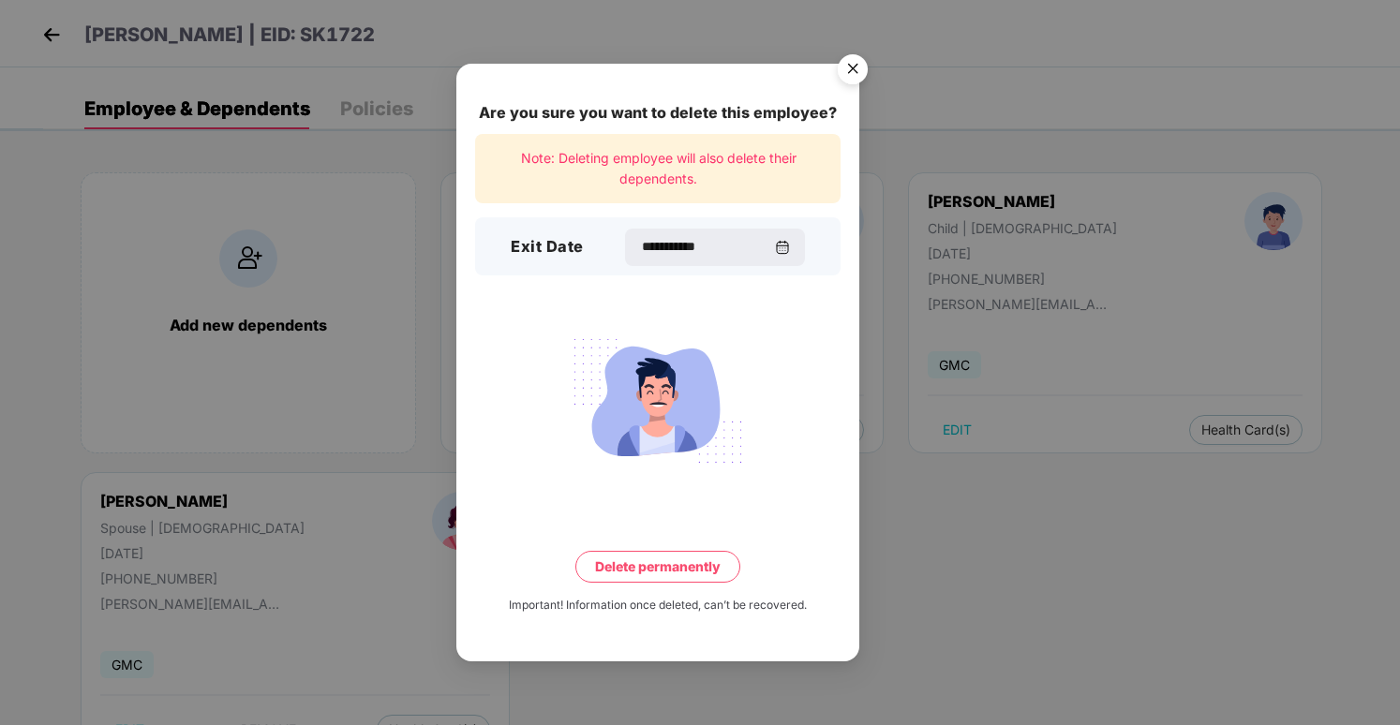
click at [708, 573] on button "Delete permanently" at bounding box center [657, 567] width 165 height 32
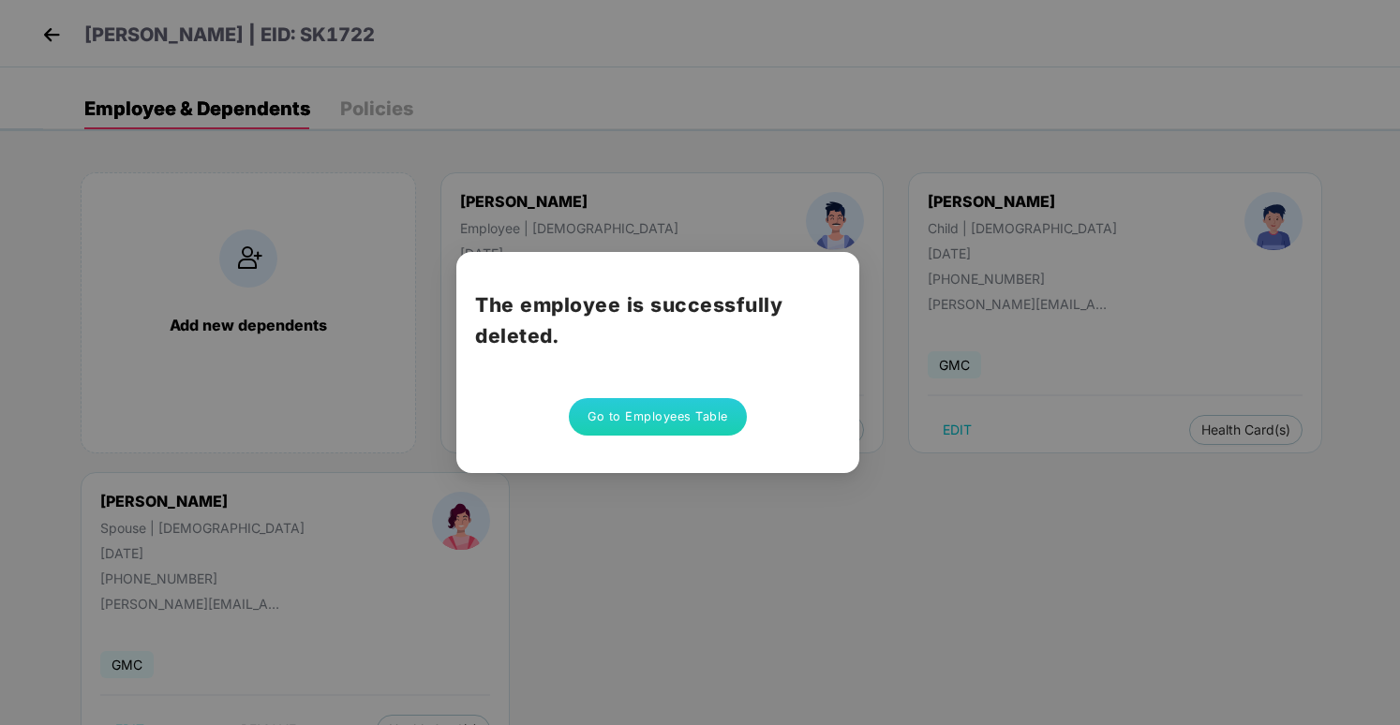
click at [611, 421] on button "Go to Employees Table" at bounding box center [658, 416] width 178 height 37
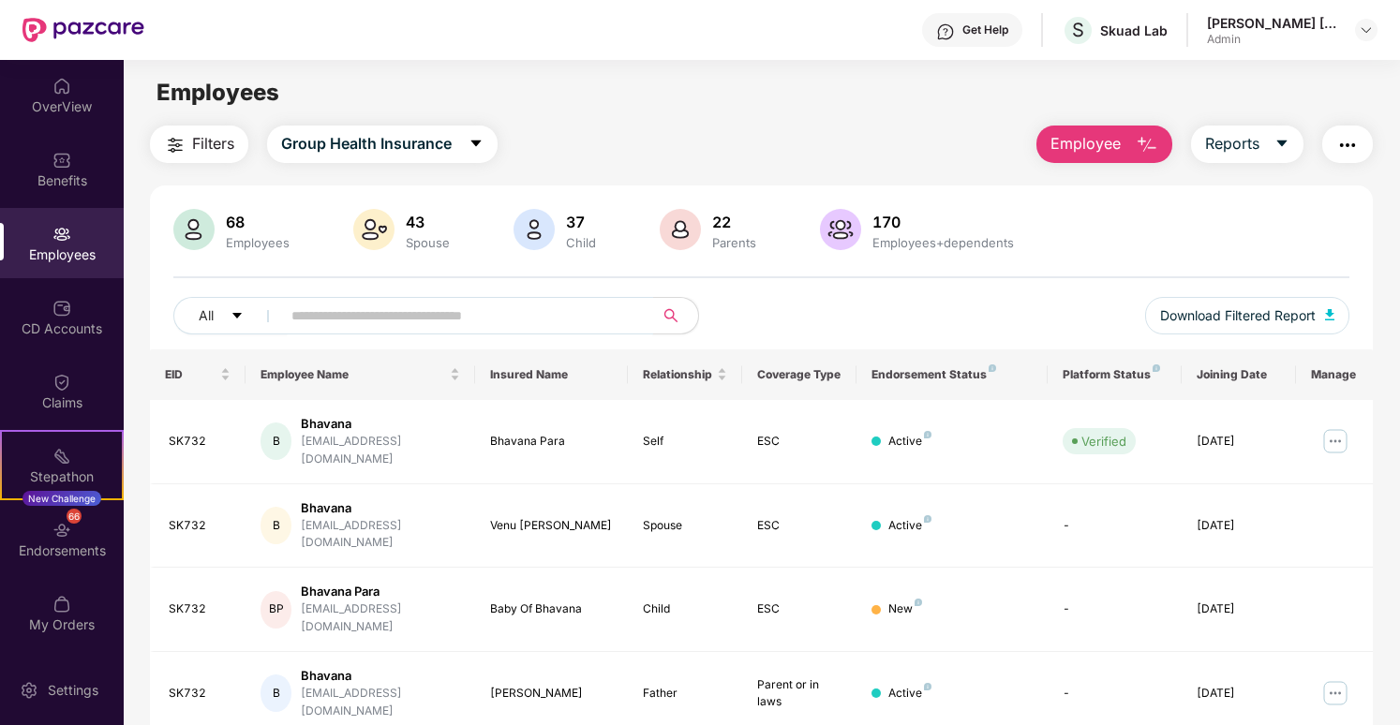
click at [468, 328] on input "text" at bounding box center [459, 316] width 336 height 28
type input "*"
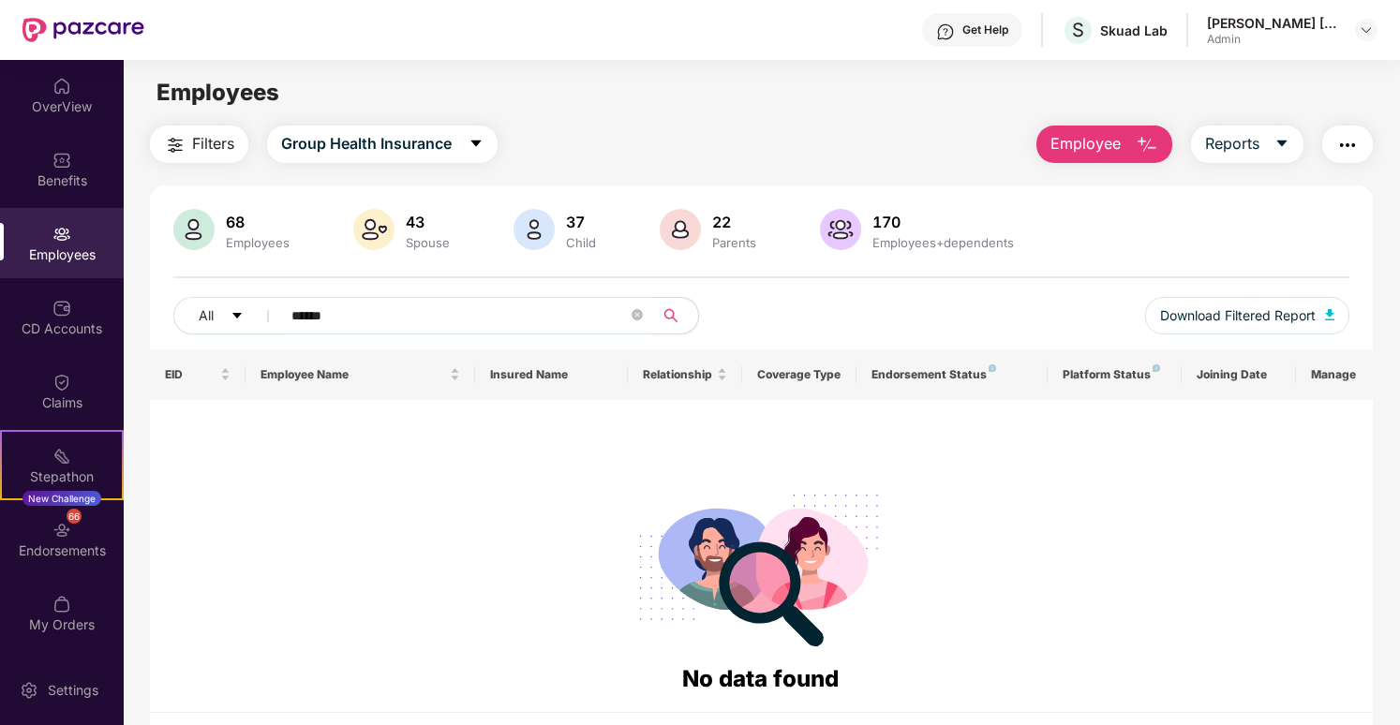
type input "******"
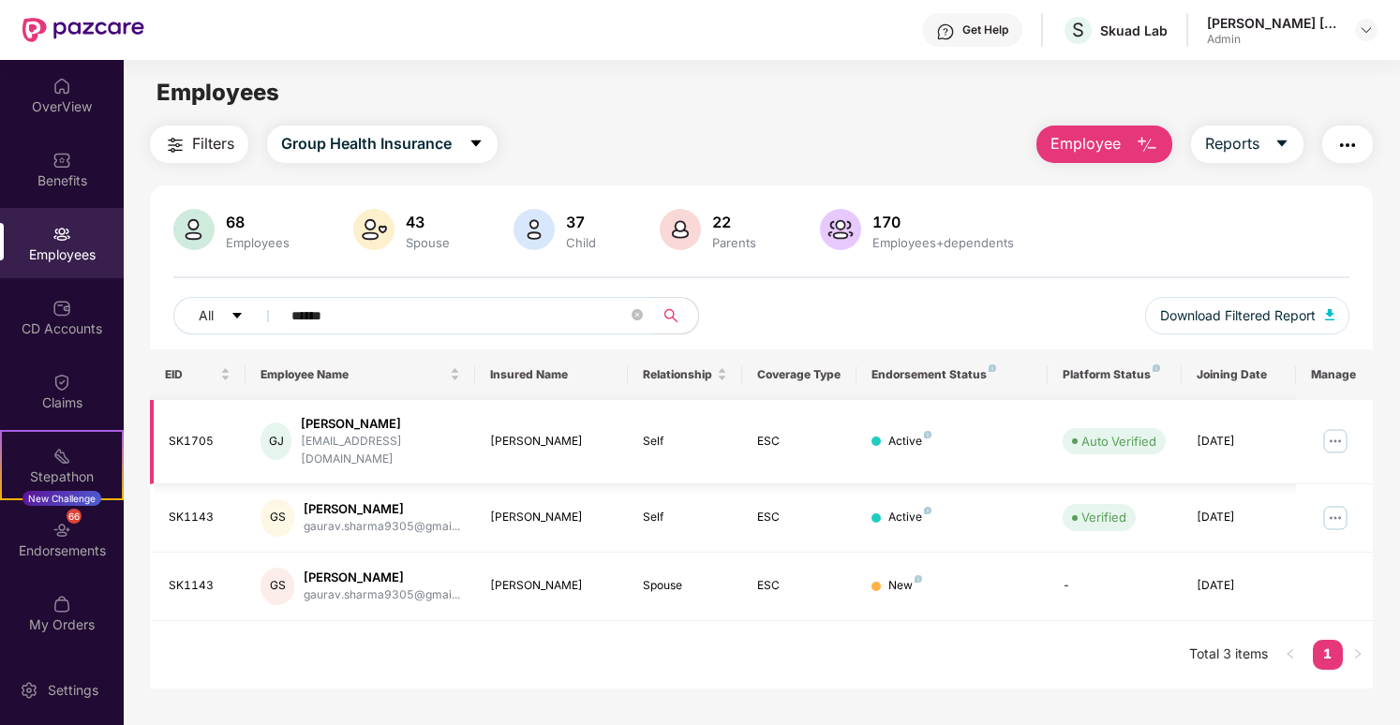
click at [1335, 434] on img at bounding box center [1336, 441] width 30 height 30
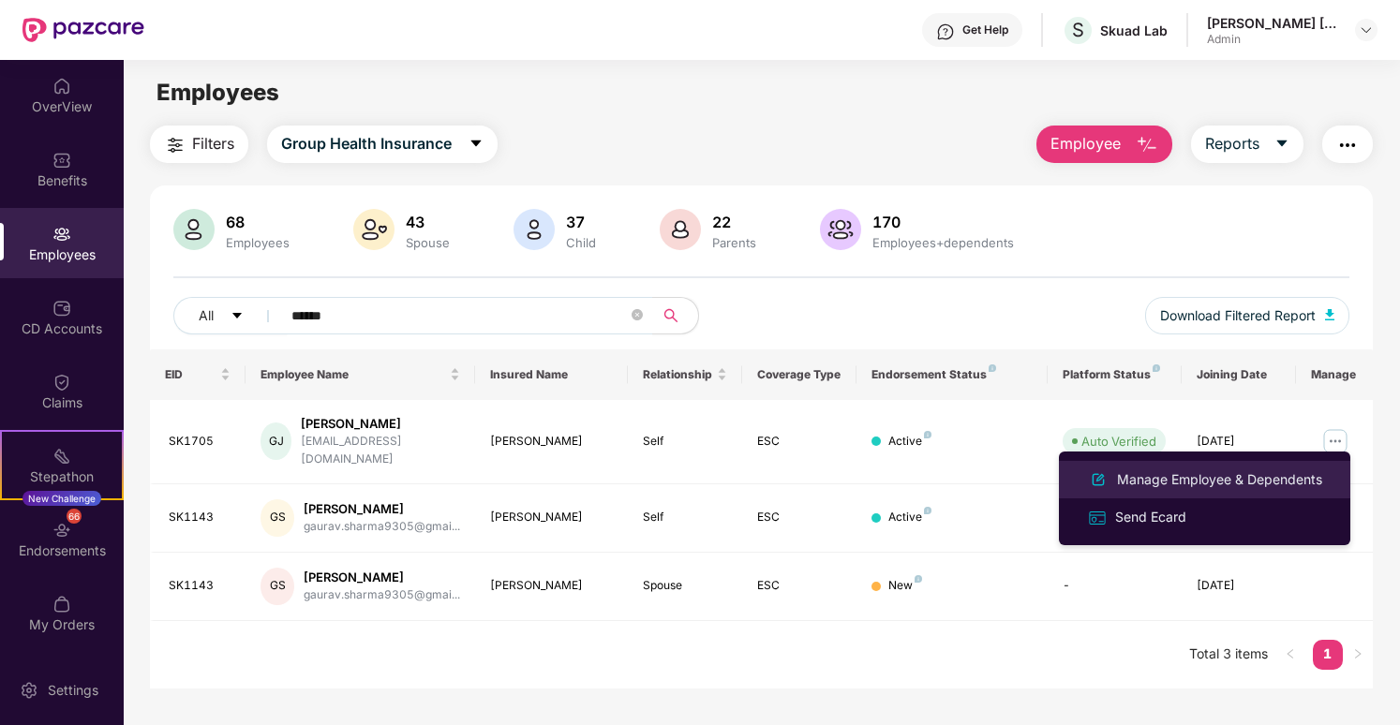
click at [1289, 482] on div "Manage Employee & Dependents" at bounding box center [1219, 480] width 213 height 21
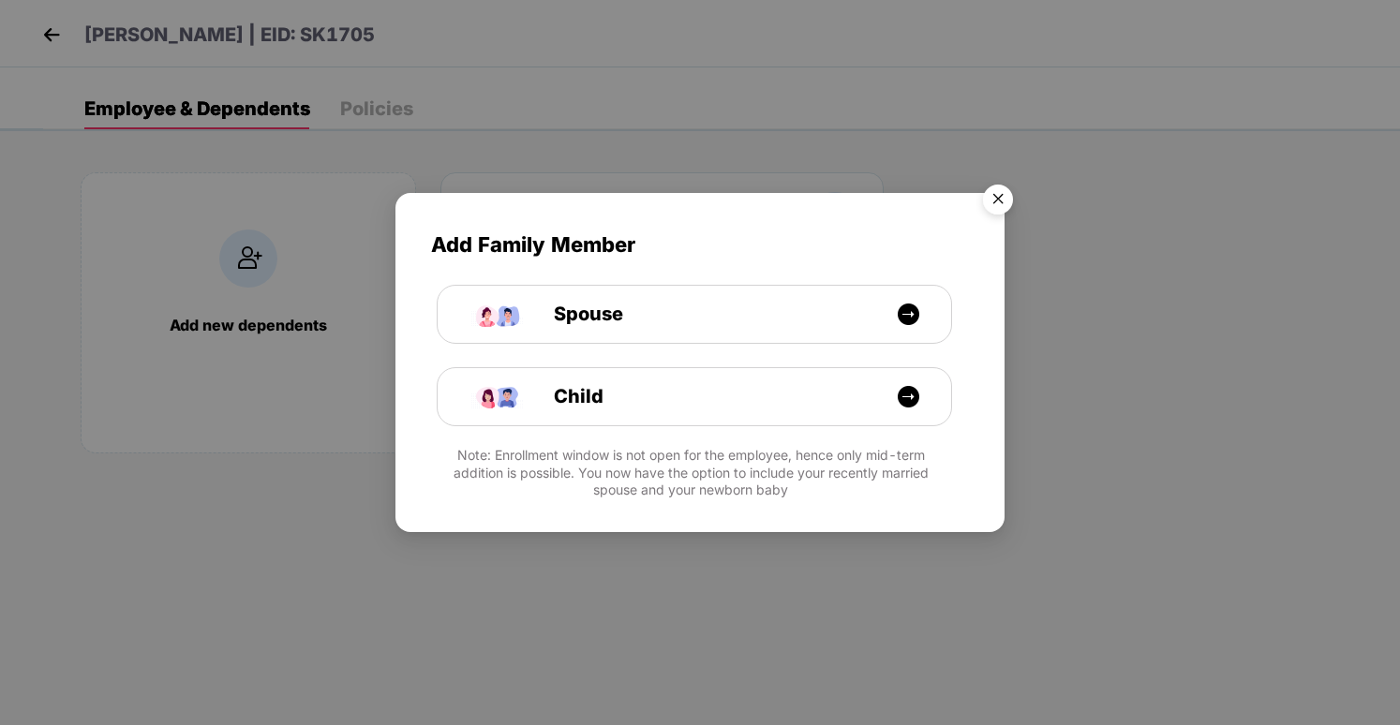
click at [1012, 189] on img "Close" at bounding box center [998, 202] width 52 height 52
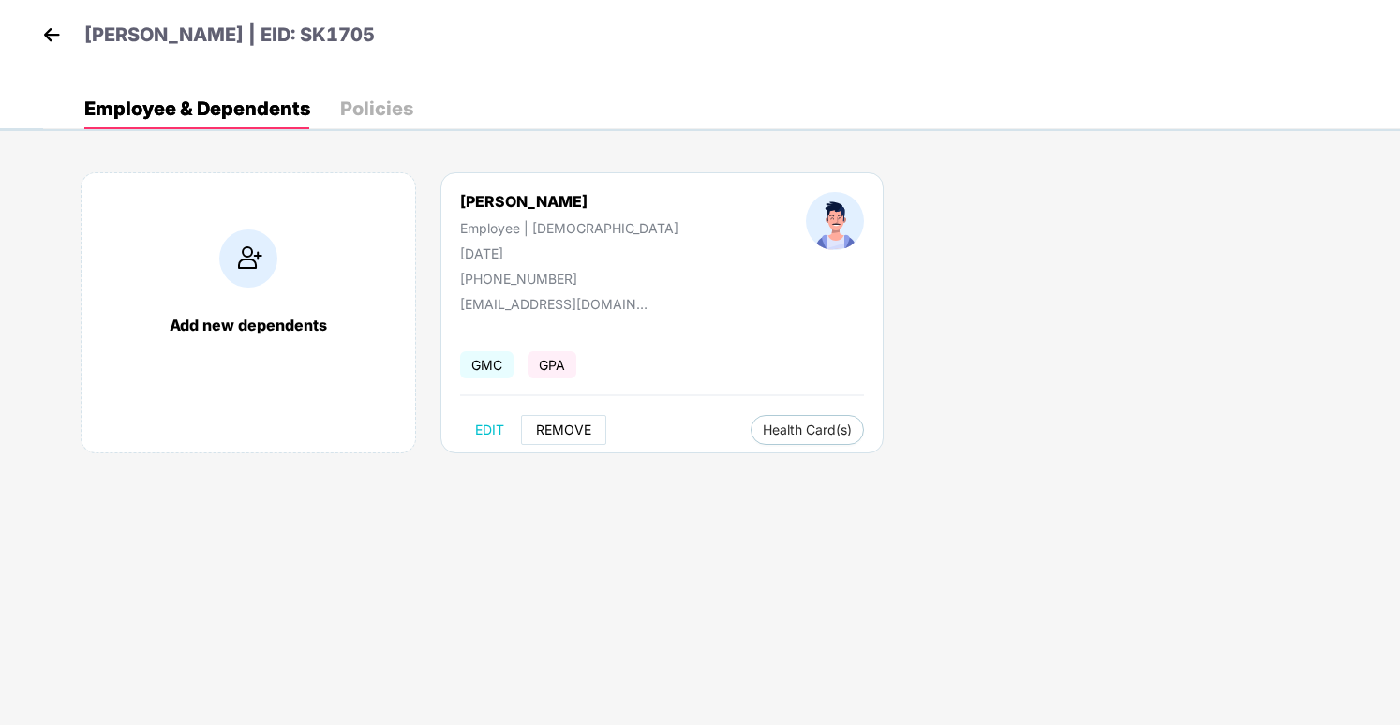
click at [560, 426] on span "REMOVE" at bounding box center [563, 430] width 55 height 15
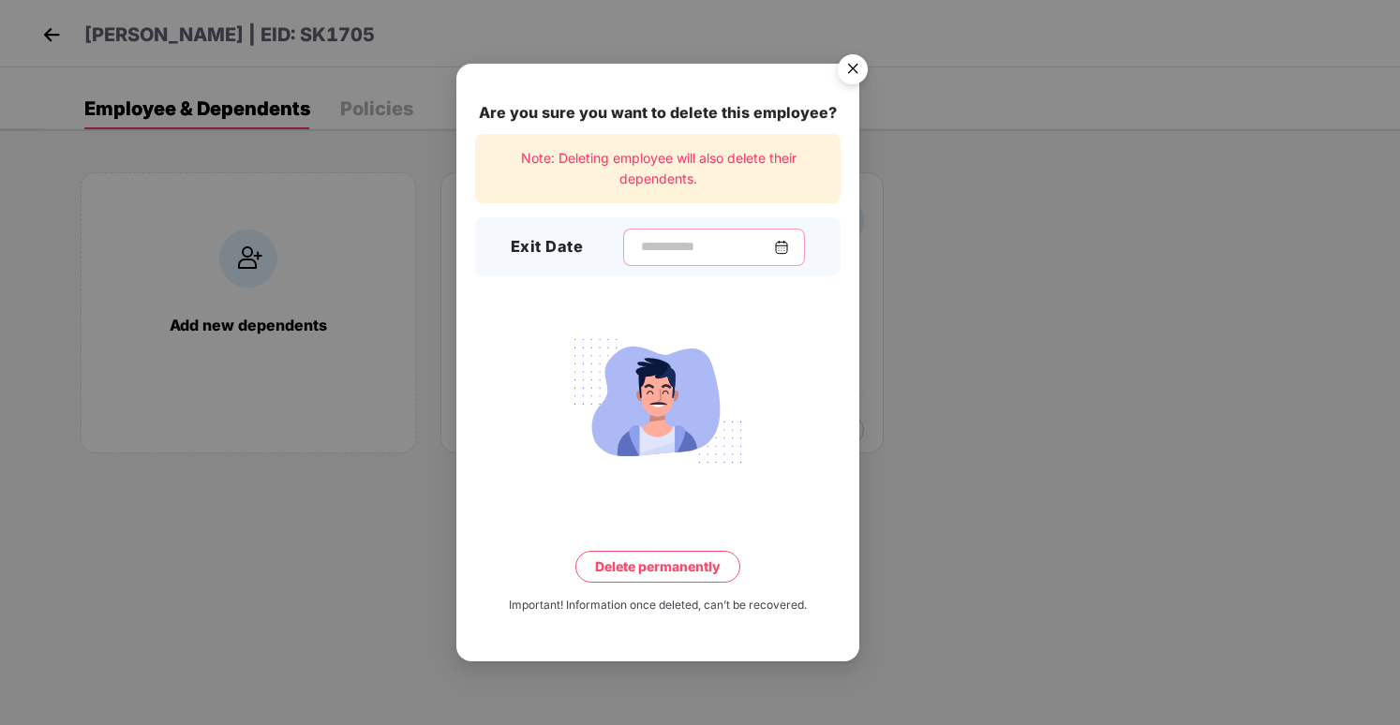
click at [732, 253] on input at bounding box center [706, 247] width 135 height 20
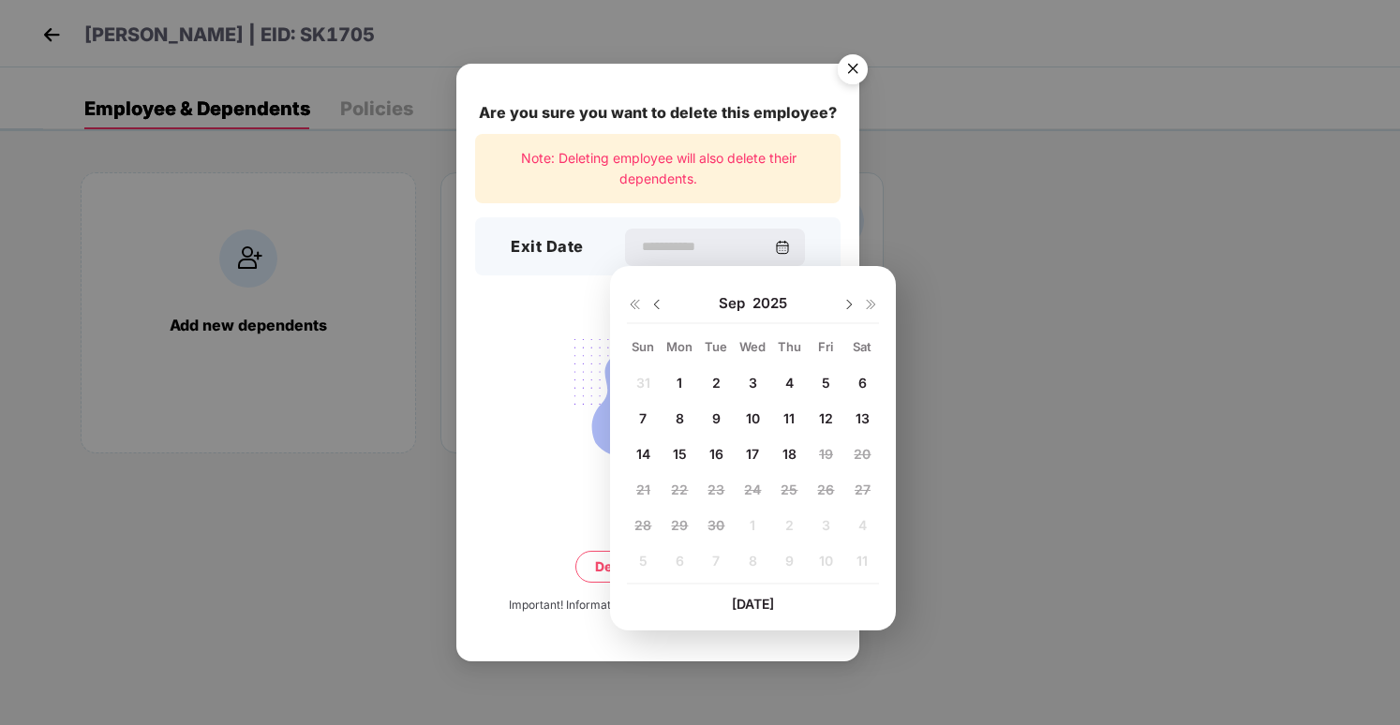
click at [709, 457] on div "16" at bounding box center [716, 455] width 28 height 28
type input "**********"
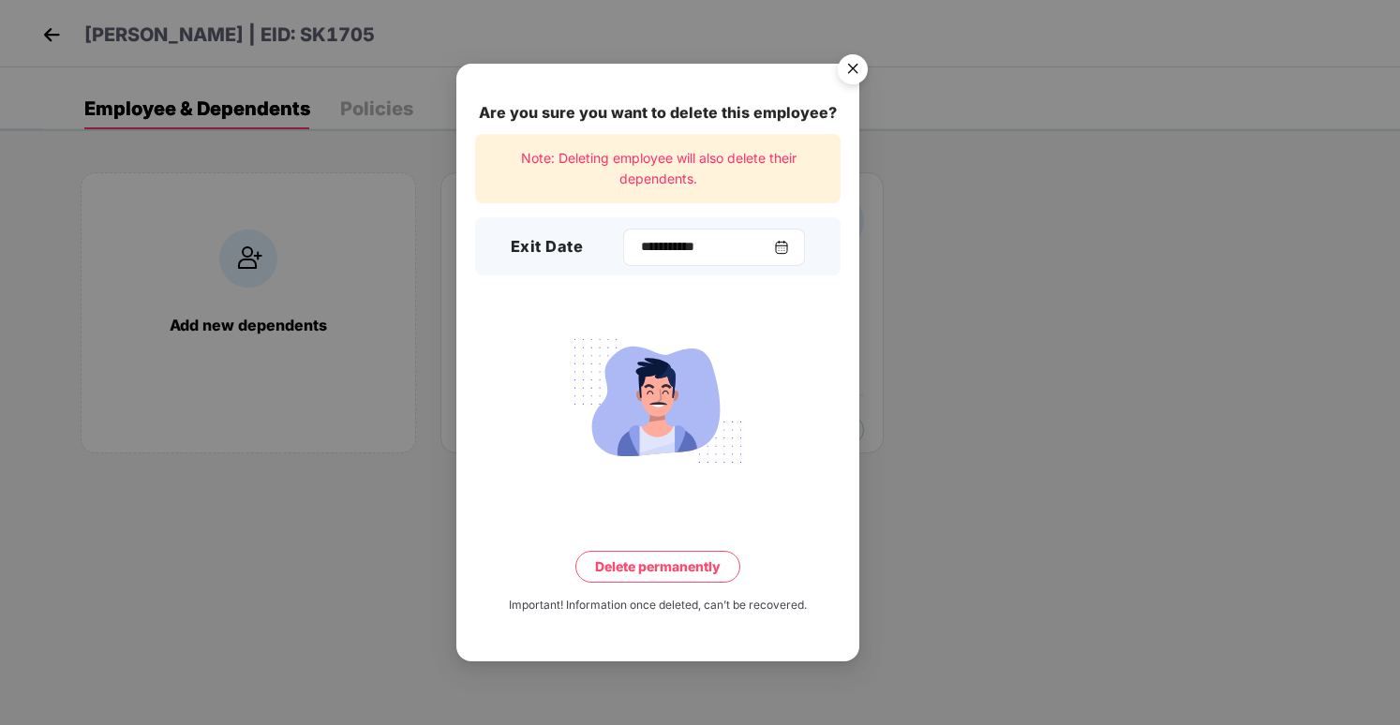
click at [784, 247] on img at bounding box center [781, 247] width 15 height 15
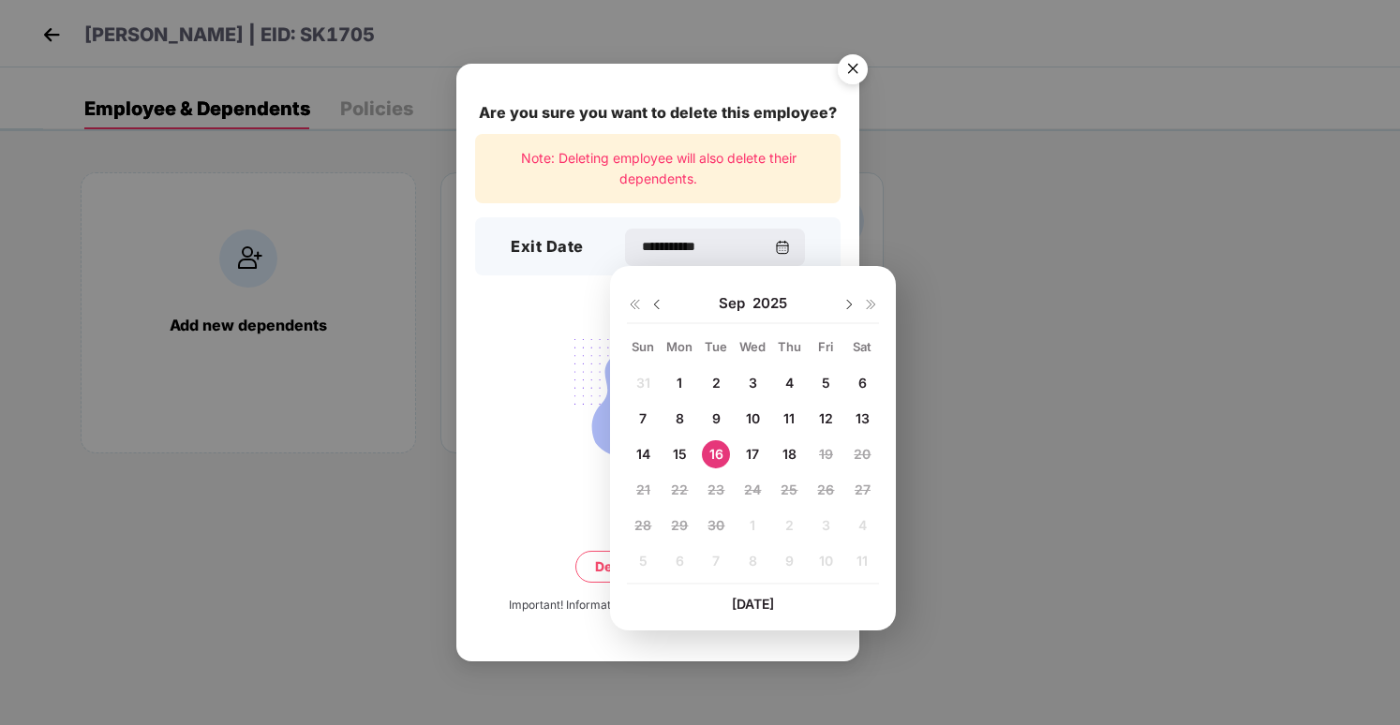
click at [508, 440] on div at bounding box center [658, 401] width 366 height 146
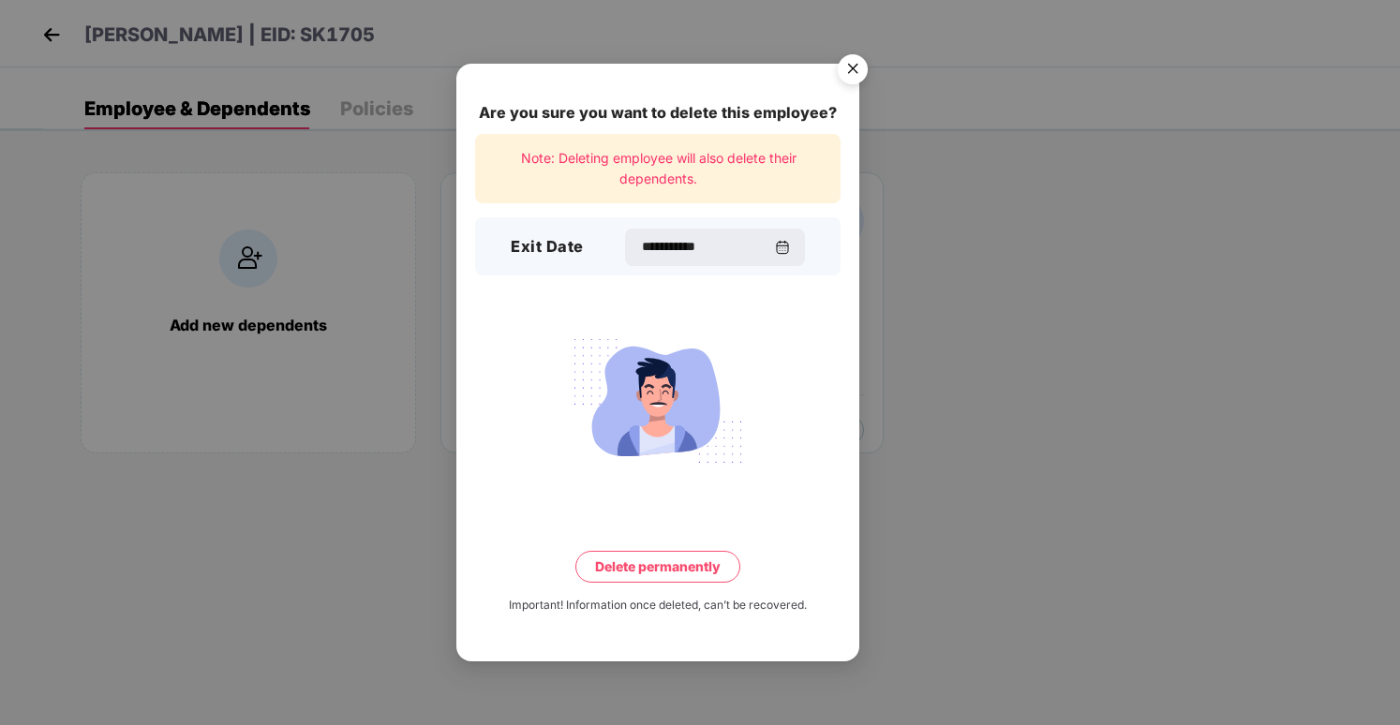
click at [651, 573] on button "Delete permanently" at bounding box center [657, 567] width 165 height 32
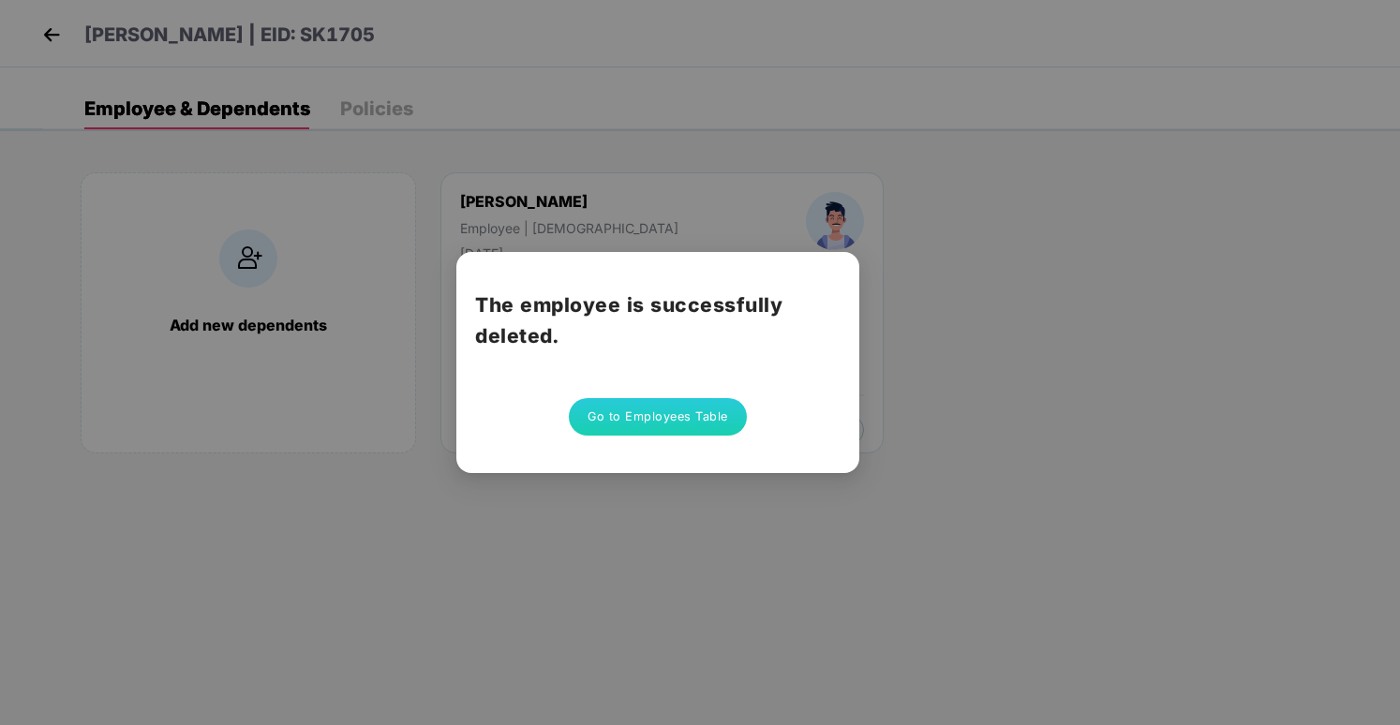
click at [637, 420] on button "Go to Employees Table" at bounding box center [658, 416] width 178 height 37
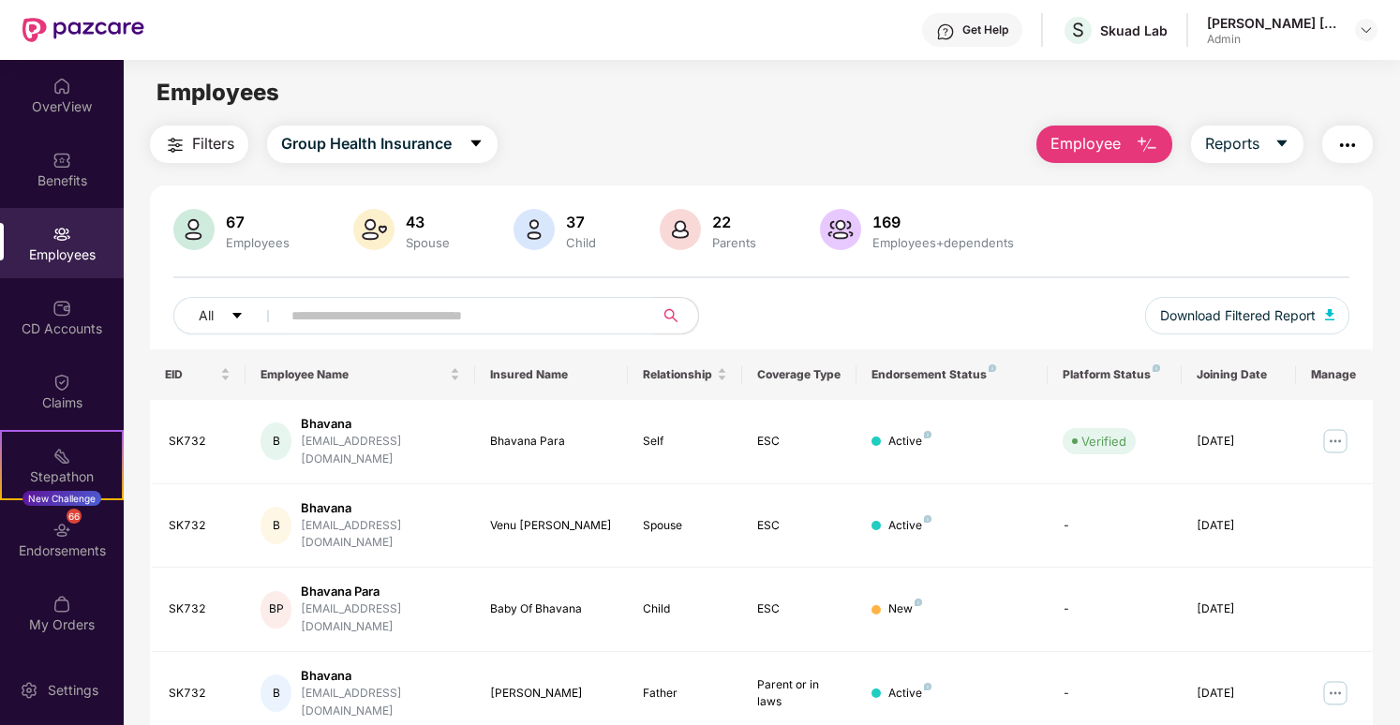
click at [455, 319] on input "text" at bounding box center [459, 316] width 336 height 28
paste input "******"
type input "******"
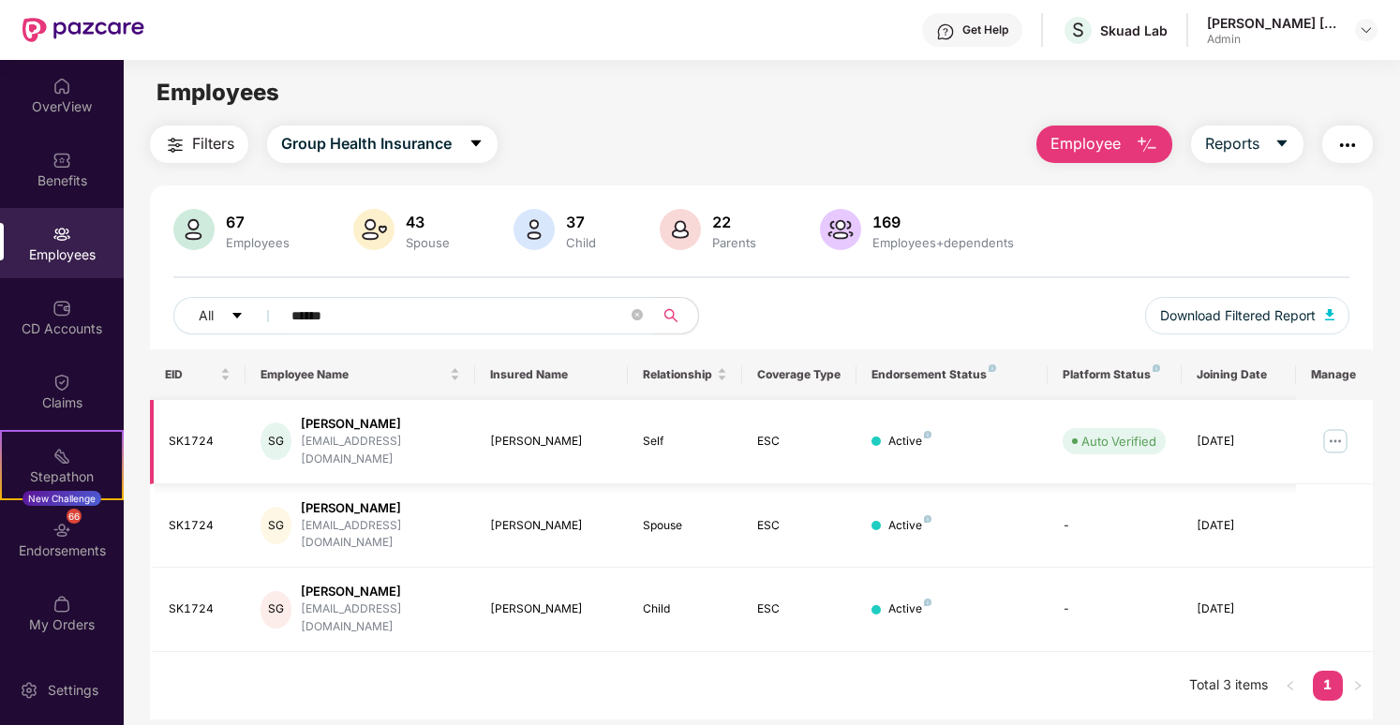
click at [1332, 430] on img at bounding box center [1336, 441] width 30 height 30
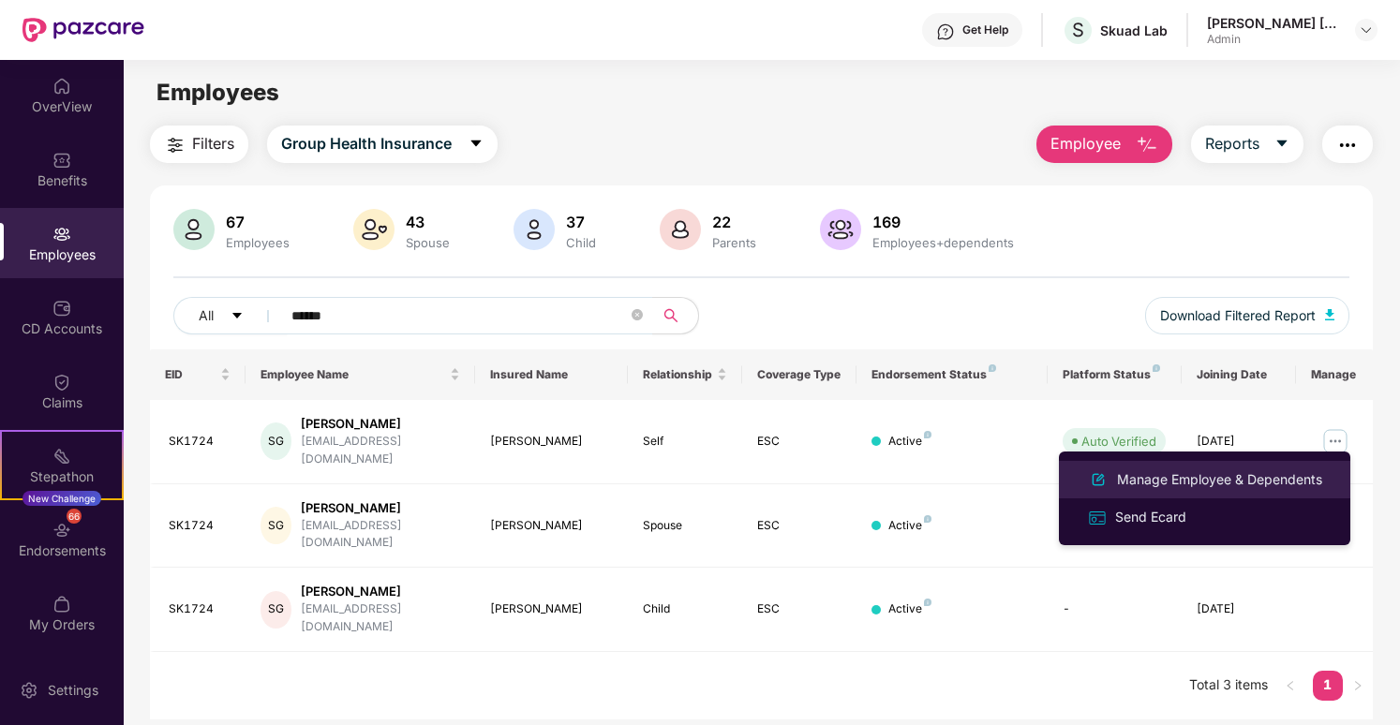
click at [1277, 484] on div "Manage Employee & Dependents" at bounding box center [1219, 480] width 213 height 21
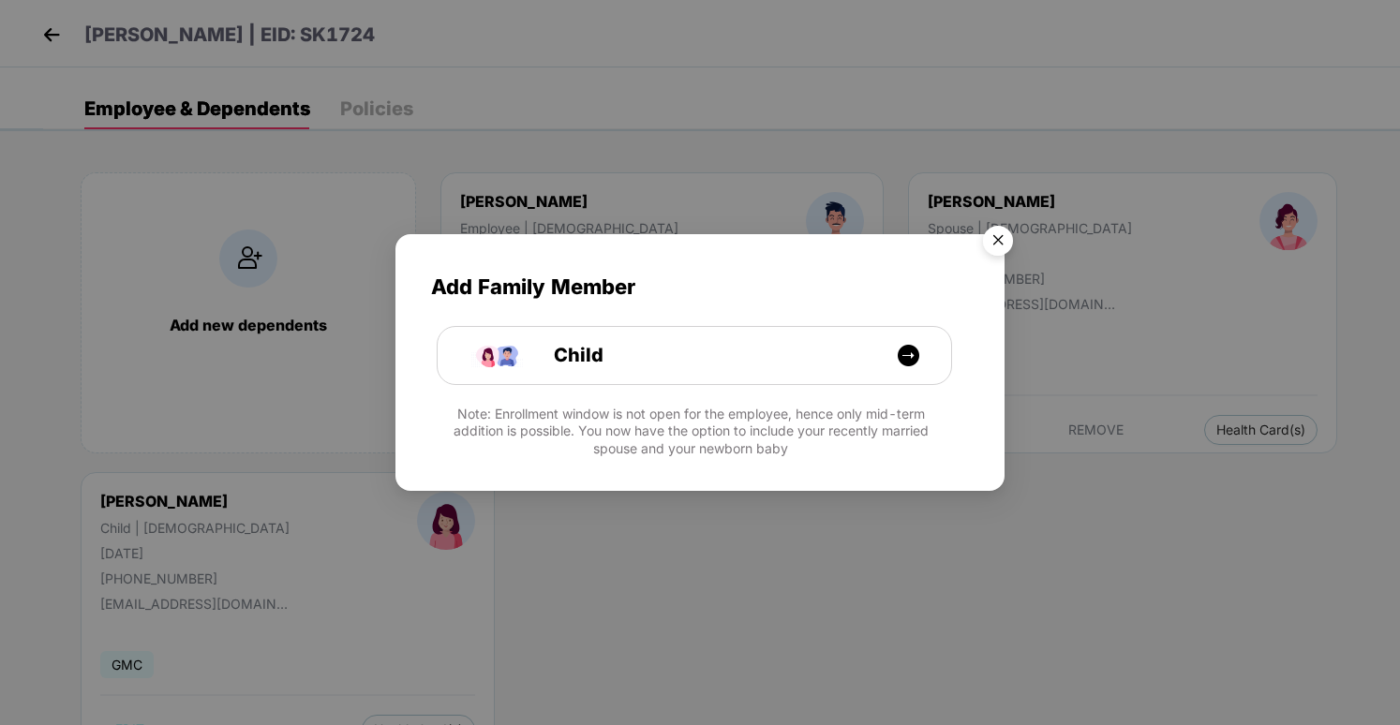
click at [994, 240] on img "Close" at bounding box center [998, 243] width 52 height 52
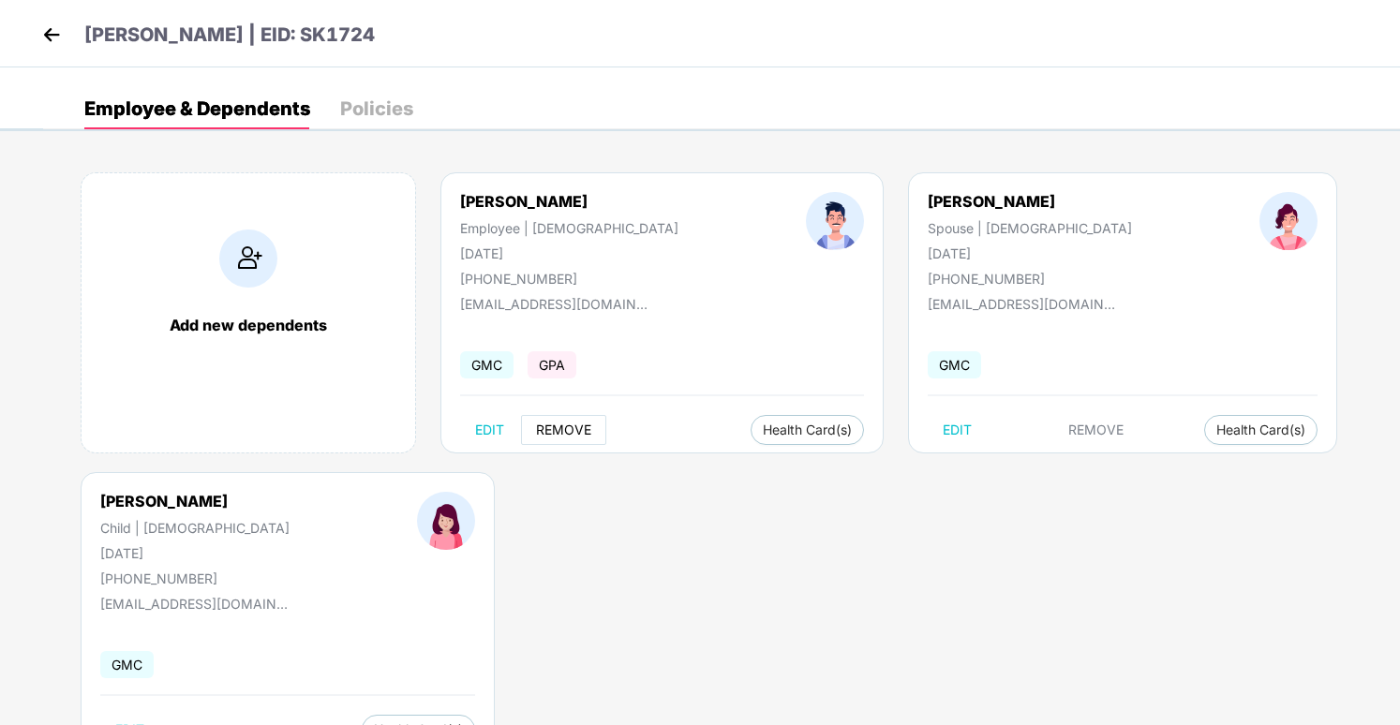
click at [584, 435] on span "REMOVE" at bounding box center [563, 430] width 55 height 15
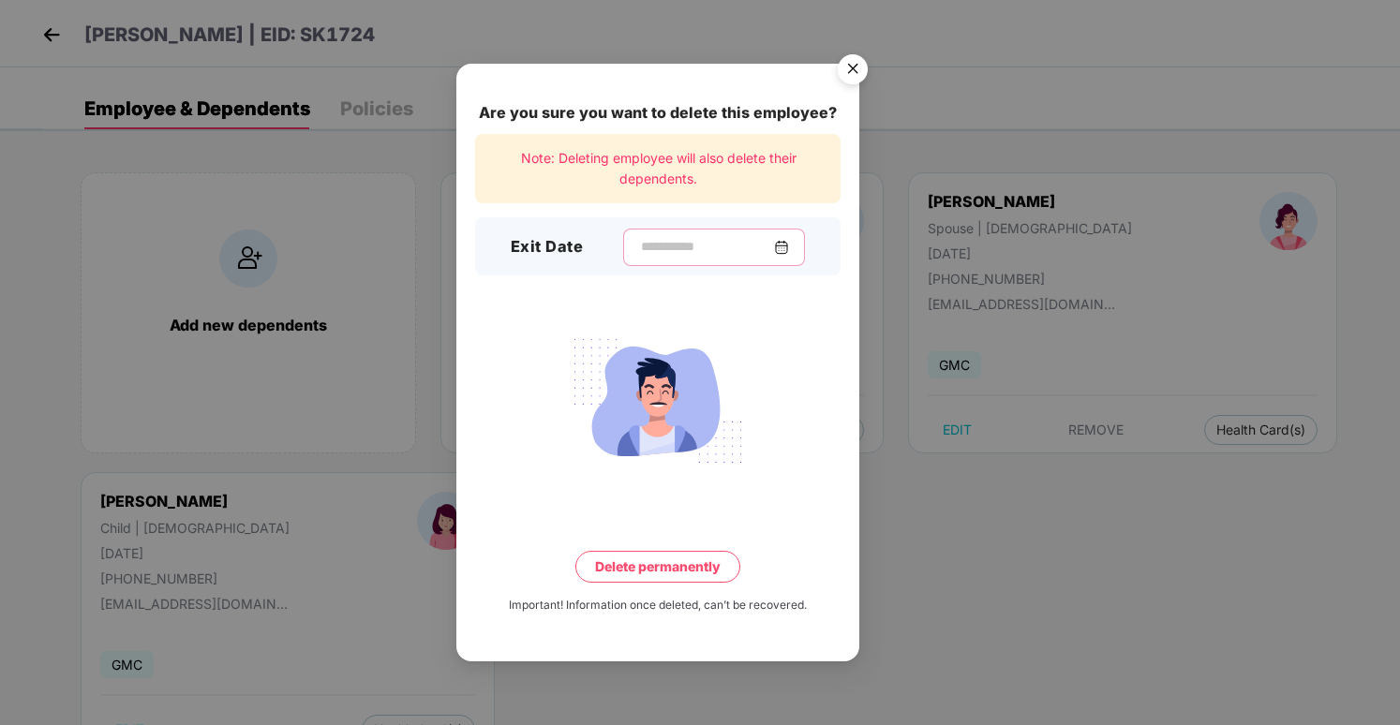
click at [754, 252] on input at bounding box center [706, 247] width 135 height 20
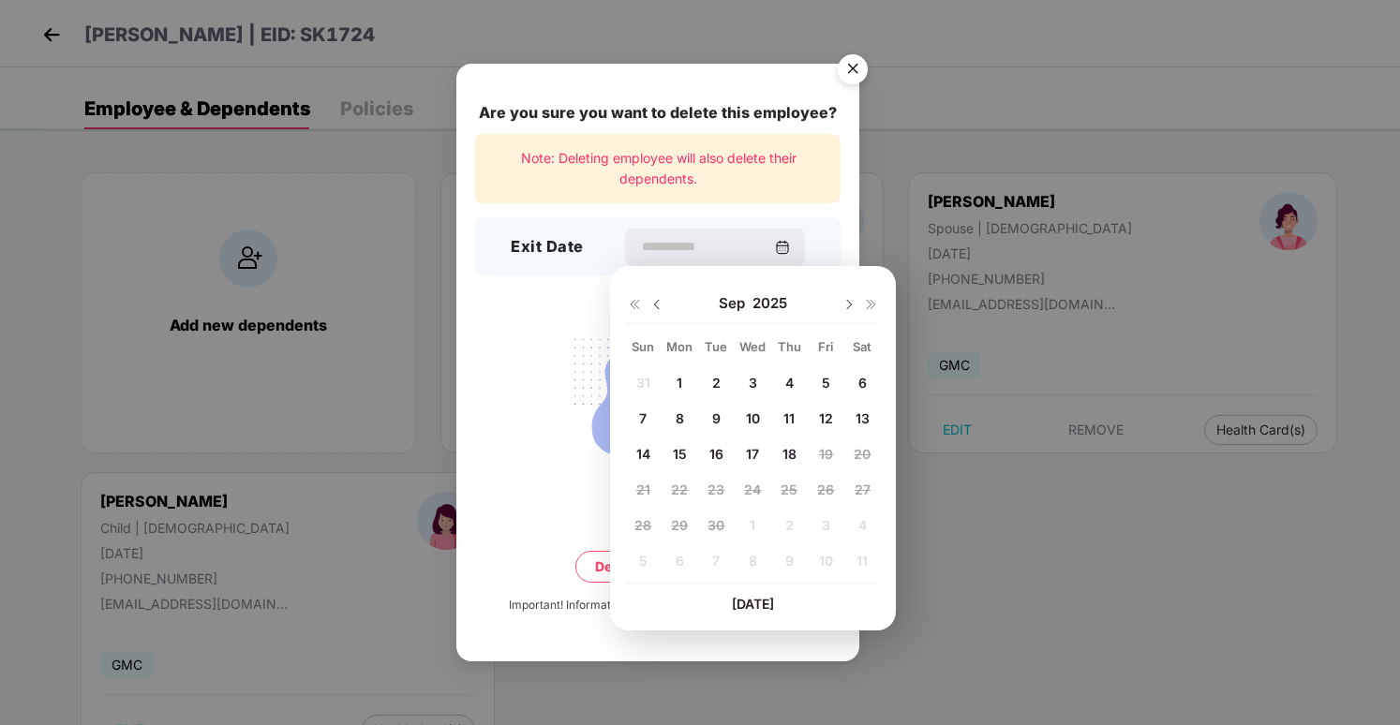
click at [720, 458] on span "16" at bounding box center [717, 454] width 14 height 16
type input "**********"
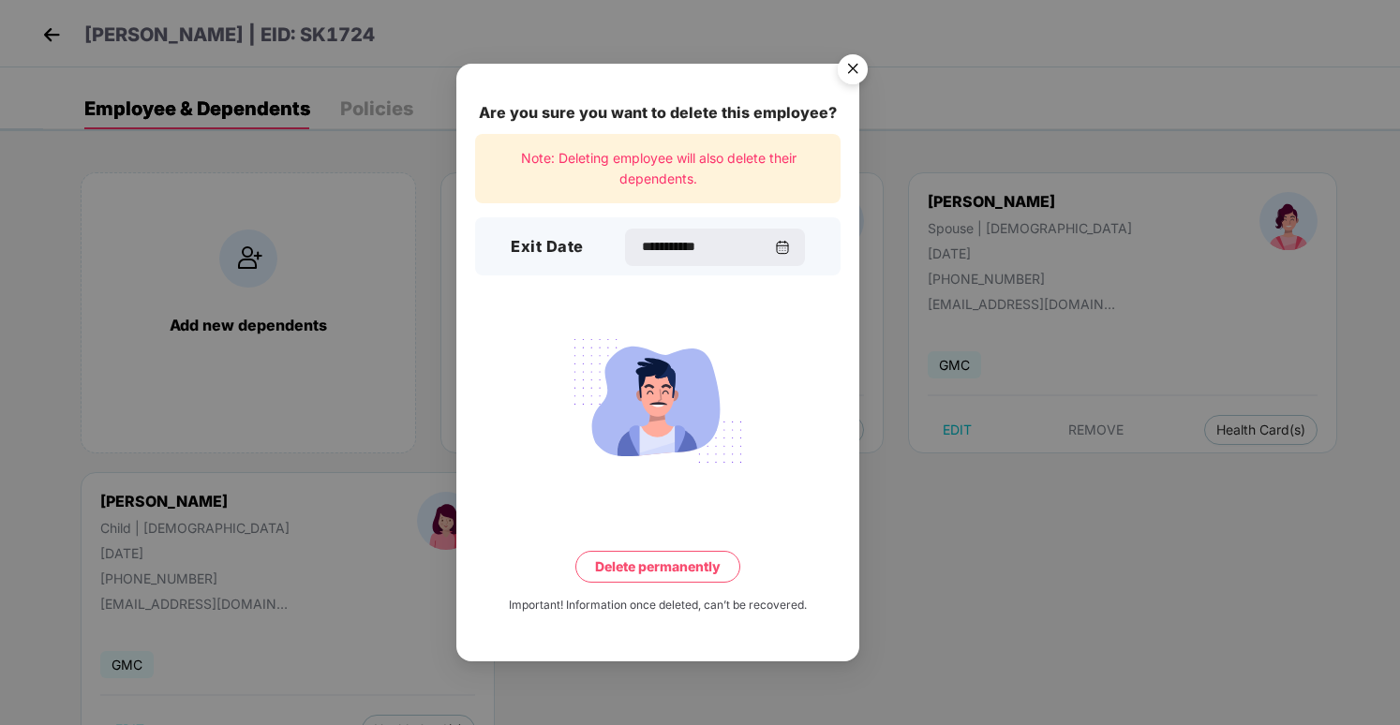
click at [672, 576] on button "Delete permanently" at bounding box center [657, 567] width 165 height 32
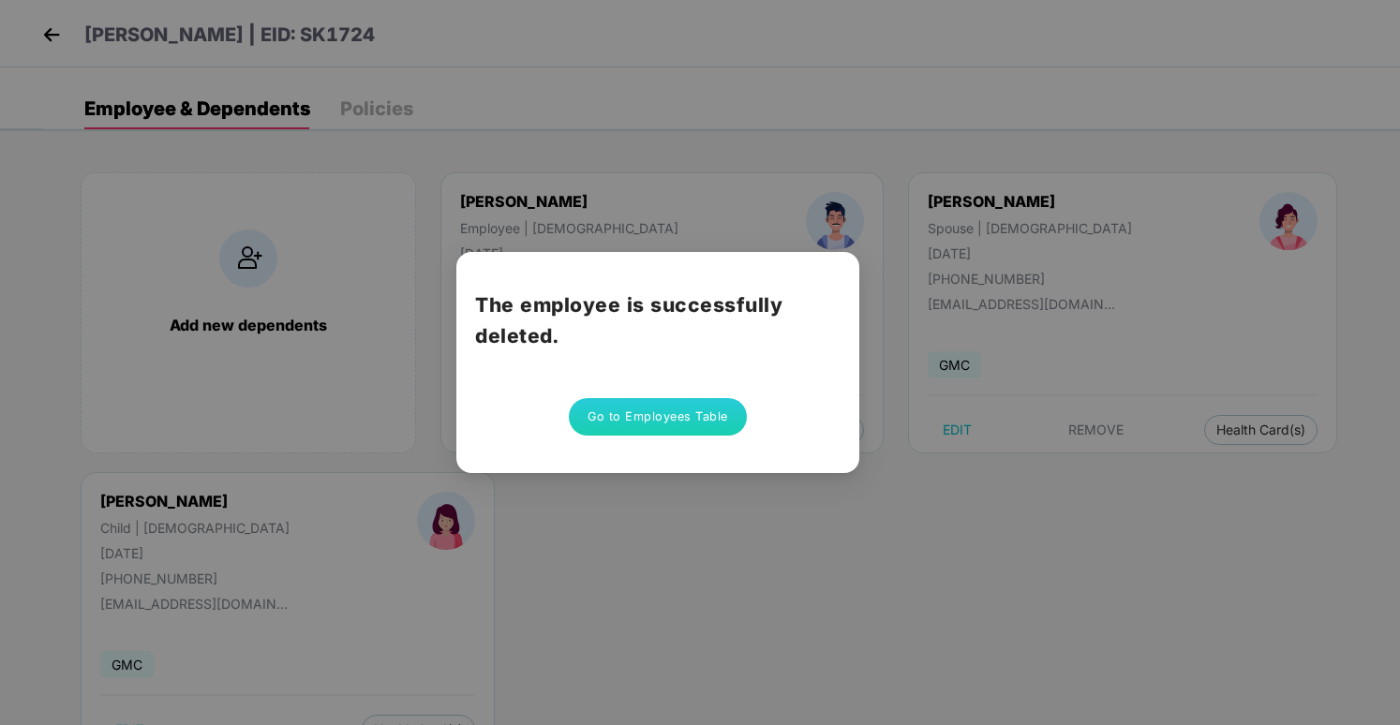
click at [622, 406] on button "Go to Employees Table" at bounding box center [658, 416] width 178 height 37
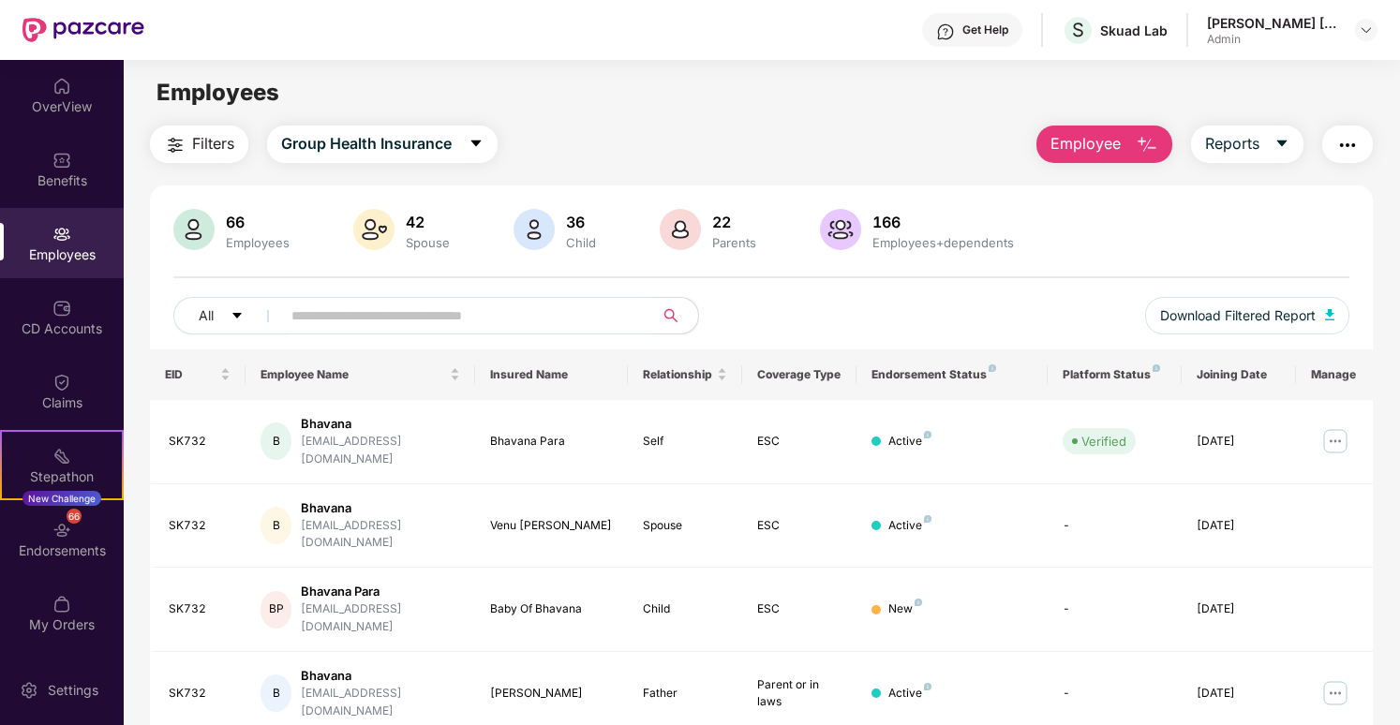
click at [550, 316] on input "text" at bounding box center [459, 316] width 336 height 28
paste input "******"
type input "******"
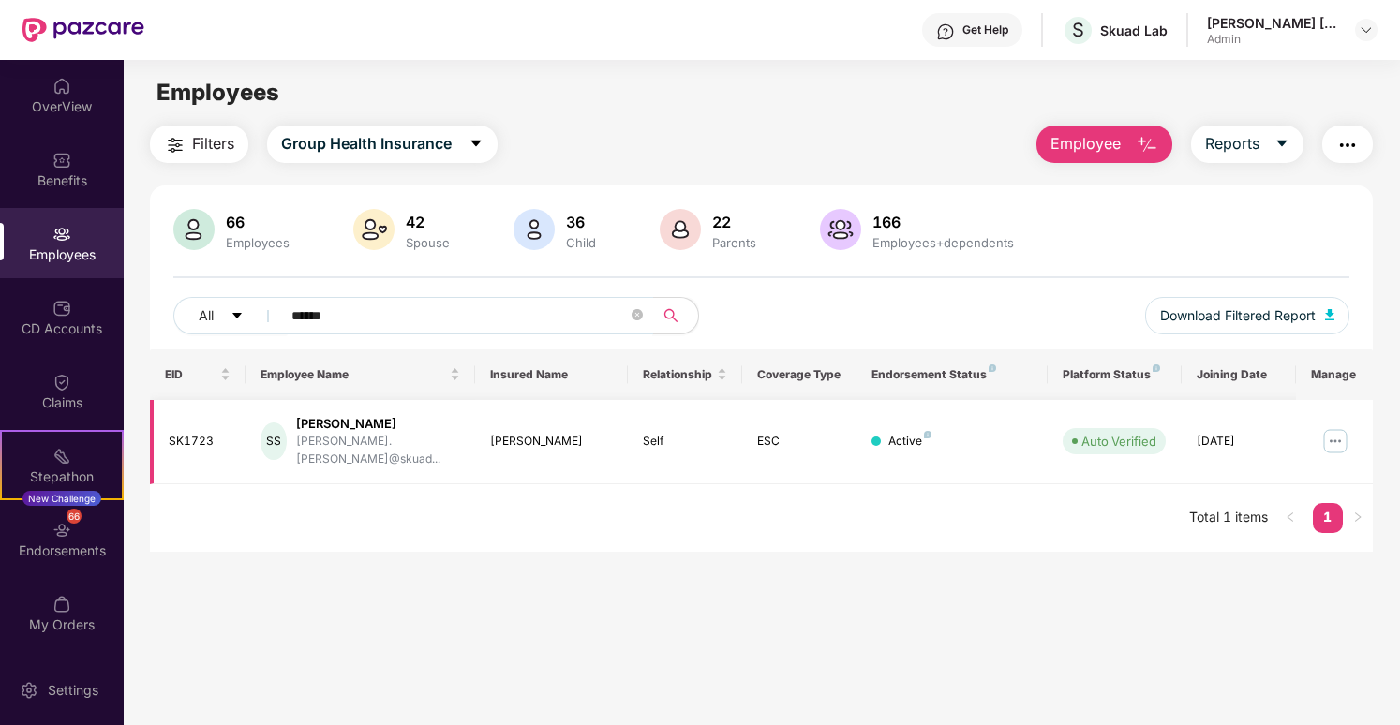
click at [1317, 435] on td at bounding box center [1334, 442] width 77 height 84
click at [1329, 437] on img at bounding box center [1336, 441] width 30 height 30
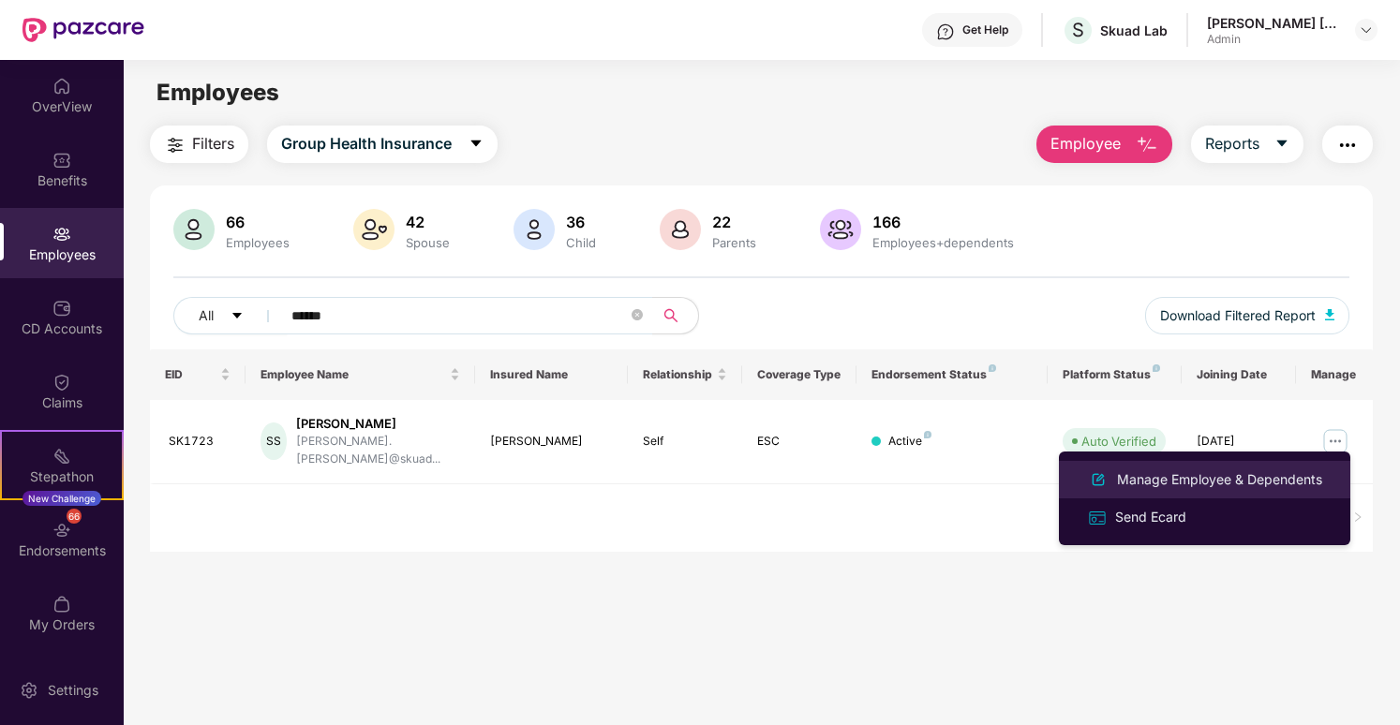
click at [1168, 486] on div "Manage Employee & Dependents" at bounding box center [1219, 480] width 213 height 21
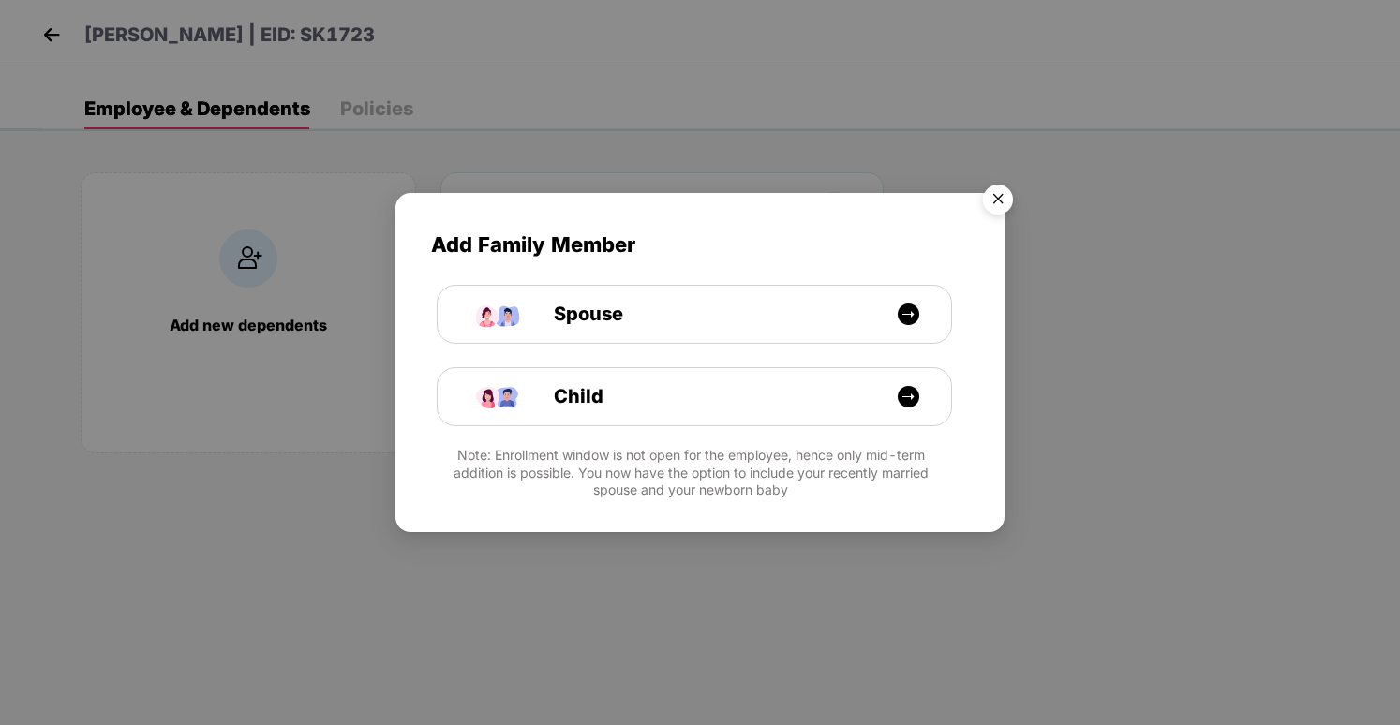
click at [1002, 193] on img "Close" at bounding box center [998, 202] width 52 height 52
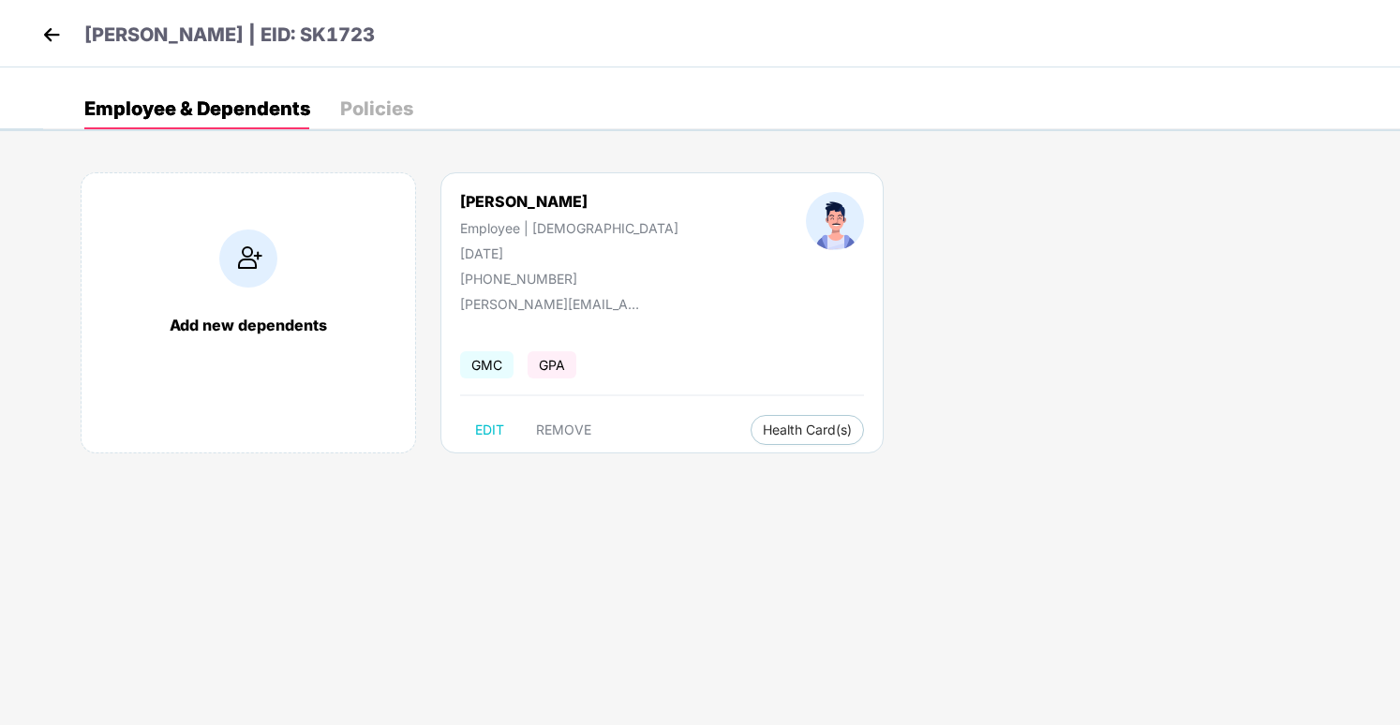
click at [563, 449] on div "[PERSON_NAME] Employee | [DEMOGRAPHIC_DATA] [DATE] [PHONE_NUMBER] [PERSON_NAME]…" at bounding box center [662, 312] width 443 height 281
click at [562, 436] on span "REMOVE" at bounding box center [563, 430] width 55 height 15
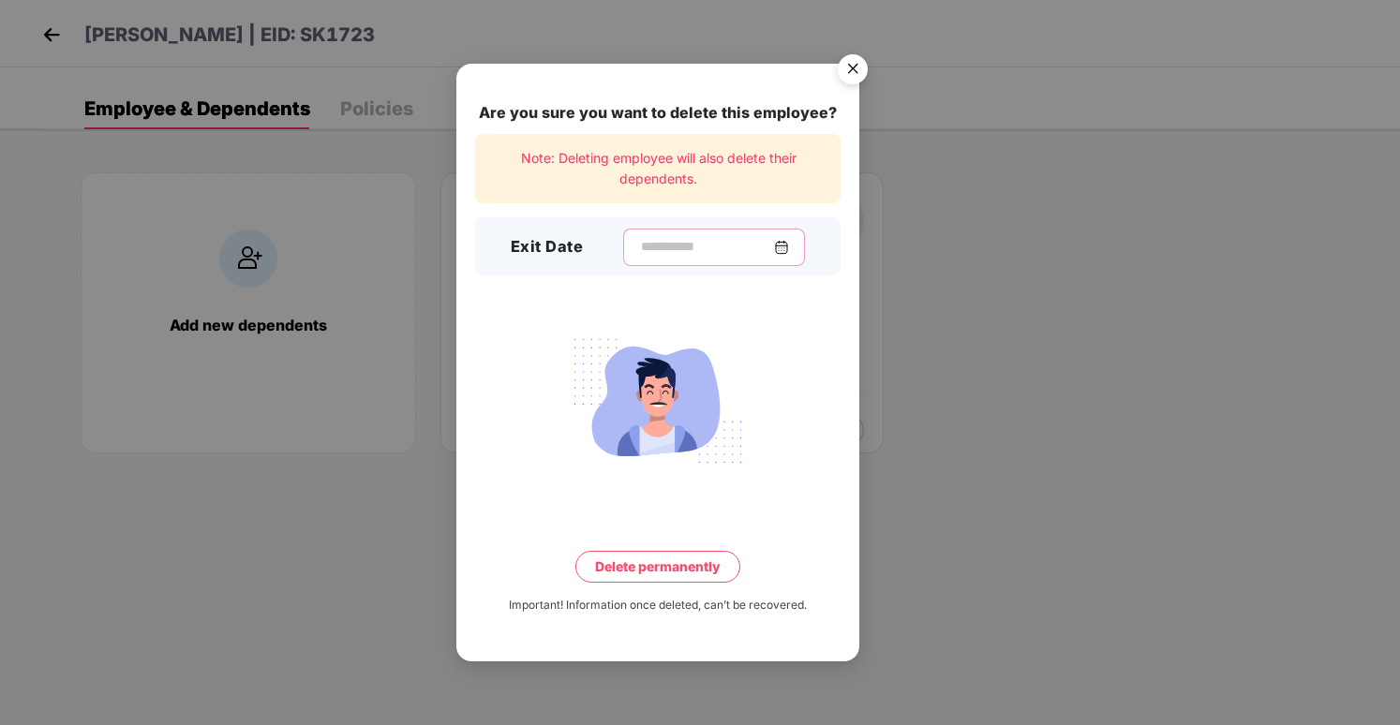
click at [674, 255] on input at bounding box center [706, 247] width 135 height 20
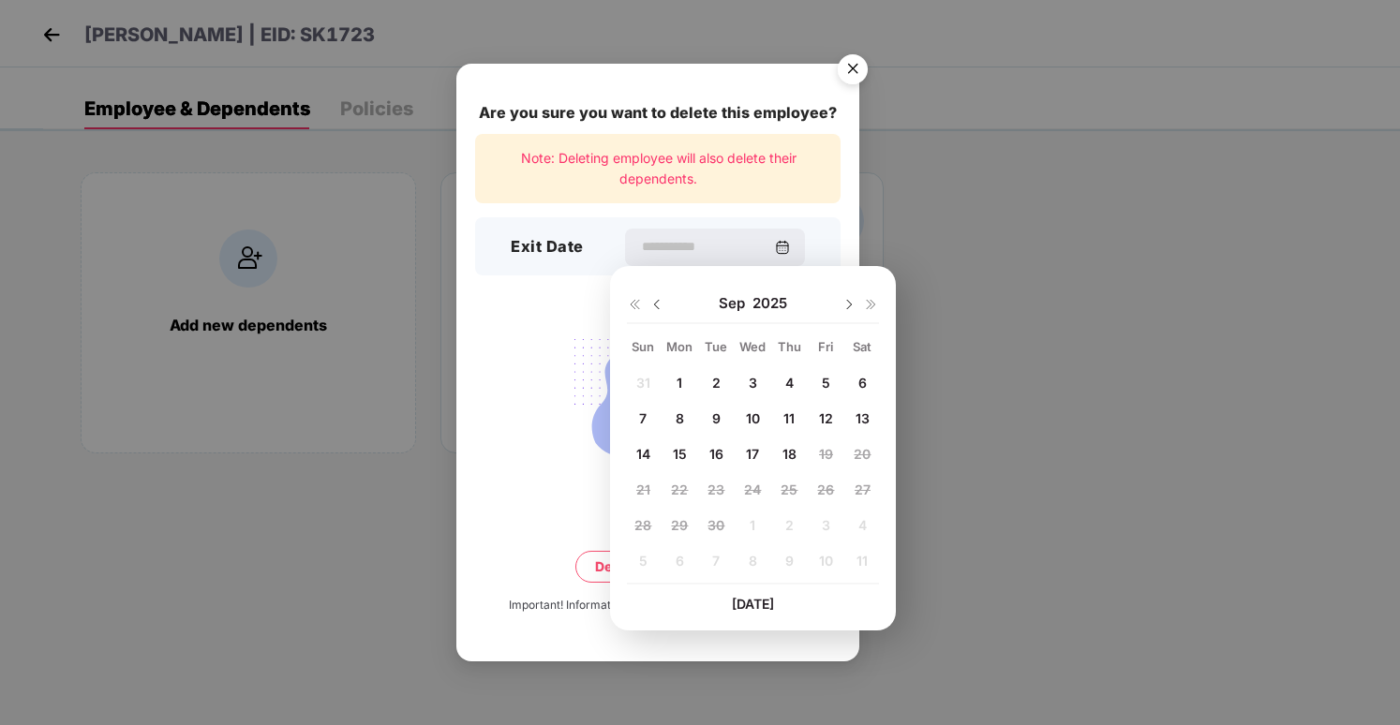
click at [714, 461] on span "16" at bounding box center [717, 454] width 14 height 16
type input "**********"
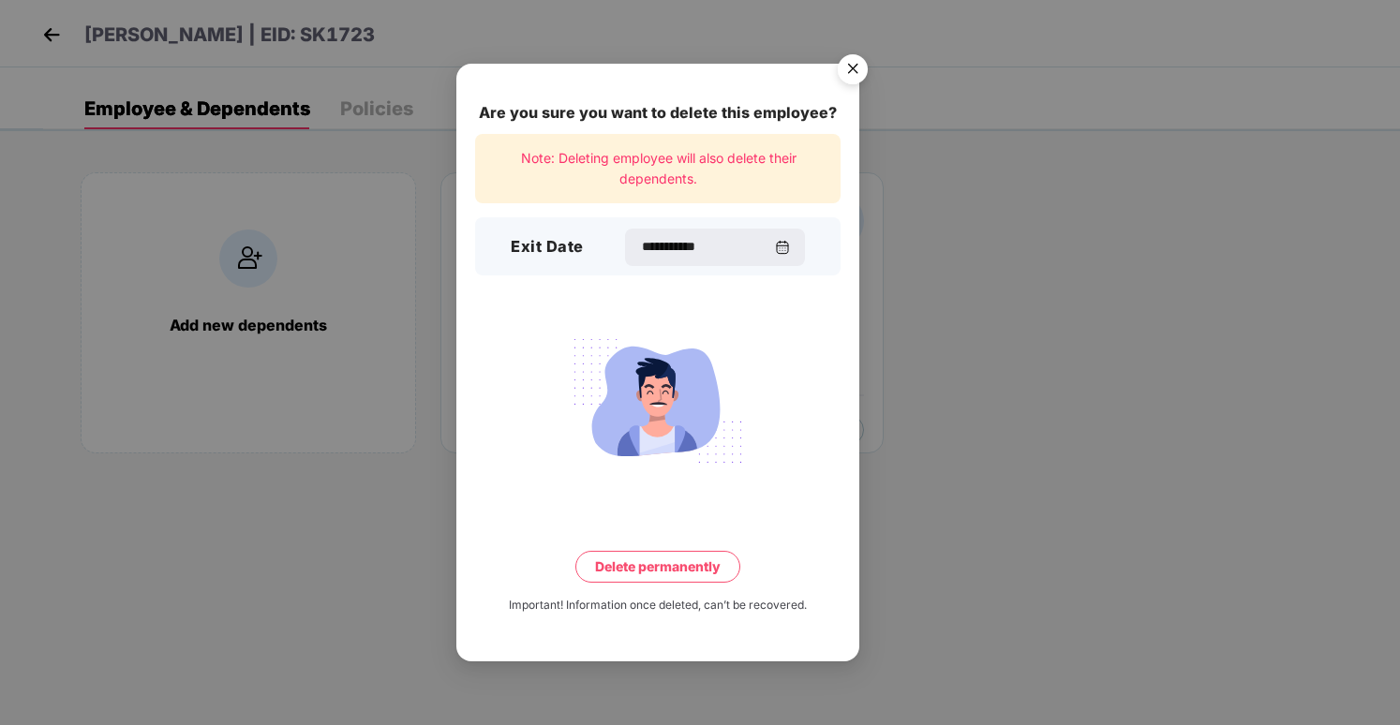
click at [689, 564] on button "Delete permanently" at bounding box center [657, 567] width 165 height 32
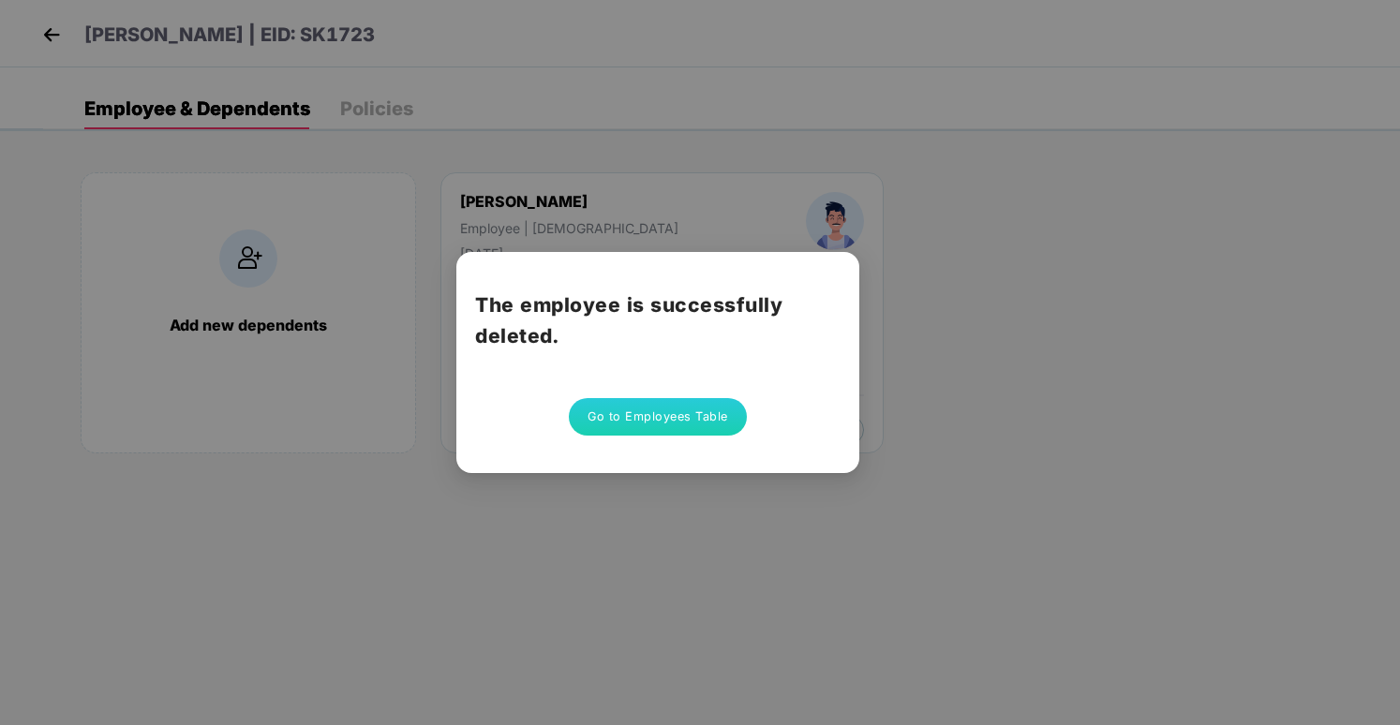
click at [633, 404] on button "Go to Employees Table" at bounding box center [658, 416] width 178 height 37
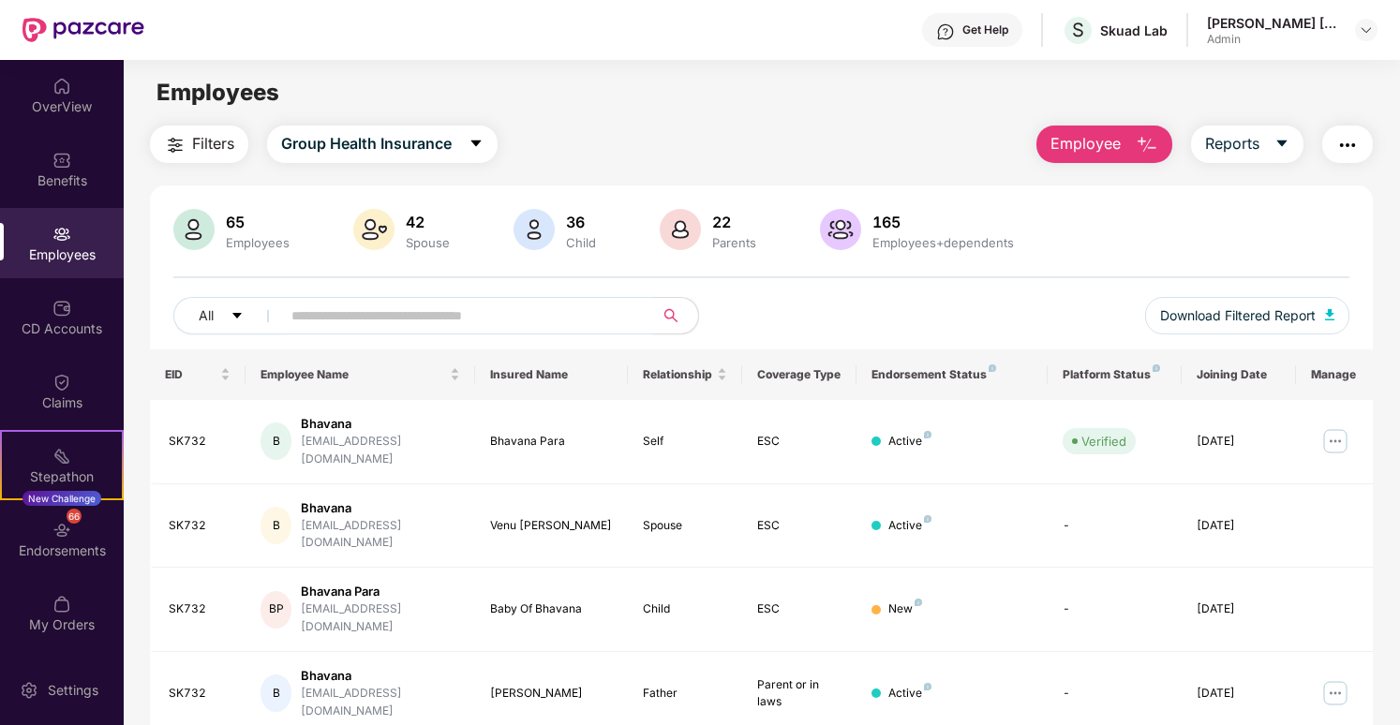
click at [391, 299] on span at bounding box center [461, 315] width 384 height 37
paste input "******"
type input "******"
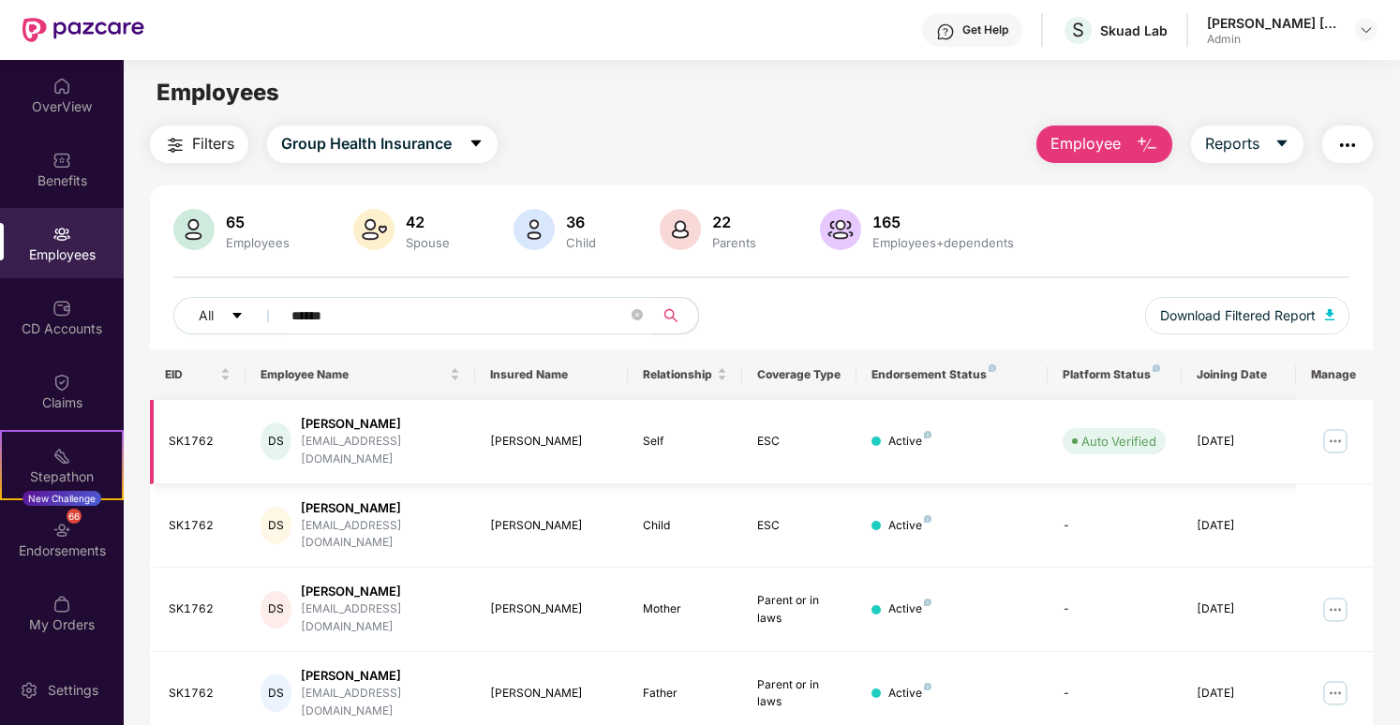
click at [1343, 426] on img at bounding box center [1336, 441] width 30 height 30
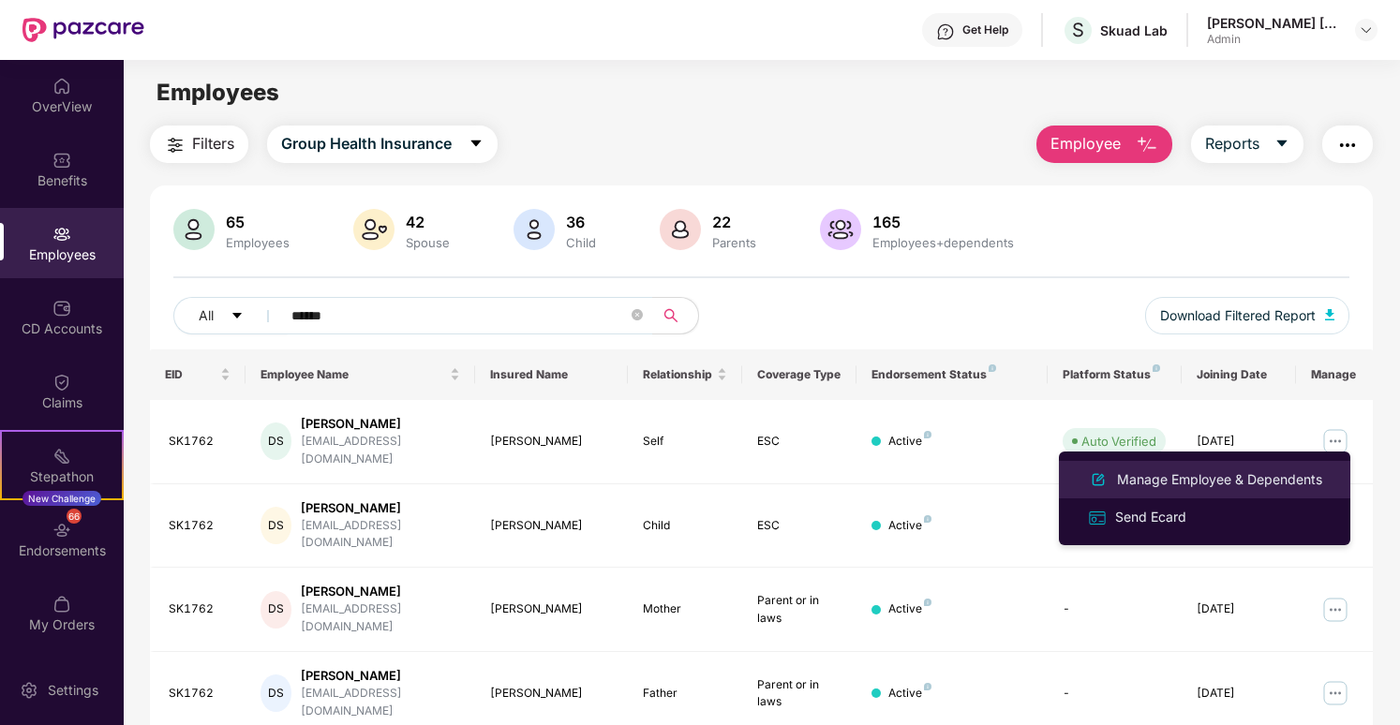
click at [1285, 483] on div "Manage Employee & Dependents" at bounding box center [1219, 480] width 213 height 21
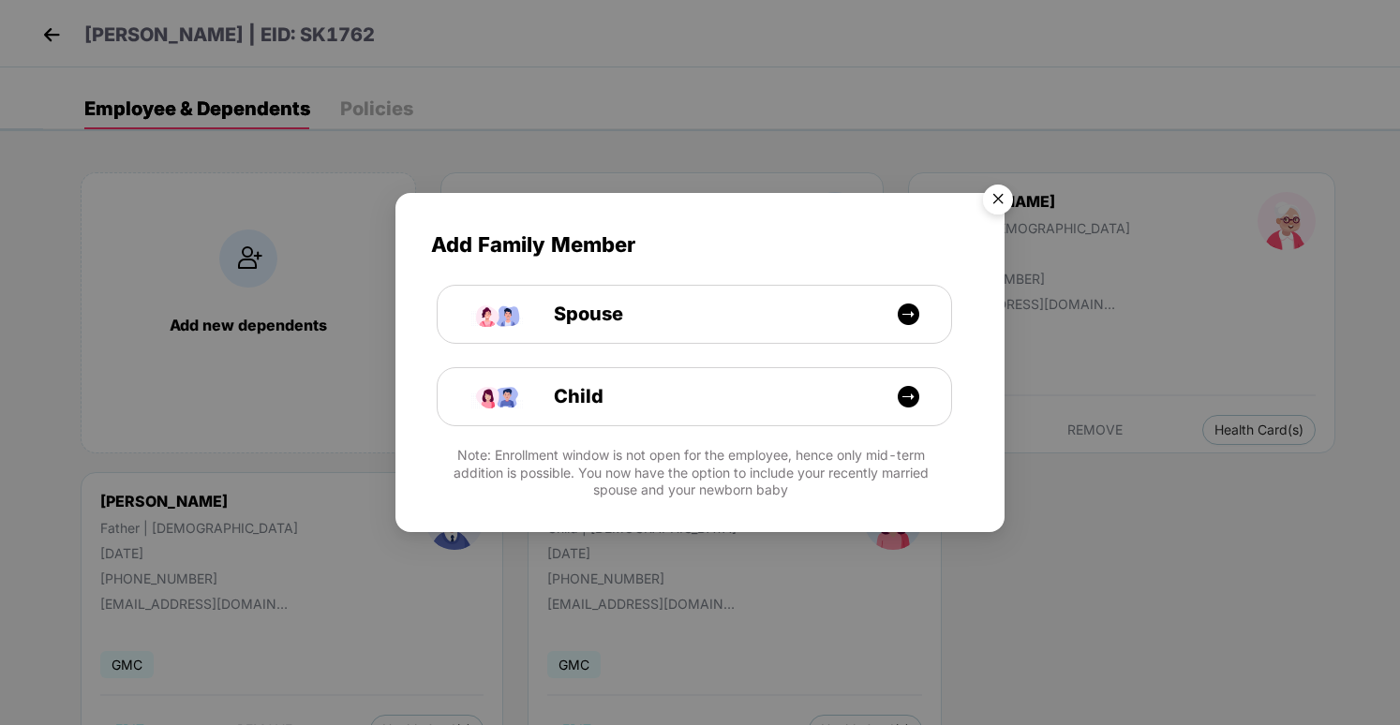
click at [987, 202] on img "Close" at bounding box center [998, 202] width 52 height 52
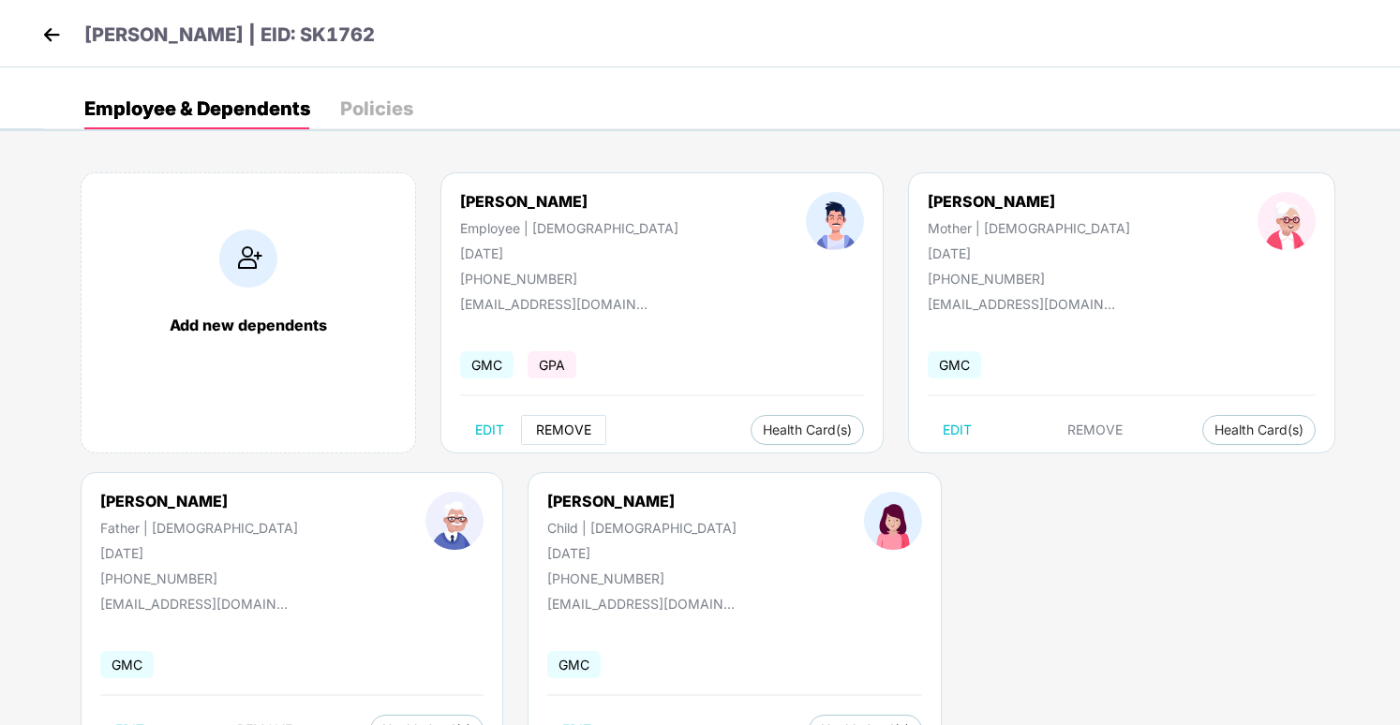
click at [566, 430] on span "REMOVE" at bounding box center [563, 430] width 55 height 15
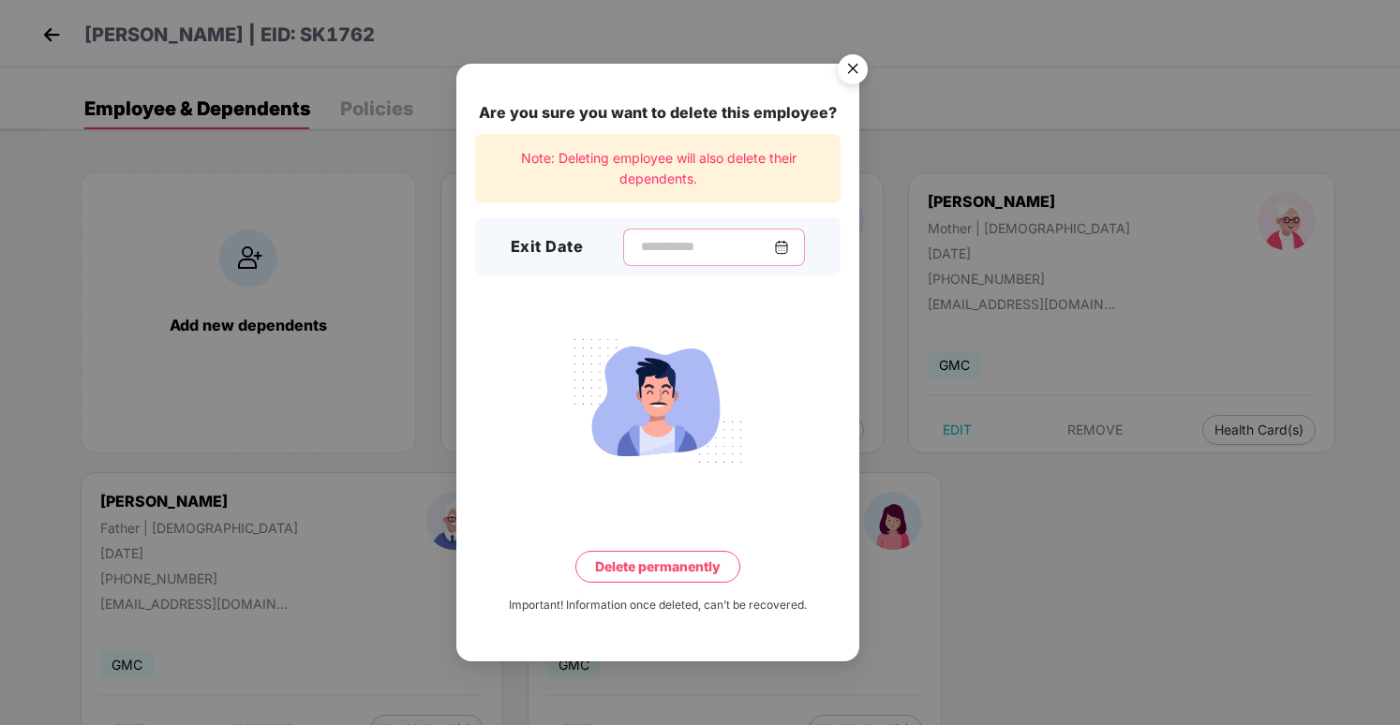
click at [673, 254] on input at bounding box center [706, 247] width 135 height 20
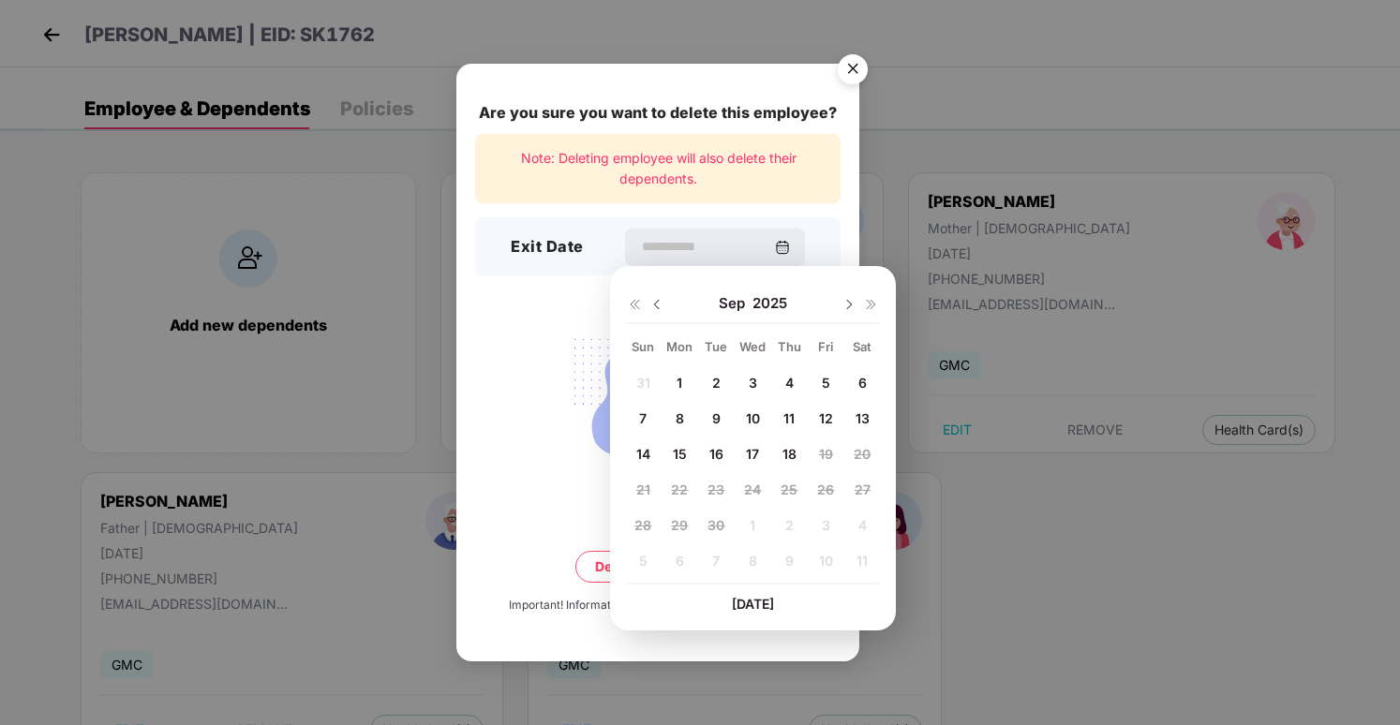
click at [721, 461] on span "16" at bounding box center [717, 454] width 14 height 16
type input "**********"
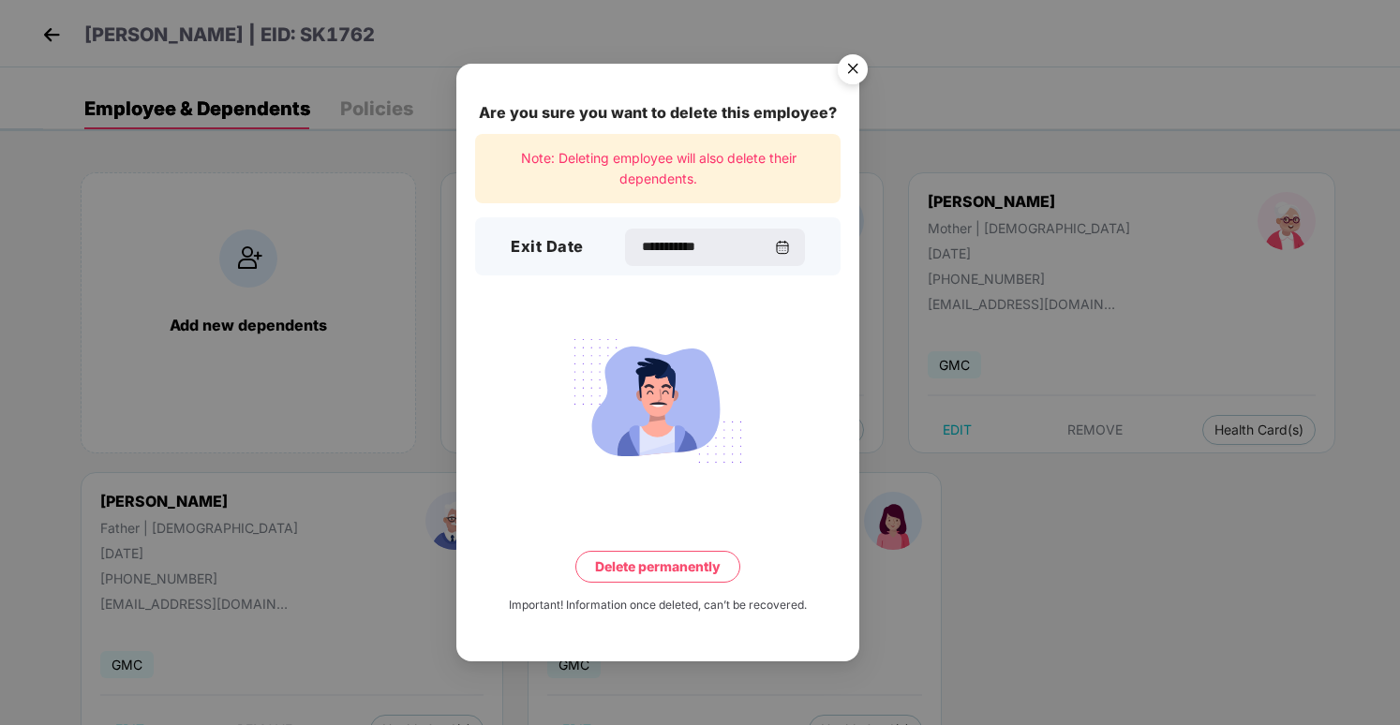
click at [698, 572] on button "Delete permanently" at bounding box center [657, 567] width 165 height 32
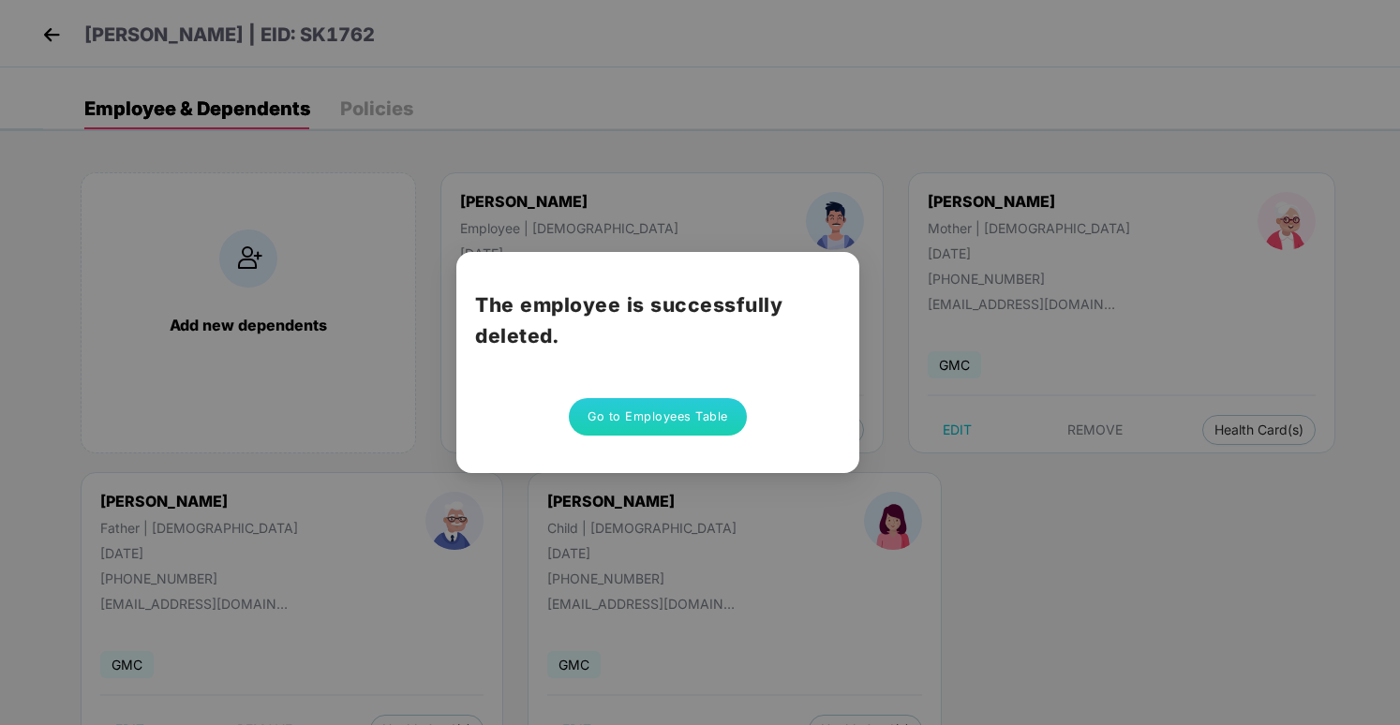
click at [599, 415] on button "Go to Employees Table" at bounding box center [658, 416] width 178 height 37
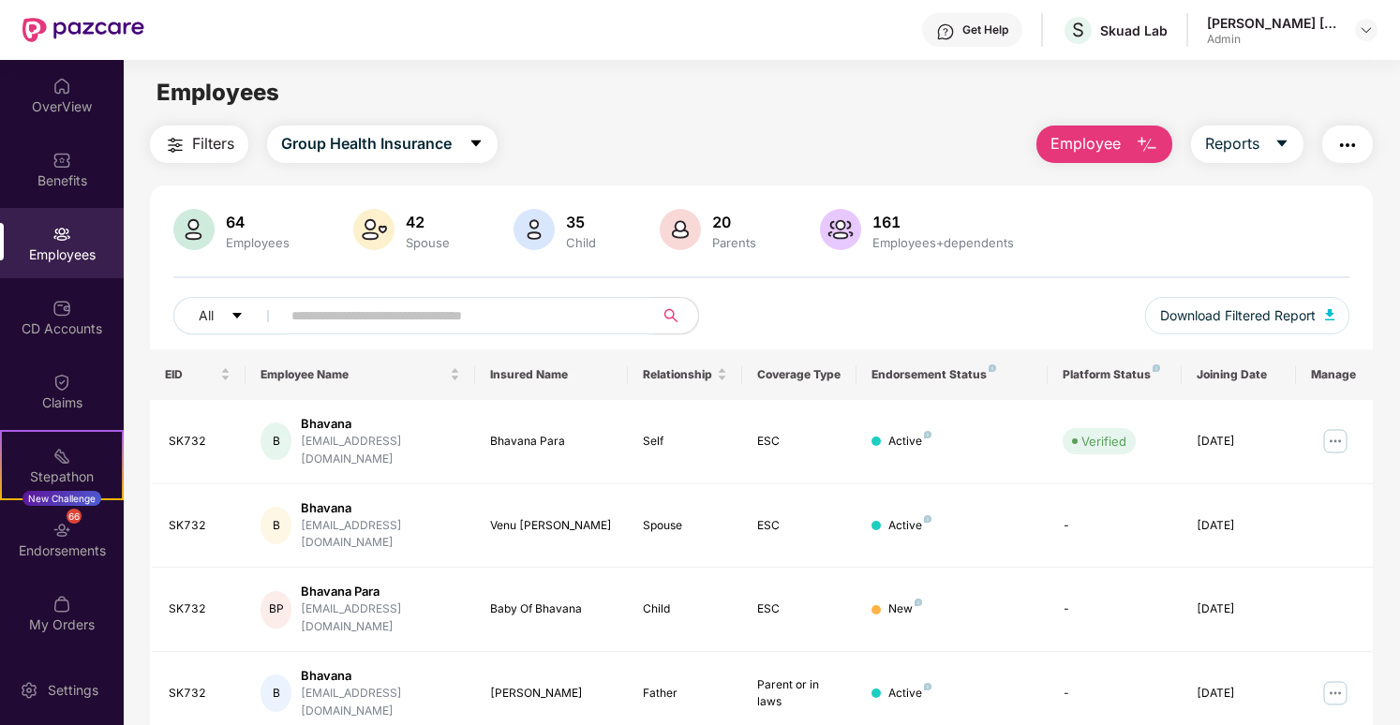
click at [494, 302] on input "text" at bounding box center [459, 316] width 336 height 28
paste input "******"
type input "******"
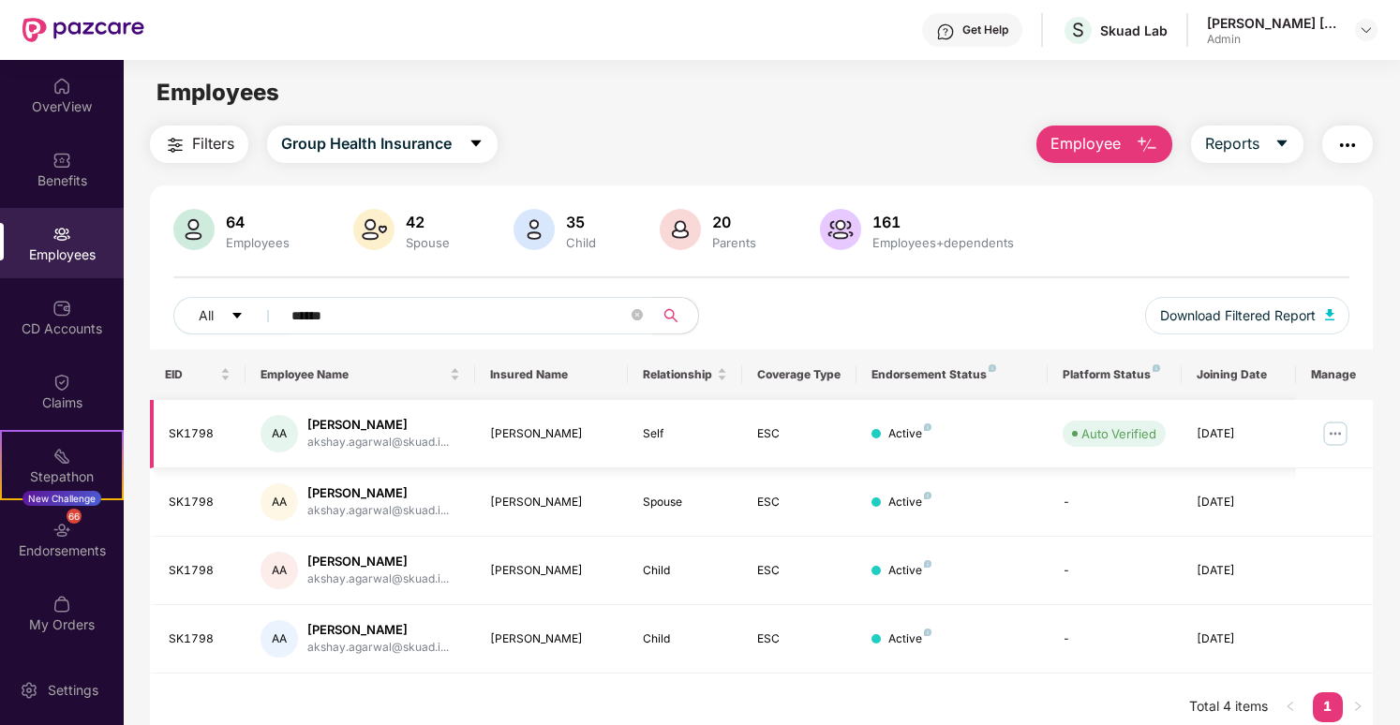
click at [1337, 429] on img at bounding box center [1336, 434] width 30 height 30
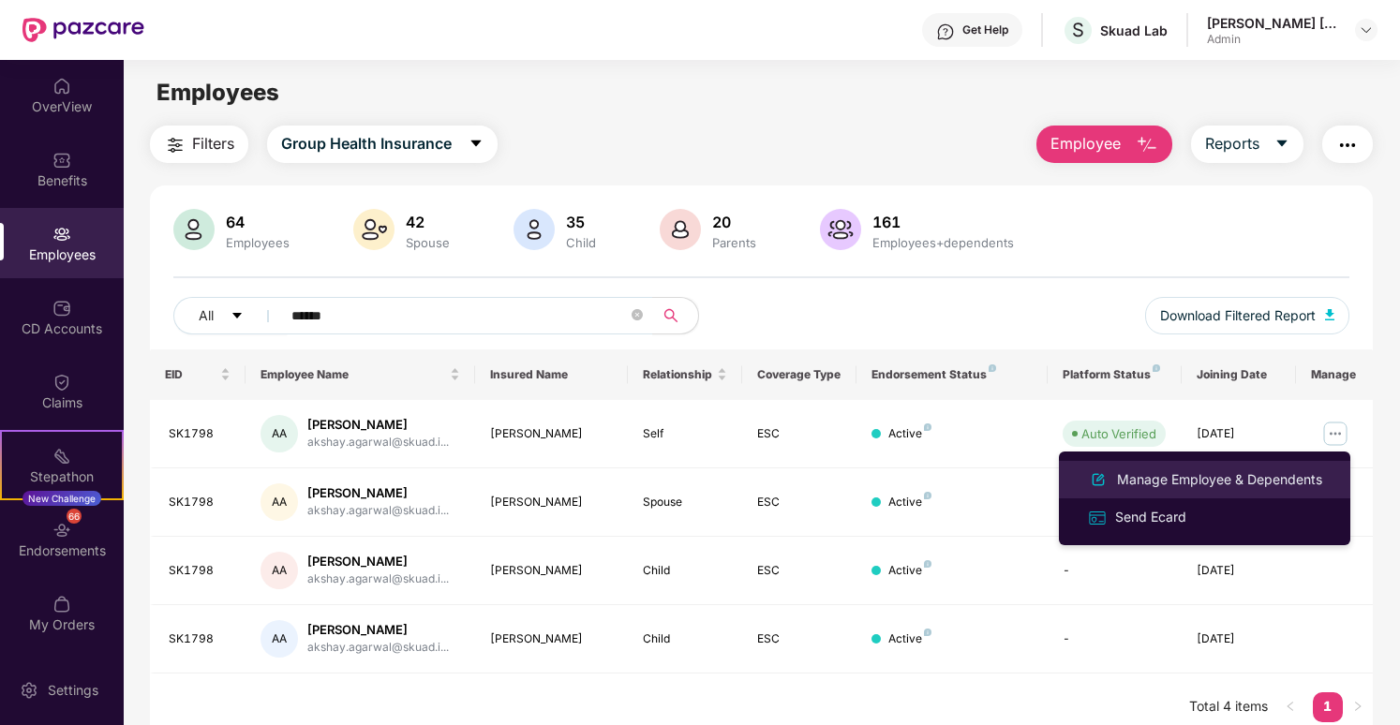
click at [1263, 485] on div "Manage Employee & Dependents" at bounding box center [1219, 480] width 213 height 21
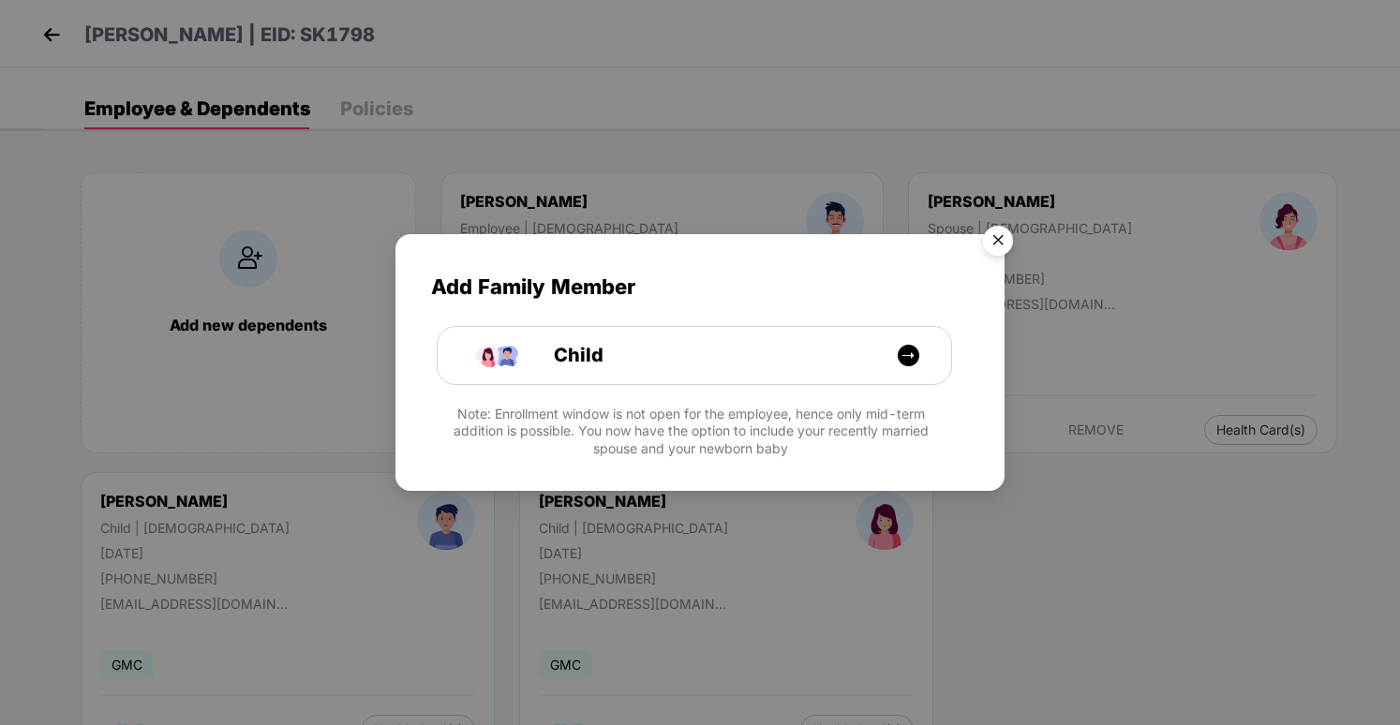
click at [999, 247] on img "Close" at bounding box center [998, 243] width 52 height 52
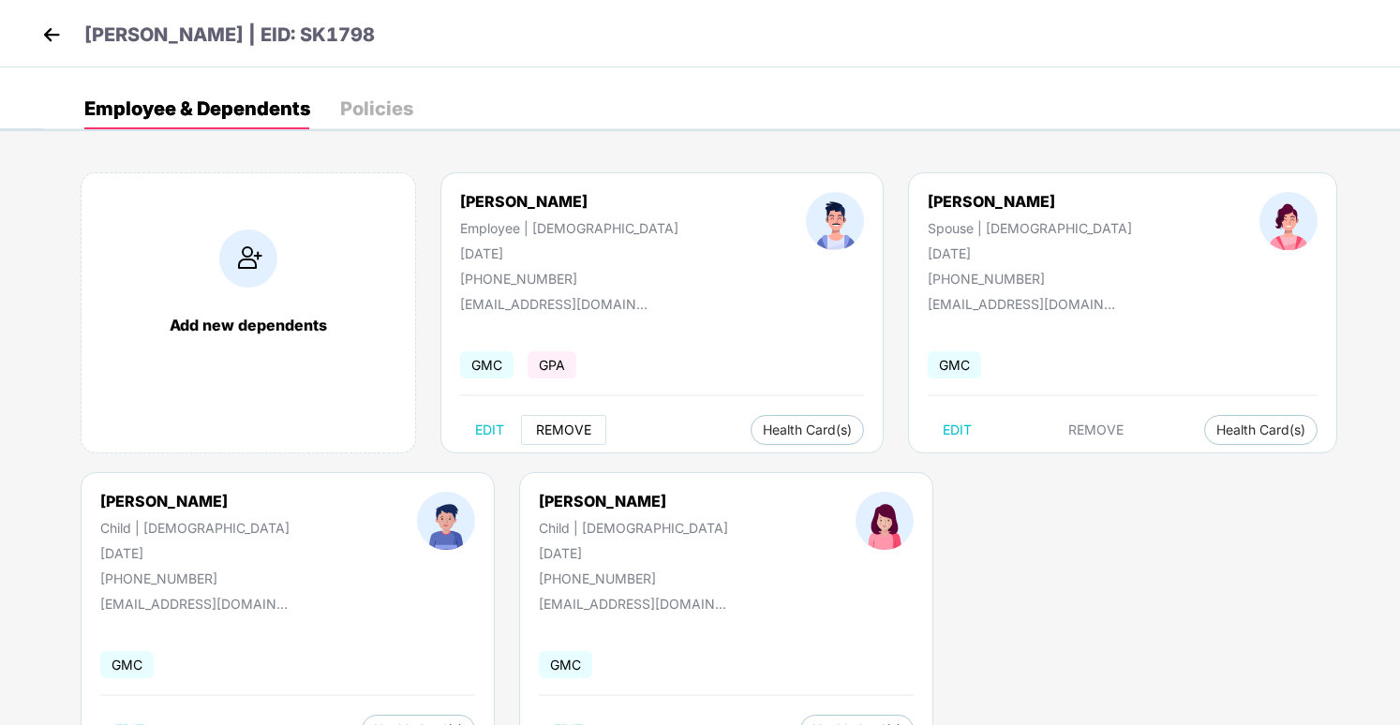
click at [586, 426] on span "REMOVE" at bounding box center [563, 430] width 55 height 15
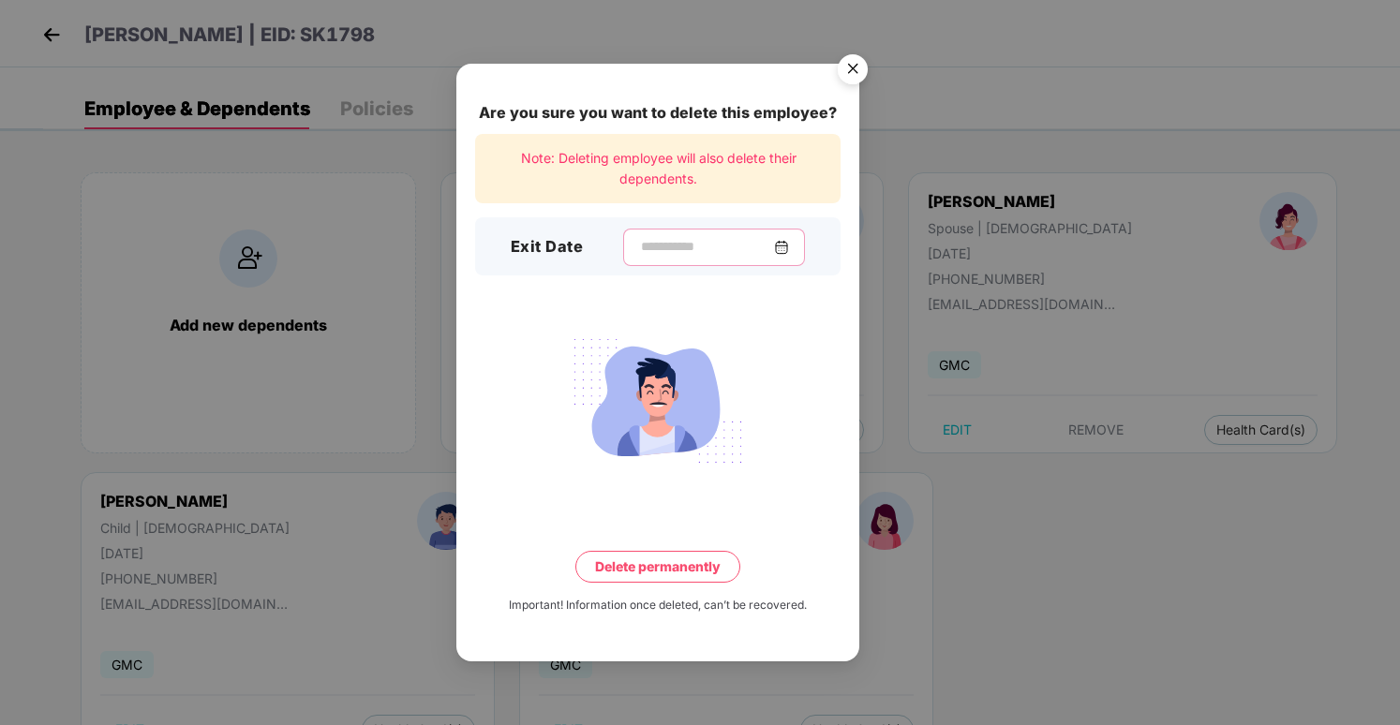
click at [697, 253] on input at bounding box center [706, 247] width 135 height 20
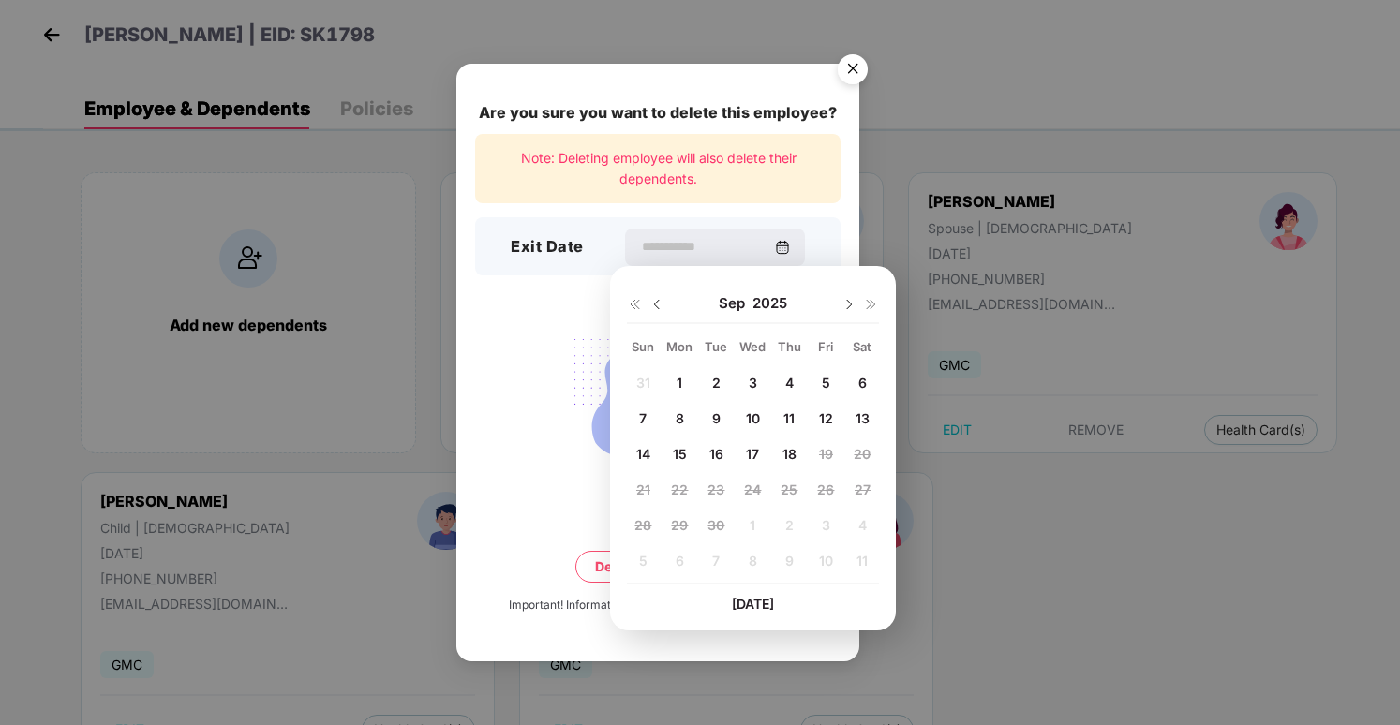
click at [716, 458] on span "16" at bounding box center [717, 454] width 14 height 16
type input "**********"
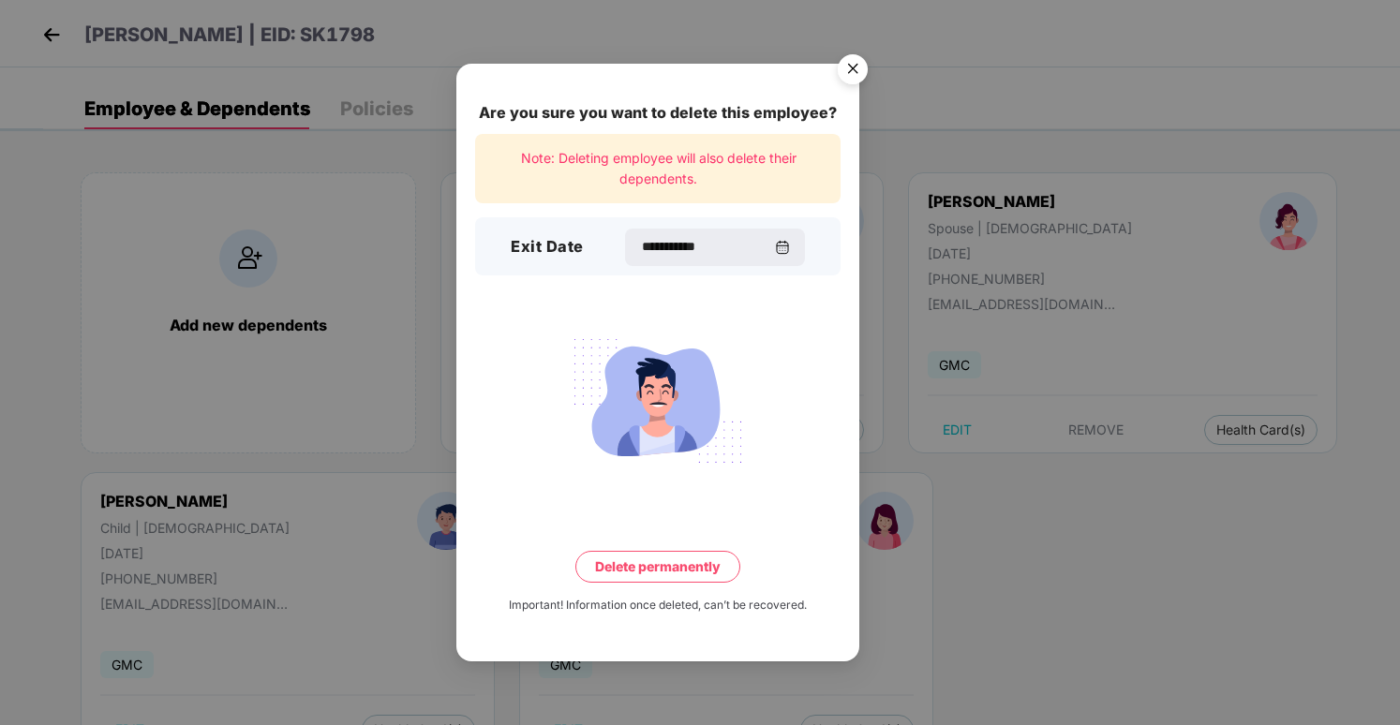
click at [709, 572] on button "Delete permanently" at bounding box center [657, 567] width 165 height 32
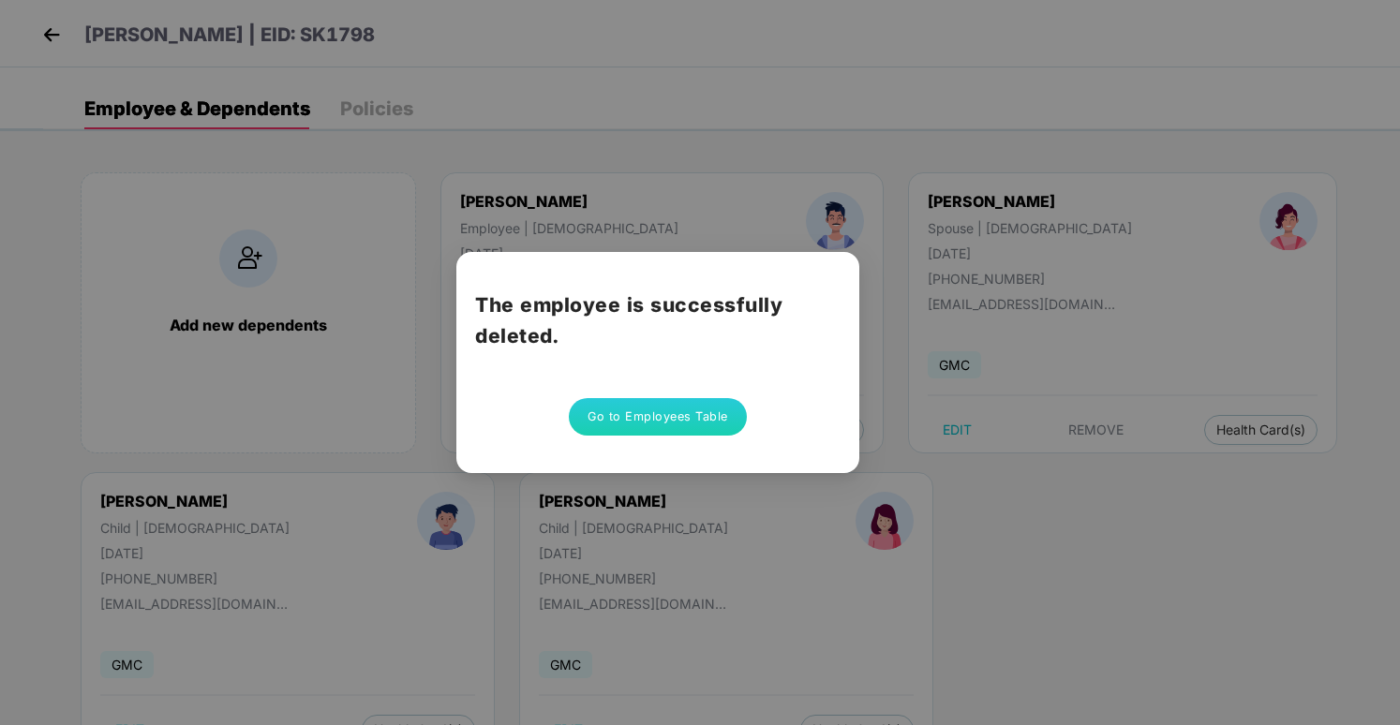
click at [613, 427] on button "Go to Employees Table" at bounding box center [658, 416] width 178 height 37
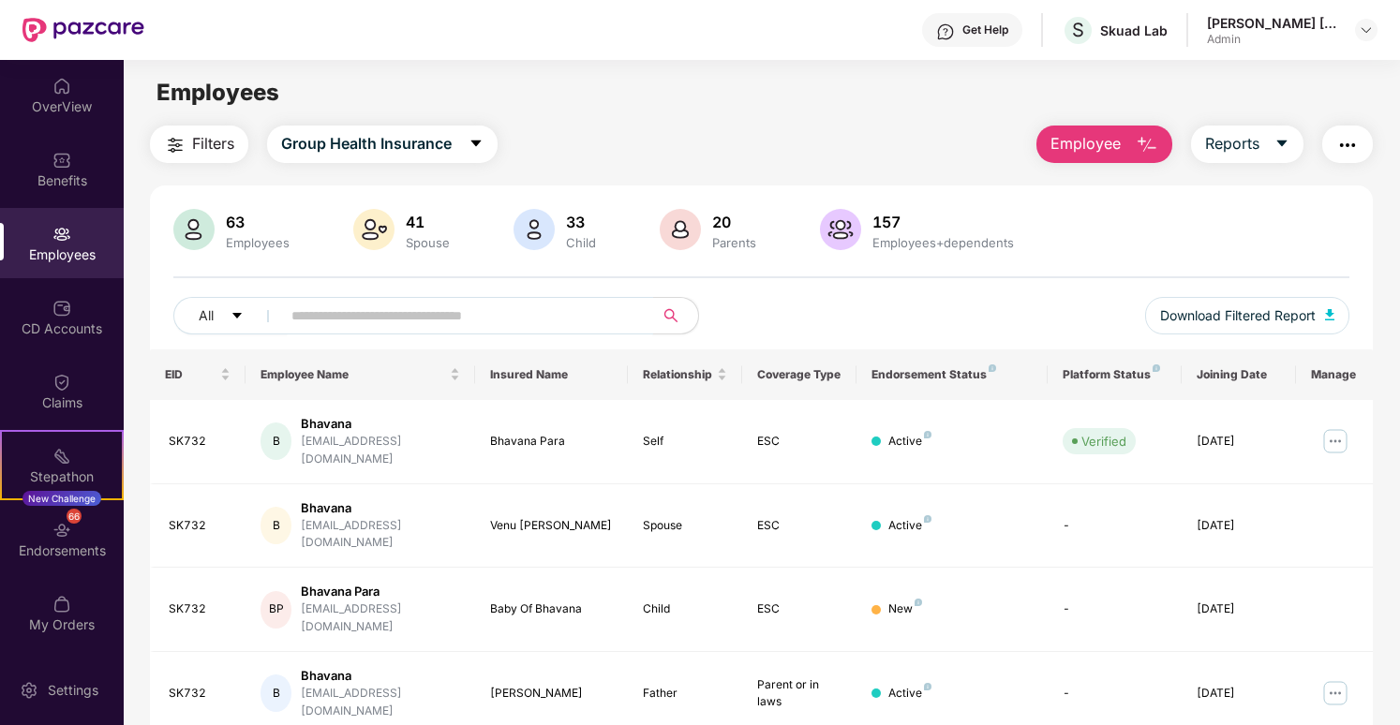
click at [540, 331] on span at bounding box center [461, 315] width 384 height 37
paste input "******"
type input "******"
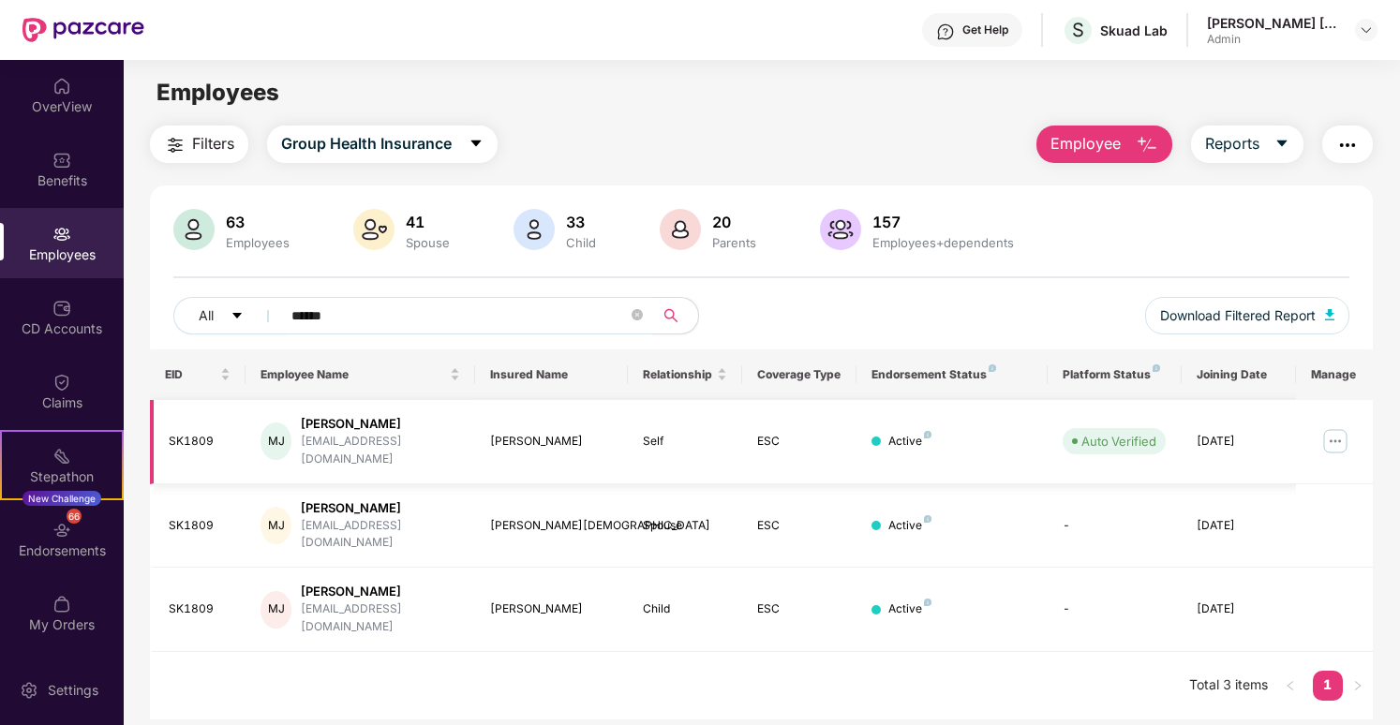
click at [1326, 427] on img at bounding box center [1336, 441] width 30 height 30
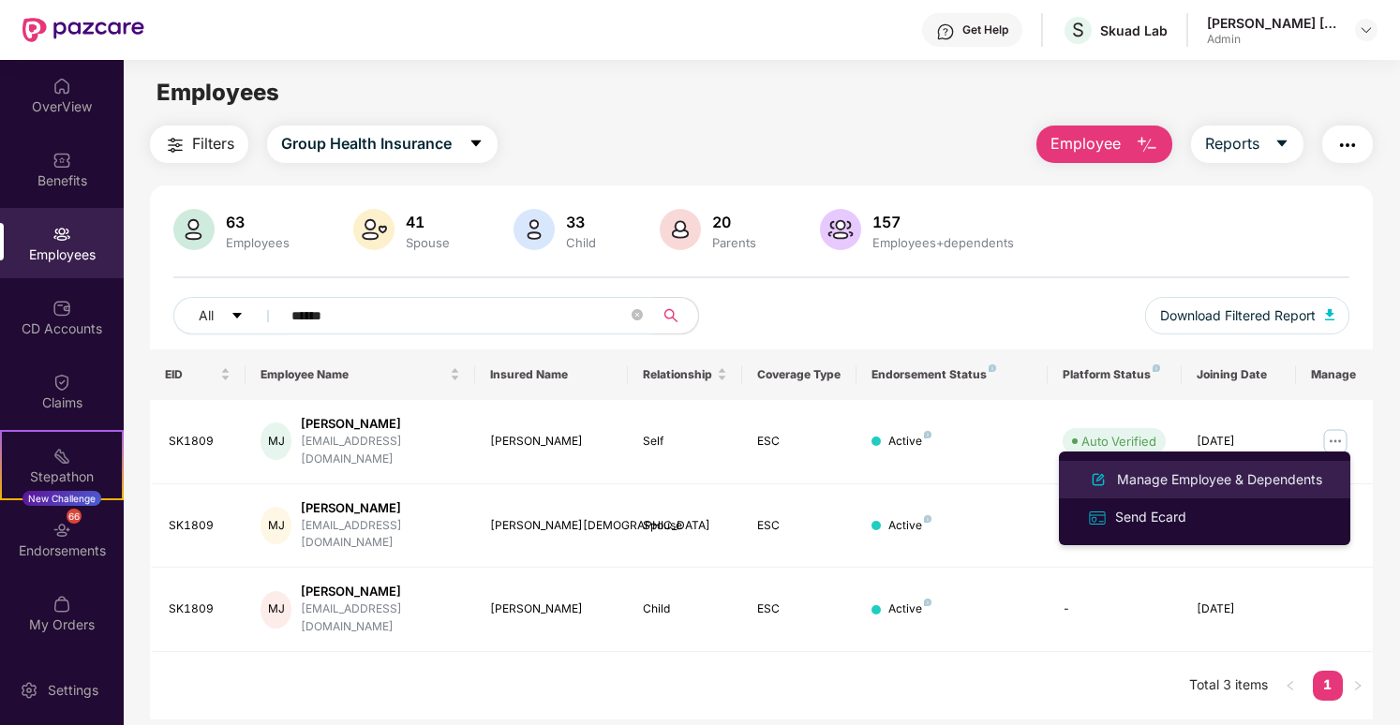
click at [1157, 479] on div "Manage Employee & Dependents" at bounding box center [1219, 480] width 213 height 21
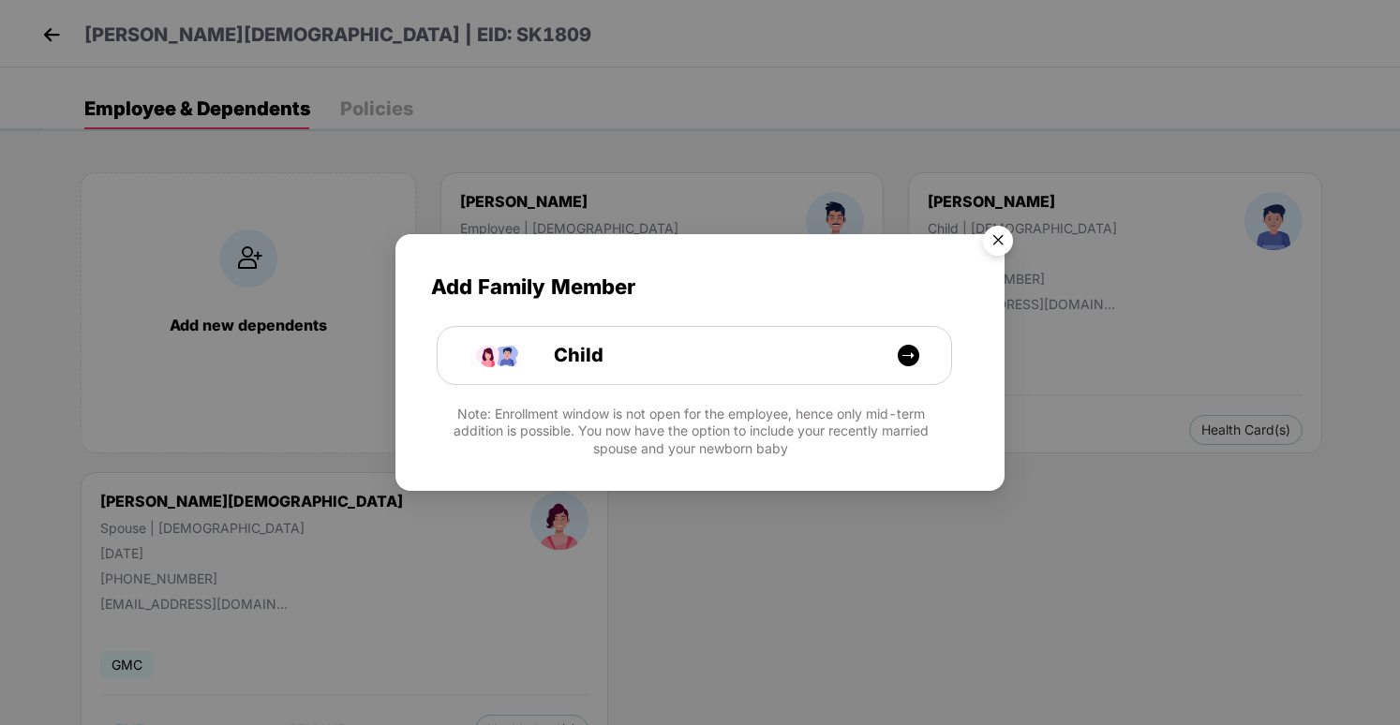
click at [994, 248] on img "Close" at bounding box center [998, 243] width 52 height 52
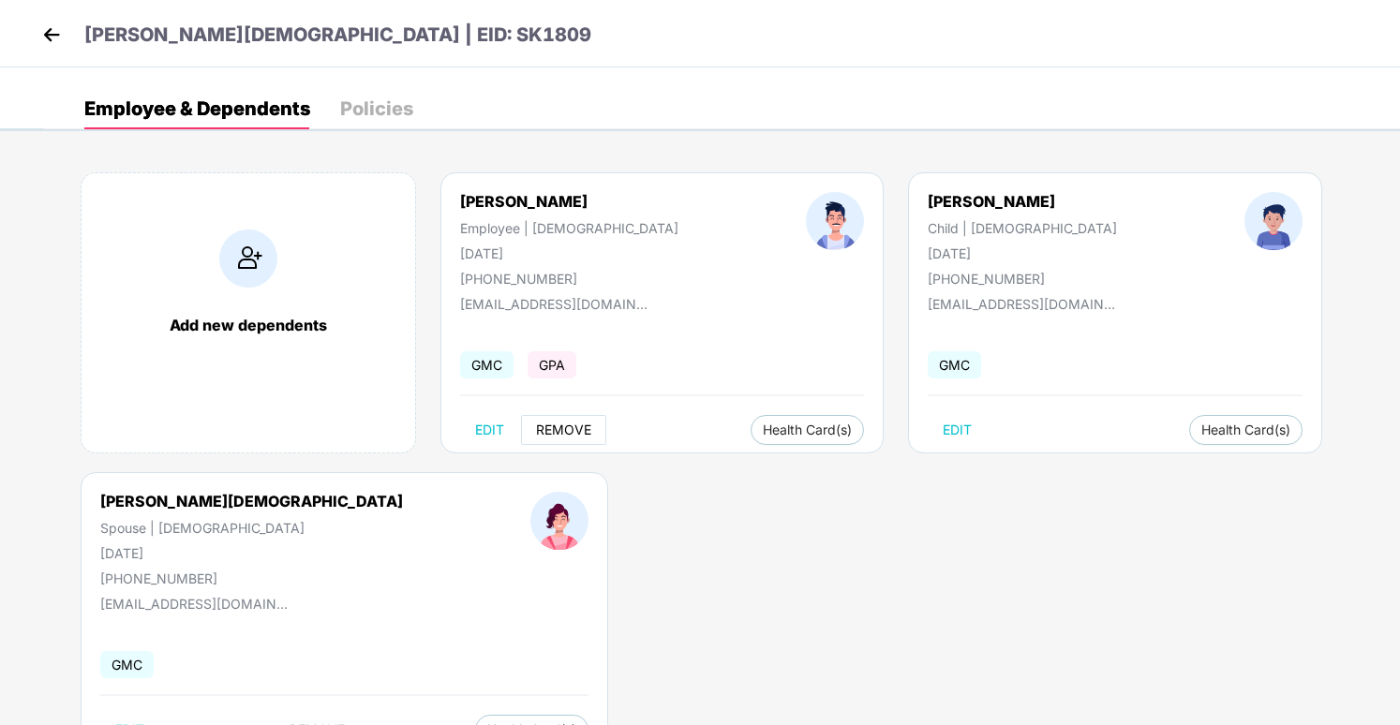
click at [590, 421] on button "REMOVE" at bounding box center [563, 430] width 85 height 30
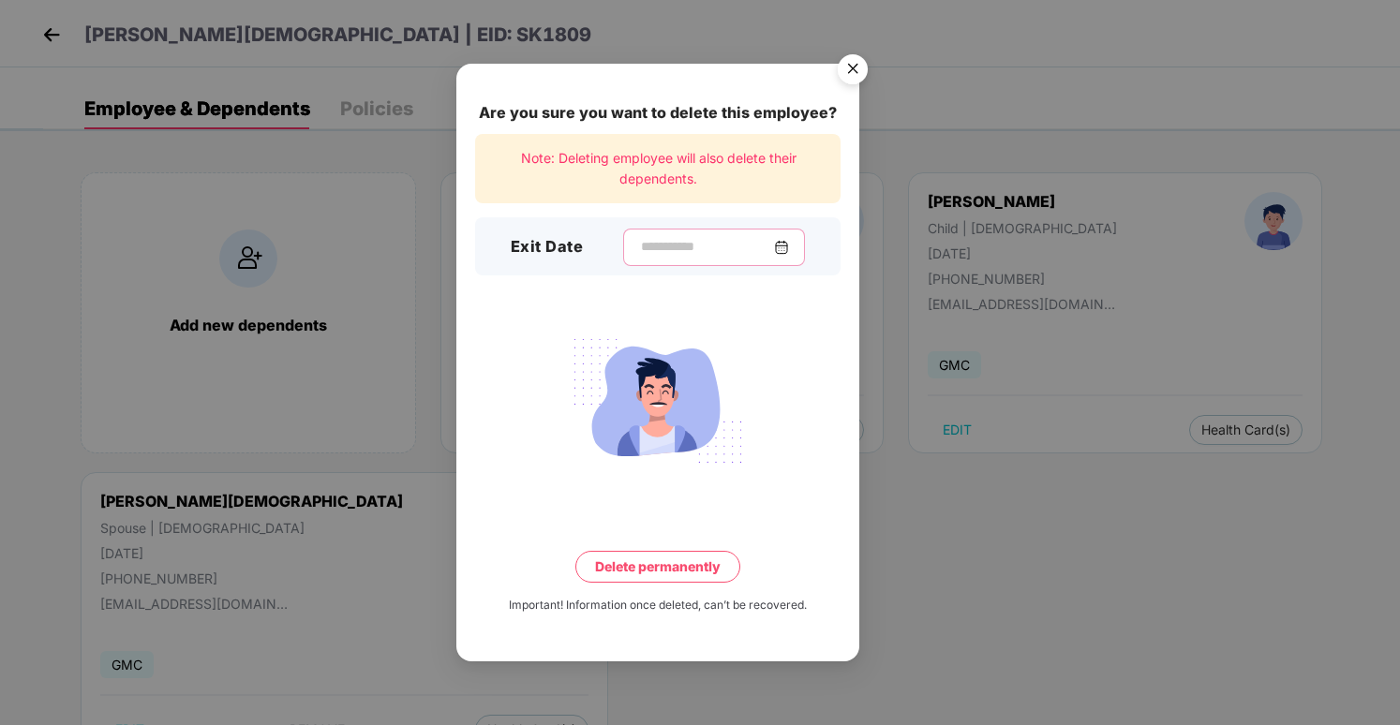
click at [717, 246] on input at bounding box center [706, 247] width 135 height 20
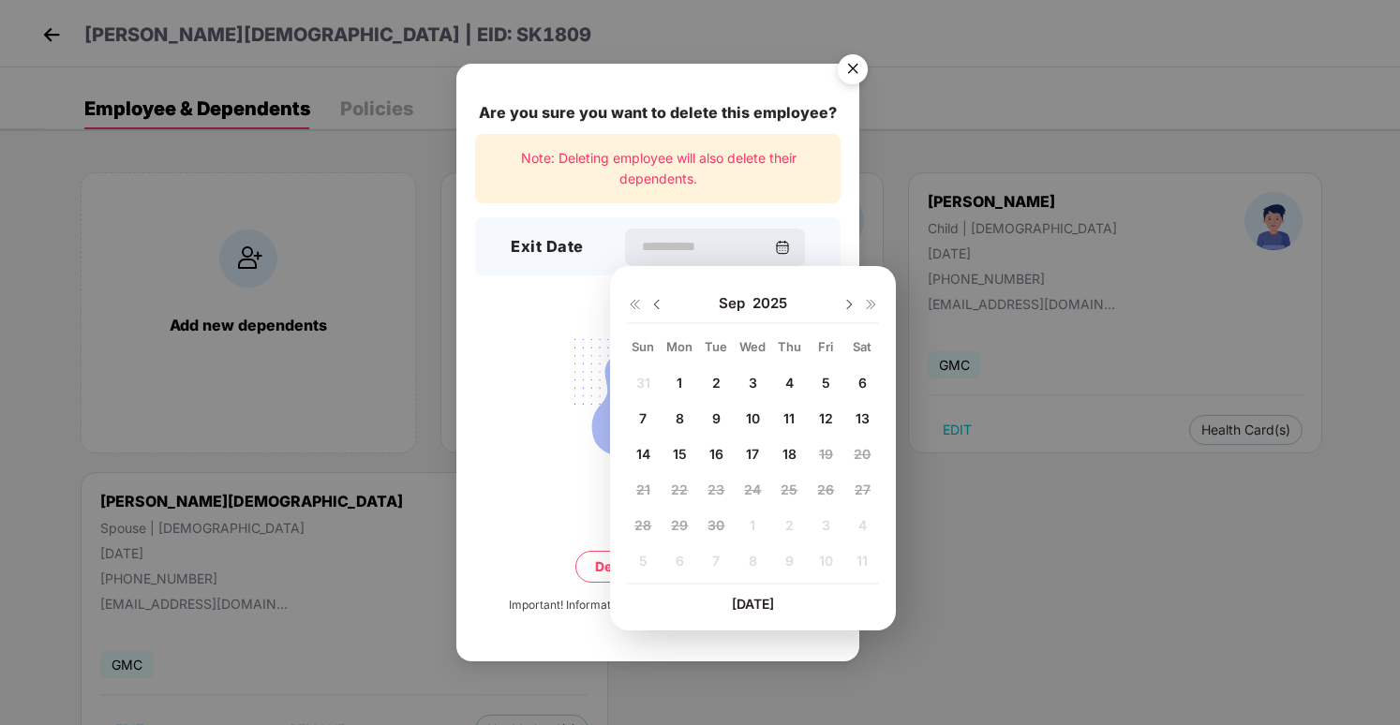
click at [718, 454] on span "16" at bounding box center [717, 454] width 14 height 16
type input "**********"
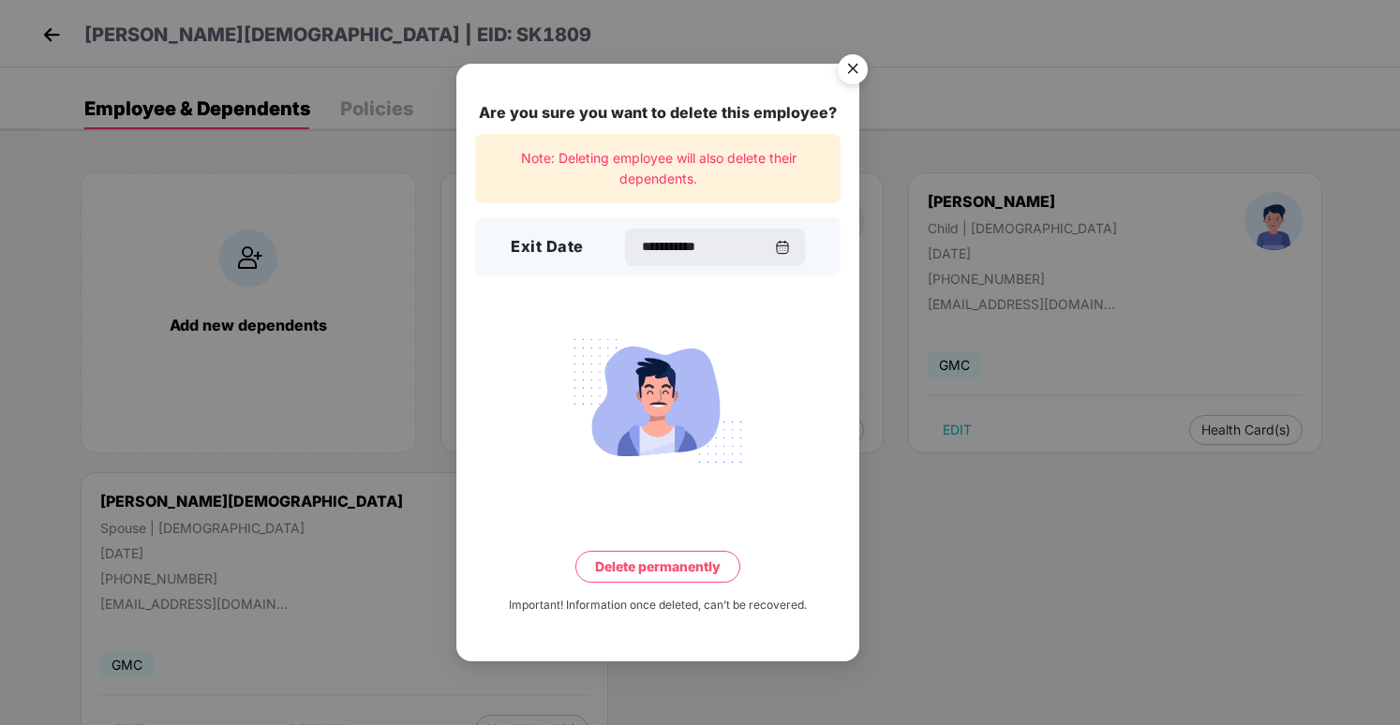
click at [712, 561] on button "Delete permanently" at bounding box center [657, 567] width 165 height 32
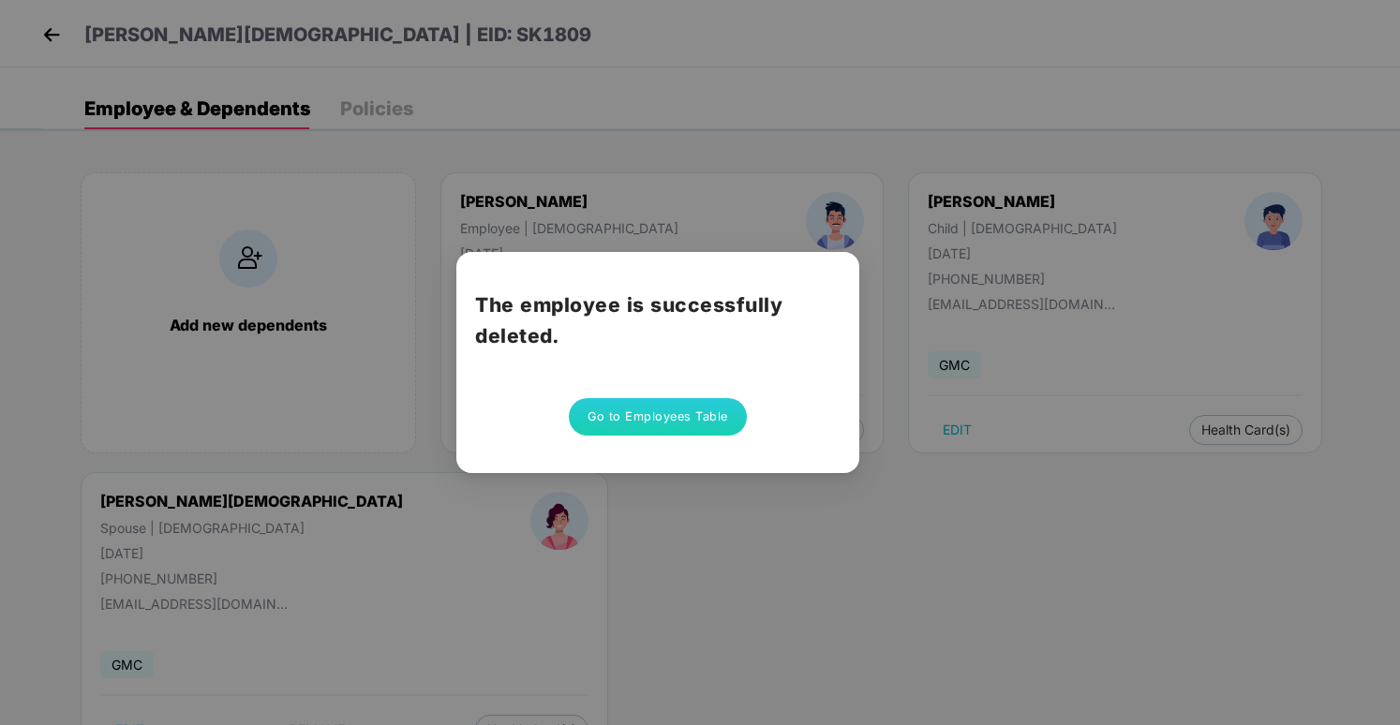
click at [618, 425] on button "Go to Employees Table" at bounding box center [658, 416] width 178 height 37
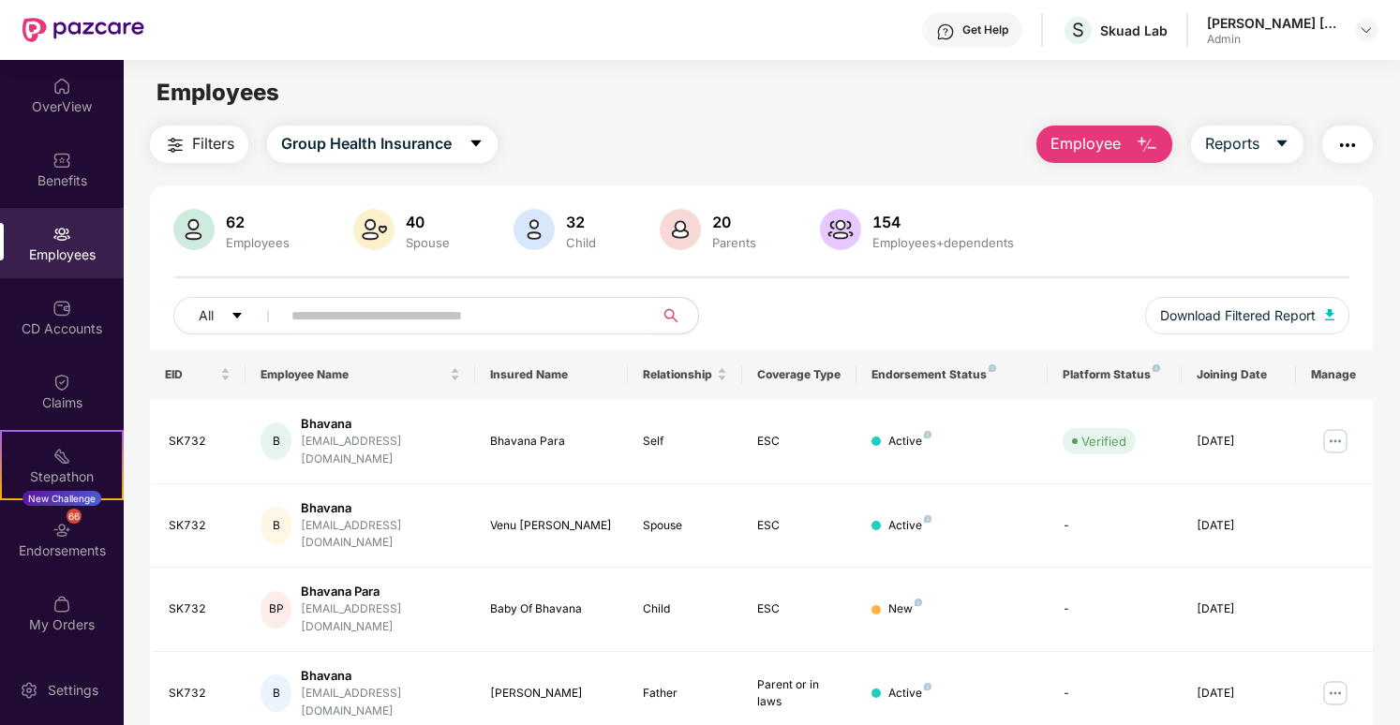
click at [549, 322] on input "text" at bounding box center [459, 316] width 336 height 28
paste input "*******"
type input "*******"
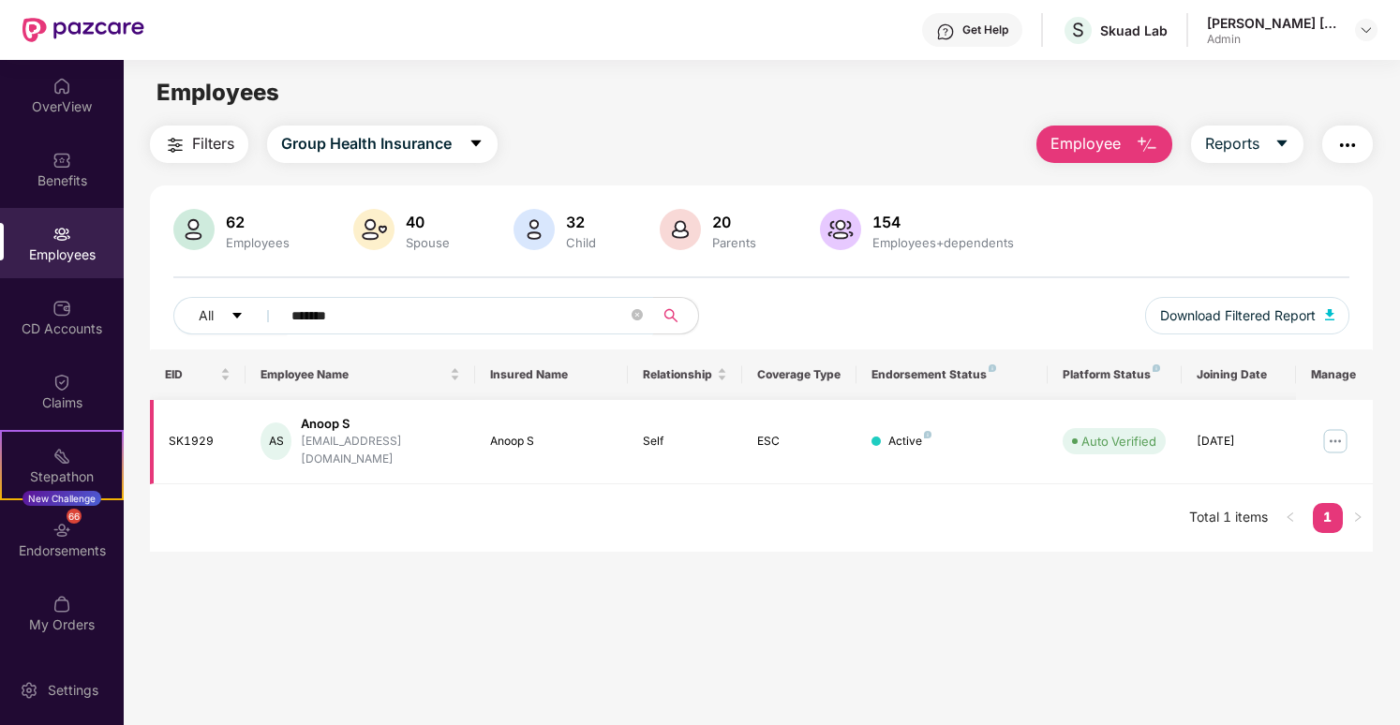
click at [1344, 436] on img at bounding box center [1336, 441] width 30 height 30
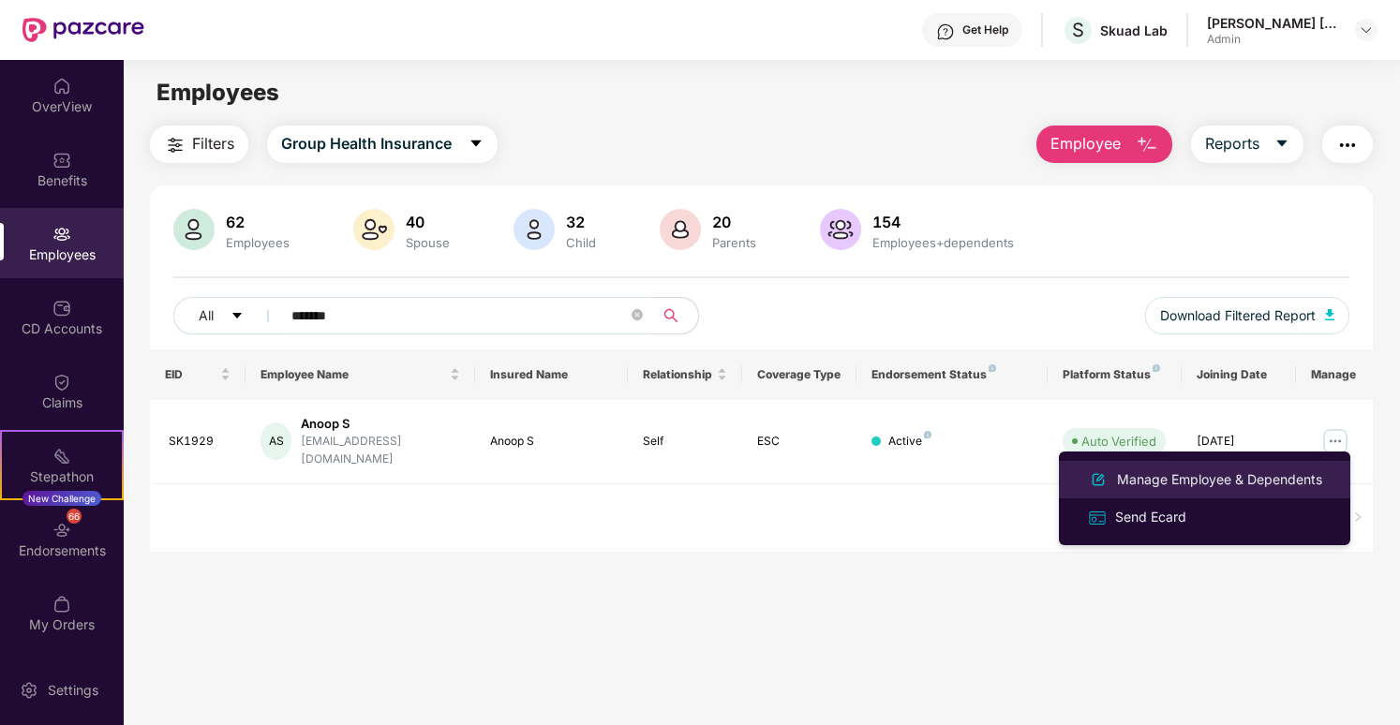
click at [1242, 477] on div "Manage Employee & Dependents" at bounding box center [1219, 480] width 213 height 21
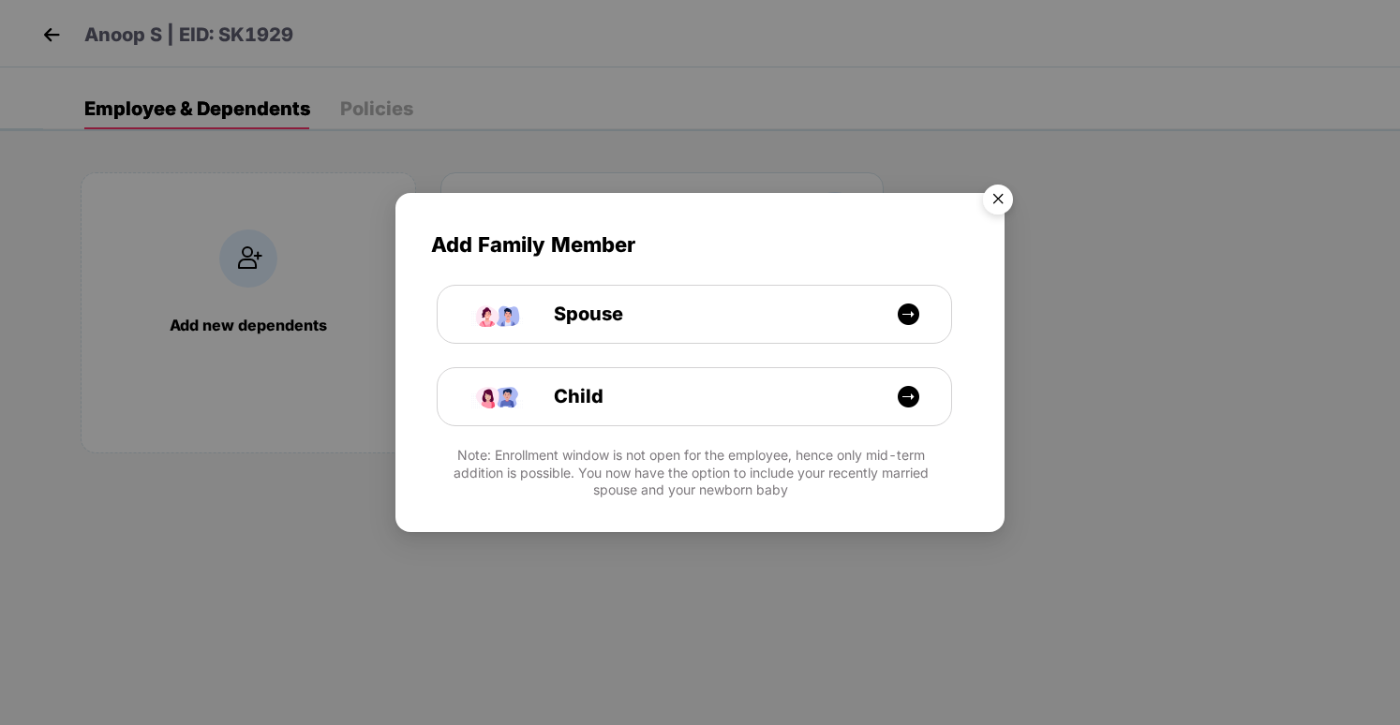
click at [995, 211] on img "Close" at bounding box center [998, 202] width 52 height 52
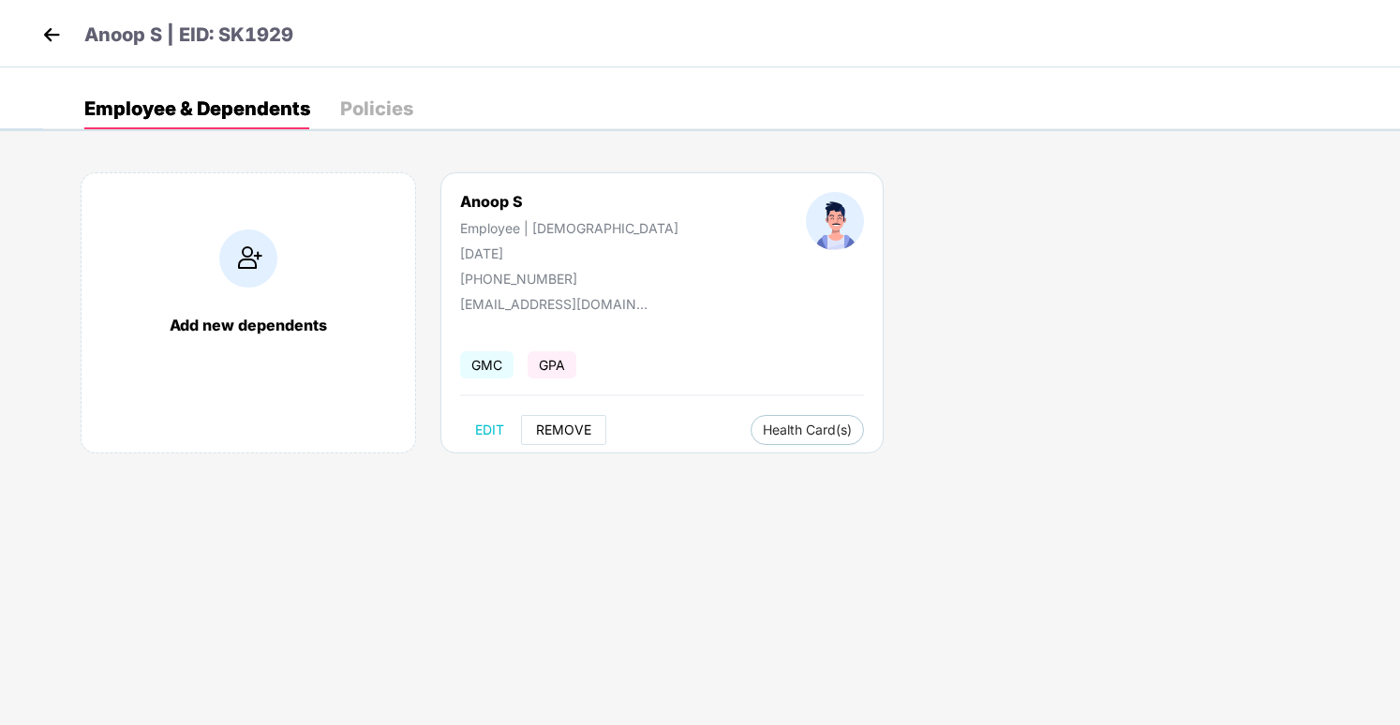
click at [573, 425] on span "REMOVE" at bounding box center [563, 430] width 55 height 15
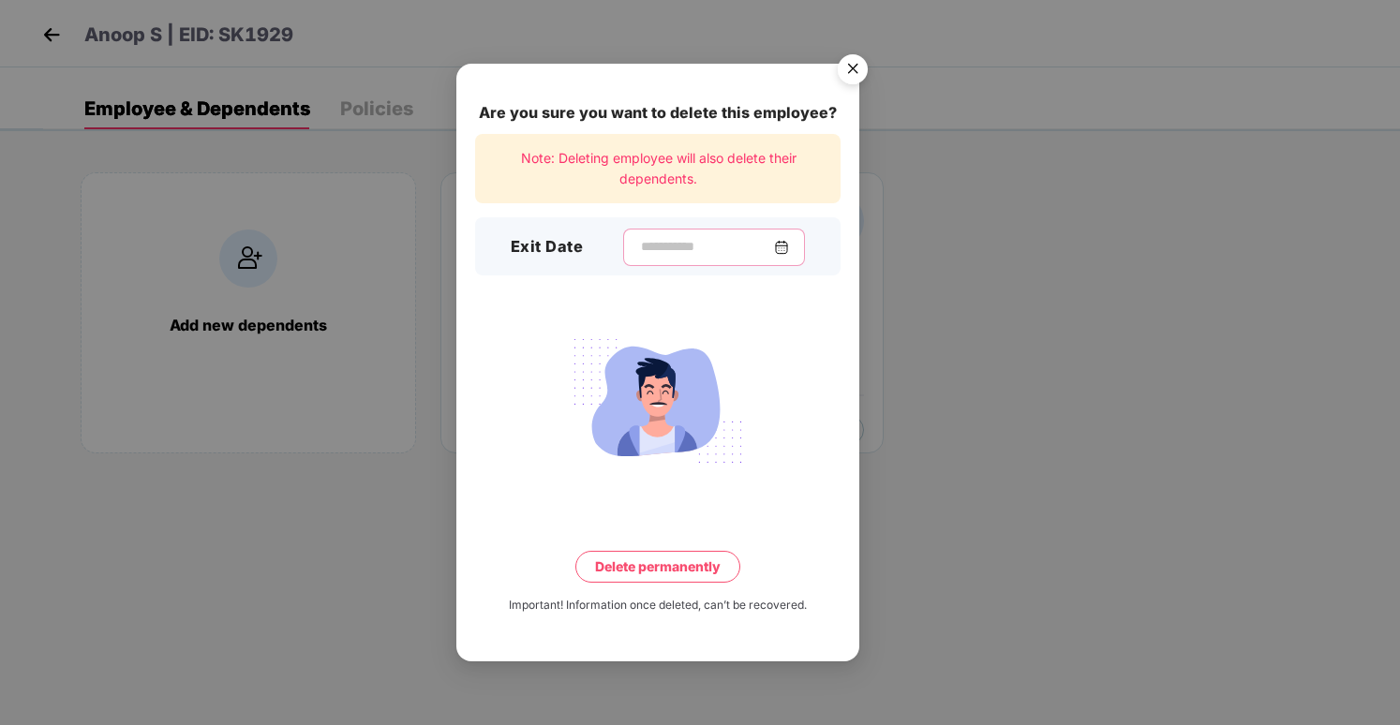
click at [667, 249] on input at bounding box center [706, 247] width 135 height 20
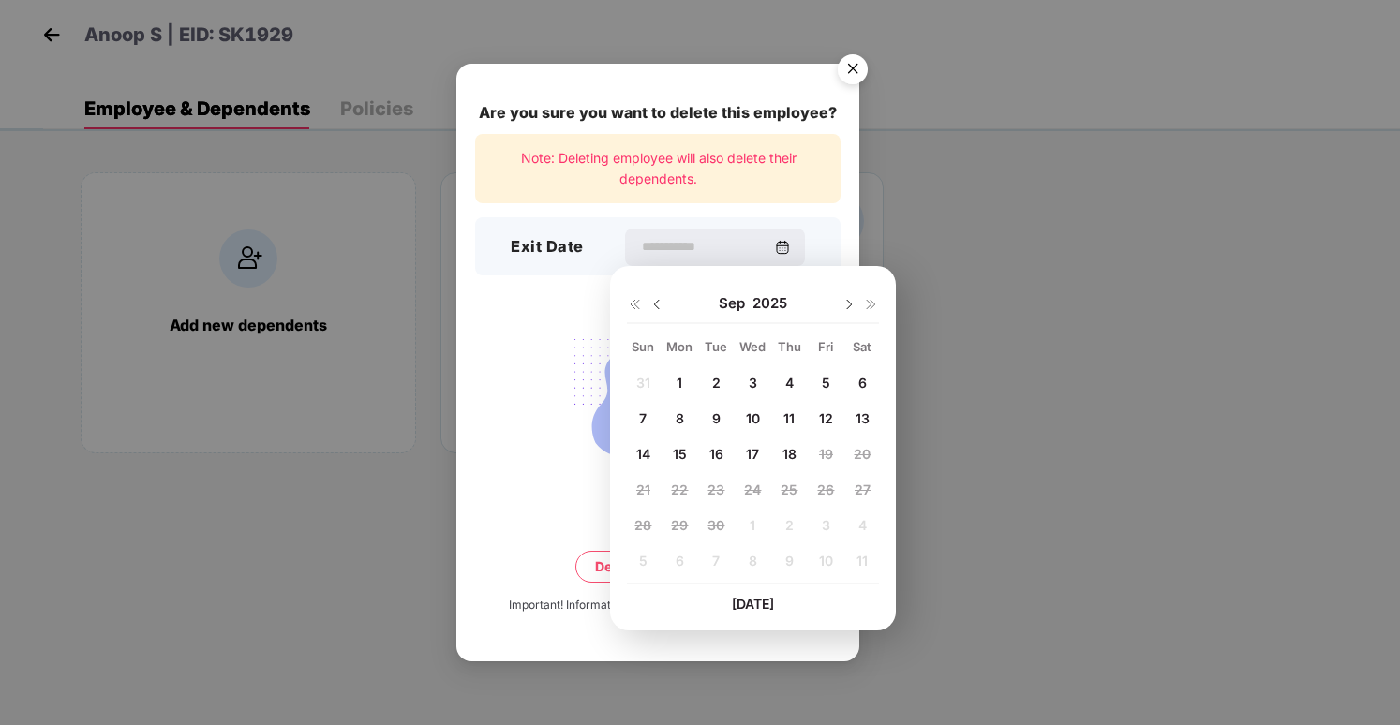
click at [719, 447] on span "16" at bounding box center [717, 454] width 14 height 16
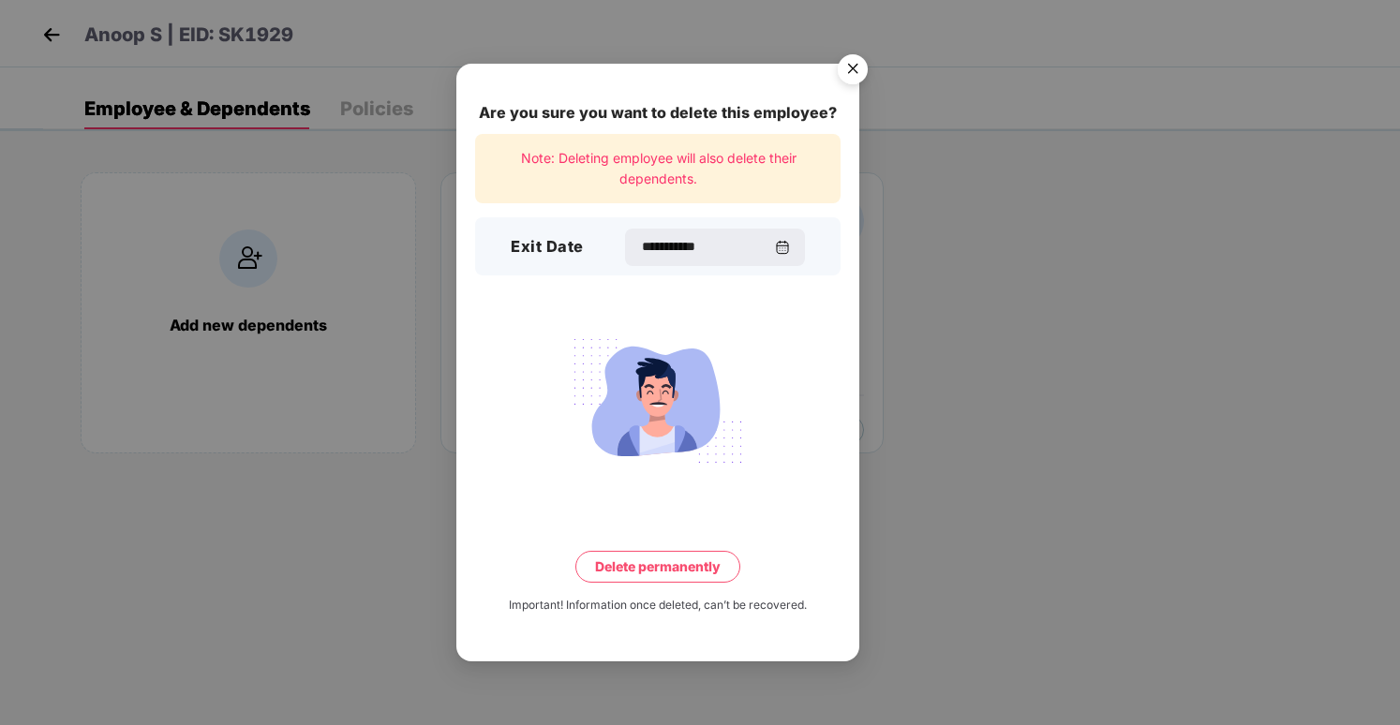
type input "**********"
click at [685, 571] on button "Delete permanently" at bounding box center [657, 567] width 165 height 32
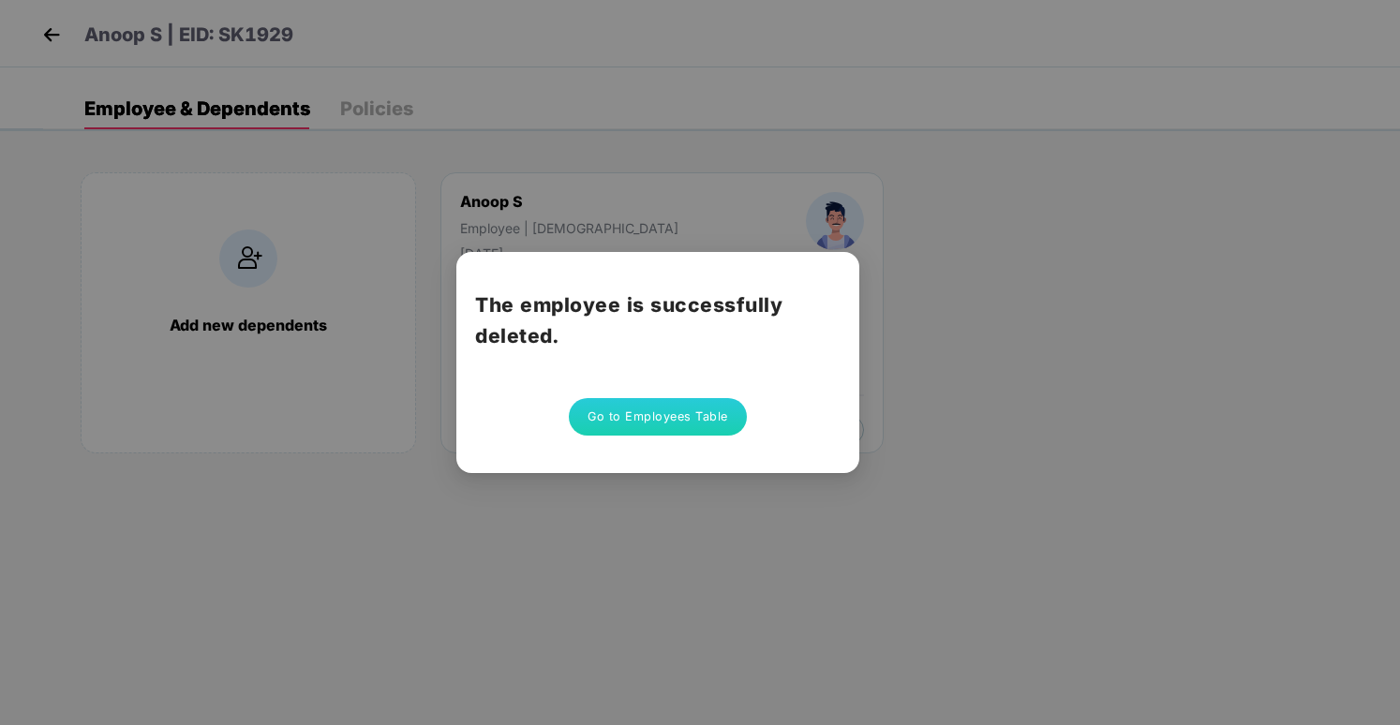
click at [619, 421] on button "Go to Employees Table" at bounding box center [658, 416] width 178 height 37
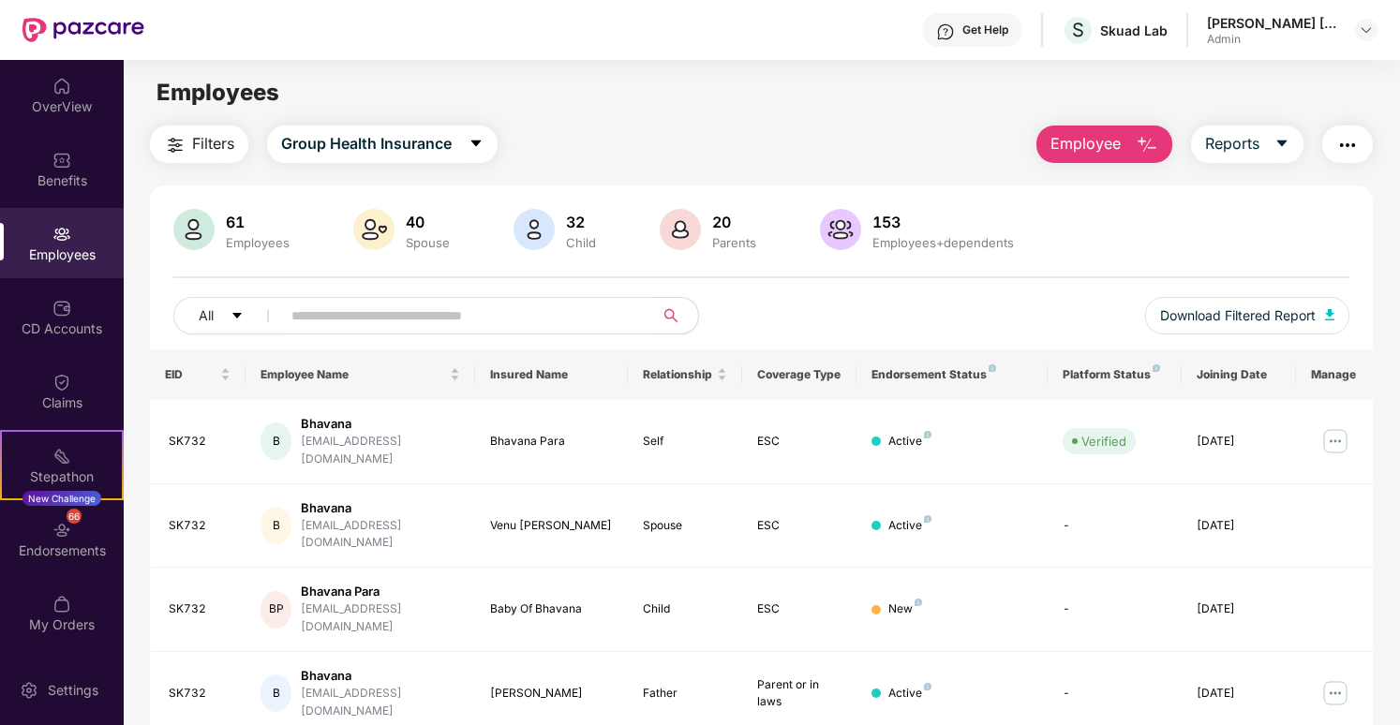
click at [592, 336] on div "All Download Filtered Report" at bounding box center [760, 323] width 1175 height 52
click at [581, 322] on input "text" at bounding box center [459, 316] width 336 height 28
paste input "******"
type input "******"
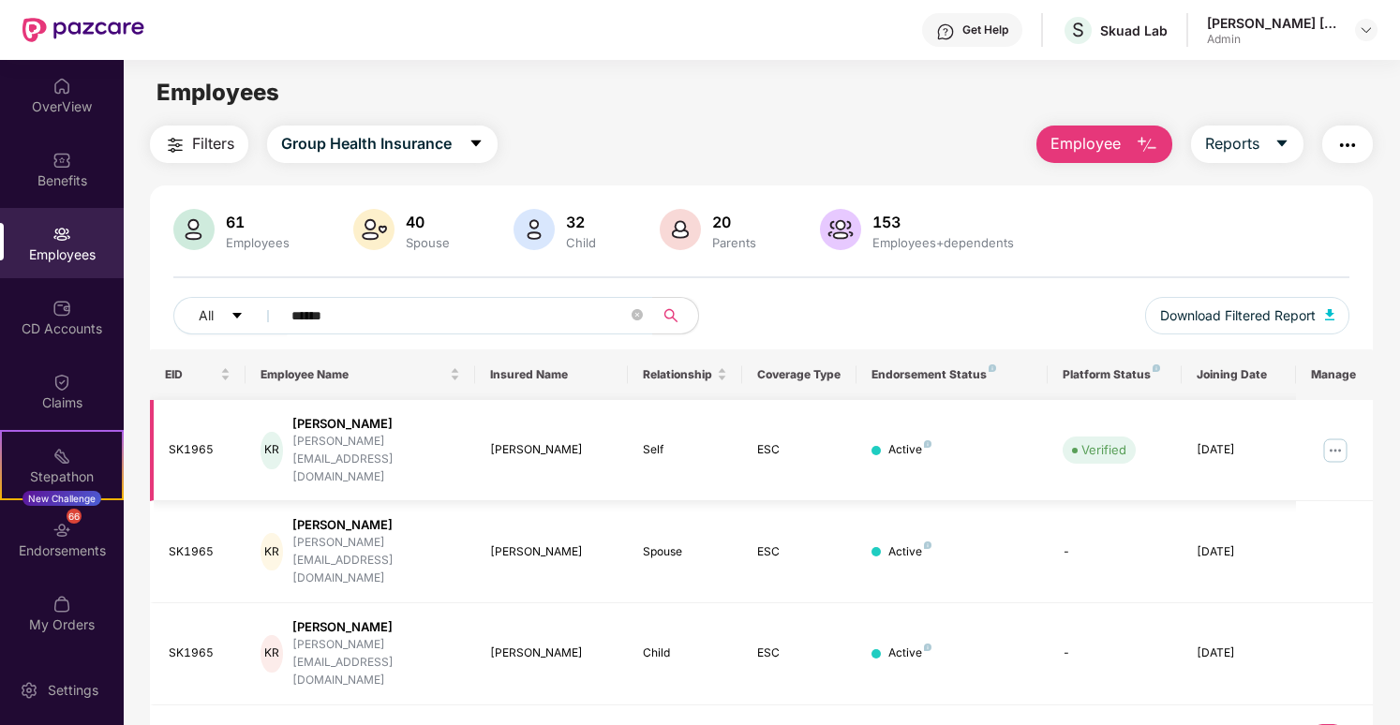
click at [1334, 436] on img at bounding box center [1336, 451] width 30 height 30
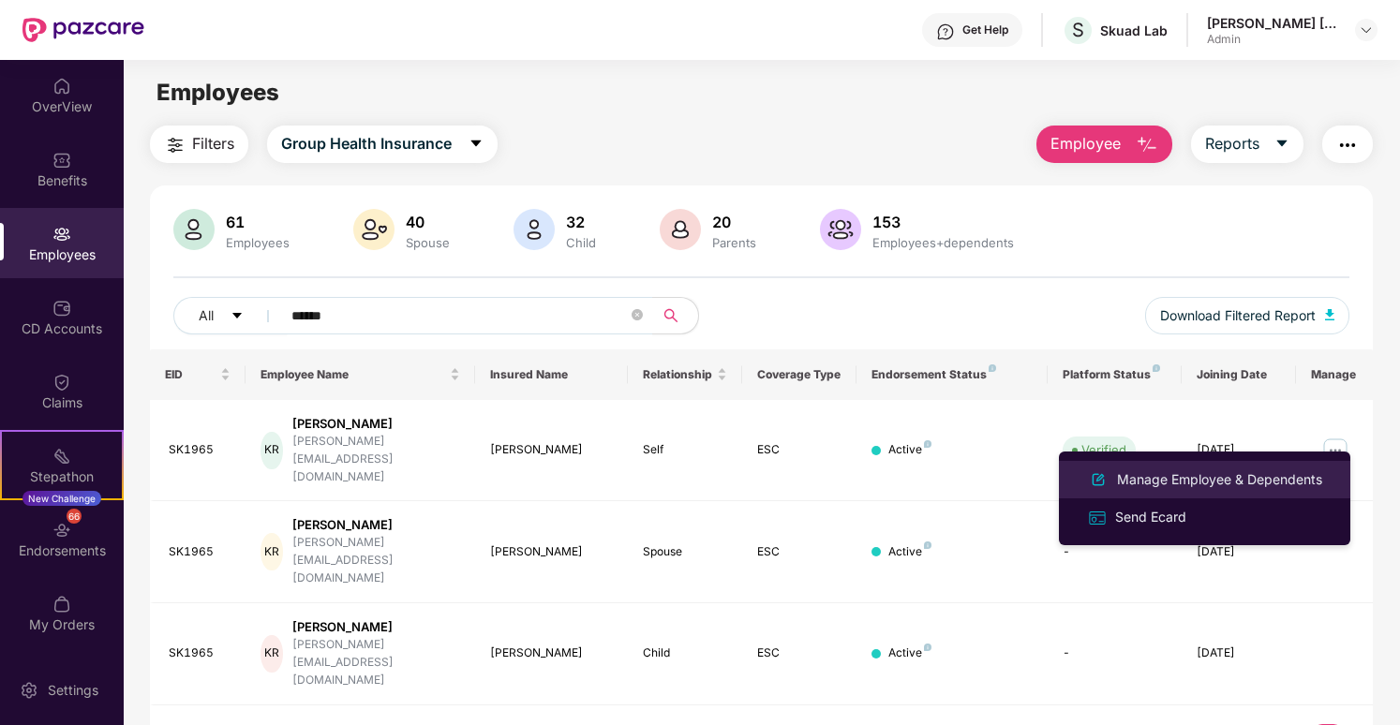
click at [1315, 473] on div "Manage Employee & Dependents" at bounding box center [1219, 480] width 213 height 21
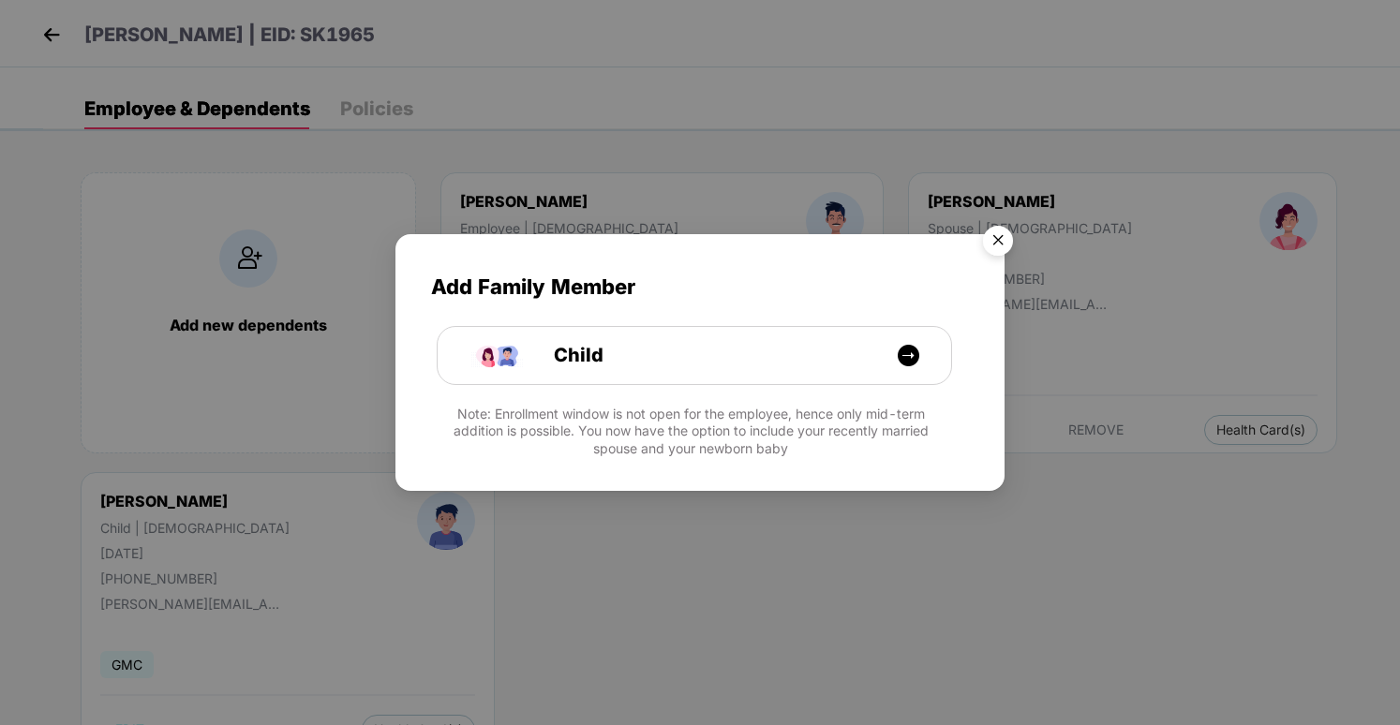
click at [995, 236] on img "Close" at bounding box center [998, 243] width 52 height 52
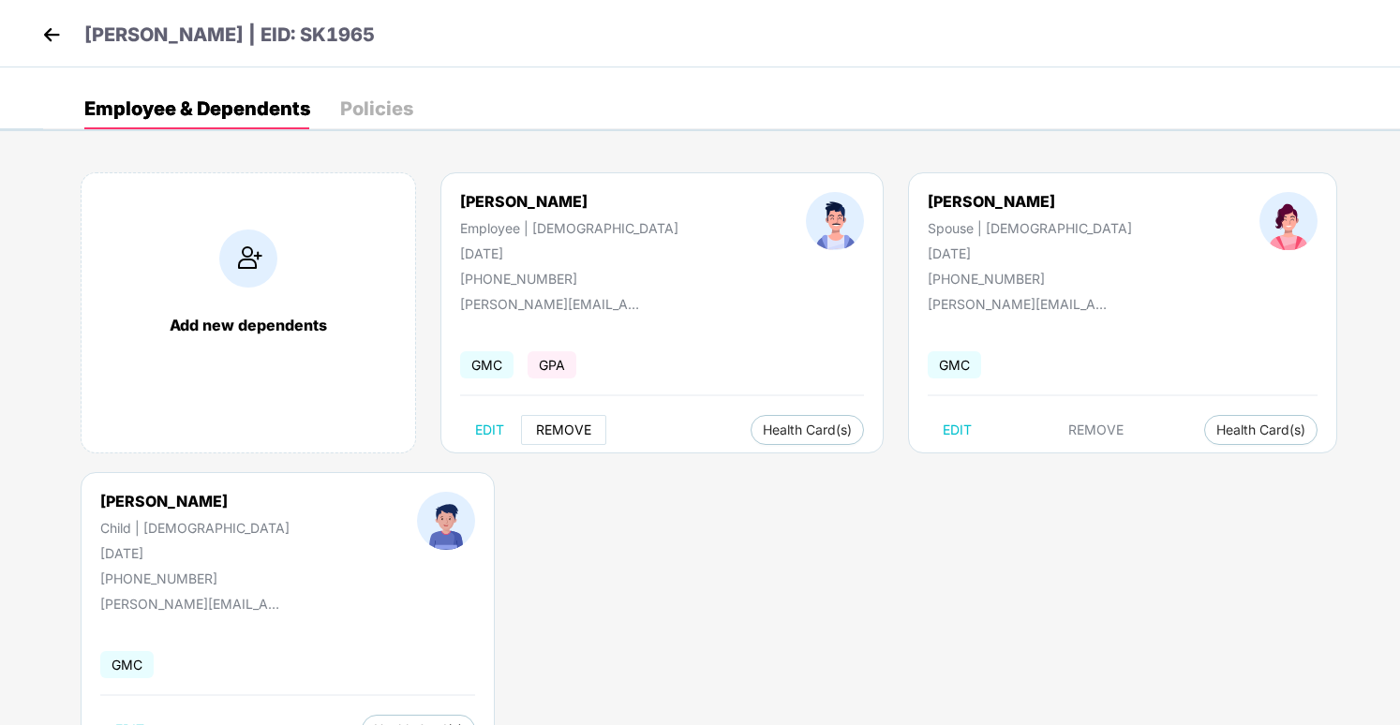
click at [573, 424] on span "REMOVE" at bounding box center [563, 430] width 55 height 15
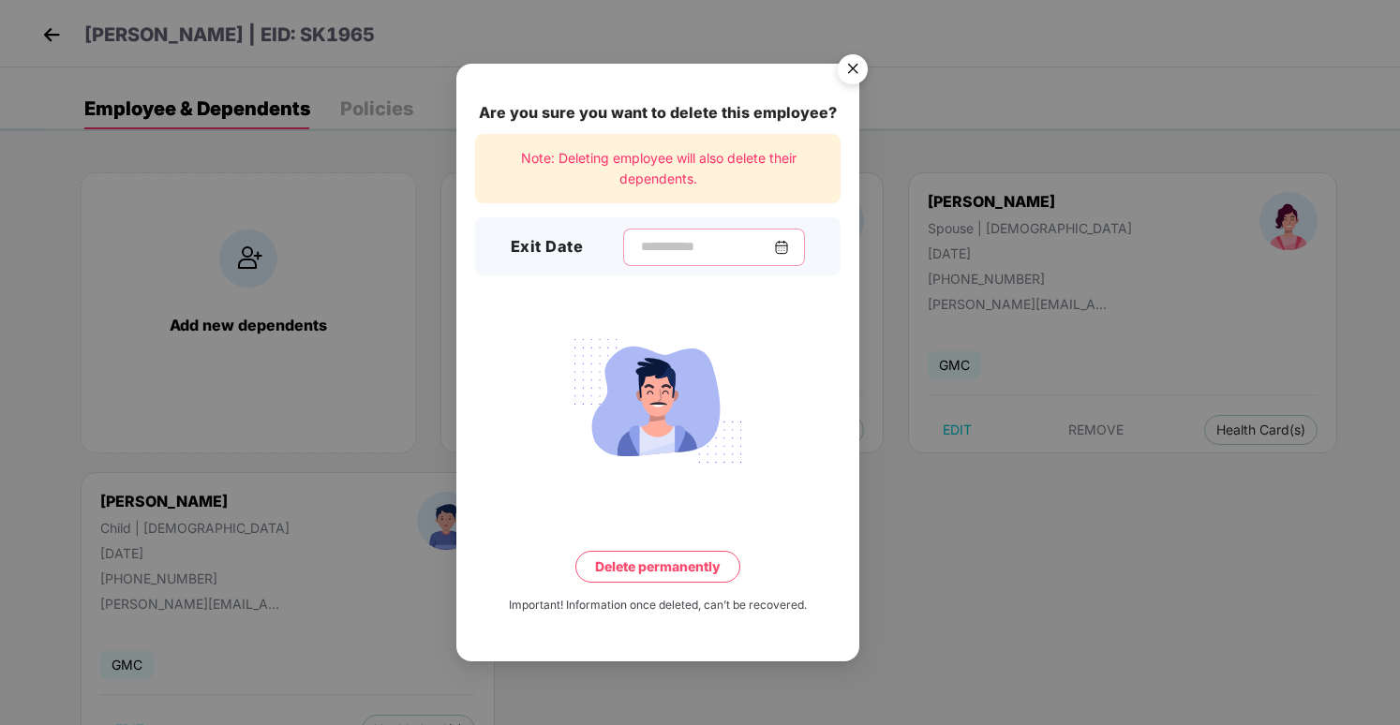
click at [741, 243] on input at bounding box center [706, 247] width 135 height 20
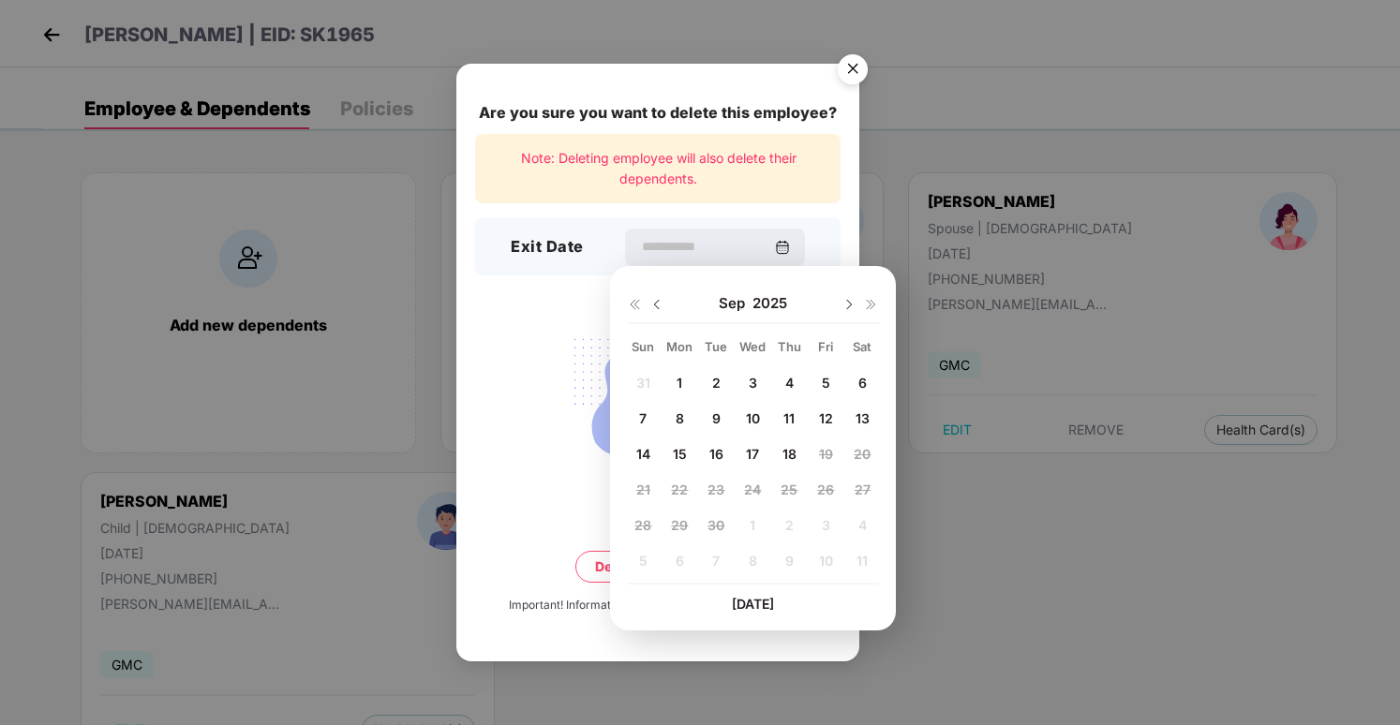
click at [712, 459] on span "16" at bounding box center [717, 454] width 14 height 16
type input "**********"
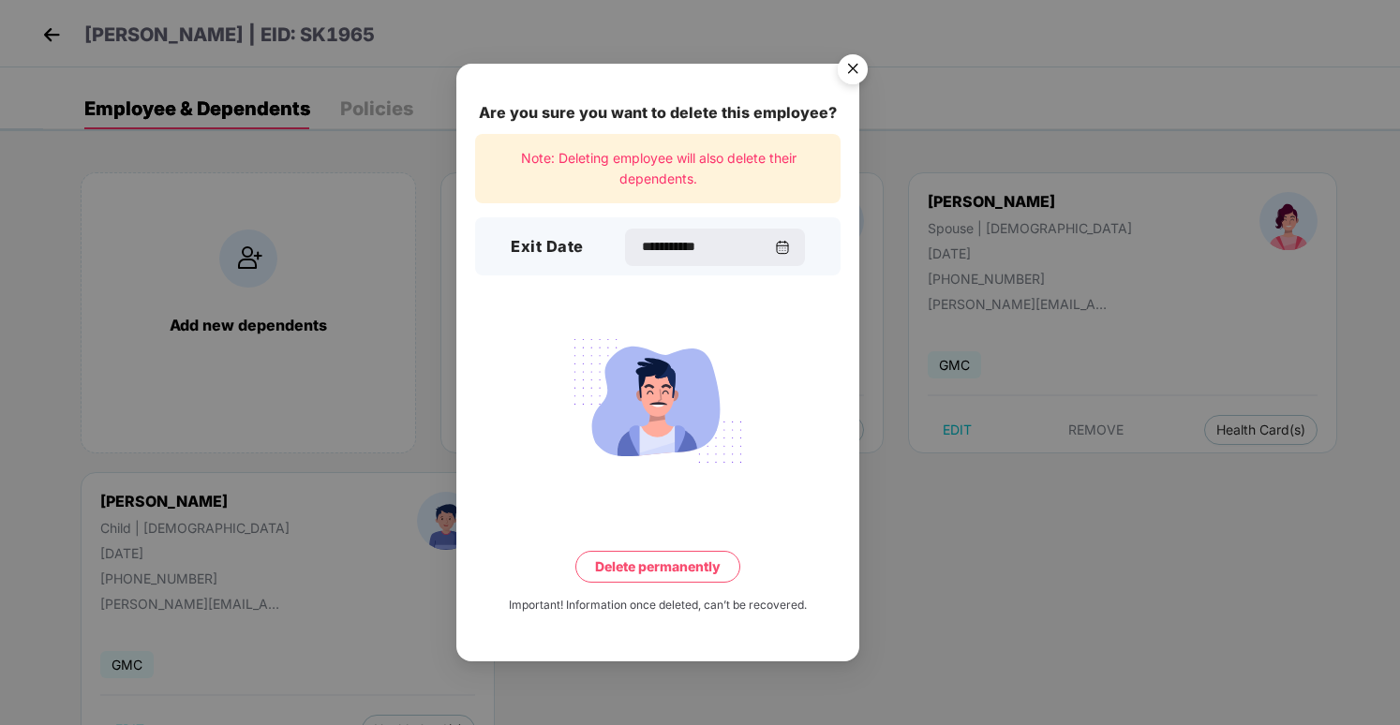
click at [712, 568] on button "Delete permanently" at bounding box center [657, 567] width 165 height 32
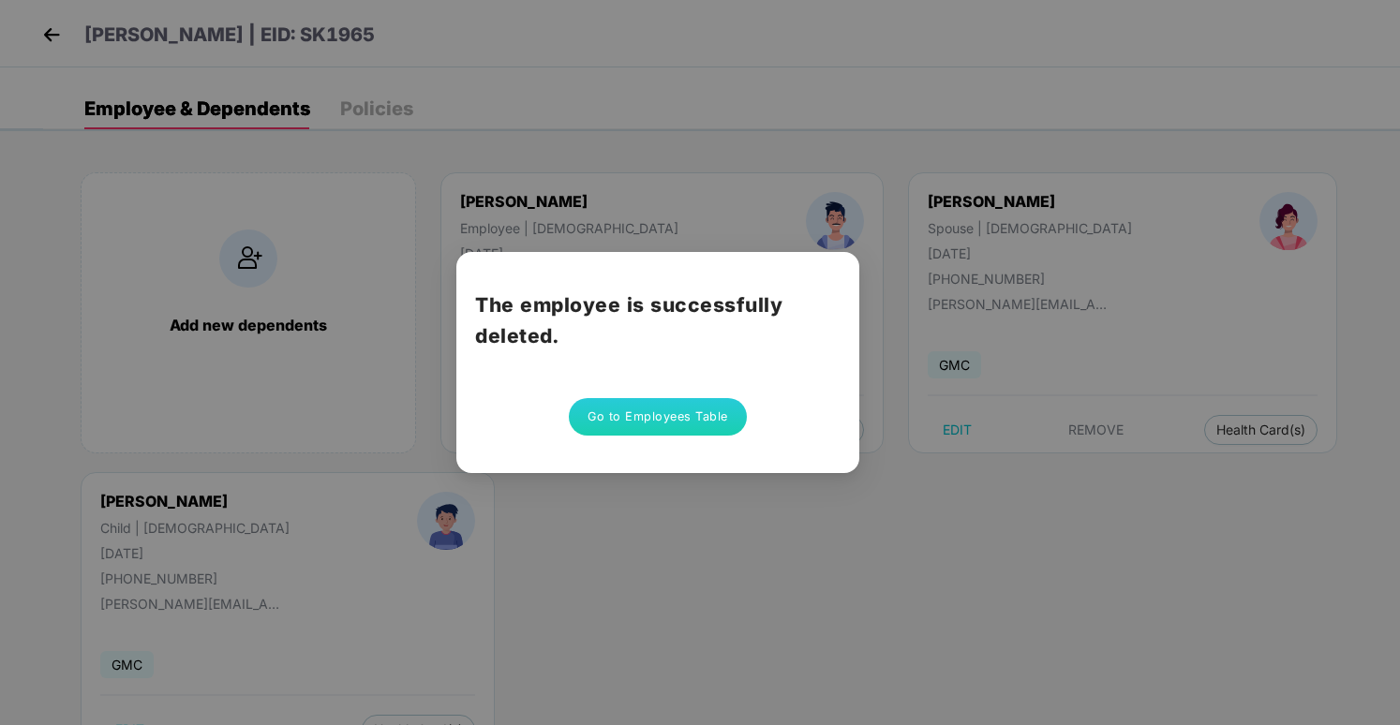
click at [639, 424] on button "Go to Employees Table" at bounding box center [658, 416] width 178 height 37
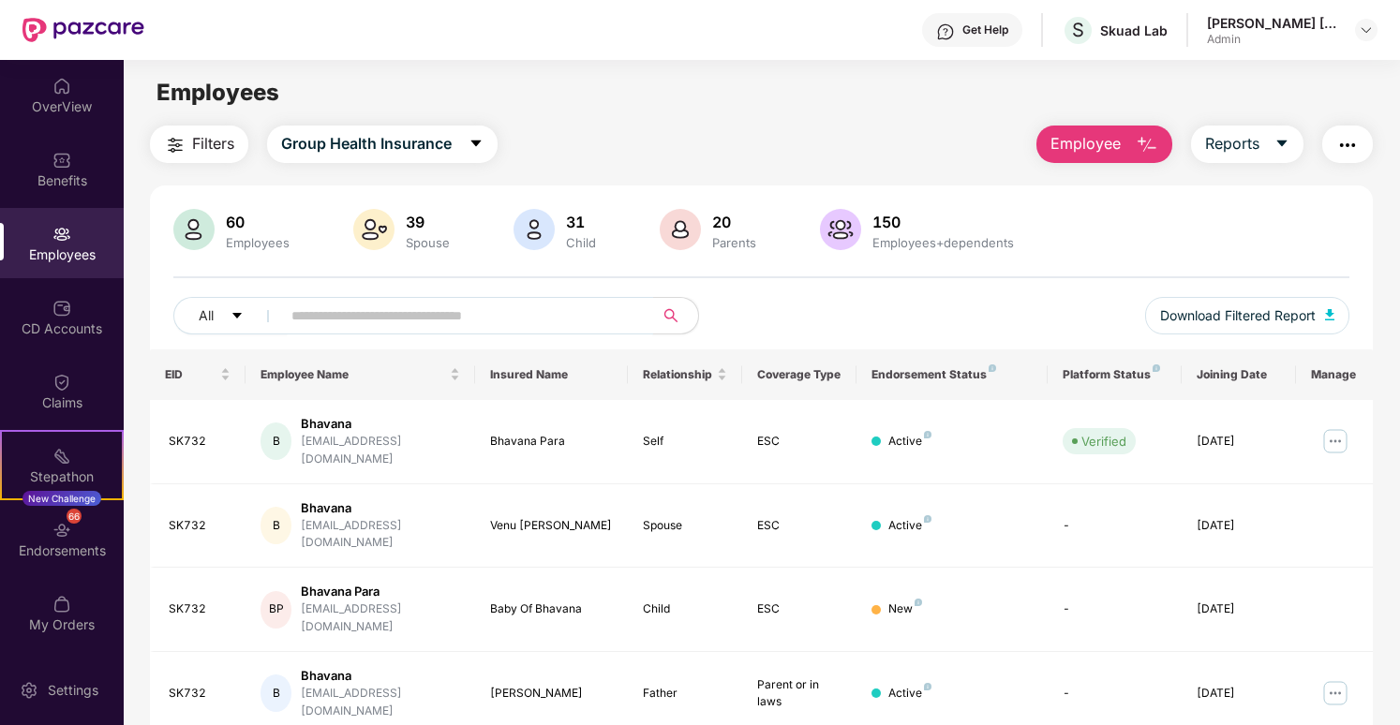
click at [480, 323] on input "text" at bounding box center [459, 316] width 336 height 28
paste input "******"
type input "******"
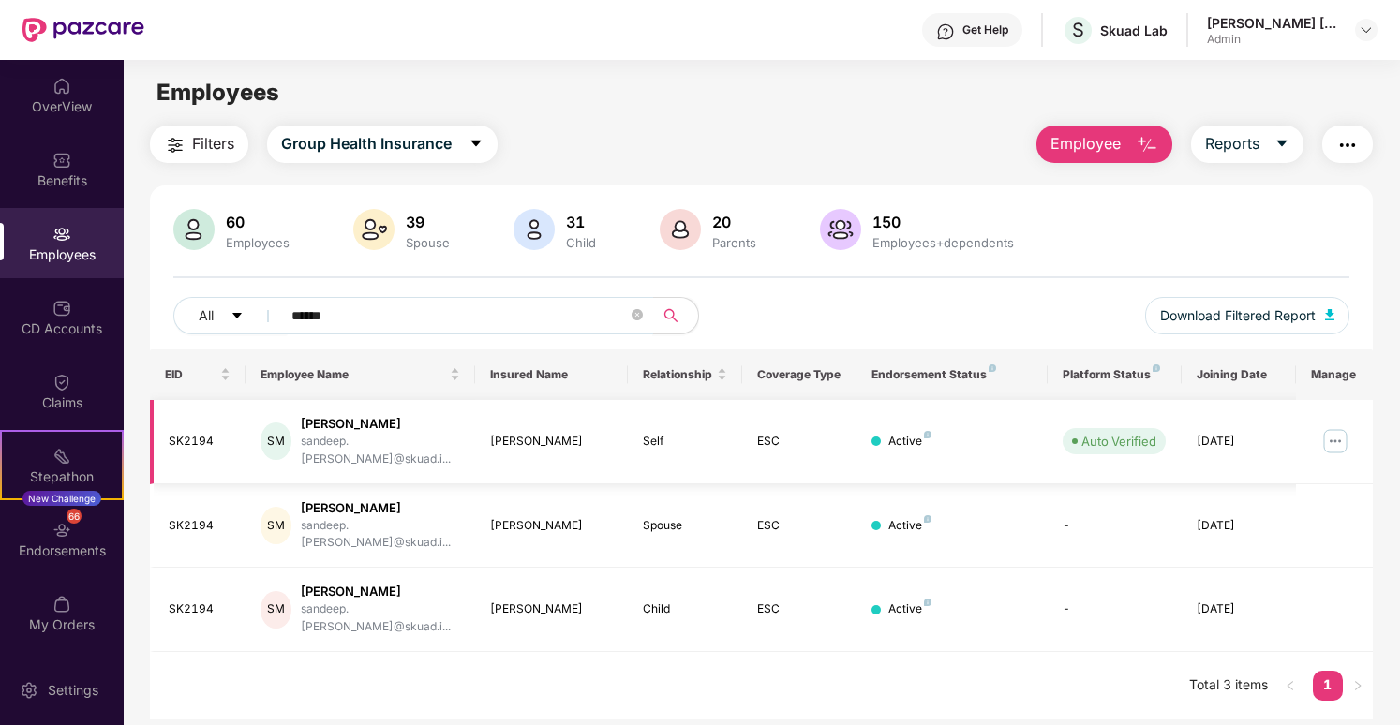
click at [1325, 433] on img at bounding box center [1336, 441] width 30 height 30
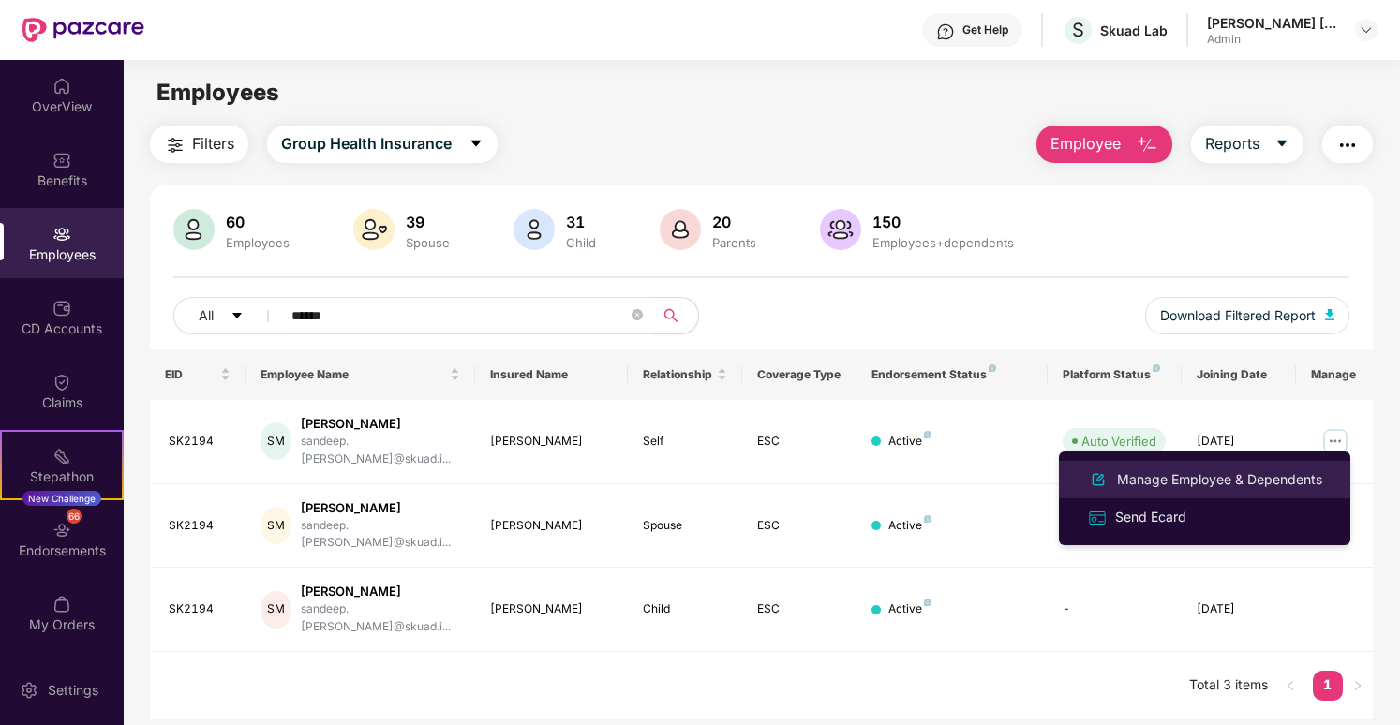
click at [1186, 480] on div "Manage Employee & Dependents" at bounding box center [1219, 480] width 213 height 21
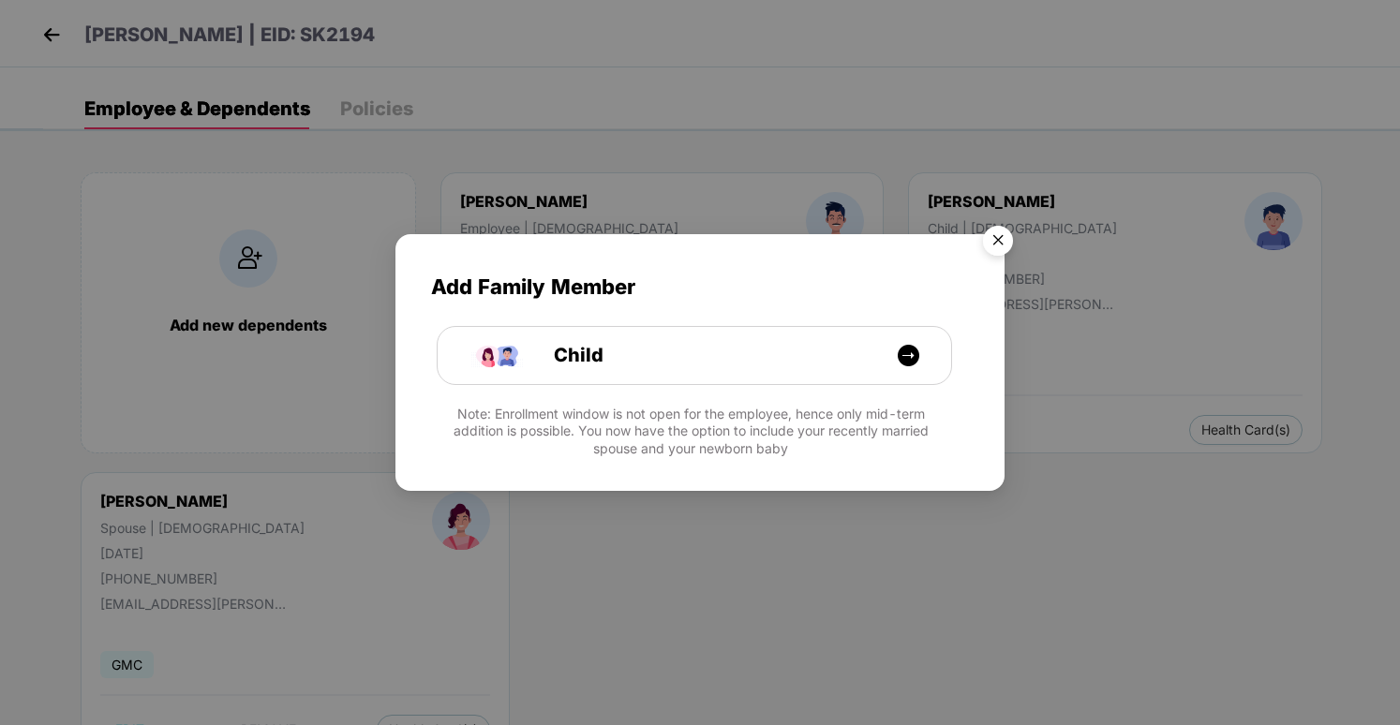
click at [984, 246] on img "Close" at bounding box center [998, 243] width 52 height 52
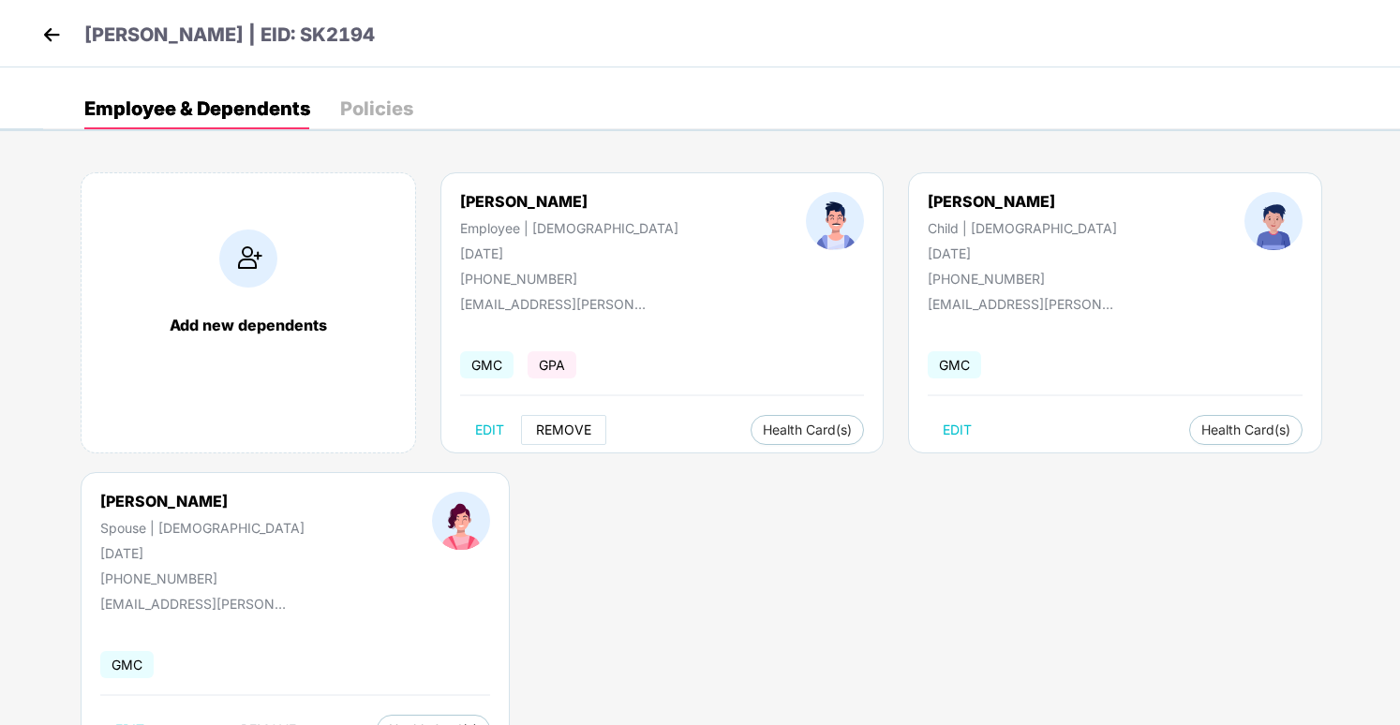
click at [560, 436] on span "REMOVE" at bounding box center [563, 430] width 55 height 15
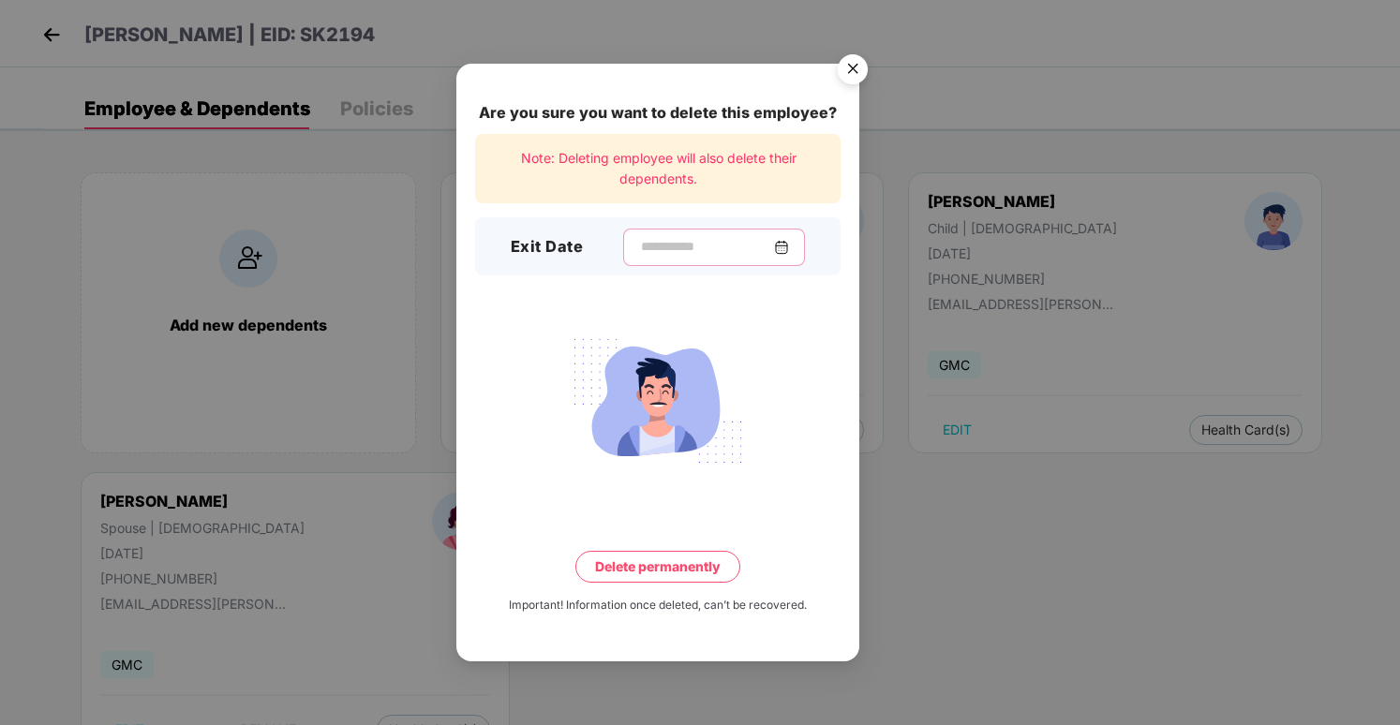
click at [712, 246] on input at bounding box center [706, 247] width 135 height 20
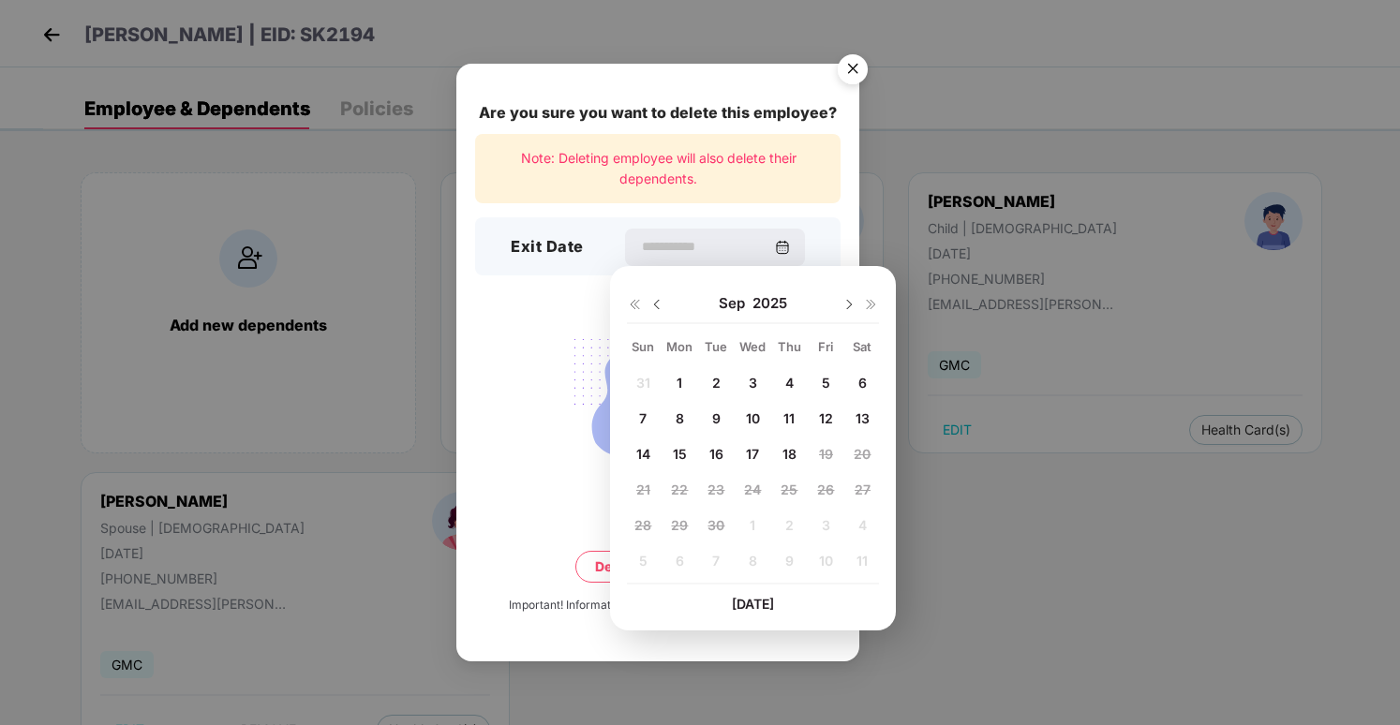
click at [716, 455] on span "16" at bounding box center [717, 454] width 14 height 16
type input "**********"
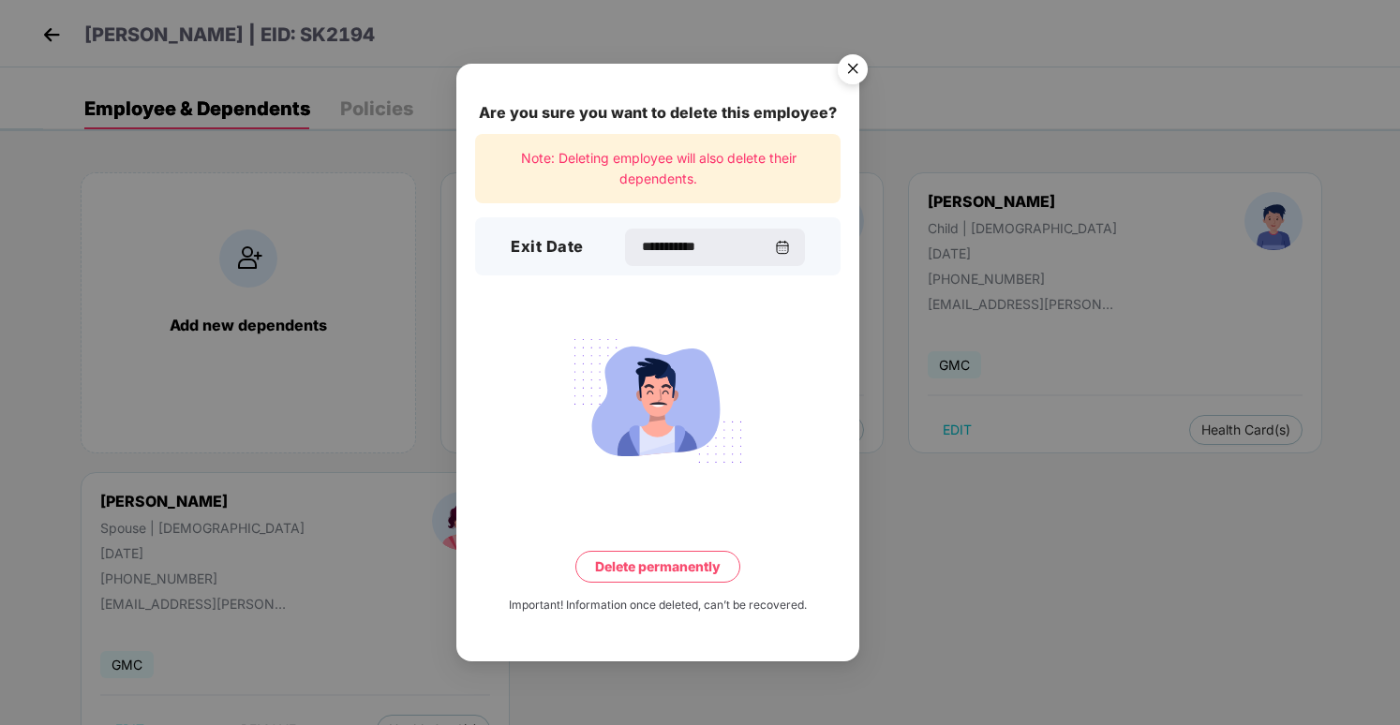
click at [695, 561] on button "Delete permanently" at bounding box center [657, 567] width 165 height 32
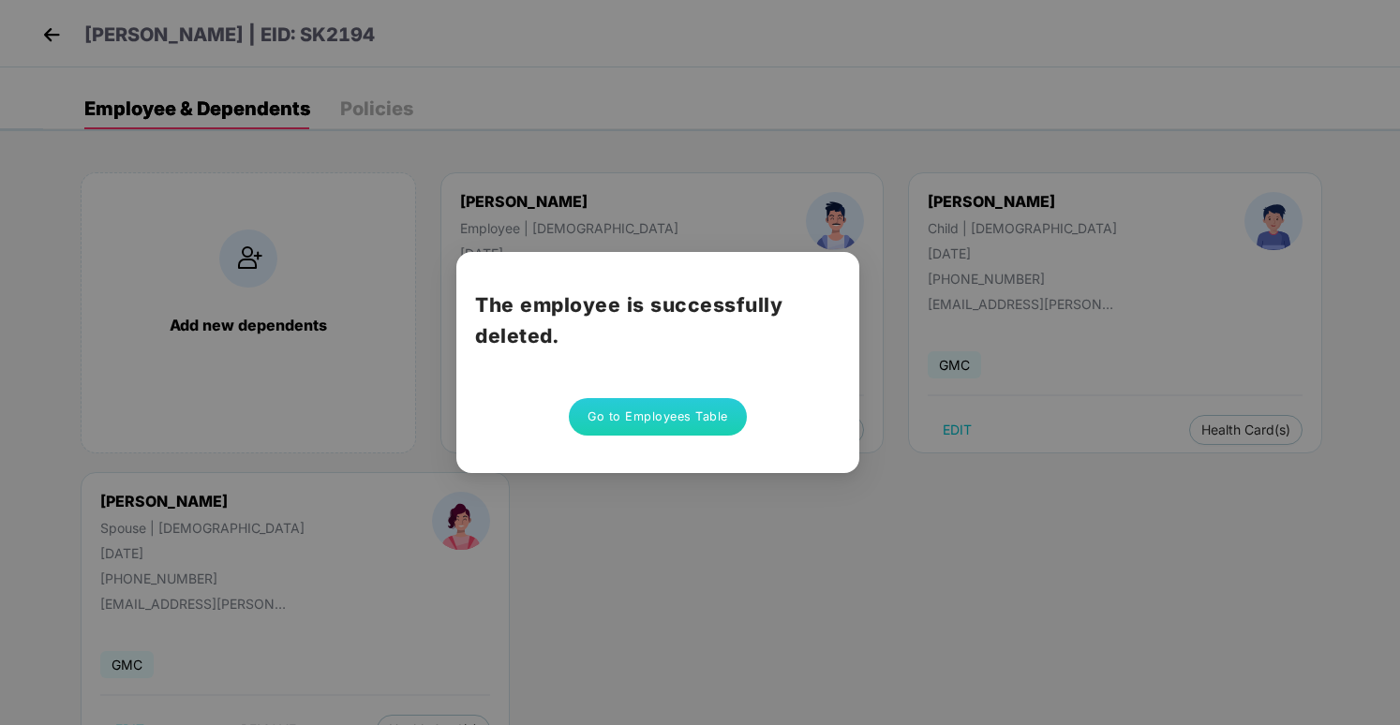
click at [613, 411] on button "Go to Employees Table" at bounding box center [658, 416] width 178 height 37
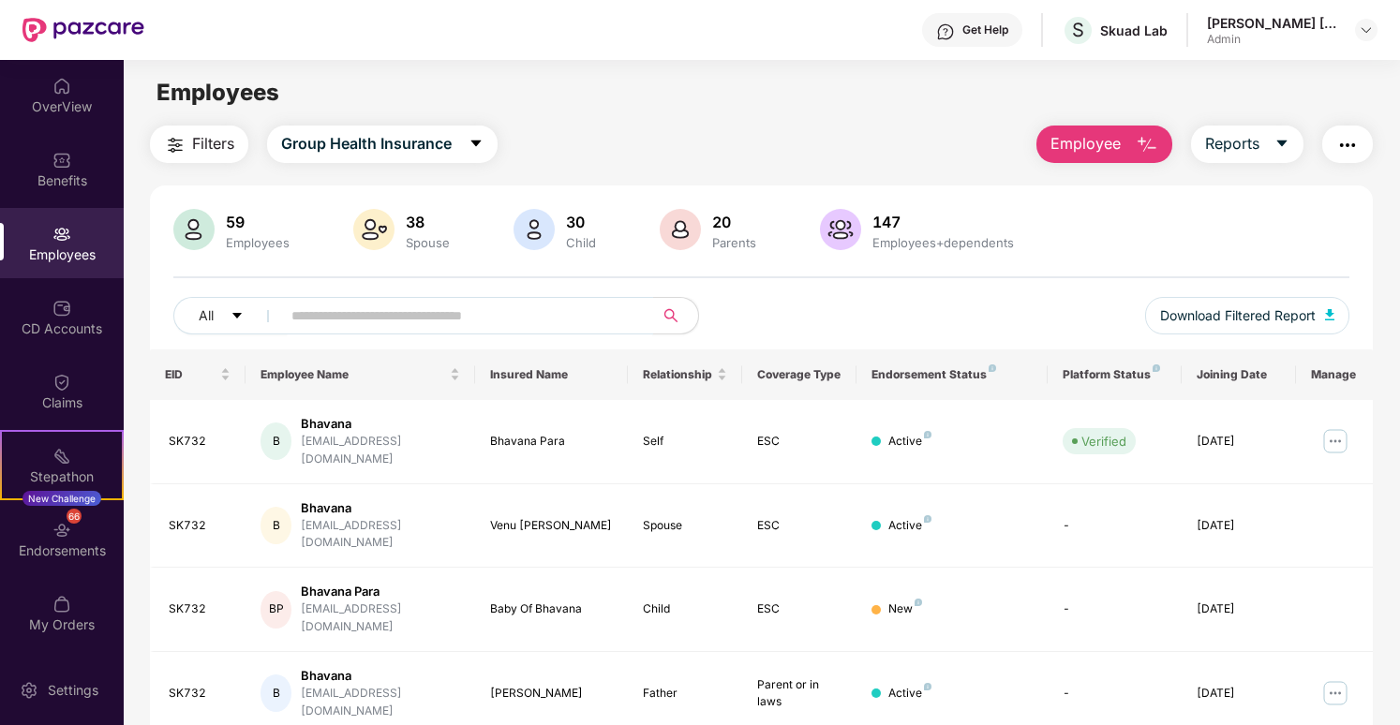
click at [540, 321] on input "text" at bounding box center [459, 316] width 336 height 28
paste input "******"
type input "******"
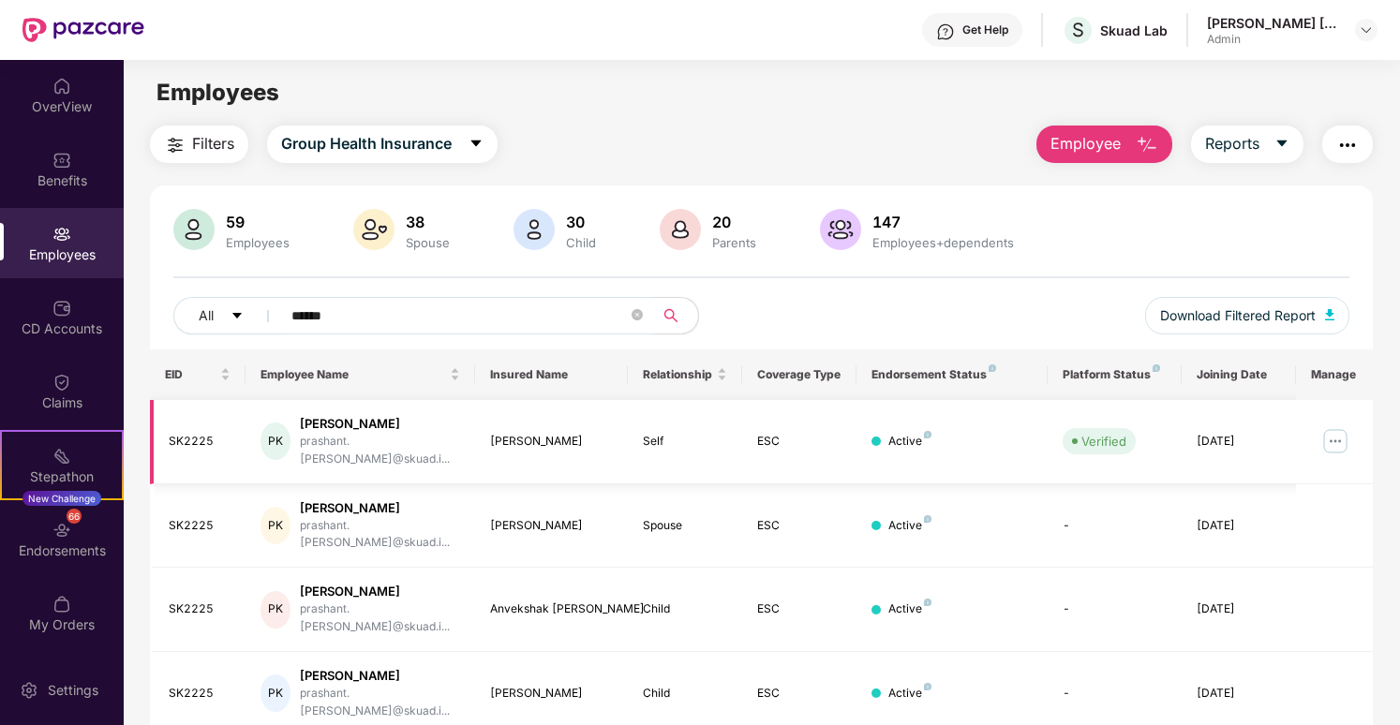
click at [1340, 431] on img at bounding box center [1336, 441] width 30 height 30
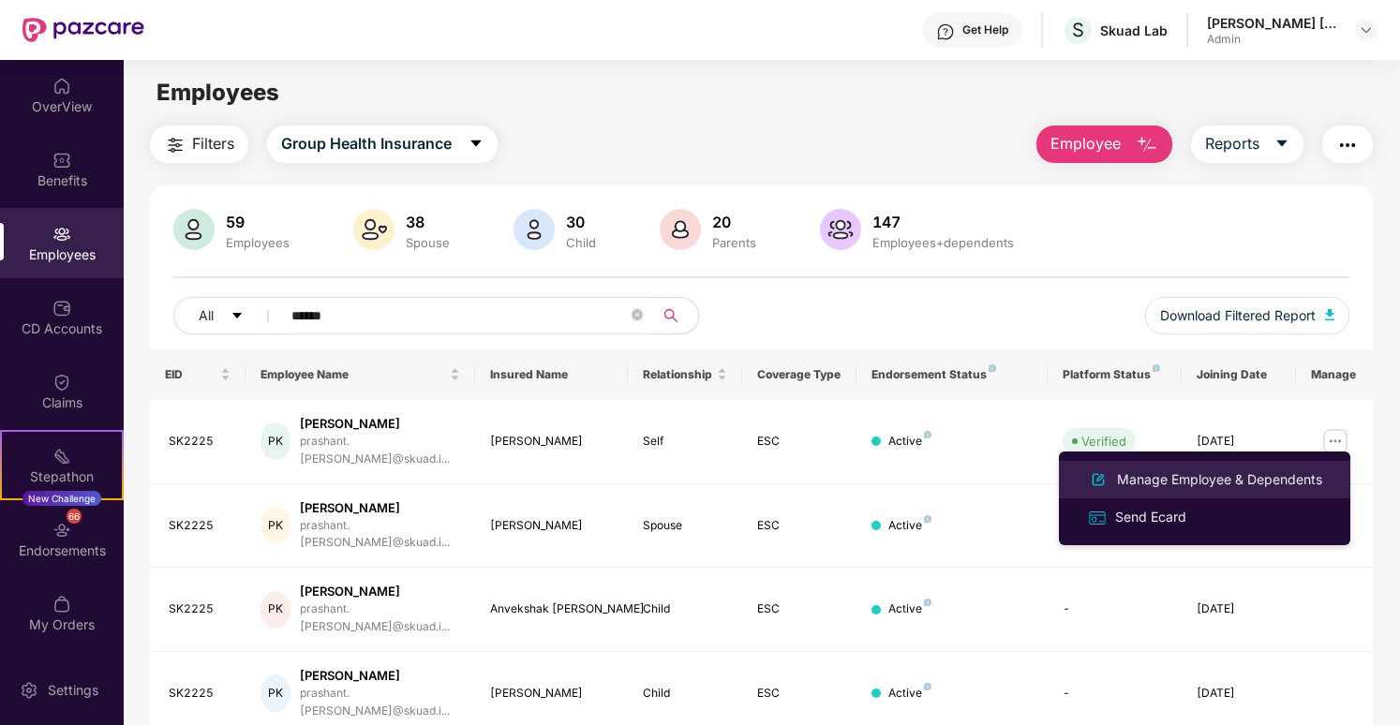
click at [1240, 483] on div "Manage Employee & Dependents" at bounding box center [1219, 480] width 213 height 21
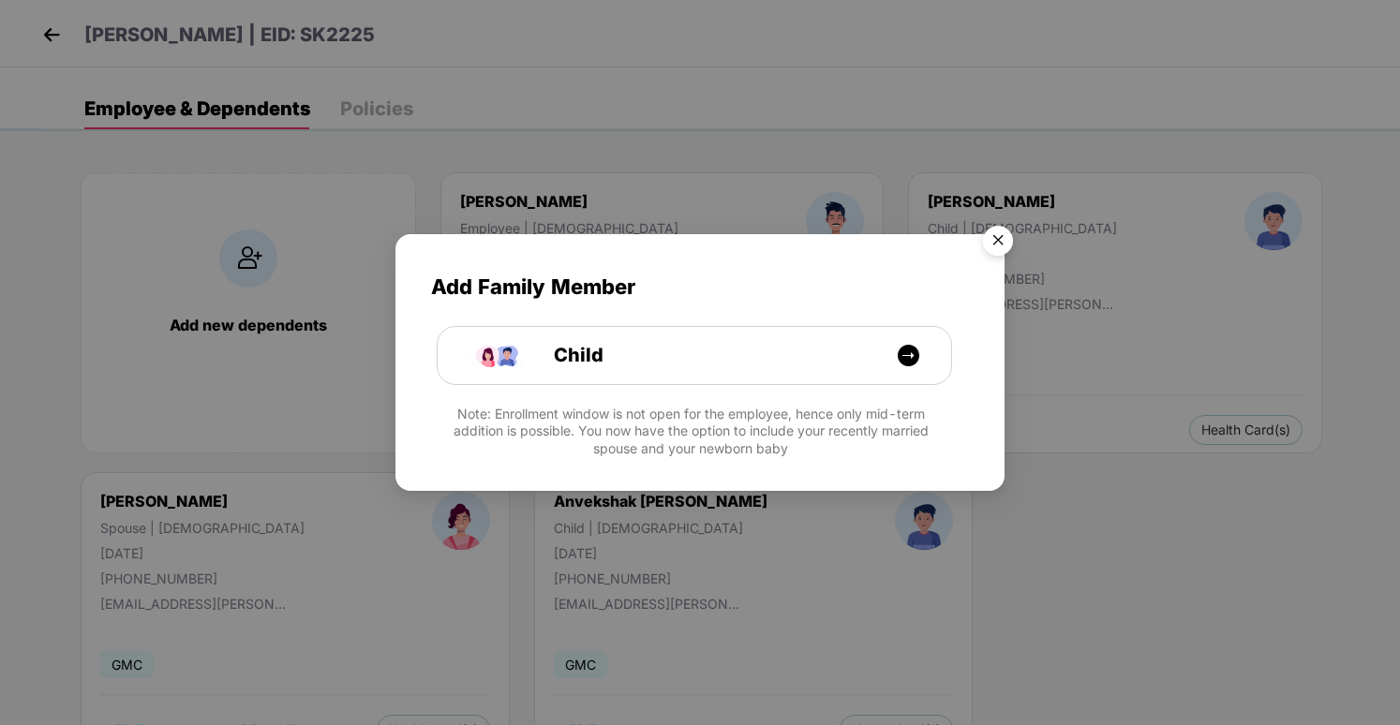
click at [992, 239] on img "Close" at bounding box center [998, 243] width 52 height 52
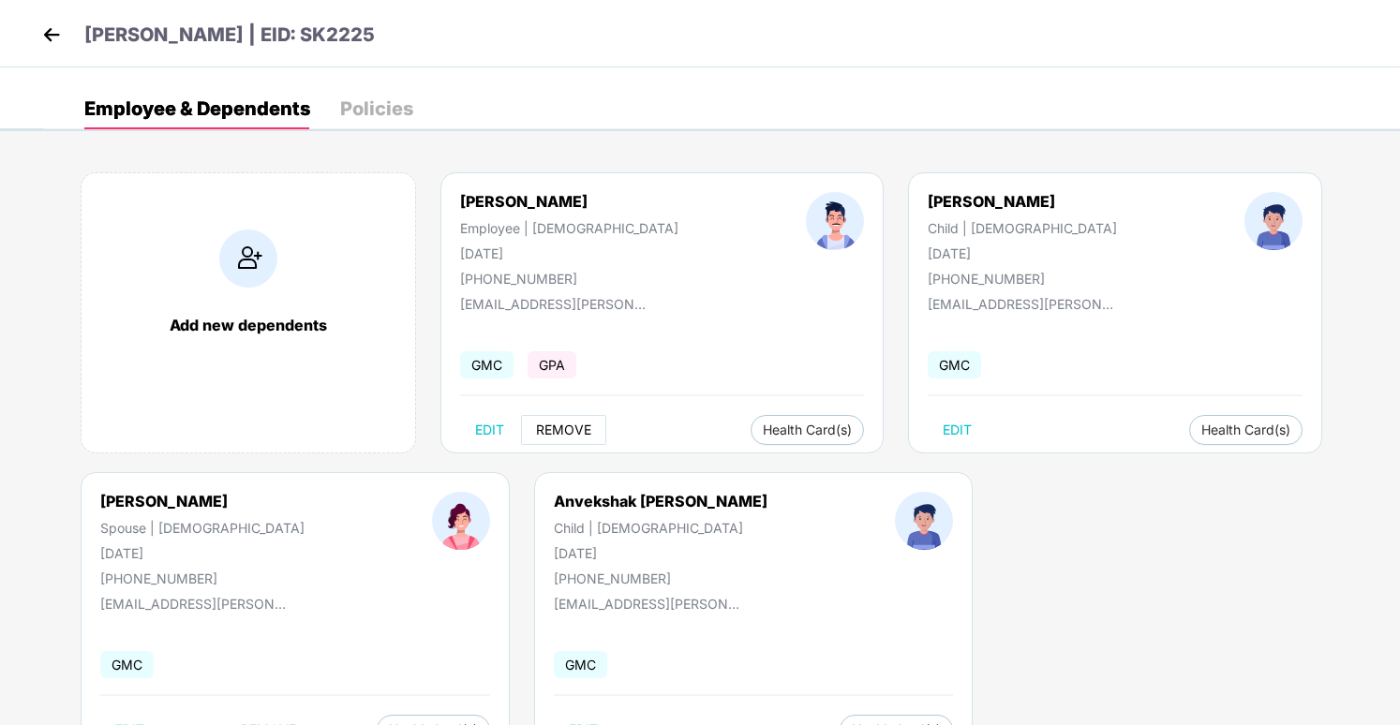
click at [575, 427] on span "REMOVE" at bounding box center [563, 430] width 55 height 15
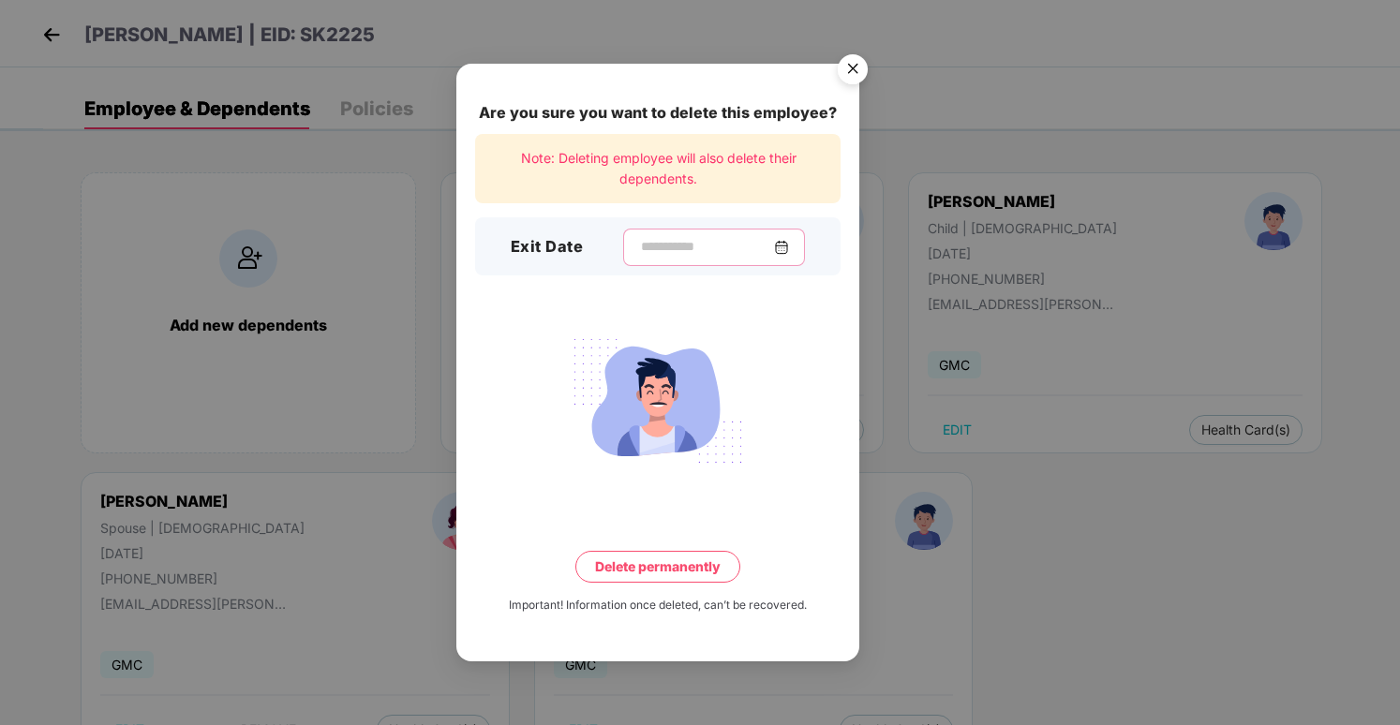
click at [712, 249] on input at bounding box center [706, 247] width 135 height 20
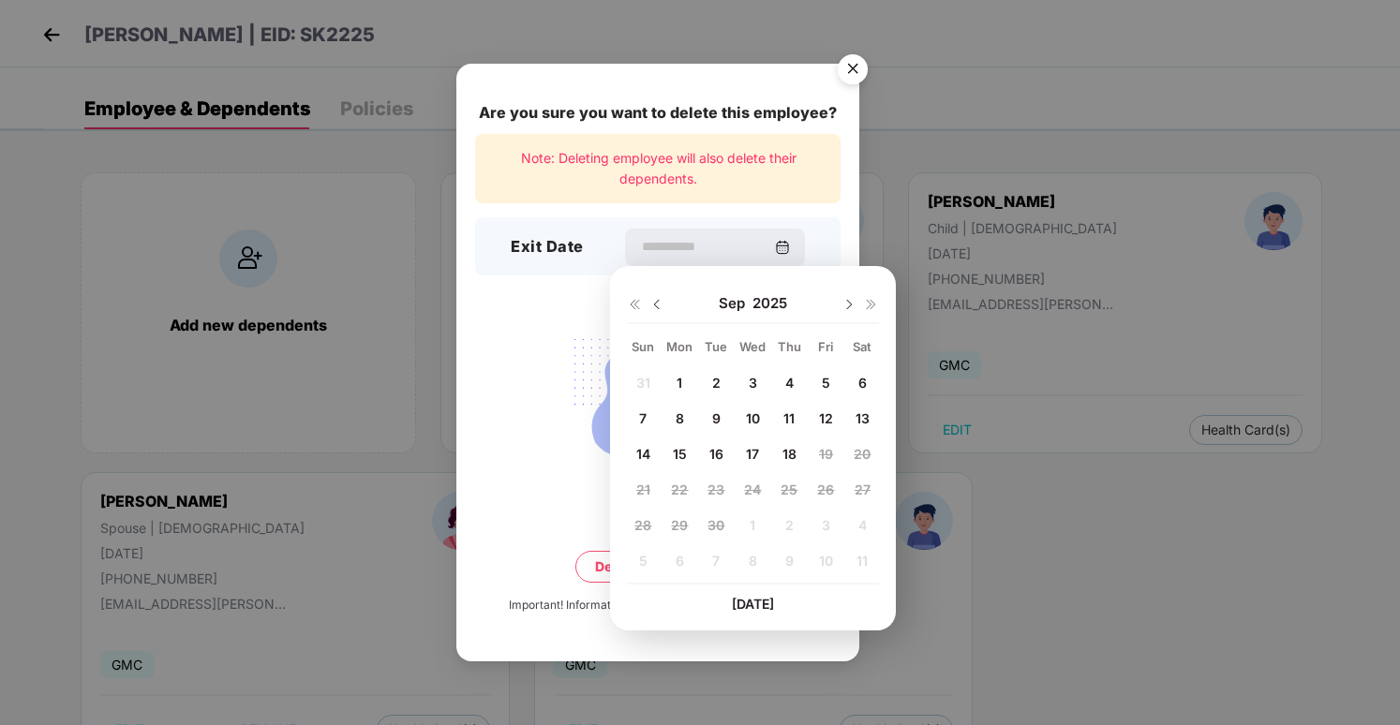
click at [721, 451] on span "16" at bounding box center [717, 454] width 14 height 16
type input "**********"
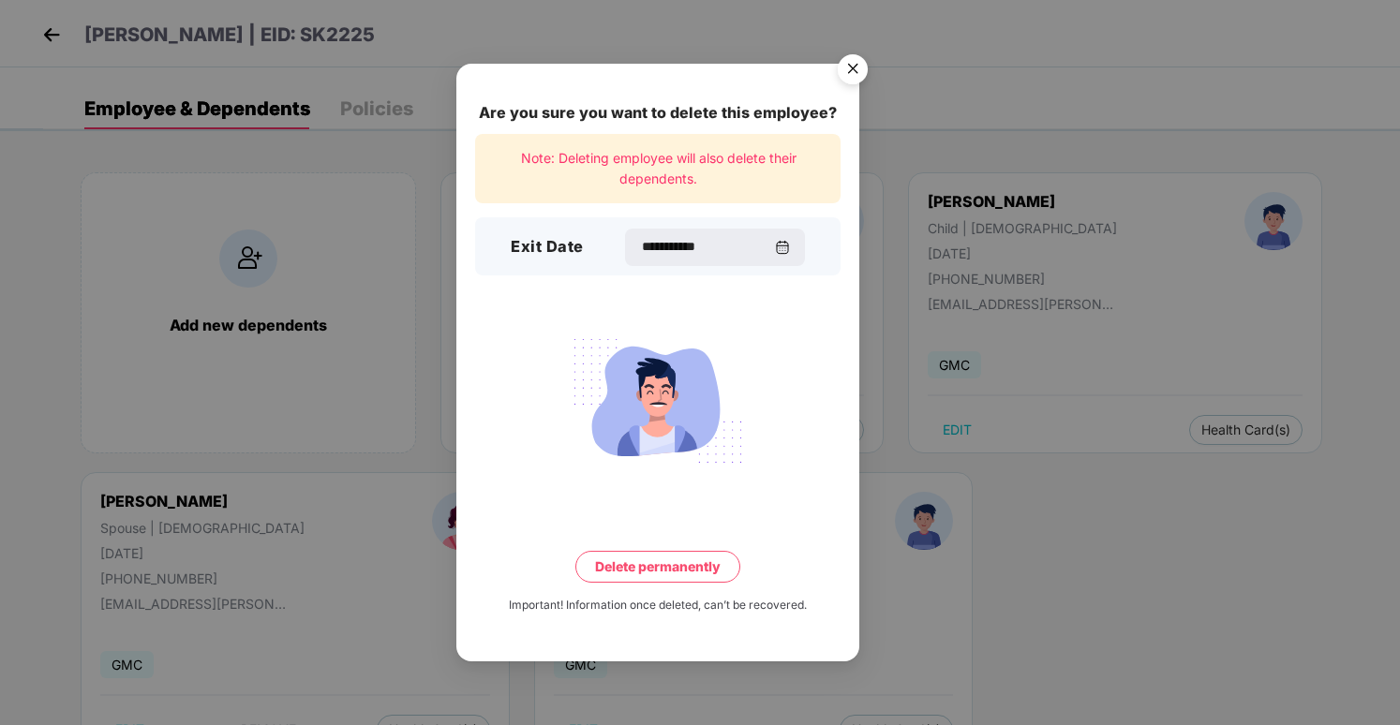
click at [703, 584] on div "**********" at bounding box center [657, 363] width 403 height 598
click at [695, 560] on button "Delete permanently" at bounding box center [657, 567] width 165 height 32
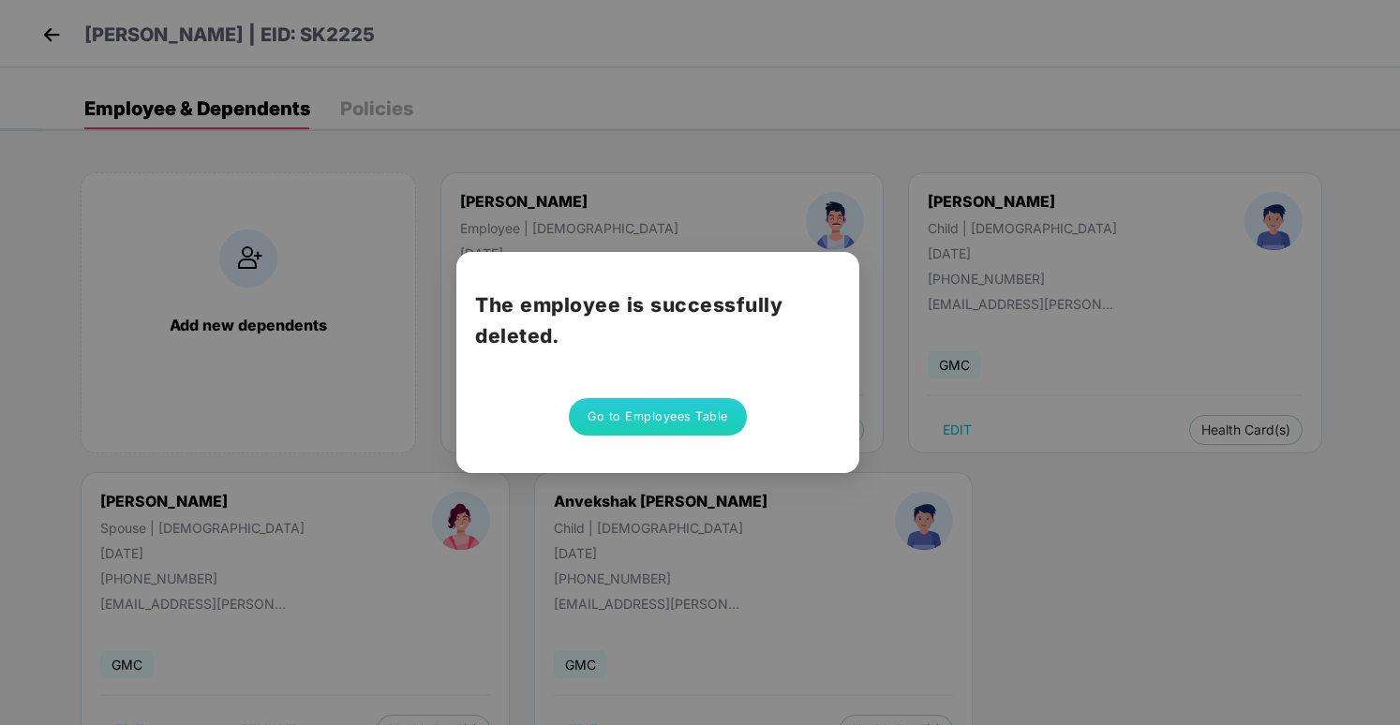
click at [707, 401] on button "Go to Employees Table" at bounding box center [658, 416] width 178 height 37
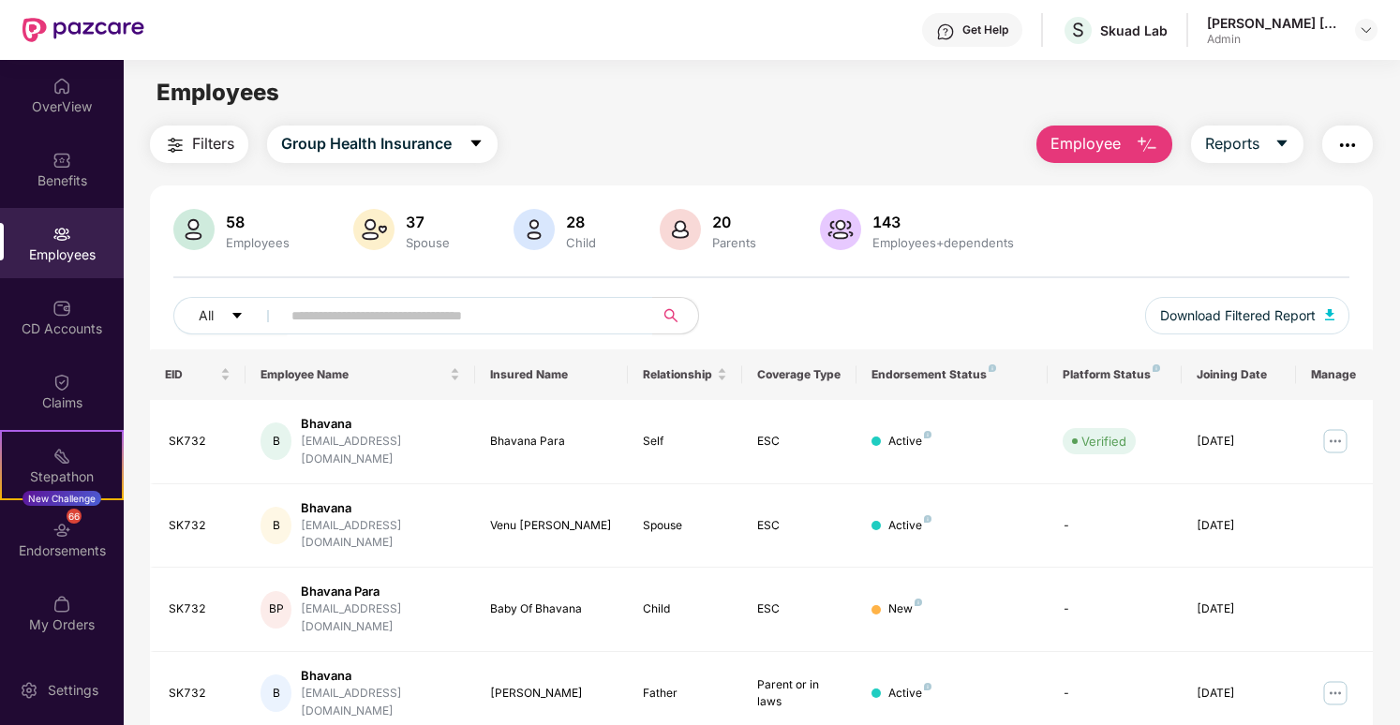
click at [1355, 24] on div at bounding box center [1366, 30] width 22 height 22
click at [1365, 25] on img at bounding box center [1366, 29] width 15 height 15
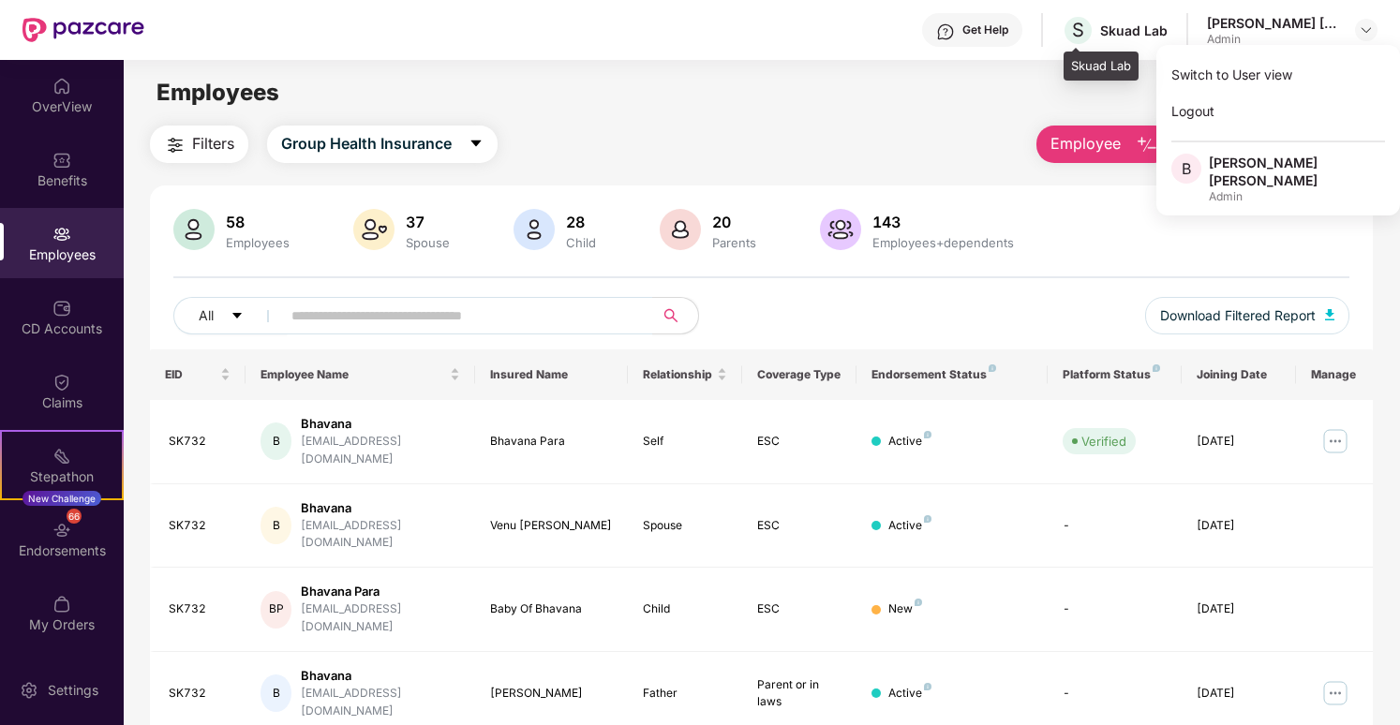
click at [1134, 37] on div "Skuad Lab" at bounding box center [1133, 31] width 67 height 18
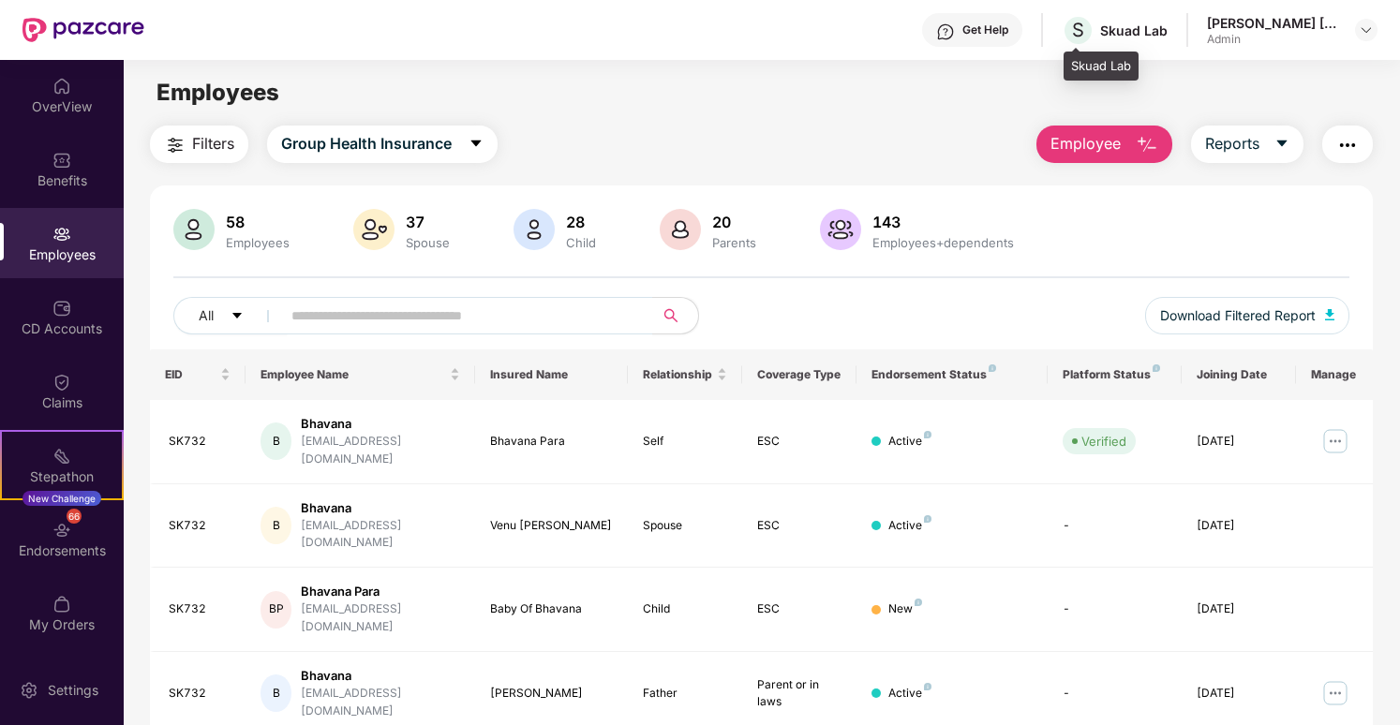
click at [1137, 31] on div "Skuad Lab" at bounding box center [1133, 31] width 67 height 18
click at [1068, 33] on span "S" at bounding box center [1078, 30] width 33 height 33
click at [1077, 35] on span "S" at bounding box center [1078, 30] width 12 height 22
click at [1356, 22] on div at bounding box center [1366, 30] width 22 height 22
click at [1363, 28] on img at bounding box center [1366, 29] width 15 height 15
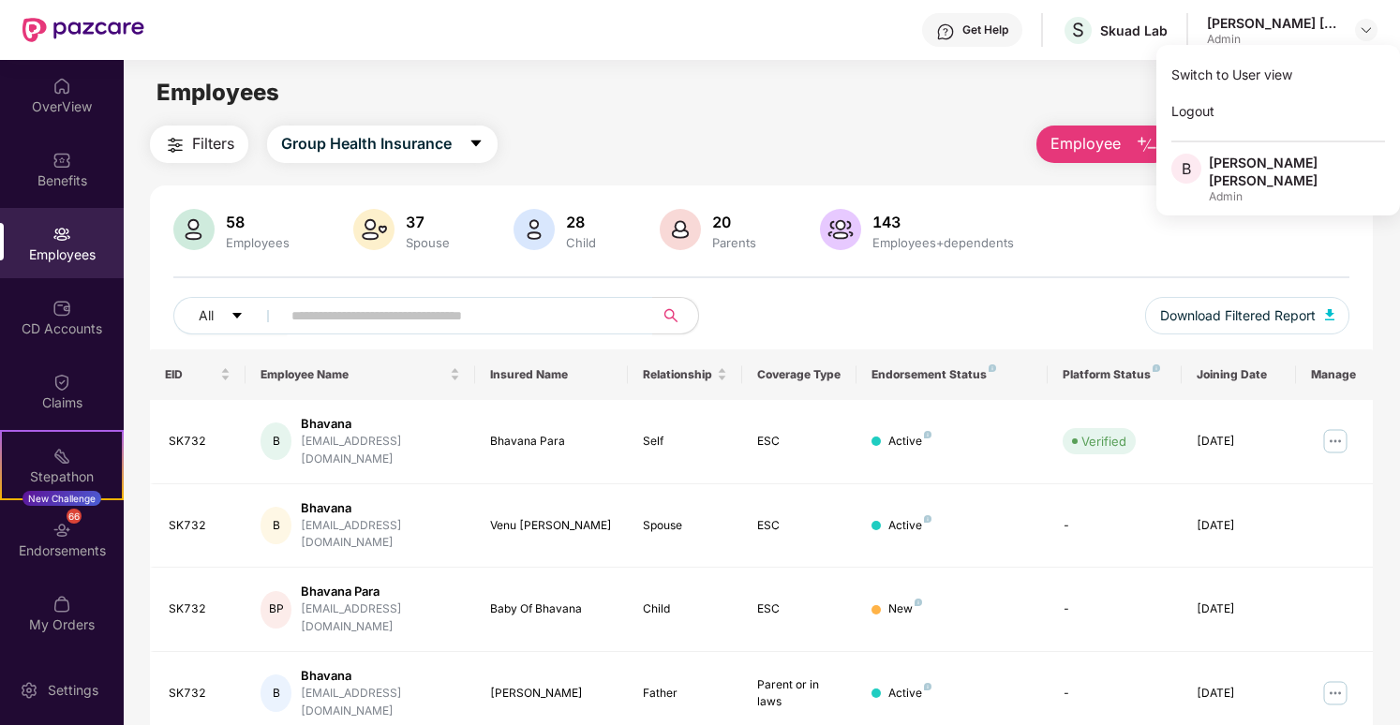
click at [1282, 157] on div "[PERSON_NAME] [PERSON_NAME]" at bounding box center [1297, 172] width 176 height 36
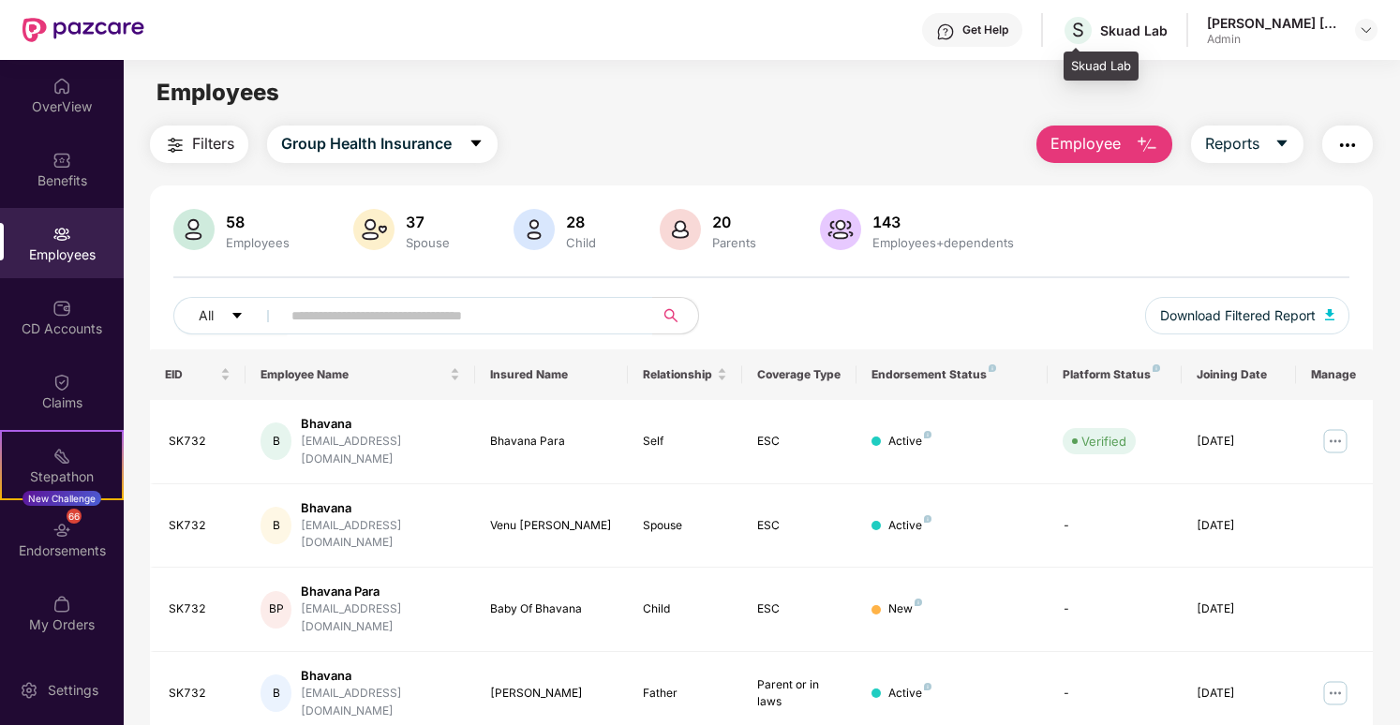
click at [1139, 22] on div "Skuad Lab" at bounding box center [1133, 31] width 67 height 18
click at [1088, 26] on span "S" at bounding box center [1078, 30] width 33 height 33
click at [1083, 37] on span "S" at bounding box center [1078, 30] width 12 height 22
click at [1357, 36] on div at bounding box center [1366, 30] width 22 height 22
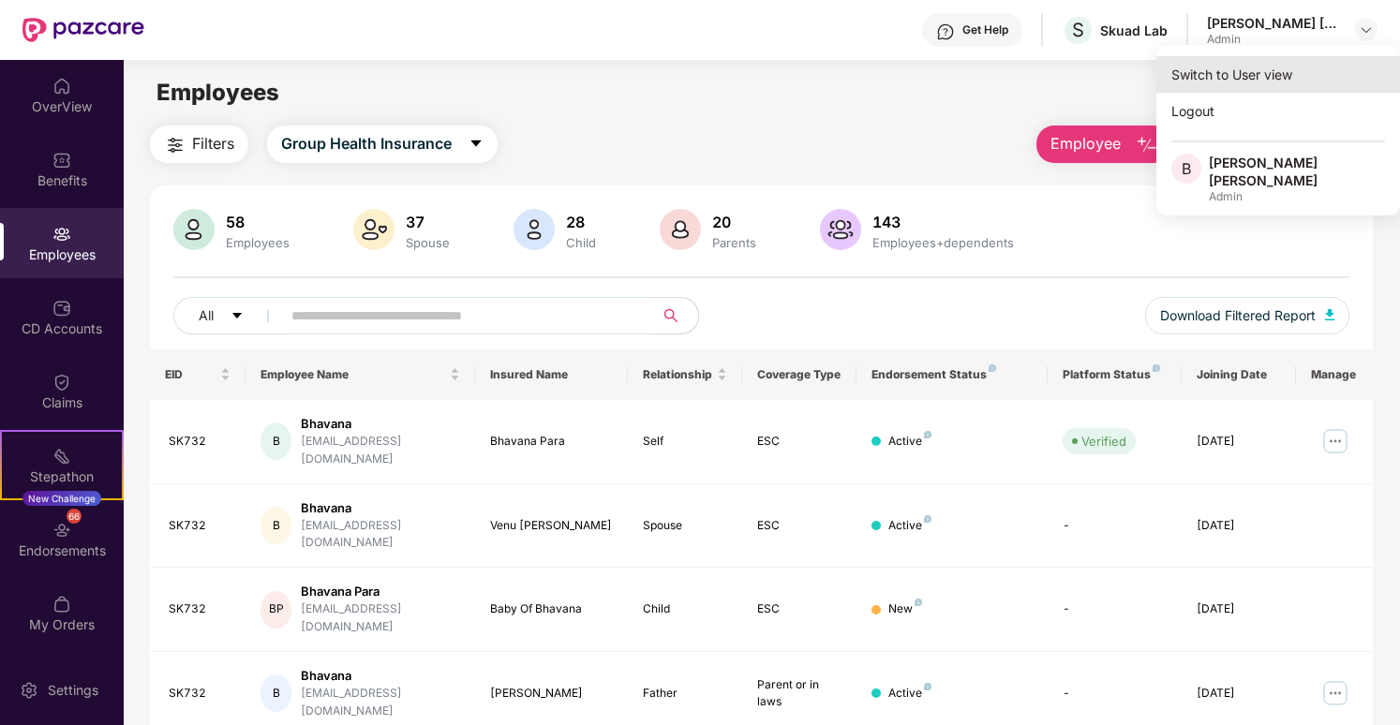
click at [1296, 87] on div "Switch to User view" at bounding box center [1279, 74] width 244 height 37
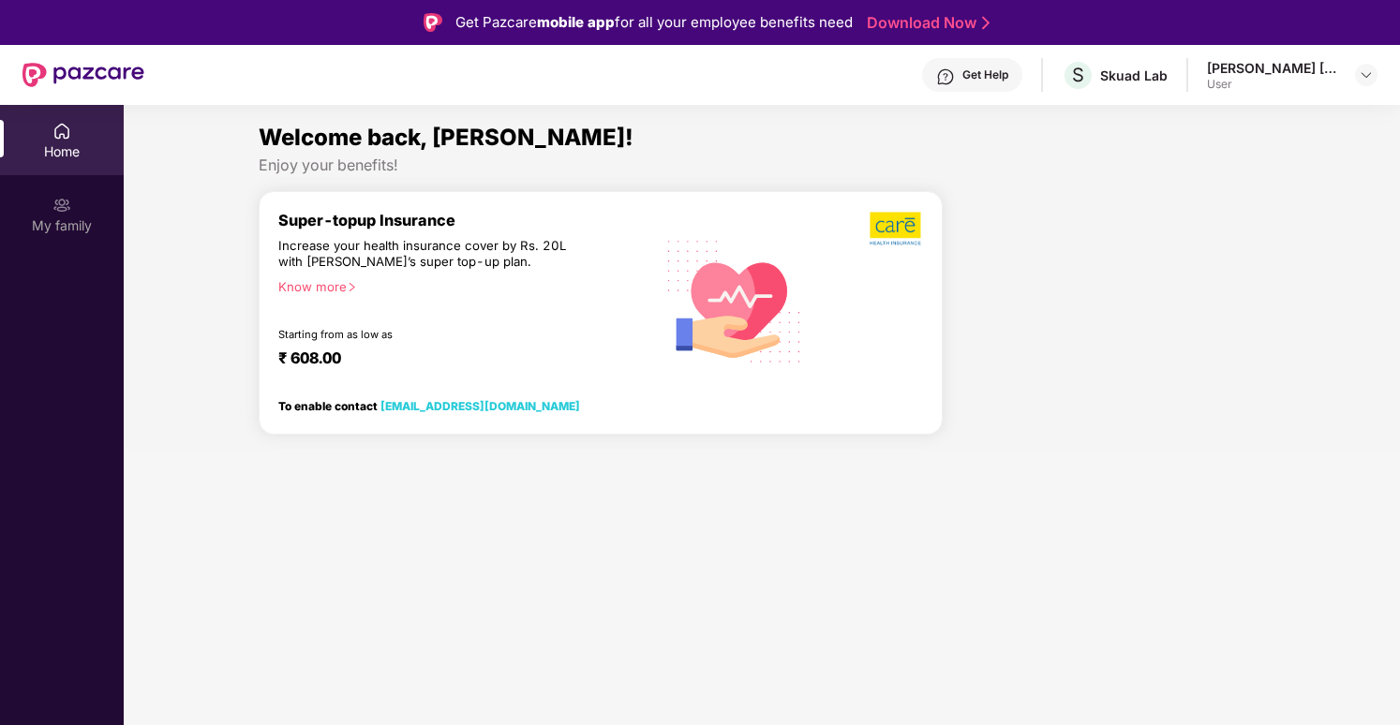
click at [1382, 66] on header "Get Help S Skuad Lab [PERSON_NAME] [PERSON_NAME] User" at bounding box center [700, 75] width 1400 height 60
click at [1380, 76] on header "Get Help S Skuad Lab [PERSON_NAME] [PERSON_NAME] User" at bounding box center [700, 75] width 1400 height 60
click at [1367, 76] on img at bounding box center [1366, 74] width 15 height 15
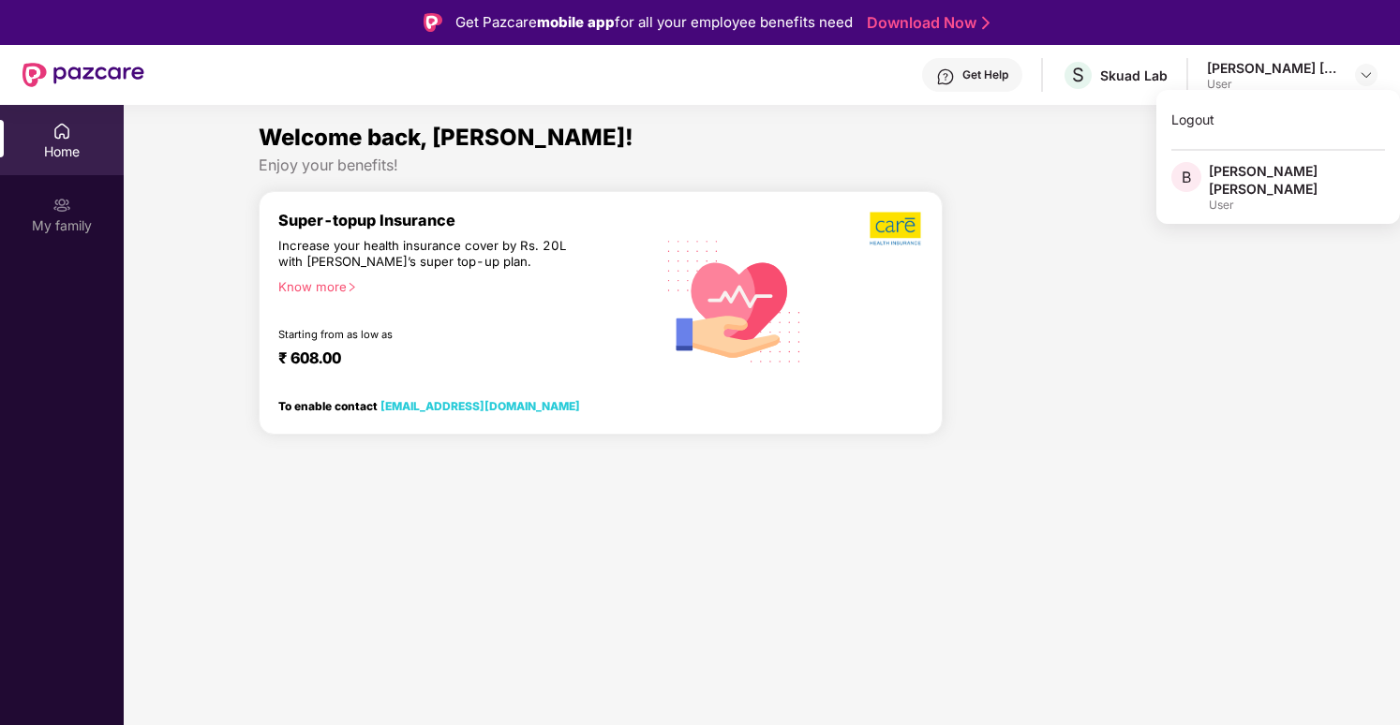
click at [1307, 169] on div "[PERSON_NAME] [PERSON_NAME]" at bounding box center [1297, 180] width 176 height 36
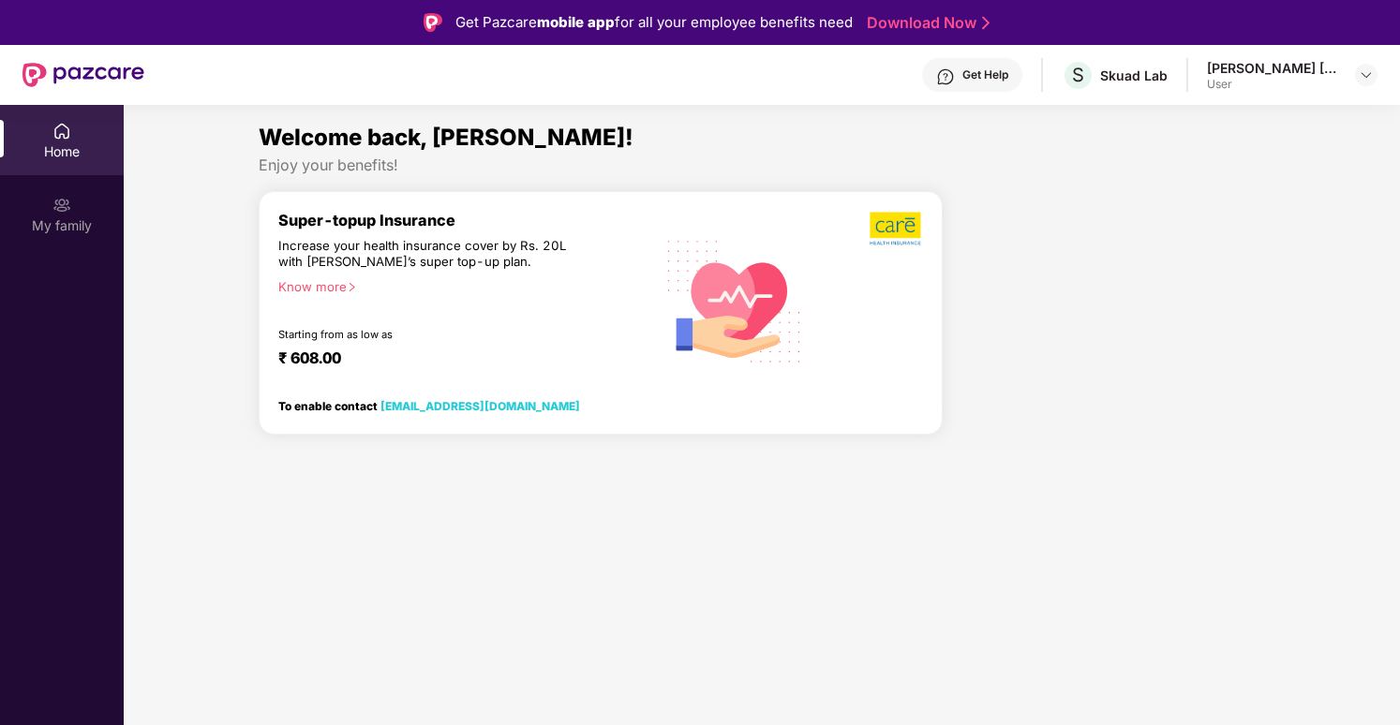
click at [1303, 189] on div "Welcome back, [PERSON_NAME]! Enjoy your benefits! Super-topup Insurance Increas…" at bounding box center [762, 285] width 1292 height 330
click at [1135, 79] on div "Skuad Lab" at bounding box center [1133, 76] width 67 height 18
click at [1075, 76] on span "S" at bounding box center [1078, 75] width 12 height 22
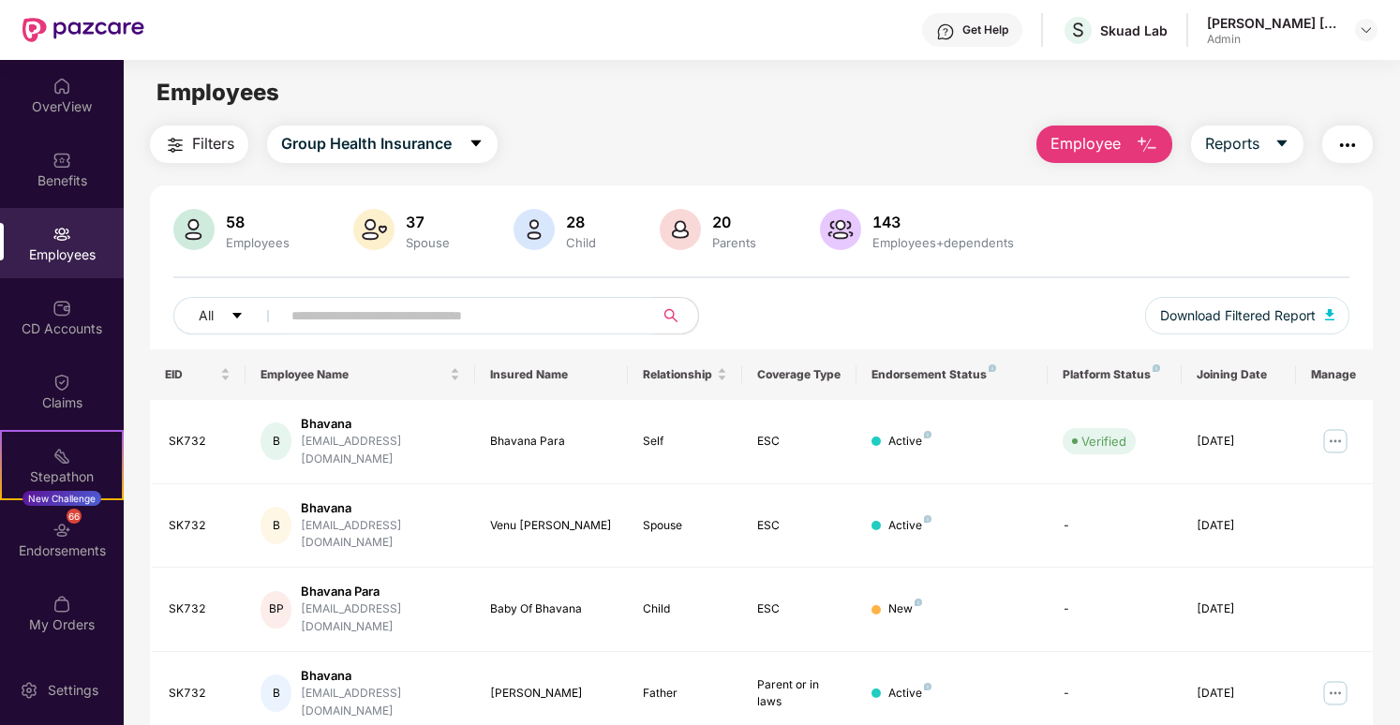
click at [1230, 27] on div "[PERSON_NAME] [PERSON_NAME]" at bounding box center [1272, 23] width 131 height 18
click at [1363, 29] on img at bounding box center [1366, 29] width 15 height 15
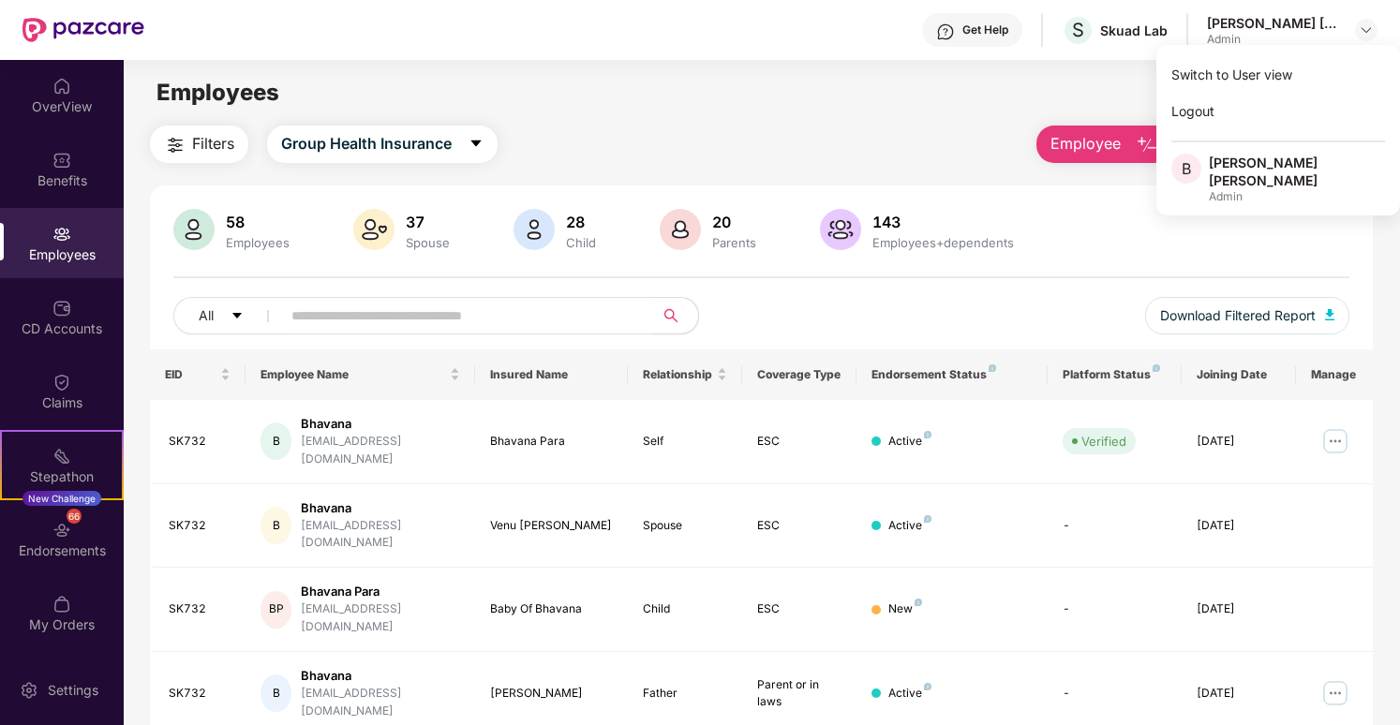
click at [1286, 171] on div "[PERSON_NAME] [PERSON_NAME]" at bounding box center [1297, 172] width 176 height 36
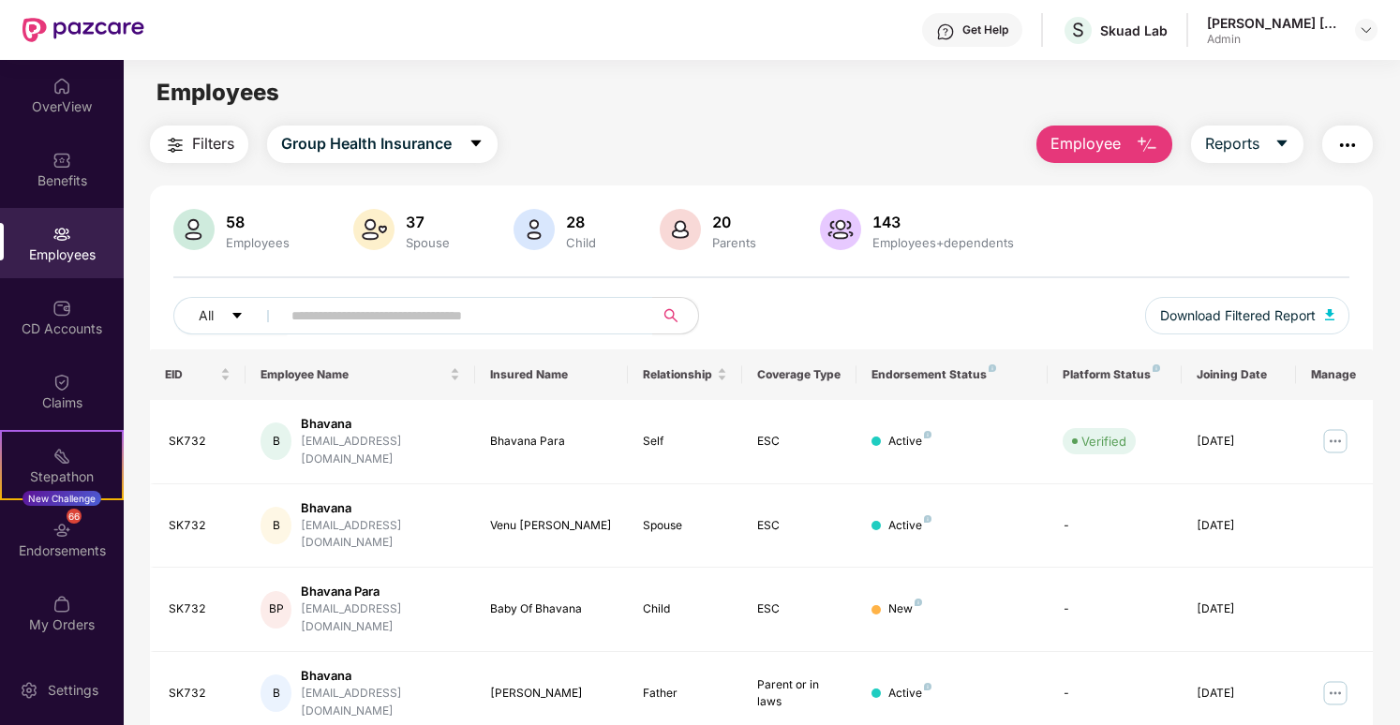
click at [1193, 118] on main "Employees Filters Group Health Insurance Employee Reports 58 Employees 37 Spous…" at bounding box center [762, 422] width 1276 height 725
click at [1361, 29] on img at bounding box center [1366, 29] width 15 height 15
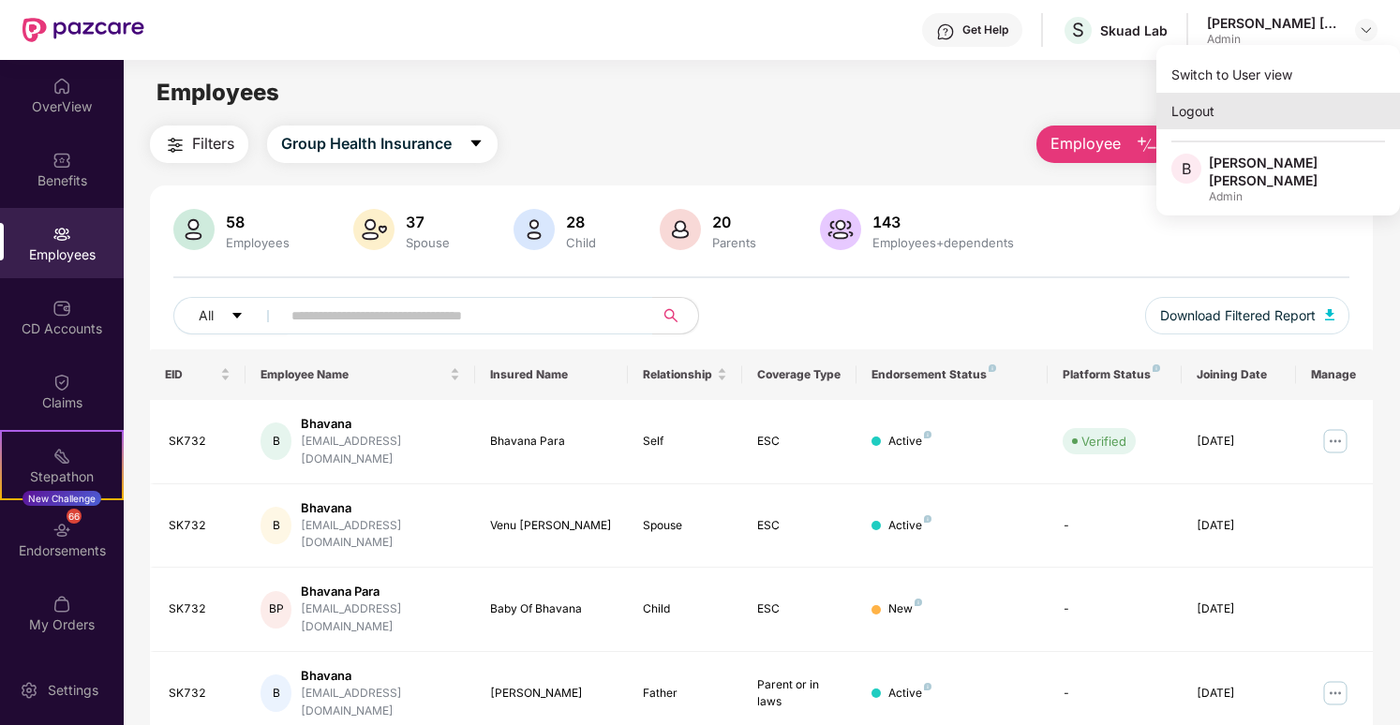
click at [1264, 115] on div "Logout" at bounding box center [1279, 111] width 244 height 37
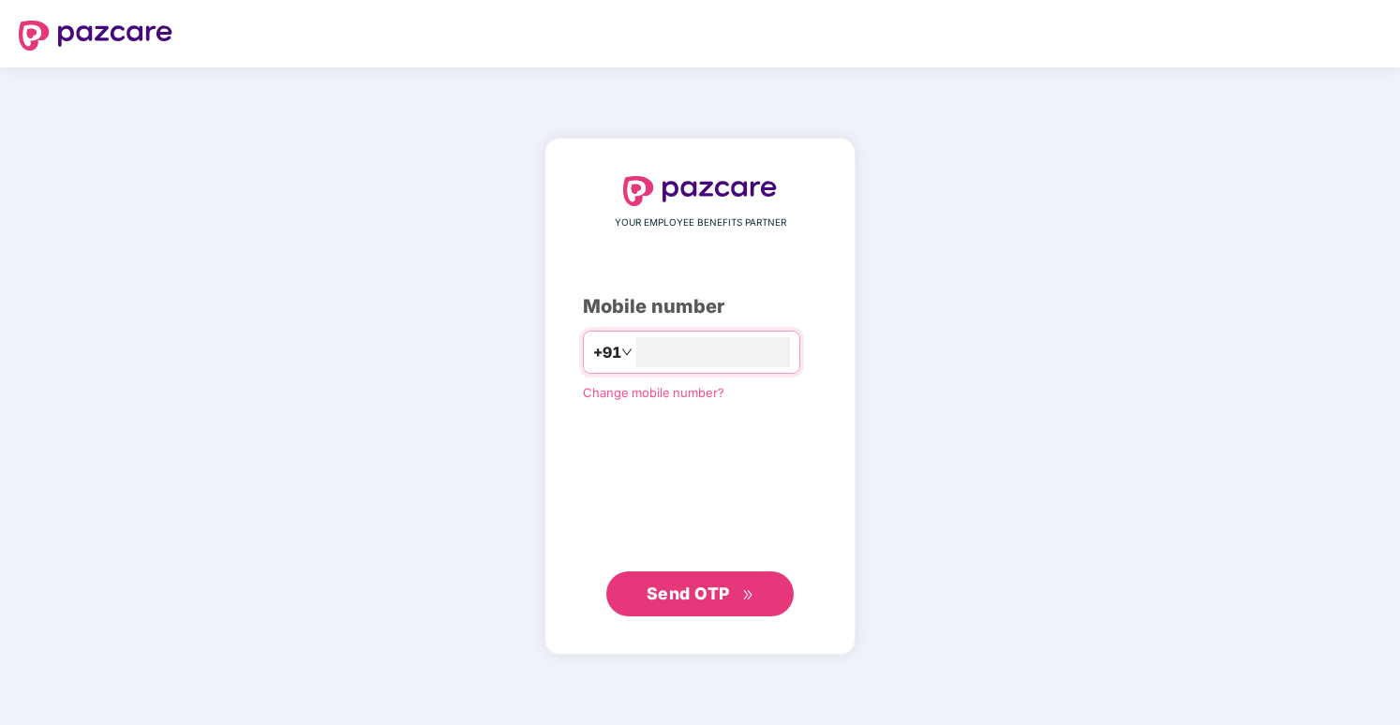
type input "**********"
click at [741, 601] on span "Send OTP" at bounding box center [701, 593] width 108 height 26
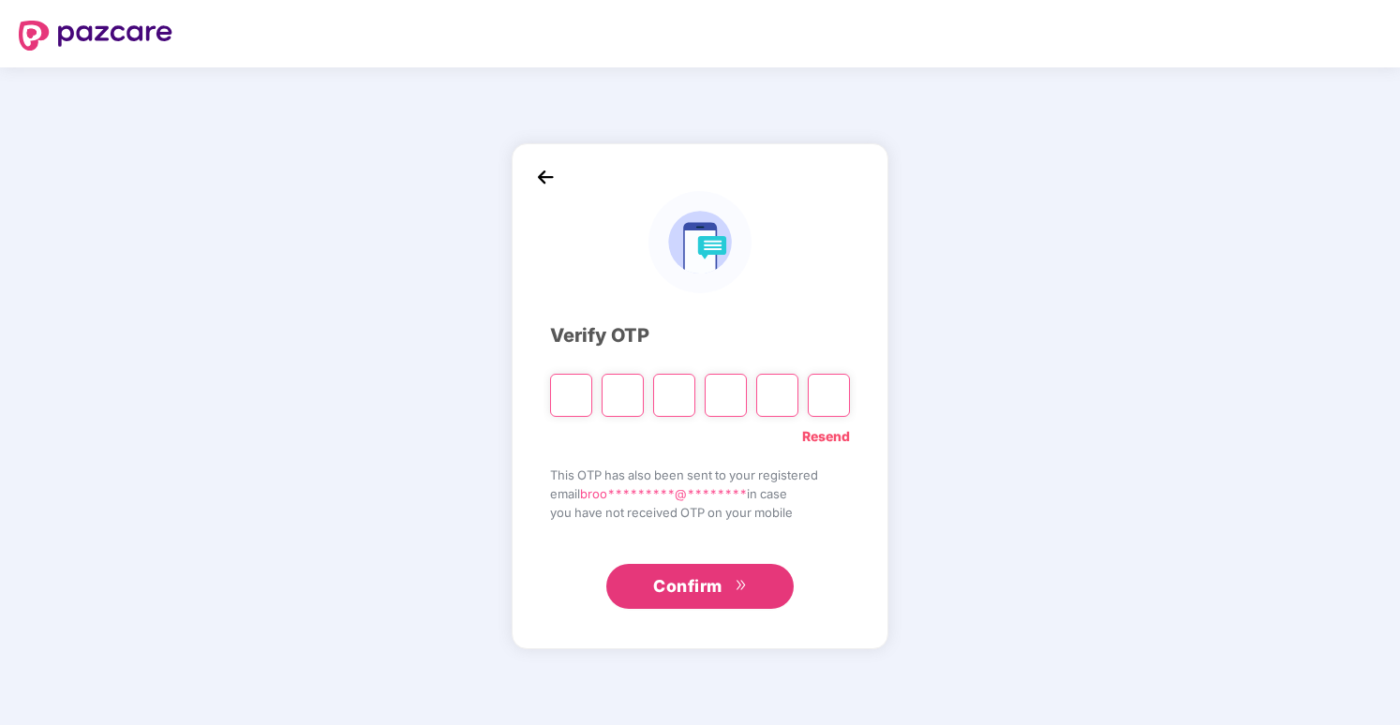
type input "*"
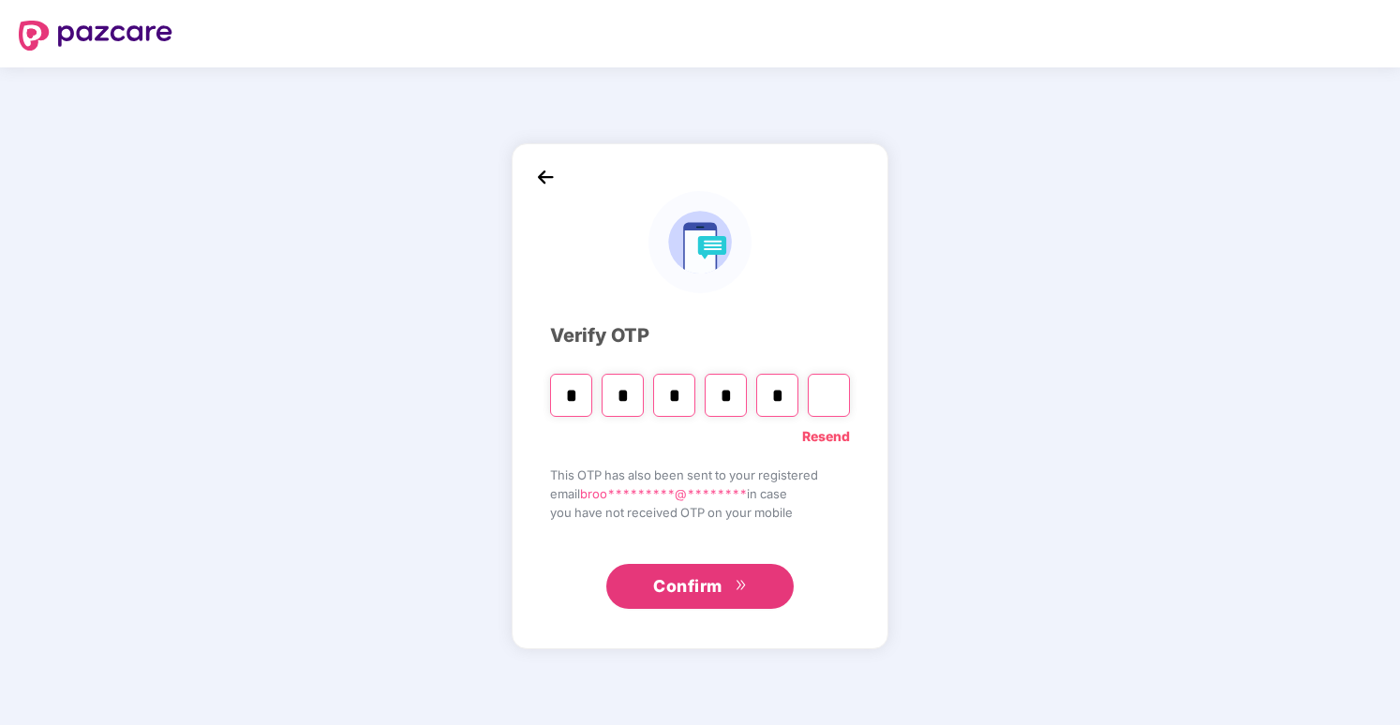
type input "*"
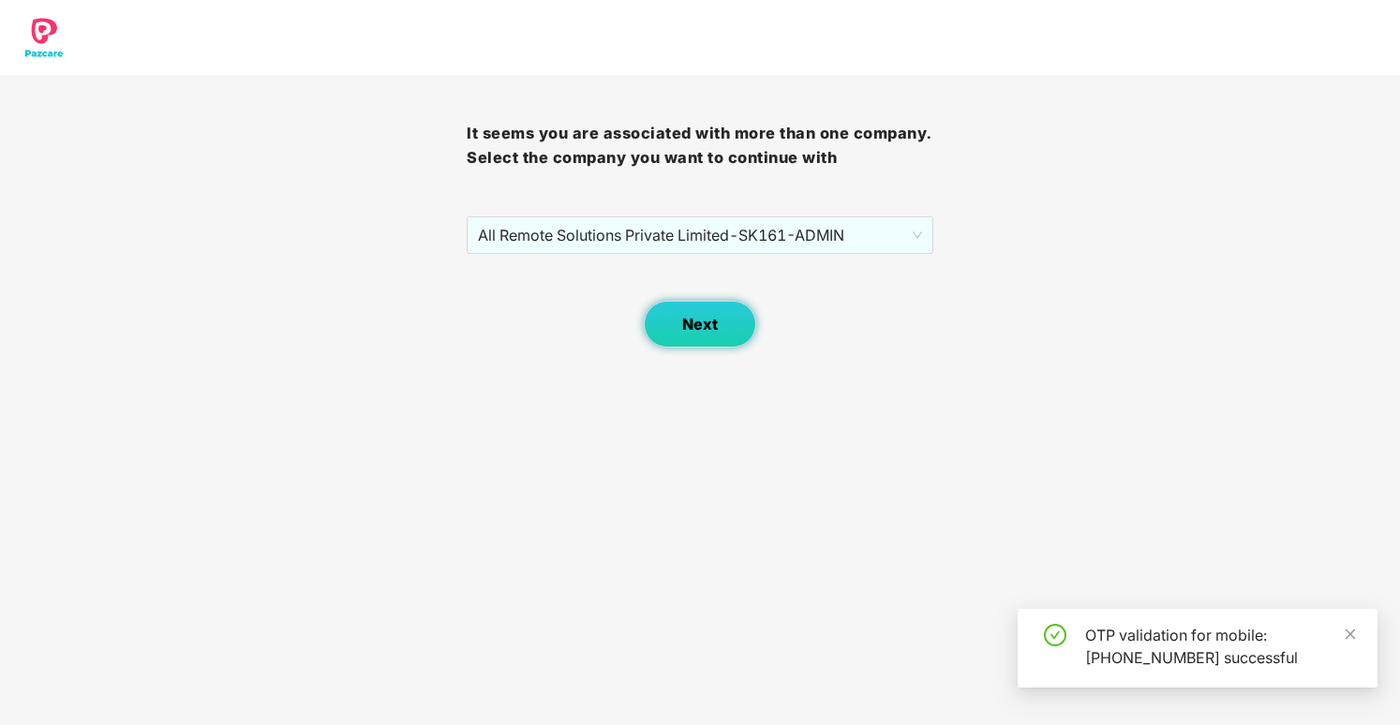
click at [726, 343] on button "Next" at bounding box center [700, 324] width 112 height 47
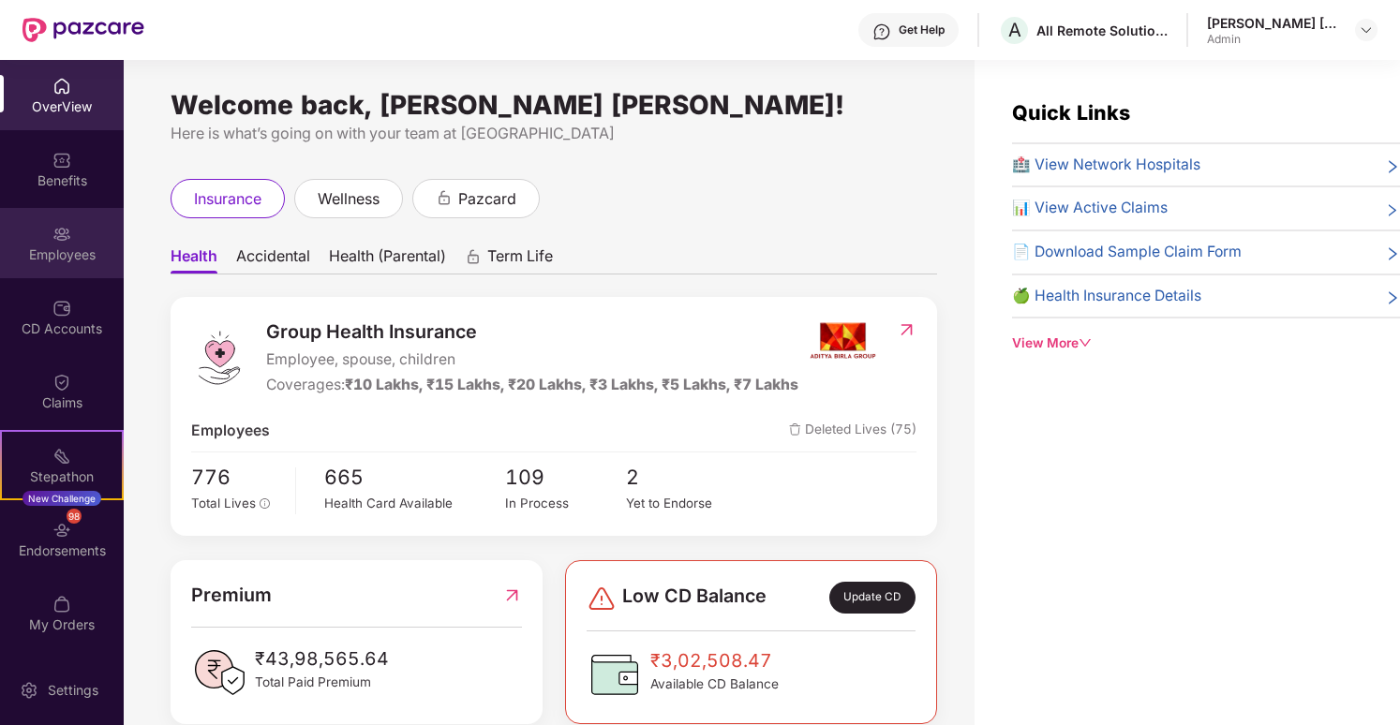
click at [83, 255] on div "Employees" at bounding box center [62, 255] width 124 height 19
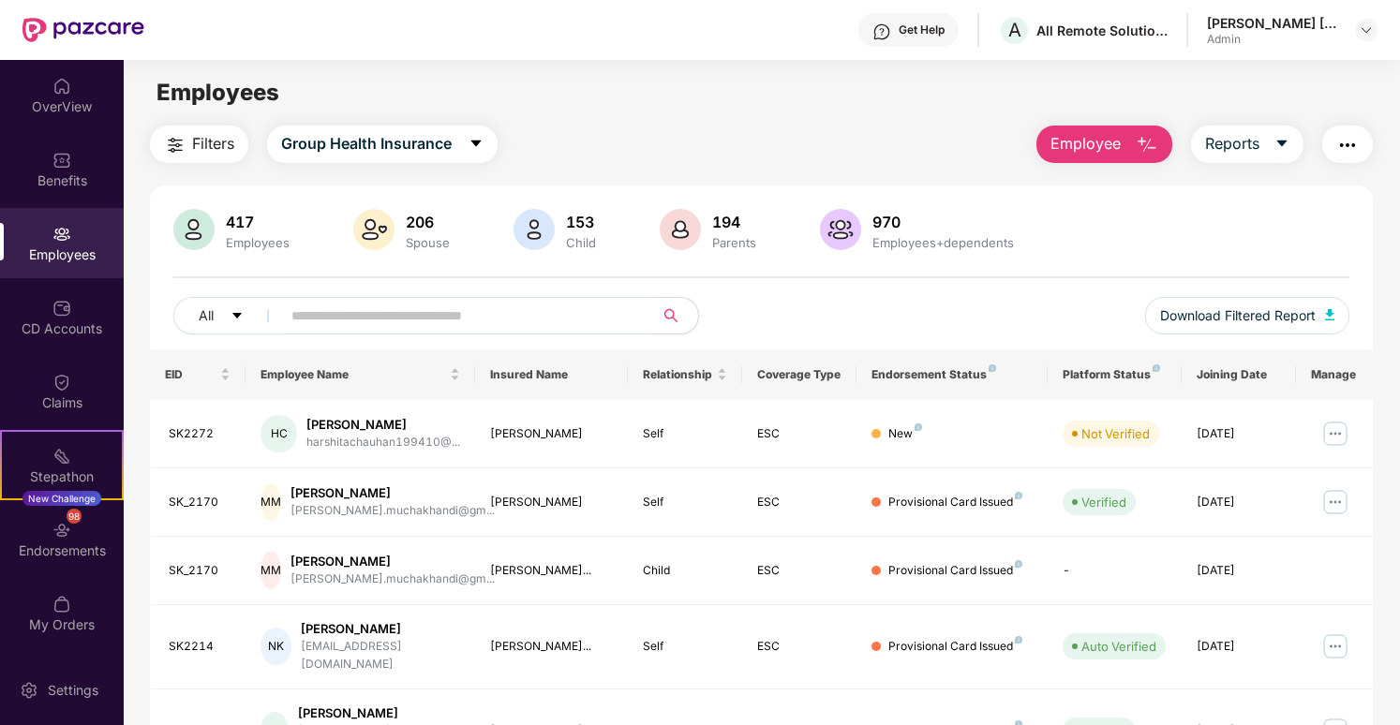
click at [365, 312] on input "text" at bounding box center [459, 316] width 336 height 28
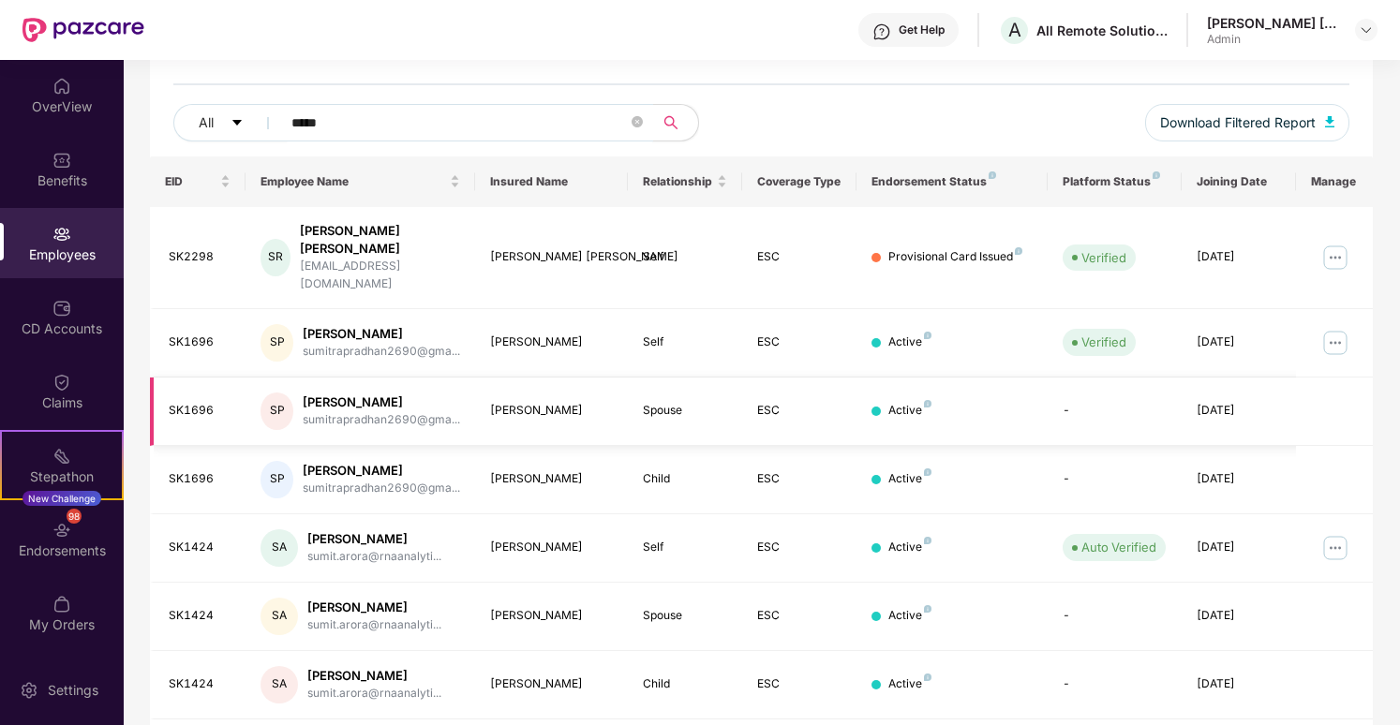
scroll to position [221, 0]
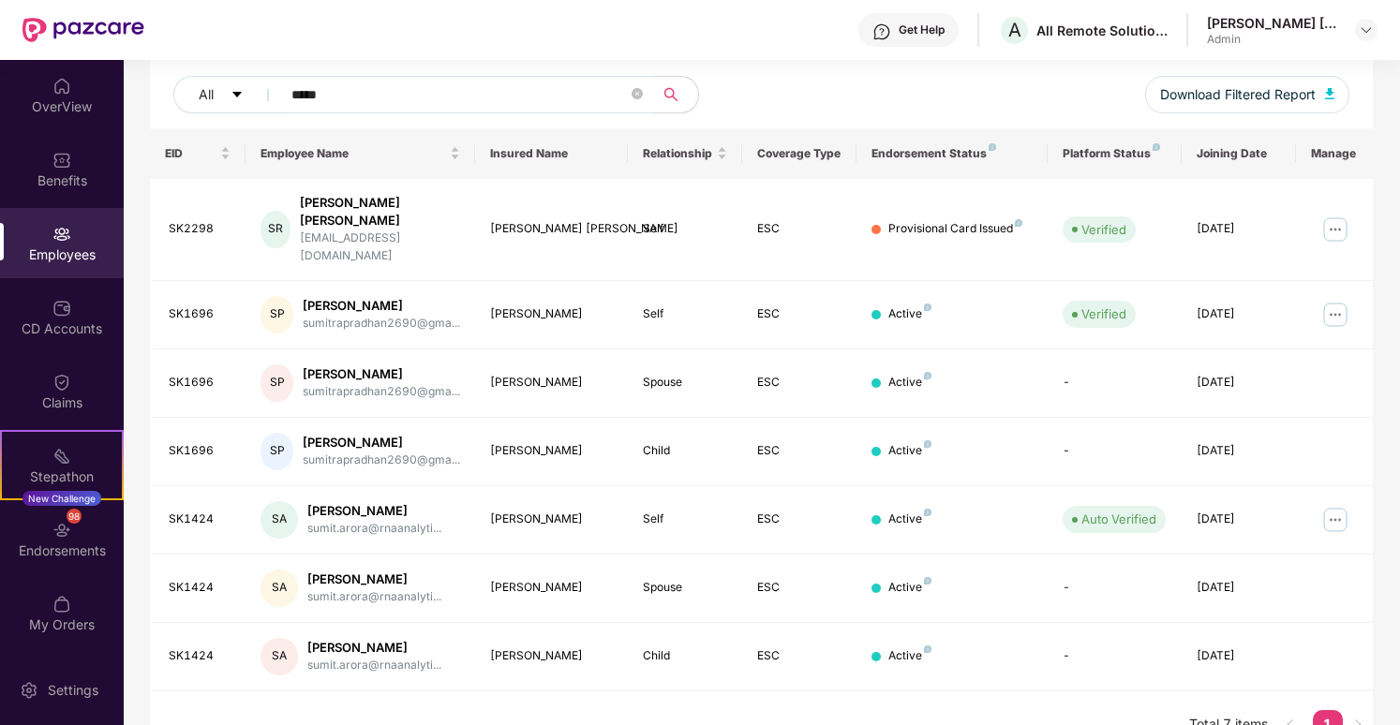
type input "*****"
